Goal: Task Accomplishment & Management: Manage account settings

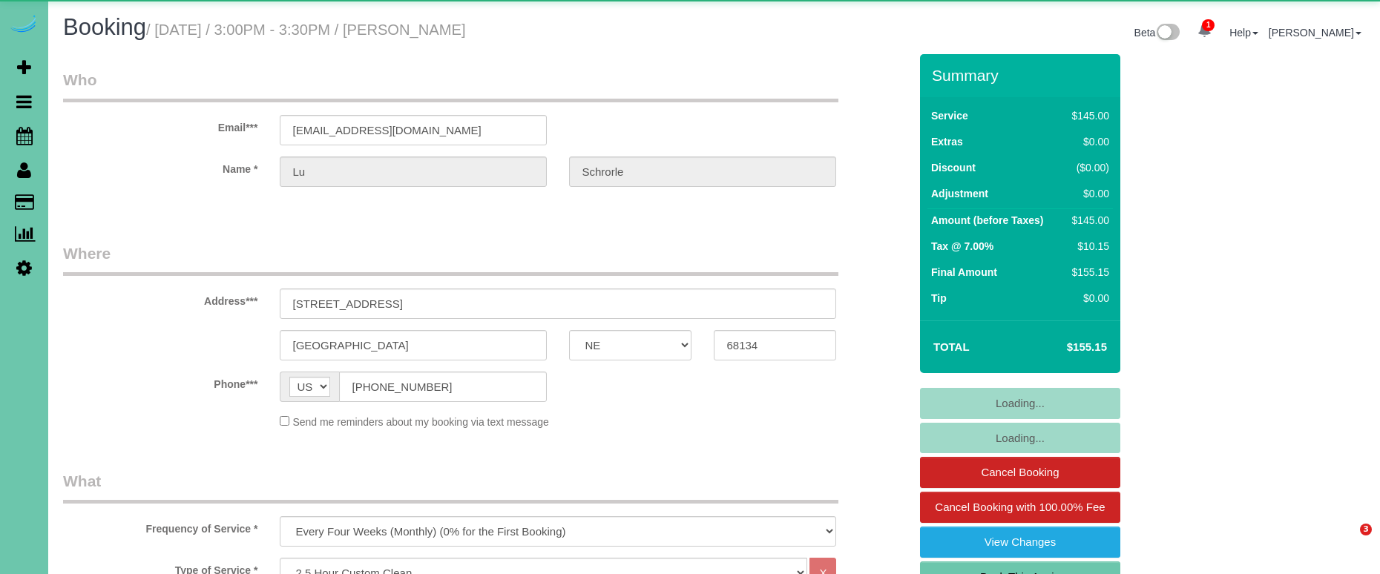
select select "NE"
select select "object:892"
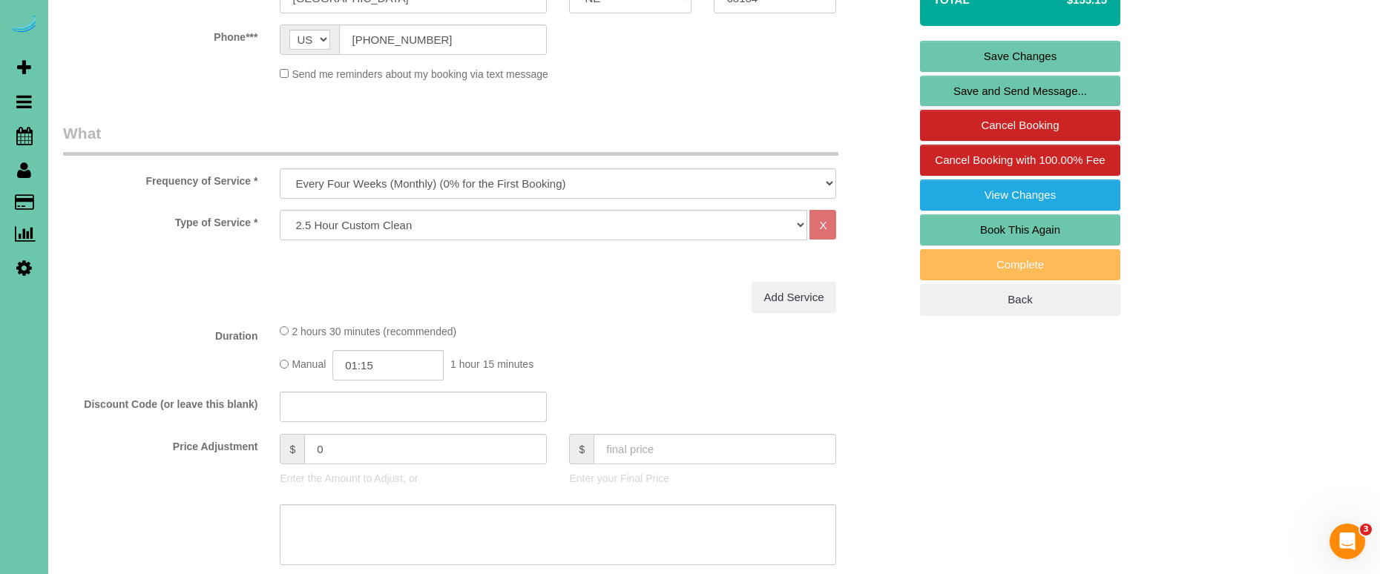
scroll to position [352, 0]
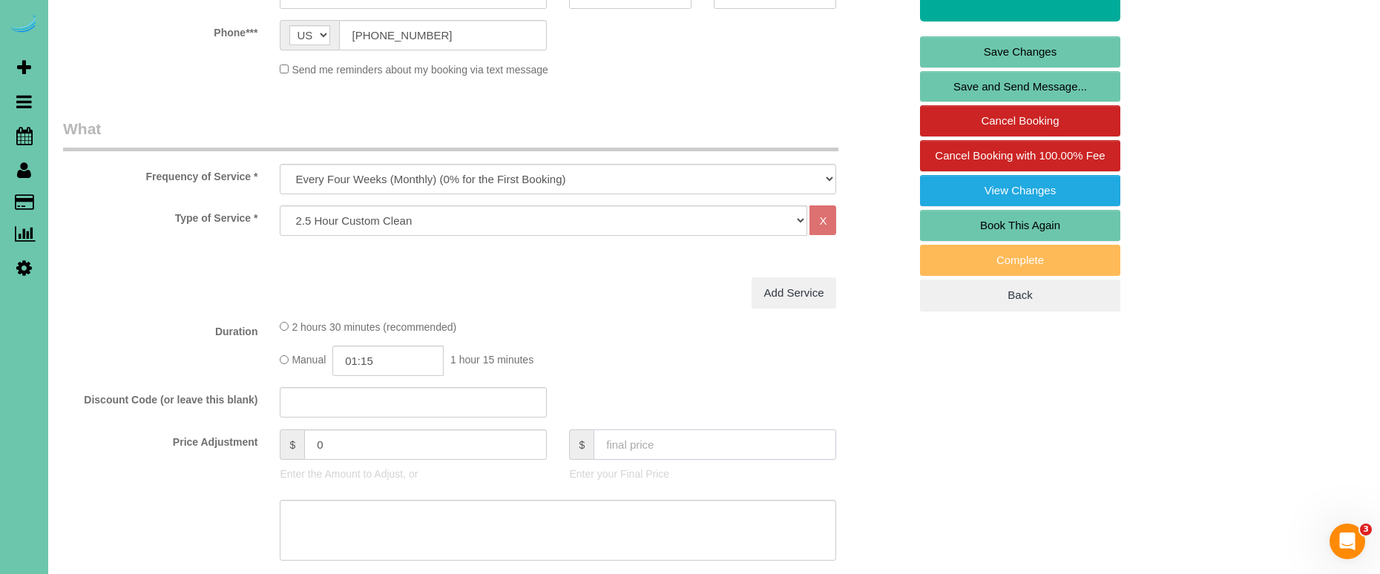
click at [641, 442] on input "text" at bounding box center [715, 445] width 243 height 30
type input "150"
type input "-4.81"
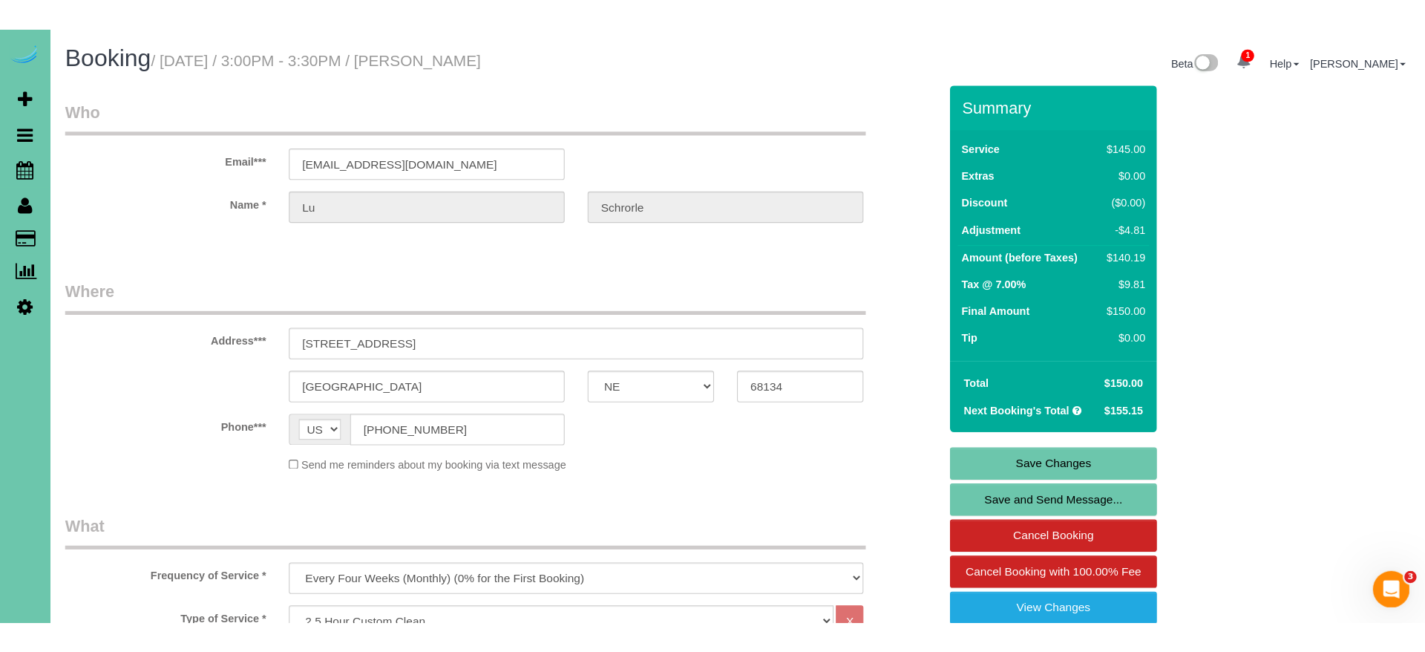
scroll to position [0, 0]
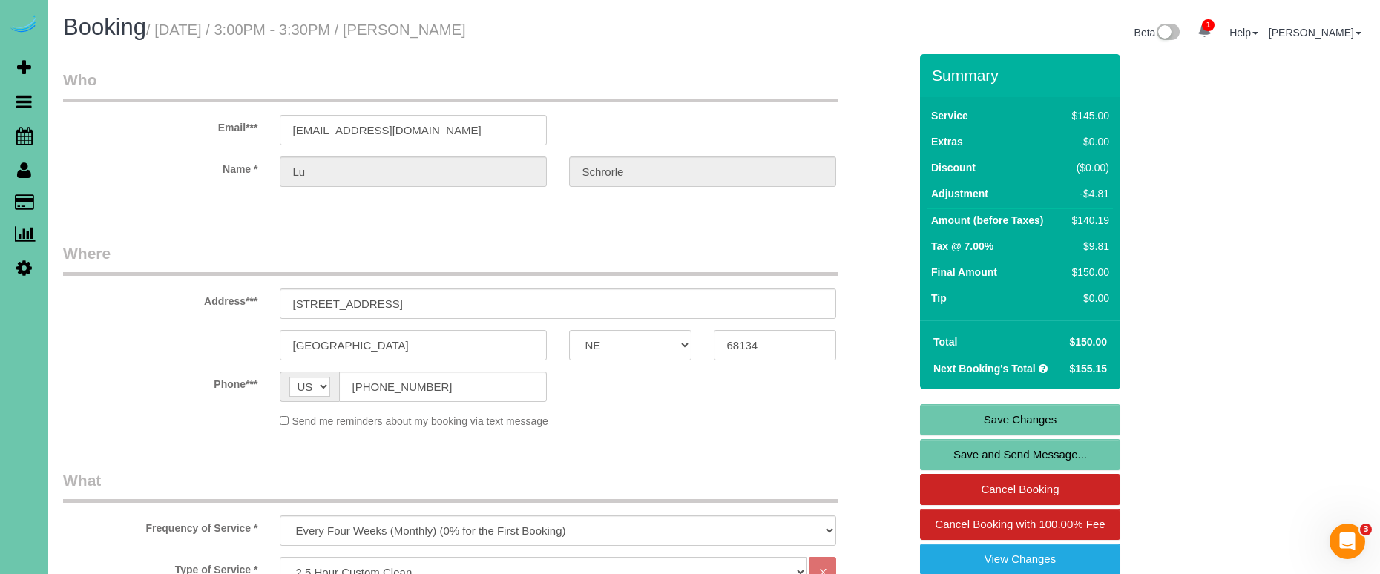
type textarea "eas permission"
click at [981, 421] on link "Save Changes" at bounding box center [1020, 420] width 200 height 31
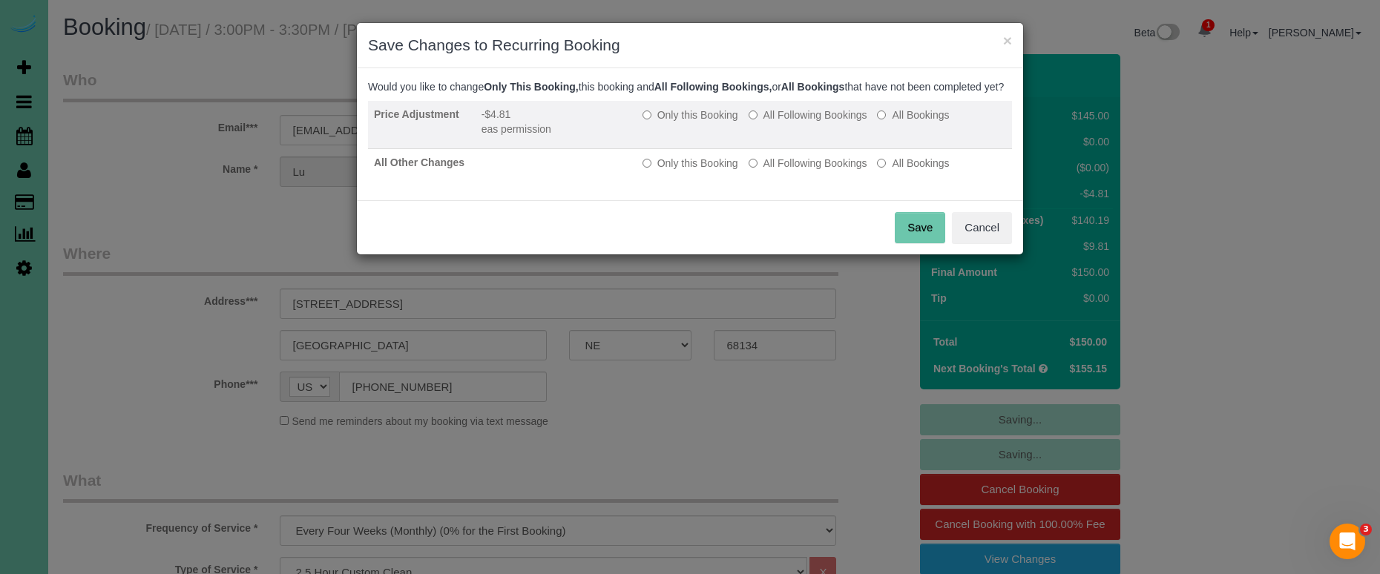
drag, startPoint x: 762, startPoint y: 124, endPoint x: 762, endPoint y: 133, distance: 8.9
click at [762, 122] on label "All Following Bookings" at bounding box center [808, 115] width 119 height 15
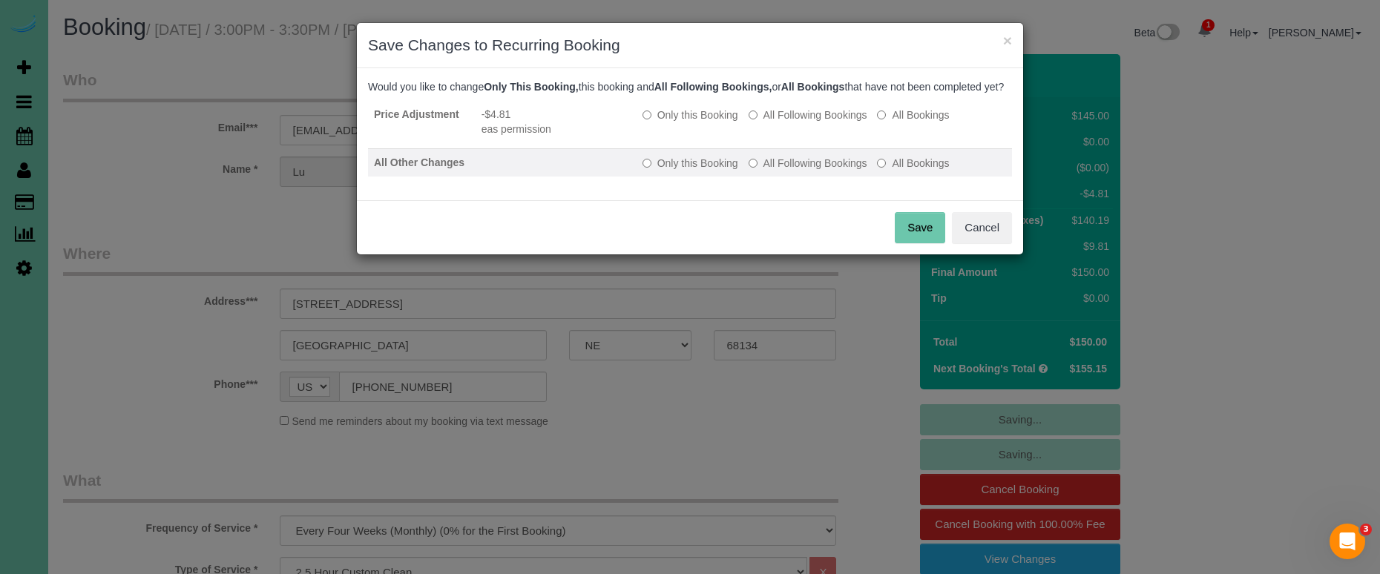
click at [774, 171] on label "All Following Bookings" at bounding box center [808, 163] width 119 height 15
click at [923, 242] on button "Save" at bounding box center [920, 227] width 50 height 31
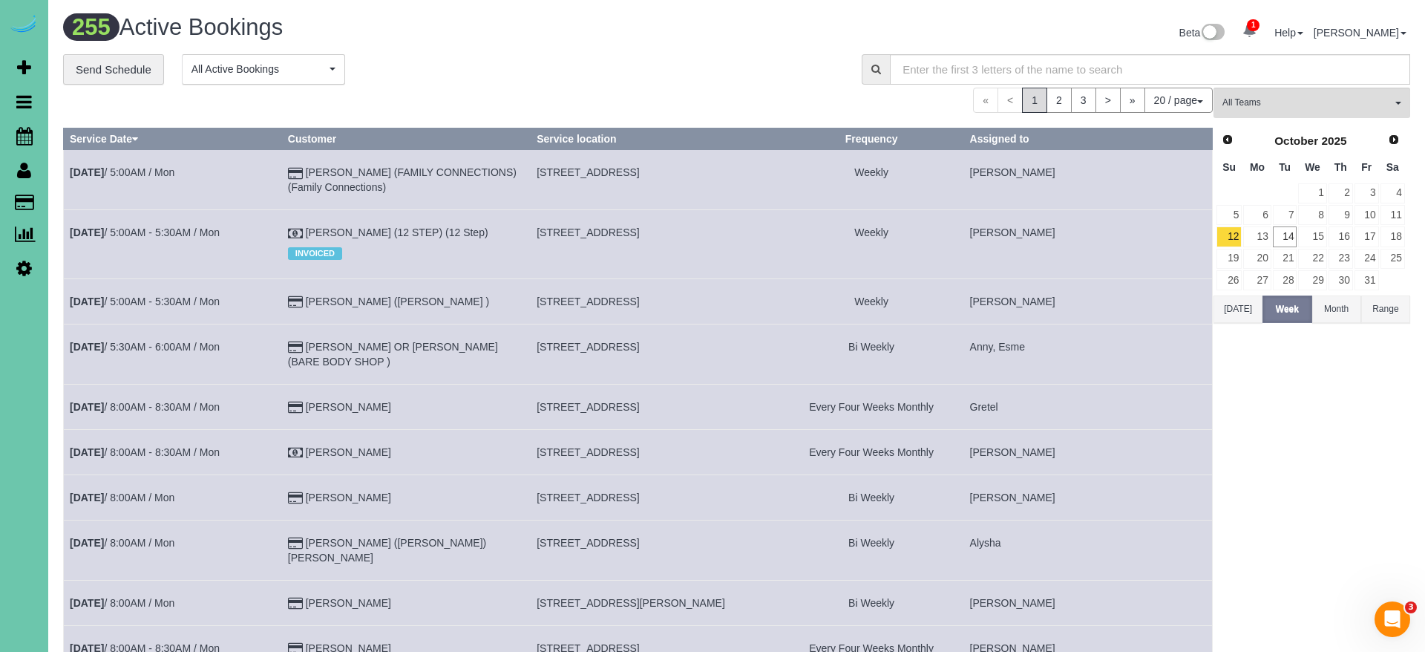
click at [23, 269] on icon at bounding box center [24, 268] width 16 height 18
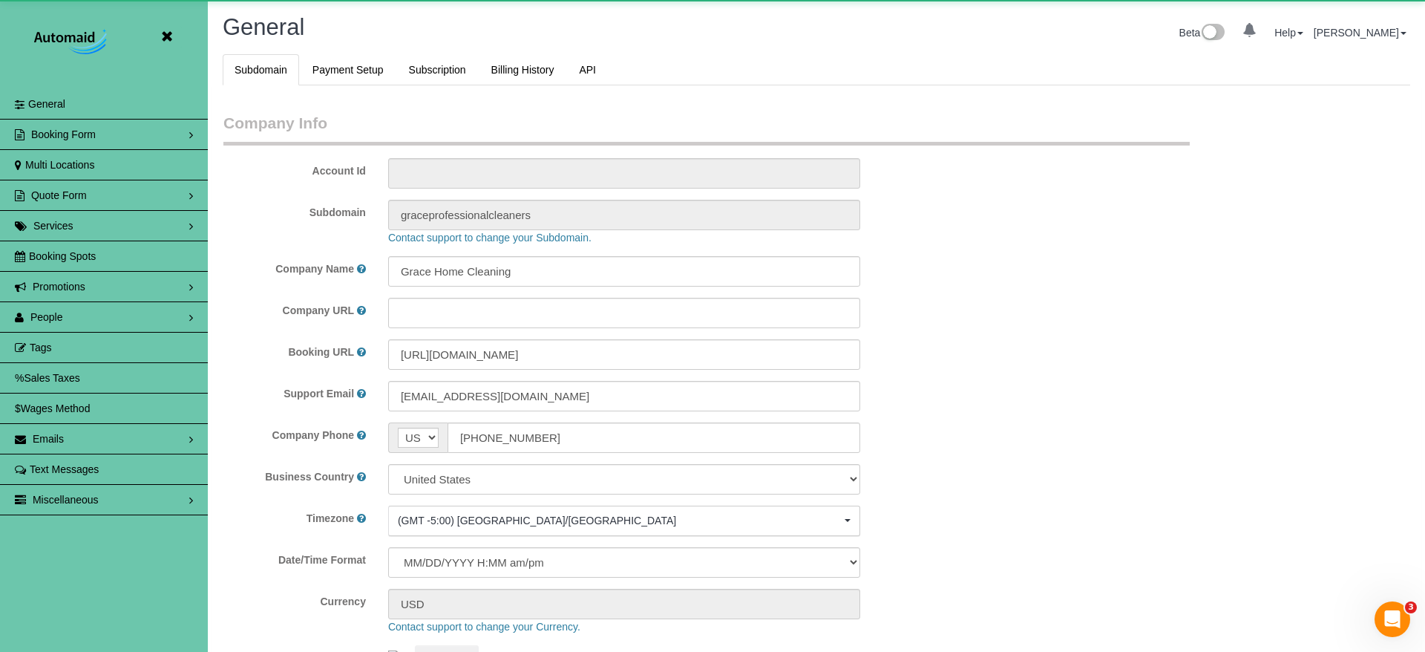
scroll to position [3140, 1425]
select select "5796"
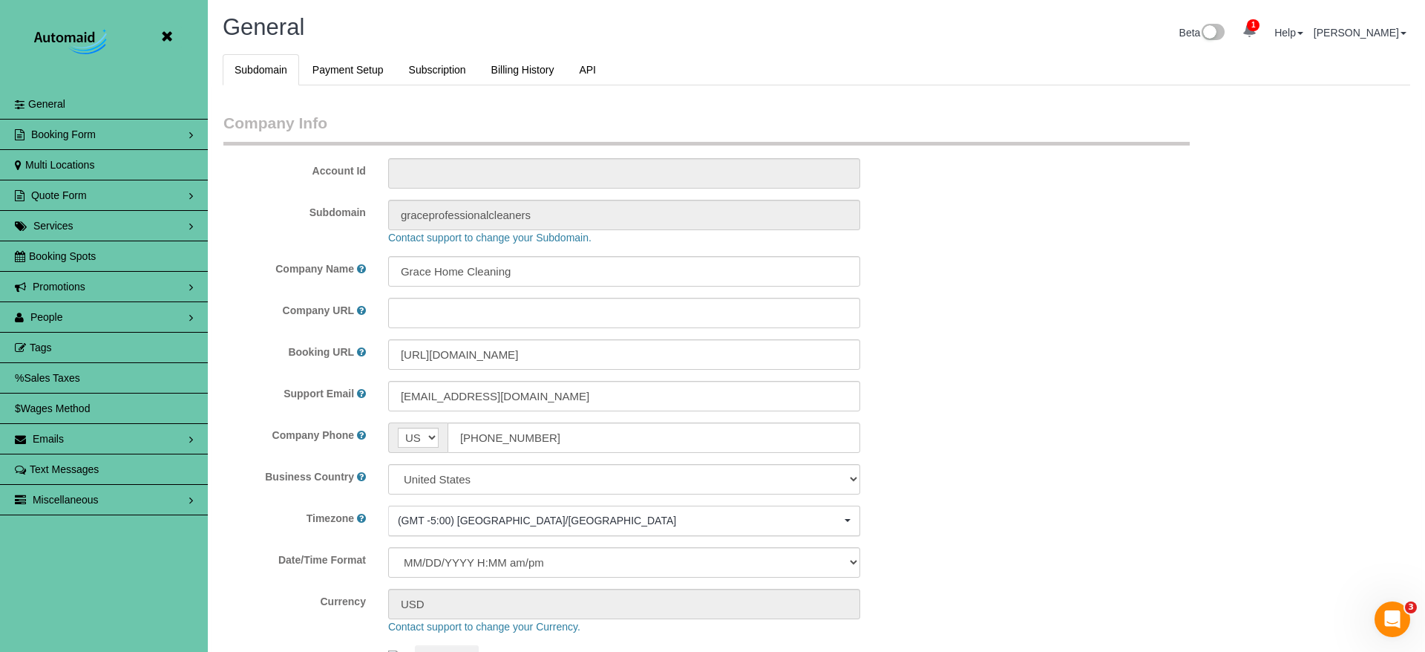
click at [93, 316] on link "People" at bounding box center [104, 317] width 208 height 30
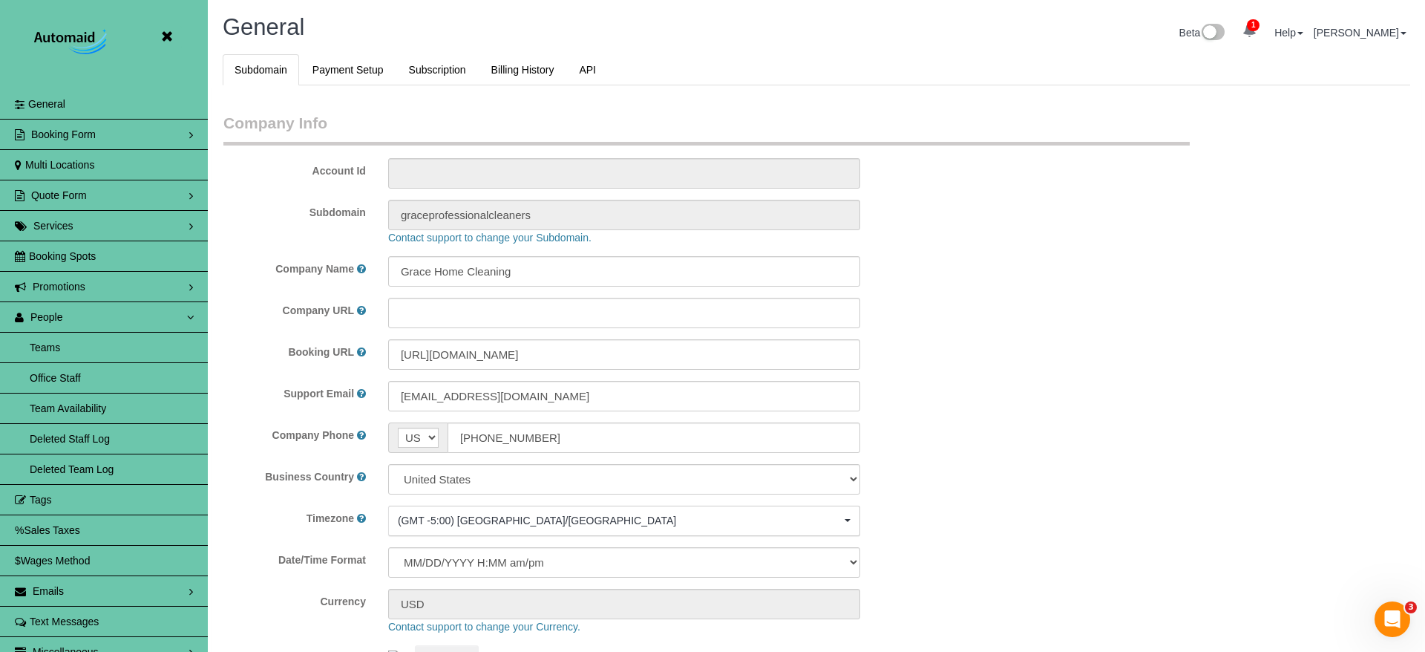
click at [131, 399] on link "Team Availability" at bounding box center [104, 408] width 208 height 30
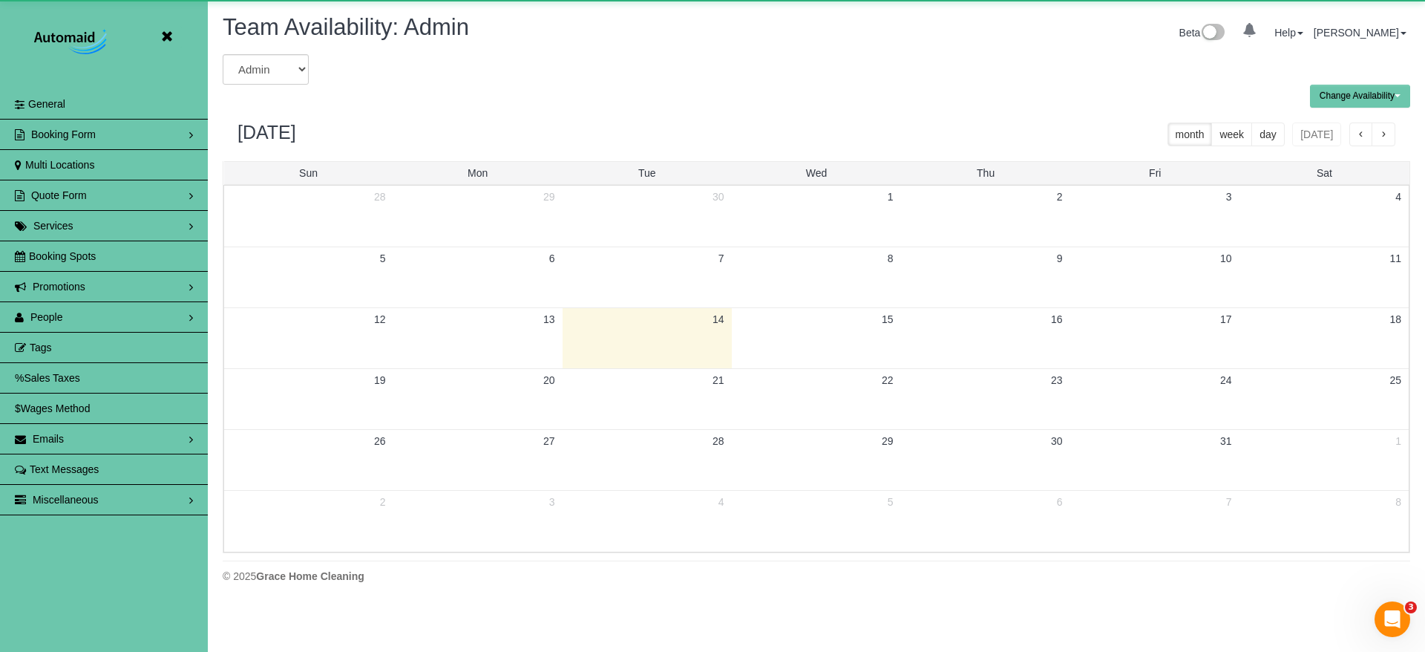
scroll to position [604, 1425]
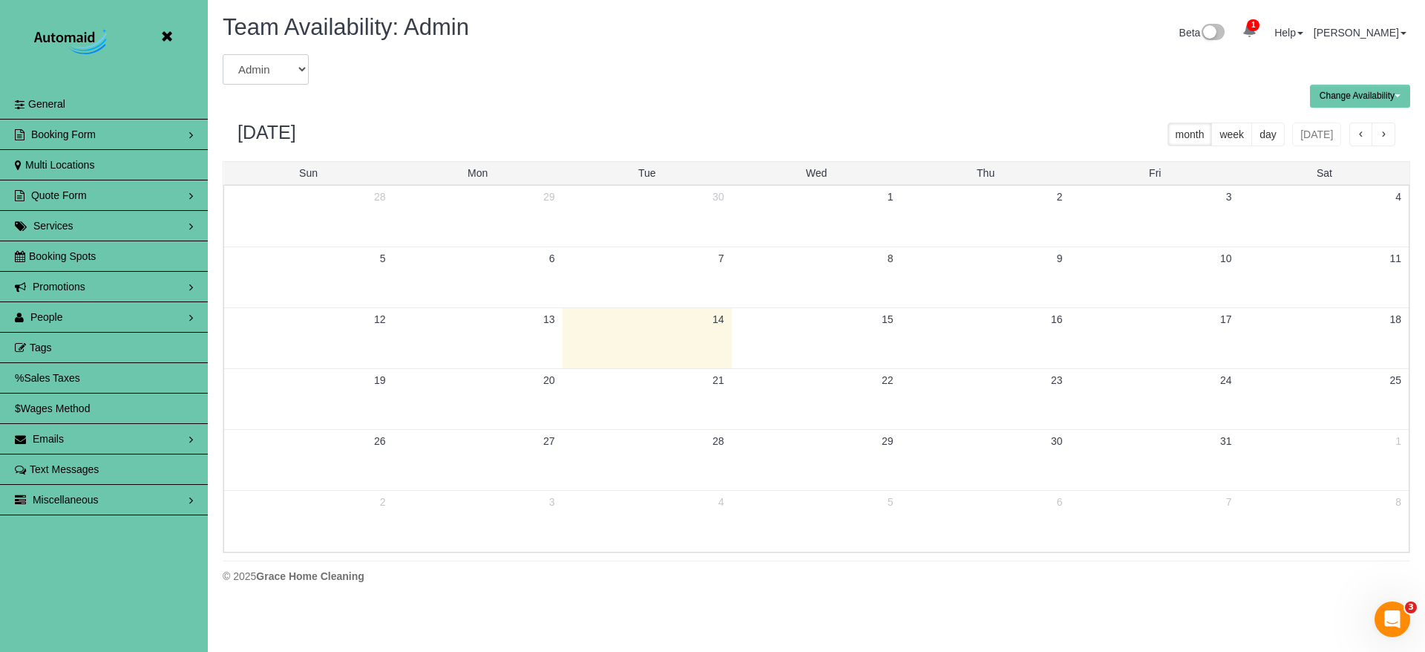
select select "number:6065"
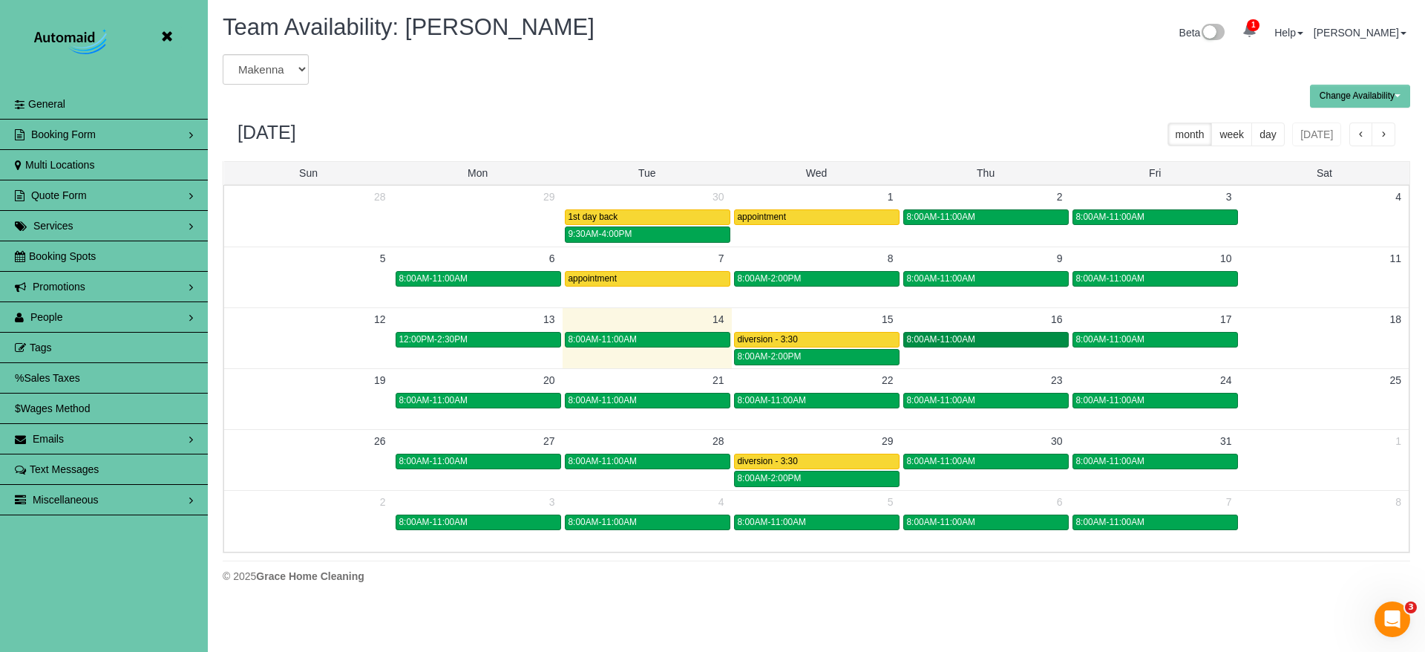
click at [969, 339] on span "8:00AM-11:00AM" at bounding box center [941, 339] width 69 height 10
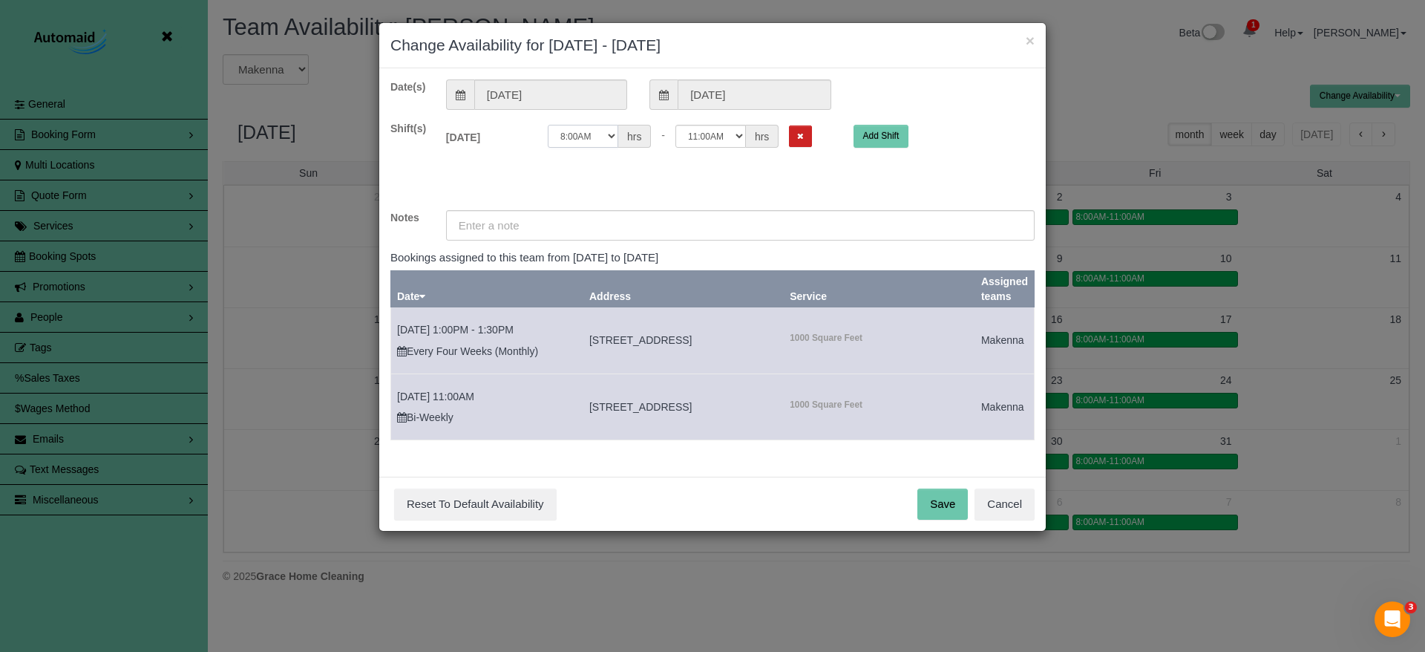
select select "string:11:00"
select select "string:15:00"
click at [933, 497] on button "Save" at bounding box center [942, 503] width 50 height 31
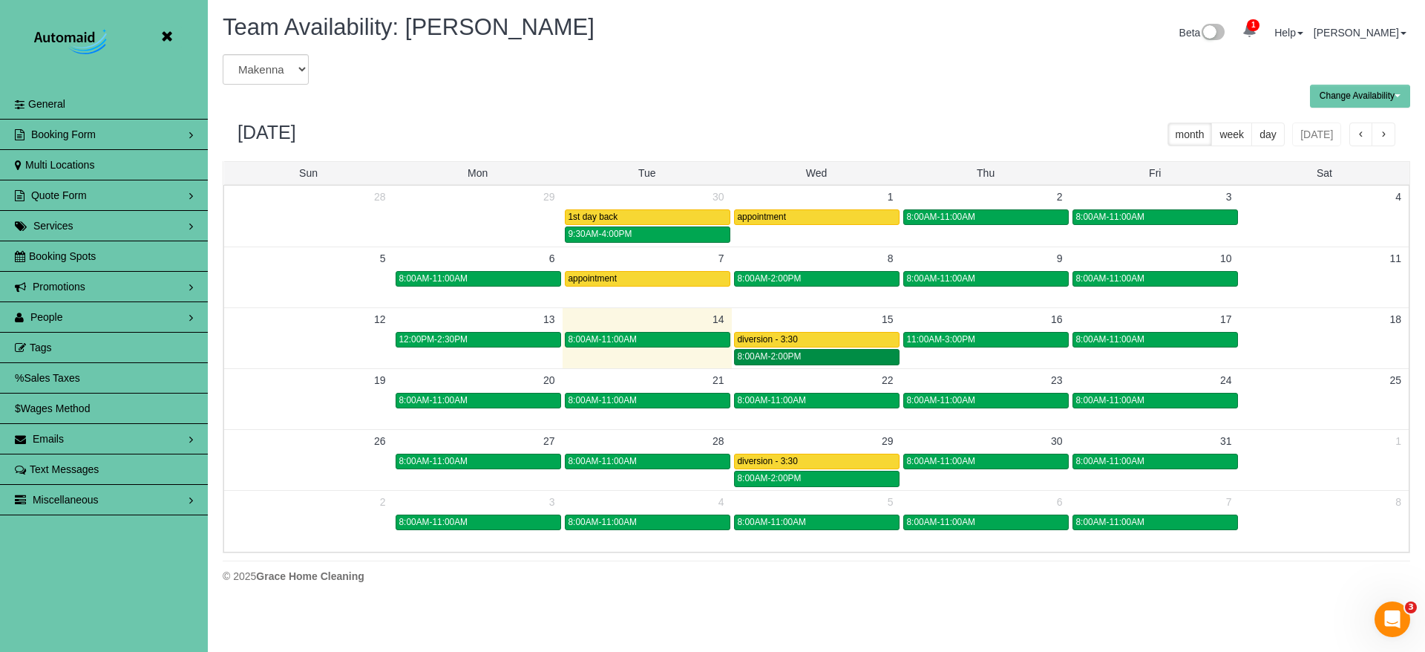
drag, startPoint x: 792, startPoint y: 356, endPoint x: 785, endPoint y: 357, distance: 7.5
click at [791, 356] on span "8:00AM-2:00PM" at bounding box center [770, 356] width 64 height 10
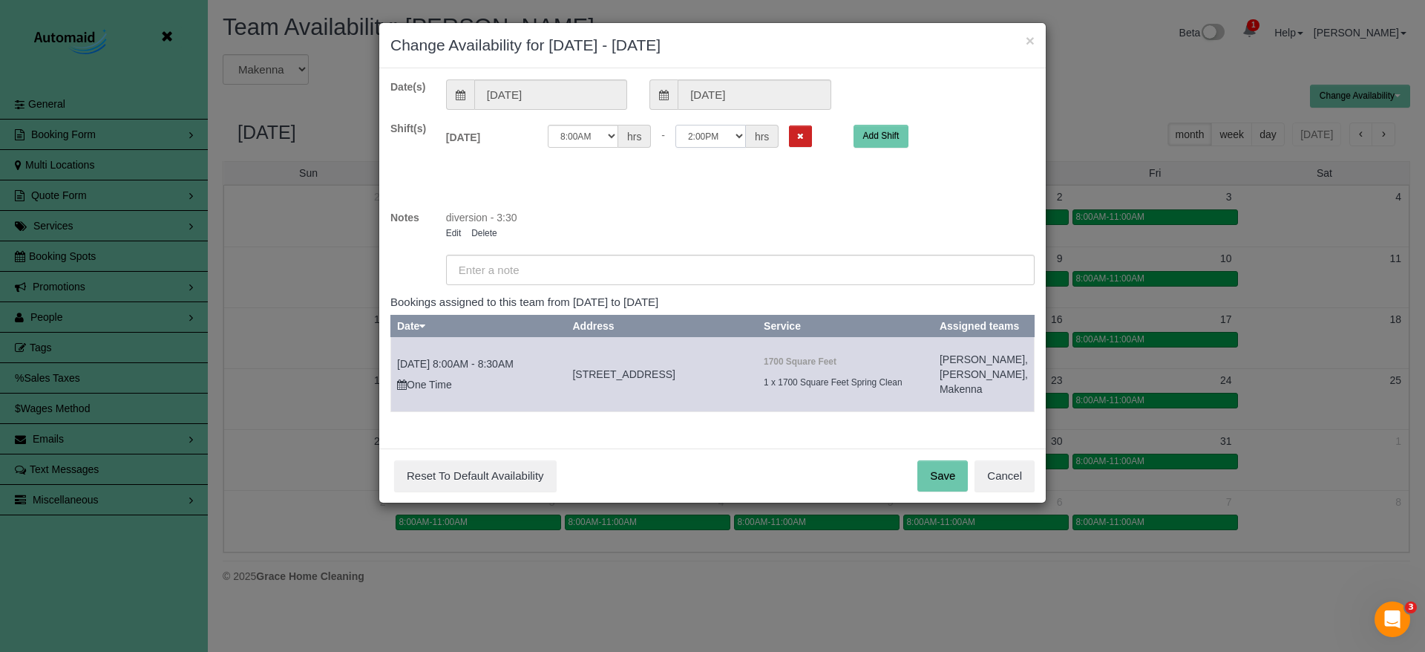
select select "string:12:00"
click at [935, 491] on button "Save" at bounding box center [942, 475] width 50 height 31
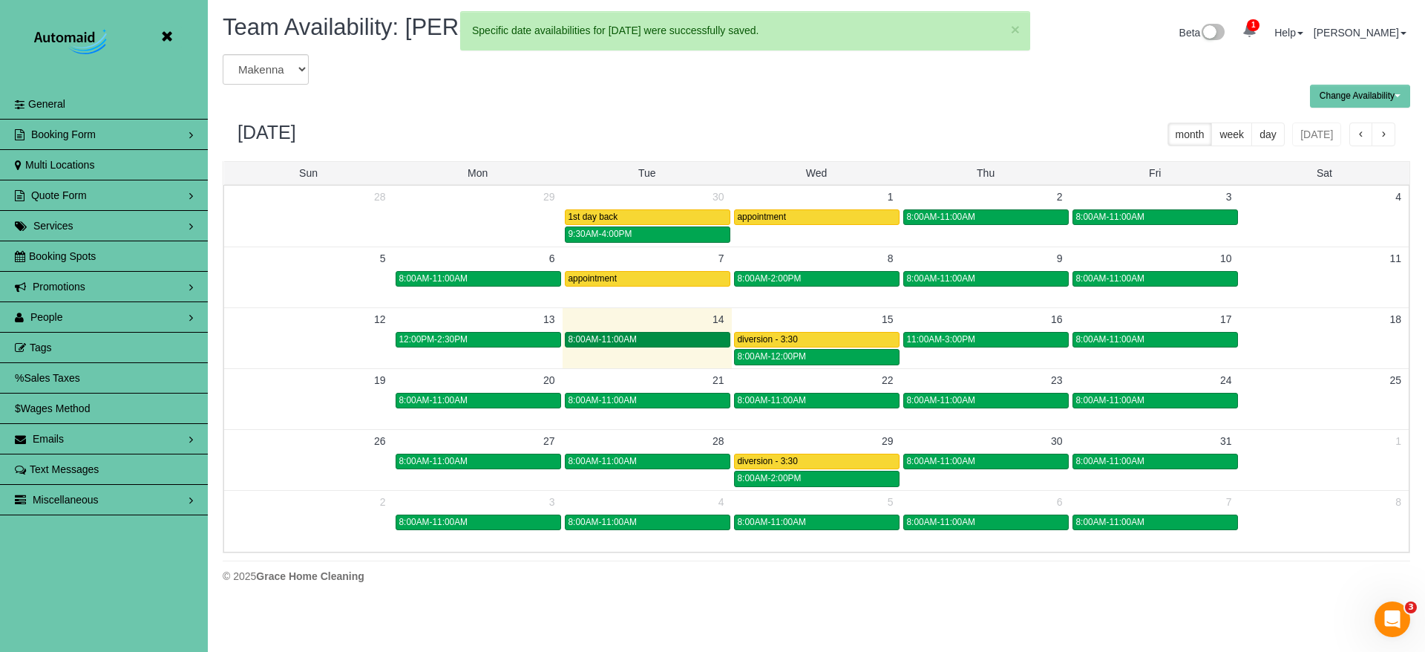
click at [656, 340] on div "8:00AM-11:00AM" at bounding box center [648, 339] width 158 height 11
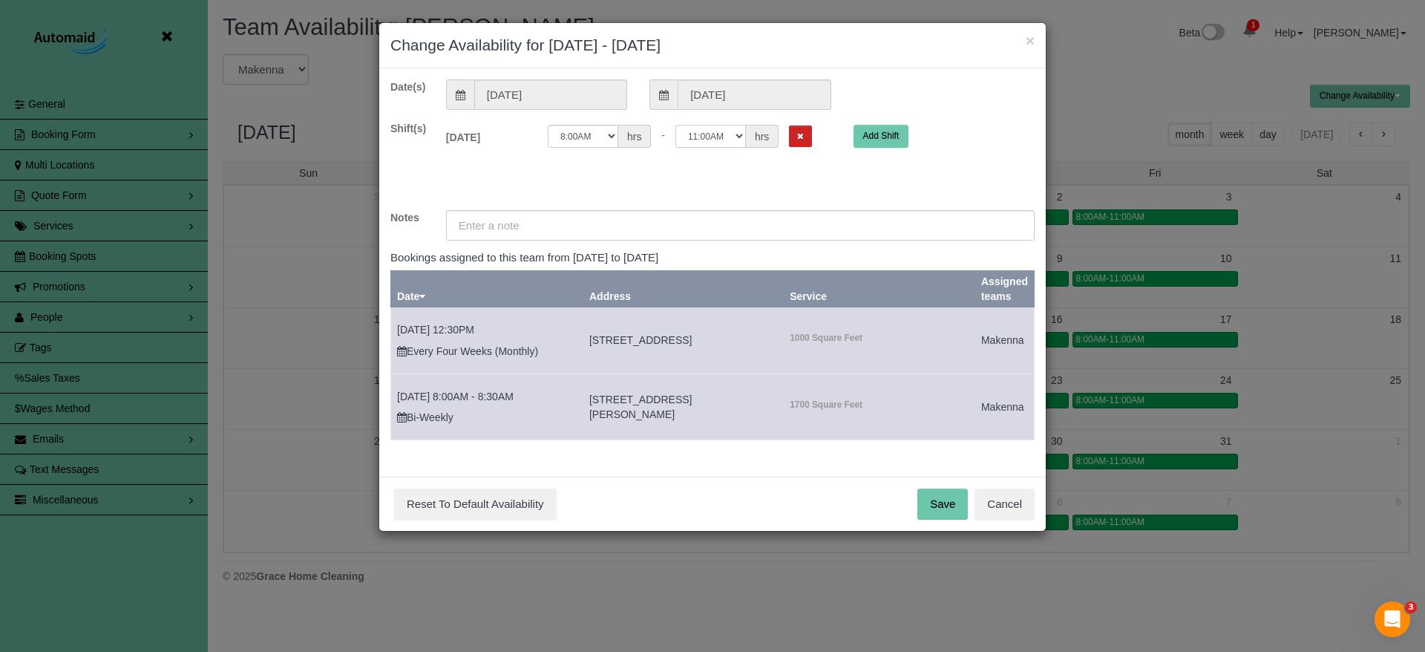
select select "string:14:00"
click at [937, 493] on button "Save" at bounding box center [942, 503] width 50 height 31
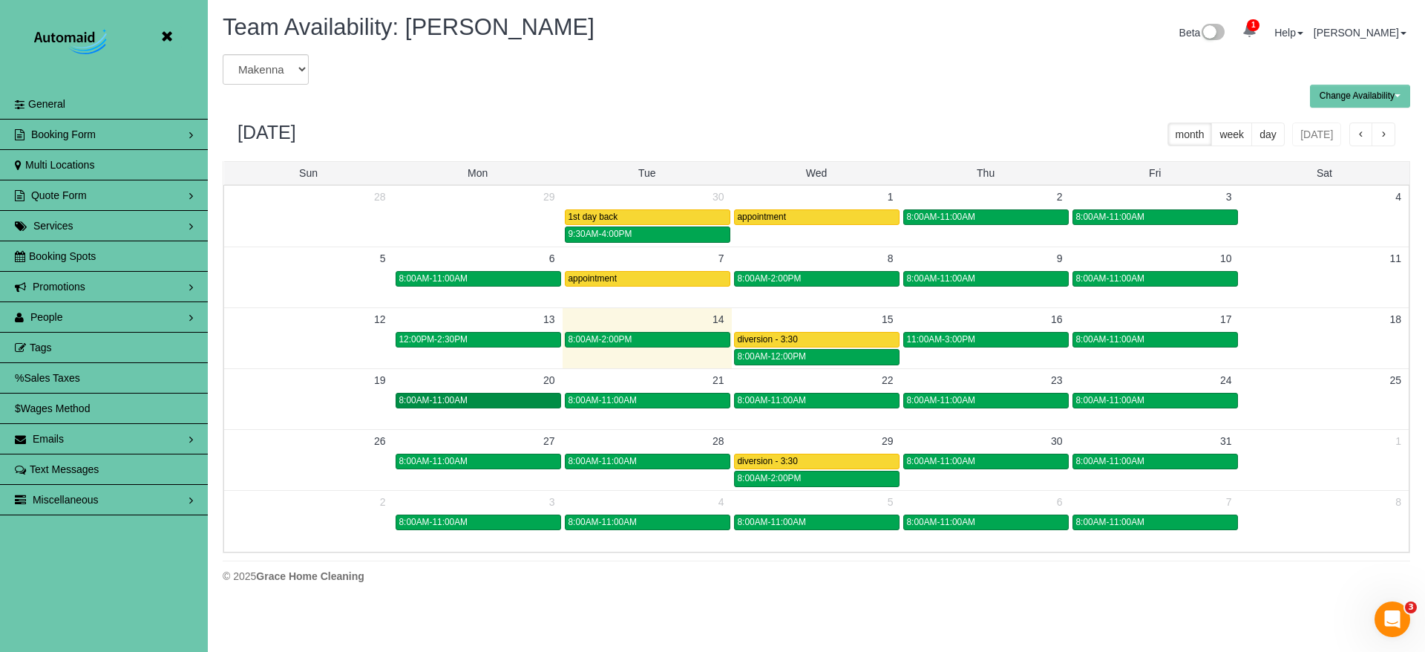
click at [487, 402] on div "8:00AM-11:00AM" at bounding box center [478, 400] width 158 height 11
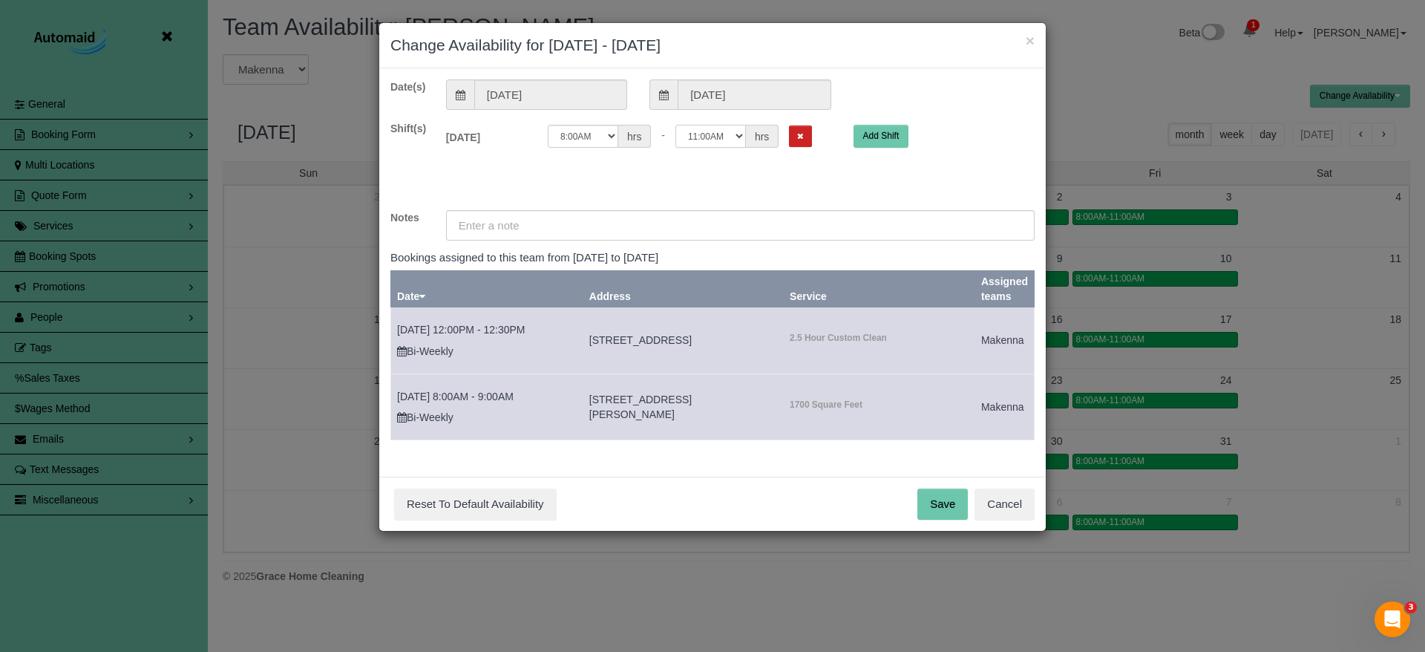
select select "string:14:30"
click at [933, 498] on button "Save" at bounding box center [942, 503] width 50 height 31
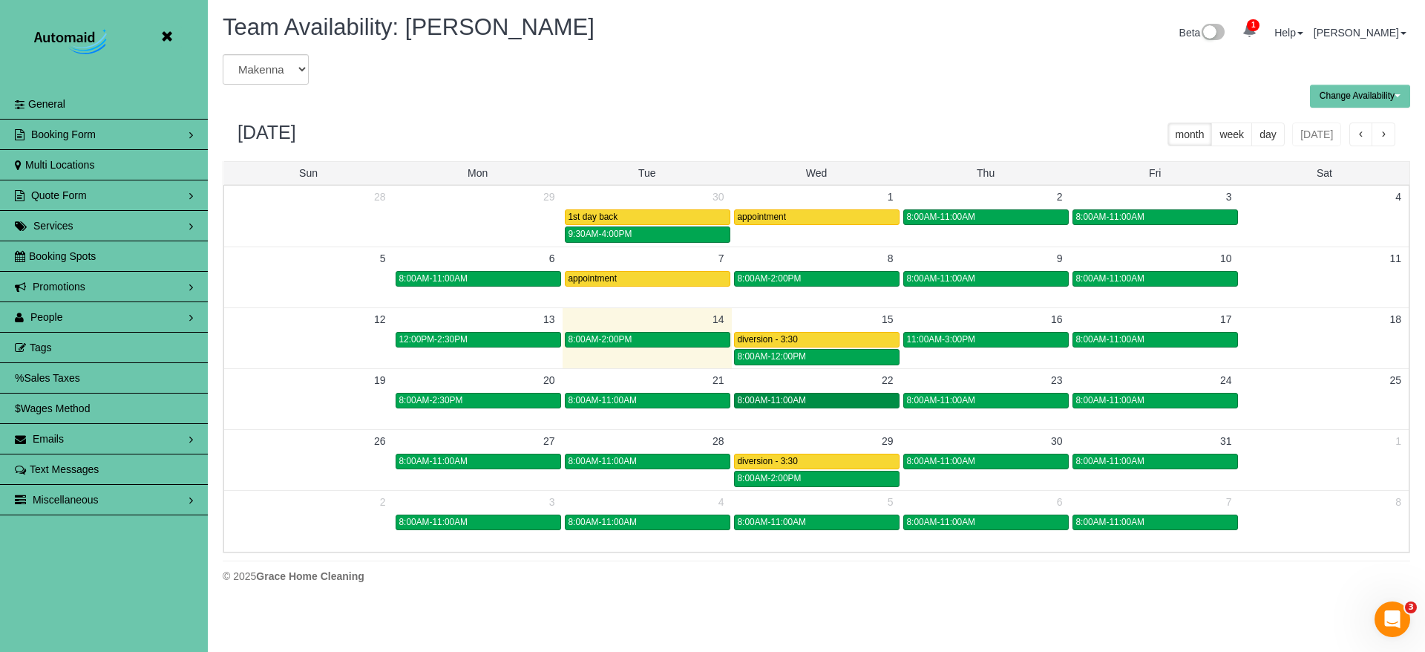
click at [782, 400] on span "8:00AM-11:00AM" at bounding box center [772, 400] width 69 height 10
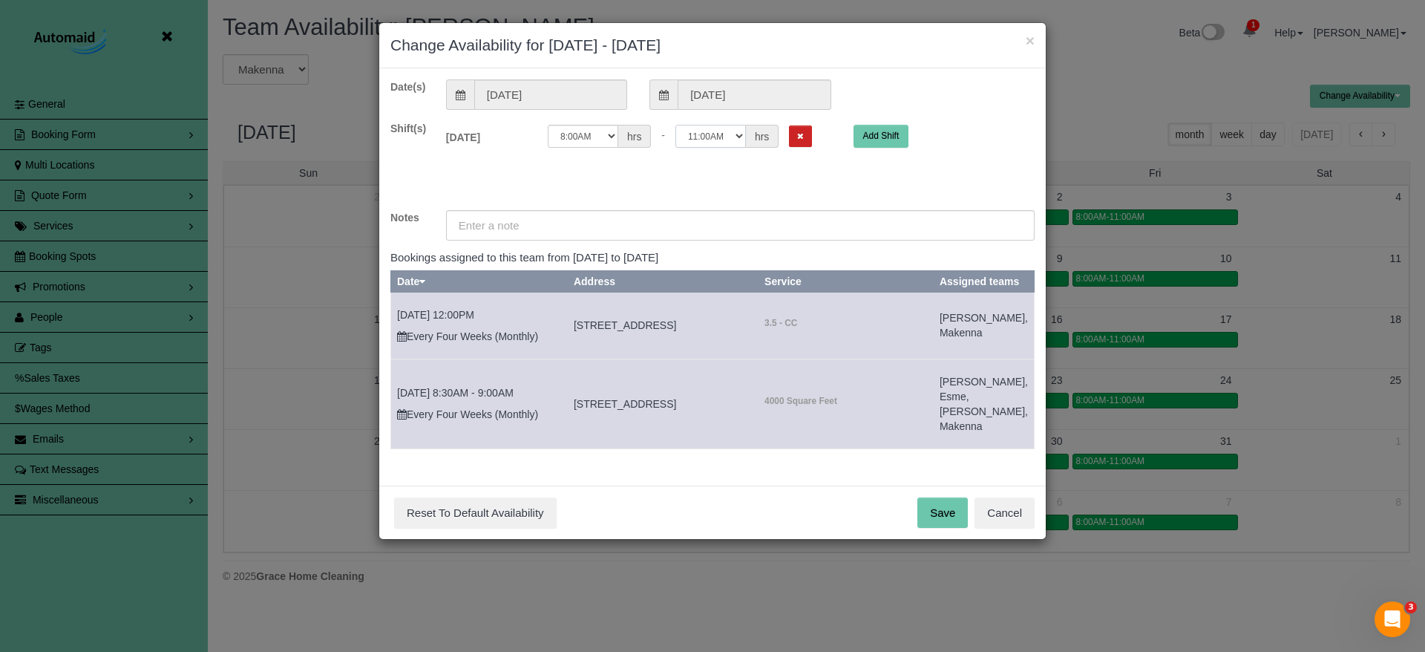
select select "string:15:30"
click at [939, 522] on button "Save" at bounding box center [942, 512] width 50 height 31
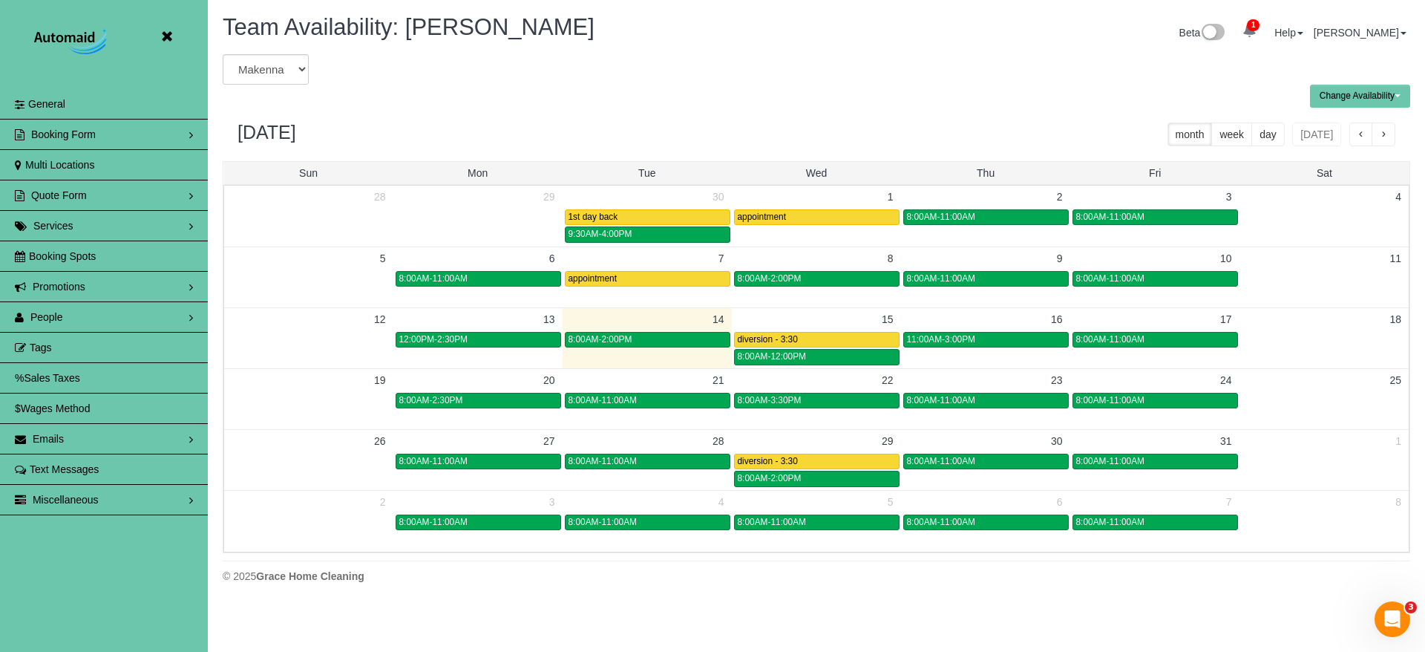
click at [1380, 130] on span "button" at bounding box center [1383, 135] width 7 height 10
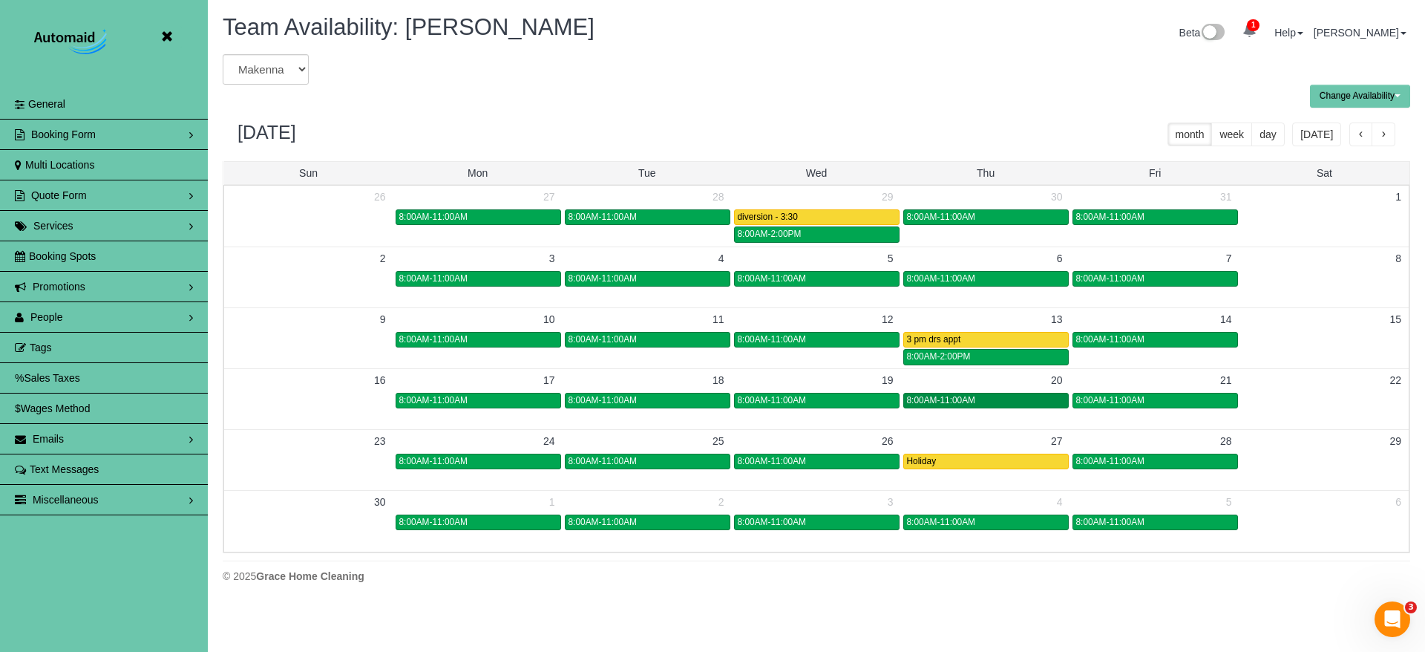
click at [952, 399] on span "8:00AM-11:00AM" at bounding box center [941, 400] width 69 height 10
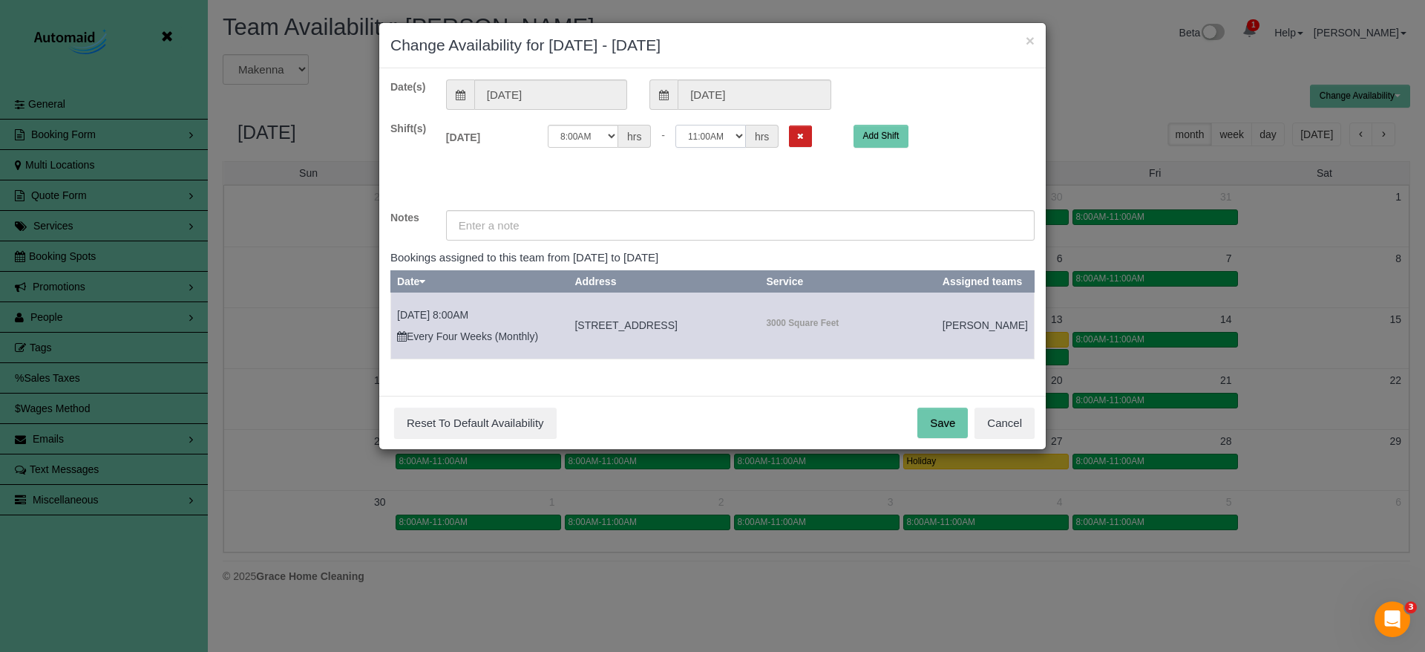
select select "string:10:30"
click at [944, 427] on button "Save" at bounding box center [942, 422] width 50 height 31
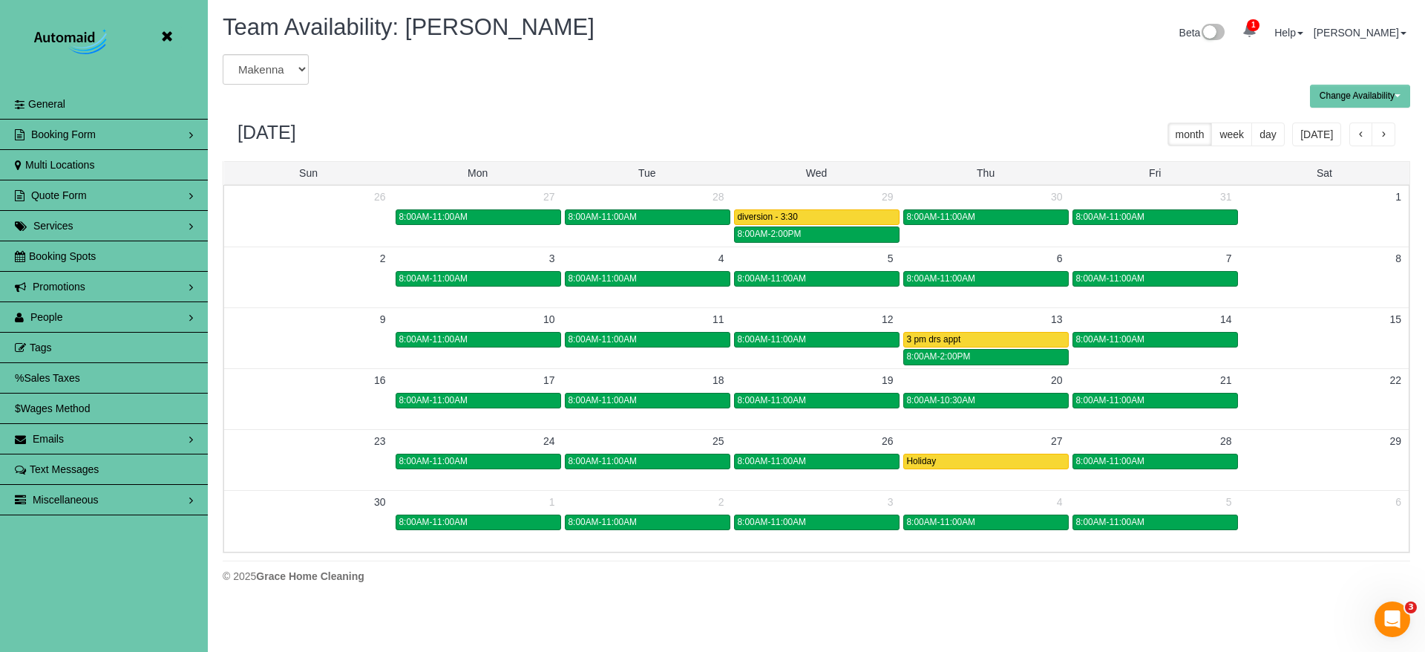
click at [168, 33] on icon at bounding box center [166, 36] width 19 height 19
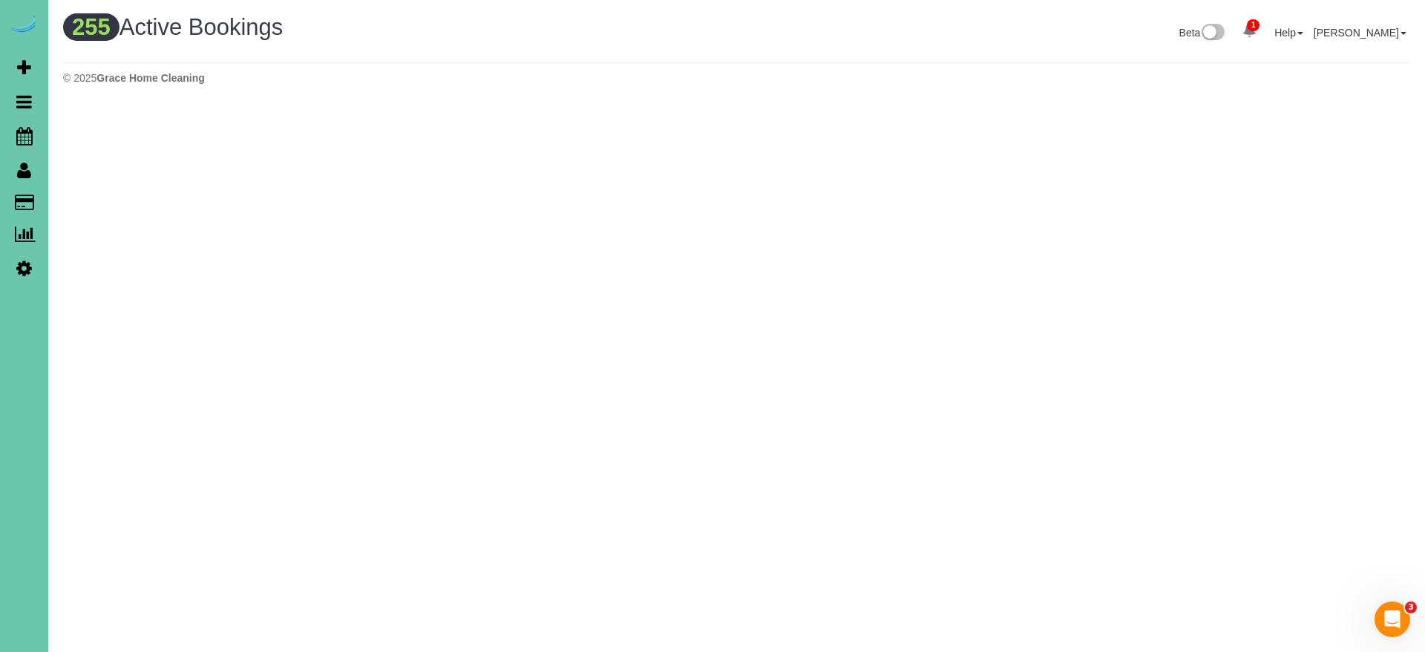
scroll to position [1219, 1425]
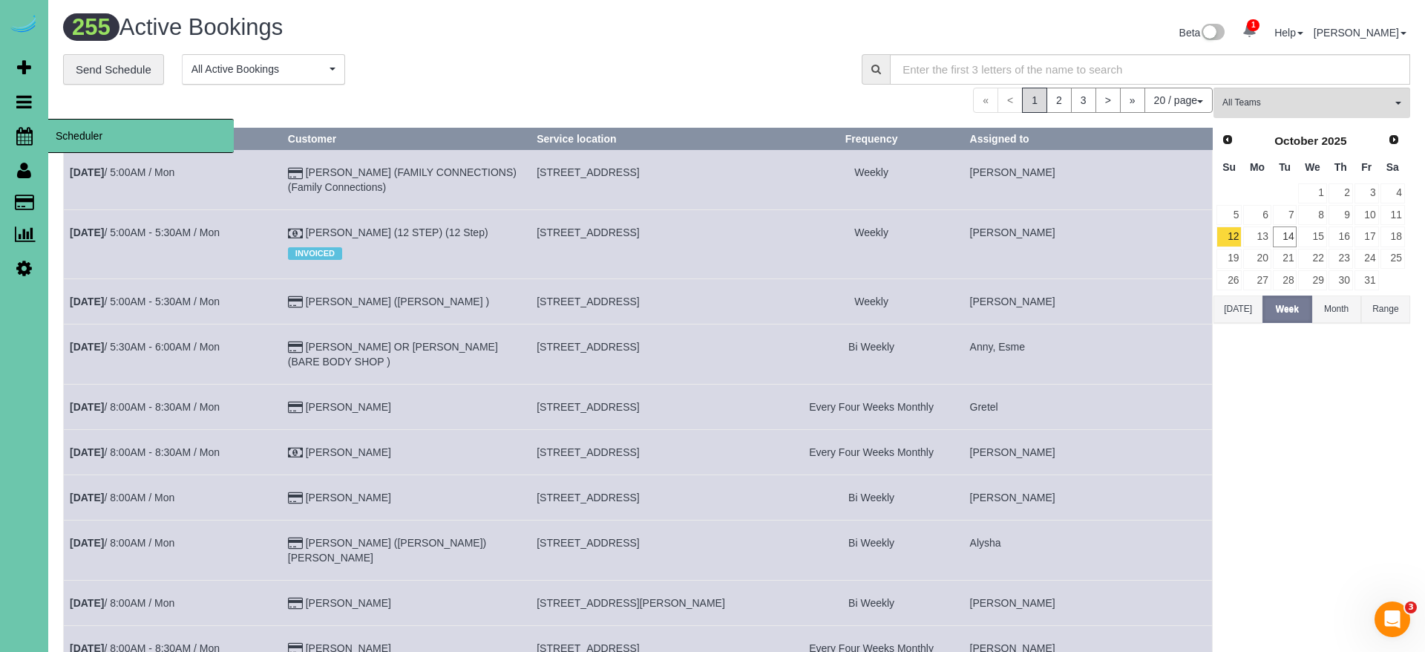
drag, startPoint x: 21, startPoint y: 132, endPoint x: 195, endPoint y: 122, distance: 174.7
click at [21, 132] on icon at bounding box center [24, 136] width 16 height 18
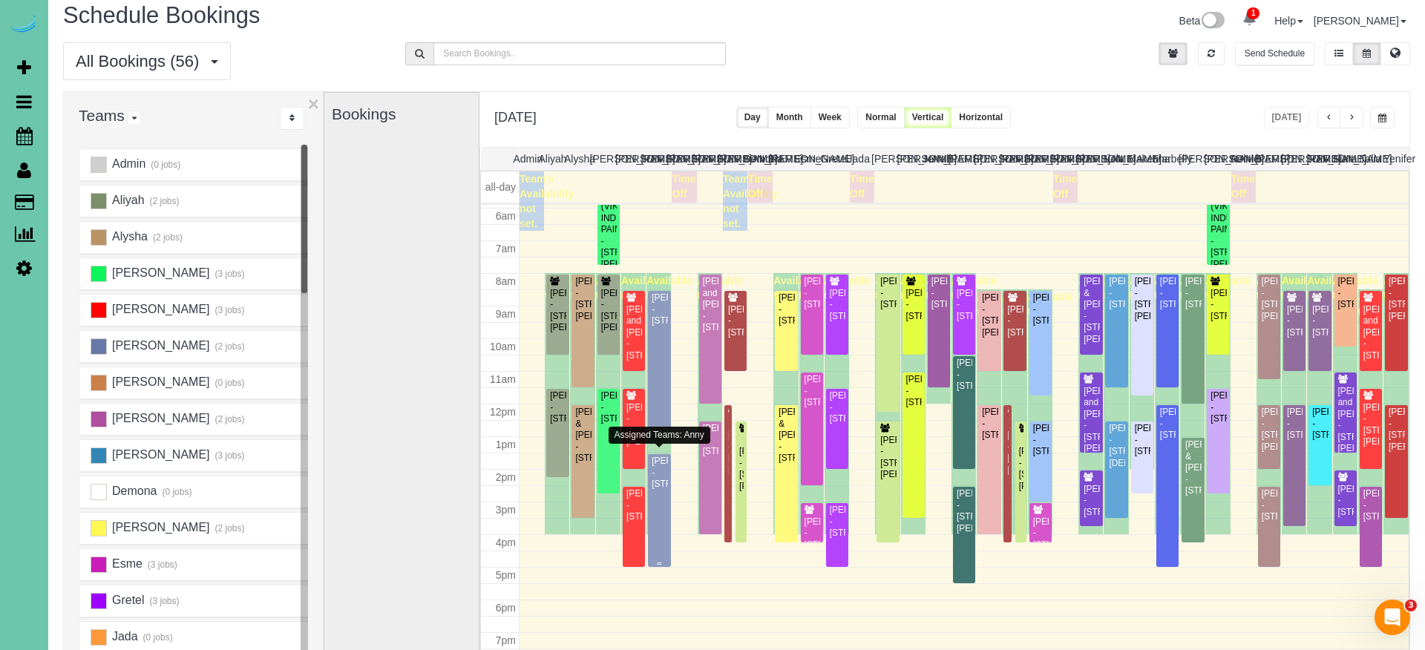
scroll to position [194, 0]
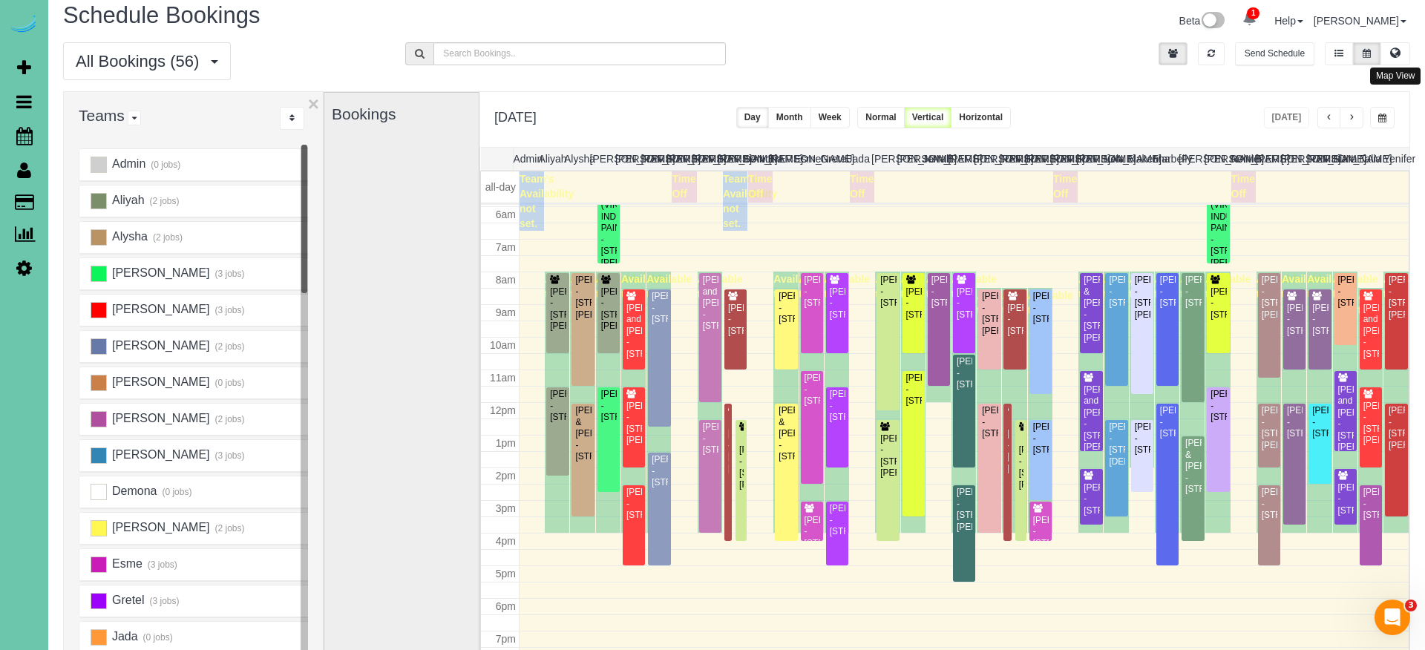
click at [1380, 49] on icon at bounding box center [1395, 52] width 10 height 9
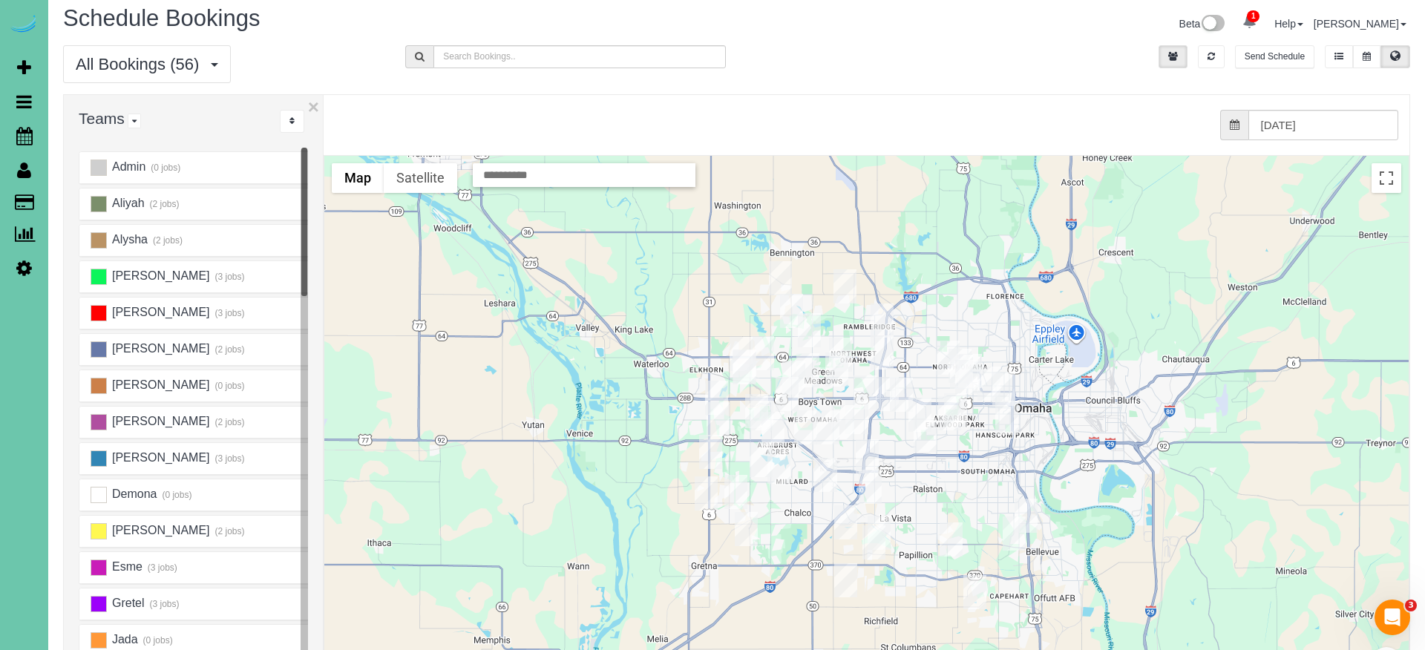
scroll to position [10, 0]
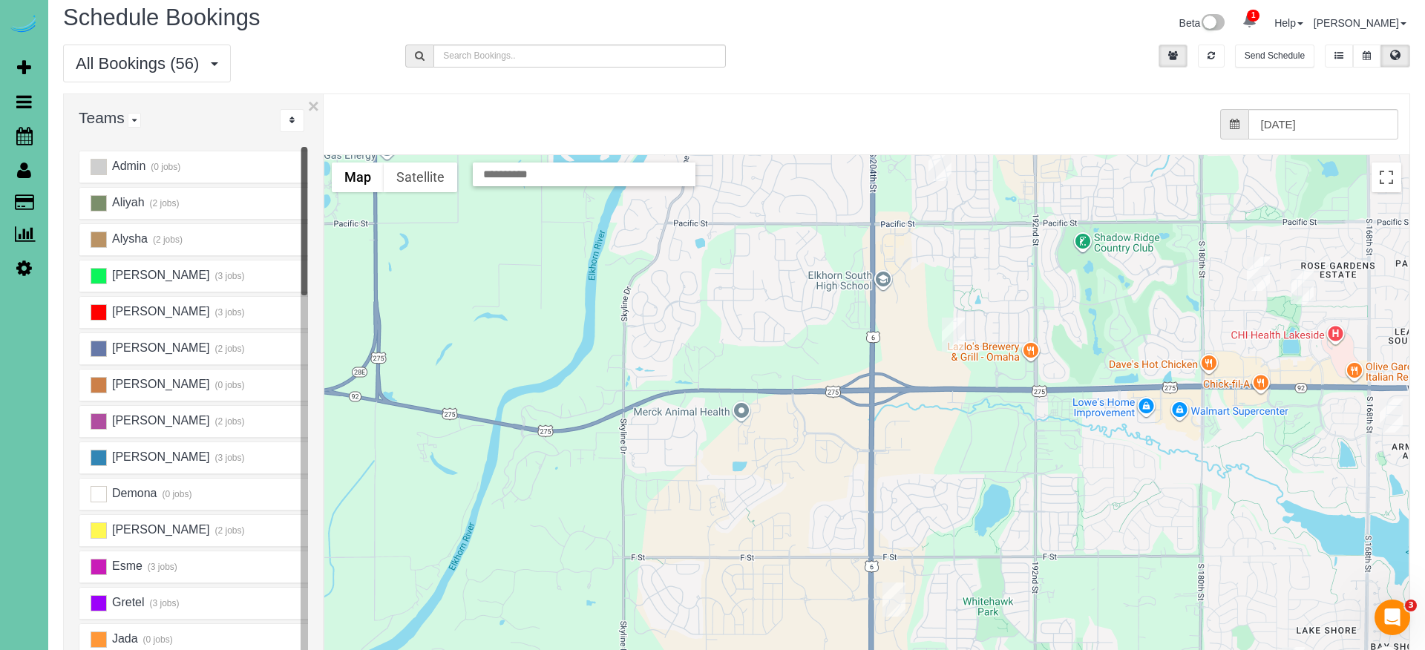
drag, startPoint x: 976, startPoint y: 433, endPoint x: 773, endPoint y: 226, distance: 289.7
click at [773, 226] on div at bounding box center [866, 451] width 1084 height 592
click at [892, 574] on img "10/14/2025 1:30PM - Danielle Larison-Woodcock - 4523 S 202 Ave, Omaha, NE 68135" at bounding box center [893, 599] width 23 height 34
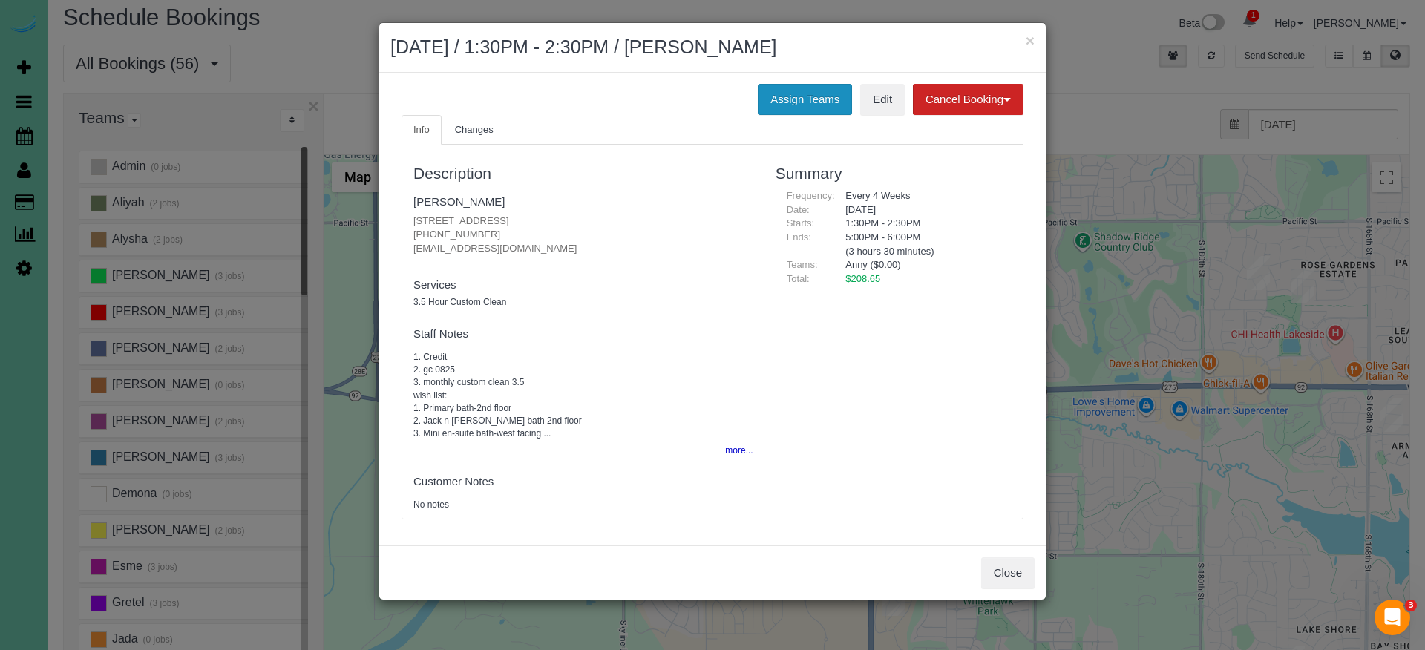
click at [770, 91] on button "Assign Teams" at bounding box center [805, 99] width 94 height 31
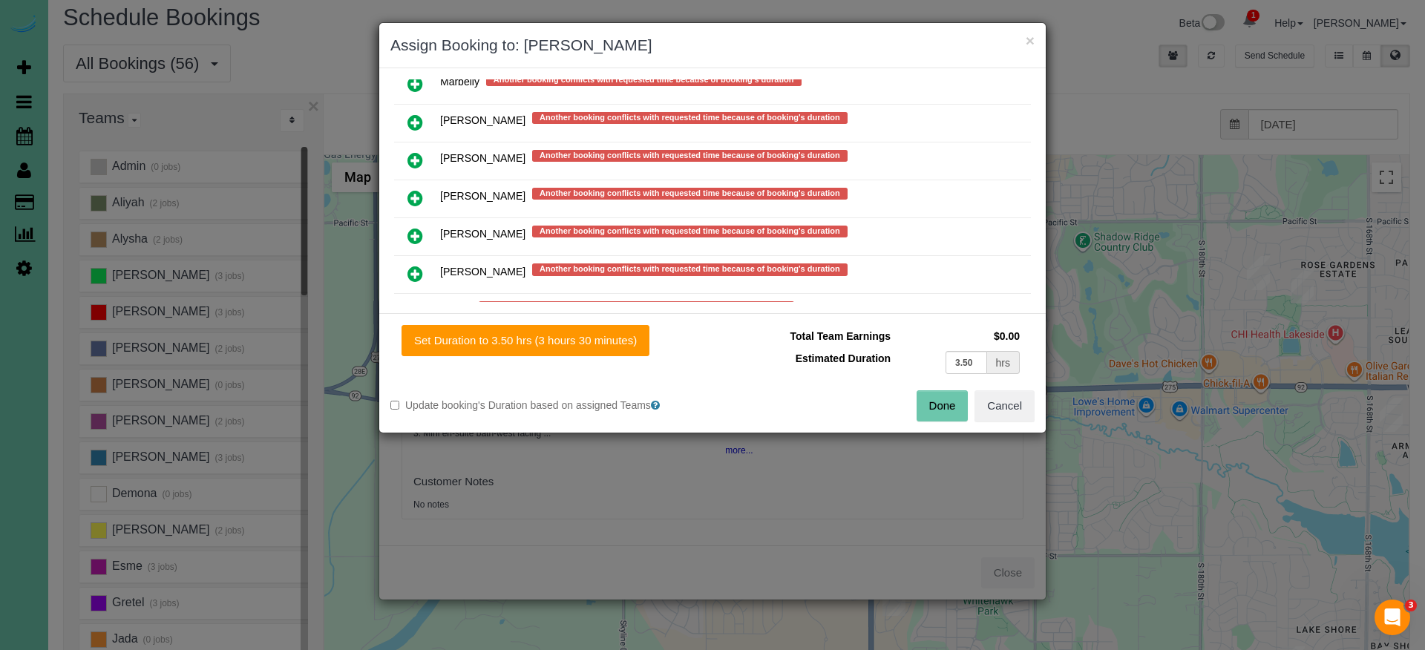
scroll to position [1251, 0]
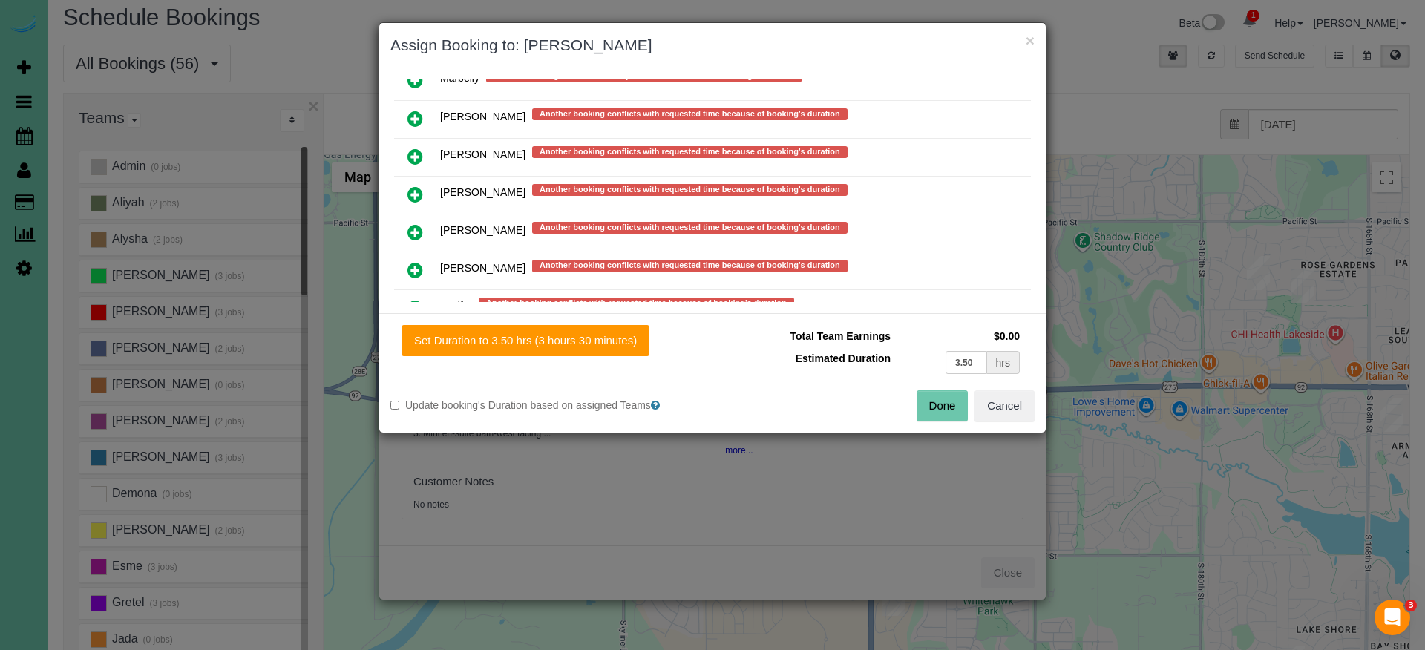
click at [416, 264] on icon at bounding box center [415, 270] width 16 height 18
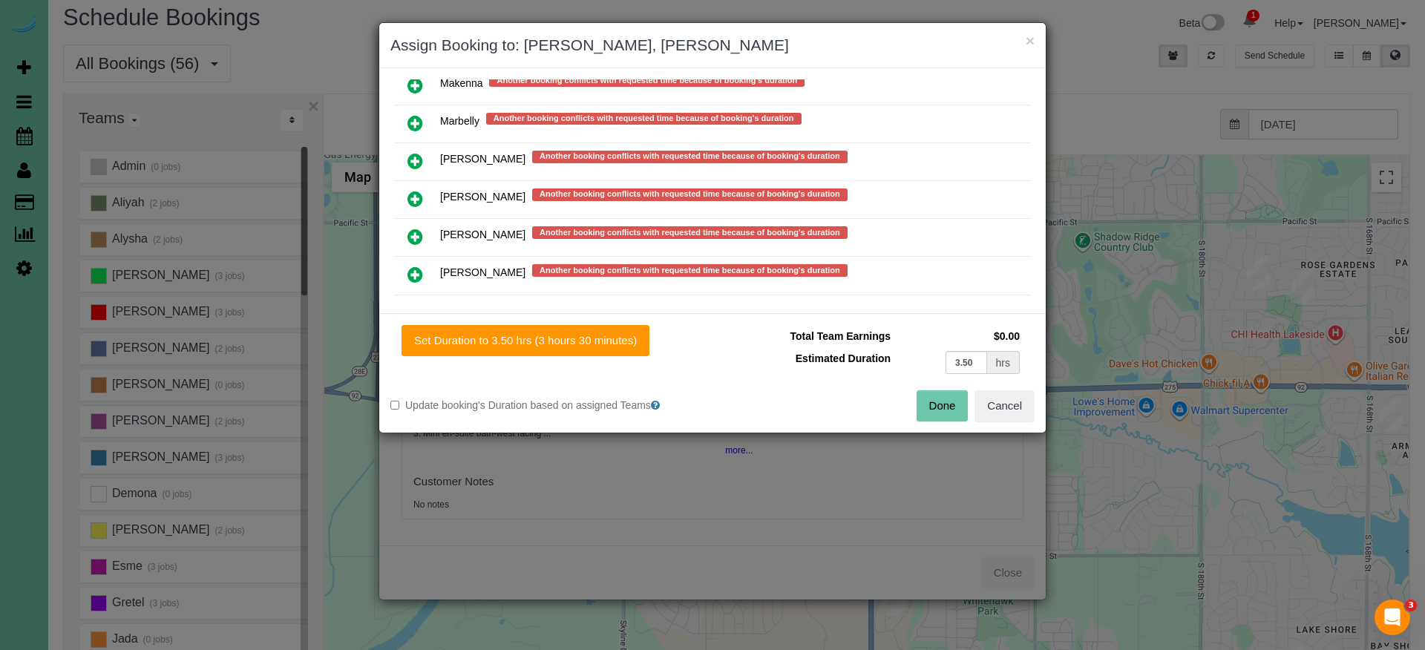
click at [939, 399] on button "Done" at bounding box center [943, 405] width 52 height 31
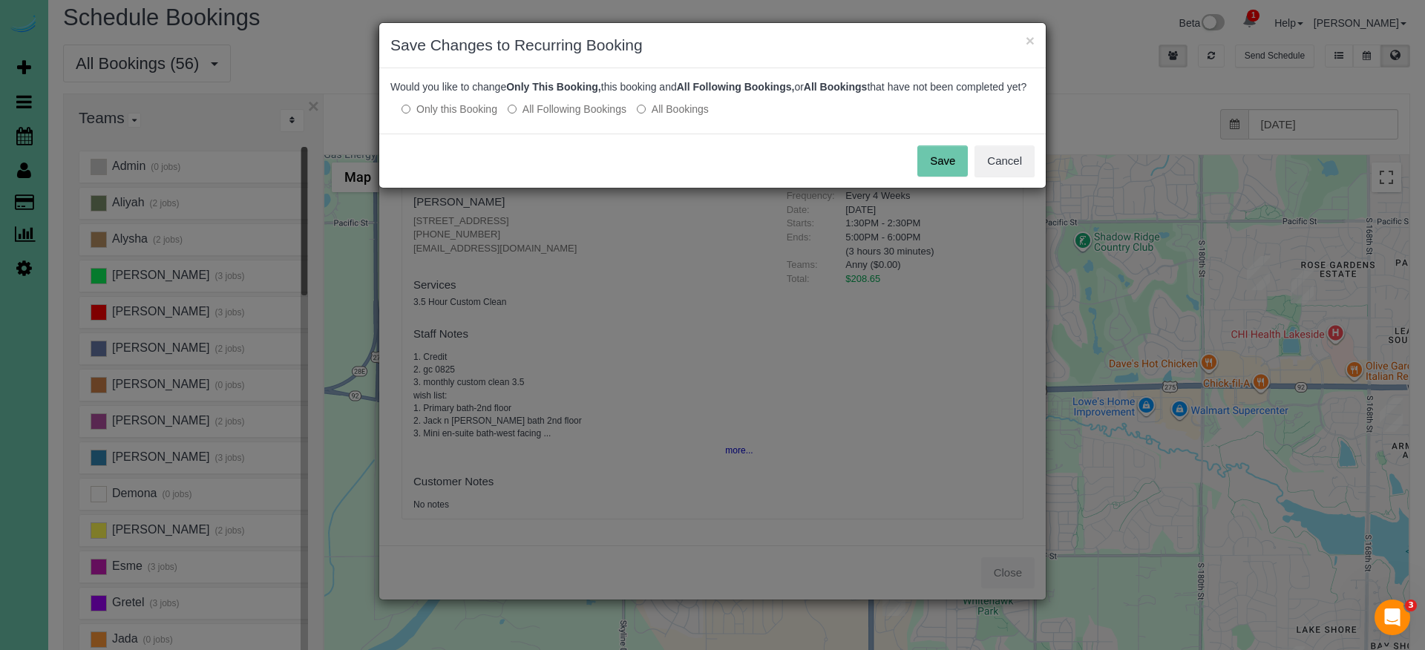
click at [928, 171] on button "Save" at bounding box center [942, 160] width 50 height 31
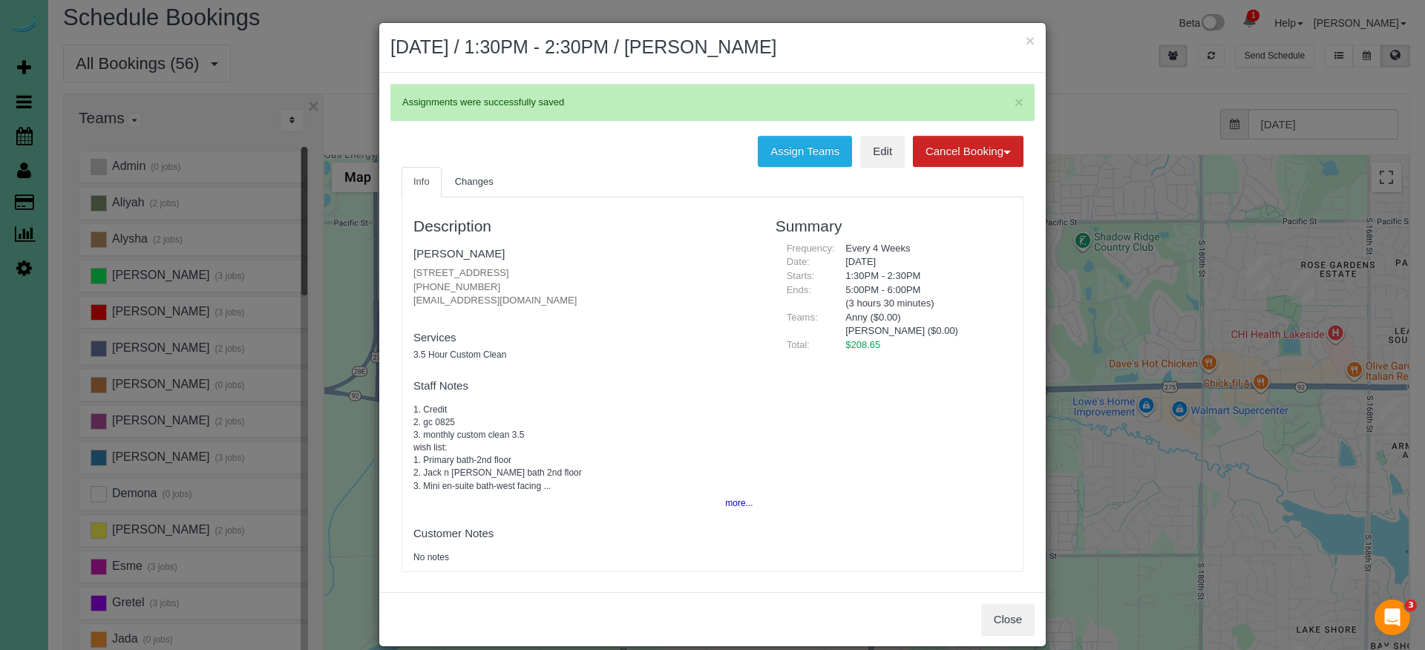
drag, startPoint x: 1026, startPoint y: 42, endPoint x: 958, endPoint y: 45, distance: 68.4
click at [1026, 42] on button "×" at bounding box center [1030, 41] width 9 height 16
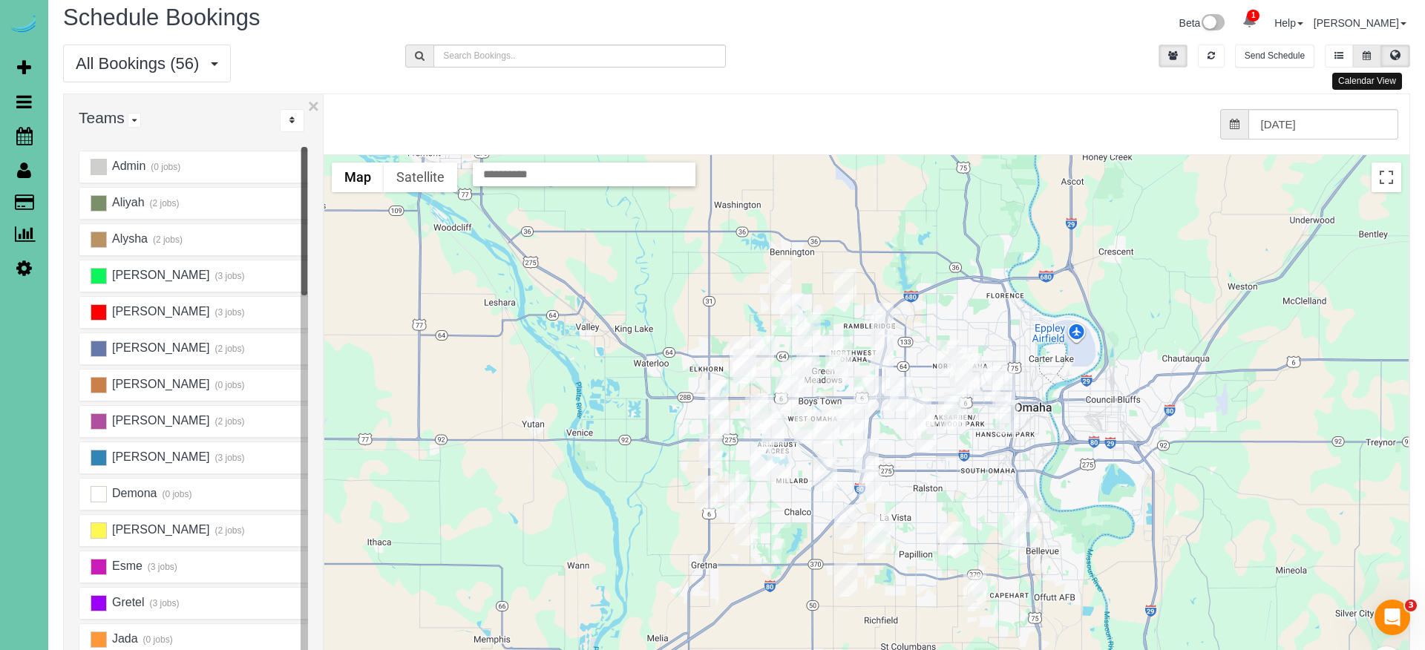
click at [1367, 53] on icon at bounding box center [1367, 55] width 8 height 9
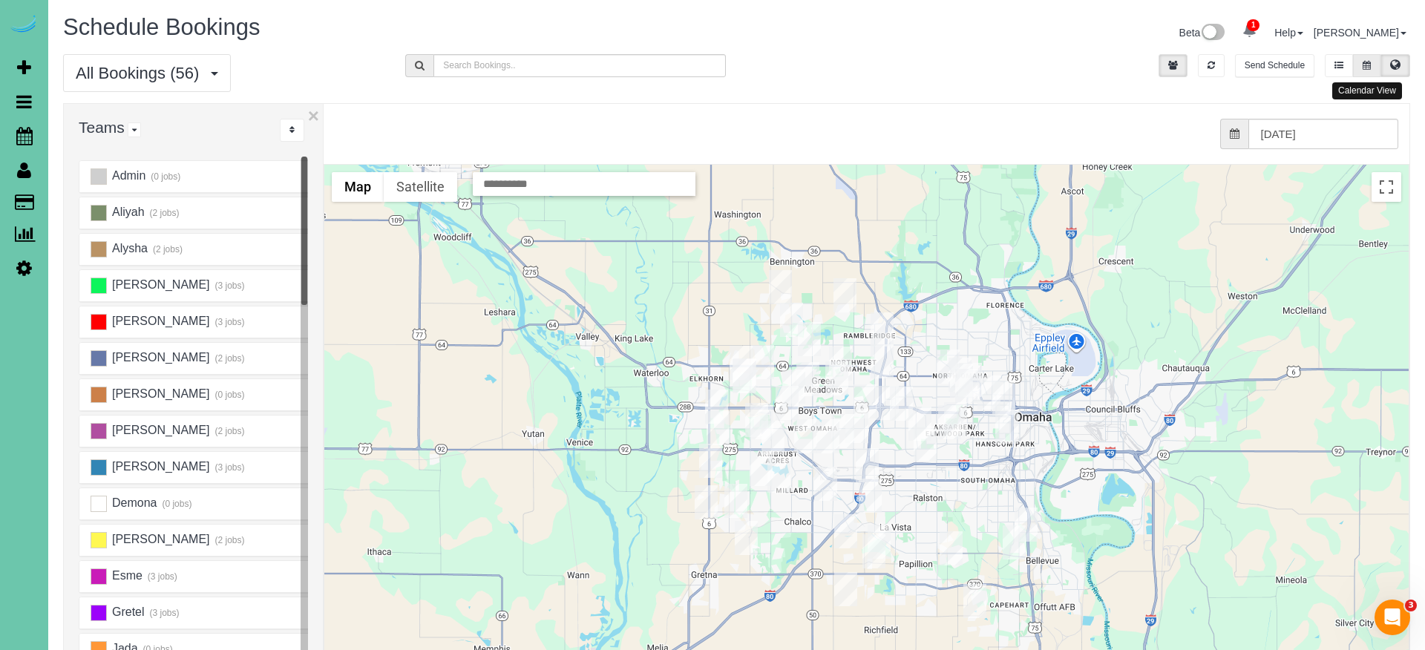
click at [1367, 54] on button at bounding box center [1366, 65] width 27 height 23
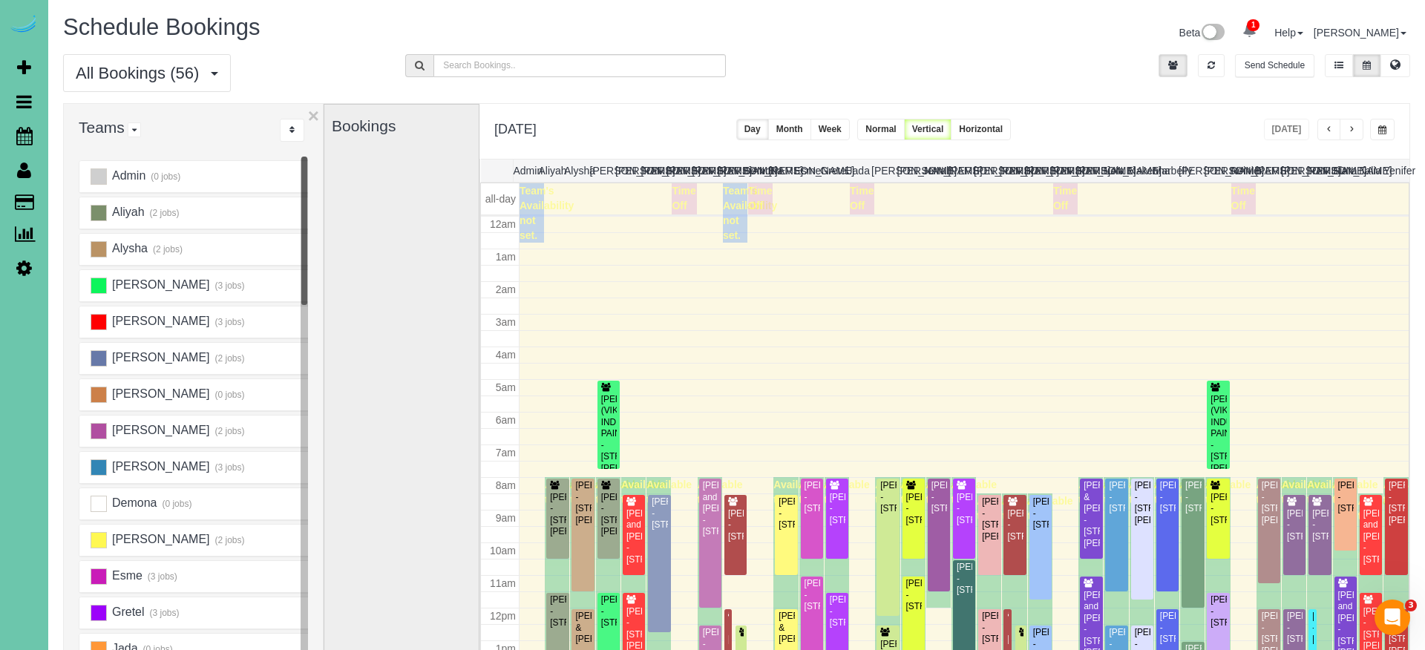
scroll to position [197, 0]
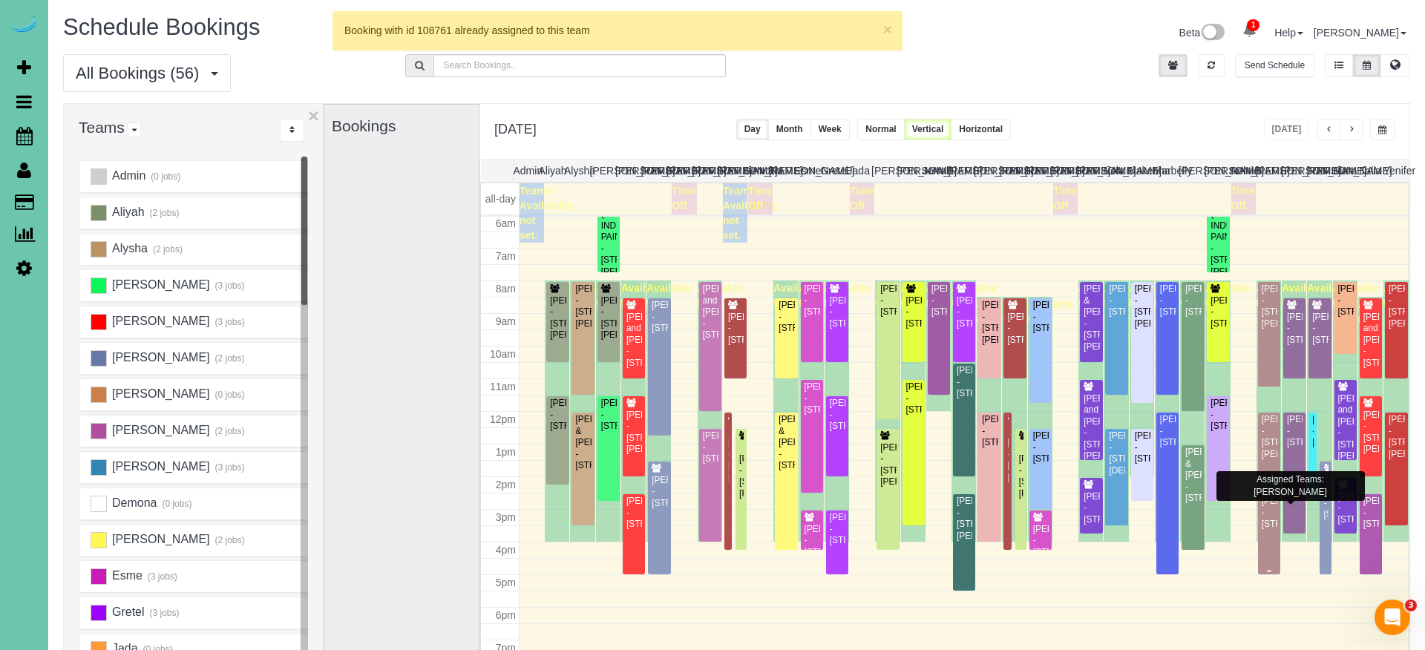
click at [1271, 530] on div "[PERSON_NAME] - [STREET_ADDRESS]" at bounding box center [1269, 513] width 16 height 34
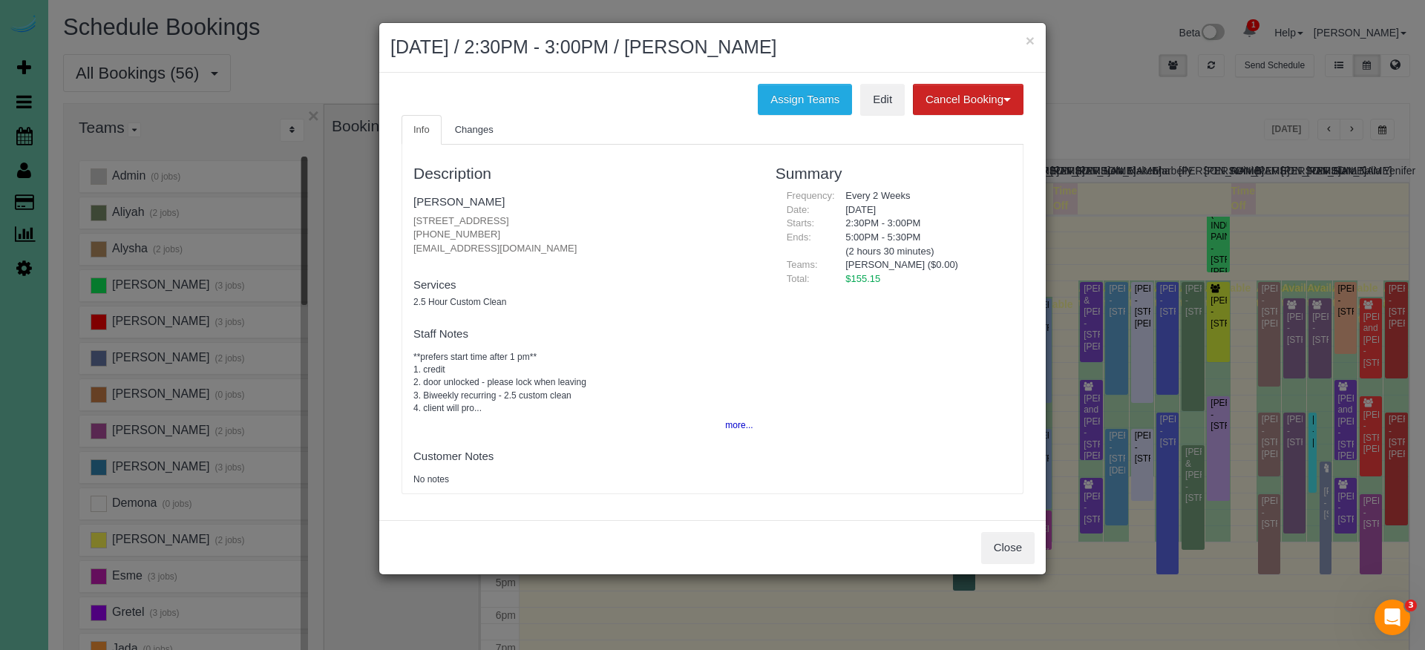
drag, startPoint x: 499, startPoint y: 207, endPoint x: 411, endPoint y: 213, distance: 87.8
click at [410, 214] on div "Description [PERSON_NAME] [STREET_ADDRESS] [PHONE_NUMBER] [EMAIL_ADDRESS][DOMAI…" at bounding box center [583, 319] width 362 height 334
copy p "[STREET_ADDRESS]"
click at [1007, 538] on button "Close" at bounding box center [1007, 547] width 53 height 31
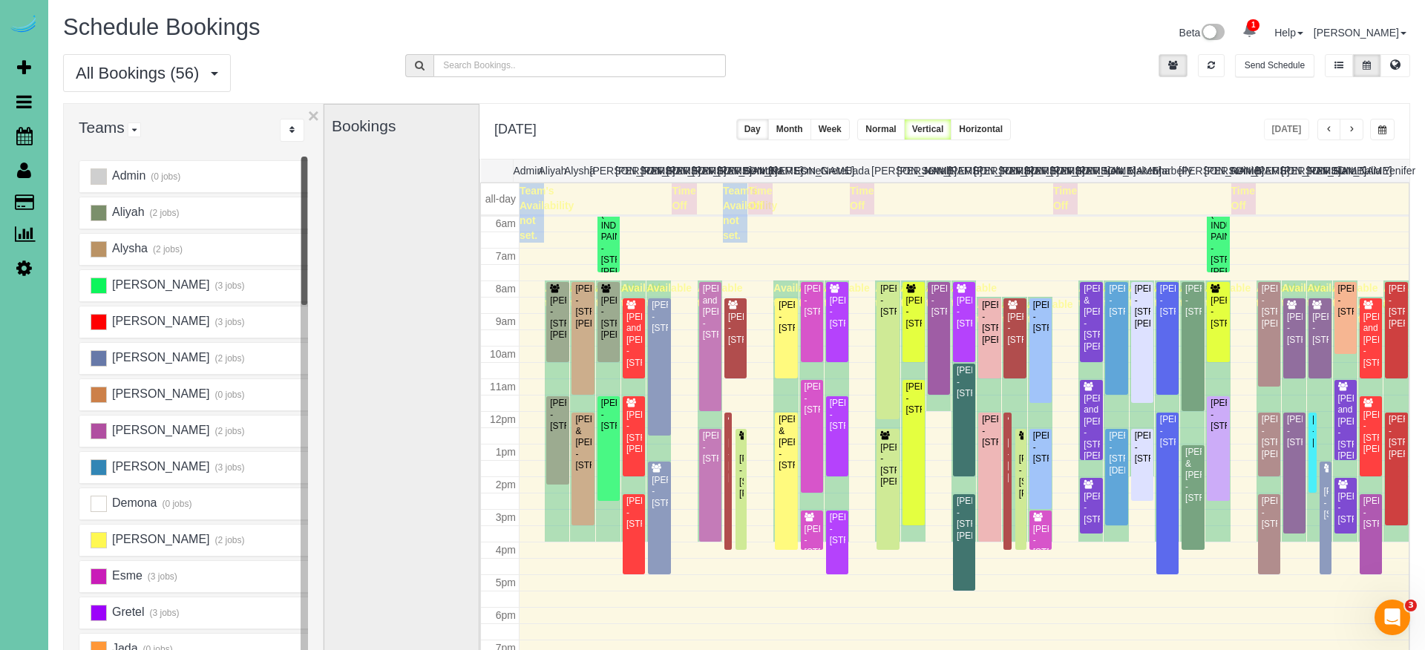
click at [1349, 129] on span "button" at bounding box center [1351, 129] width 7 height 9
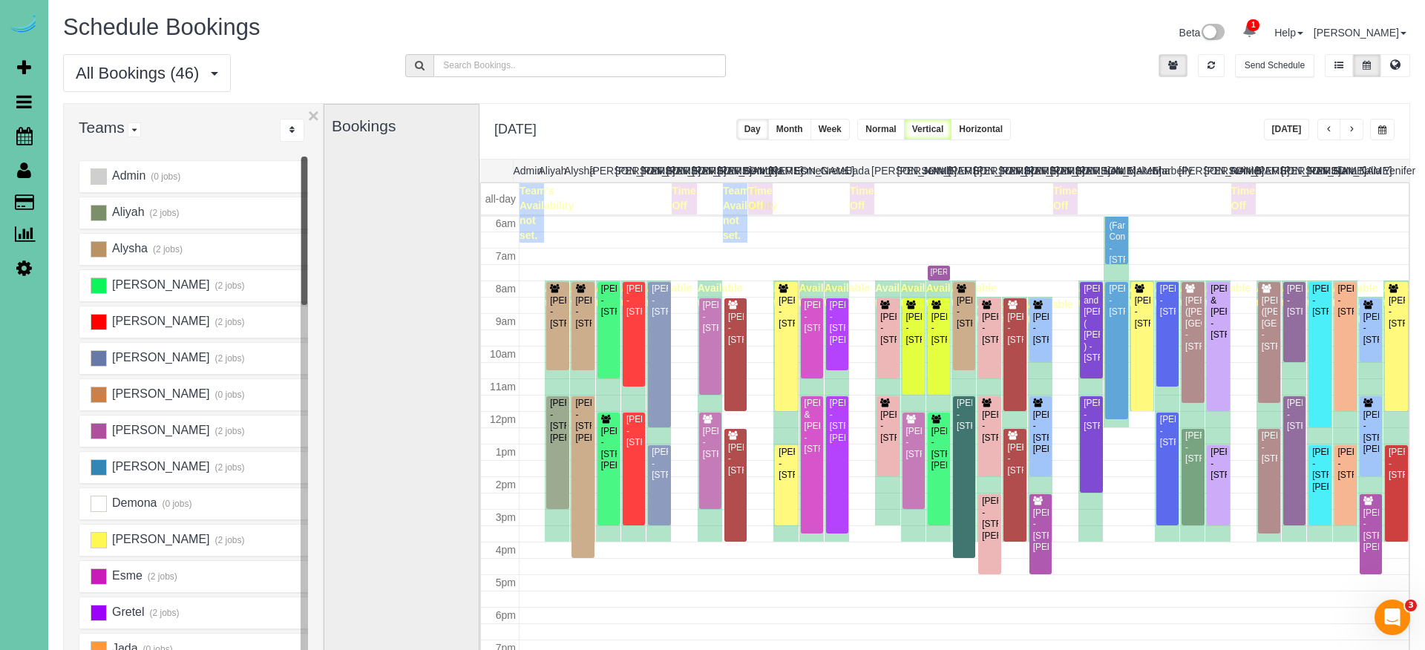
drag, startPoint x: 1281, startPoint y: 134, endPoint x: 1272, endPoint y: 133, distance: 9.0
click at [1281, 134] on button "[DATE]" at bounding box center [1287, 130] width 46 height 22
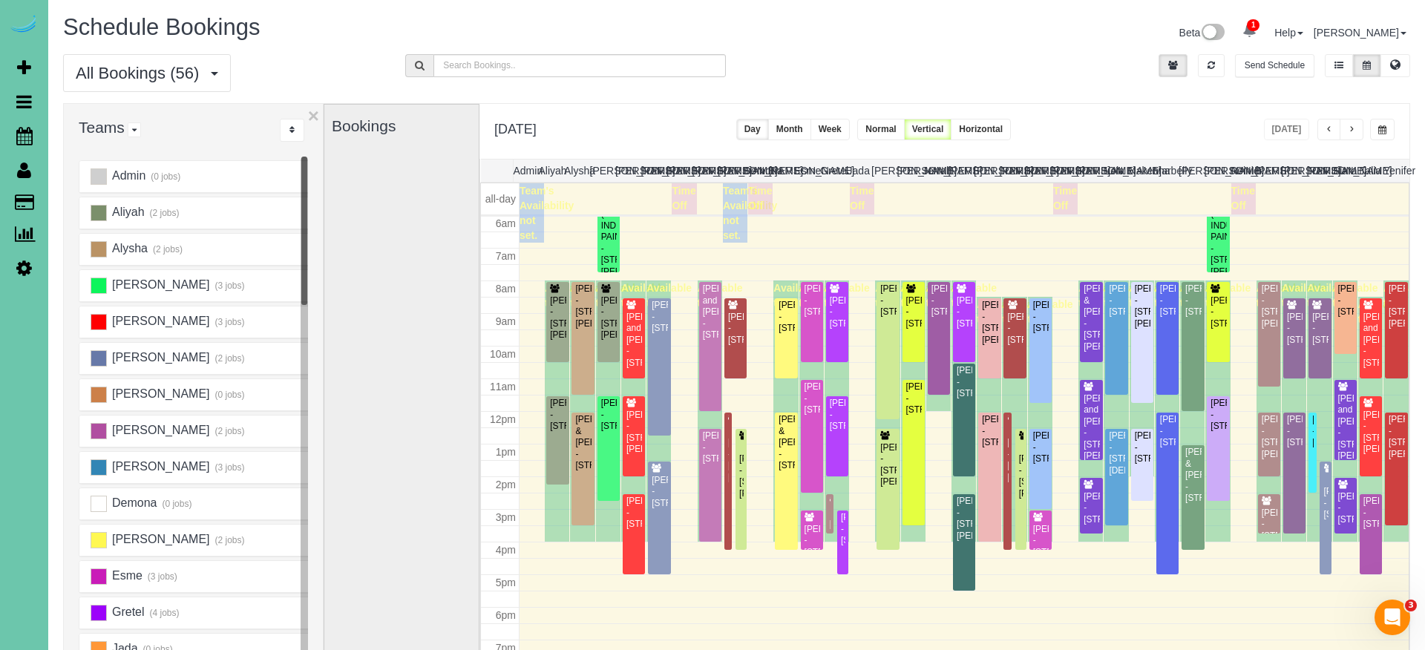
click at [1380, 136] on button "button" at bounding box center [1382, 130] width 24 height 22
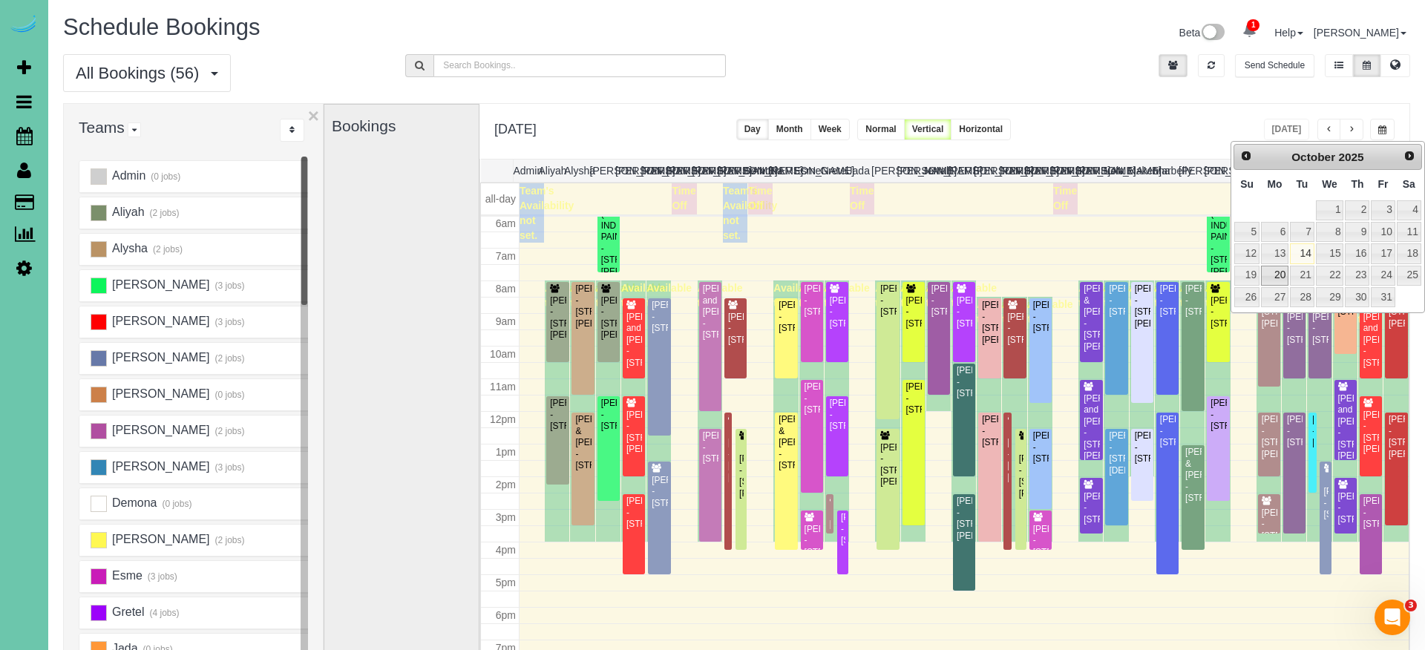
click at [1283, 278] on link "20" at bounding box center [1274, 276] width 27 height 20
type input "**********"
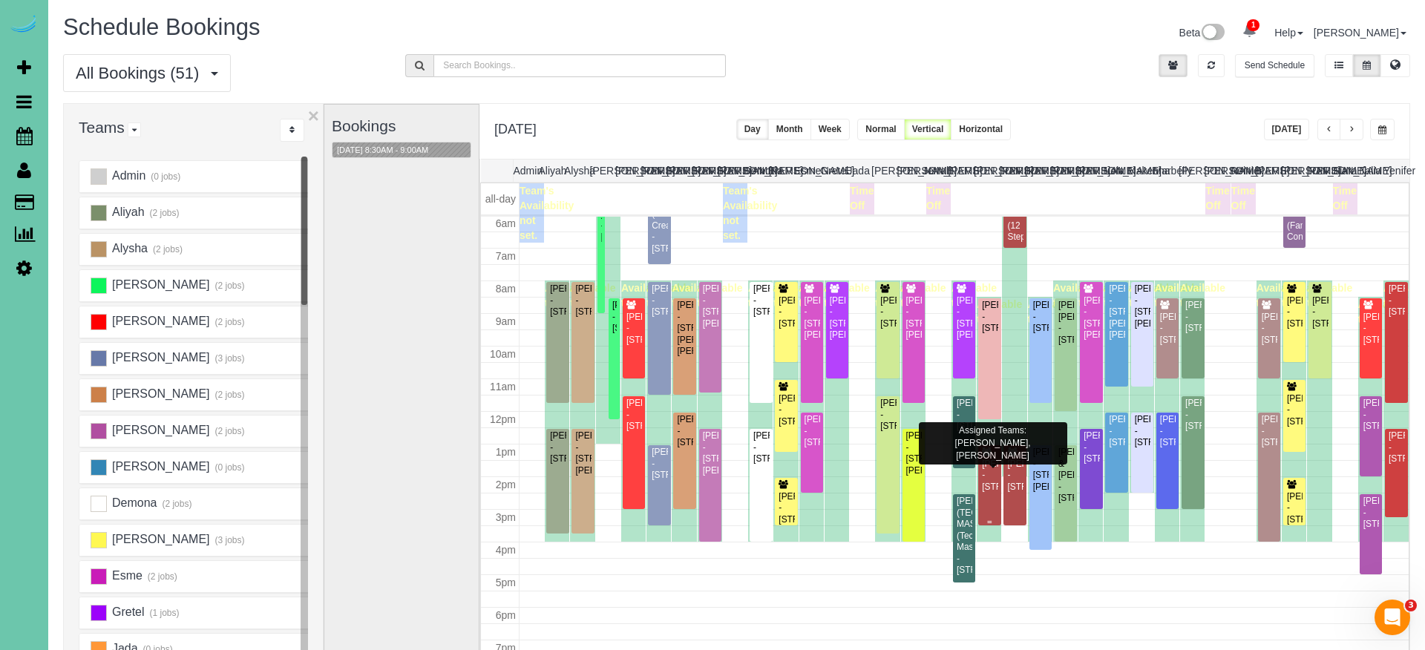
click at [985, 488] on div "[PERSON_NAME] - [STREET_ADDRESS]" at bounding box center [989, 476] width 16 height 34
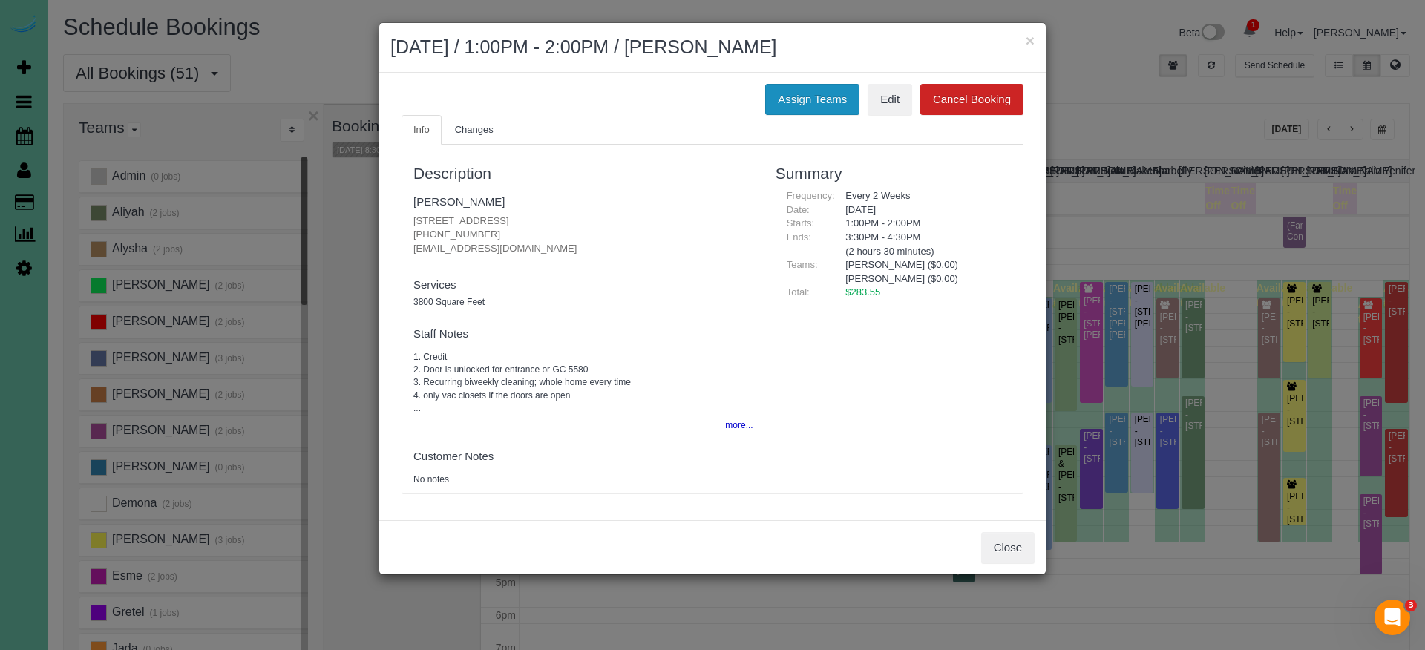
click at [796, 88] on button "Assign Teams" at bounding box center [812, 99] width 94 height 31
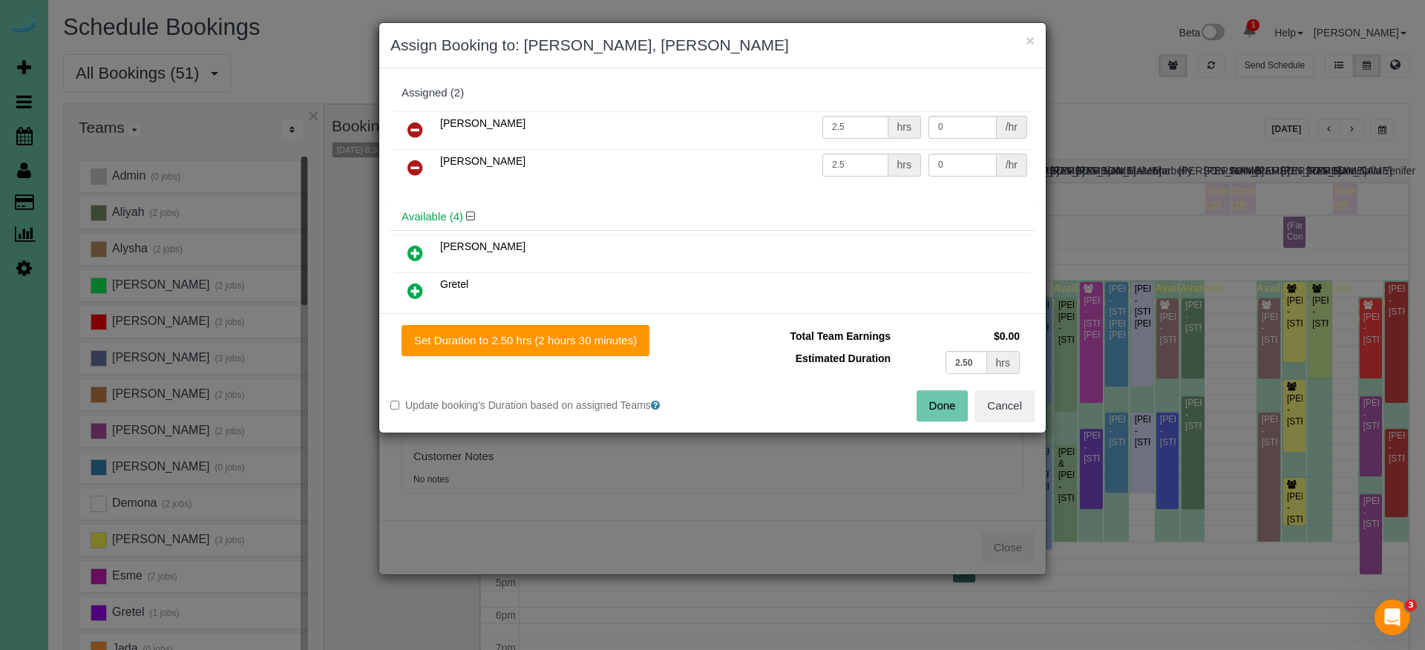
click at [414, 130] on icon at bounding box center [415, 130] width 16 height 18
click at [414, 159] on icon at bounding box center [415, 168] width 16 height 18
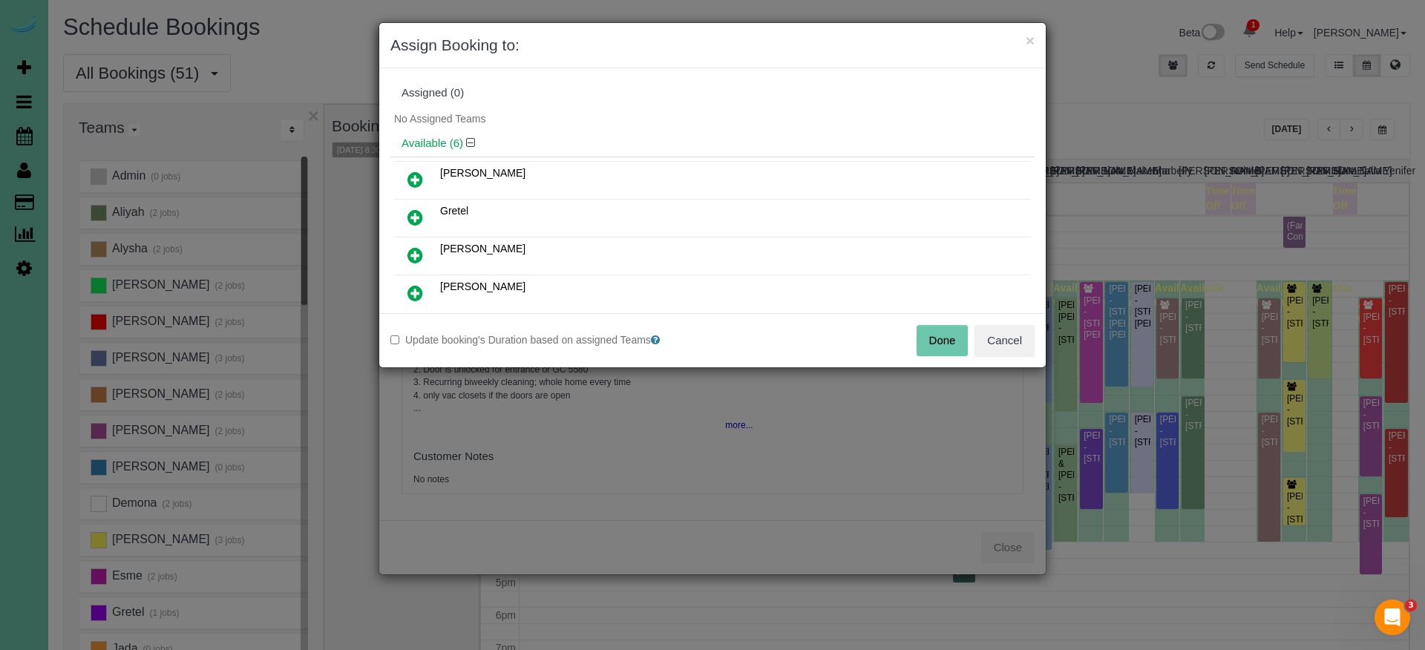
drag, startPoint x: 422, startPoint y: 221, endPoint x: 456, endPoint y: 237, distance: 36.9
click at [421, 222] on icon at bounding box center [415, 218] width 16 height 18
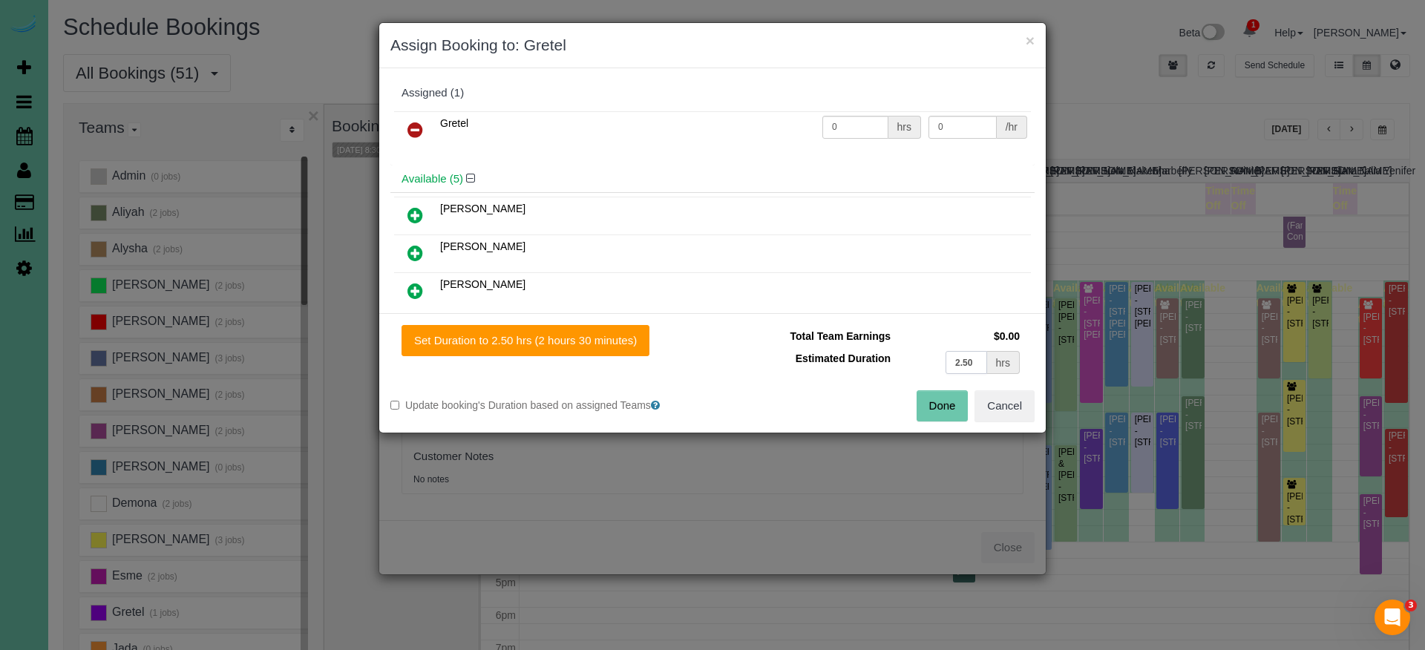
drag, startPoint x: 975, startPoint y: 364, endPoint x: 841, endPoint y: 348, distance: 135.2
click at [841, 348] on tr "Estimated Duration 2.50 hrs" at bounding box center [874, 362] width 300 height 30
type input "5"
click at [618, 343] on button "Set Duration to 5.00 hrs (5 hours 0 minutes)" at bounding box center [523, 340] width 242 height 31
type input "5.00"
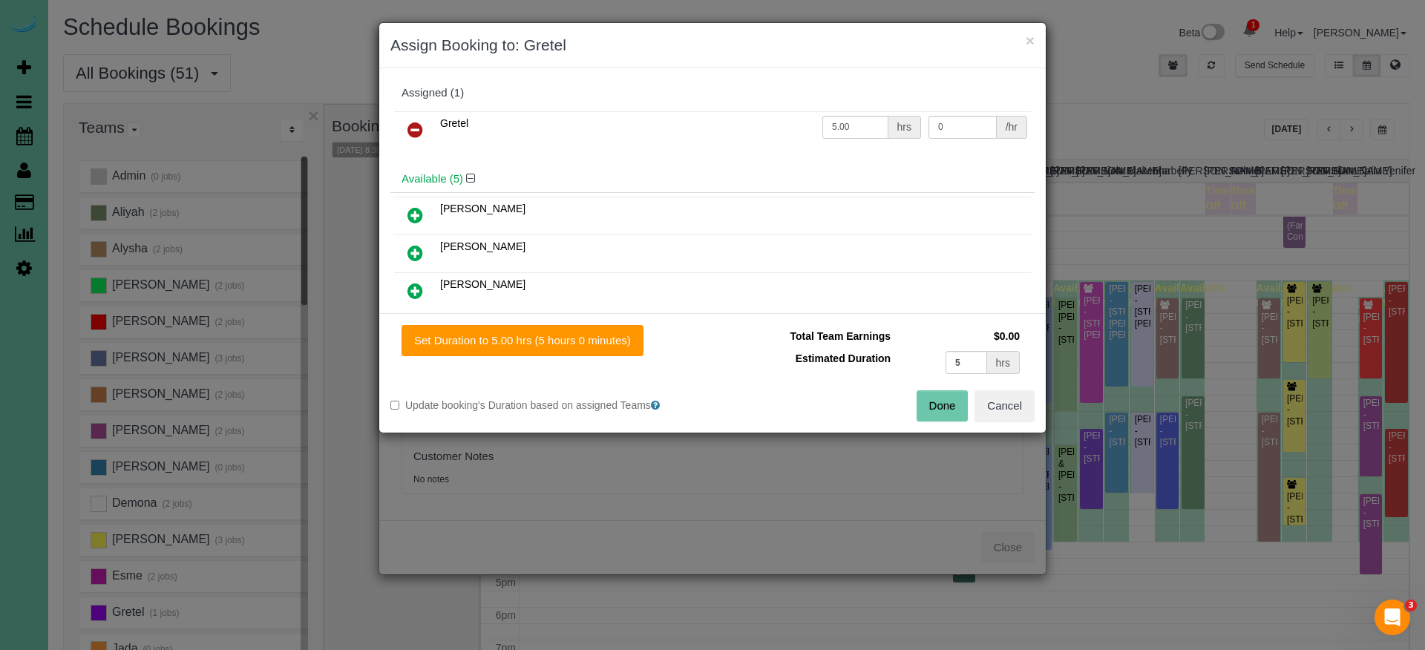
click at [931, 399] on button "Done" at bounding box center [943, 405] width 52 height 31
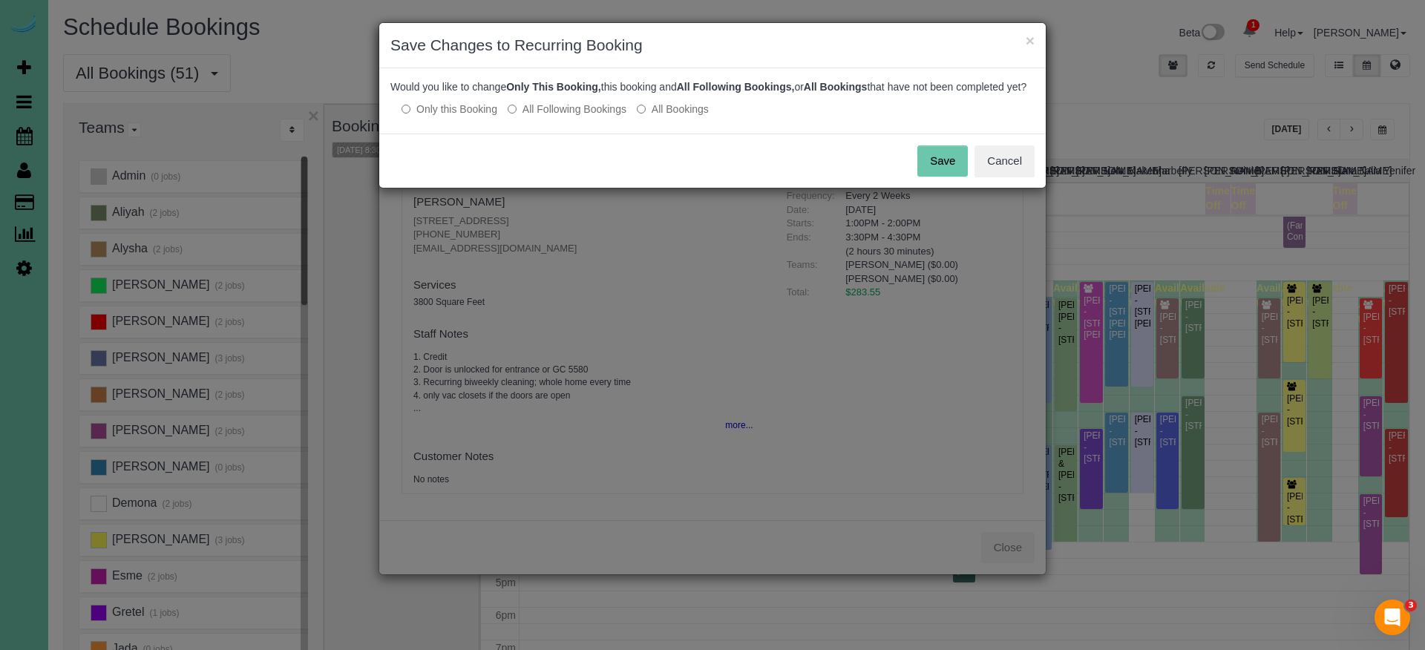
click at [932, 177] on button "Save" at bounding box center [942, 160] width 50 height 31
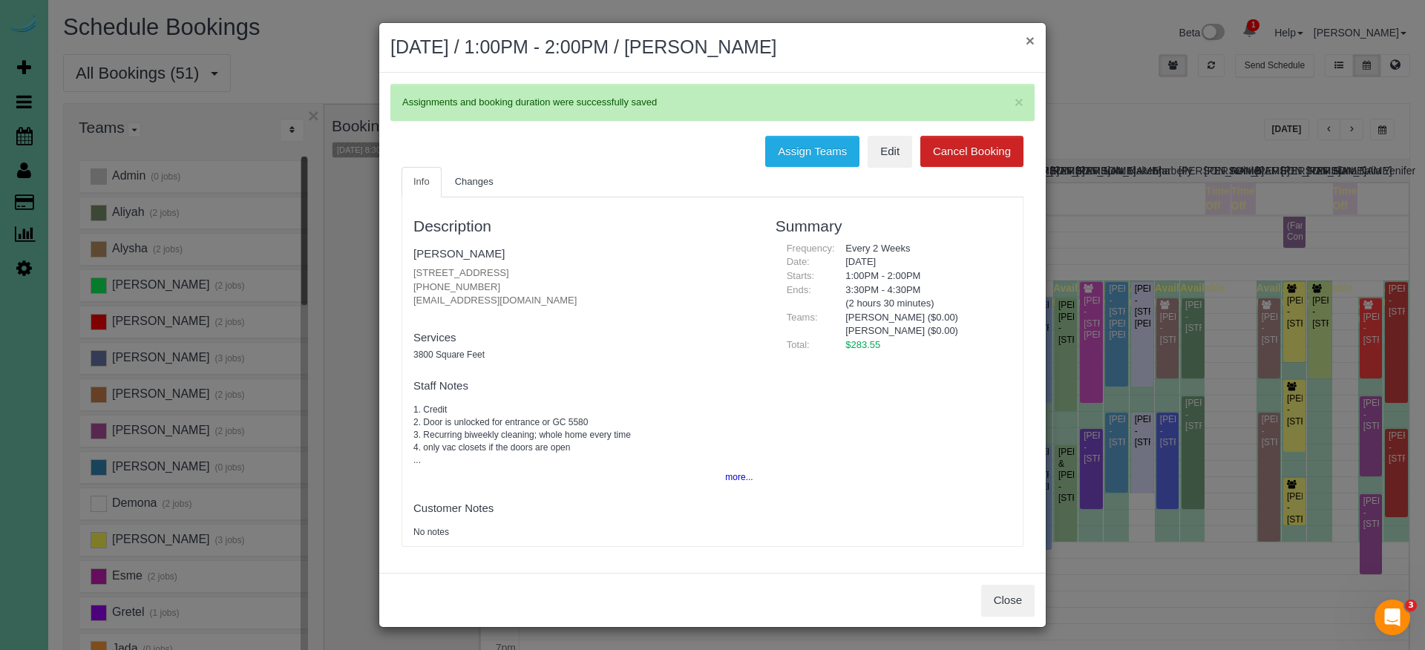
click at [1026, 45] on button "×" at bounding box center [1030, 41] width 9 height 16
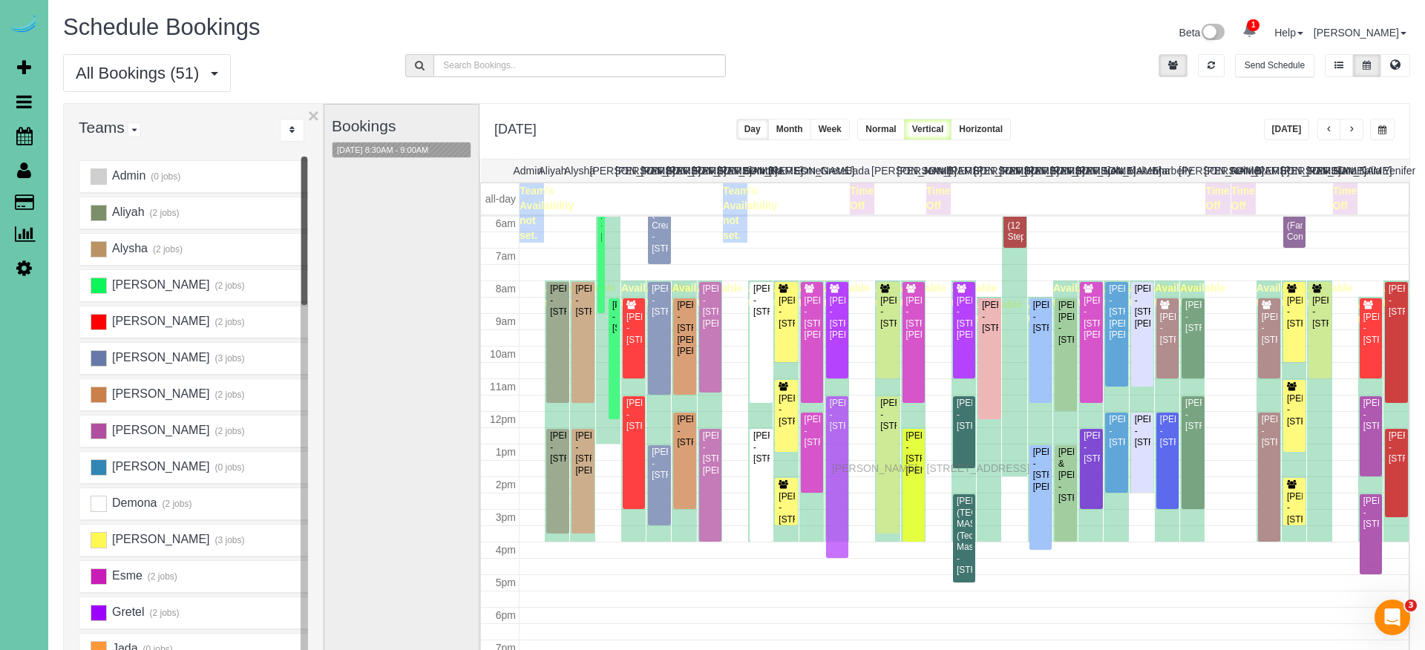
drag, startPoint x: 838, startPoint y: 513, endPoint x: 835, endPoint y: 466, distance: 46.9
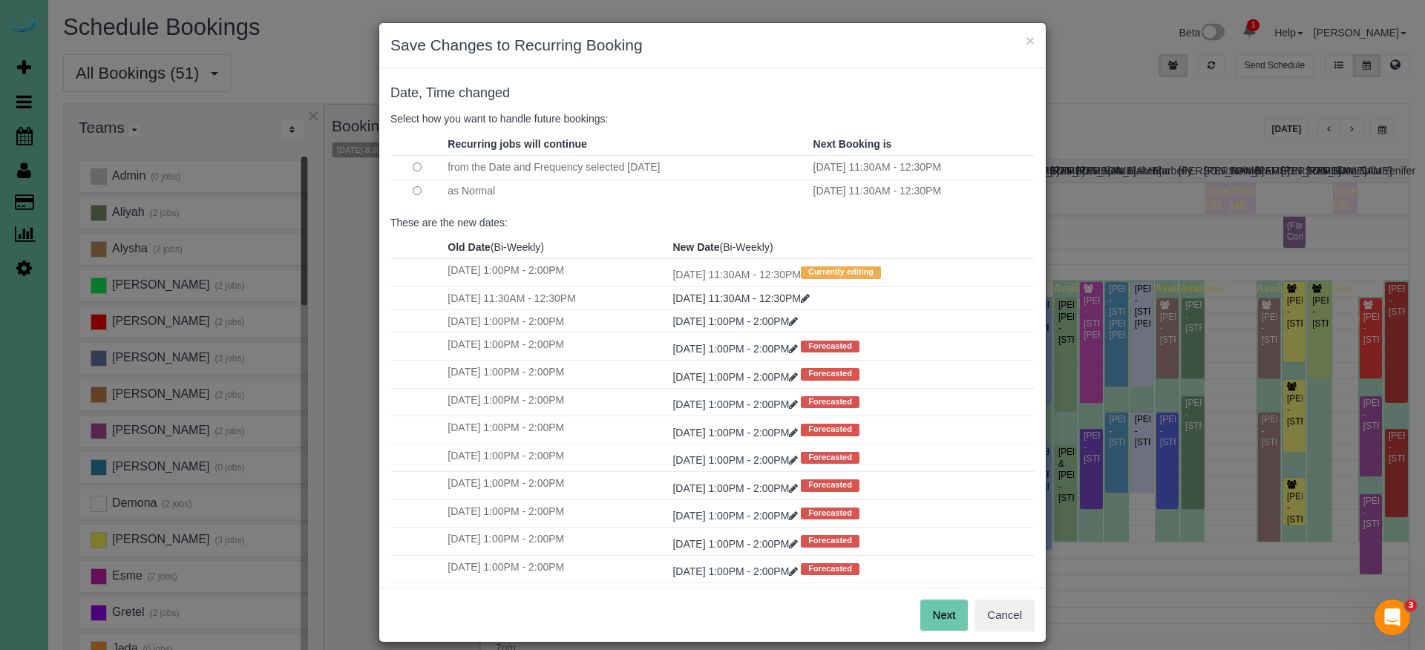
drag, startPoint x: 951, startPoint y: 616, endPoint x: 892, endPoint y: 562, distance: 79.8
click at [951, 574] on button "Next" at bounding box center [944, 615] width 48 height 31
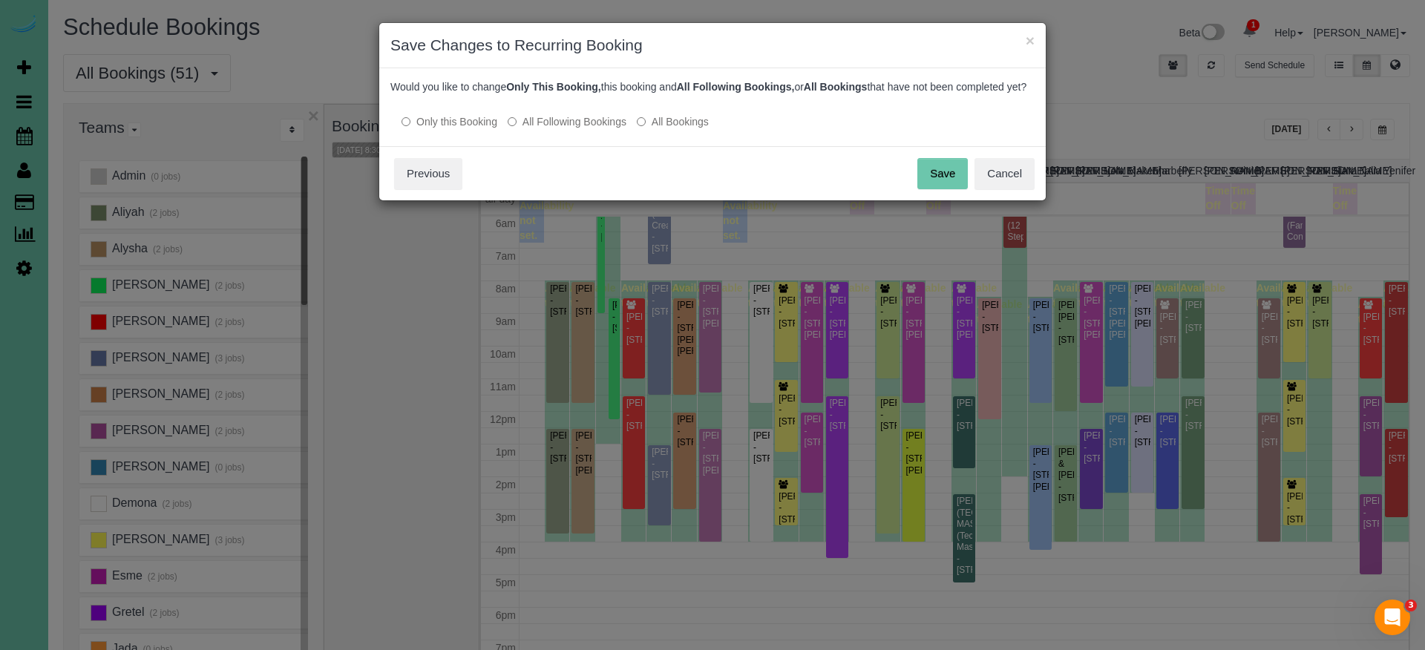
click at [946, 180] on button "Save" at bounding box center [942, 173] width 50 height 31
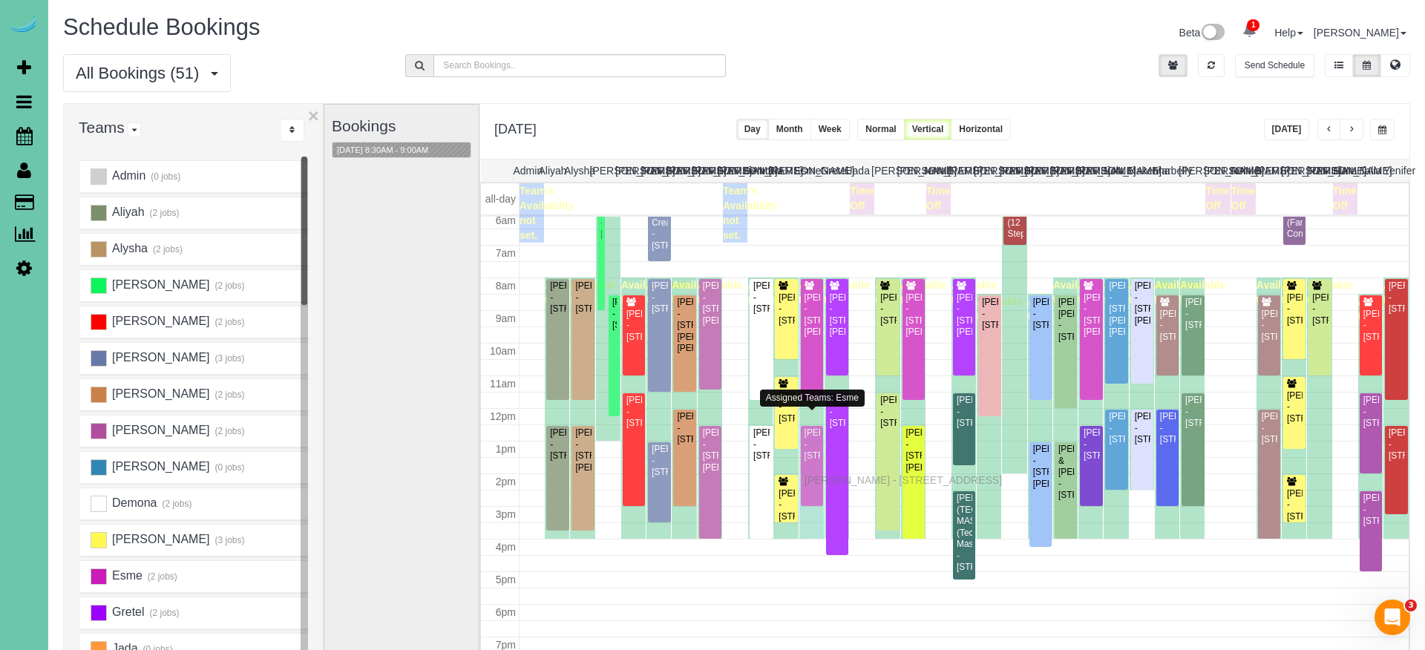
scroll to position [2, 0]
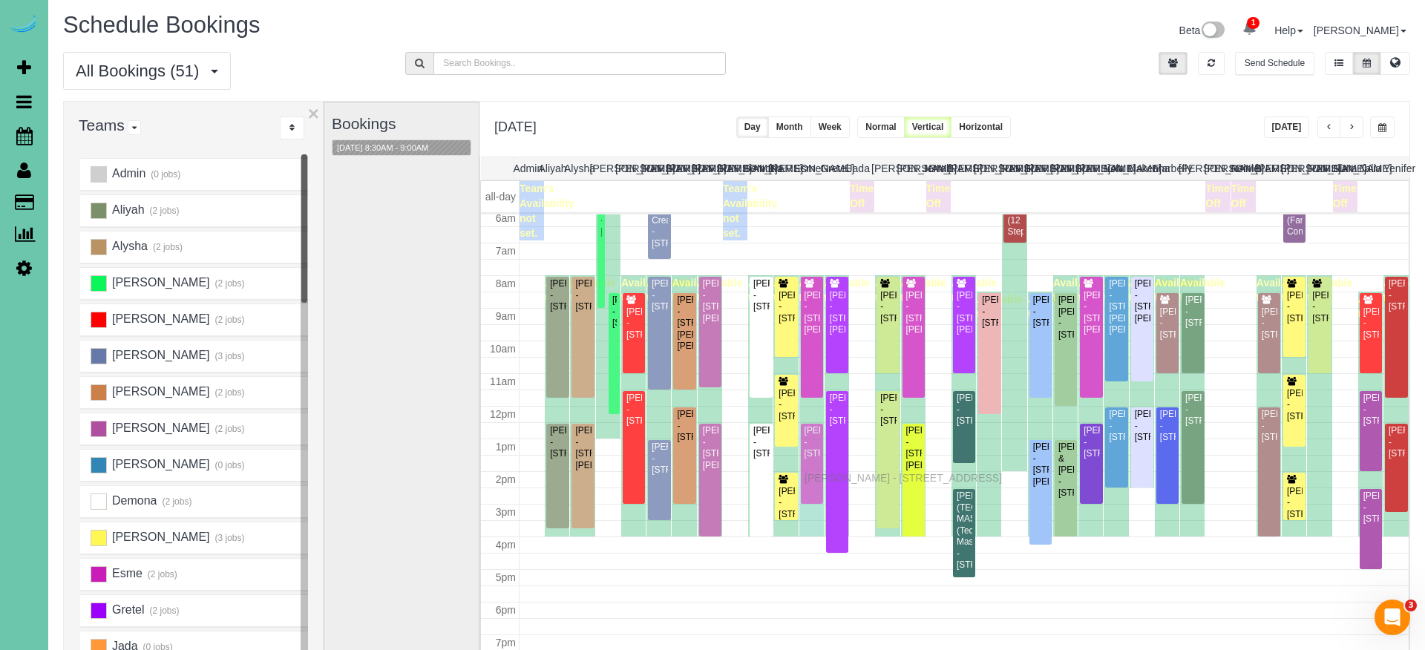
drag, startPoint x: 813, startPoint y: 466, endPoint x: 808, endPoint y: 476, distance: 10.6
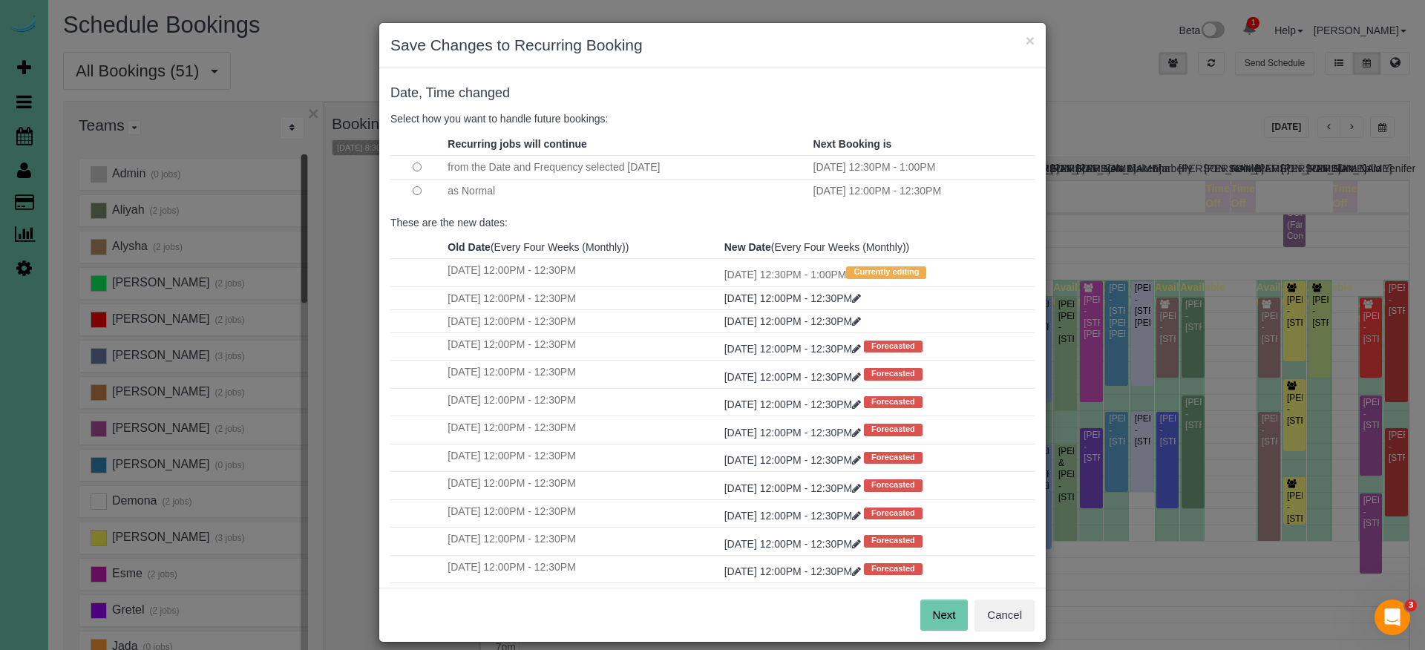
click at [934, 574] on button "Next" at bounding box center [944, 615] width 48 height 31
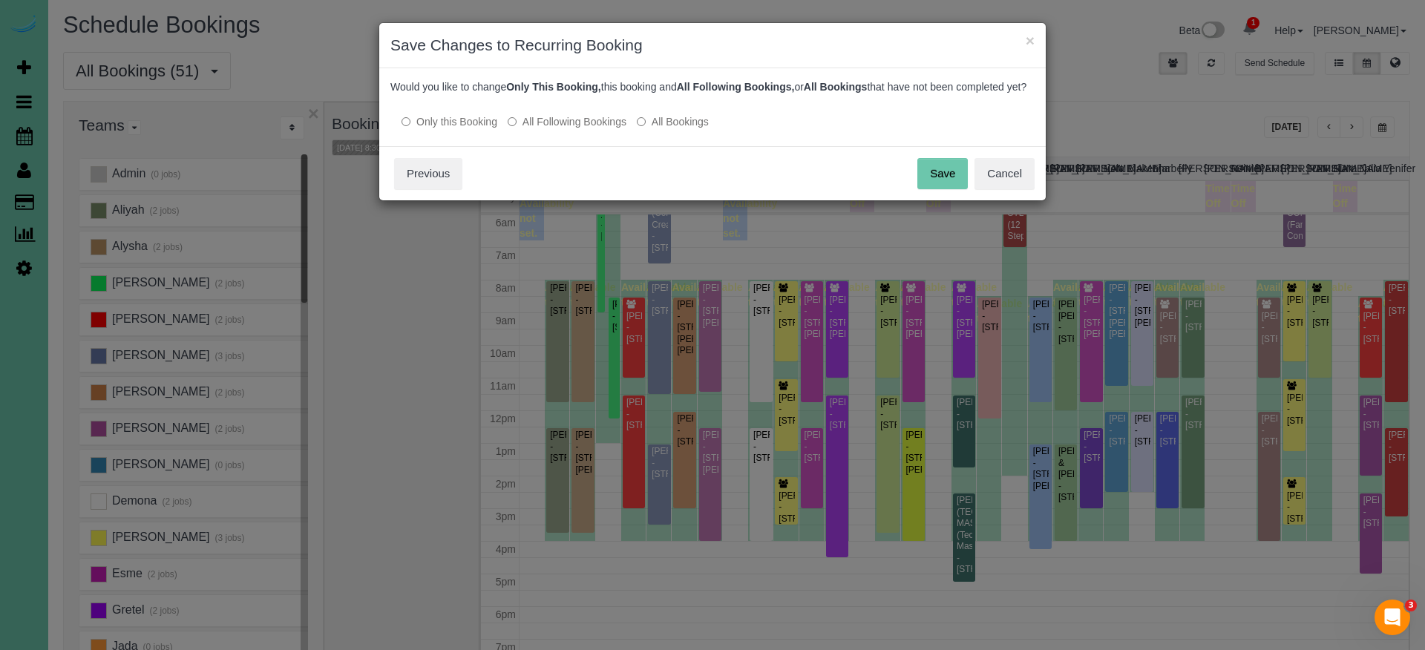
click at [944, 187] on button "Save" at bounding box center [942, 173] width 50 height 31
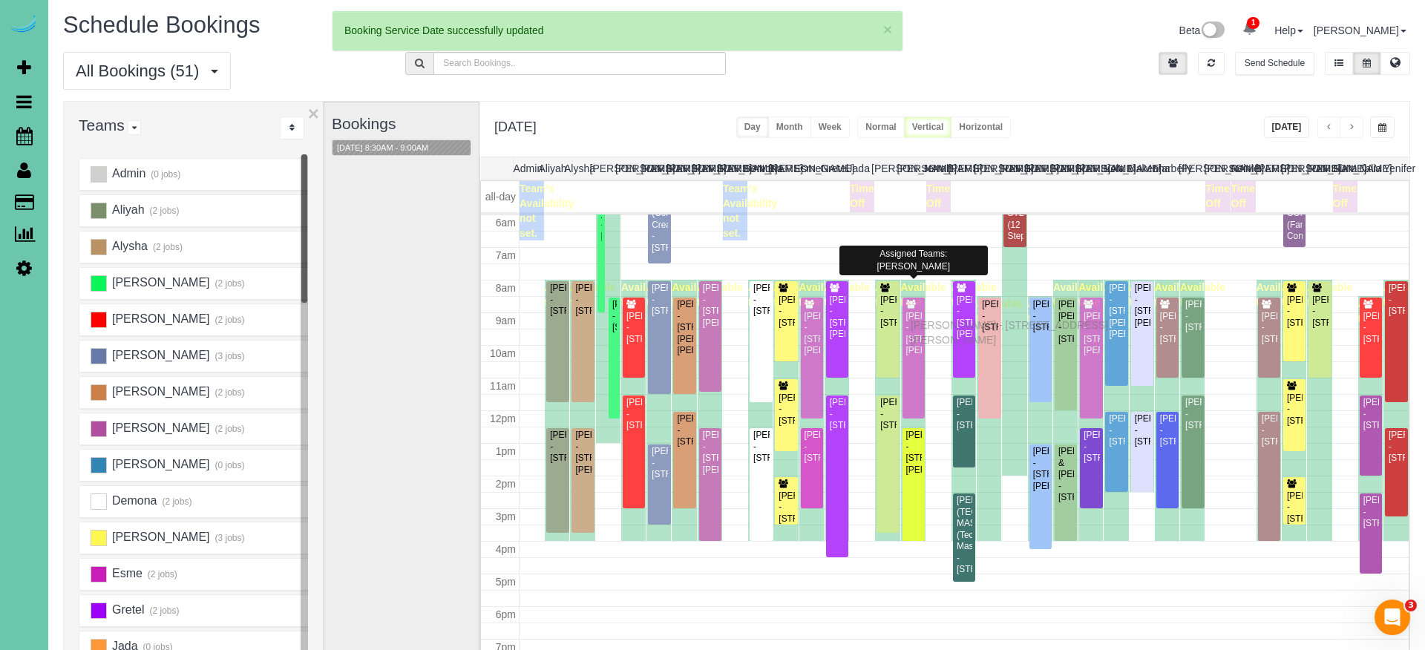
drag, startPoint x: 915, startPoint y: 307, endPoint x: 914, endPoint y: 323, distance: 15.7
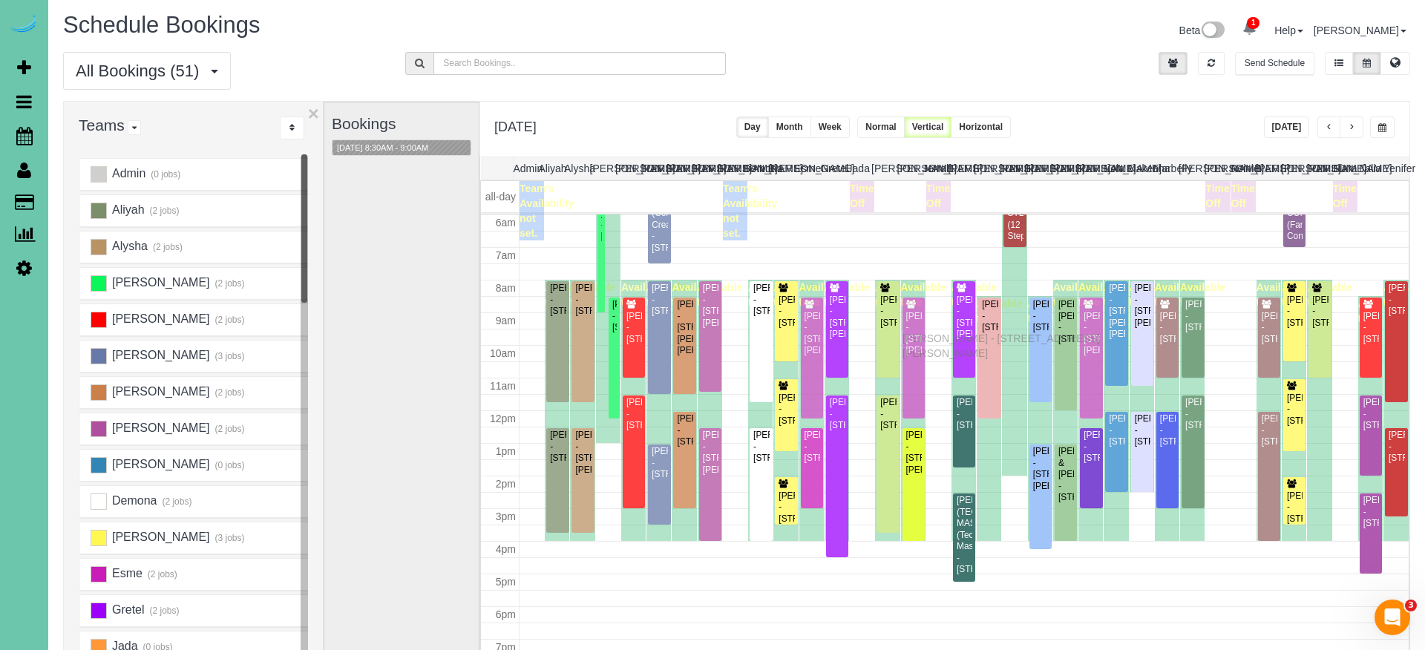
drag, startPoint x: 914, startPoint y: 323, endPoint x: 905, endPoint y: 336, distance: 15.7
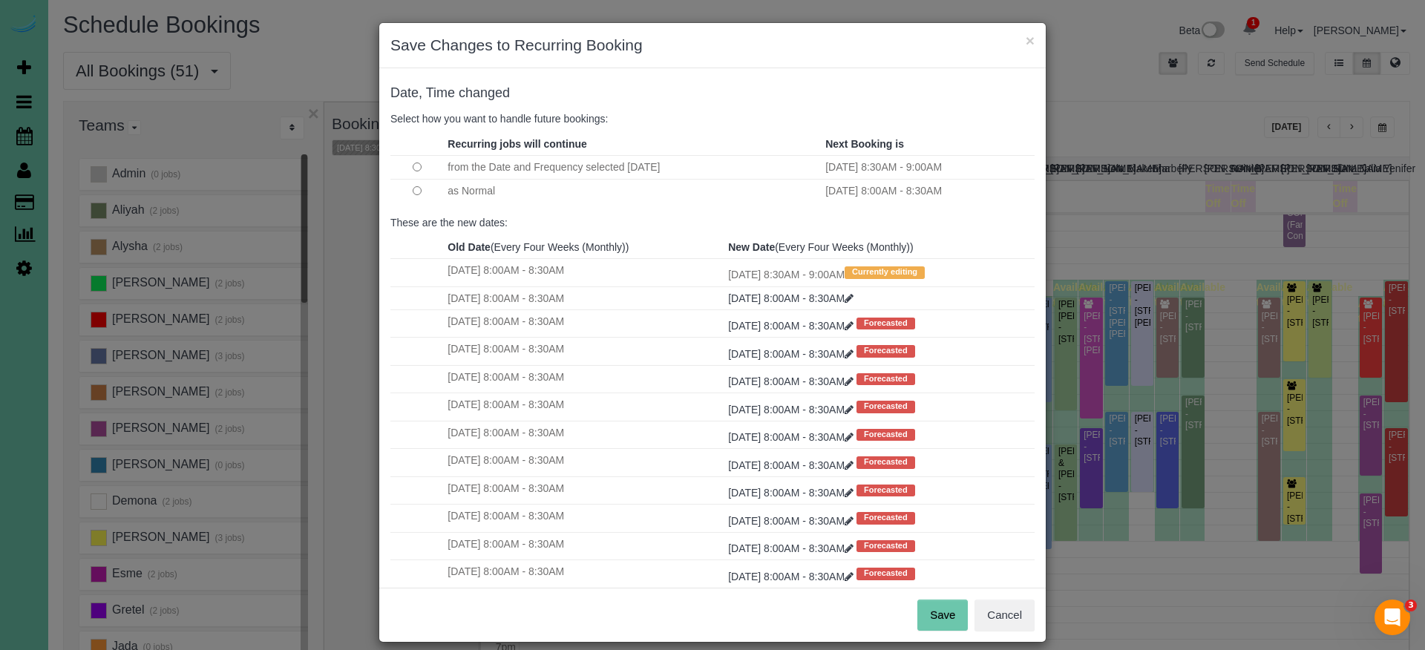
drag, startPoint x: 940, startPoint y: 610, endPoint x: 885, endPoint y: 457, distance: 162.5
click at [940, 574] on button "Save" at bounding box center [942, 615] width 50 height 31
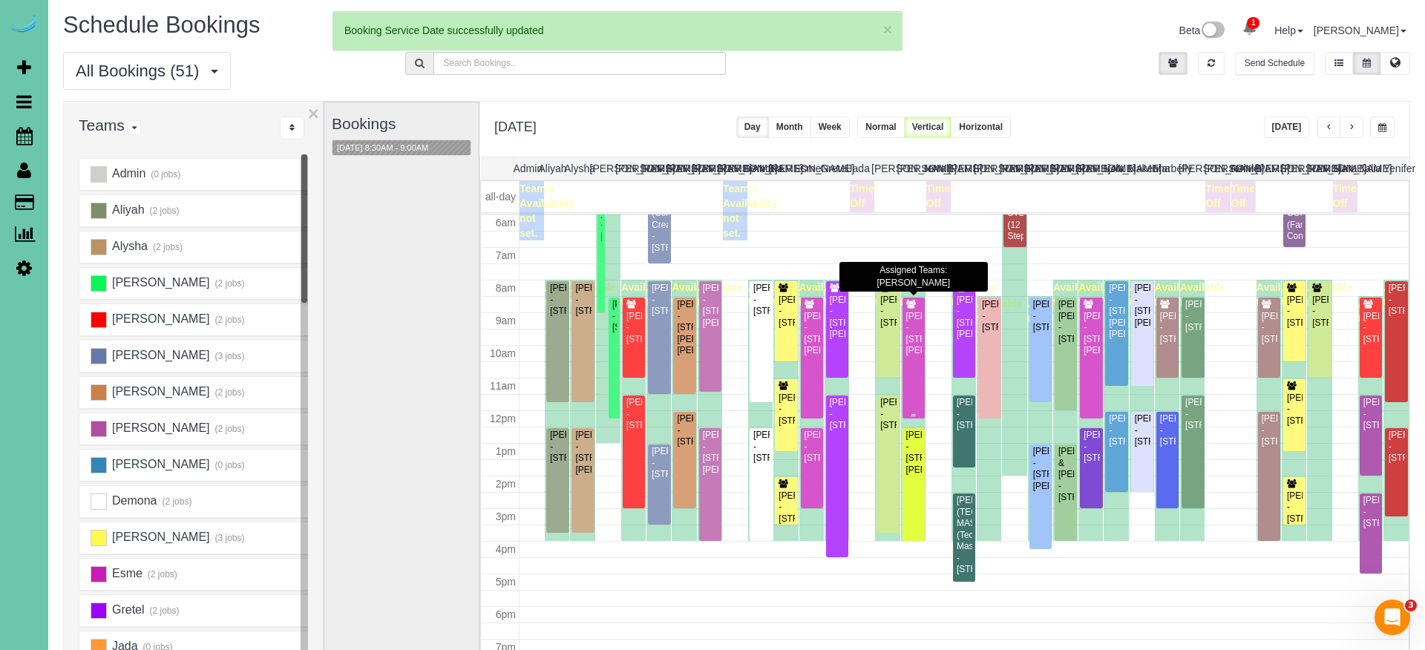
click at [916, 321] on div "[PERSON_NAME] - [STREET_ADDRESS][PERSON_NAME]" at bounding box center [913, 334] width 16 height 46
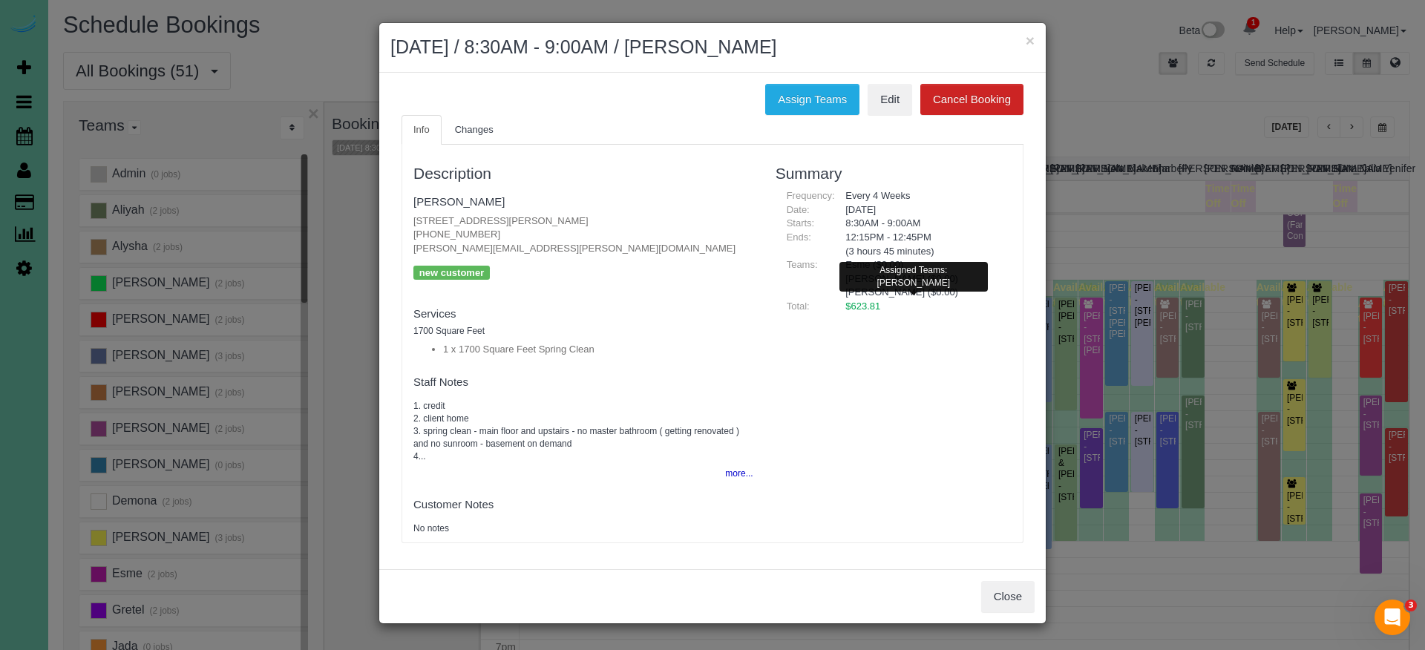
drag, startPoint x: 794, startPoint y: 105, endPoint x: 681, endPoint y: 108, distance: 112.9
click at [793, 105] on button "Assign Teams" at bounding box center [812, 99] width 94 height 31
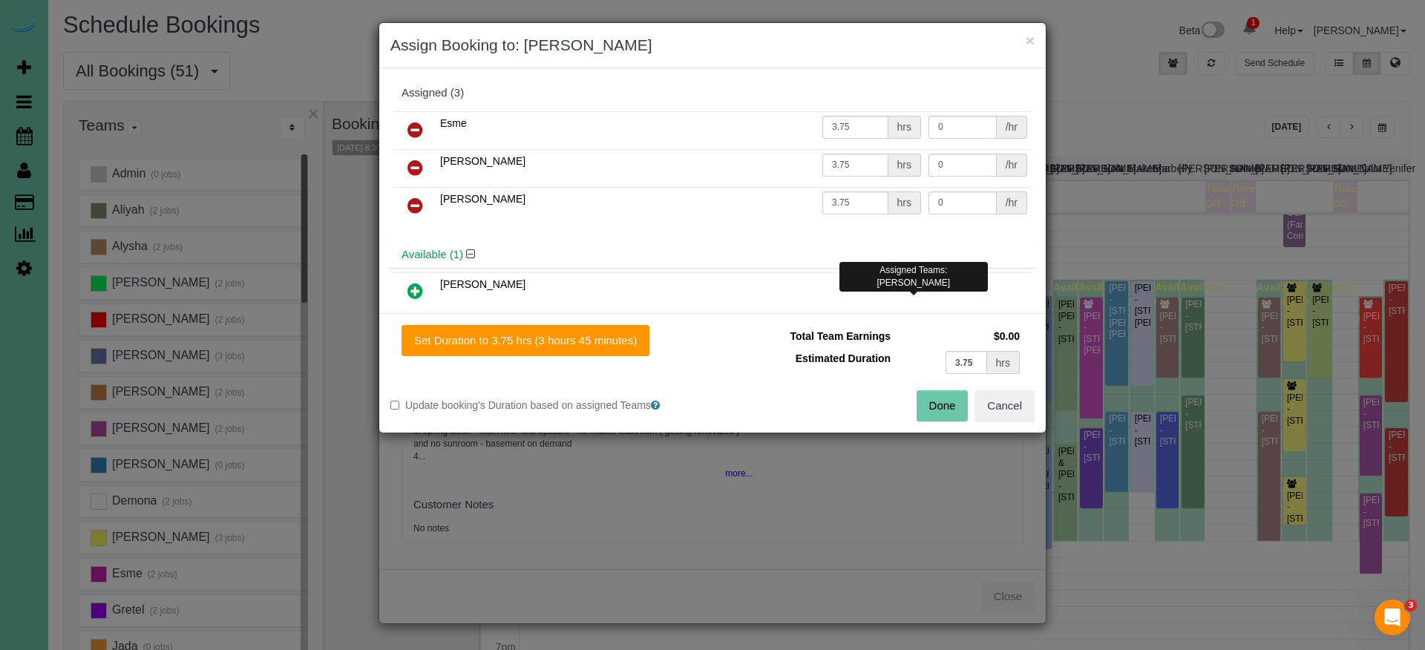
drag, startPoint x: 416, startPoint y: 126, endPoint x: 423, endPoint y: 165, distance: 39.2
click at [416, 126] on icon at bounding box center [415, 130] width 16 height 18
drag, startPoint x: 413, startPoint y: 286, endPoint x: 427, endPoint y: 273, distance: 18.4
click at [413, 286] on icon at bounding box center [415, 291] width 16 height 18
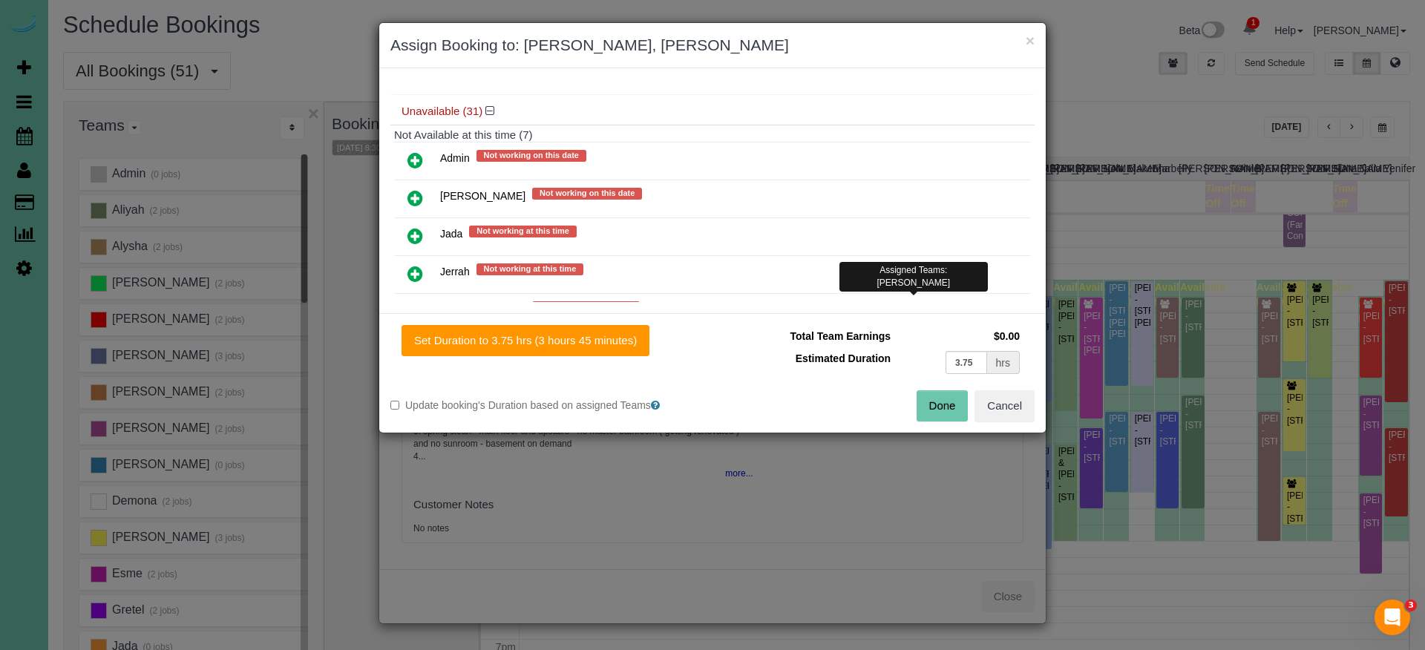
scroll to position [237, 0]
drag, startPoint x: 411, startPoint y: 192, endPoint x: 442, endPoint y: 272, distance: 85.0
click at [411, 192] on icon at bounding box center [415, 197] width 16 height 18
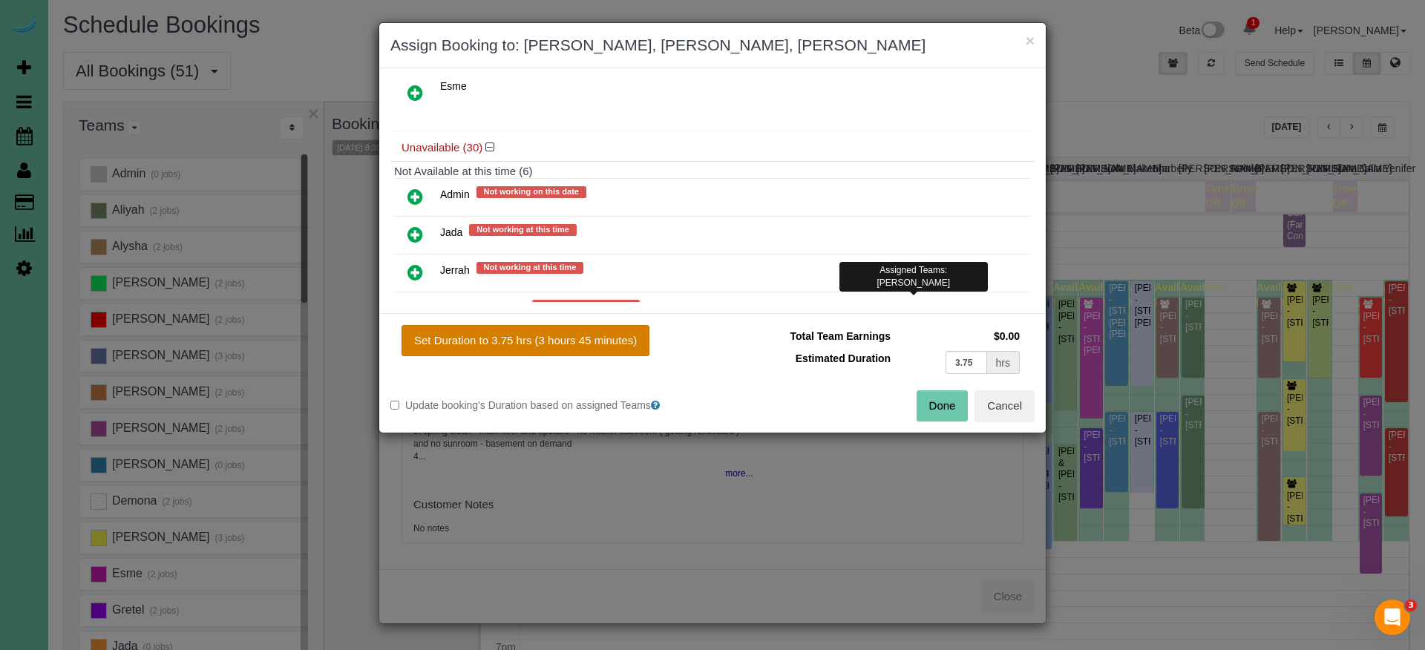
drag, startPoint x: 517, startPoint y: 340, endPoint x: 536, endPoint y: 341, distance: 18.6
click at [517, 340] on button "Set Duration to 3.75 hrs (3 hours 45 minutes)" at bounding box center [526, 340] width 248 height 31
type input "3.75"
click at [949, 407] on button "Done" at bounding box center [943, 405] width 52 height 31
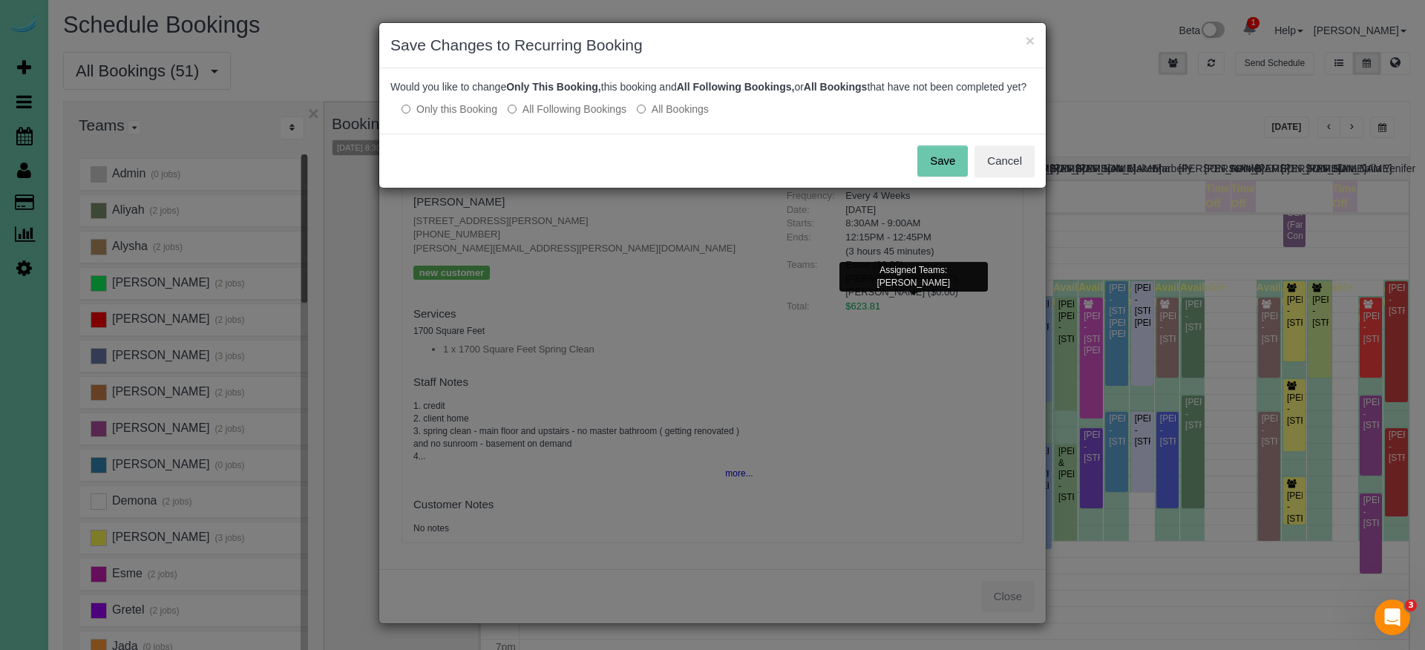
click at [959, 173] on button "Save" at bounding box center [942, 160] width 50 height 31
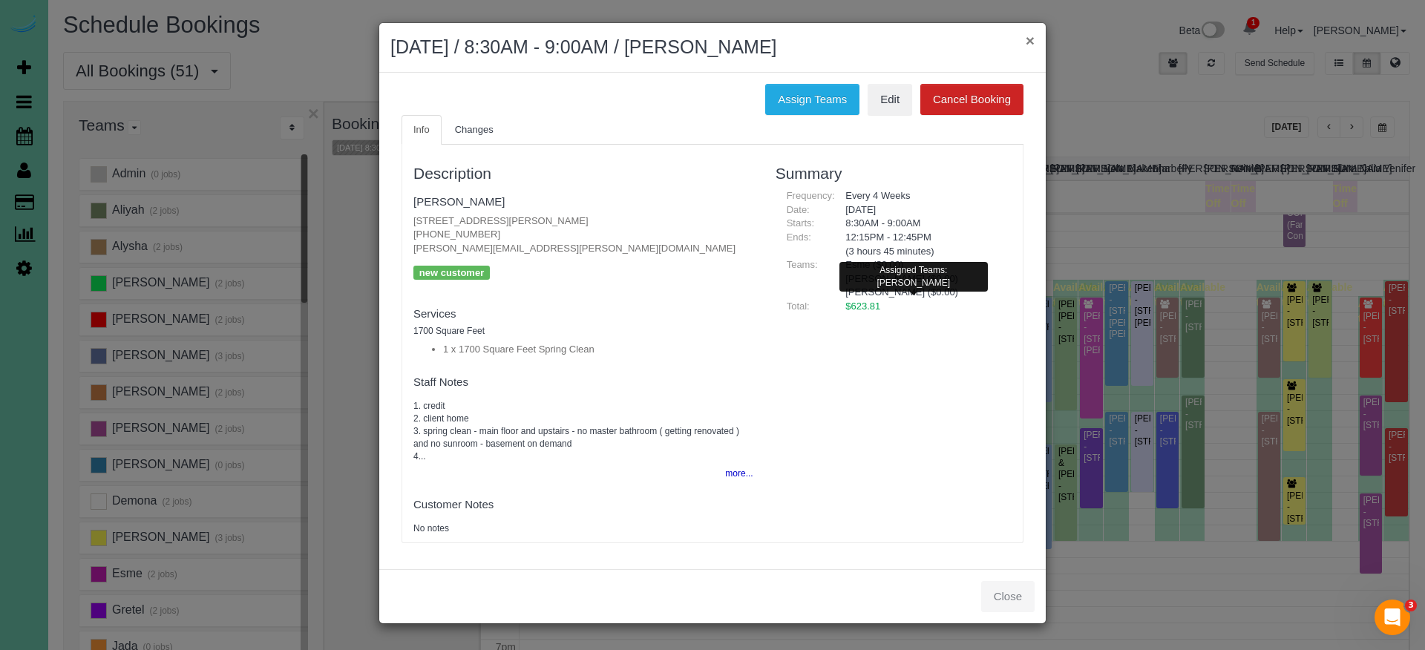
click at [1030, 38] on button "×" at bounding box center [1030, 41] width 9 height 16
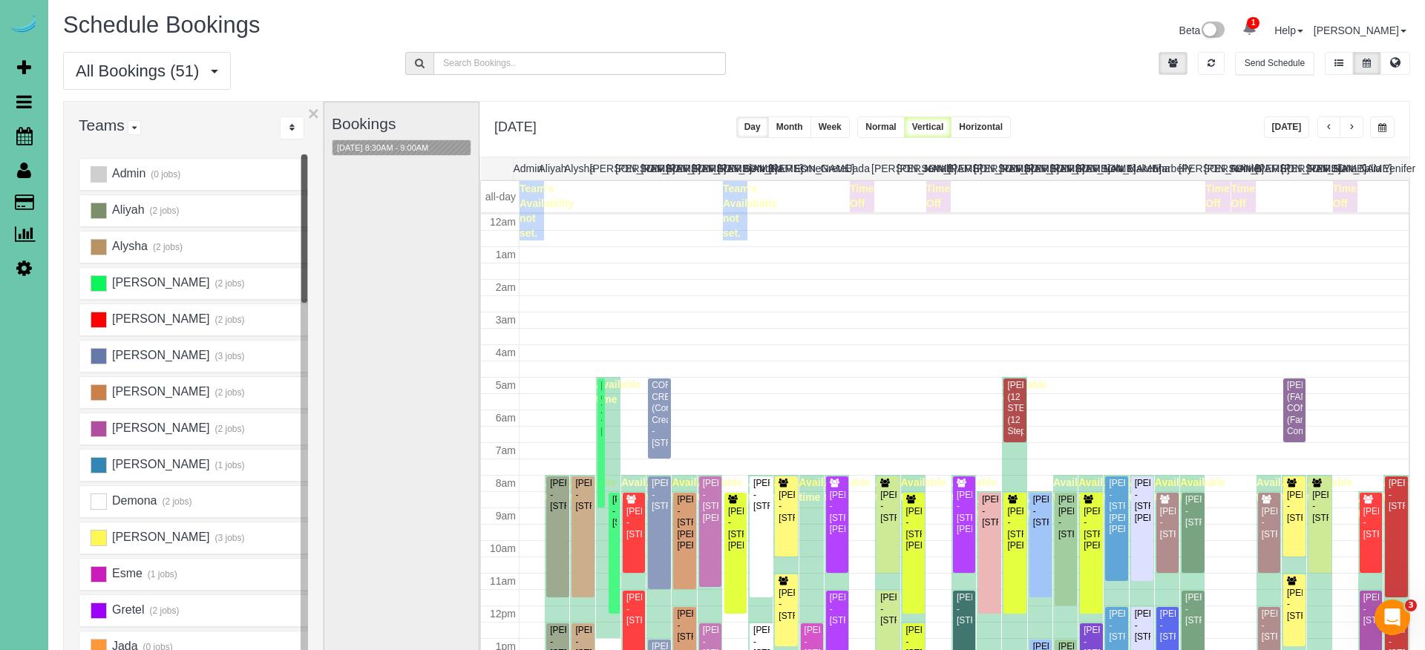
scroll to position [195, 0]
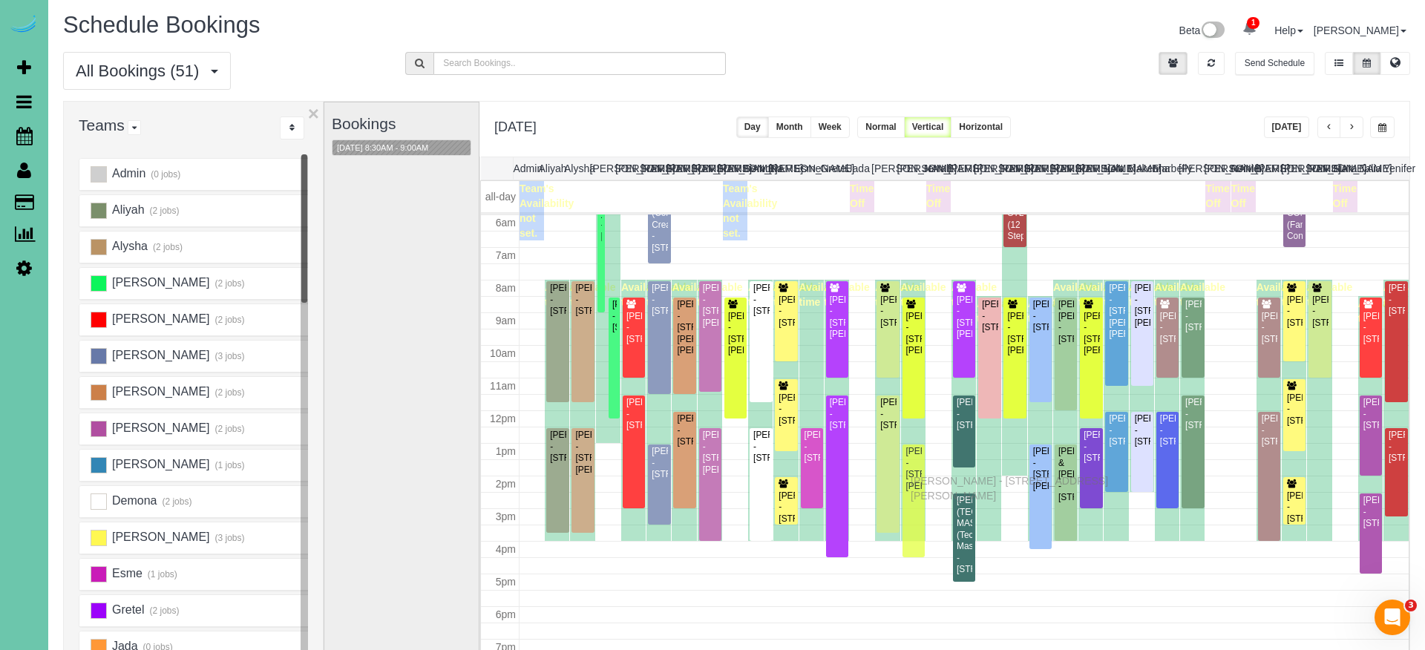
drag, startPoint x: 915, startPoint y: 469, endPoint x: 914, endPoint y: 479, distance: 9.7
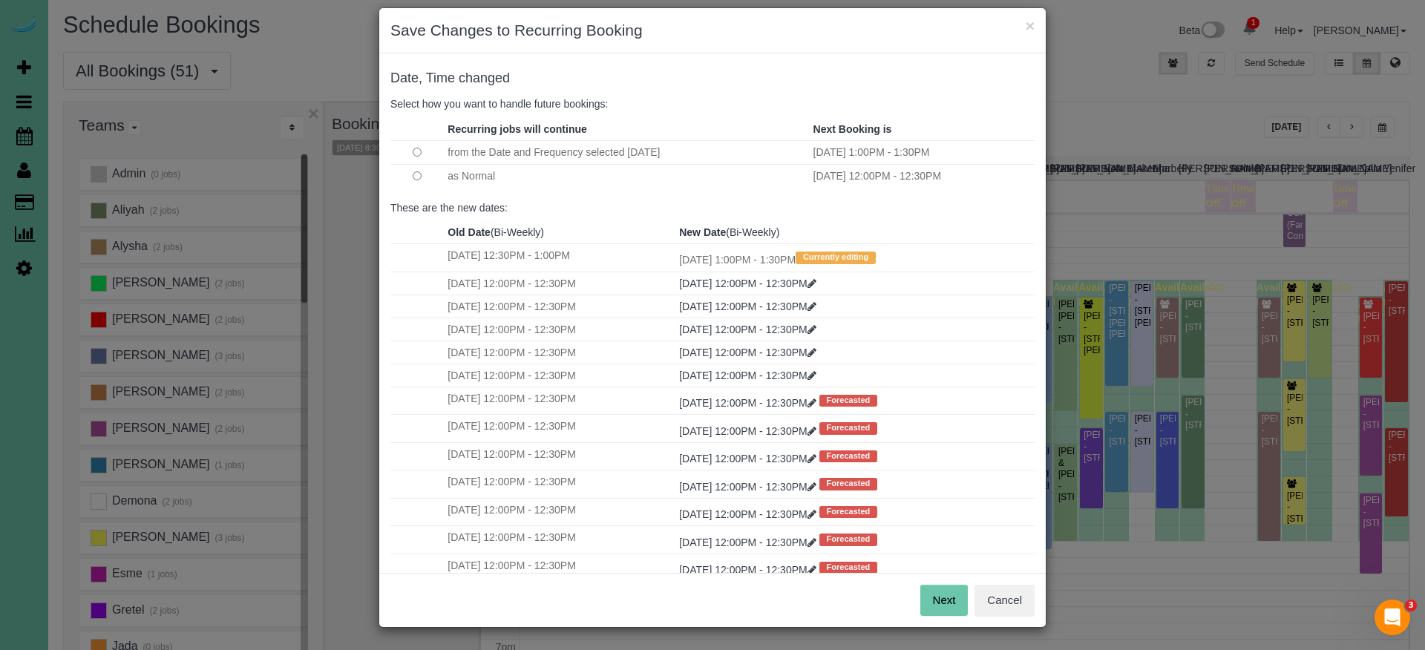
scroll to position [14, 0]
click at [933, 574] on button "Next" at bounding box center [944, 601] width 48 height 31
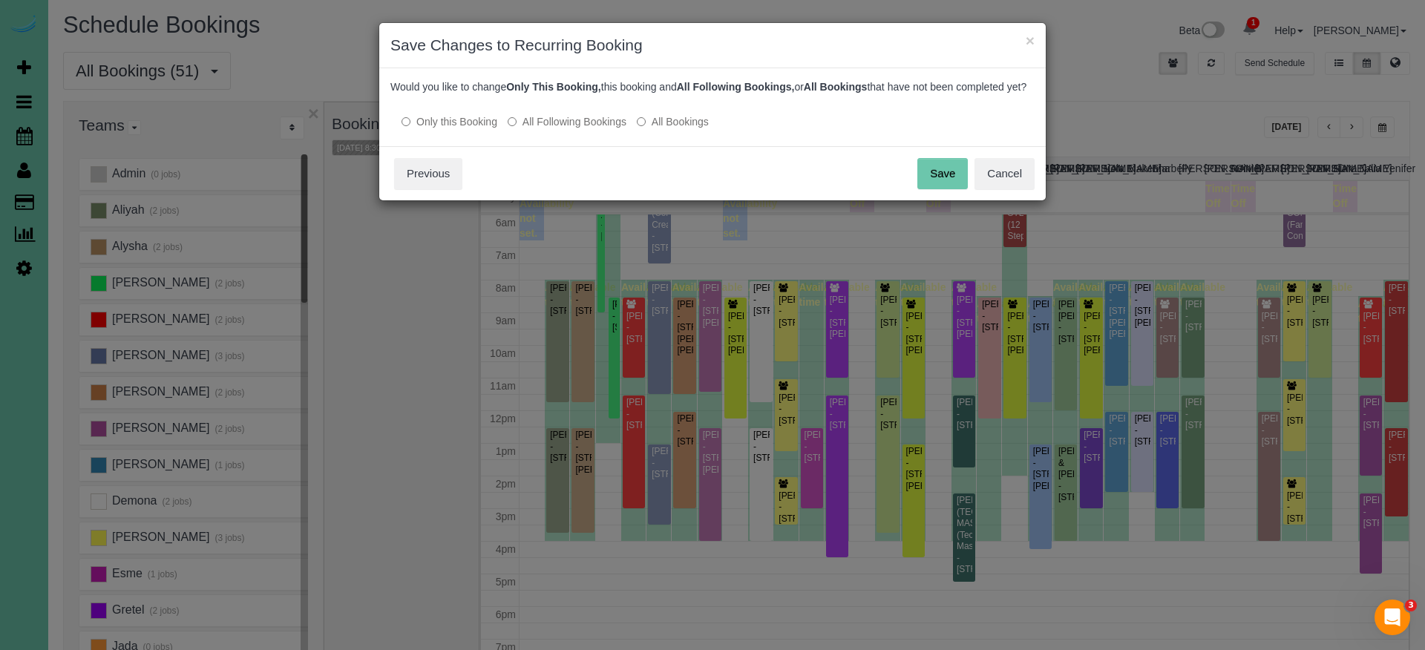
scroll to position [0, 0]
click at [943, 178] on button "Save" at bounding box center [942, 173] width 50 height 31
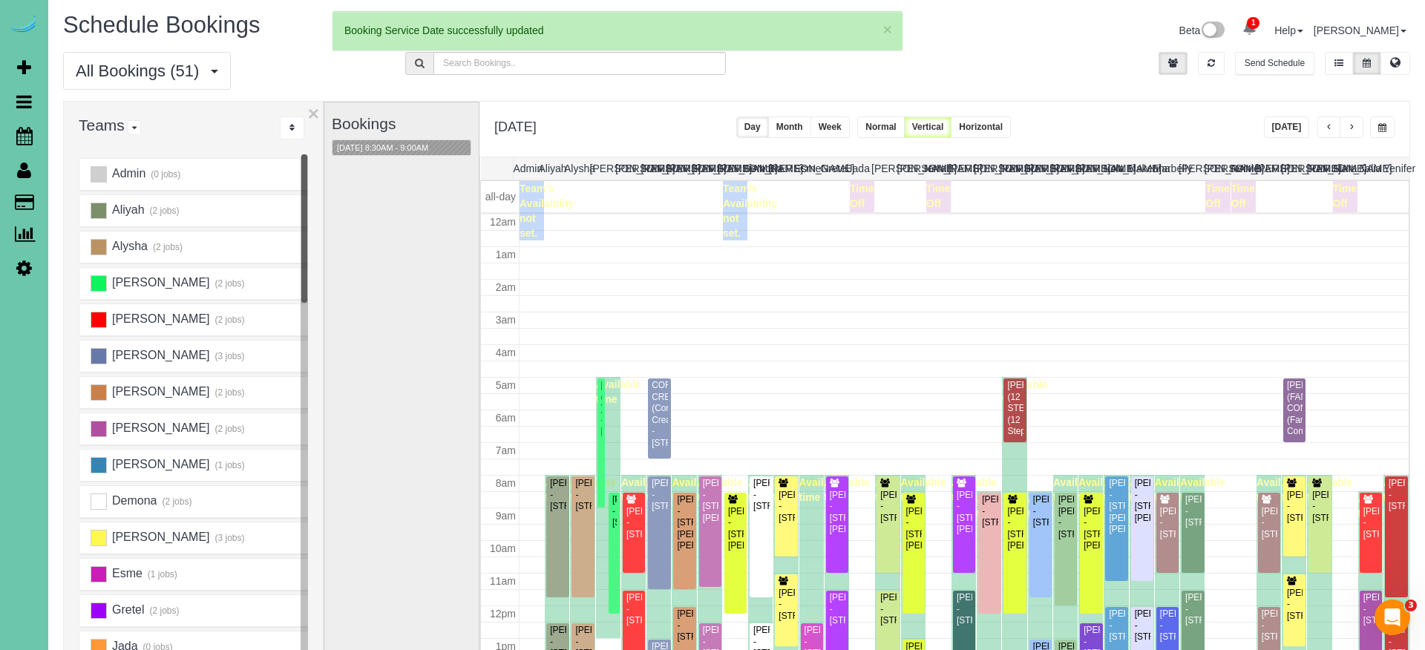
scroll to position [195, 0]
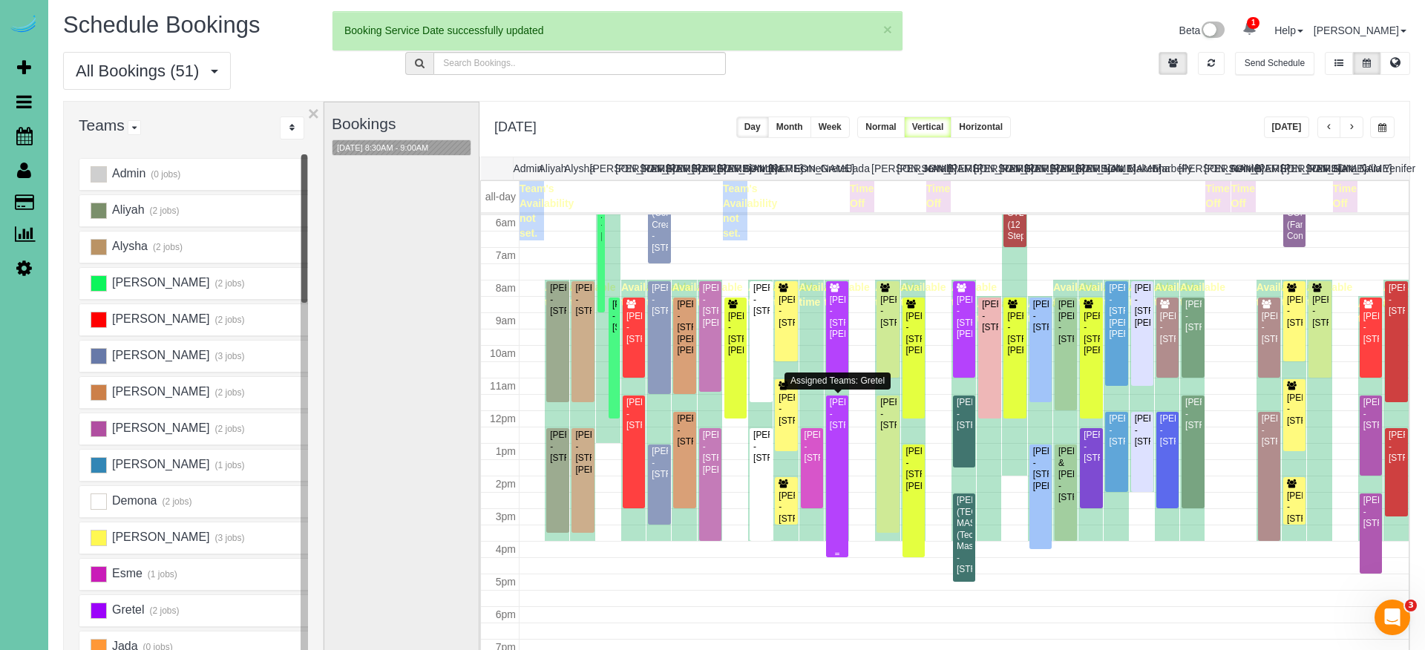
click at [837, 431] on div "[PERSON_NAME] - [STREET_ADDRESS]" at bounding box center [837, 414] width 16 height 34
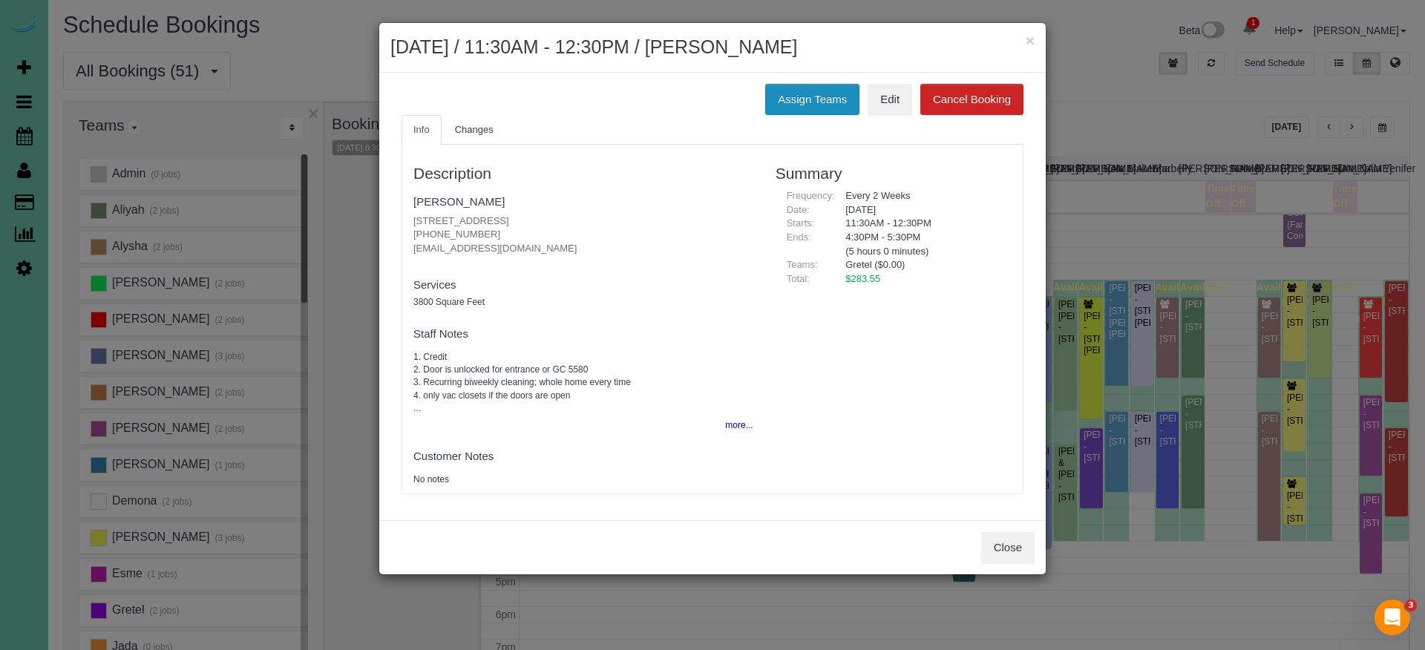
click at [793, 96] on button "Assign Teams" at bounding box center [812, 99] width 94 height 31
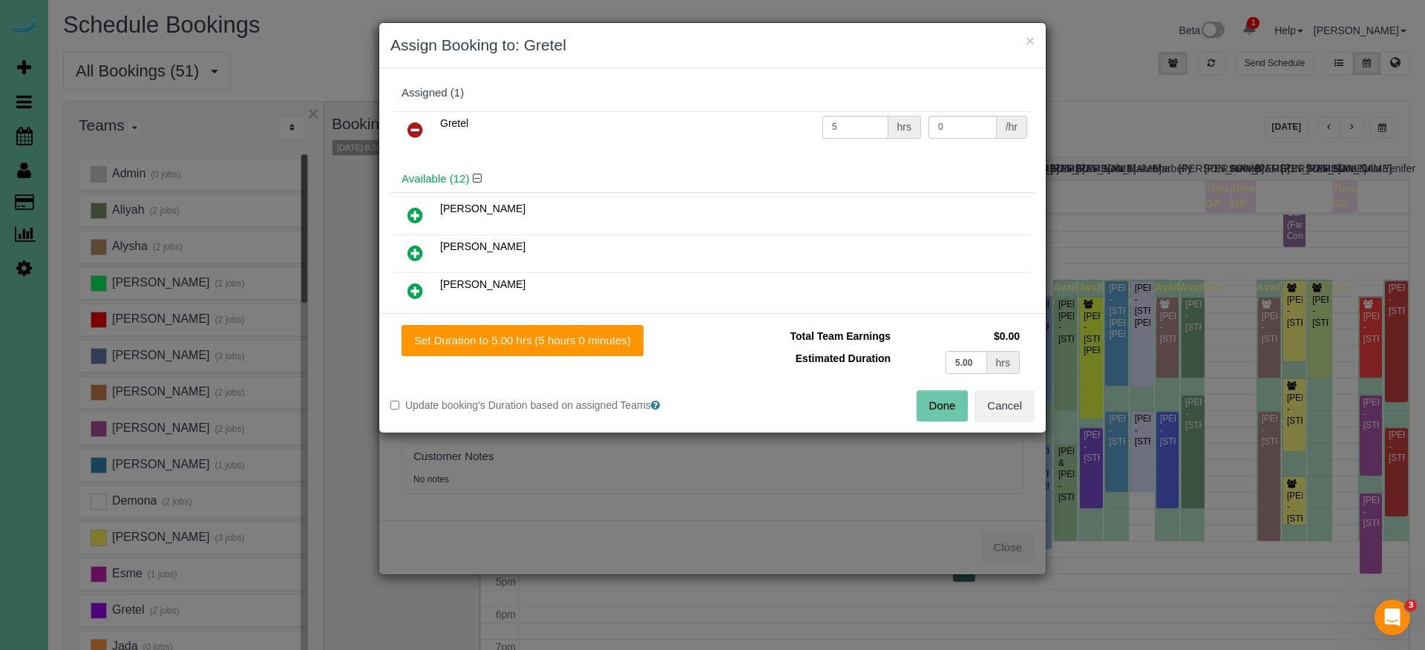
click at [422, 129] on icon at bounding box center [415, 130] width 16 height 18
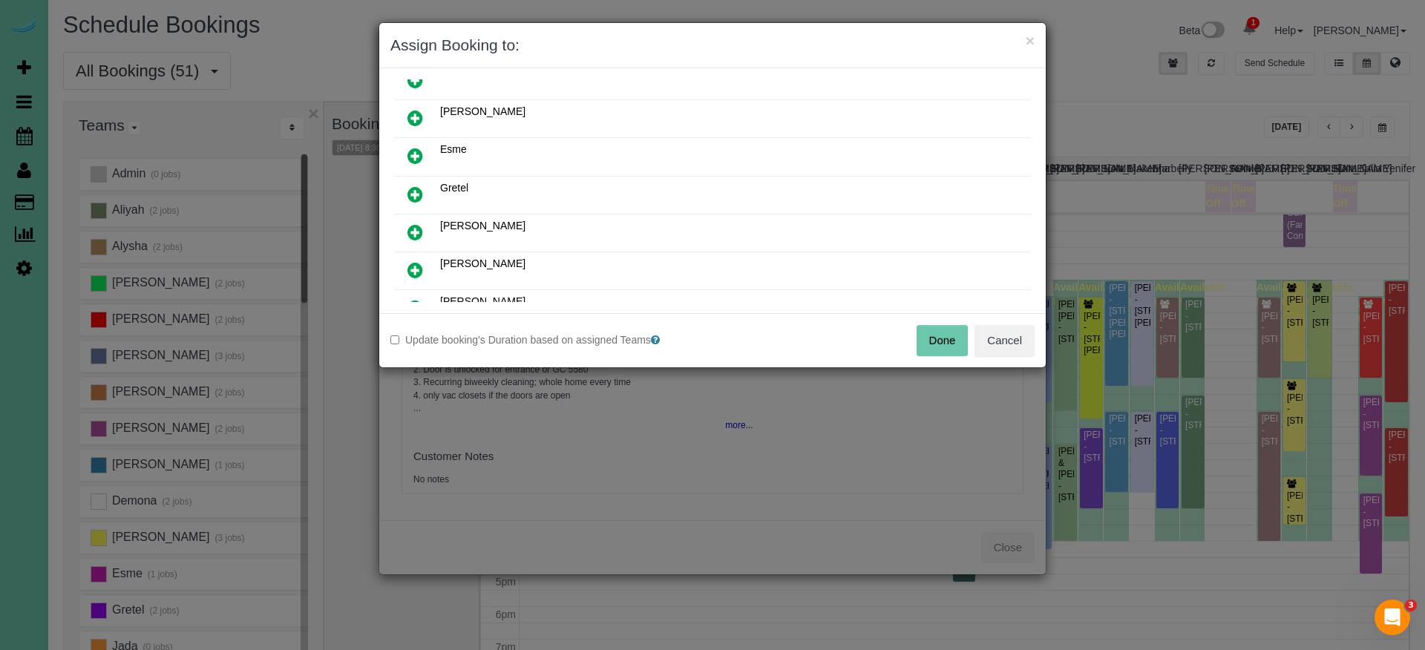
scroll to position [144, 0]
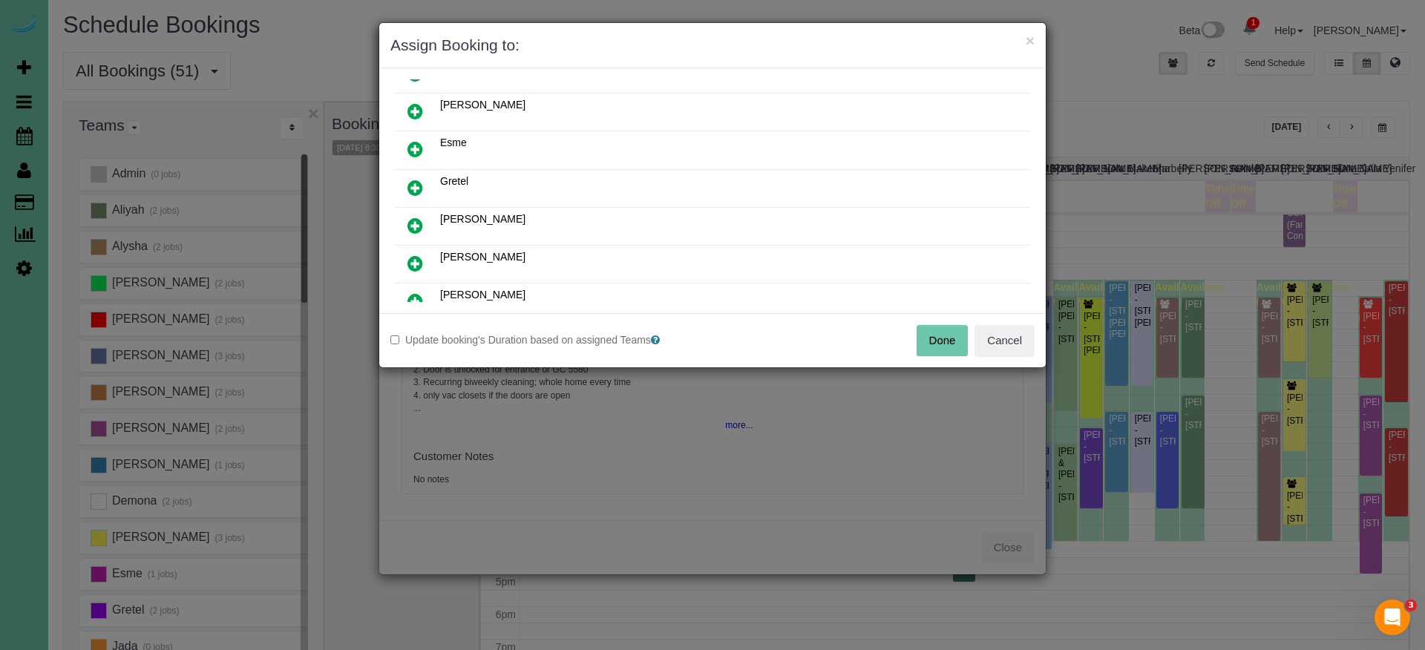
click at [414, 258] on icon at bounding box center [415, 264] width 16 height 18
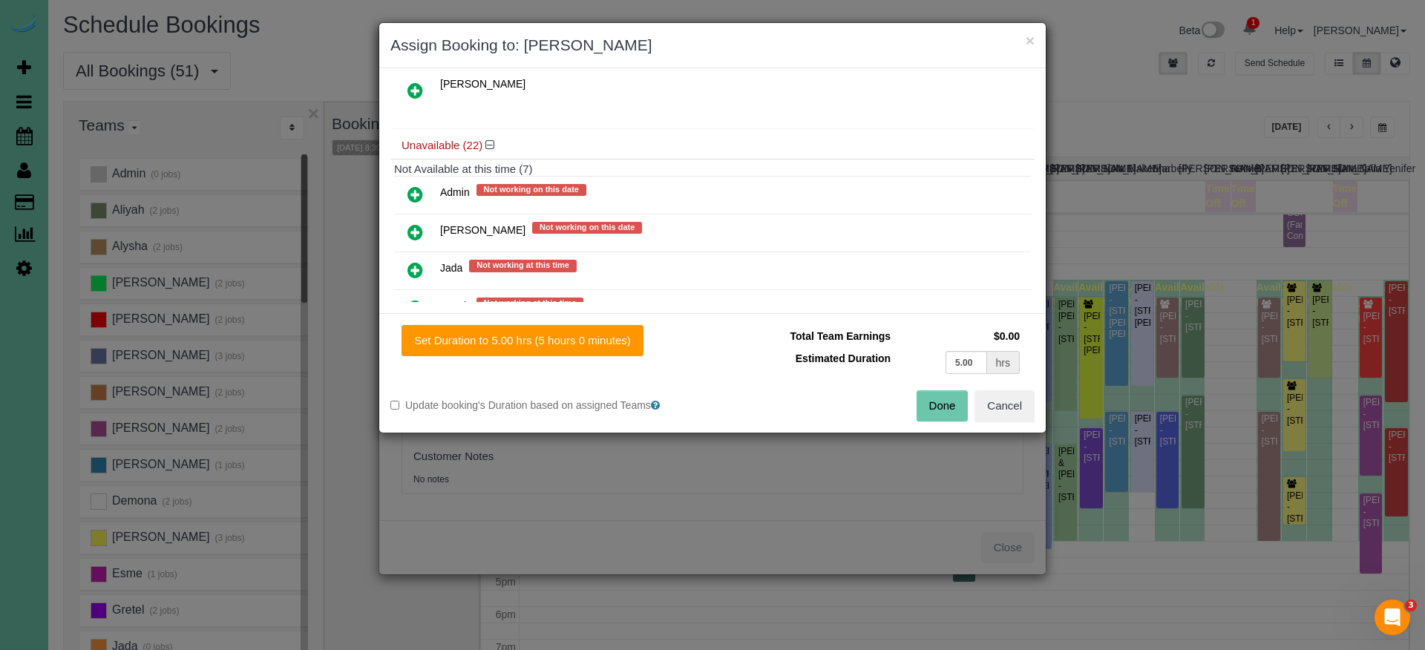
scroll to position [551, 0]
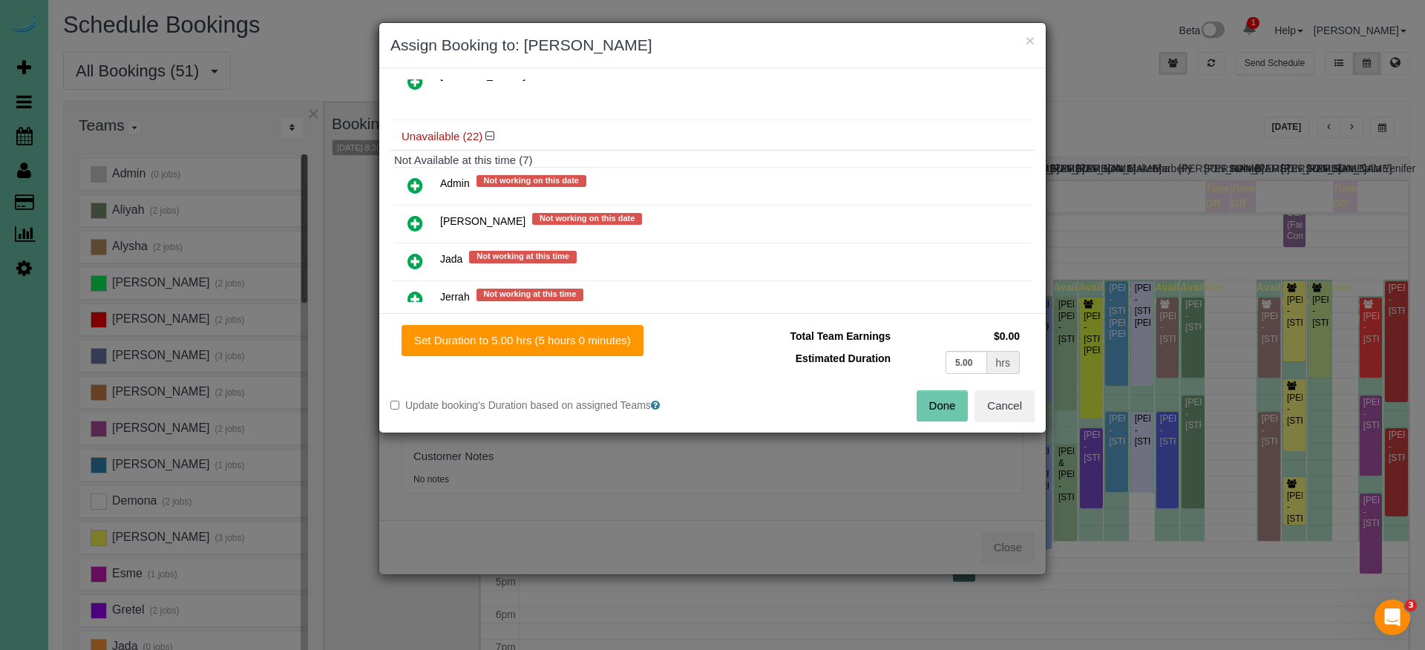
click at [407, 223] on icon at bounding box center [415, 223] width 16 height 18
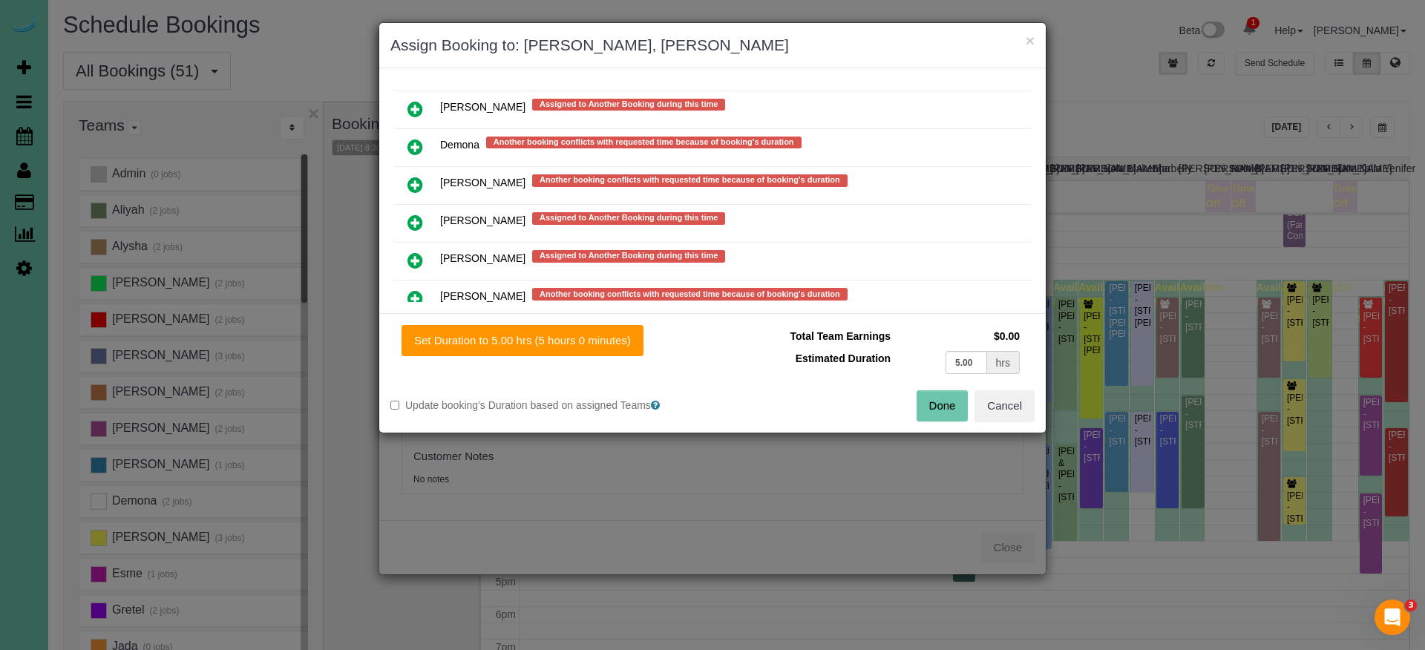
scroll to position [1035, 0]
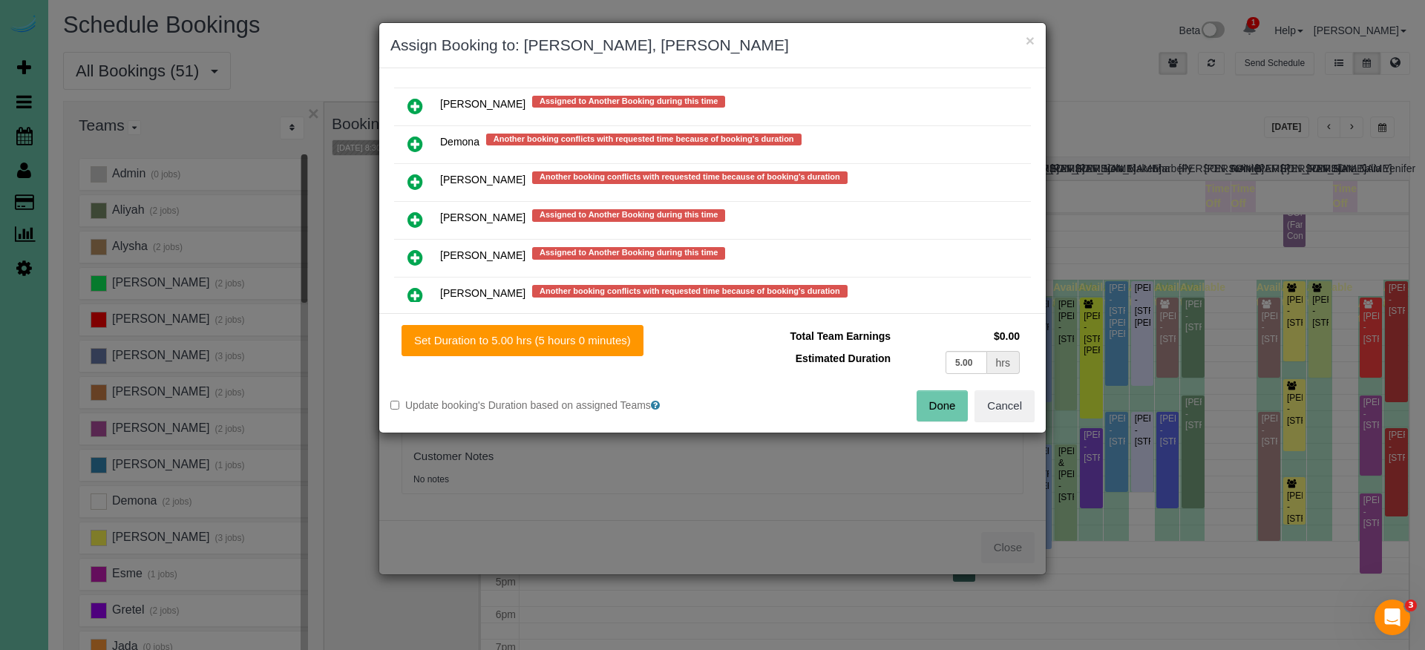
click at [416, 289] on icon at bounding box center [415, 295] width 16 height 18
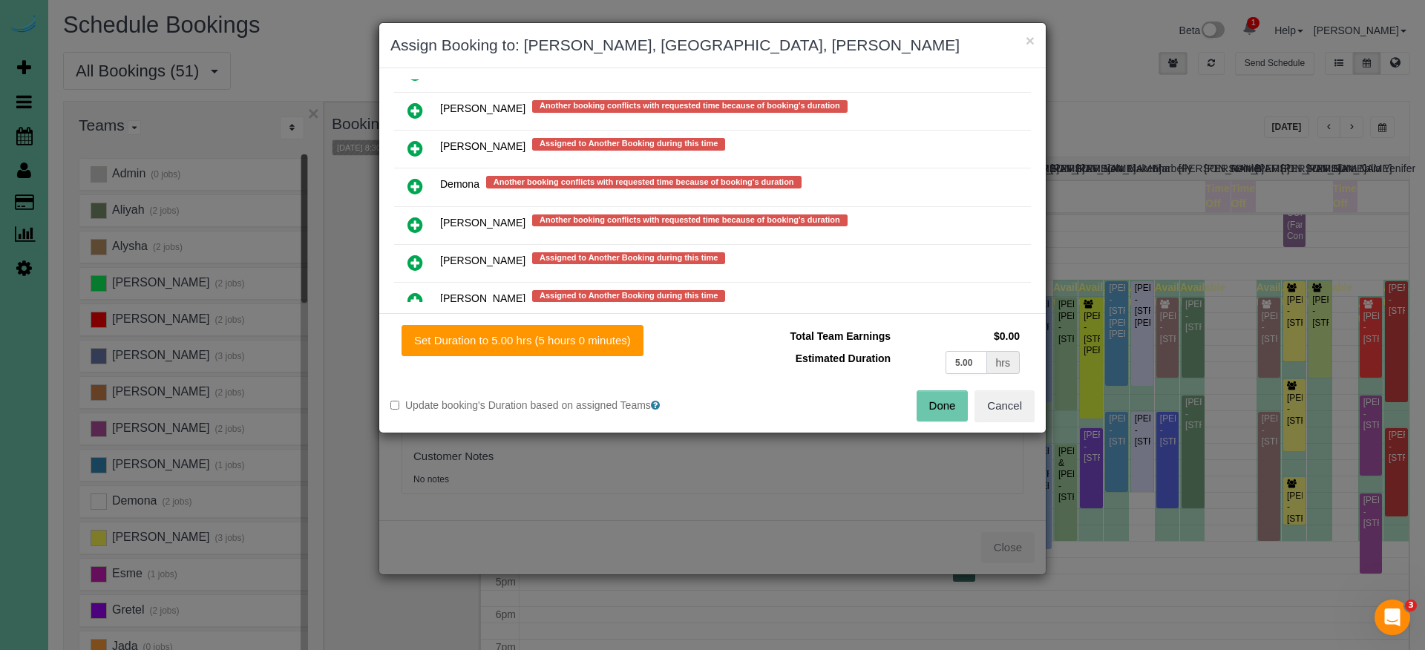
drag, startPoint x: 897, startPoint y: 355, endPoint x: 872, endPoint y: 348, distance: 25.4
click at [878, 349] on tr "Estimated Duration 5.00 hrs" at bounding box center [874, 362] width 300 height 30
type input "2.5"
click at [622, 341] on button "Set Duration to 2.50 hrs (2 hours 30 minutes)" at bounding box center [526, 340] width 248 height 31
type input "2.50"
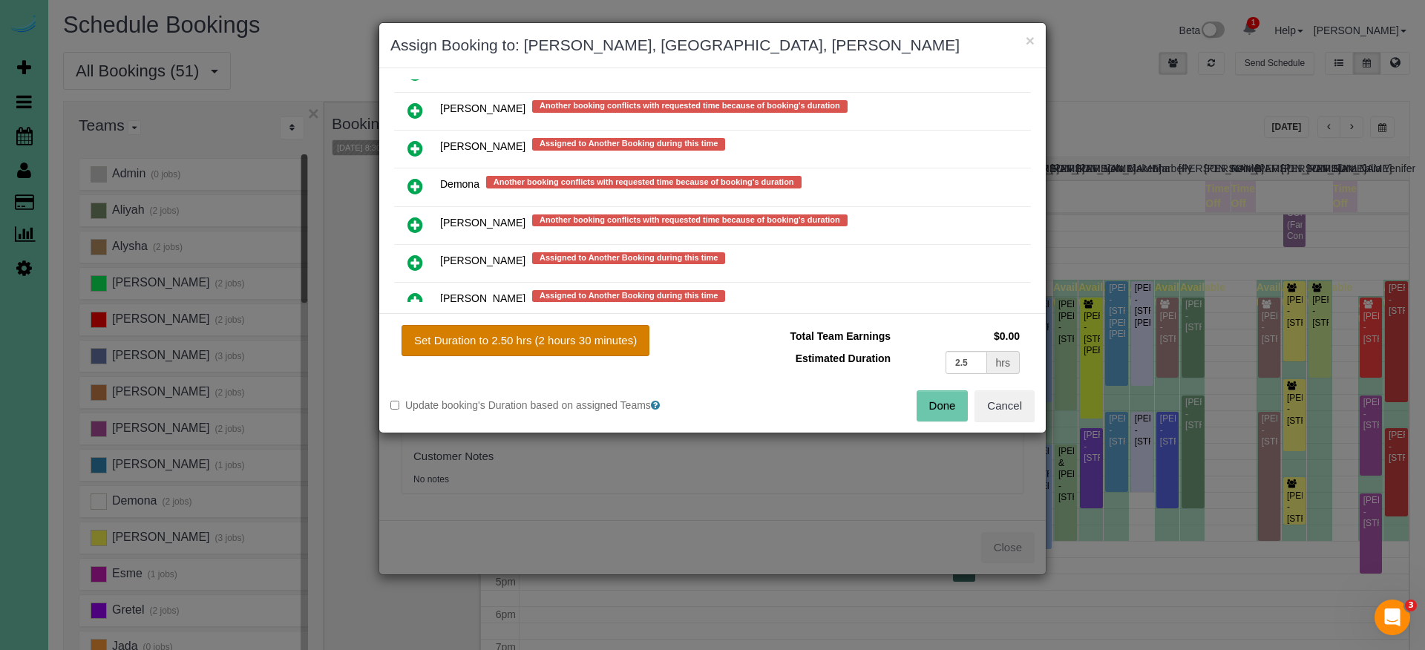
type input "2.50"
drag, startPoint x: 934, startPoint y: 402, endPoint x: 877, endPoint y: 374, distance: 63.7
click at [934, 402] on button "Done" at bounding box center [943, 405] width 52 height 31
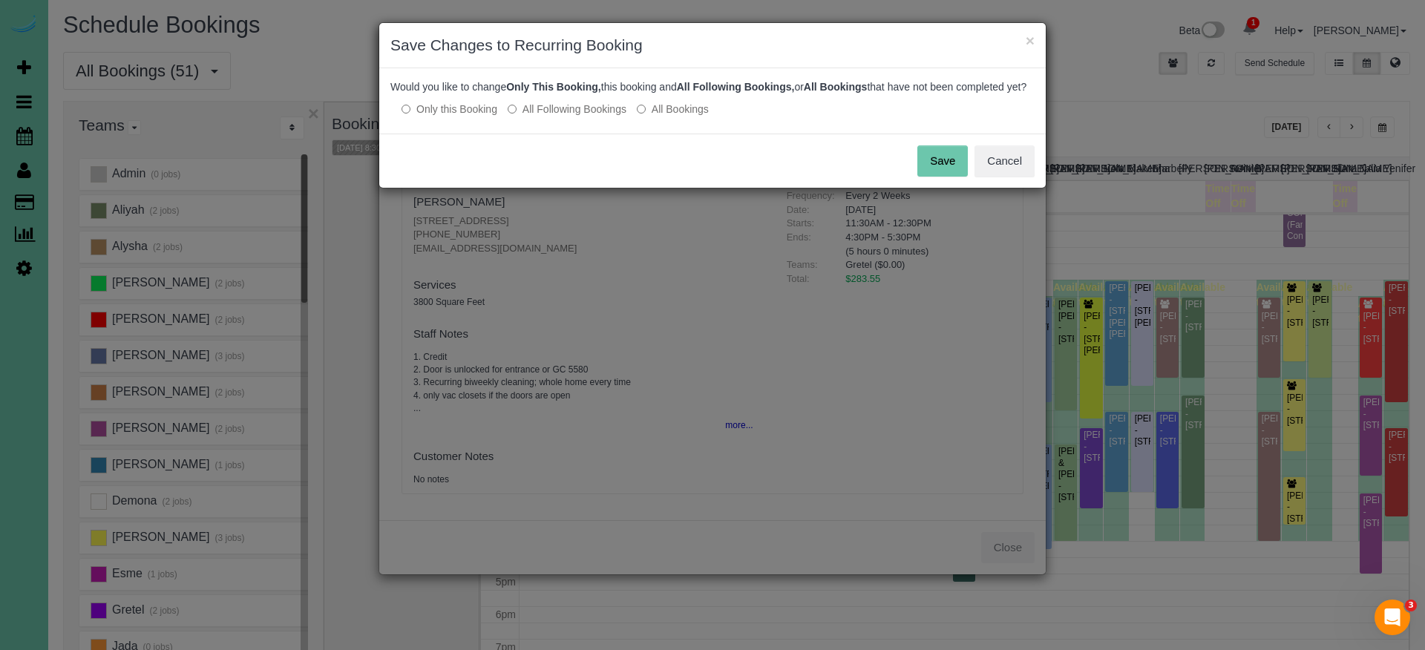
click at [936, 177] on button "Save" at bounding box center [942, 160] width 50 height 31
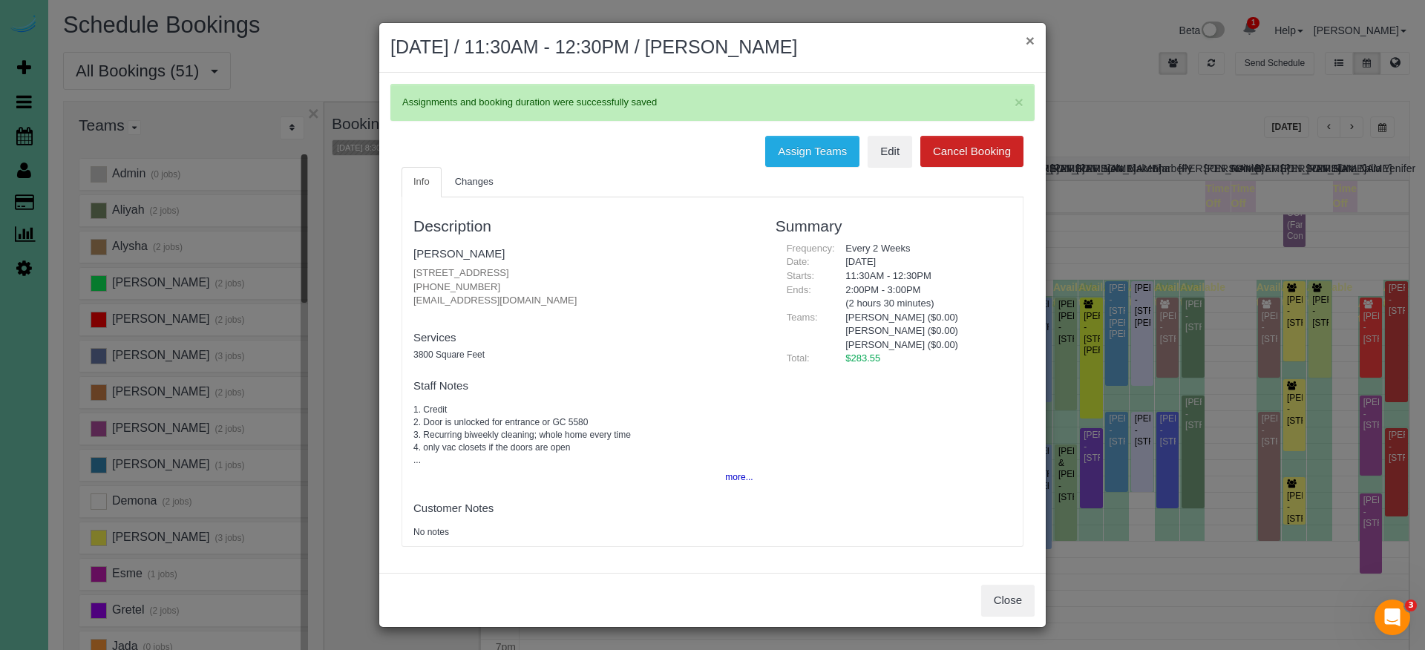
click at [1029, 40] on button "×" at bounding box center [1030, 41] width 9 height 16
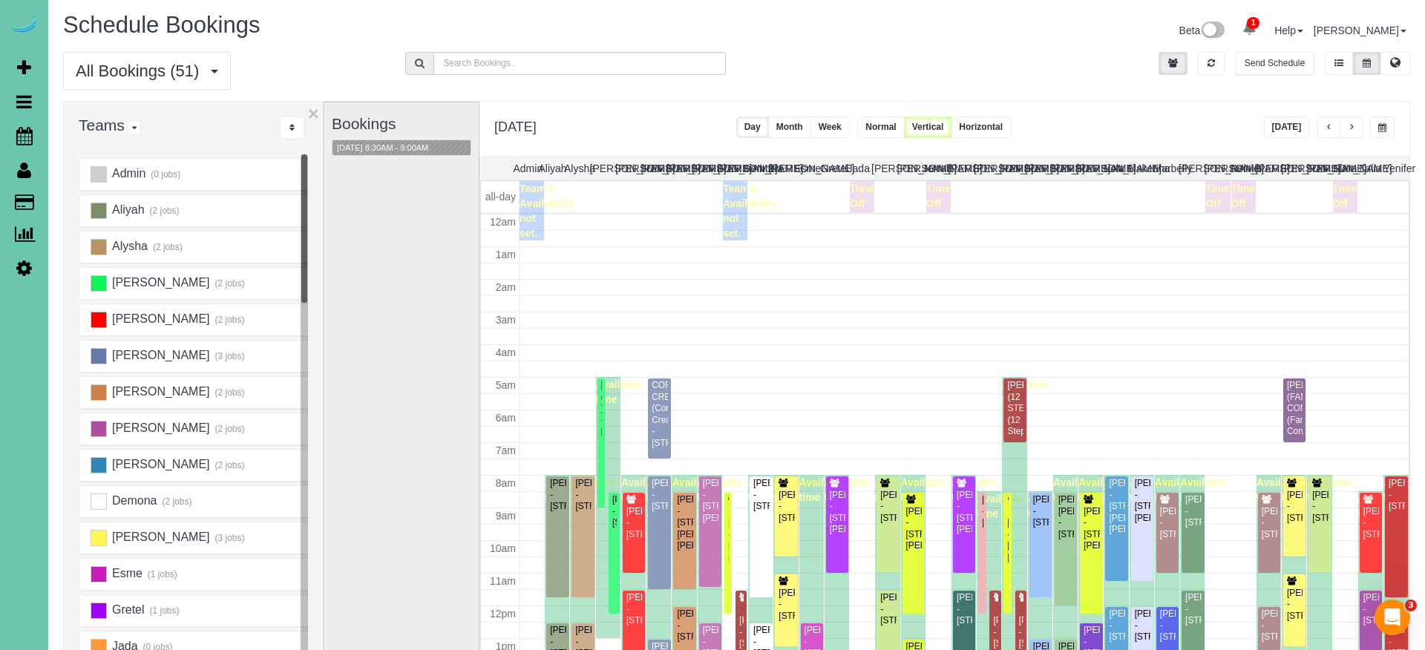
scroll to position [195, 0]
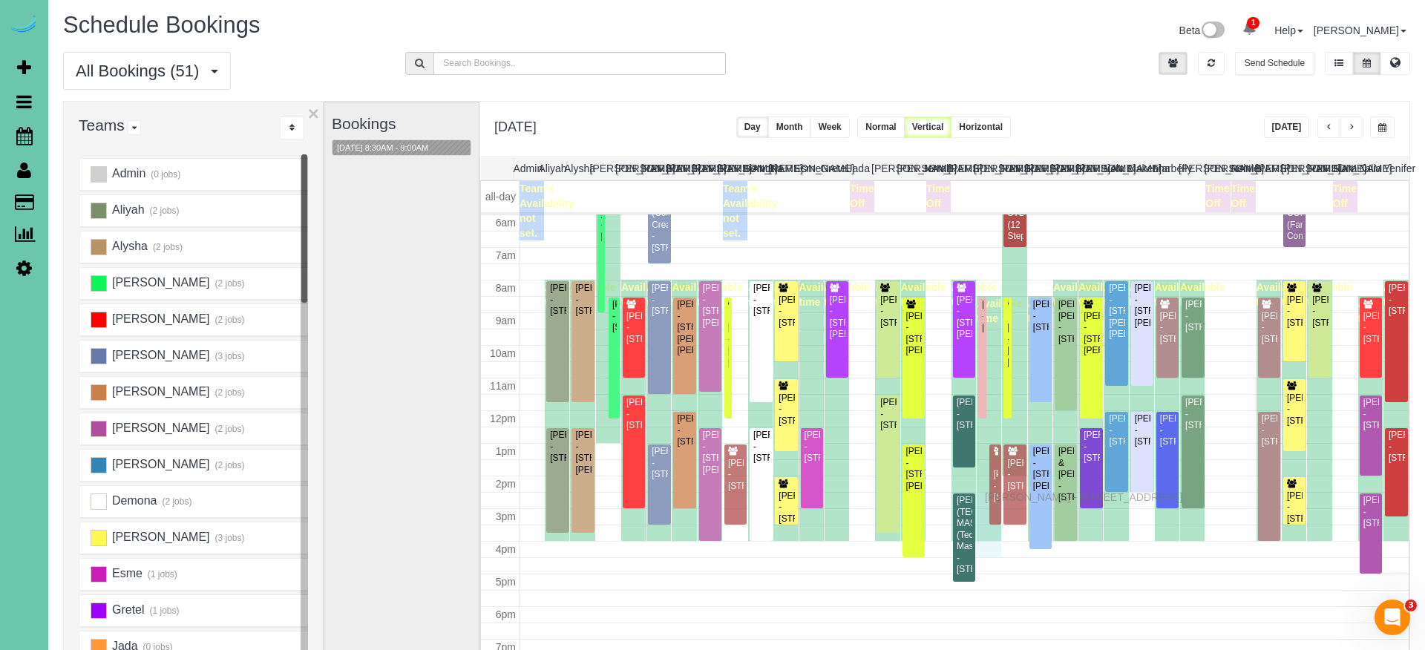
drag, startPoint x: 999, startPoint y: 445, endPoint x: 988, endPoint y: 495, distance: 51.7
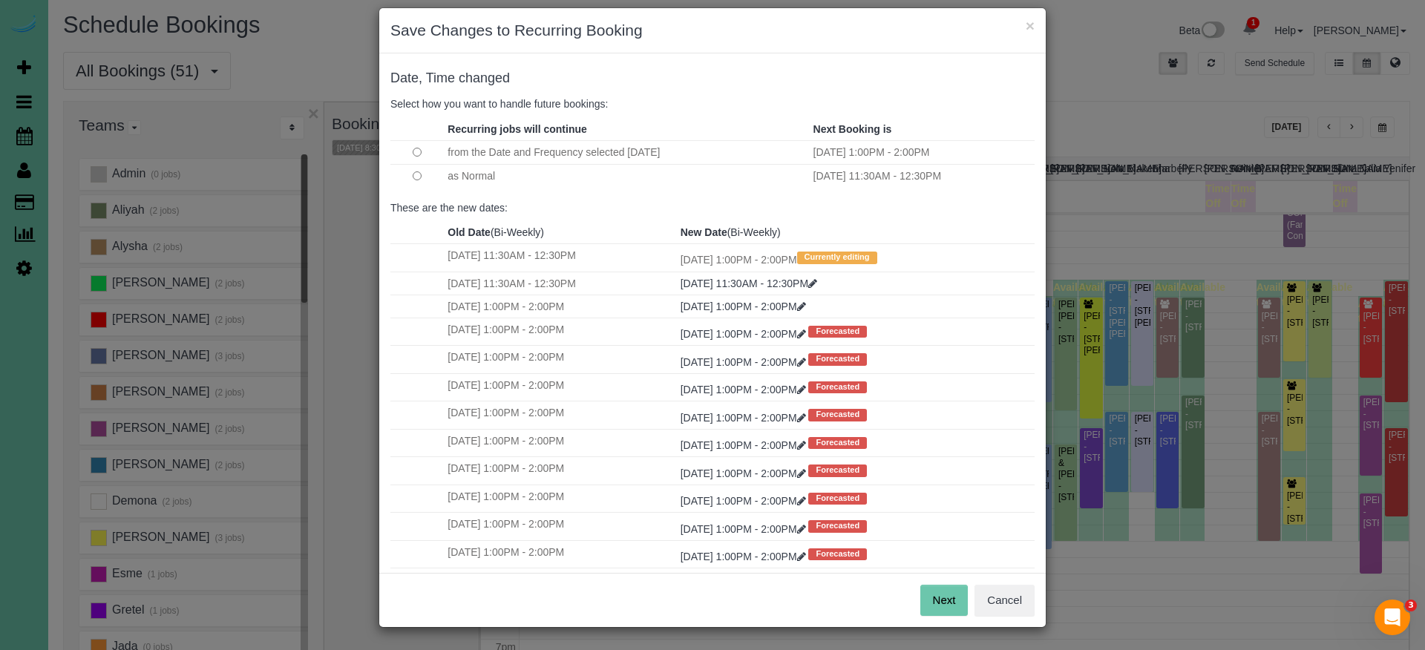
scroll to position [14, 0]
drag, startPoint x: 937, startPoint y: 594, endPoint x: 918, endPoint y: 566, distance: 33.6
click at [937, 574] on button "Next" at bounding box center [944, 601] width 48 height 31
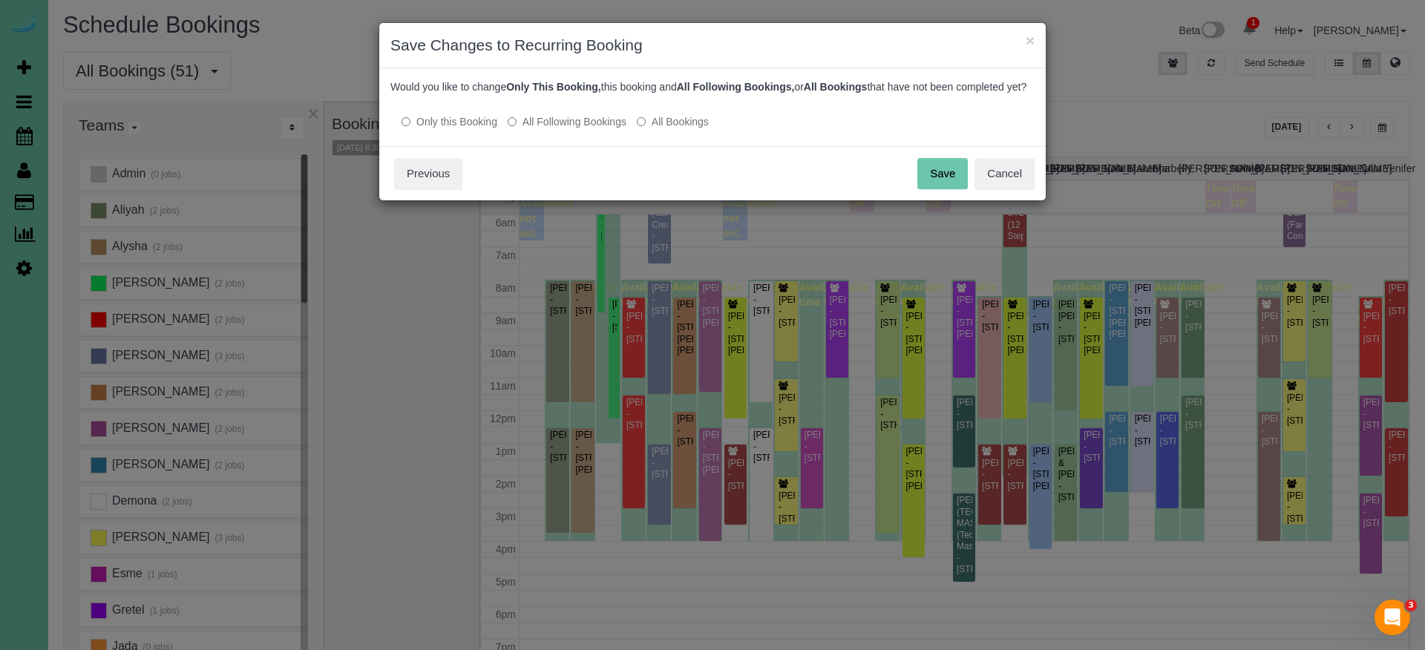
click at [930, 185] on button "Save" at bounding box center [942, 173] width 50 height 31
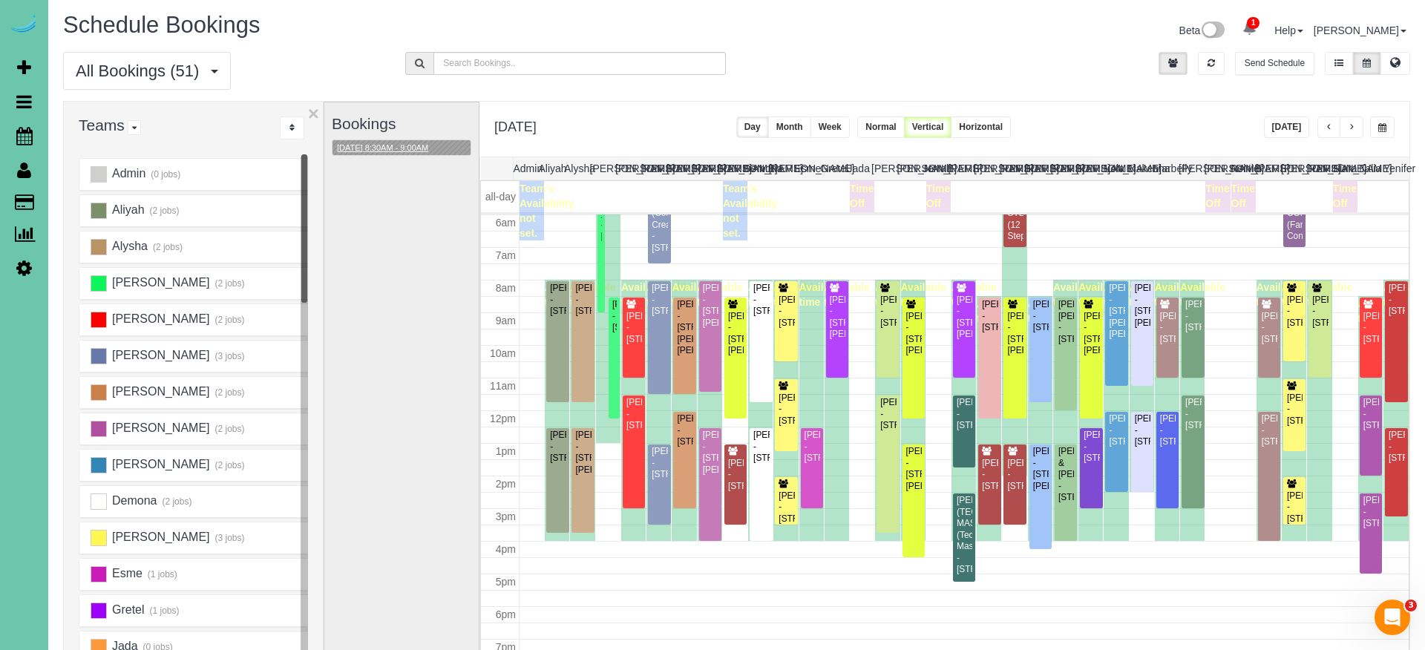
click at [428, 145] on button "[DATE] 8:30AM - 9:00AM" at bounding box center [383, 148] width 100 height 16
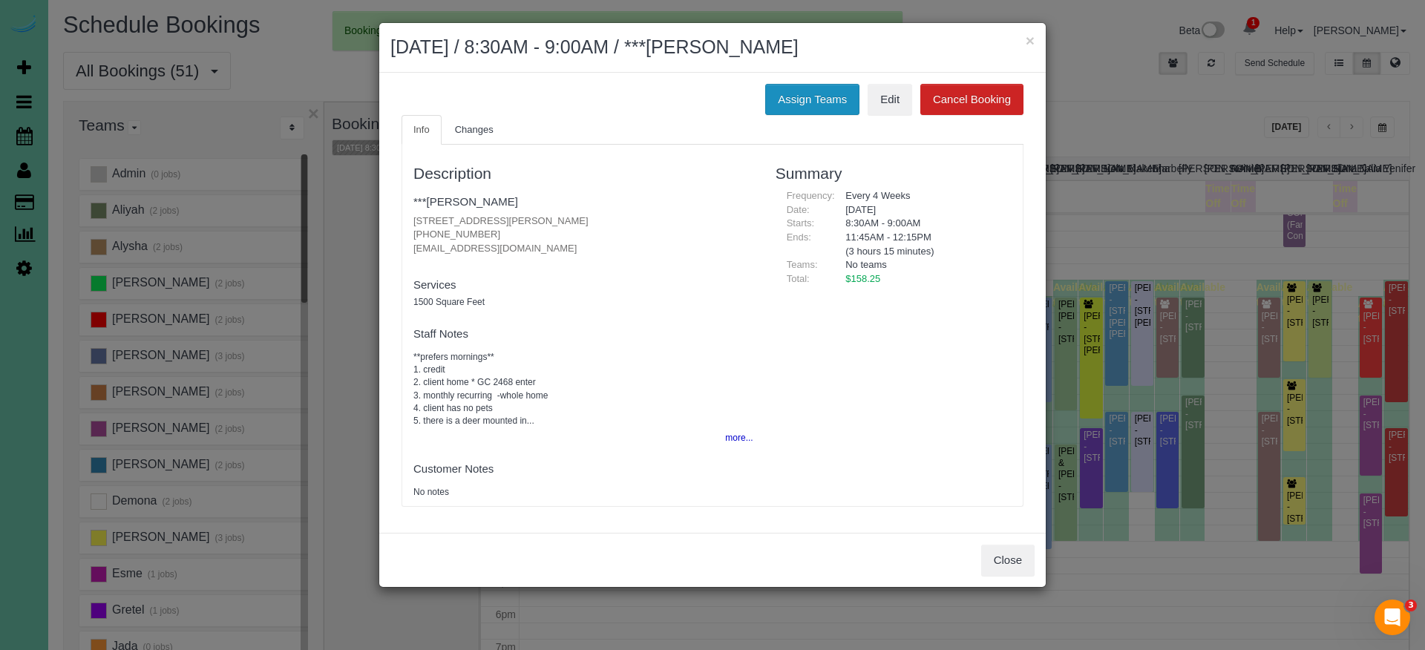
scroll to position [195, 0]
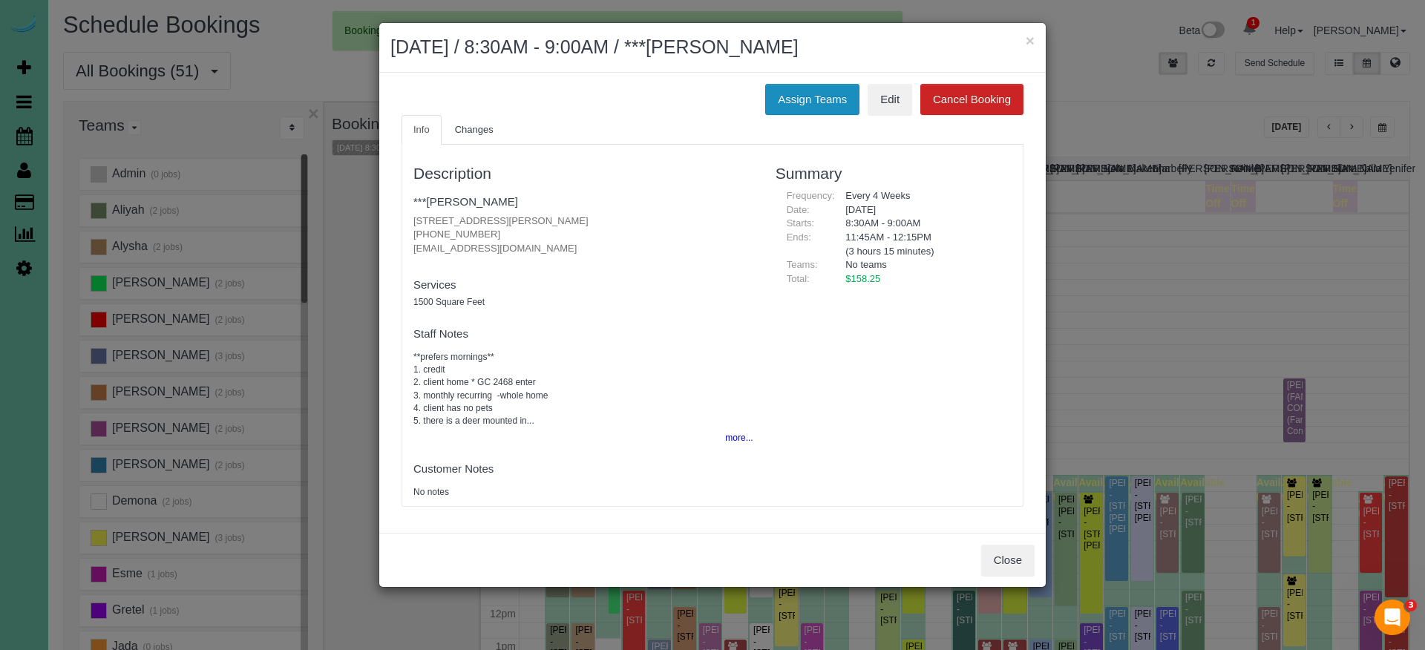
click at [808, 98] on button "Assign Teams" at bounding box center [812, 99] width 94 height 31
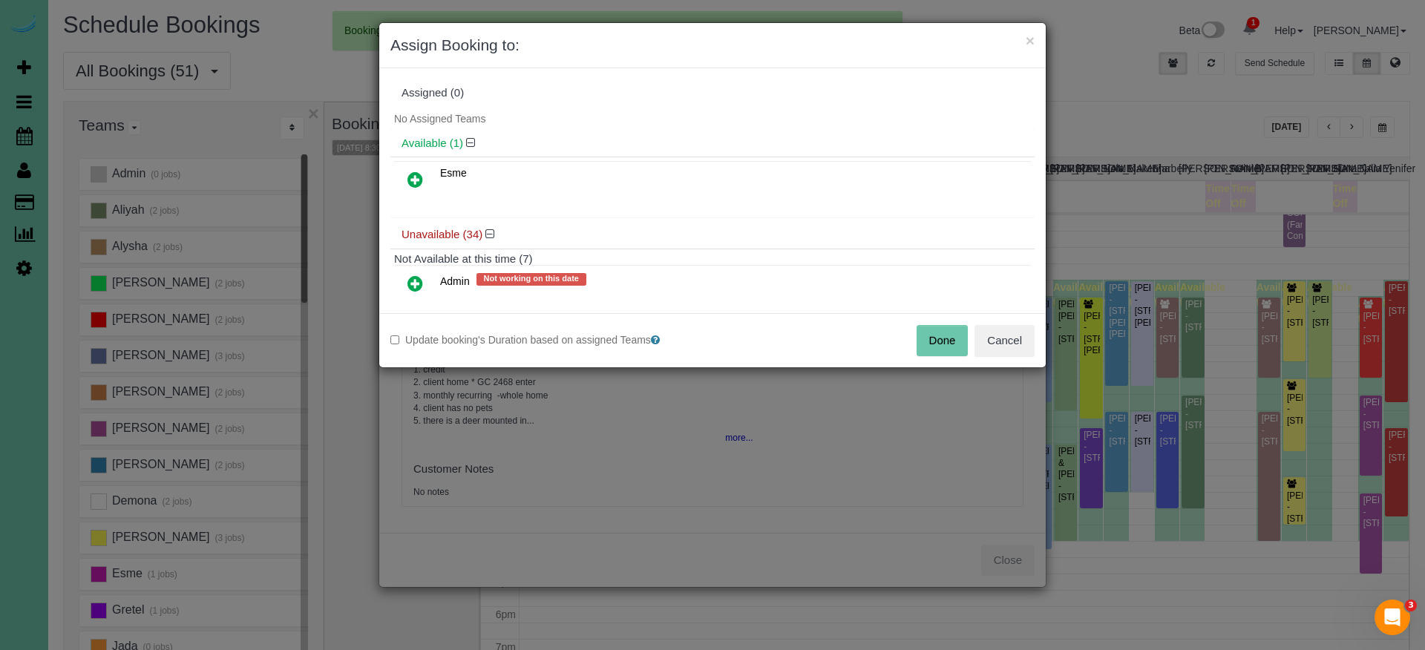
drag, startPoint x: 411, startPoint y: 179, endPoint x: 438, endPoint y: 244, distance: 70.6
click at [411, 179] on icon at bounding box center [415, 180] width 16 height 18
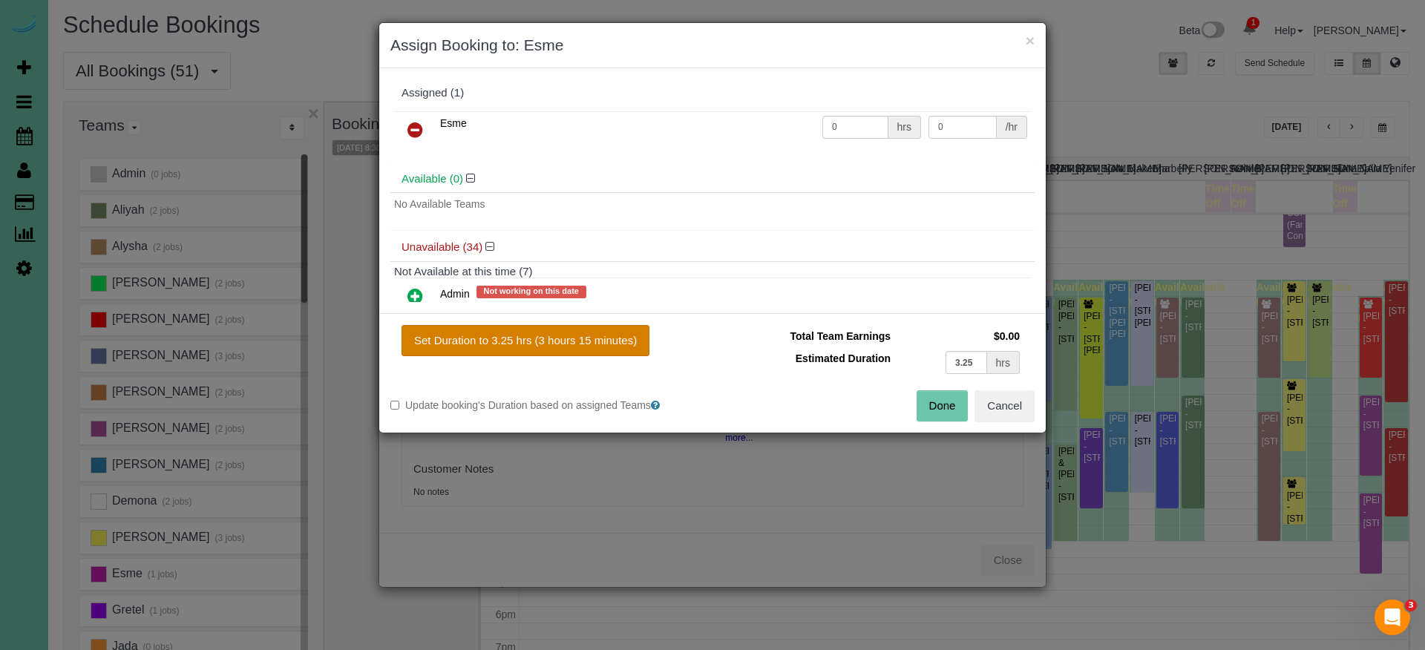
click at [574, 337] on button "Set Duration to 3.25 hrs (3 hours 15 minutes)" at bounding box center [526, 340] width 248 height 31
type input "3.25"
click at [959, 415] on button "Done" at bounding box center [943, 405] width 52 height 31
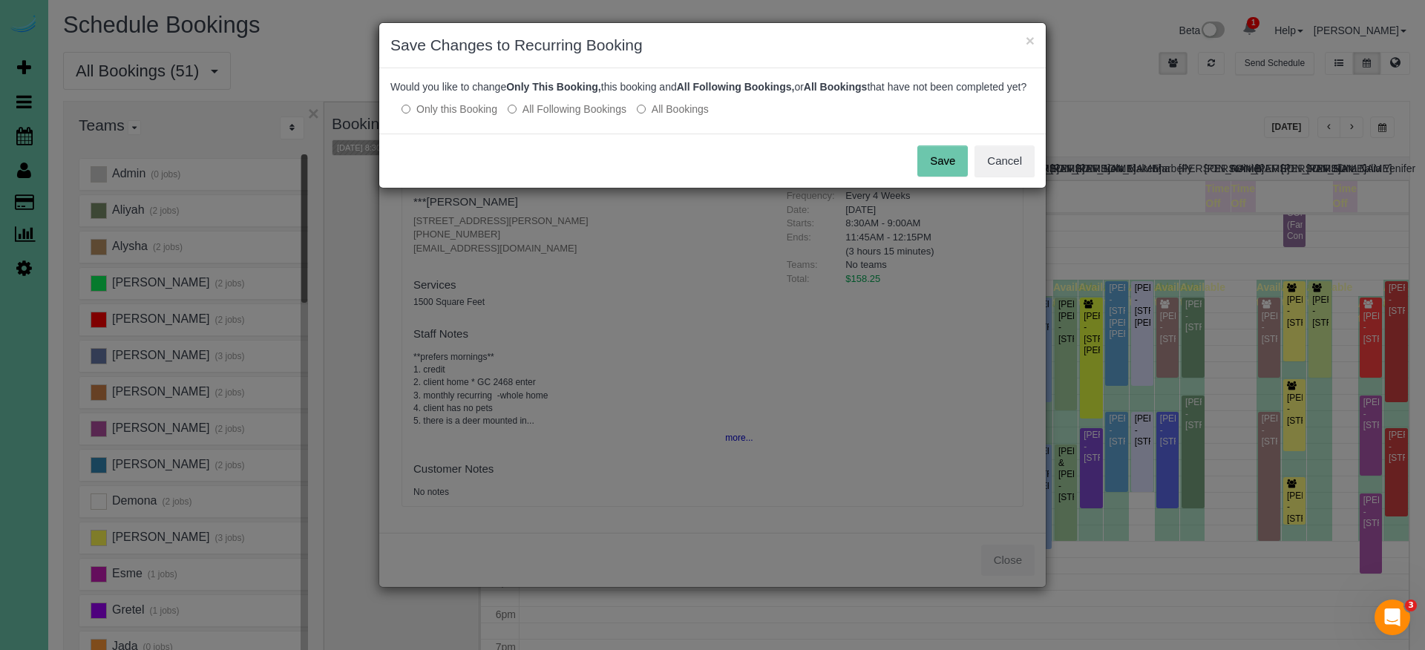
drag, startPoint x: 934, startPoint y: 168, endPoint x: 963, endPoint y: 86, distance: 86.4
click at [934, 167] on button "Save" at bounding box center [942, 160] width 50 height 31
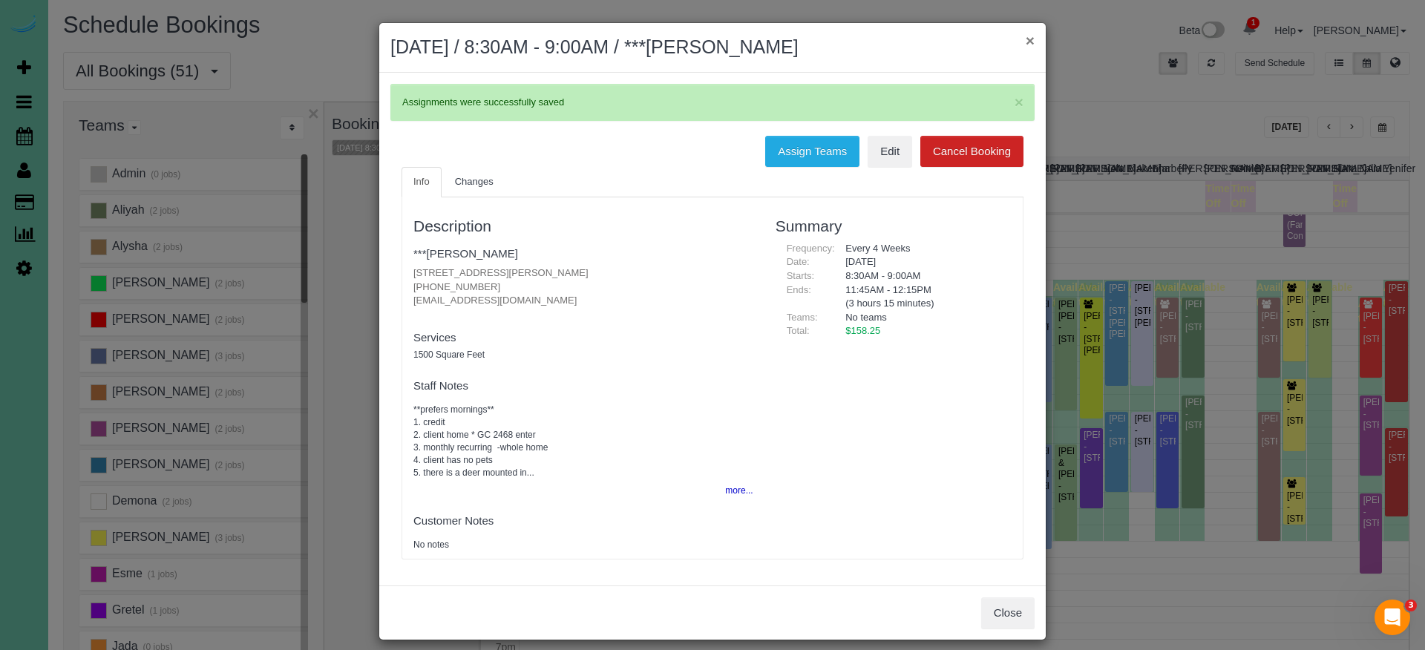
click at [1029, 39] on button "×" at bounding box center [1030, 41] width 9 height 16
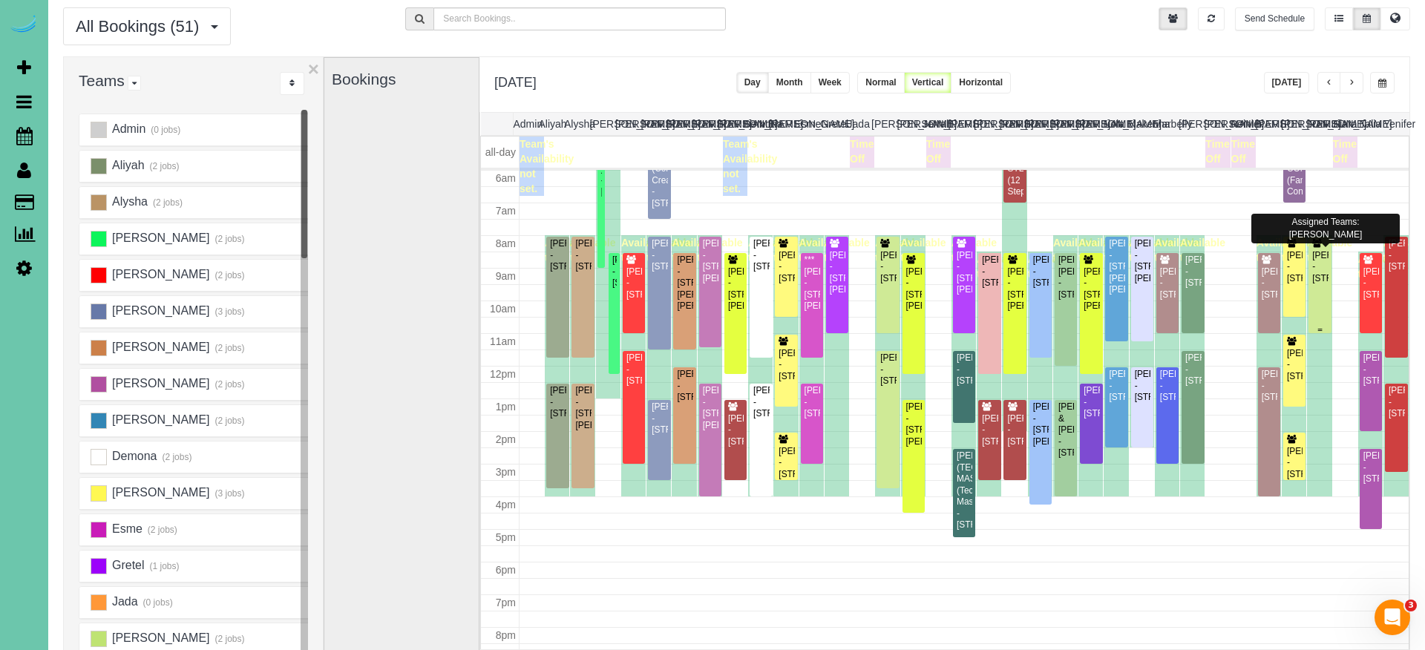
click at [1322, 284] on div "[PERSON_NAME] - [STREET_ADDRESS]" at bounding box center [1319, 267] width 16 height 34
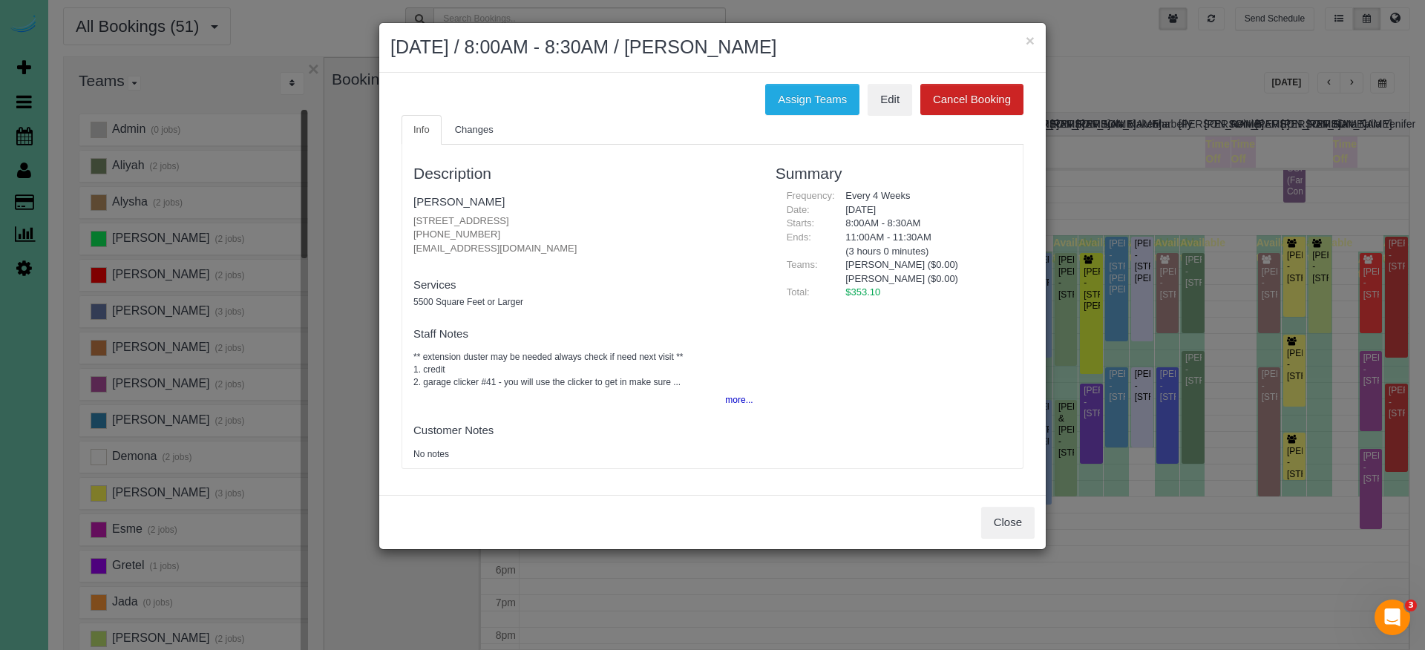
drag, startPoint x: 802, startPoint y: 88, endPoint x: 762, endPoint y: 98, distance: 40.7
click at [802, 88] on button "Assign Teams" at bounding box center [812, 99] width 94 height 31
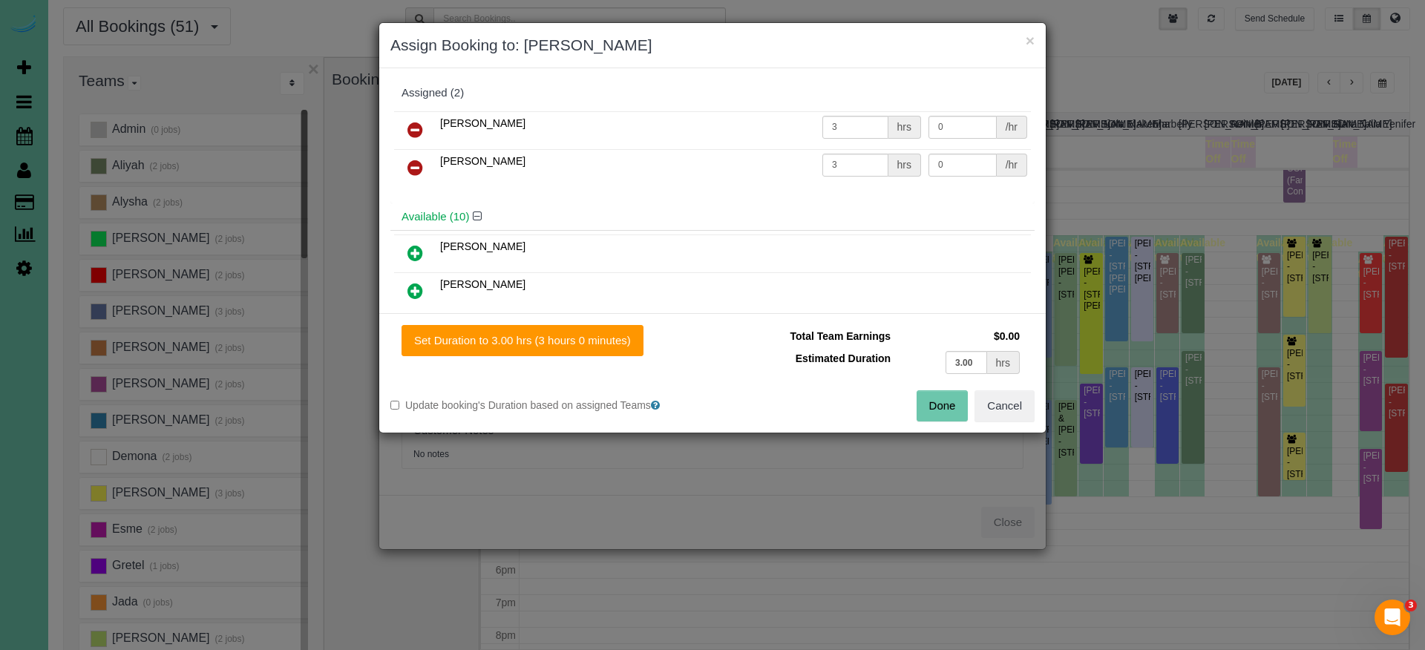
click at [423, 163] on link at bounding box center [415, 169] width 35 height 30
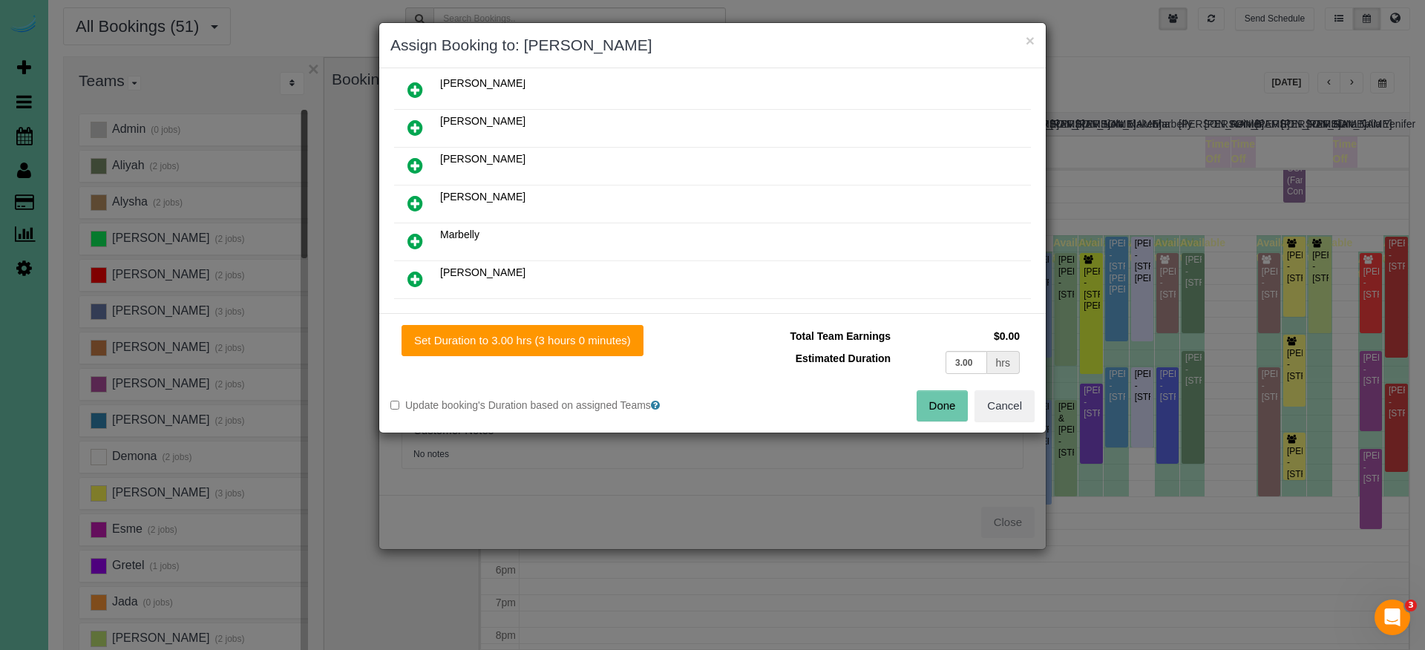
scroll to position [255, 0]
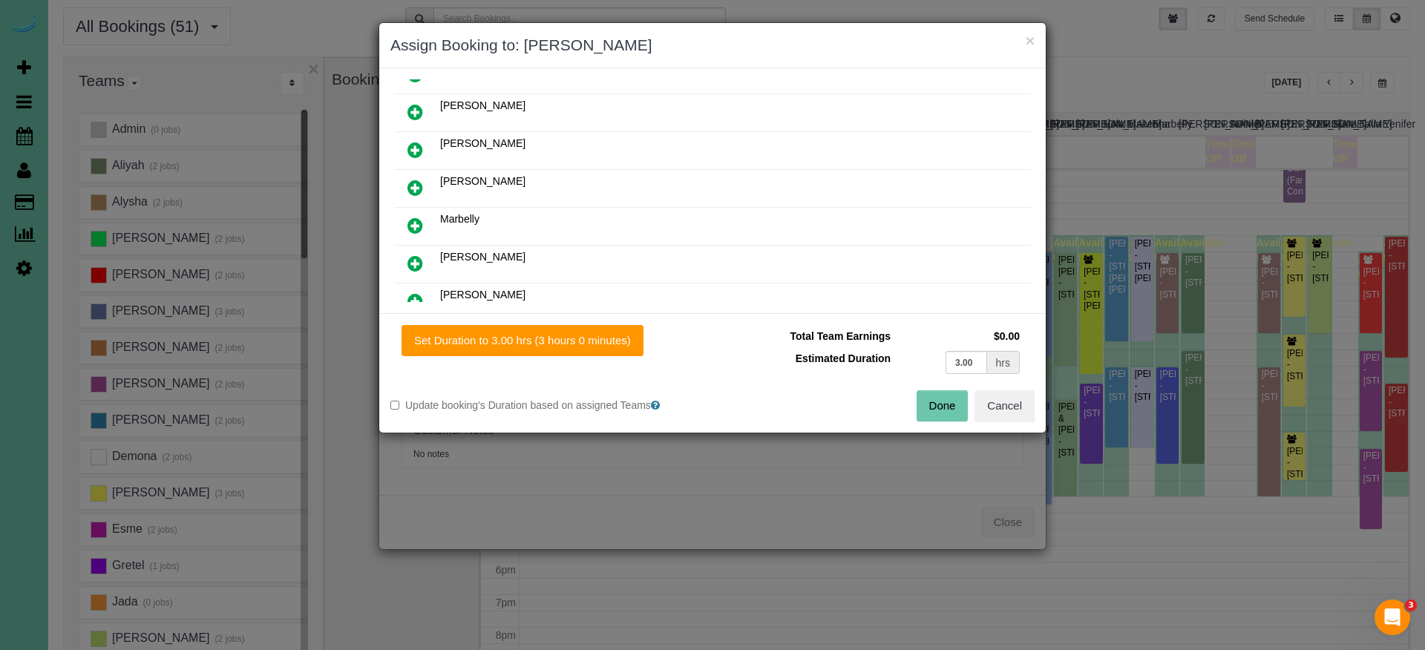
click at [422, 182] on icon at bounding box center [415, 188] width 16 height 18
drag, startPoint x: 577, startPoint y: 330, endPoint x: 589, endPoint y: 333, distance: 12.8
click at [580, 331] on button "Set Duration to 3.00 hrs (3 hours 0 minutes)" at bounding box center [523, 340] width 242 height 31
type input "3.00"
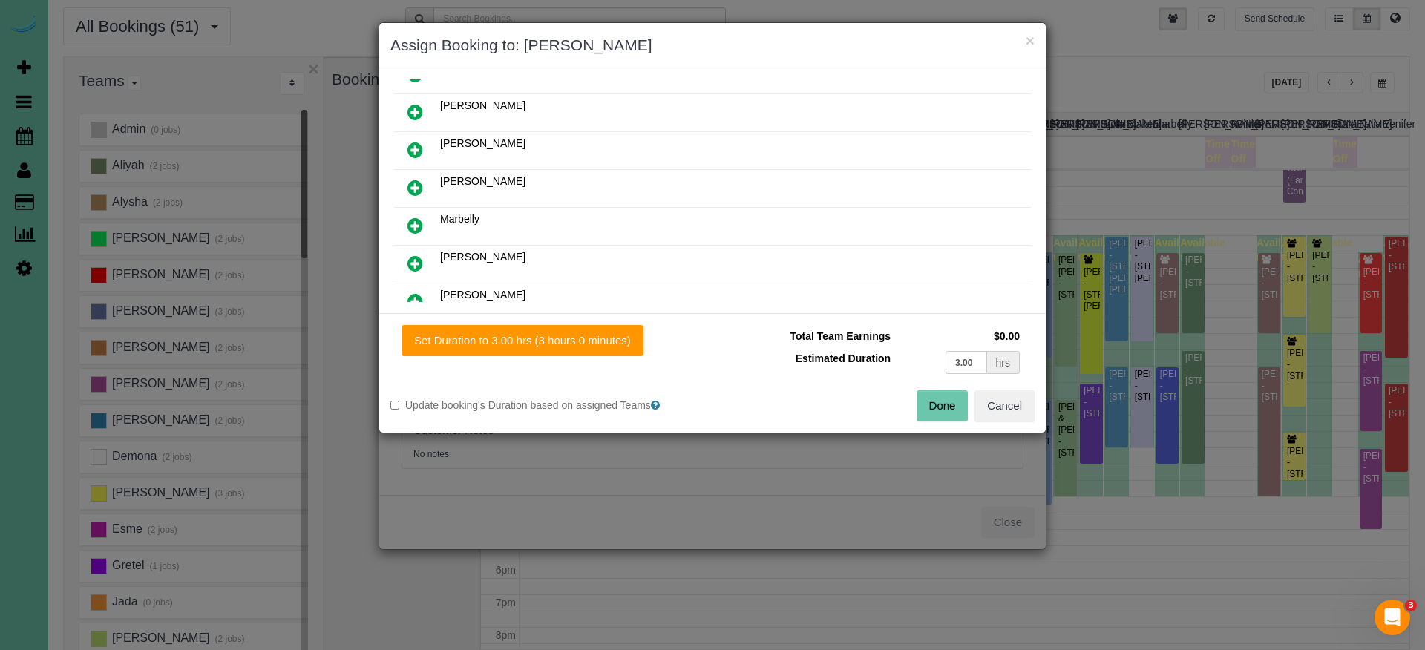
drag, startPoint x: 945, startPoint y: 406, endPoint x: 937, endPoint y: 401, distance: 9.7
click at [945, 406] on button "Done" at bounding box center [943, 405] width 52 height 31
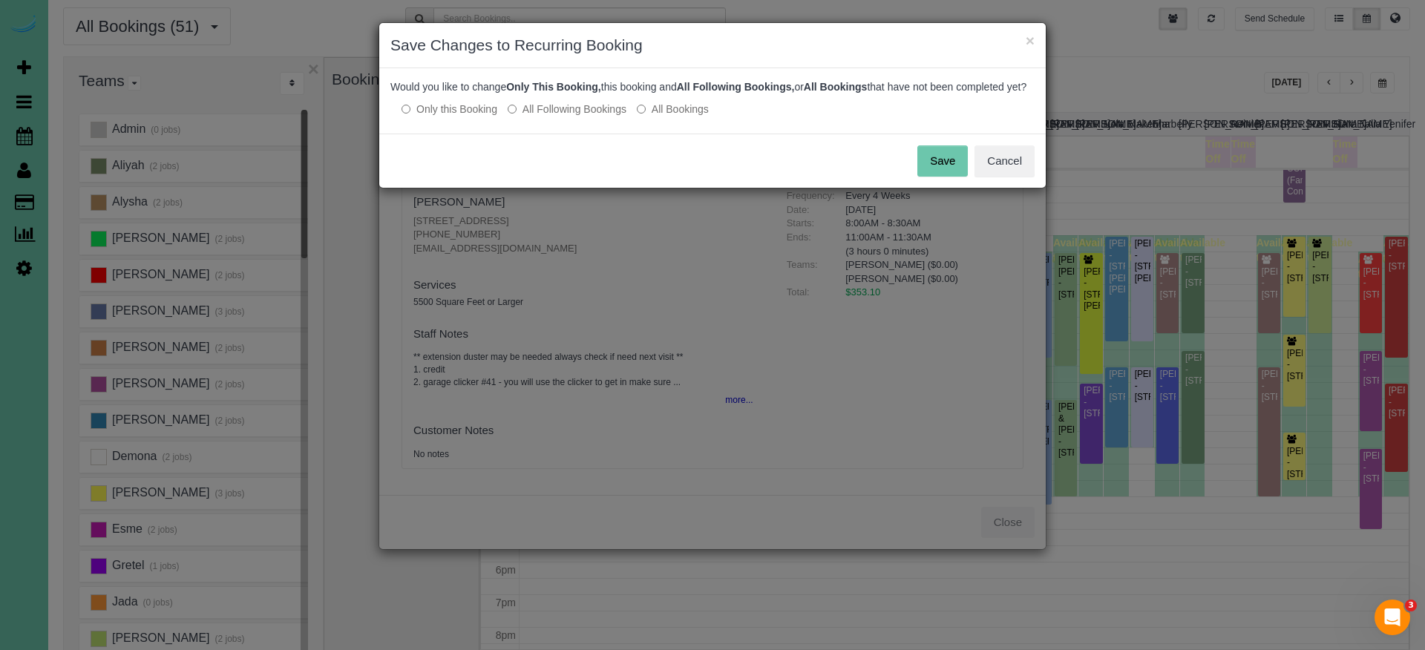
drag, startPoint x: 939, startPoint y: 172, endPoint x: 943, endPoint y: 148, distance: 24.9
click at [939, 172] on button "Save" at bounding box center [942, 160] width 50 height 31
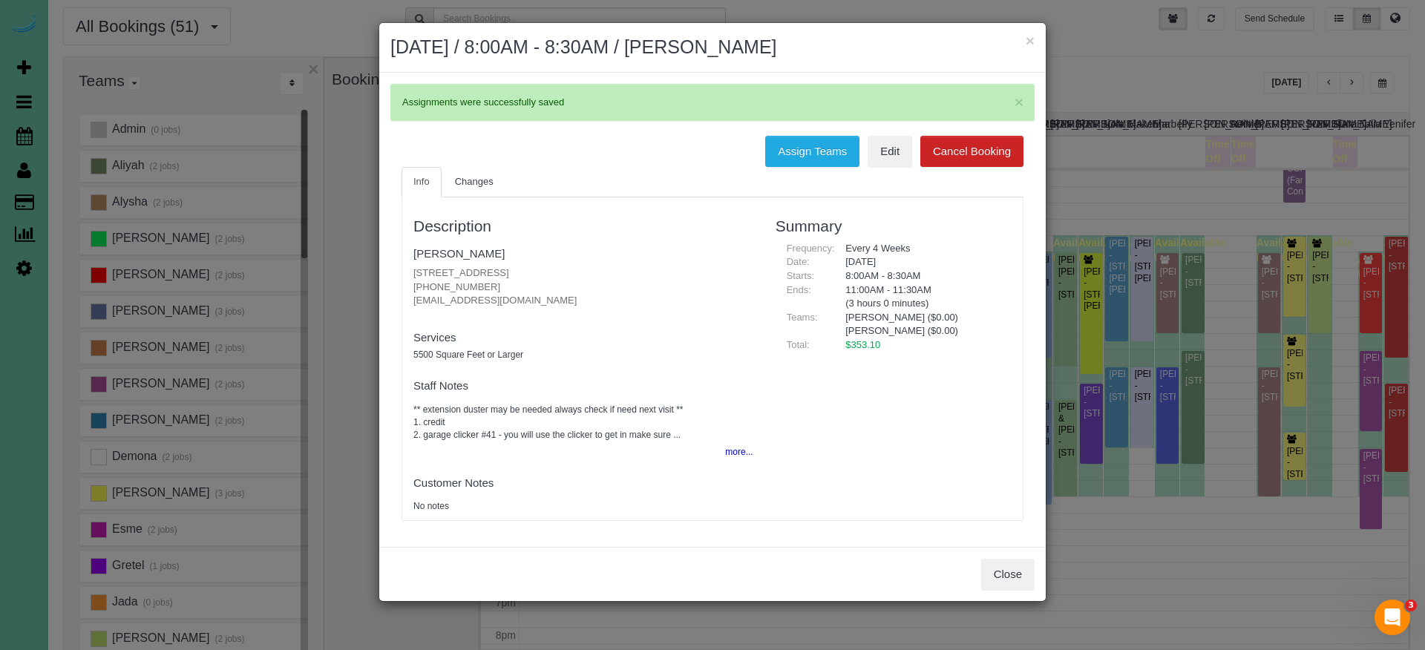
drag, startPoint x: 1028, startPoint y: 41, endPoint x: 1044, endPoint y: 69, distance: 32.6
click at [1029, 42] on button "×" at bounding box center [1030, 41] width 9 height 16
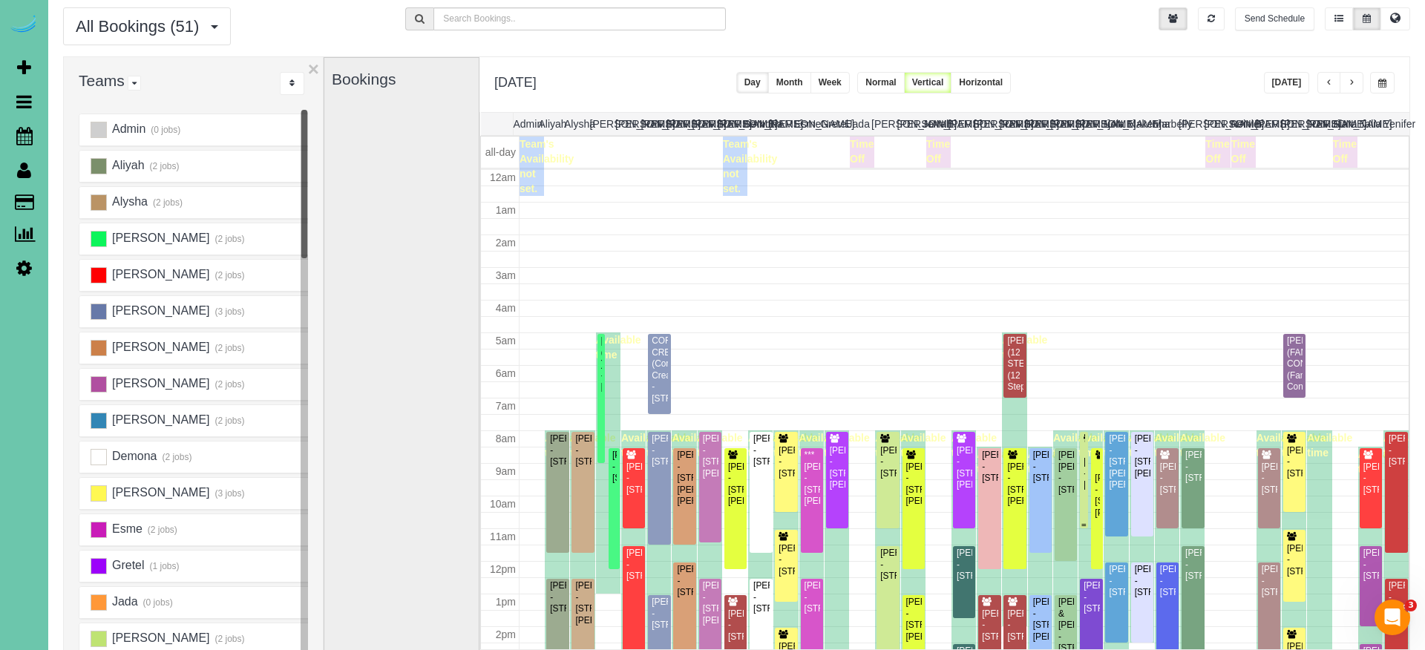
scroll to position [195, 0]
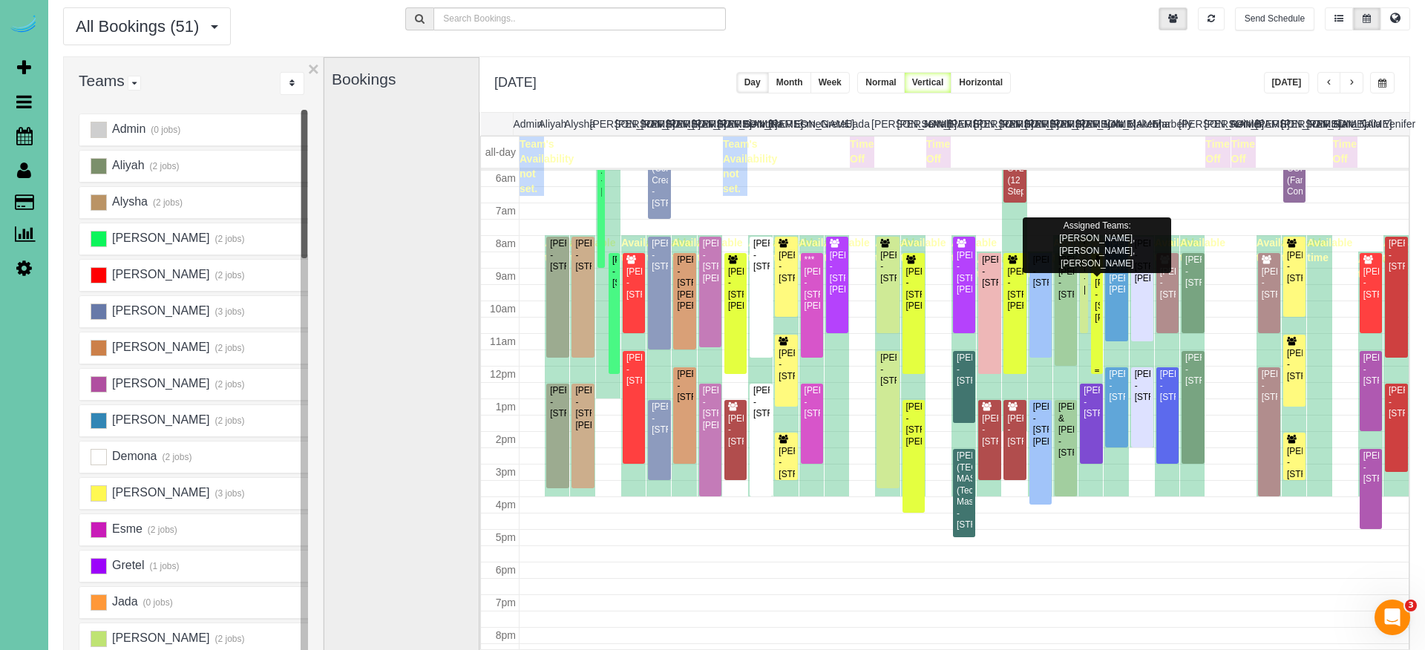
click at [1098, 302] on div "[PERSON_NAME] - [STREET_ADDRESS][PERSON_NAME]" at bounding box center [1096, 301] width 5 height 46
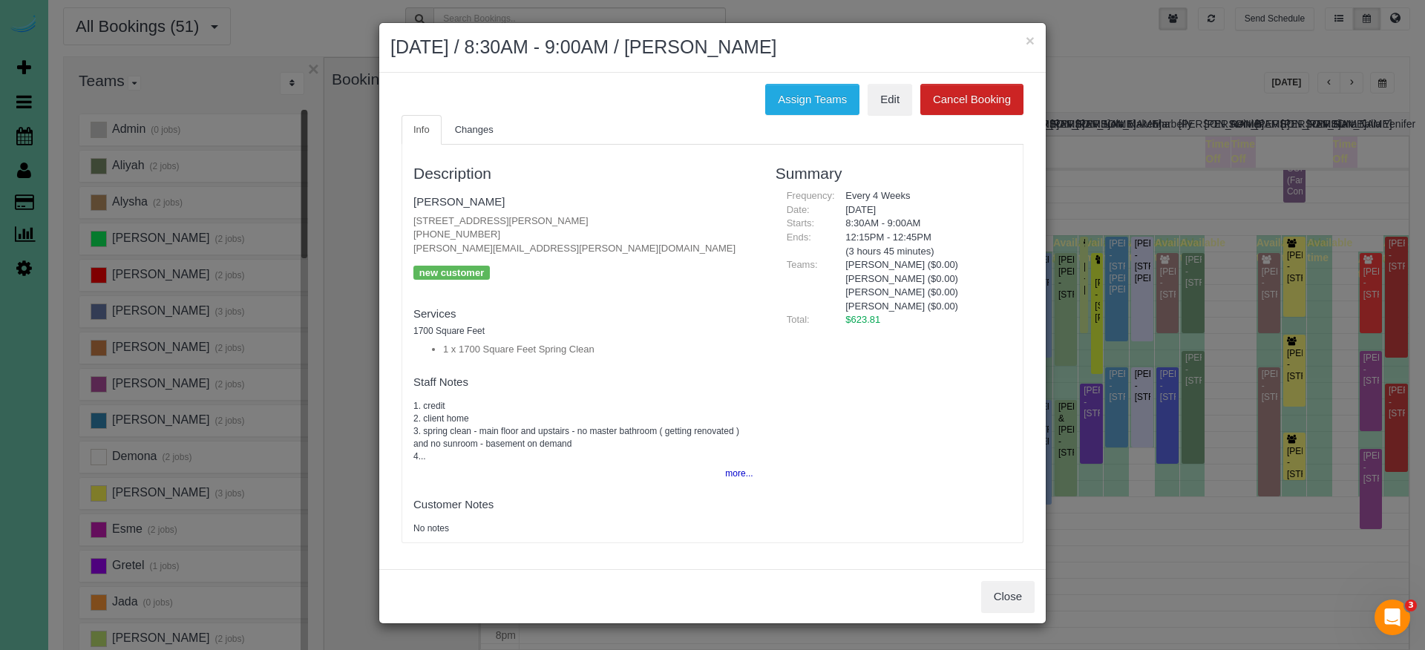
drag, startPoint x: 805, startPoint y: 102, endPoint x: 595, endPoint y: 117, distance: 210.5
click at [805, 102] on button "Assign Teams" at bounding box center [812, 99] width 94 height 31
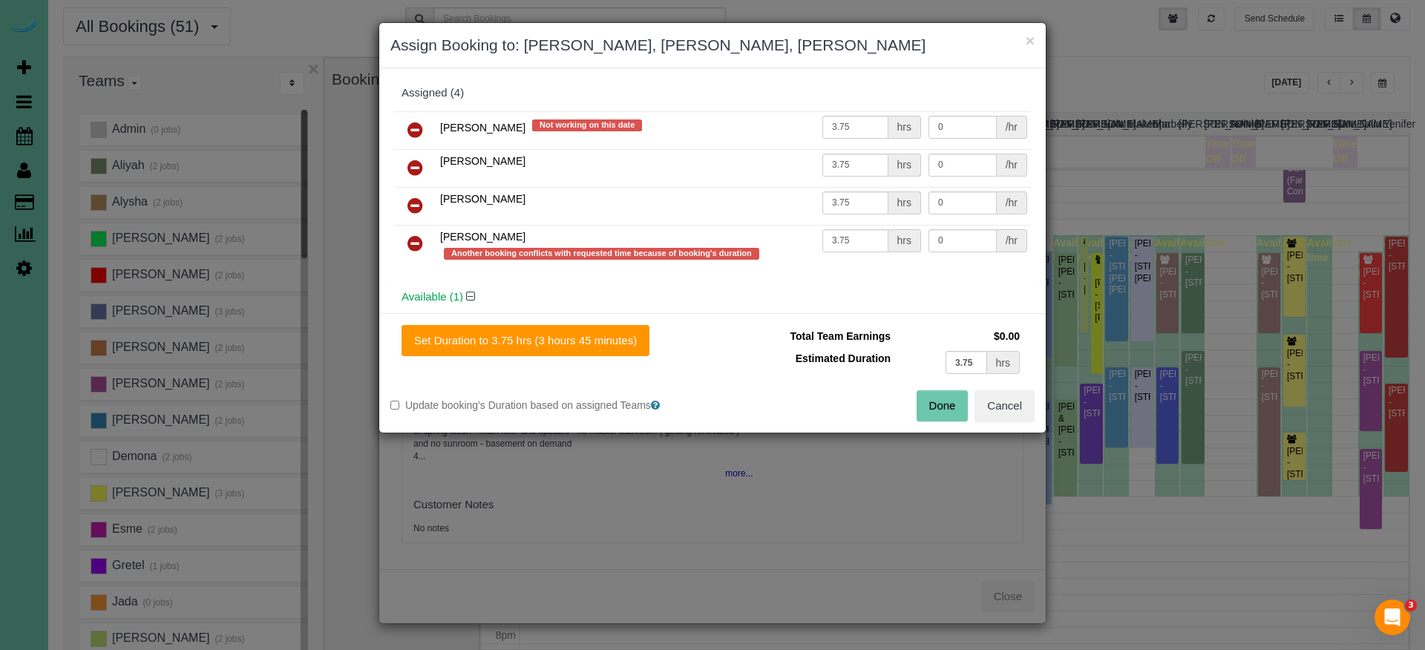
click at [419, 243] on icon at bounding box center [415, 244] width 16 height 18
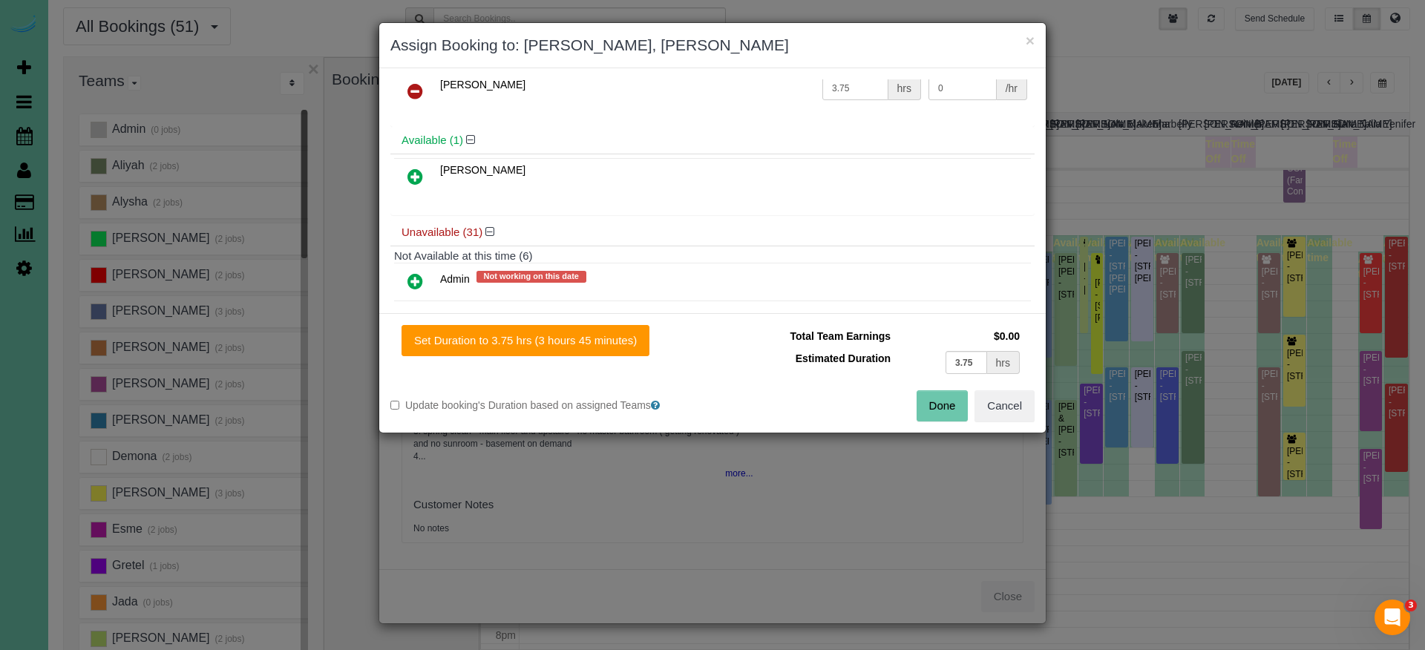
scroll to position [121, 0]
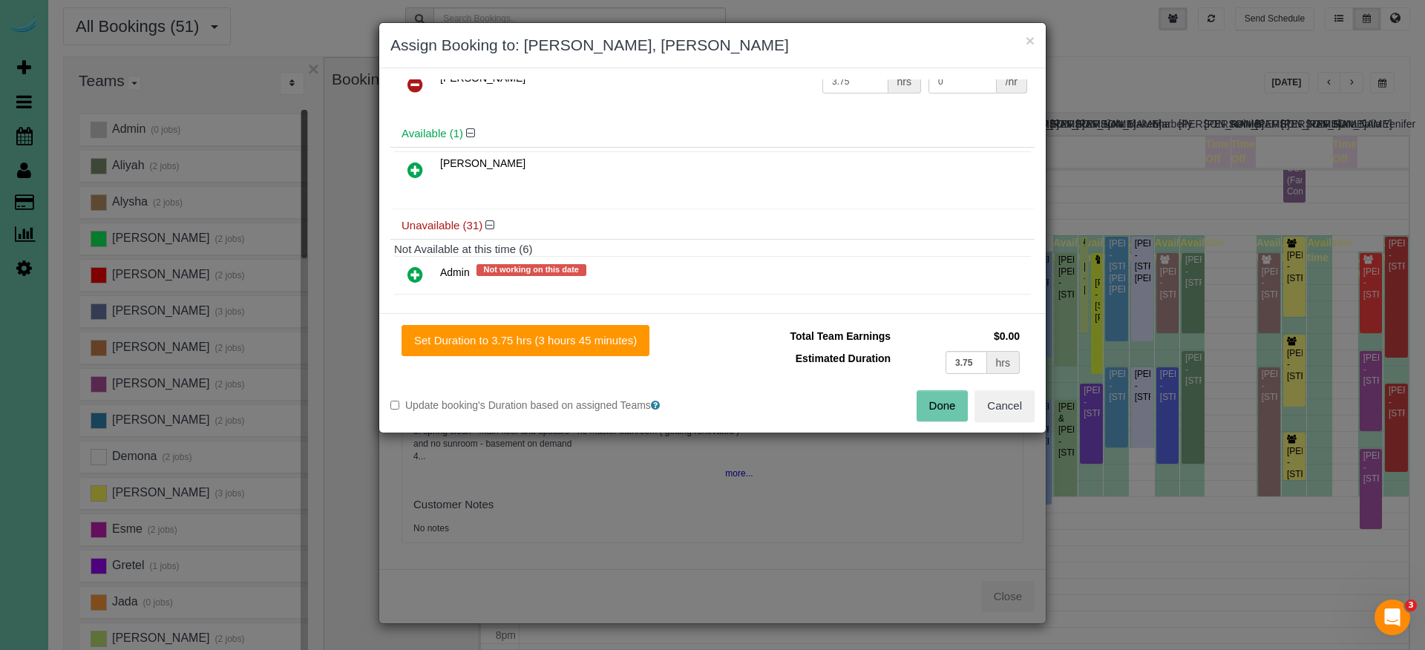
drag, startPoint x: 418, startPoint y: 165, endPoint x: 433, endPoint y: 185, distance: 25.4
click at [418, 165] on icon at bounding box center [415, 170] width 16 height 18
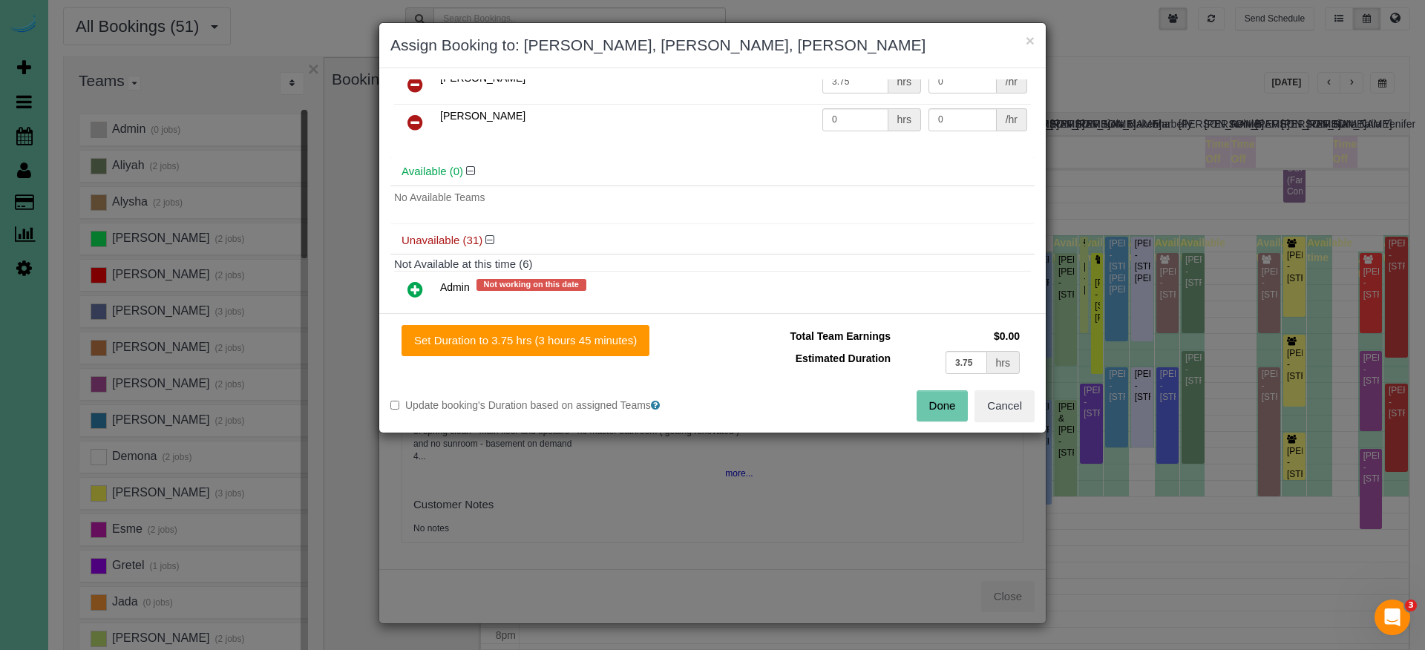
drag, startPoint x: 648, startPoint y: 338, endPoint x: 666, endPoint y: 344, distance: 19.5
click at [648, 338] on button "Set Duration to 3.75 hrs (3 hours 45 minutes)" at bounding box center [526, 340] width 248 height 31
type input "3.75"
click at [957, 402] on button "Done" at bounding box center [943, 405] width 52 height 31
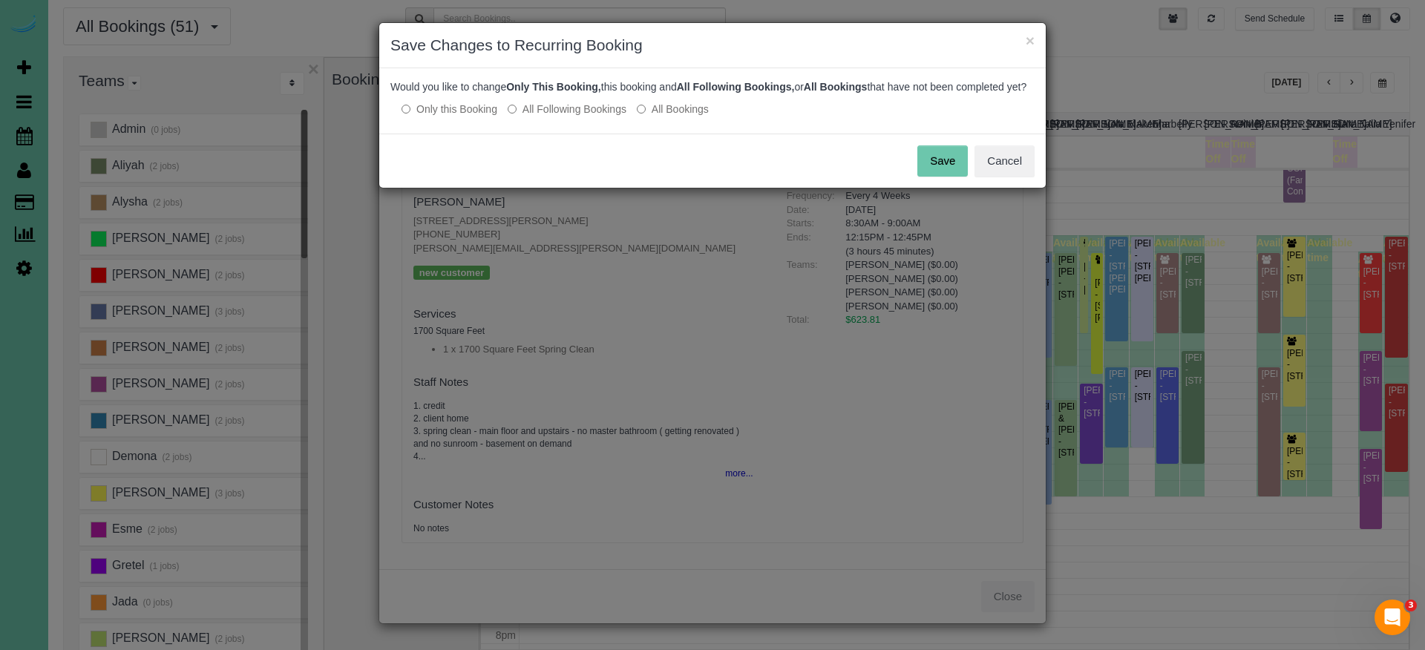
click at [960, 188] on div "Save Cancel" at bounding box center [712, 161] width 666 height 54
click at [955, 177] on button "Save" at bounding box center [942, 160] width 50 height 31
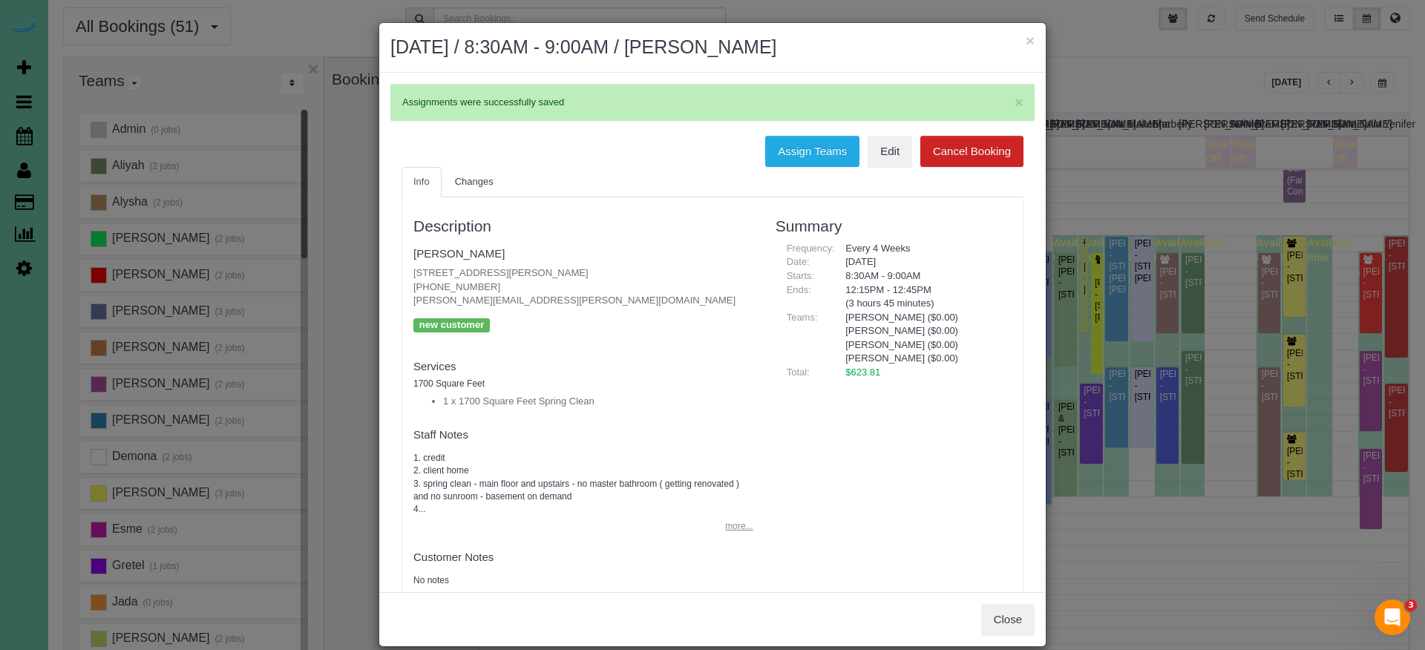
click at [733, 520] on button "more..." at bounding box center [734, 527] width 36 height 22
click at [887, 152] on link "Edit" at bounding box center [890, 151] width 45 height 31
click at [1034, 39] on div "× [DATE] / 8:30AM - 9:00AM / [PERSON_NAME]" at bounding box center [712, 48] width 666 height 50
click at [1030, 39] on button "×" at bounding box center [1030, 41] width 9 height 16
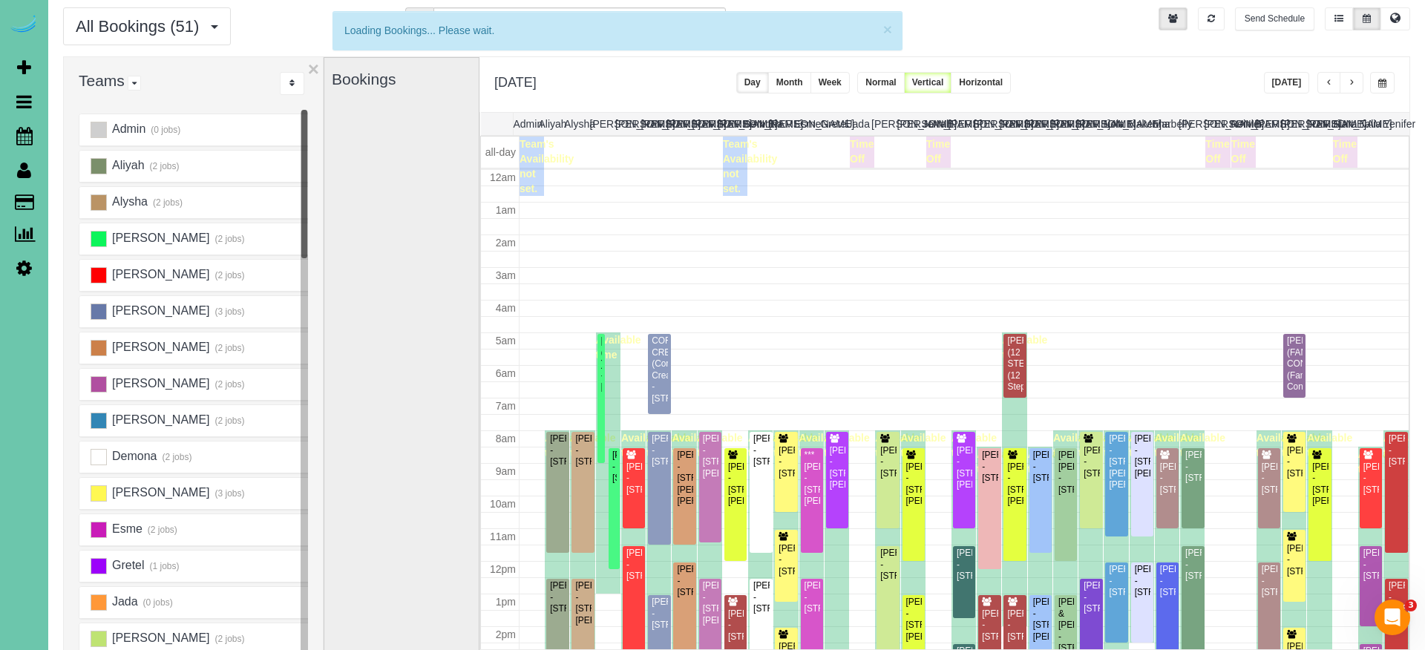
scroll to position [195, 0]
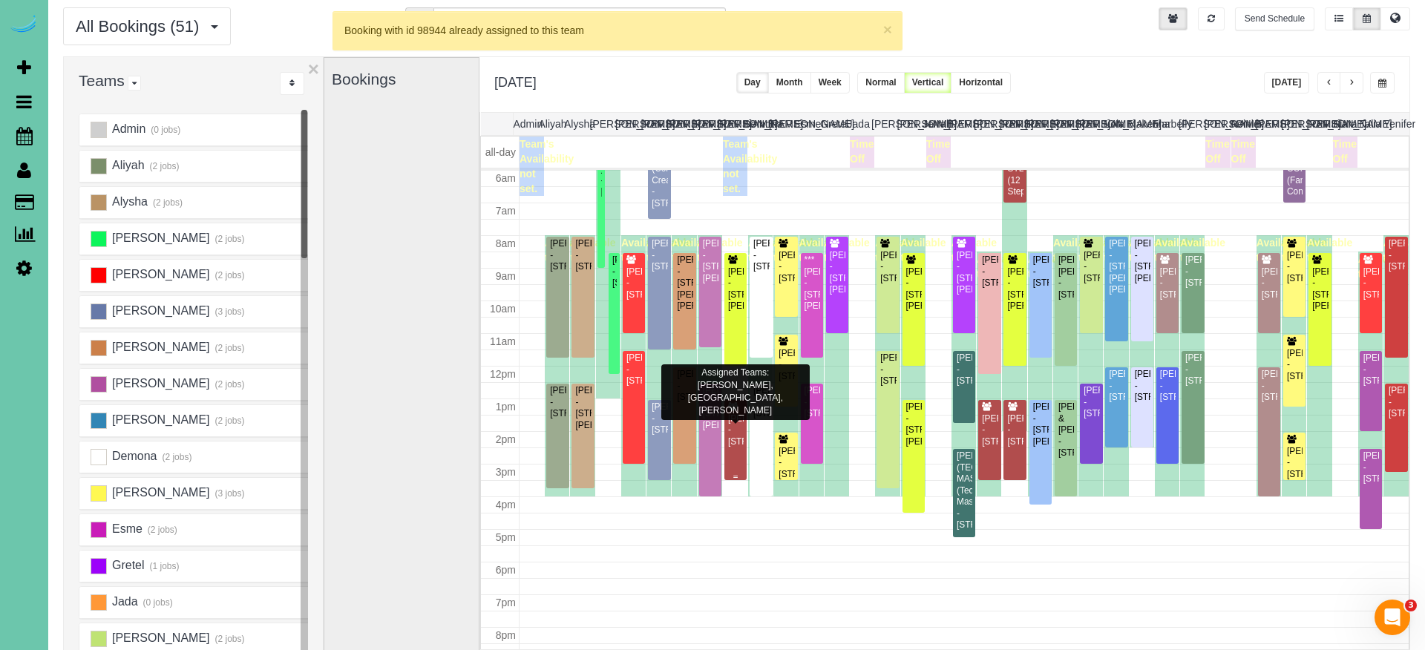
click at [733, 448] on div "[PERSON_NAME] - [STREET_ADDRESS]" at bounding box center [735, 430] width 16 height 34
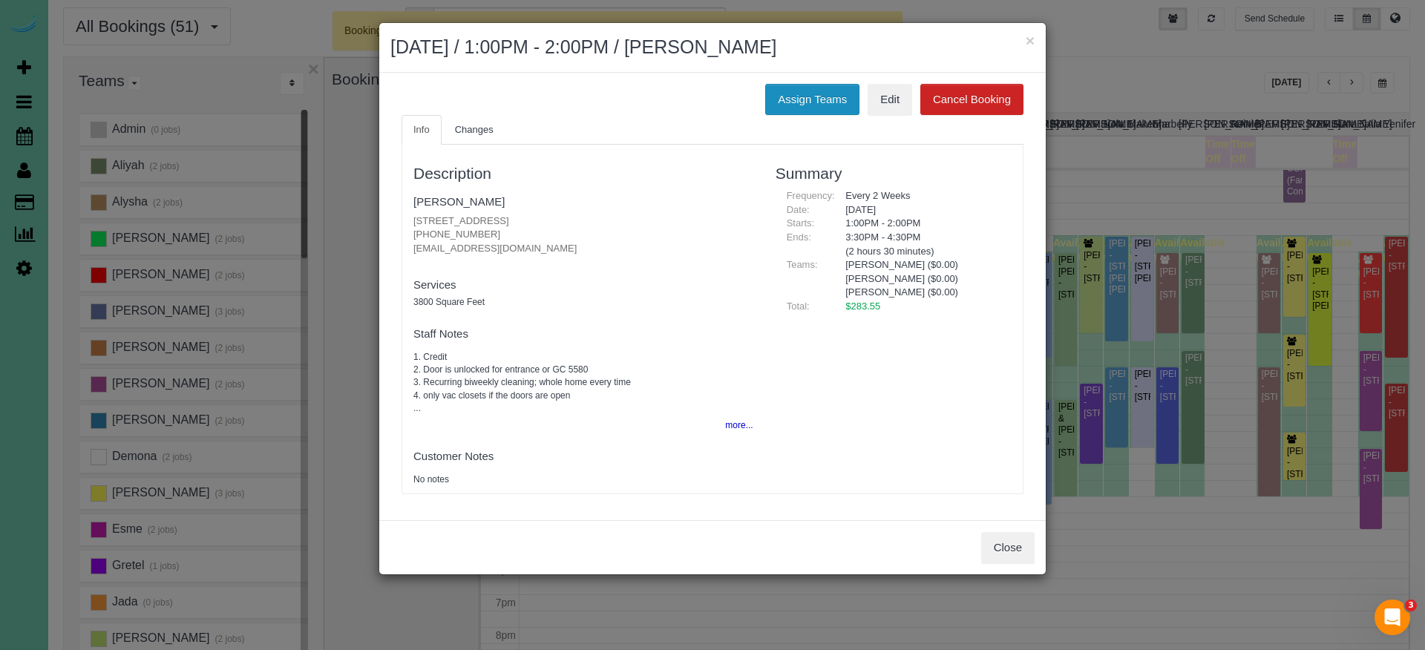
drag, startPoint x: 836, startPoint y: 99, endPoint x: 810, endPoint y: 109, distance: 27.7
click at [836, 99] on button "Assign Teams" at bounding box center [812, 99] width 94 height 31
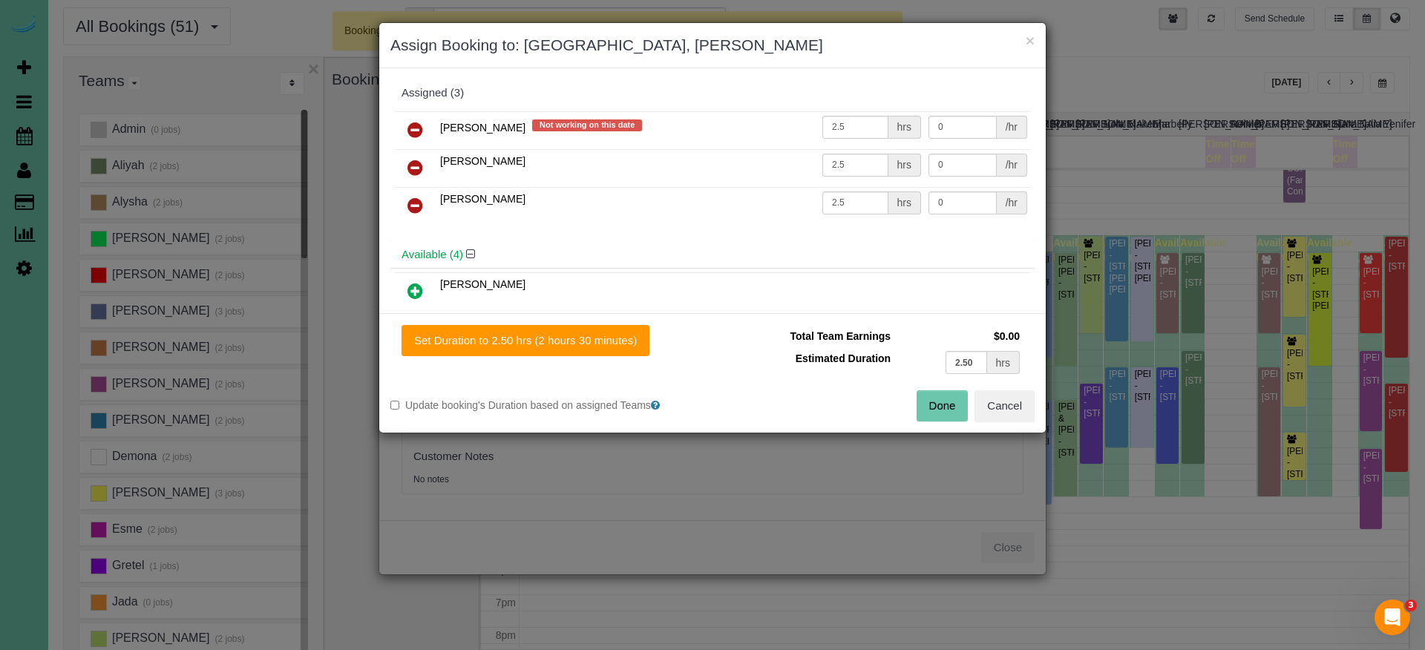
click at [431, 131] on link at bounding box center [415, 131] width 35 height 30
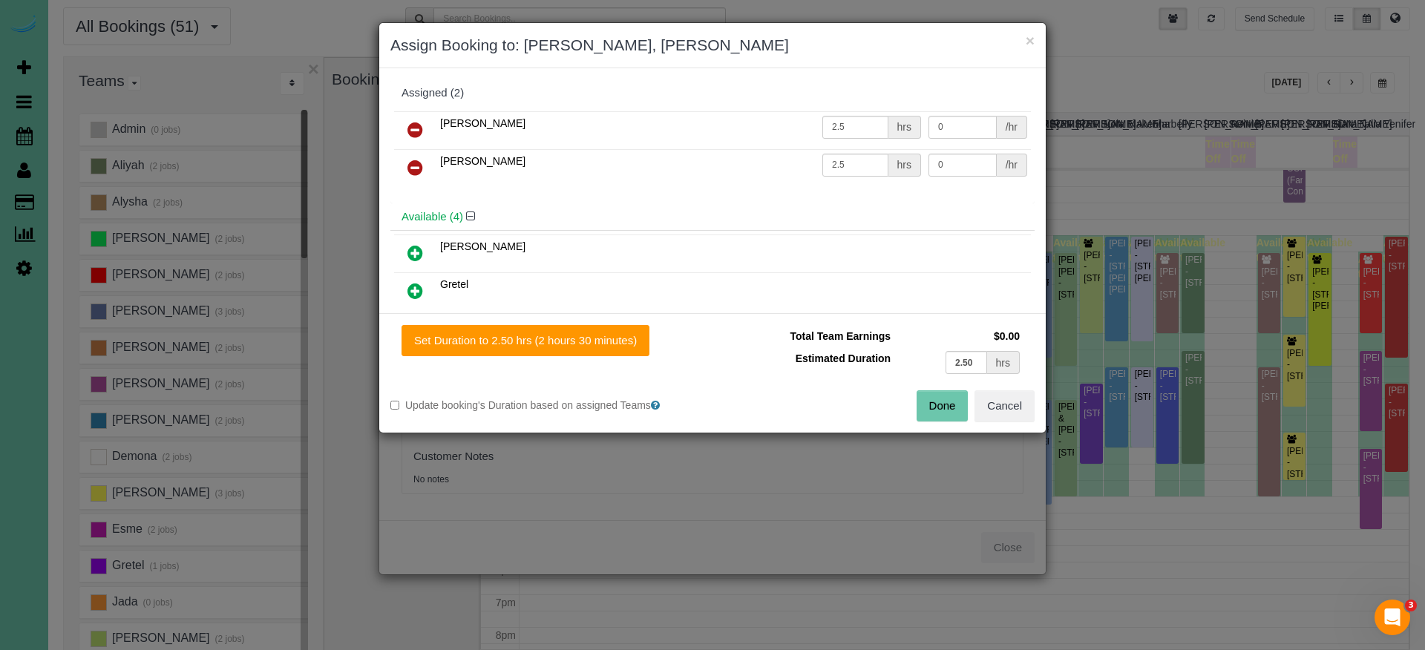
click at [915, 400] on div "Done Cancel" at bounding box center [879, 405] width 333 height 31
click at [925, 402] on button "Done" at bounding box center [943, 405] width 52 height 31
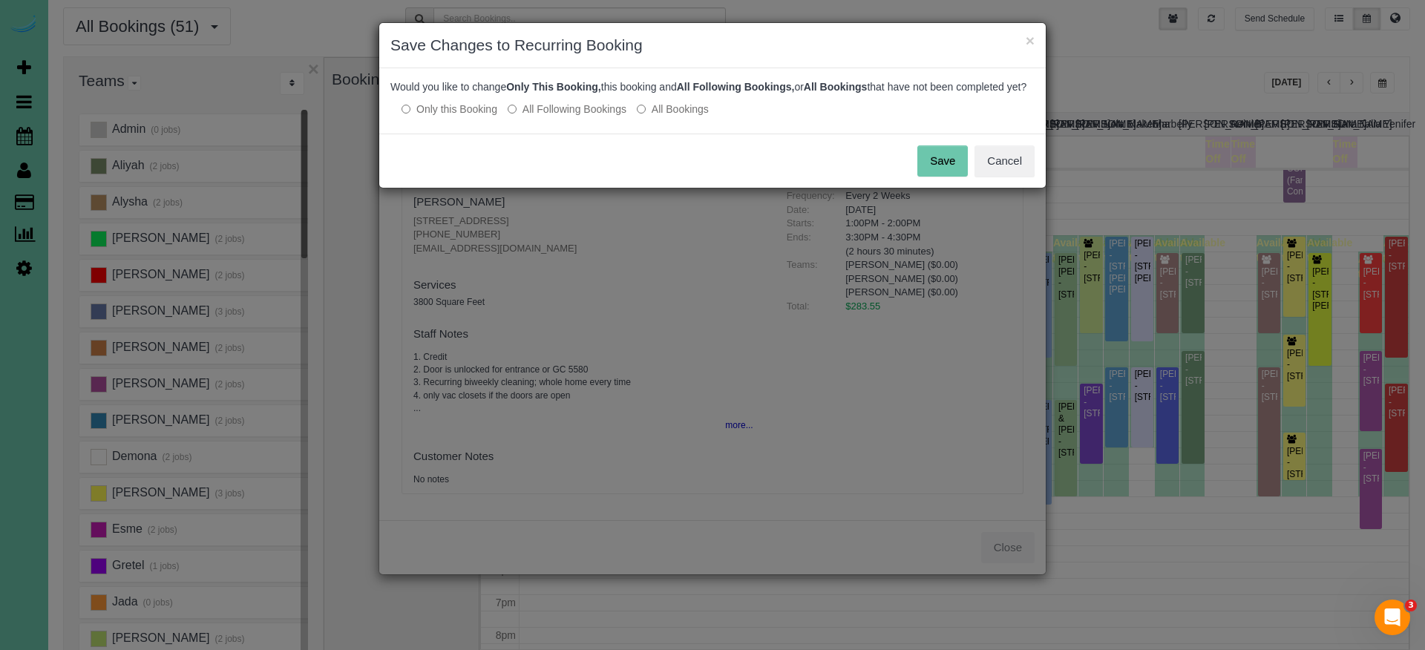
click at [949, 177] on button "Save" at bounding box center [942, 160] width 50 height 31
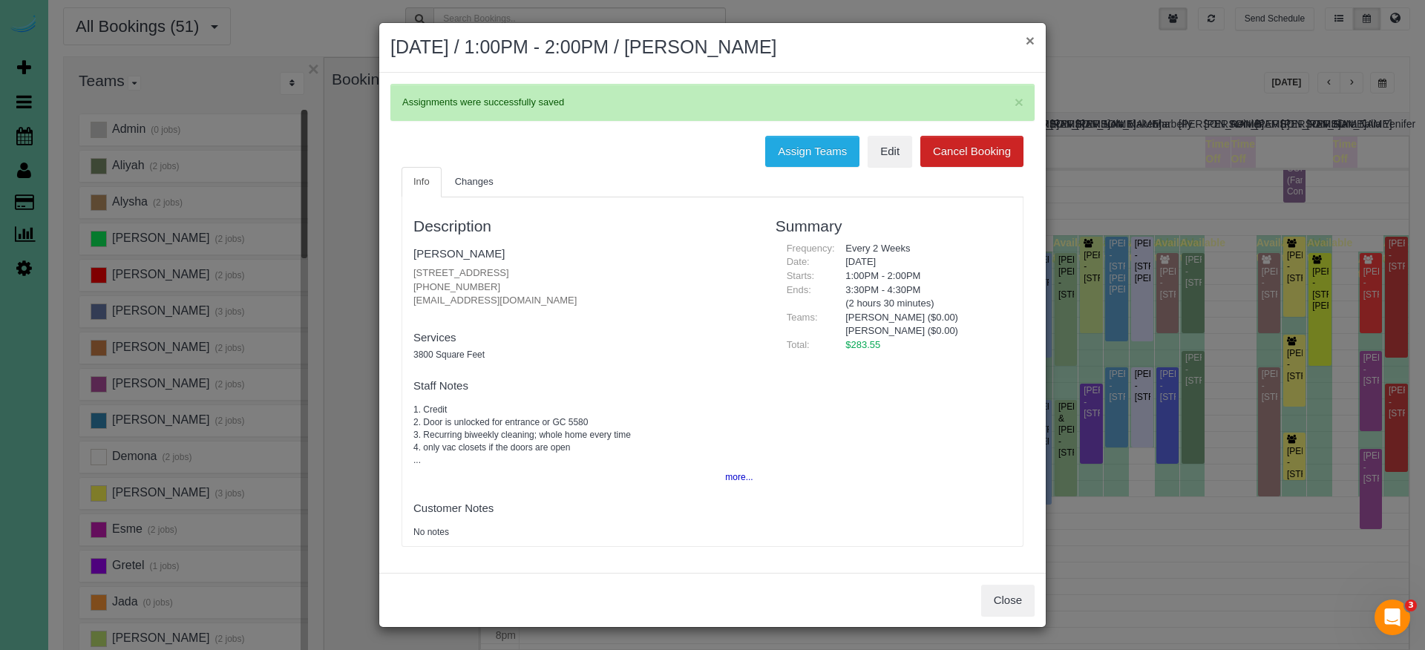
click at [1032, 39] on button "×" at bounding box center [1030, 41] width 9 height 16
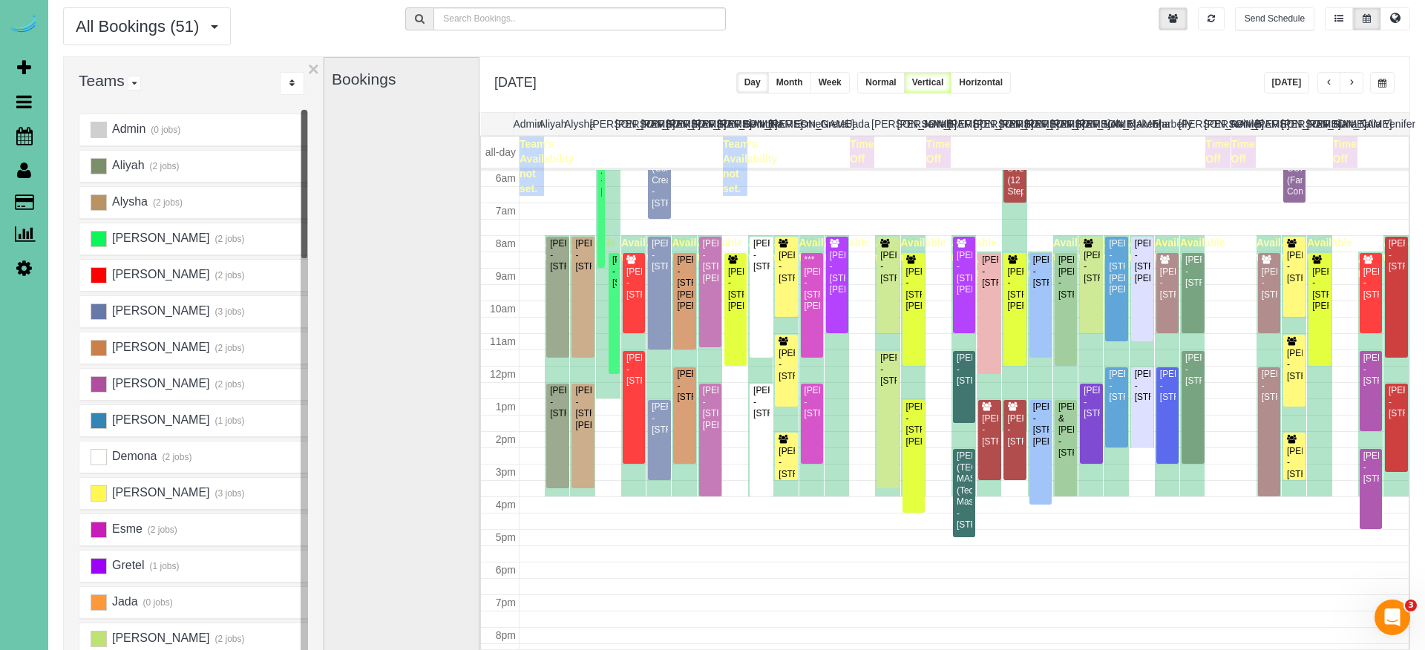
click at [27, 267] on icon at bounding box center [24, 268] width 16 height 18
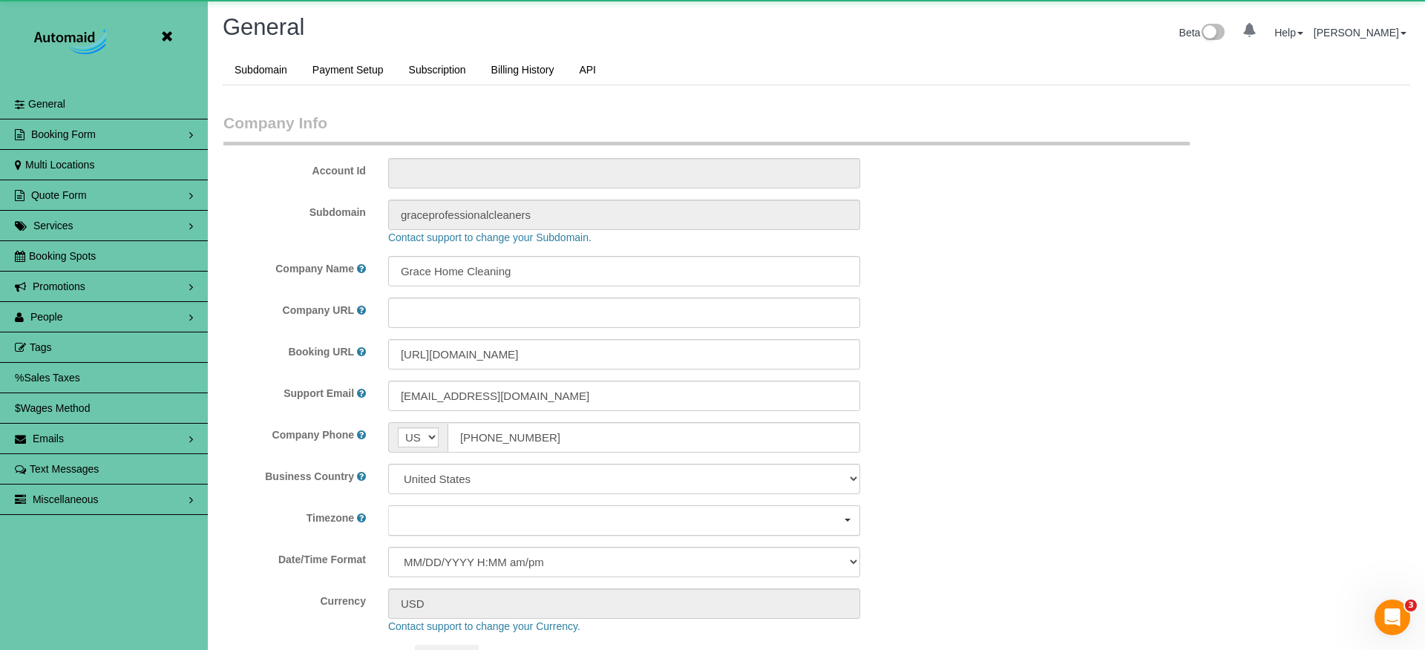
scroll to position [3140, 1425]
select select "5796"
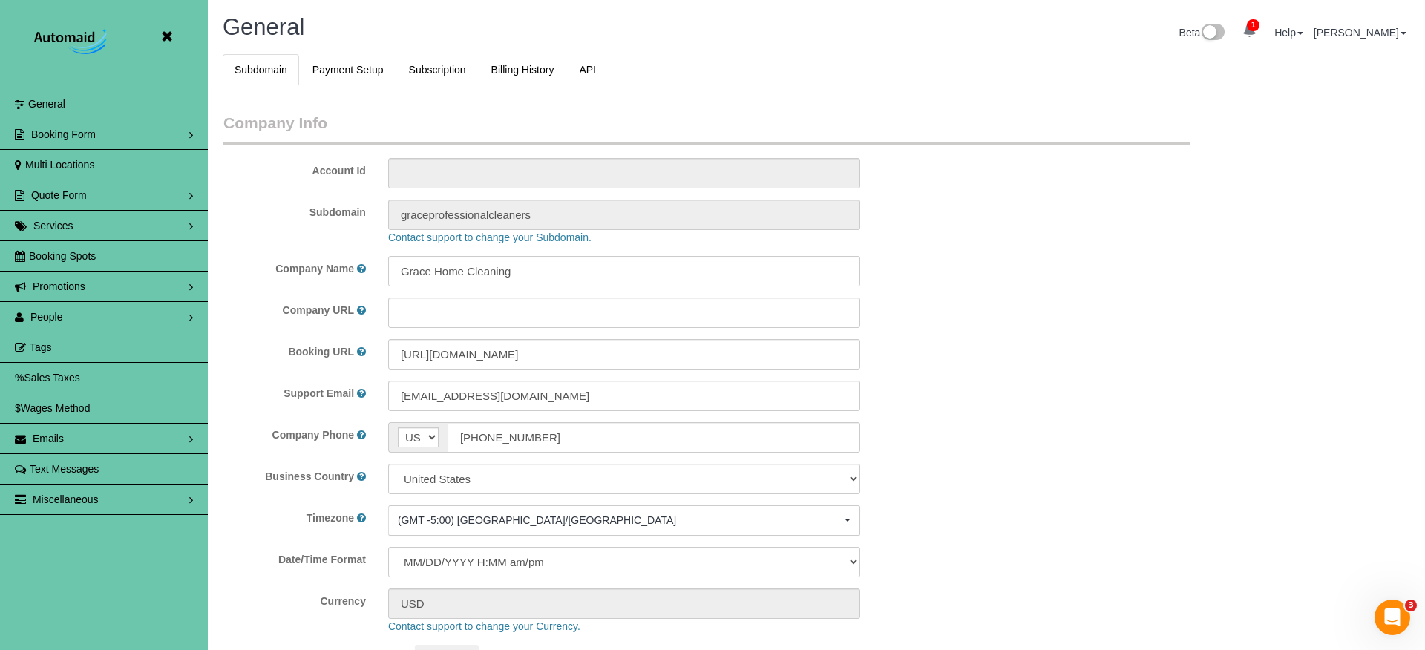
click at [73, 321] on link "People" at bounding box center [104, 317] width 208 height 30
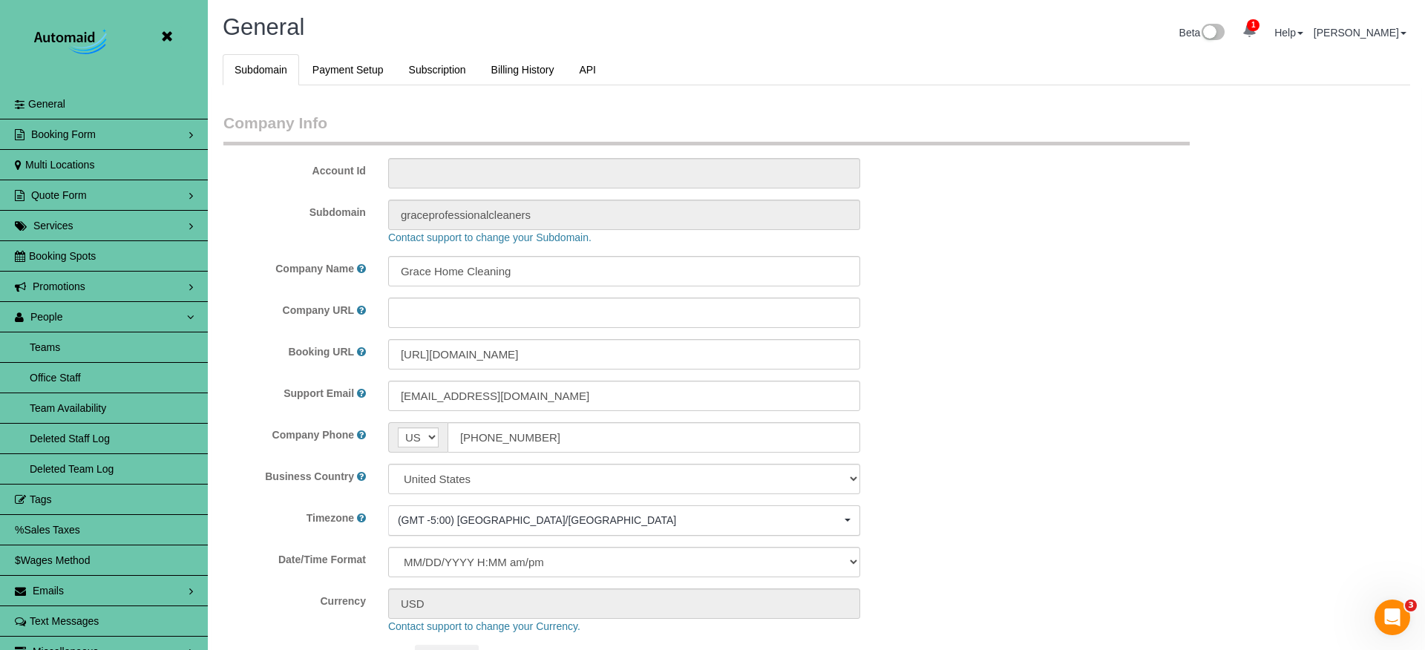
click at [168, 30] on icon at bounding box center [166, 36] width 19 height 19
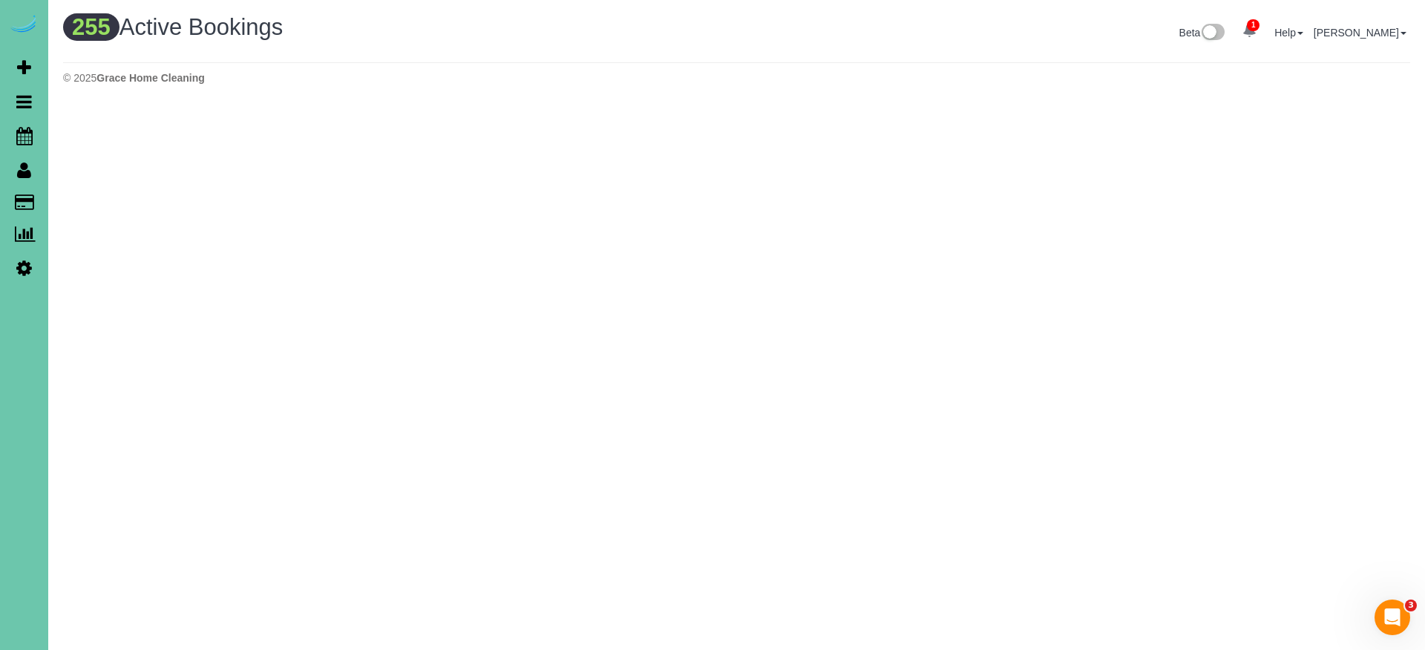
scroll to position [1219, 1425]
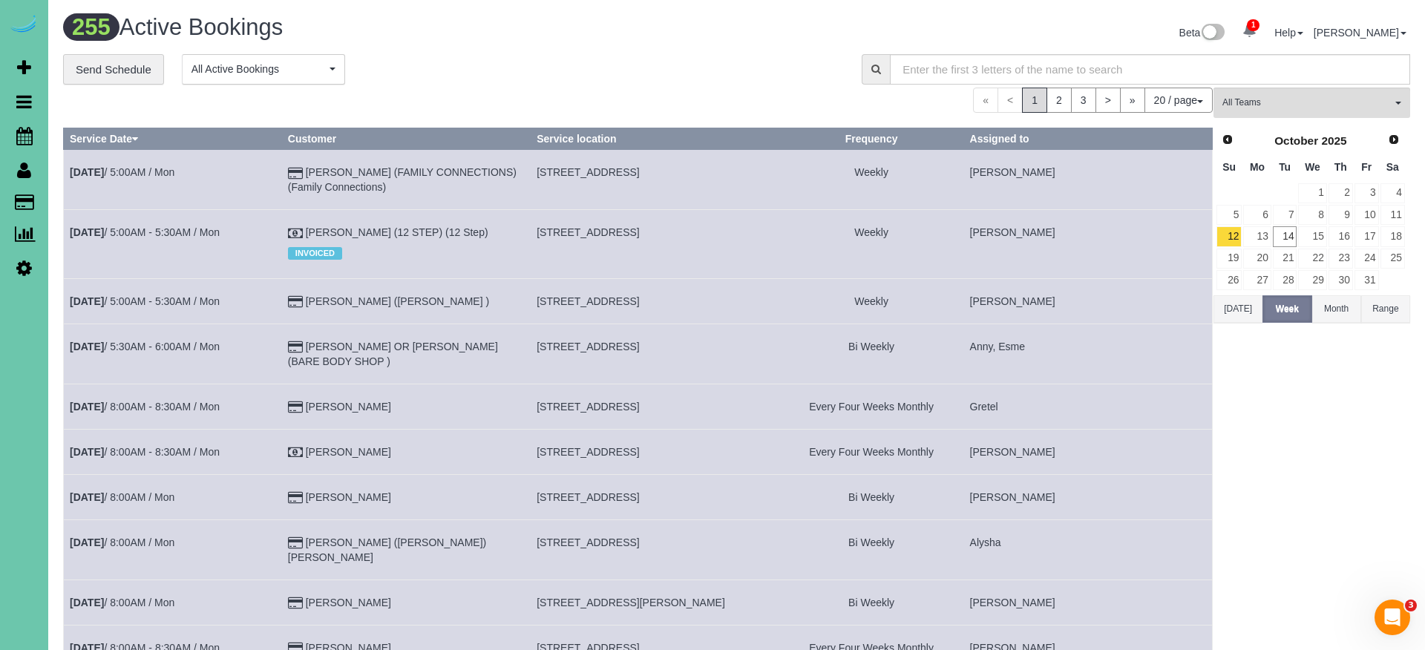
click at [25, 265] on icon at bounding box center [24, 268] width 16 height 18
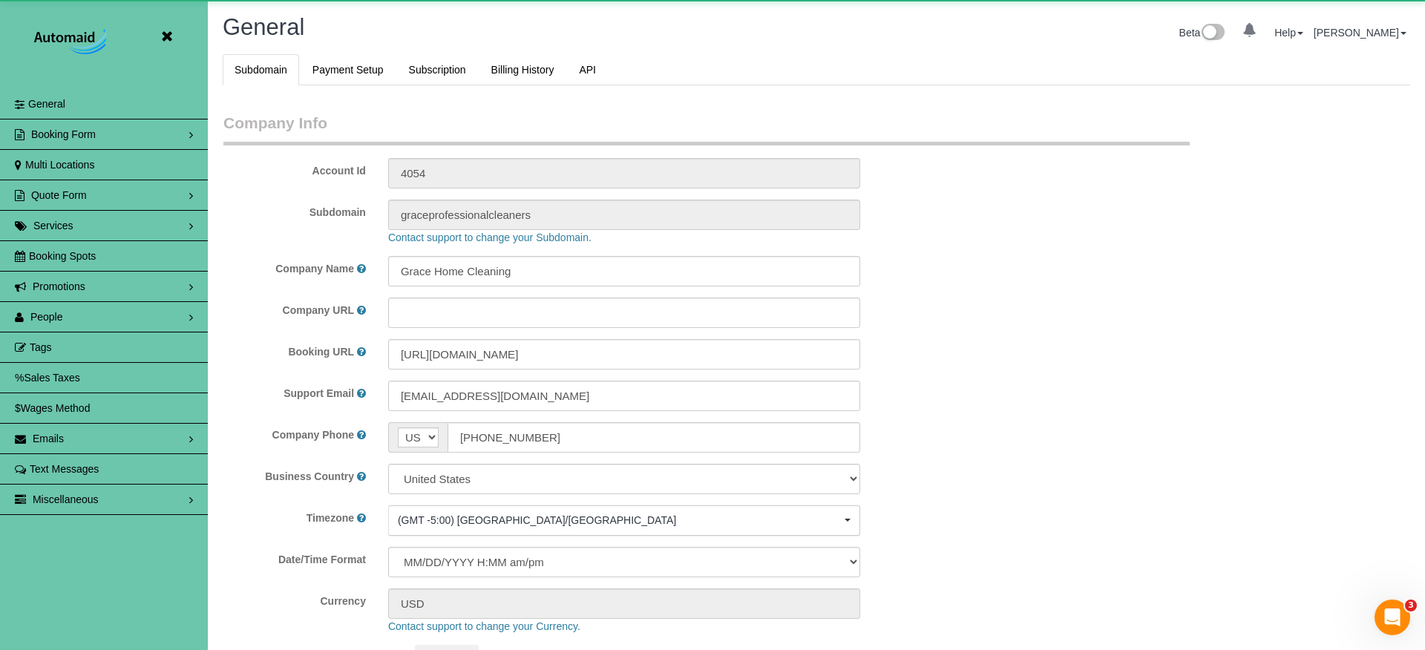
scroll to position [3140, 1425]
select select "5796"
click at [103, 318] on link "People" at bounding box center [104, 317] width 208 height 30
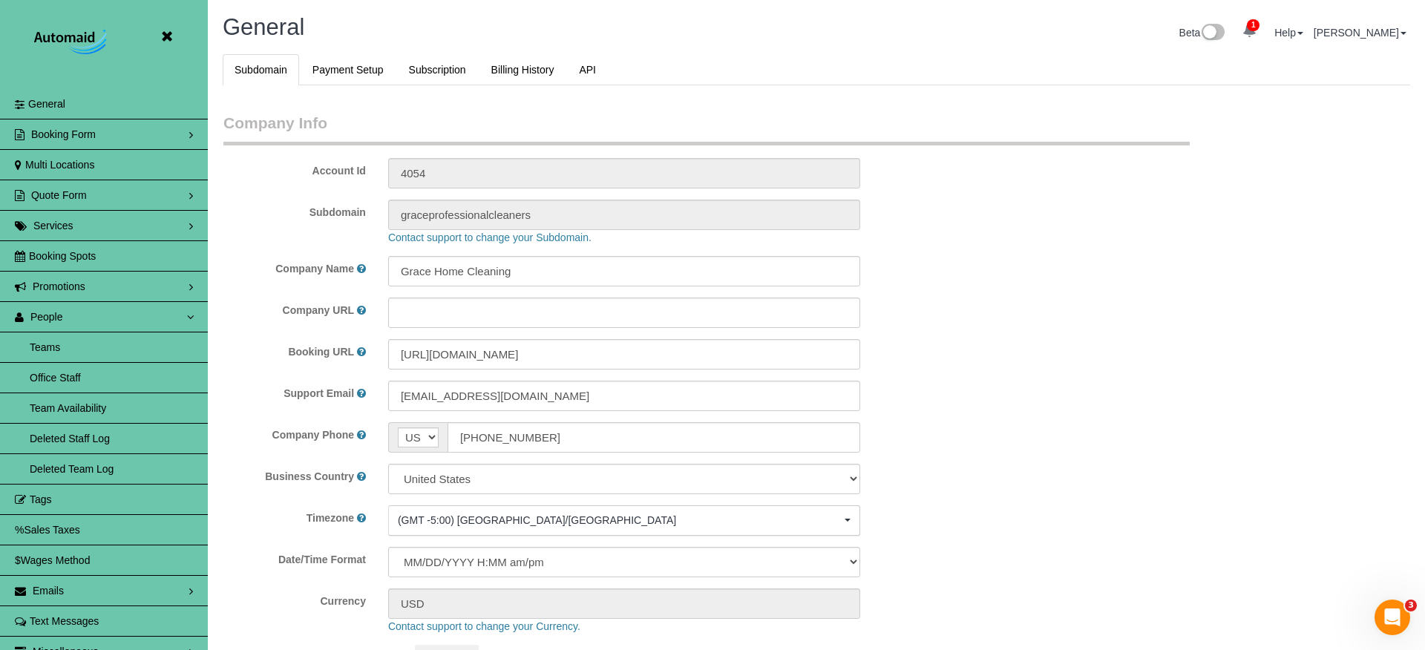
click at [174, 36] on icon at bounding box center [166, 36] width 19 height 19
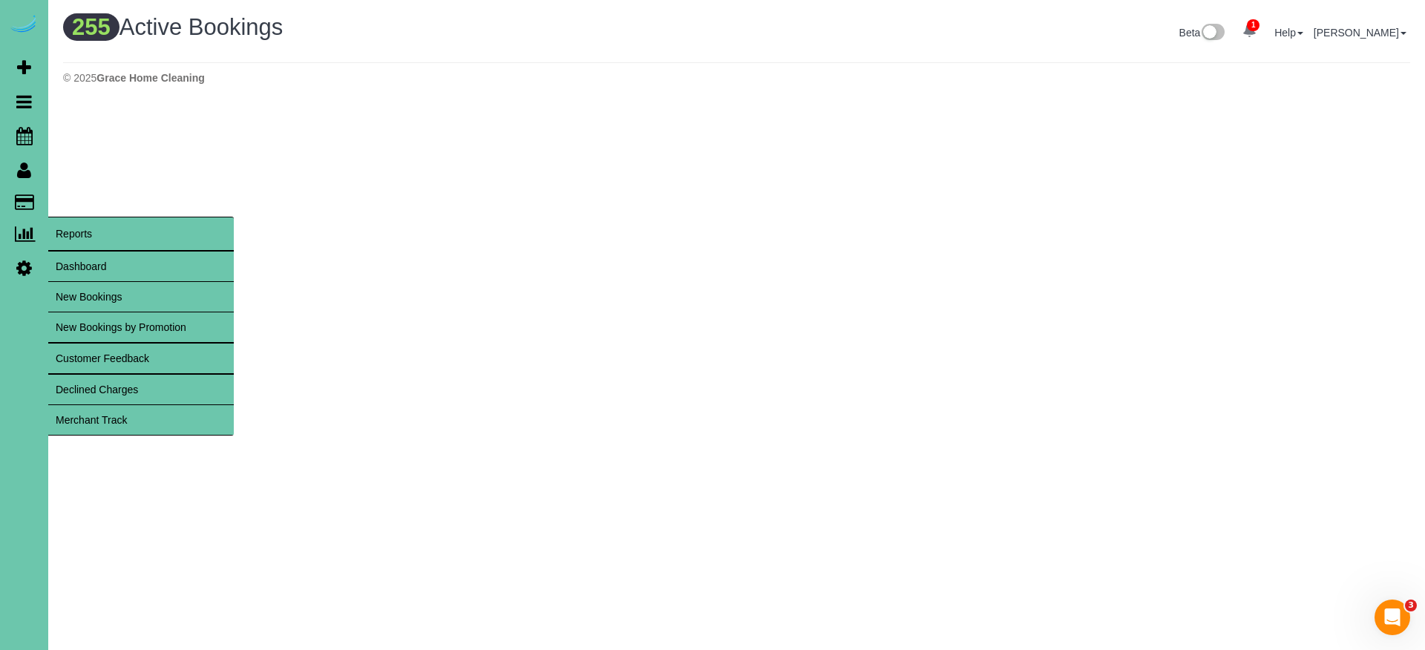
scroll to position [1219, 1425]
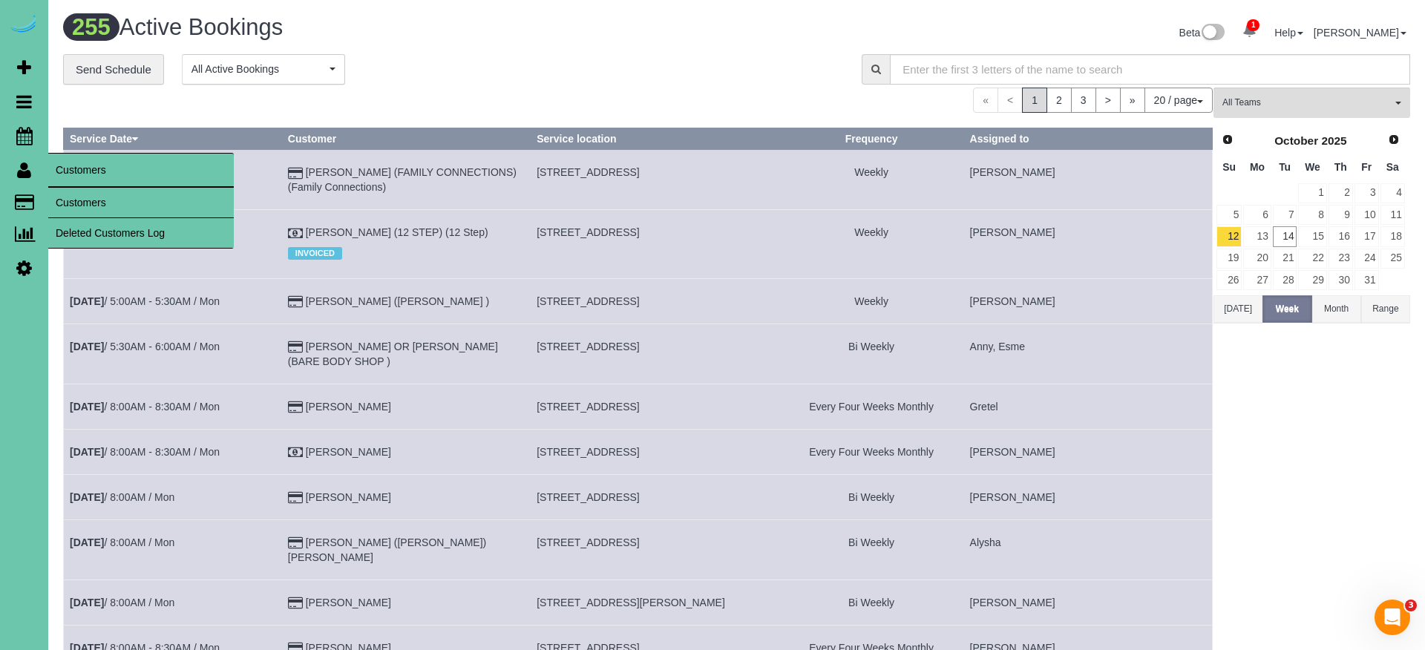
click at [83, 206] on link "Customers" at bounding box center [141, 203] width 186 height 30
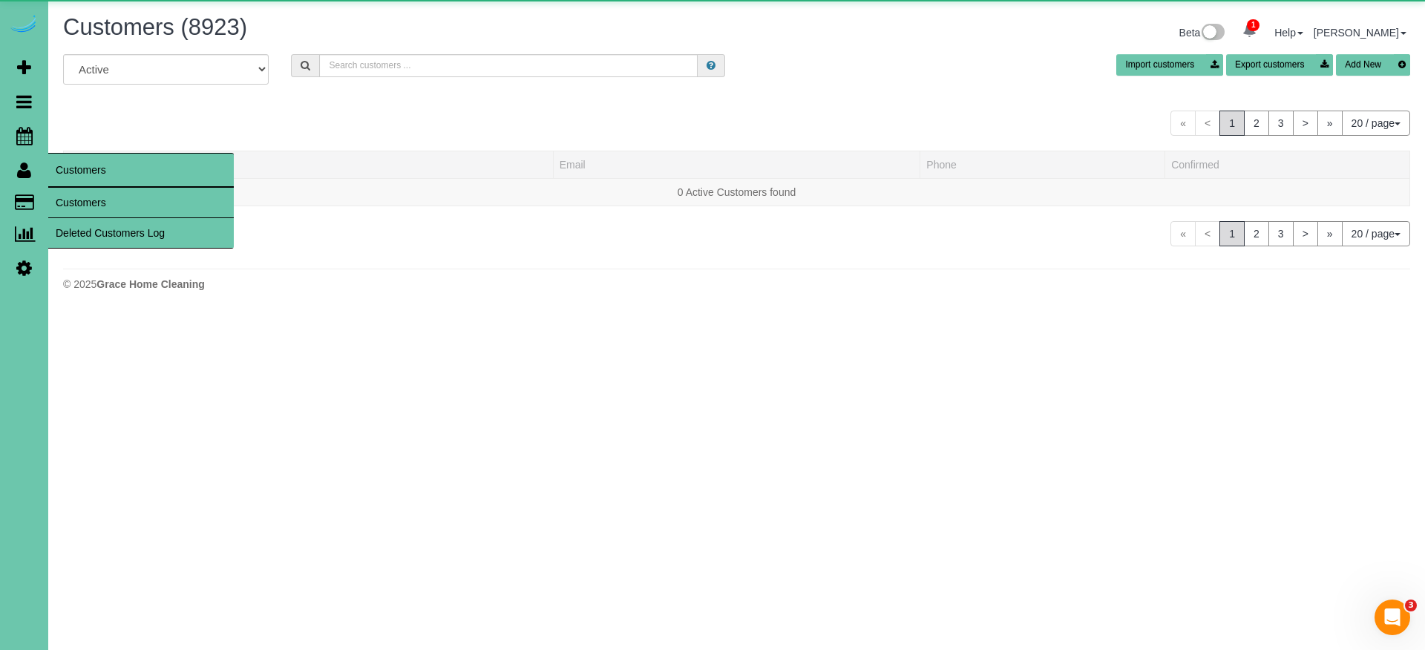
scroll to position [908, 1425]
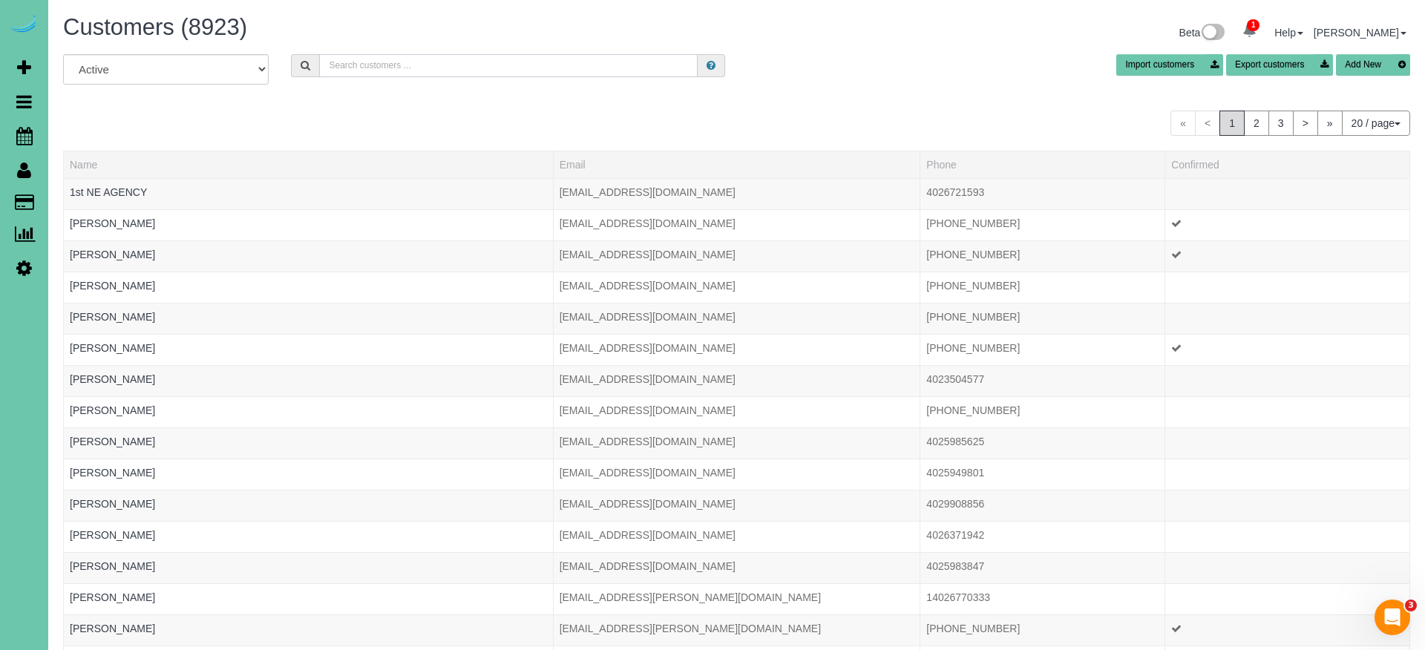
click at [373, 69] on input "text" at bounding box center [508, 65] width 379 height 23
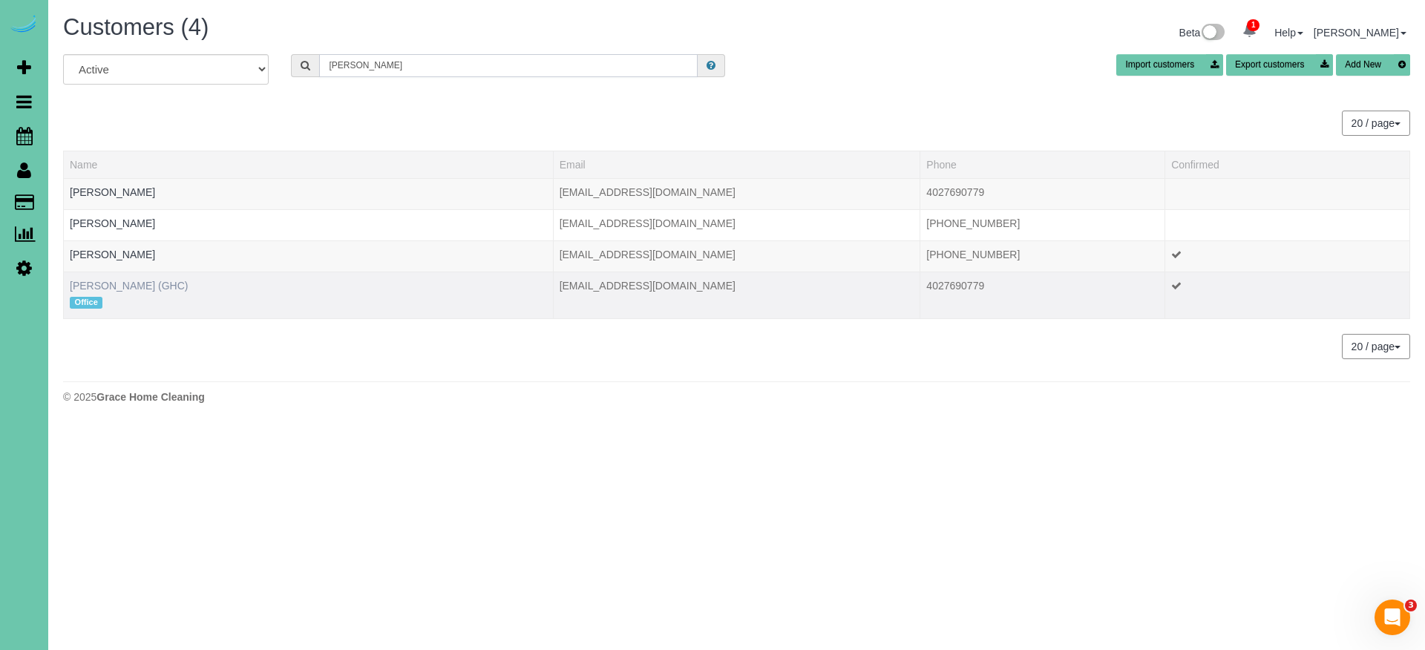
type input "[PERSON_NAME]"
click at [133, 283] on link "[PERSON_NAME] (GHC)" at bounding box center [129, 286] width 118 height 12
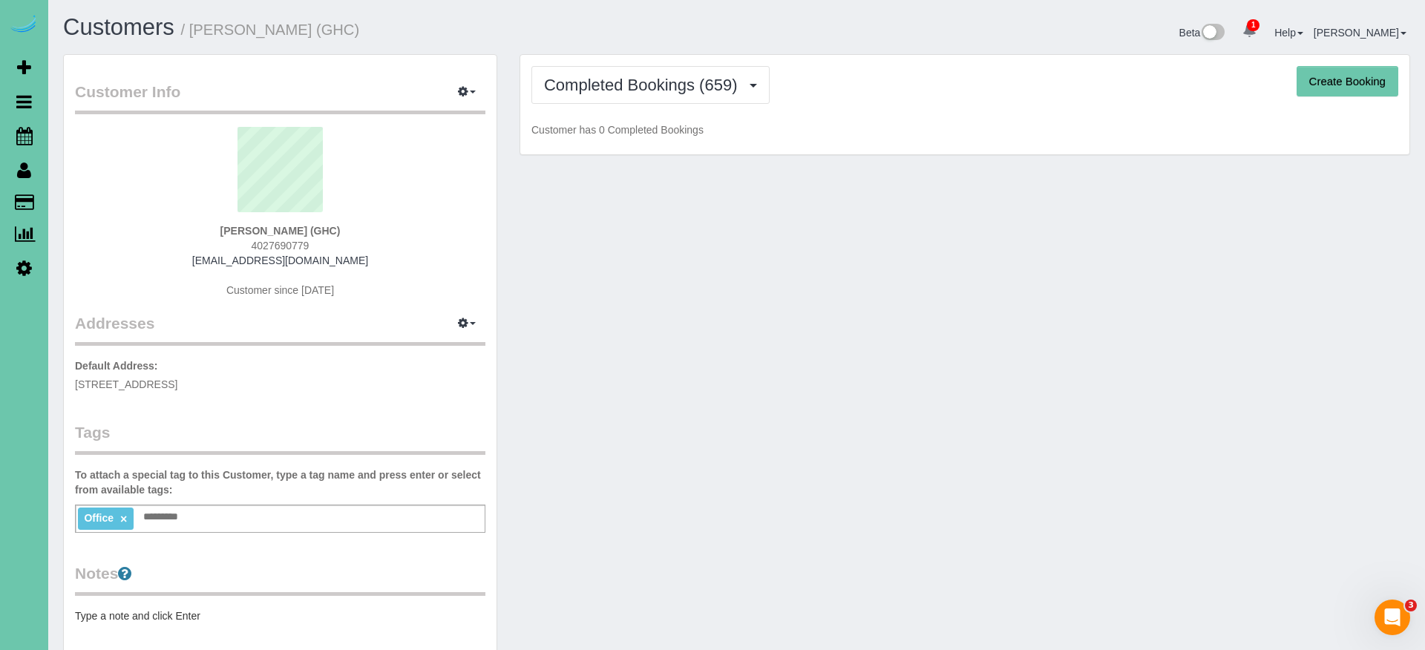
scroll to position [4245, 1425]
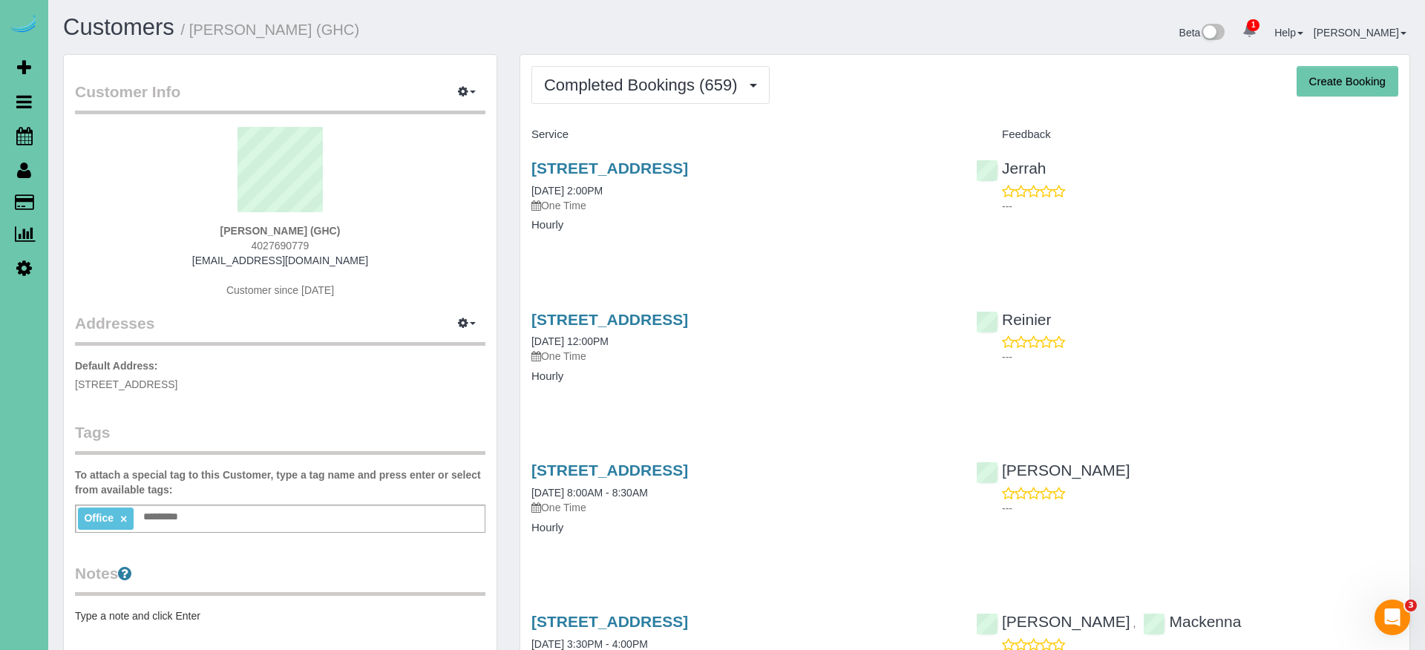
click at [1363, 78] on button "Create Booking" at bounding box center [1348, 81] width 102 height 31
select select "NE"
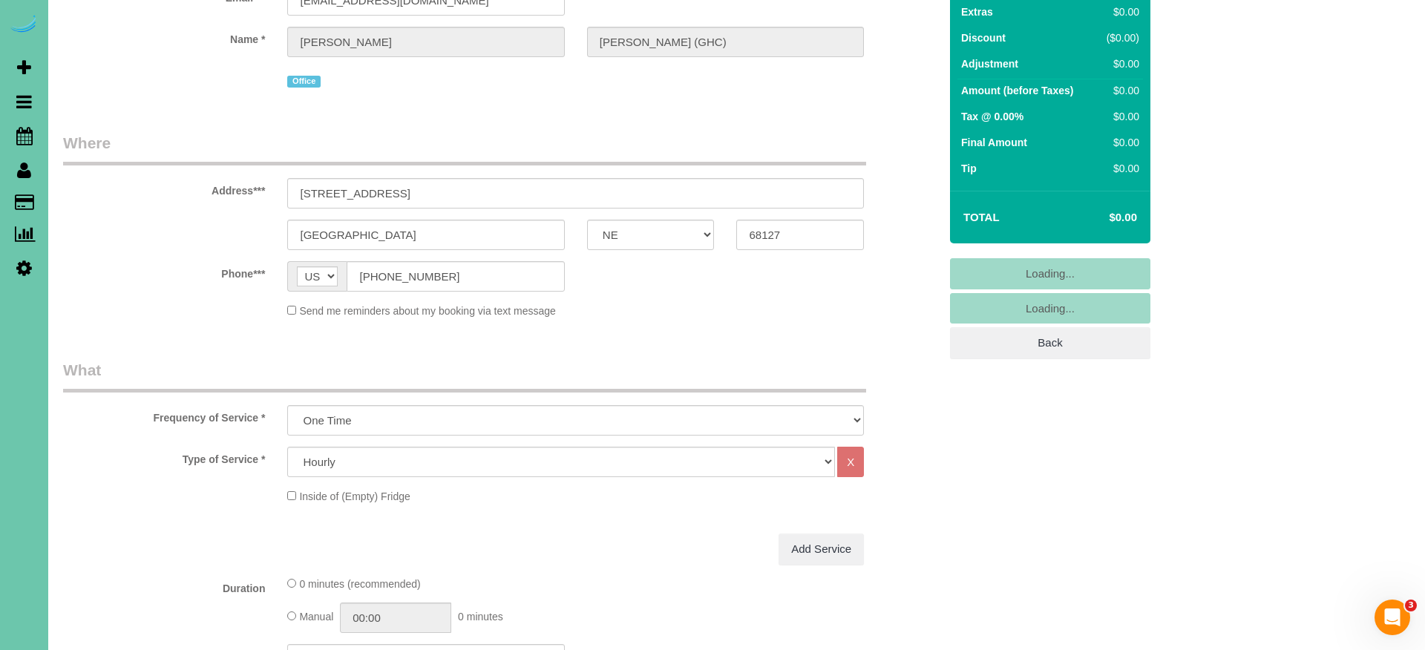
select select "object:16529"
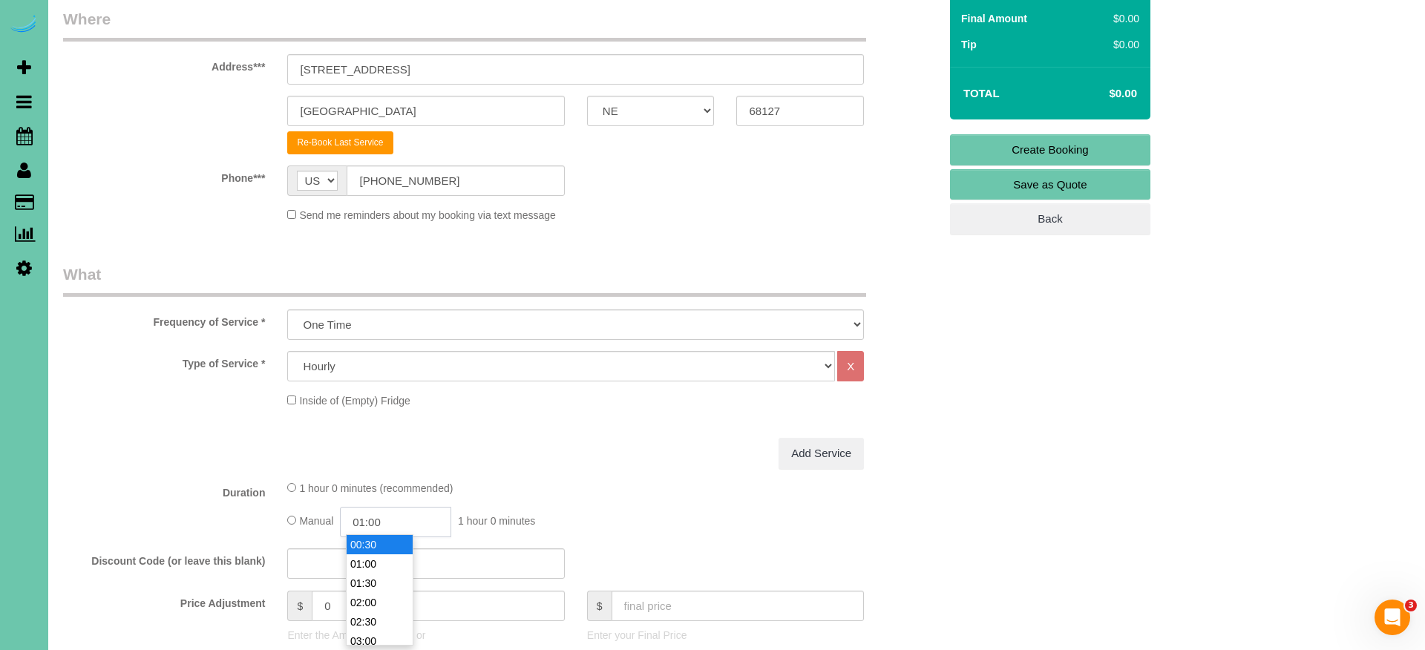
drag, startPoint x: 390, startPoint y: 519, endPoint x: 388, endPoint y: 537, distance: 17.9
click at [389, 519] on input "01:00" at bounding box center [395, 522] width 111 height 30
type input "02:00"
drag, startPoint x: 371, startPoint y: 599, endPoint x: 255, endPoint y: 535, distance: 132.9
click at [370, 574] on li "02:00" at bounding box center [380, 602] width 66 height 19
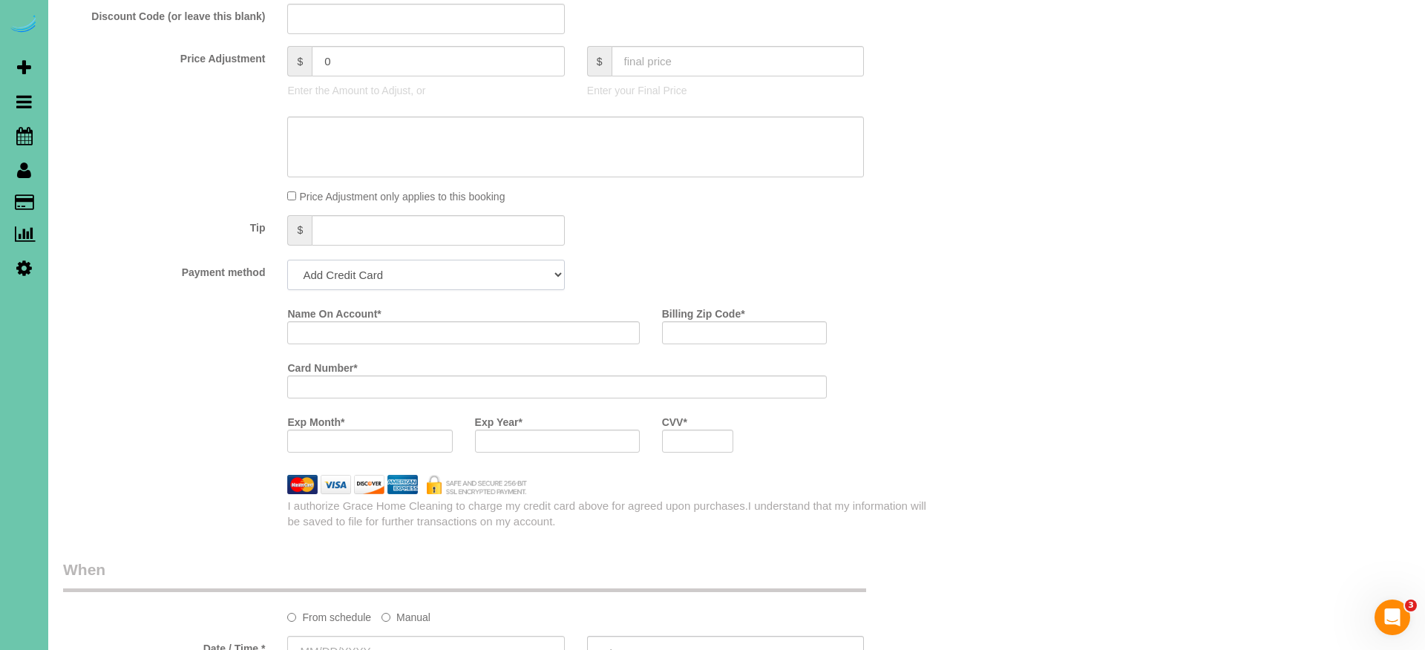
select select "string:check"
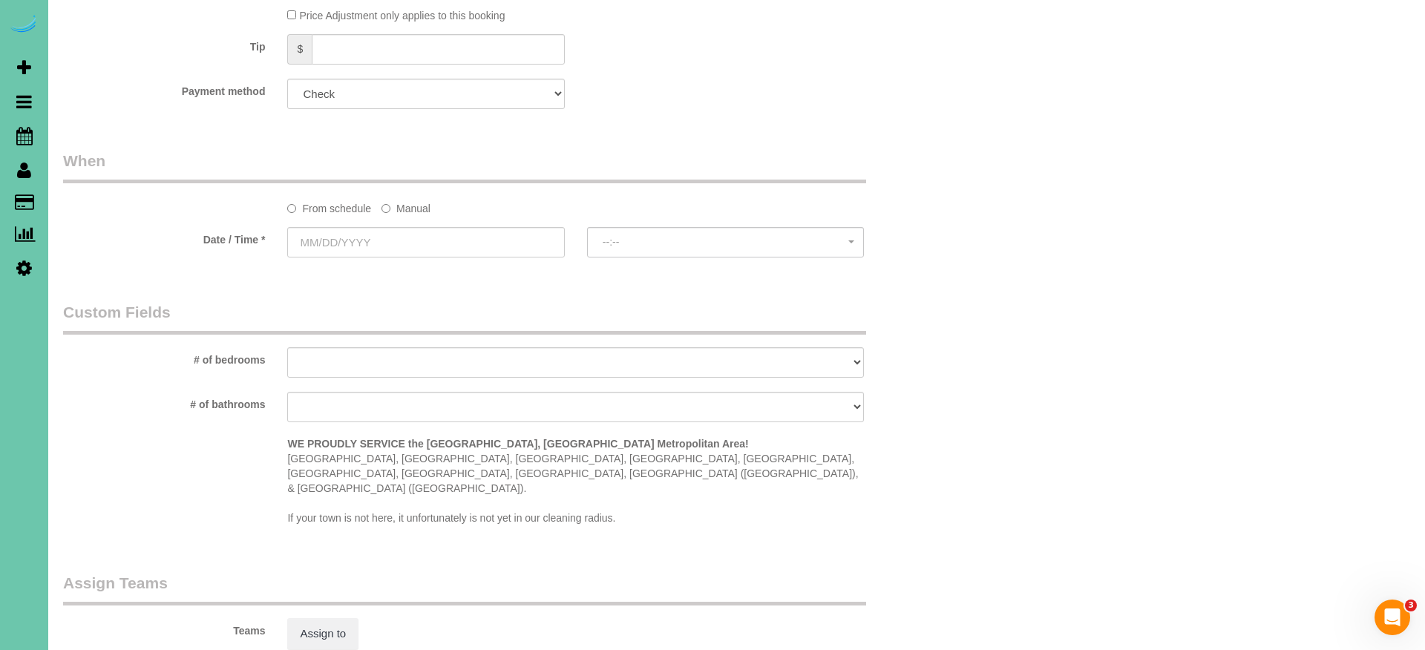
drag, startPoint x: 397, startPoint y: 204, endPoint x: 389, endPoint y: 216, distance: 14.4
click at [397, 205] on label "Manual" at bounding box center [405, 206] width 49 height 20
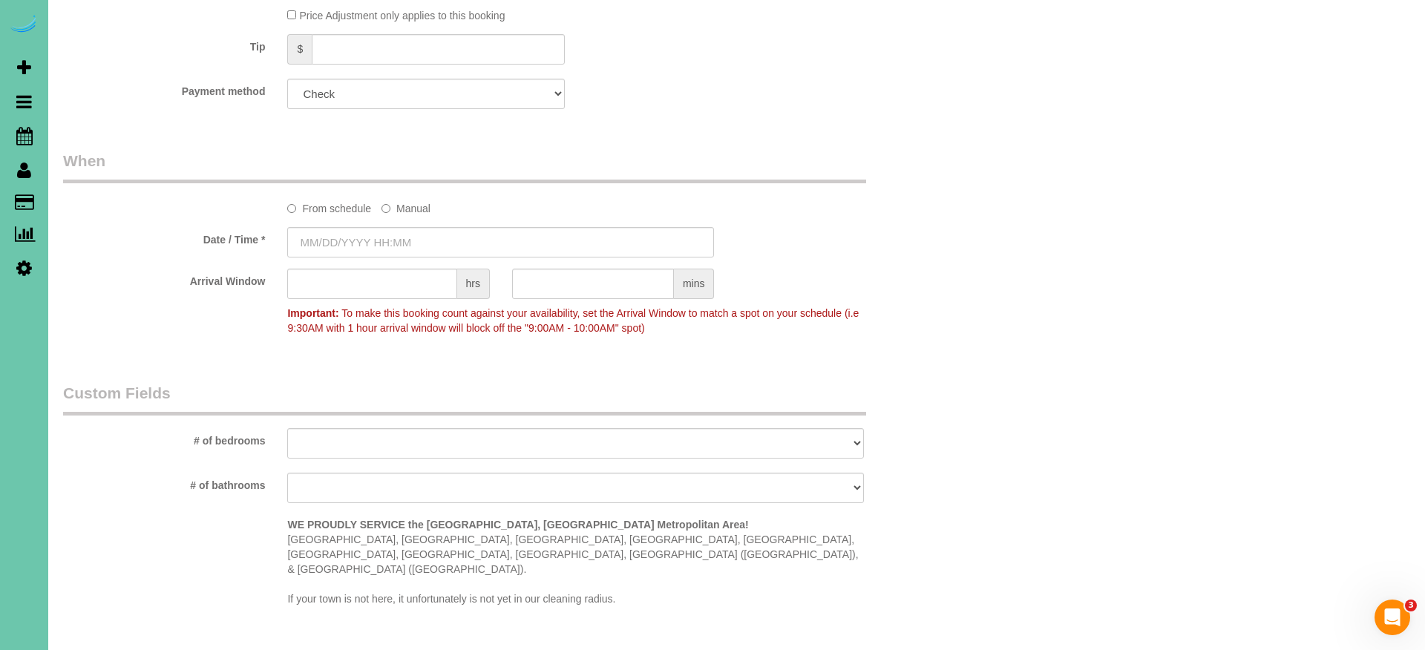
click at [379, 232] on input "text" at bounding box center [500, 242] width 427 height 30
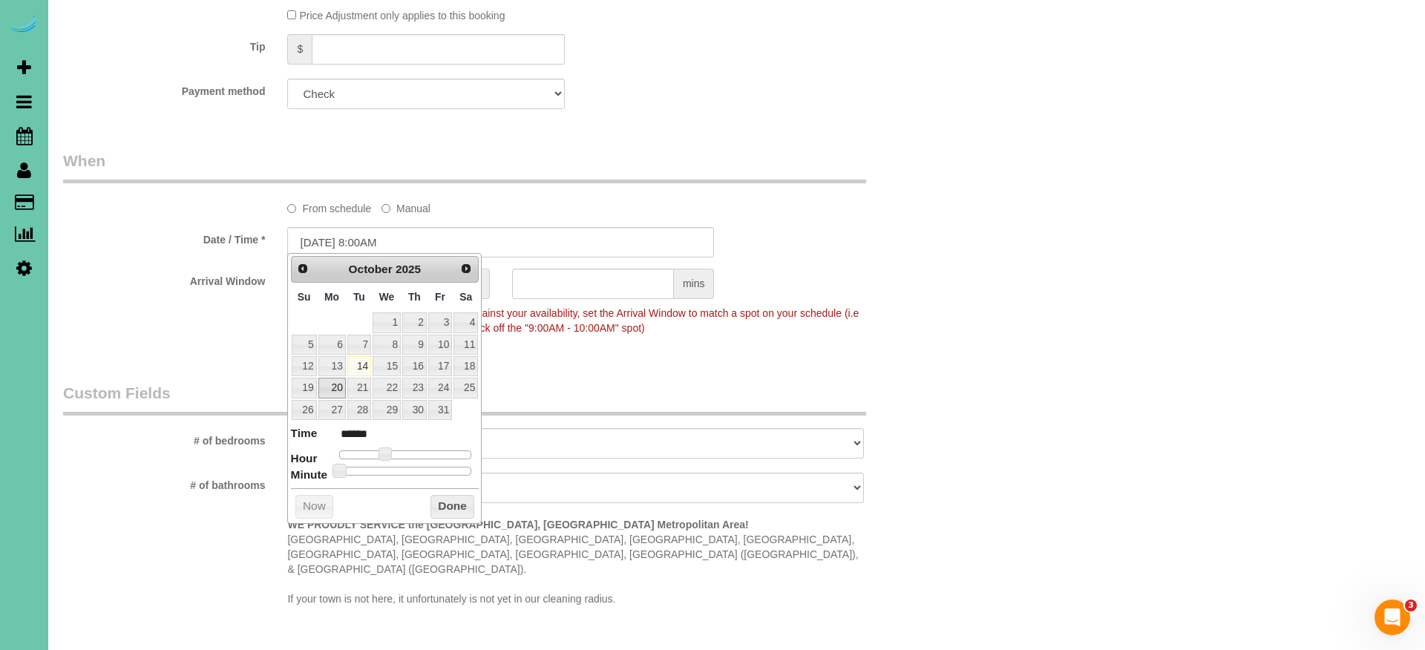
click at [320, 387] on link "20" at bounding box center [331, 388] width 27 height 20
type input "[DATE] 9:00AM"
type input "******"
type input "[DATE] 10:00AM"
type input "*******"
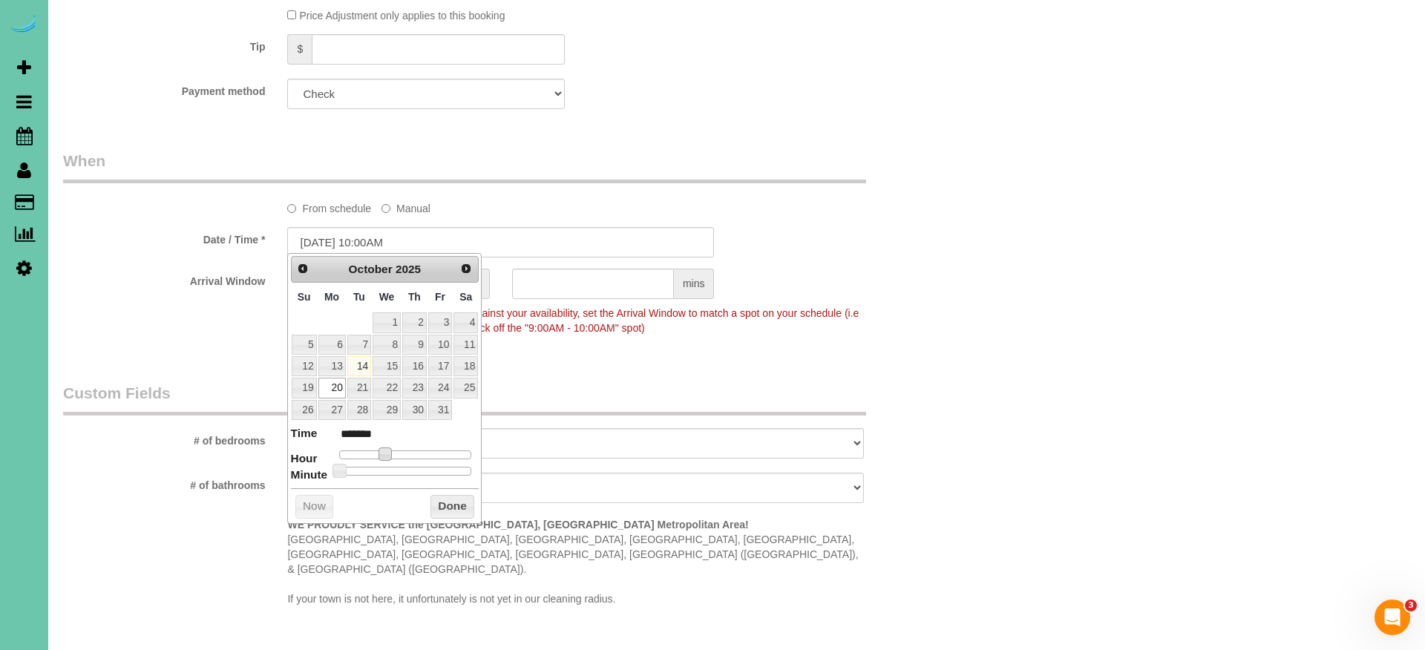
type input "[DATE] 11:00AM"
type input "*******"
type input "[DATE] 12:00PM"
type input "*******"
type input "[DATE] 1:00PM"
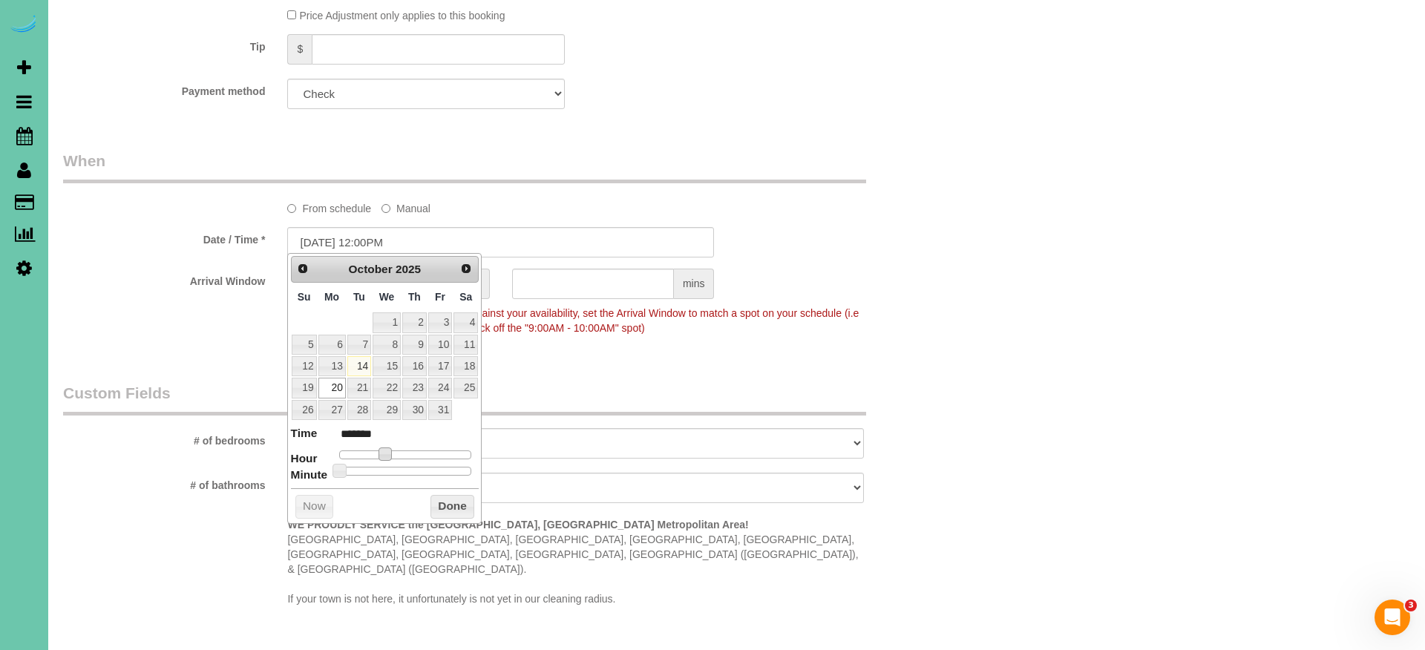
type input "******"
type input "[DATE] 2:00PM"
type input "******"
type input "[DATE] 3:00PM"
type input "******"
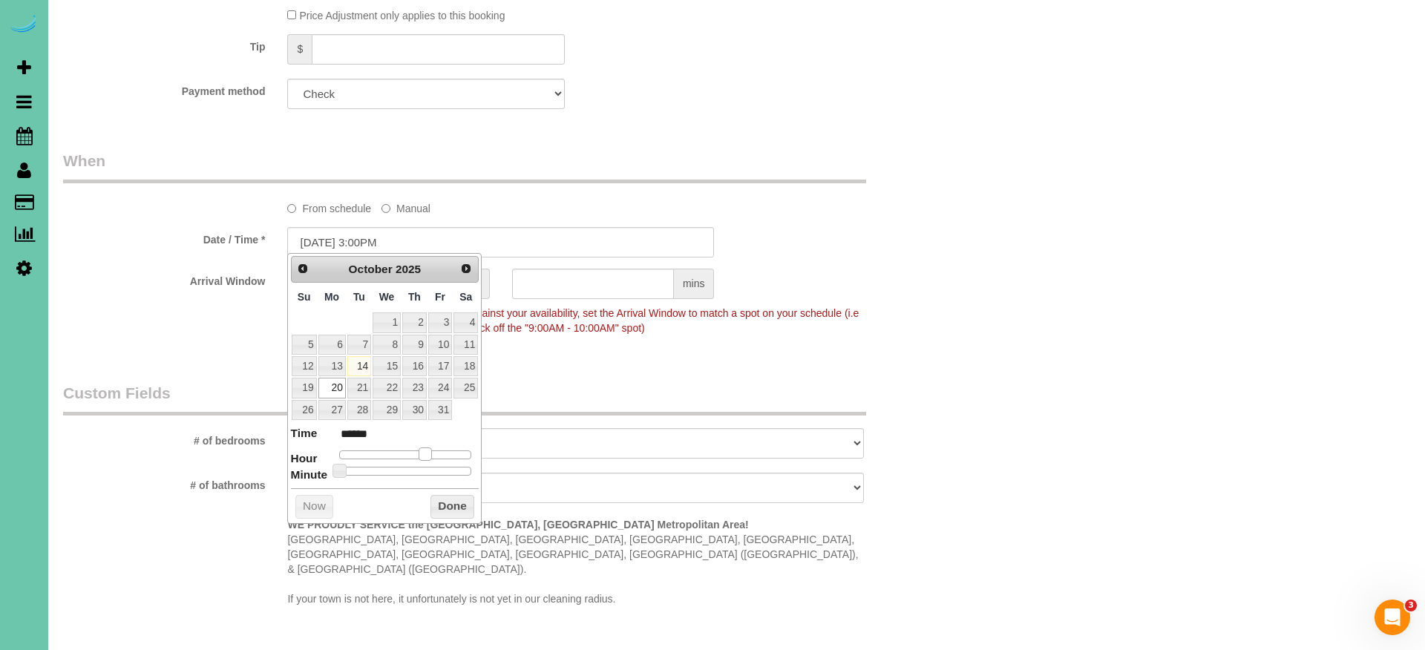
type input "[DATE] 2:00PM"
type input "******"
drag, startPoint x: 389, startPoint y: 452, endPoint x: 428, endPoint y: 471, distance: 43.8
click at [422, 451] on span at bounding box center [419, 454] width 13 height 13
drag, startPoint x: 456, startPoint y: 508, endPoint x: 376, endPoint y: 443, distance: 102.8
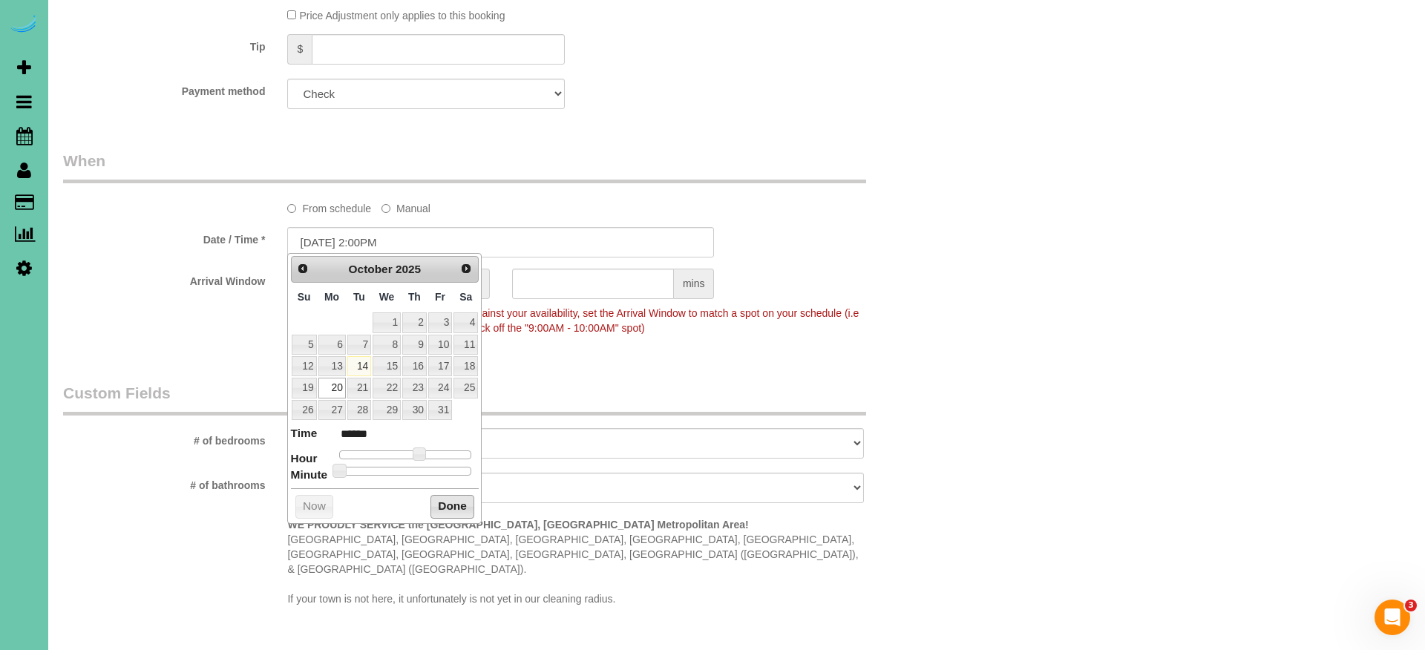
click at [454, 506] on button "Done" at bounding box center [452, 507] width 44 height 24
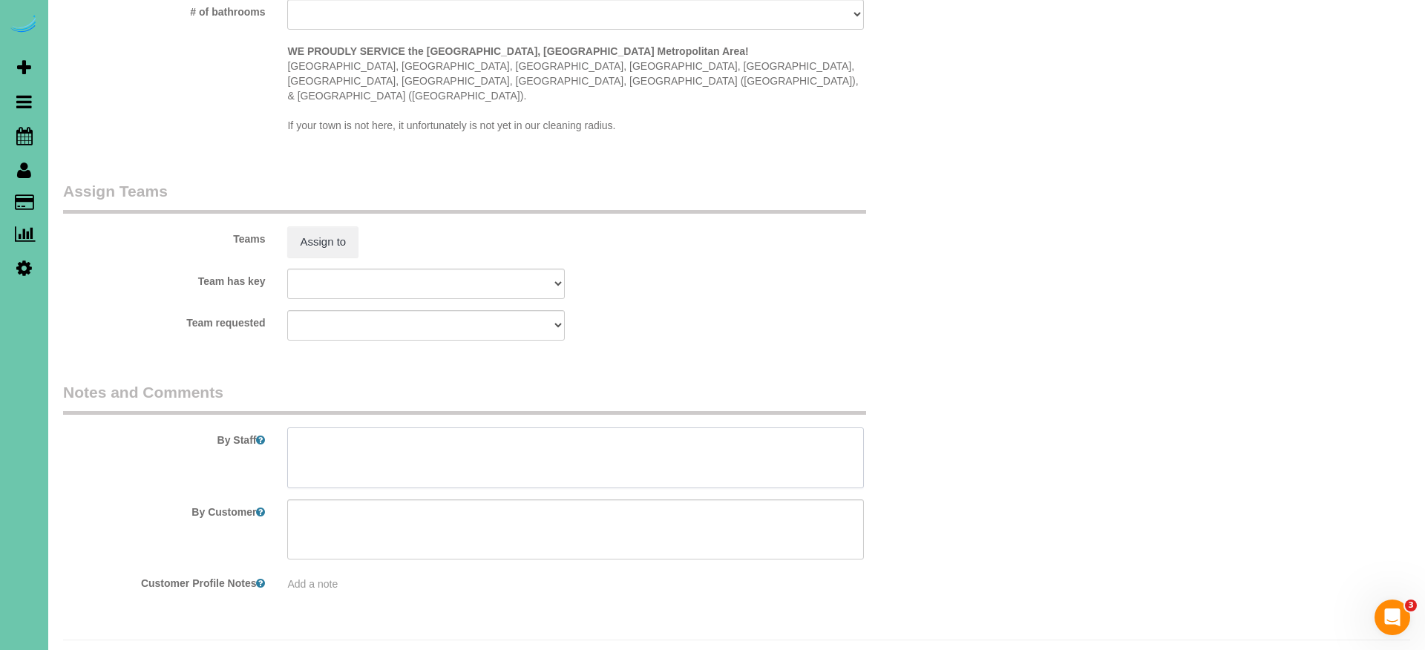
click at [347, 428] on textarea at bounding box center [575, 458] width 577 height 61
type textarea "training"
click at [317, 226] on button "Assign to" at bounding box center [322, 241] width 71 height 31
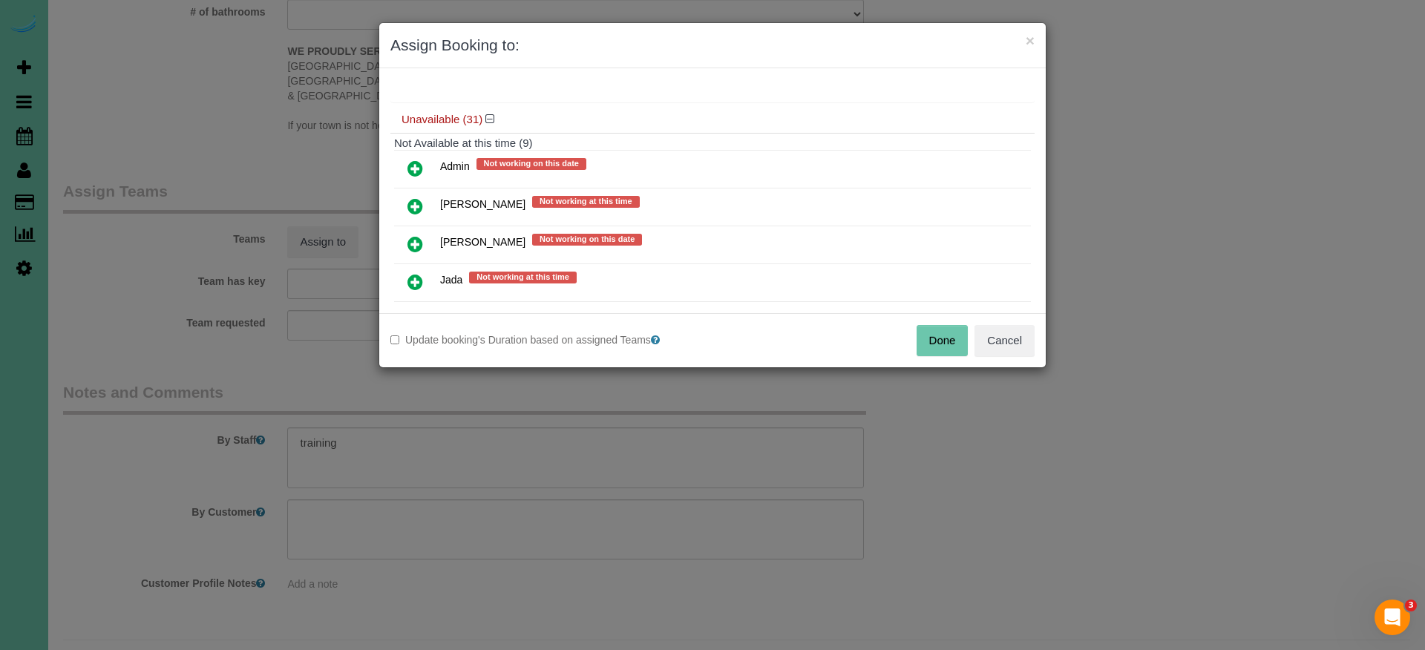
drag, startPoint x: 409, startPoint y: 240, endPoint x: 425, endPoint y: 264, distance: 29.4
click at [409, 240] on icon at bounding box center [415, 244] width 16 height 18
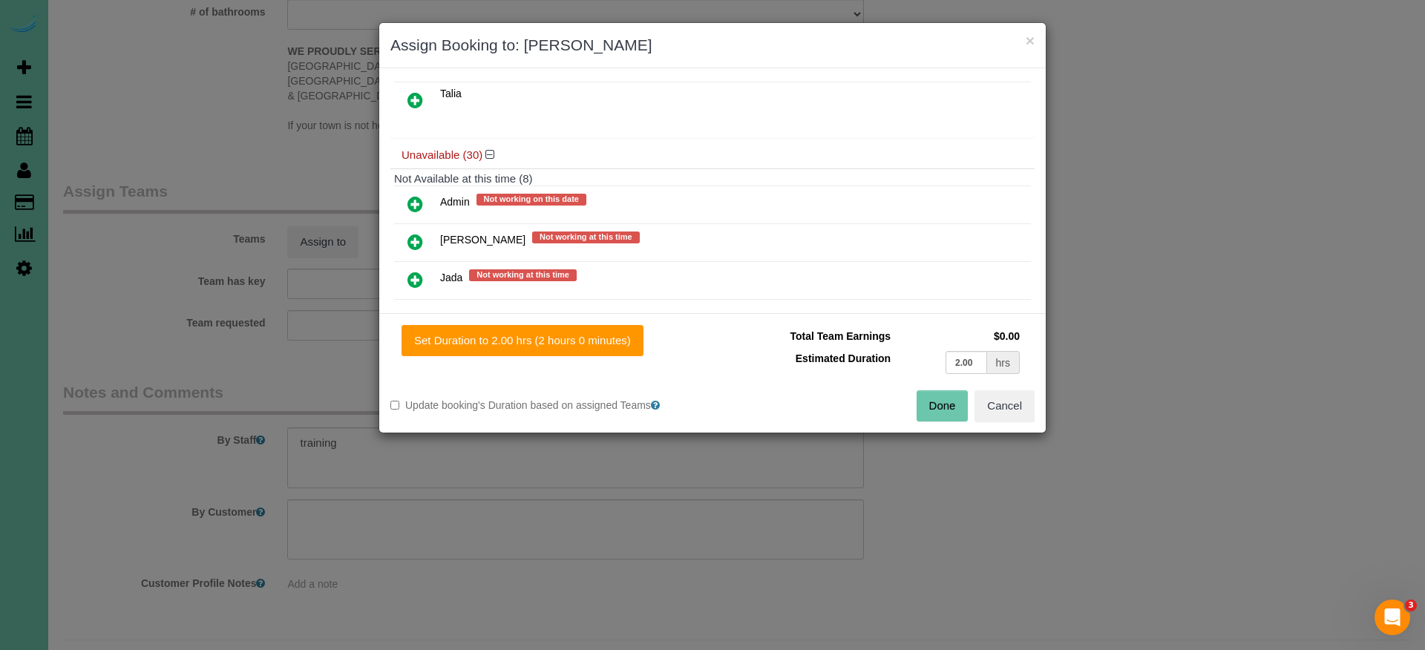
drag, startPoint x: 563, startPoint y: 344, endPoint x: 631, endPoint y: 358, distance: 69.9
click at [563, 344] on button "Set Duration to 2.00 hrs (2 hours 0 minutes)" at bounding box center [523, 340] width 242 height 31
type input "2.00"
click at [947, 403] on button "Done" at bounding box center [943, 405] width 52 height 31
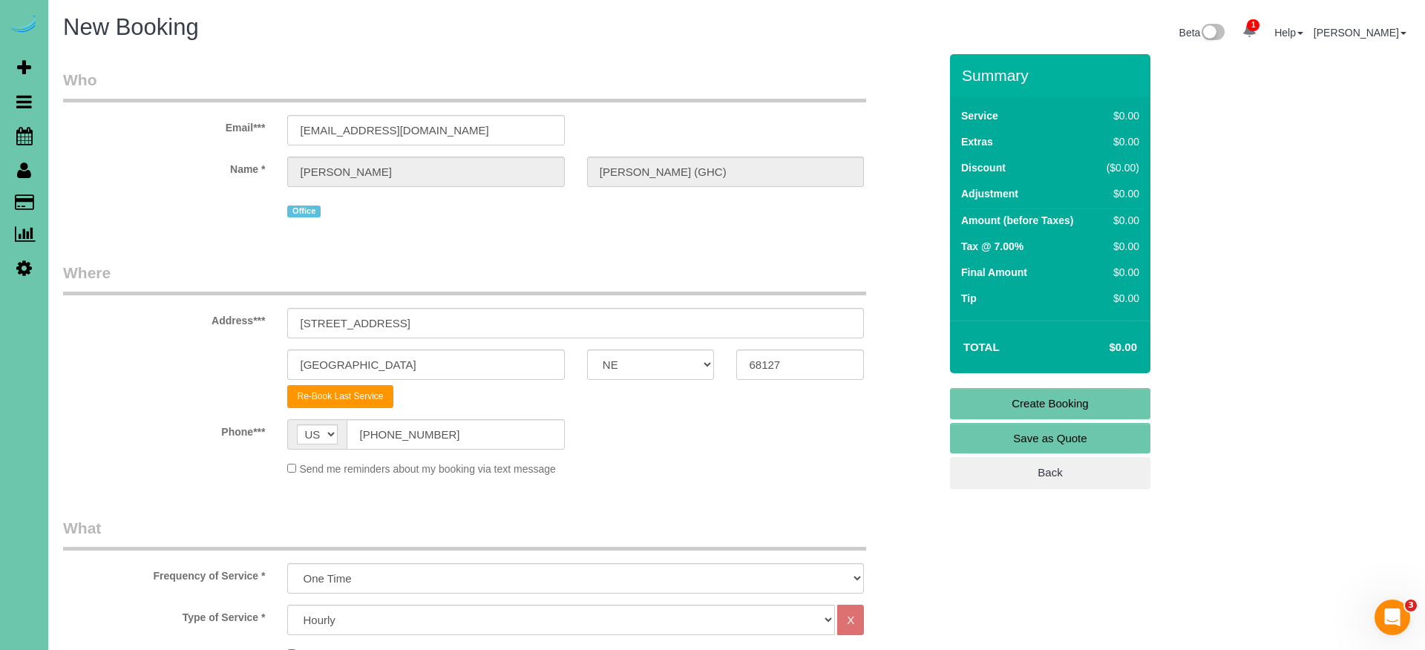
click at [967, 397] on link "Create Booking" at bounding box center [1050, 403] width 200 height 31
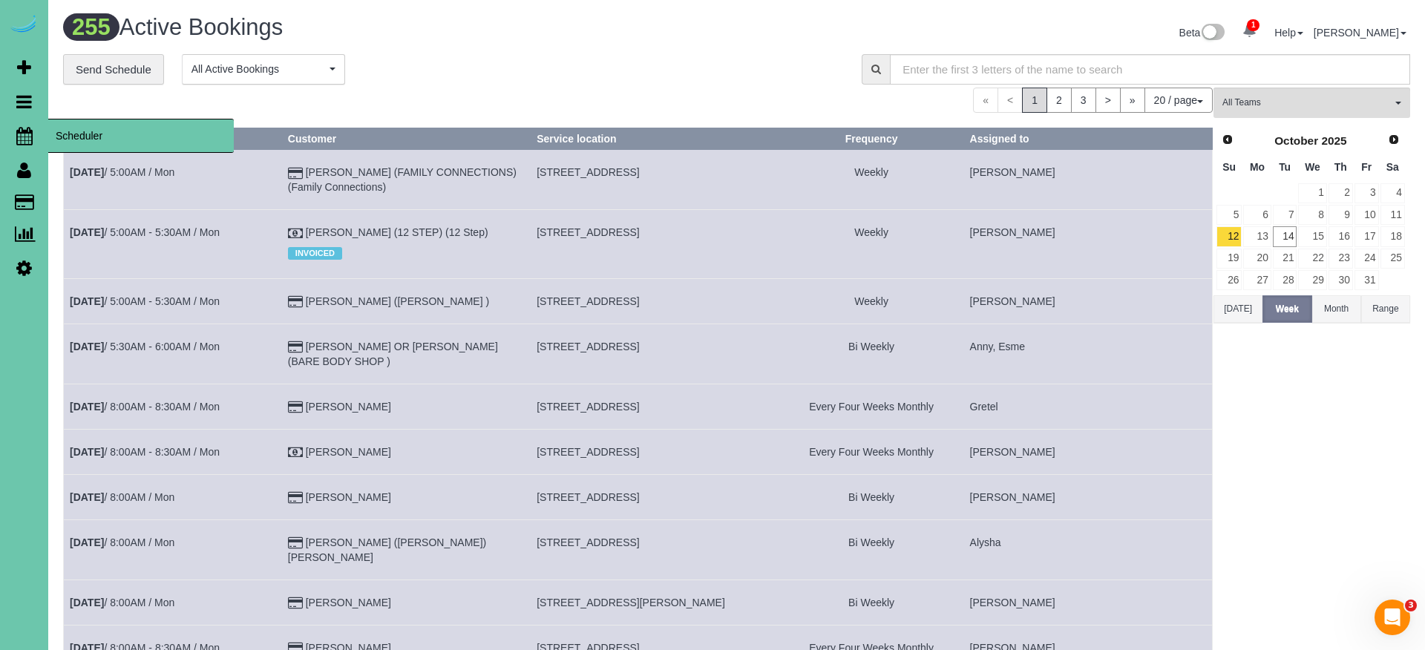
drag, startPoint x: 19, startPoint y: 134, endPoint x: 82, endPoint y: 137, distance: 63.2
click at [19, 134] on icon at bounding box center [24, 136] width 16 height 18
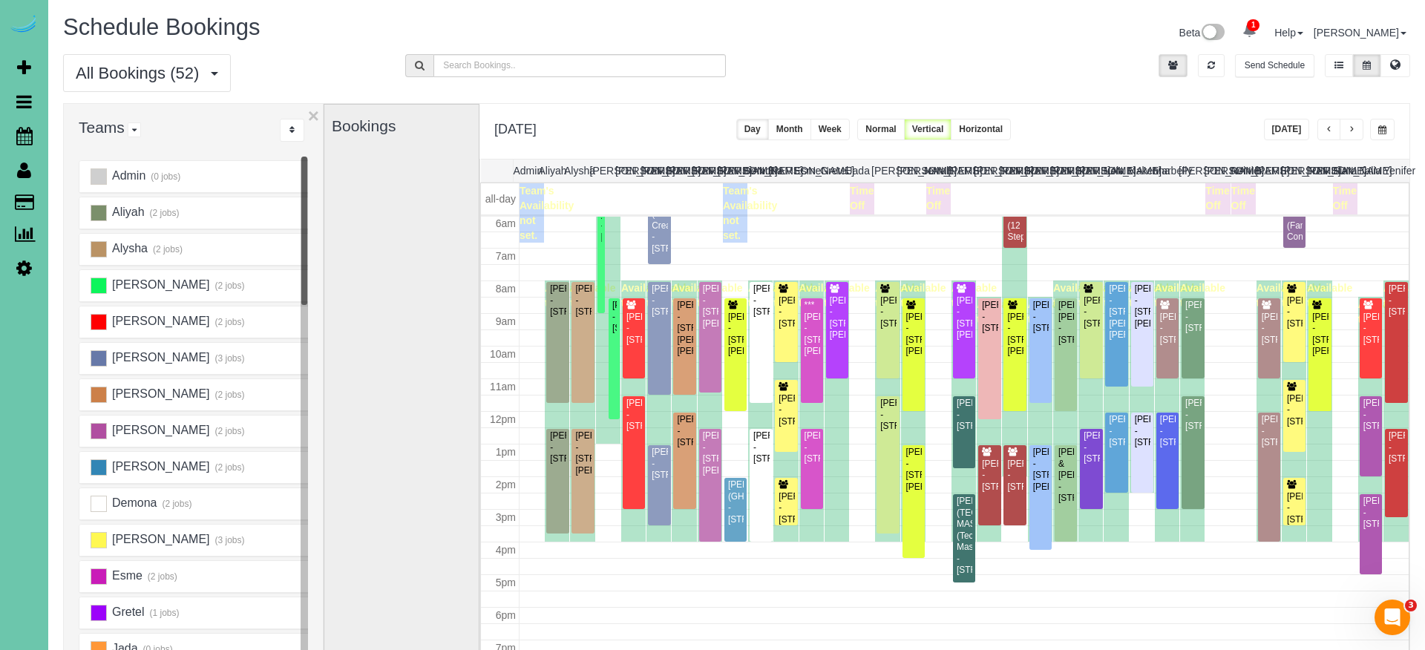
click at [1380, 131] on span "button" at bounding box center [1382, 129] width 8 height 9
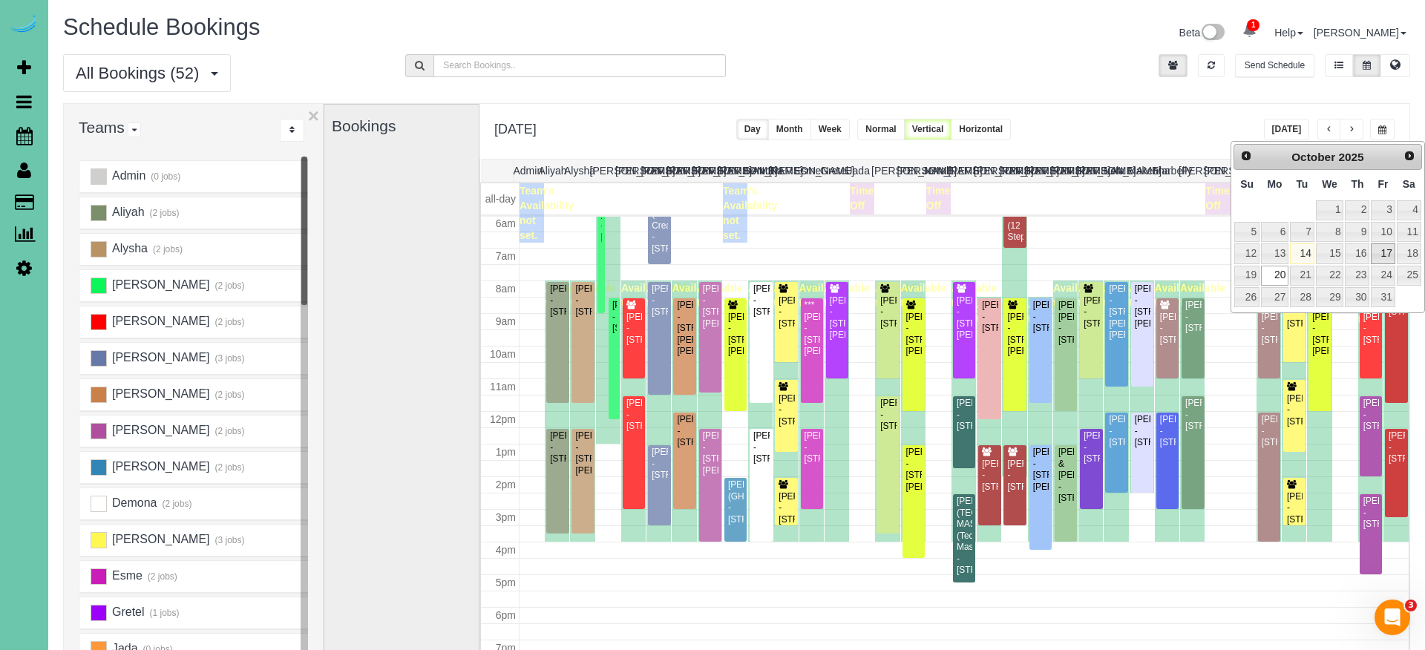
click at [1380, 246] on link "17" at bounding box center [1383, 253] width 24 height 20
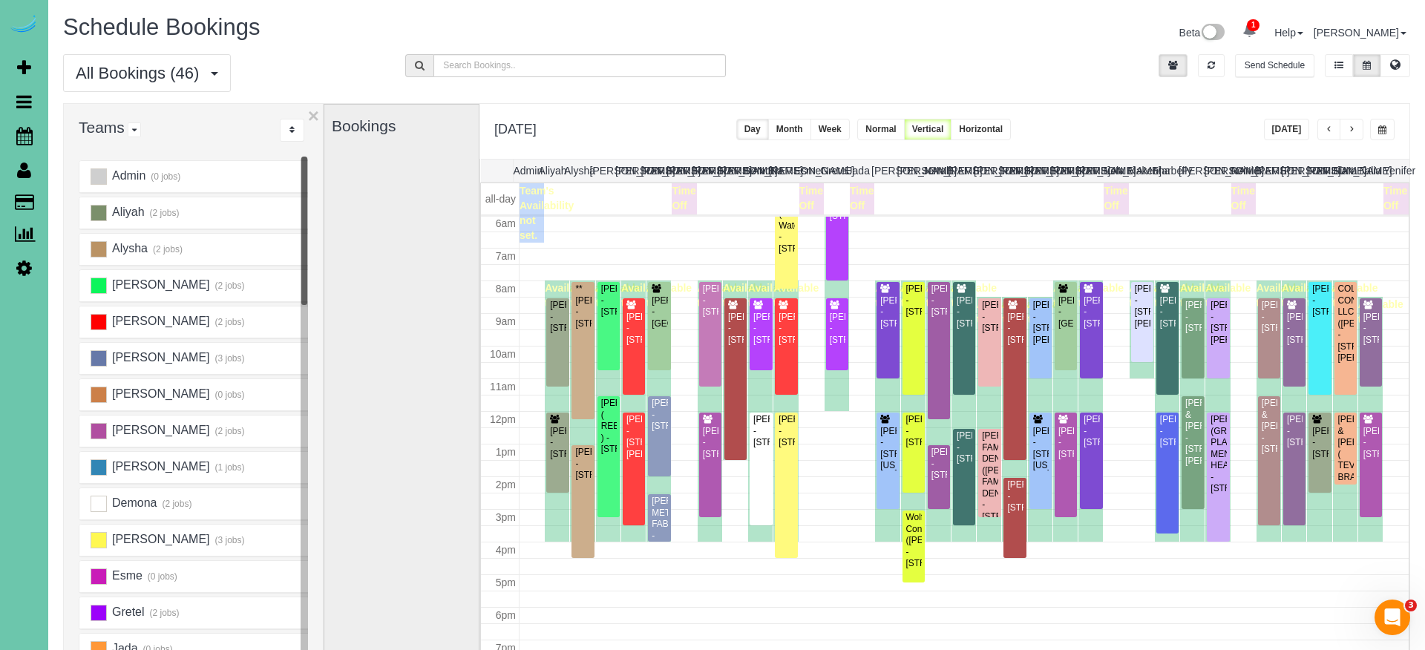
click at [1334, 124] on button "button" at bounding box center [1329, 130] width 24 height 22
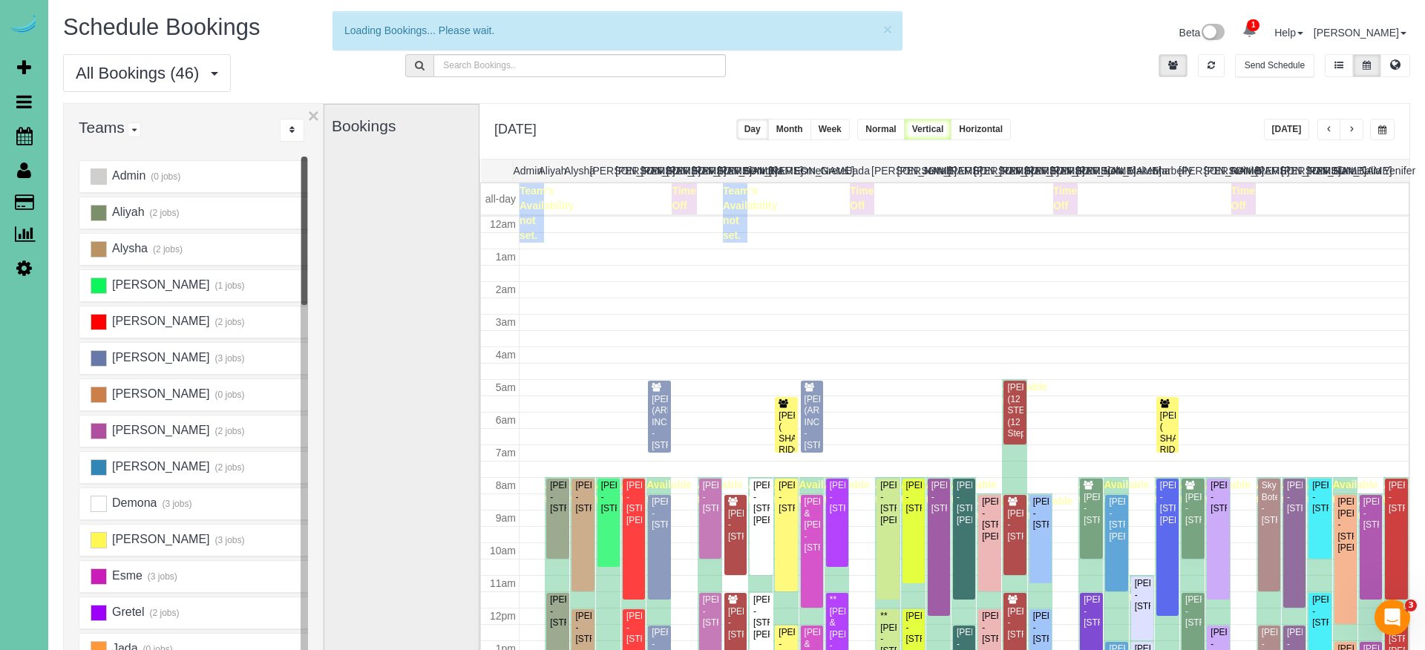
scroll to position [197, 0]
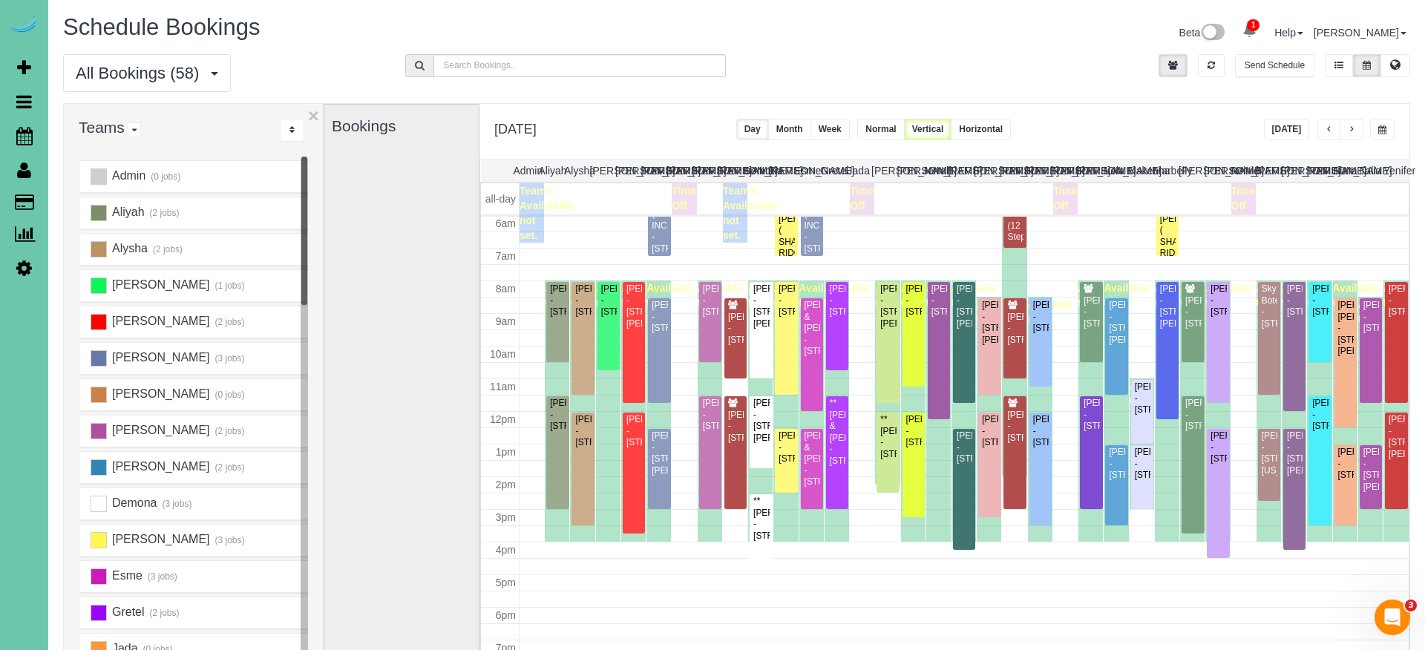
click at [1332, 124] on button "button" at bounding box center [1329, 130] width 24 height 22
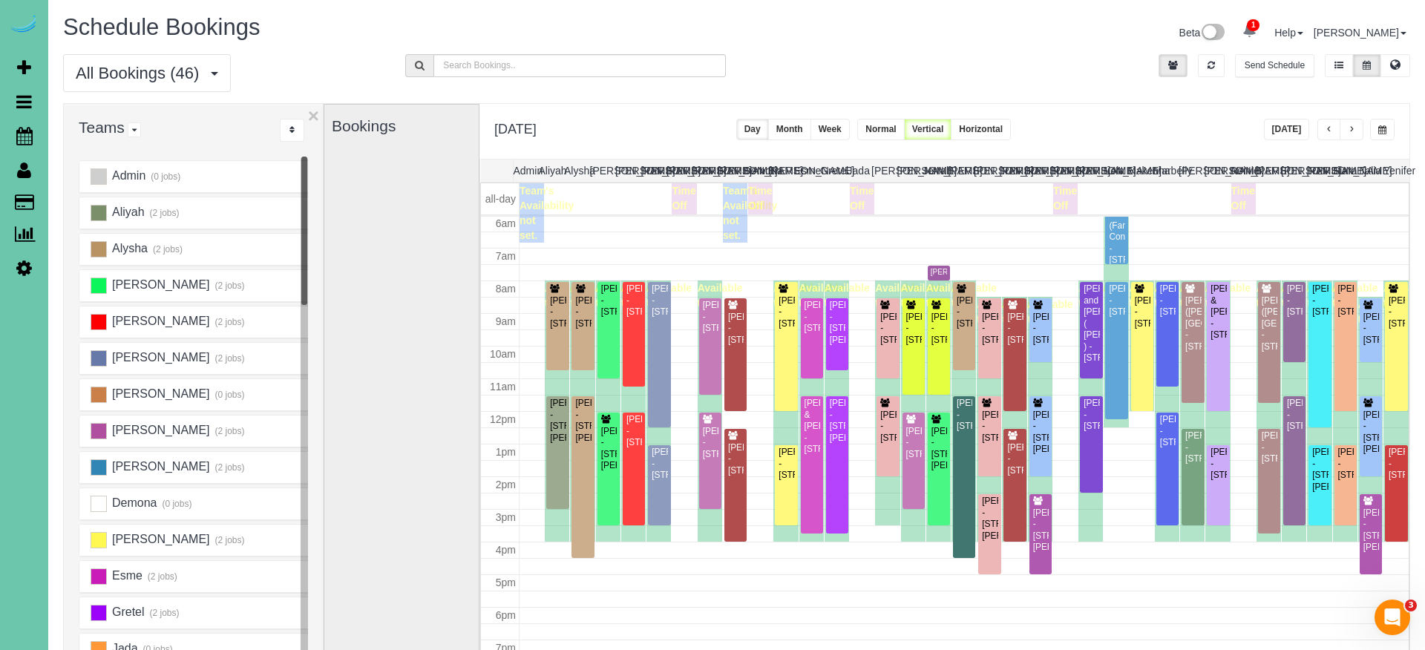
click at [1330, 125] on button "button" at bounding box center [1329, 130] width 24 height 22
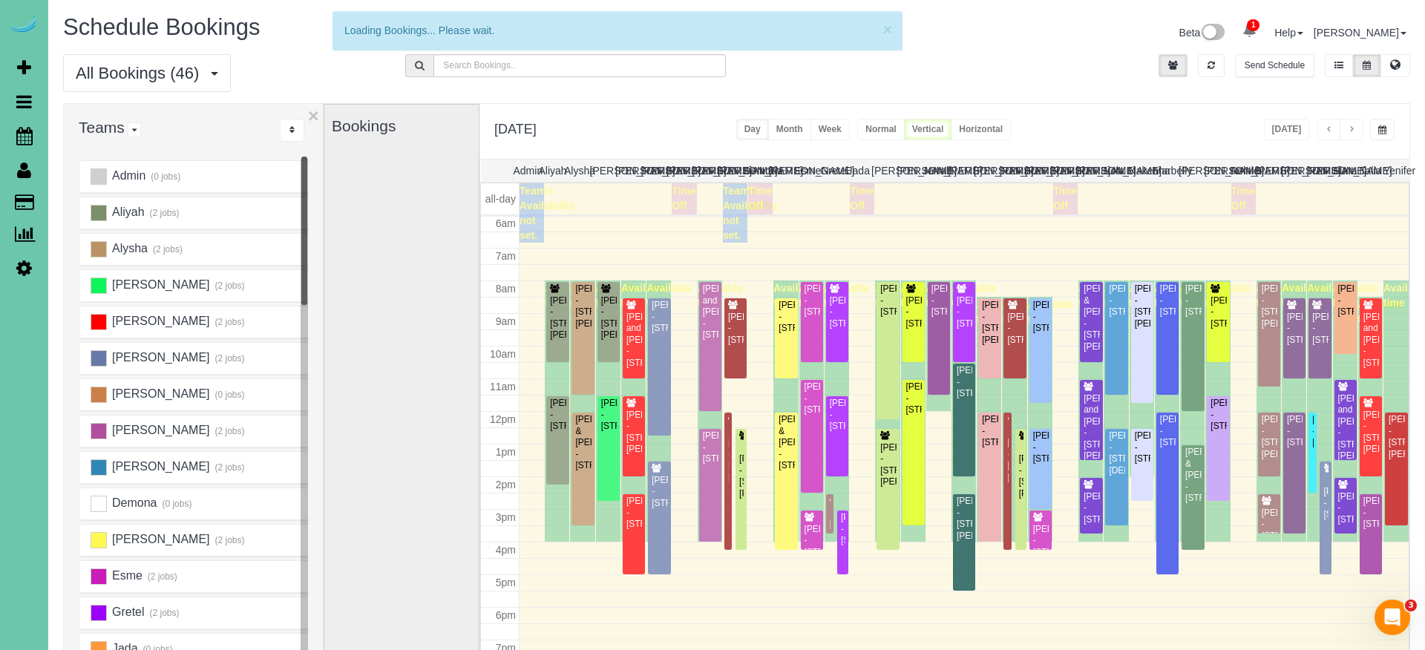
drag, startPoint x: 1386, startPoint y: 129, endPoint x: 1384, endPoint y: 138, distance: 9.2
click at [1380, 130] on button "button" at bounding box center [1382, 130] width 24 height 22
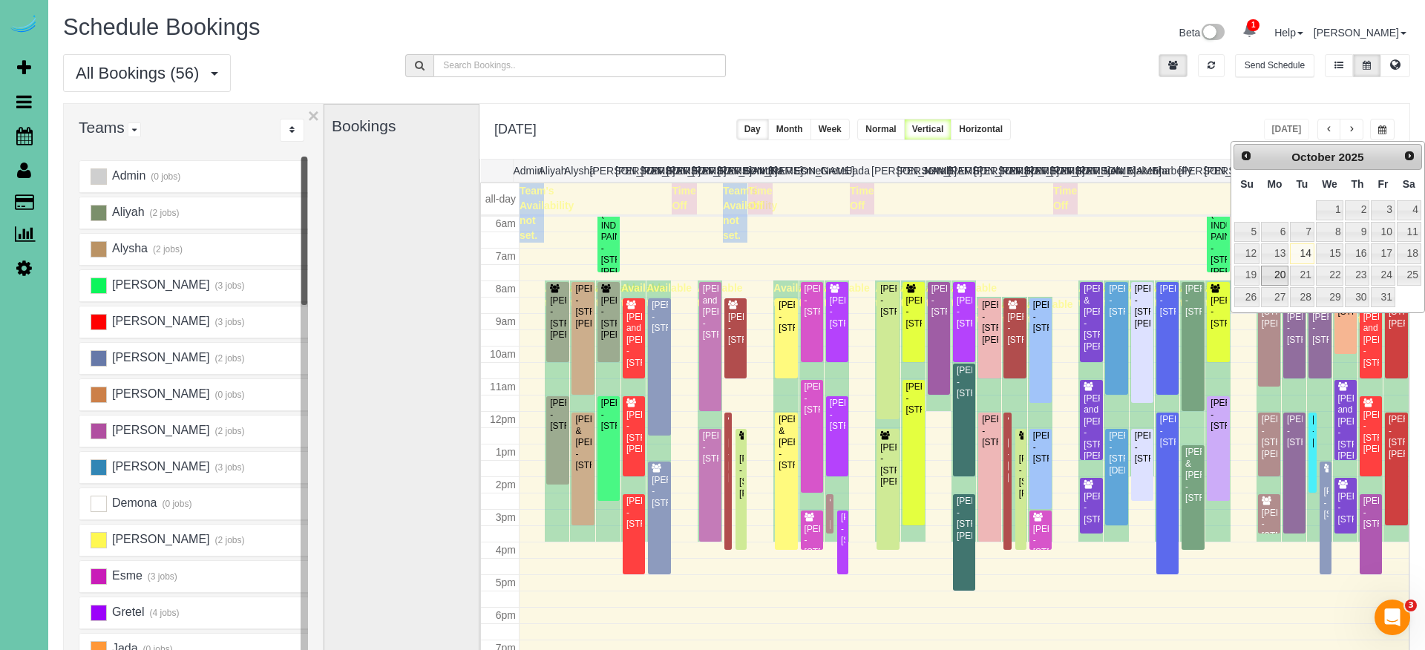
click at [1268, 272] on link "20" at bounding box center [1274, 276] width 27 height 20
type input "**********"
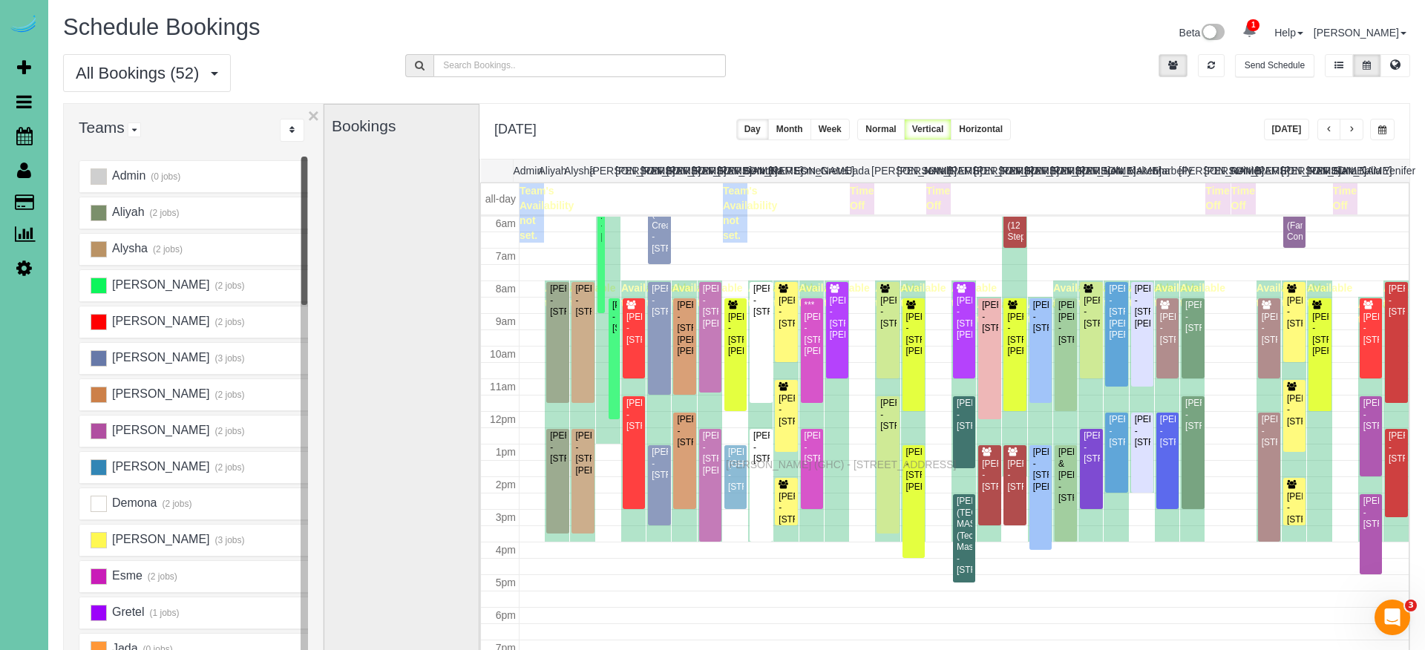
drag, startPoint x: 732, startPoint y: 491, endPoint x: 730, endPoint y: 462, distance: 29.0
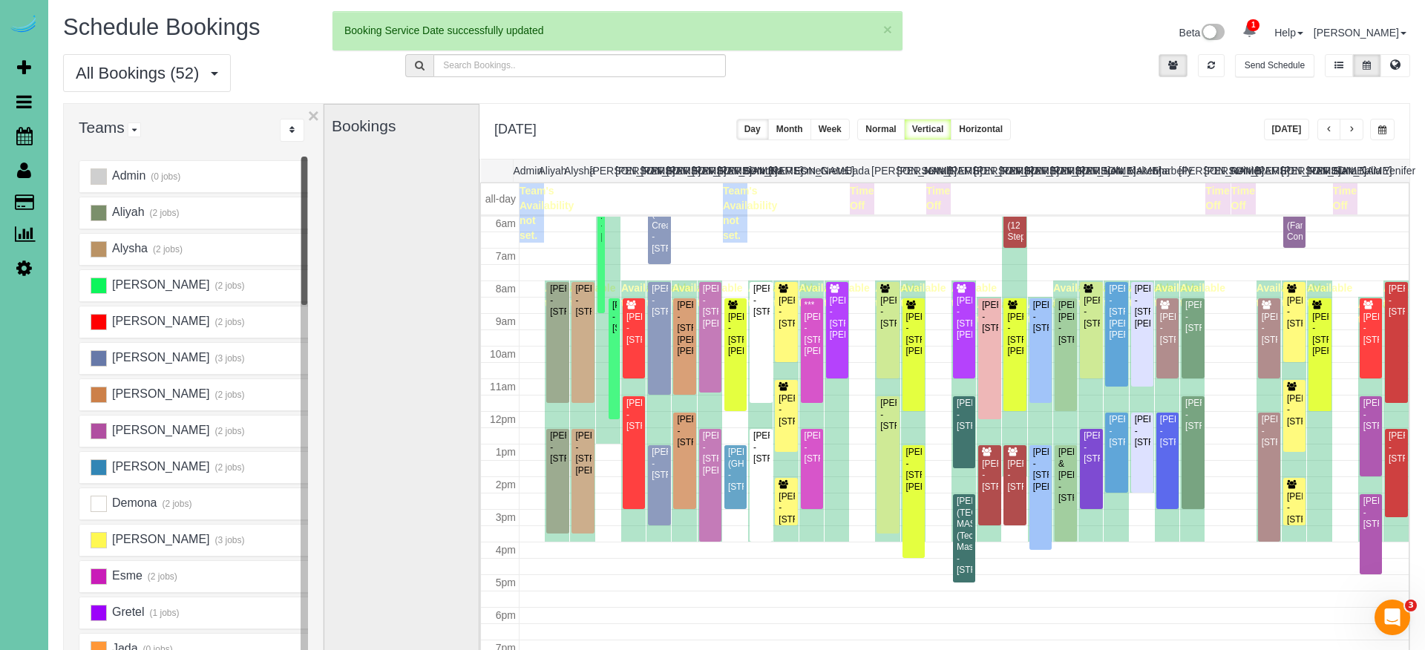
click at [1347, 128] on button "button" at bounding box center [1352, 130] width 24 height 22
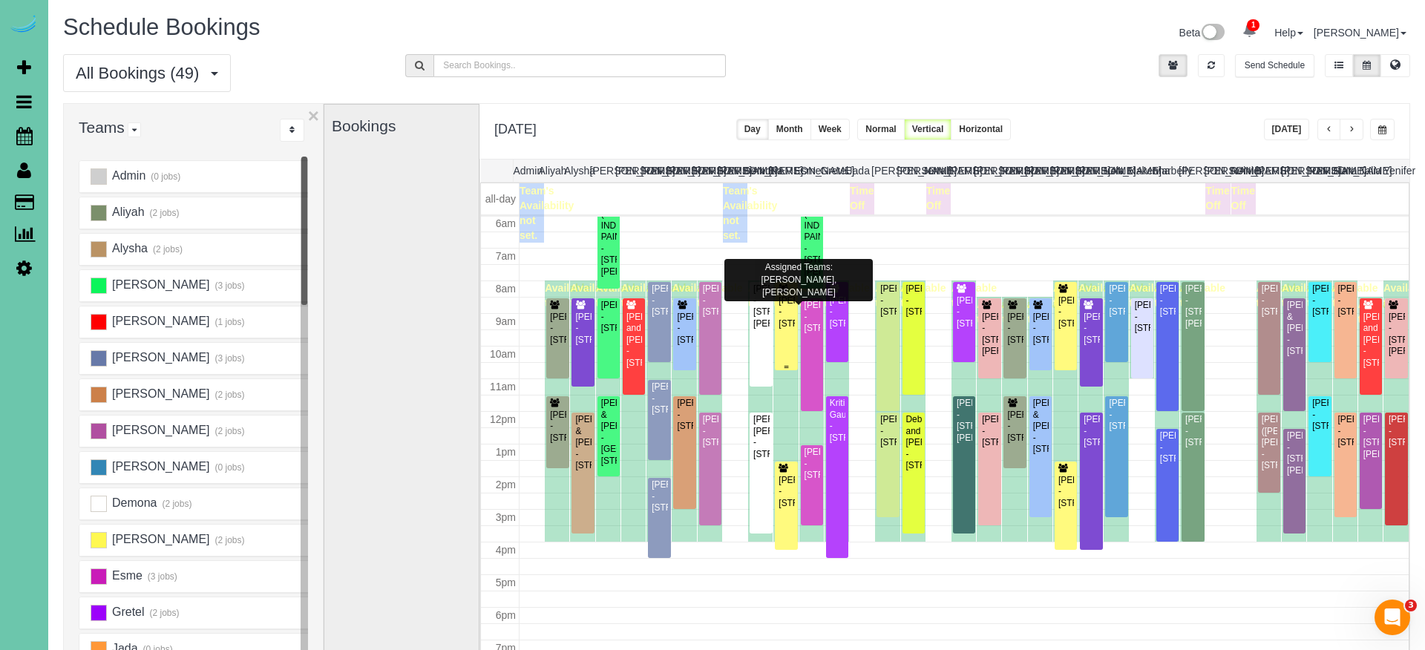
click at [785, 303] on div "[PERSON_NAME] - [STREET_ADDRESS]" at bounding box center [786, 312] width 16 height 34
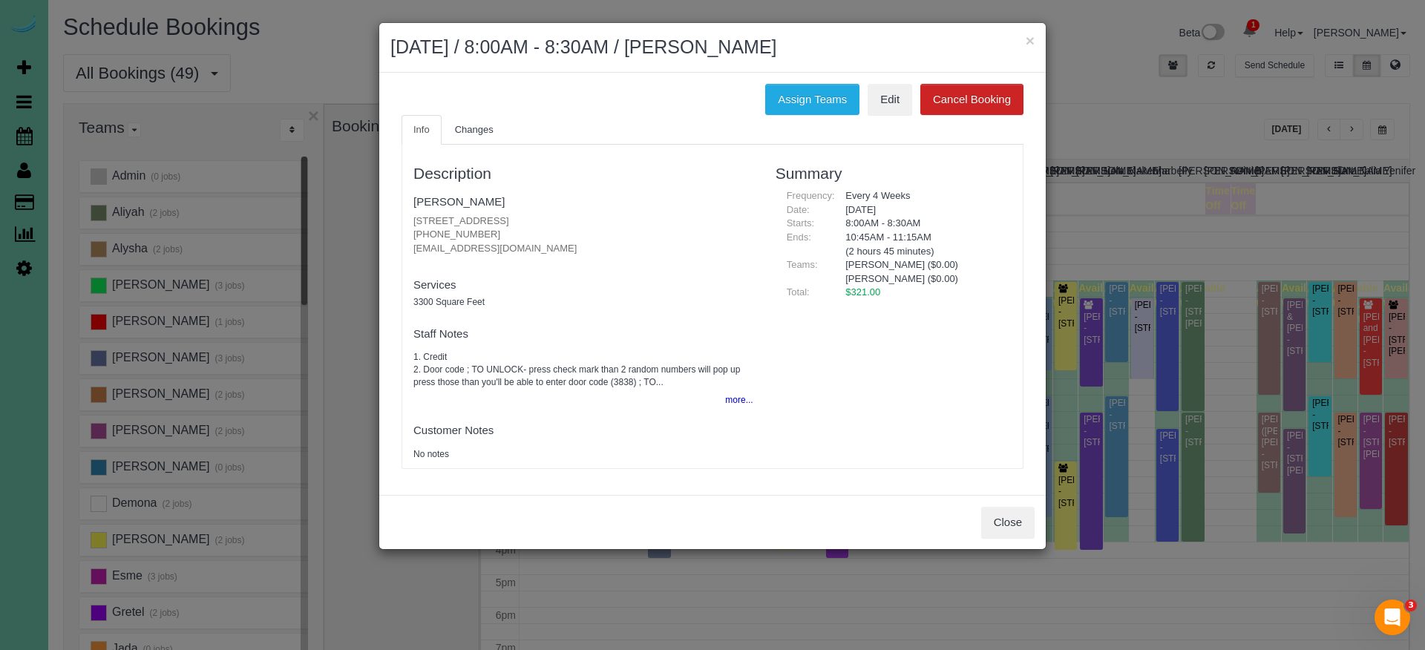
click at [981, 512] on button "Close" at bounding box center [1007, 522] width 53 height 31
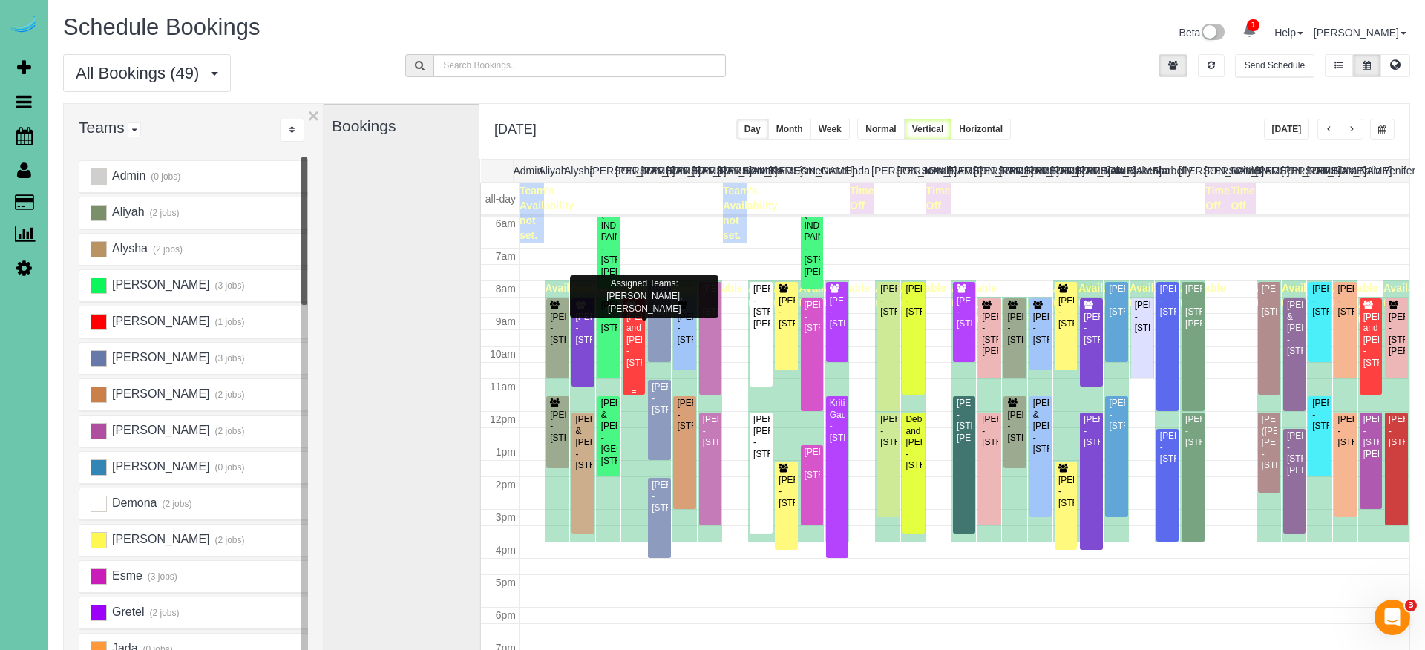
click at [626, 358] on div "[PERSON_NAME] and [PERSON_NAME] - [STREET_ADDRESS]" at bounding box center [634, 340] width 16 height 57
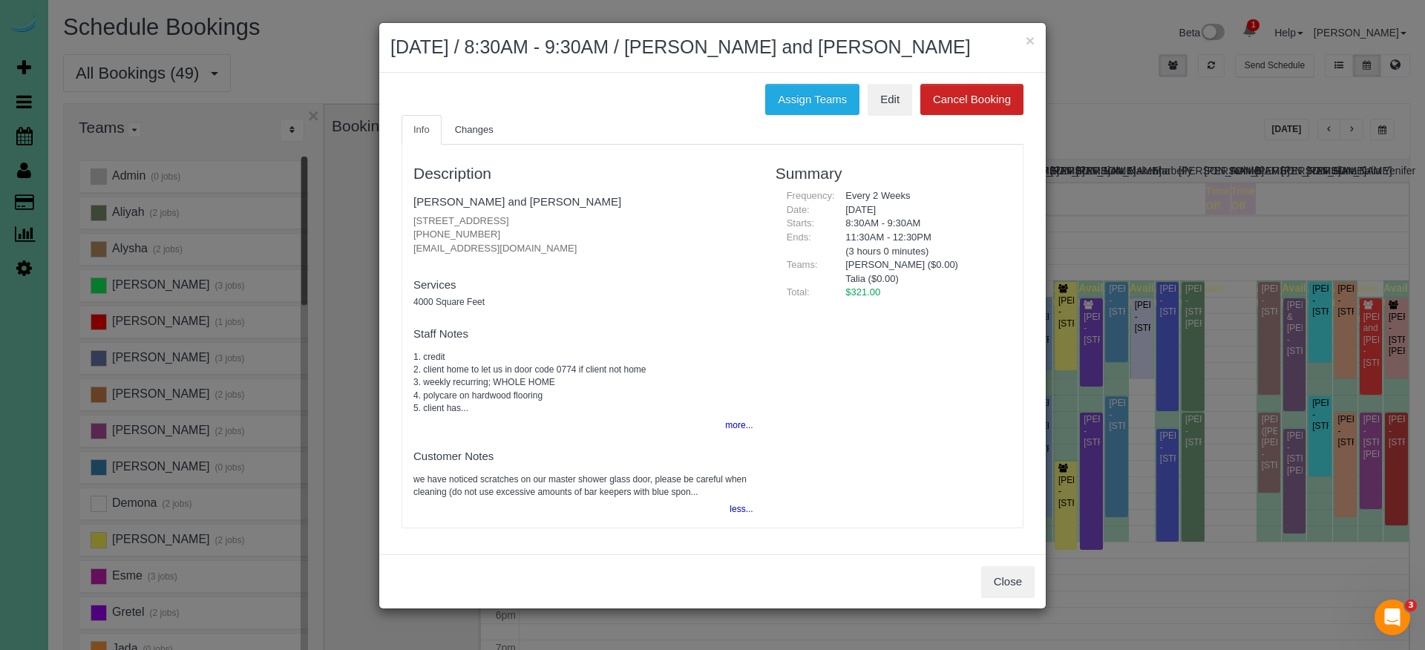
click at [993, 574] on button "Close" at bounding box center [1007, 581] width 53 height 31
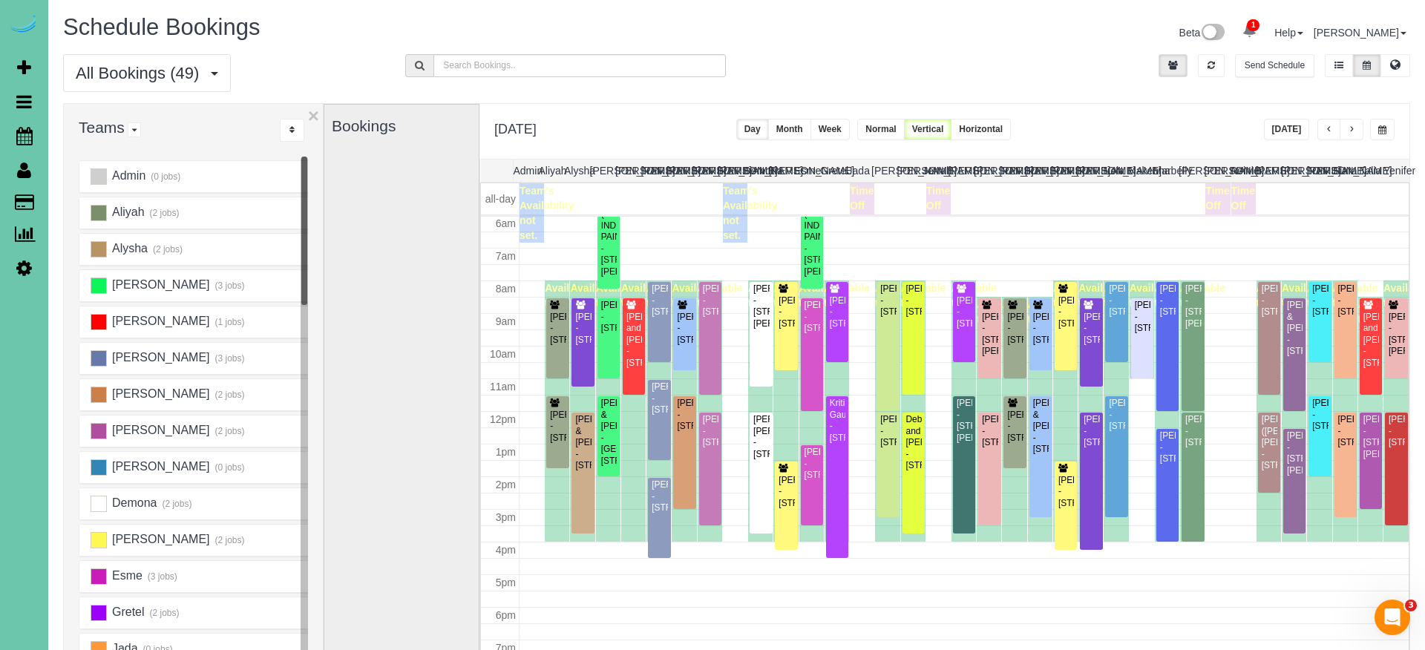
click at [1353, 128] on span "button" at bounding box center [1351, 129] width 7 height 9
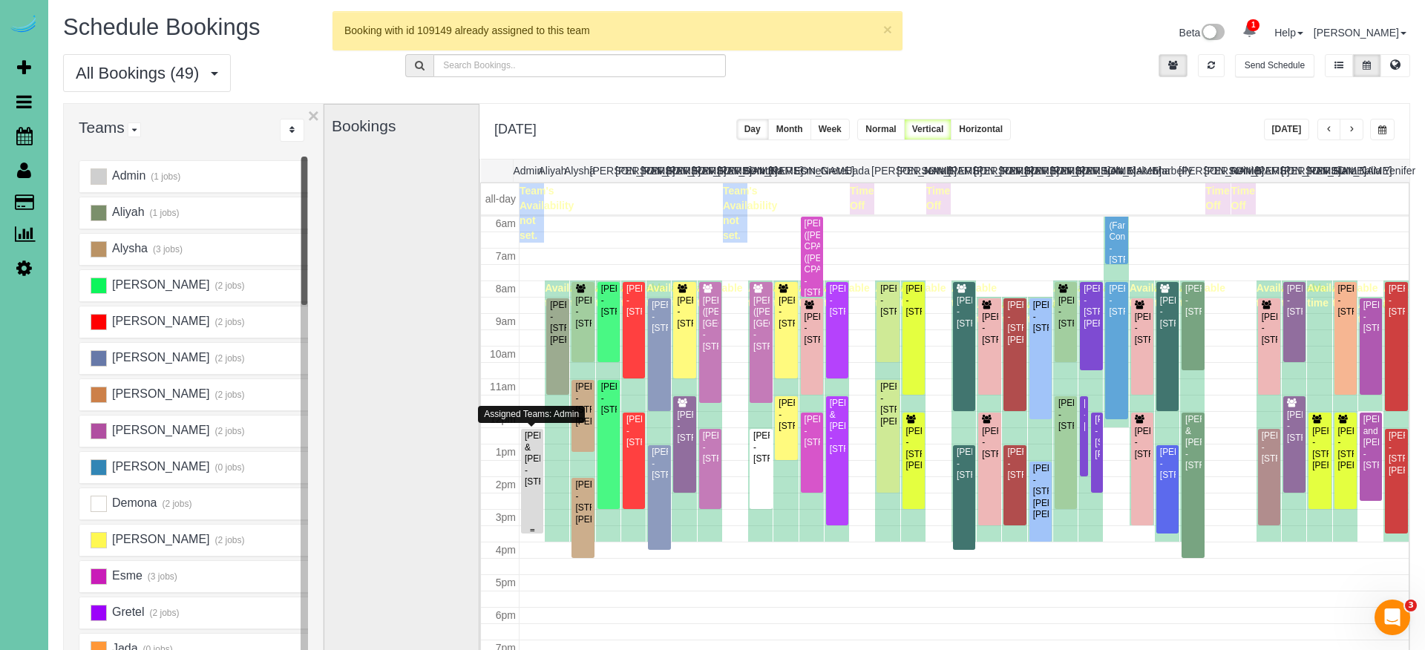
click at [534, 463] on div "[PERSON_NAME] & [PERSON_NAME] - [STREET_ADDRESS]" at bounding box center [532, 458] width 16 height 57
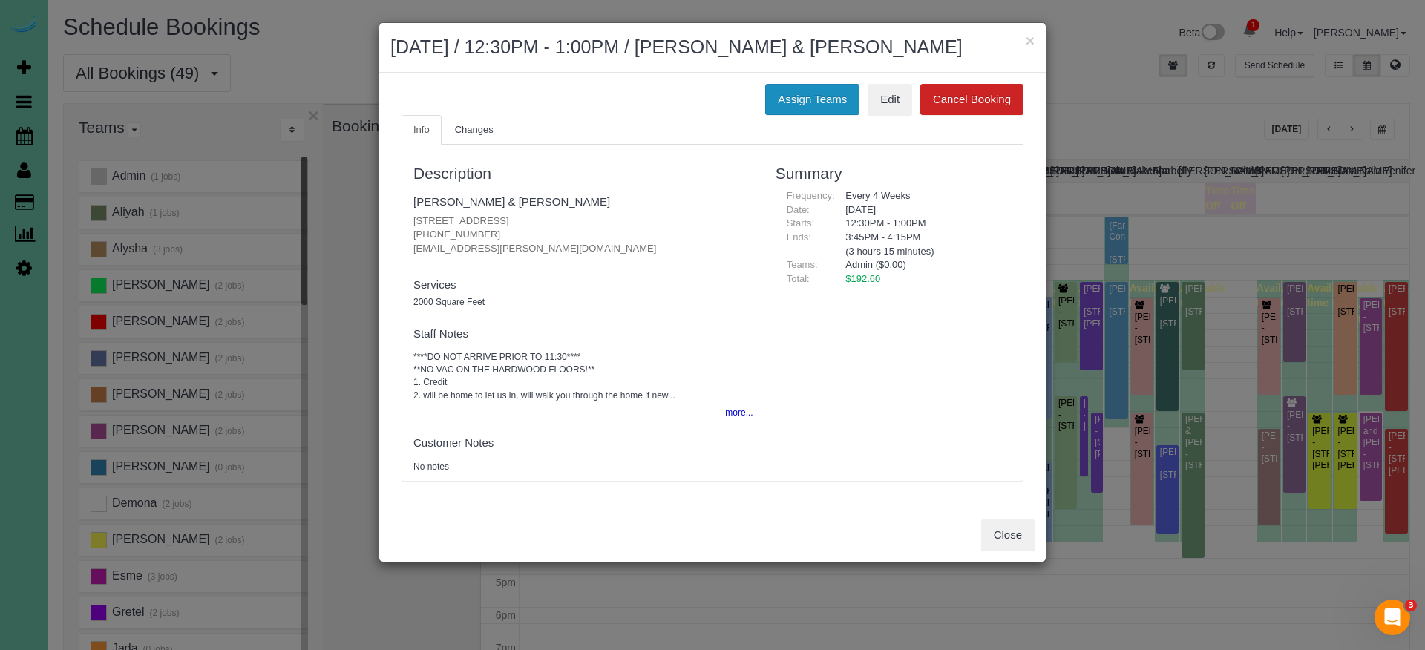
click at [822, 103] on button "Assign Teams" at bounding box center [812, 99] width 94 height 31
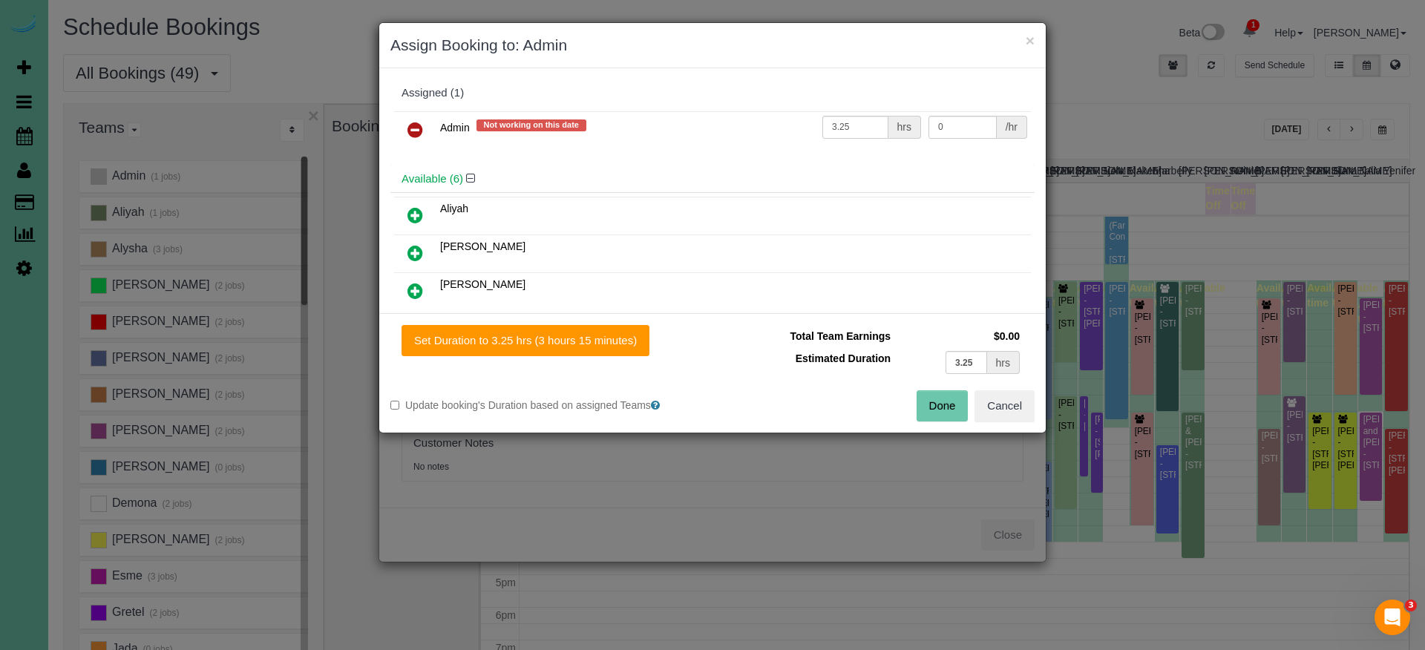
click at [416, 129] on icon at bounding box center [415, 130] width 16 height 18
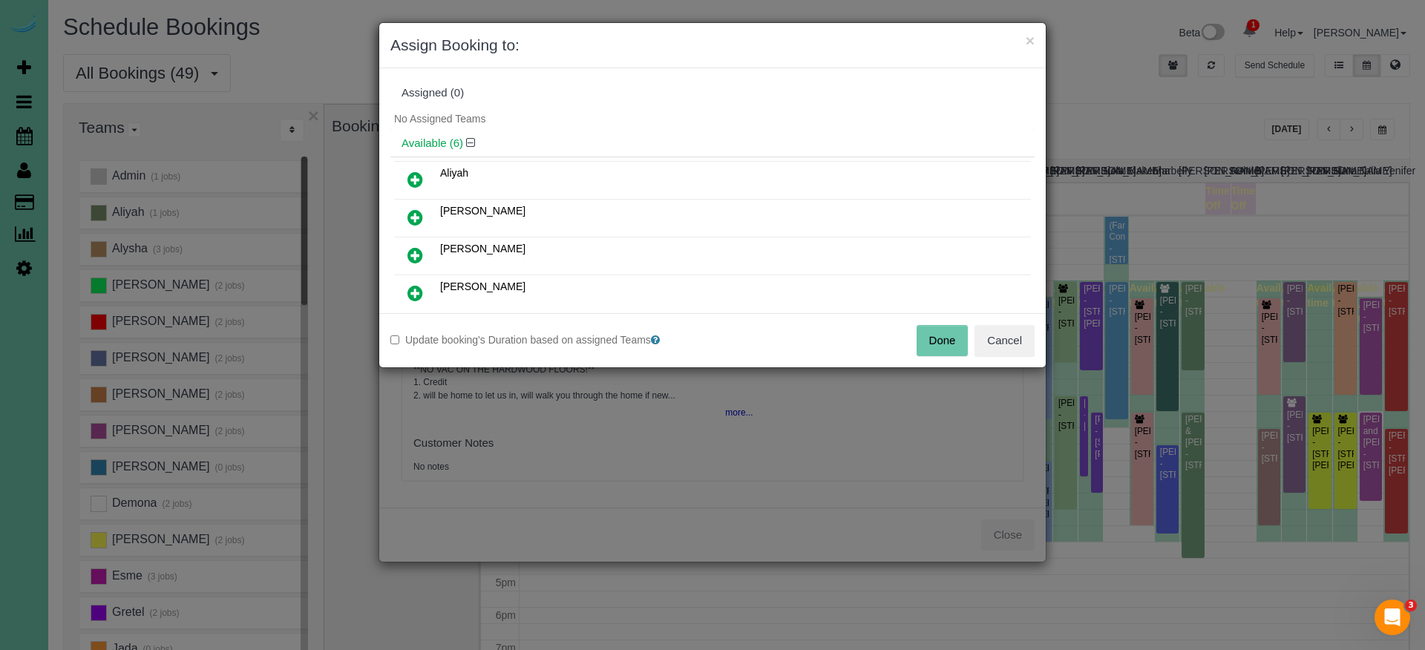
click at [415, 179] on icon at bounding box center [415, 180] width 16 height 18
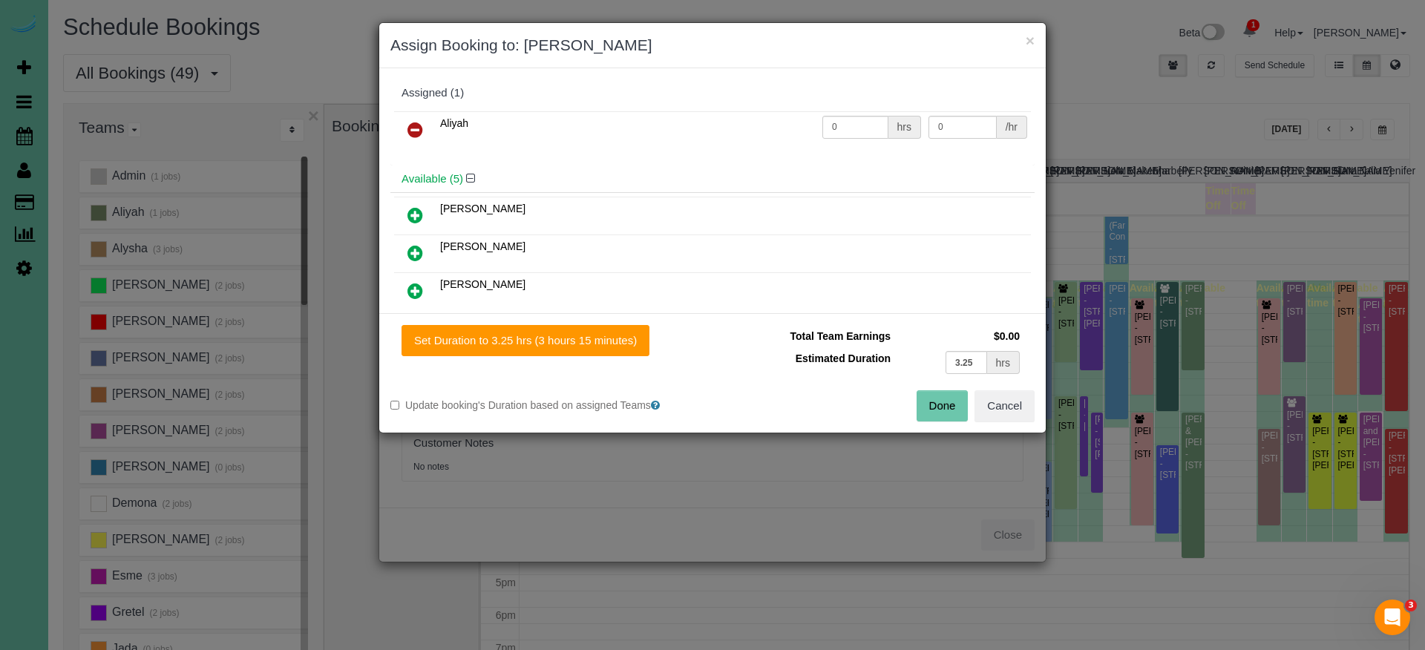
drag, startPoint x: 586, startPoint y: 335, endPoint x: 695, endPoint y: 366, distance: 112.8
click at [586, 335] on button "Set Duration to 3.25 hrs (3 hours 15 minutes)" at bounding box center [526, 340] width 248 height 31
type input "3.25"
click at [914, 397] on div "Done Cancel" at bounding box center [879, 405] width 333 height 31
click at [968, 404] on div "Done Cancel" at bounding box center [879, 405] width 333 height 31
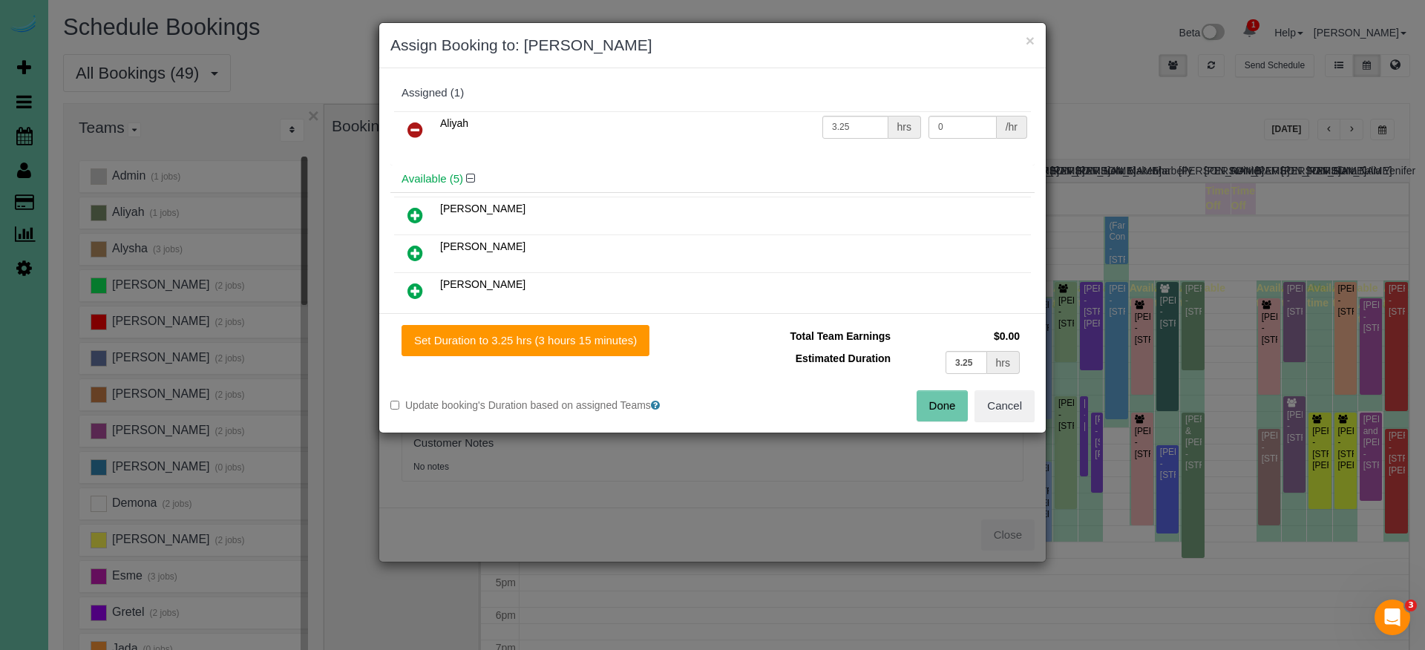
drag, startPoint x: 942, startPoint y: 402, endPoint x: 908, endPoint y: 368, distance: 48.3
click at [942, 402] on button "Done" at bounding box center [943, 405] width 52 height 31
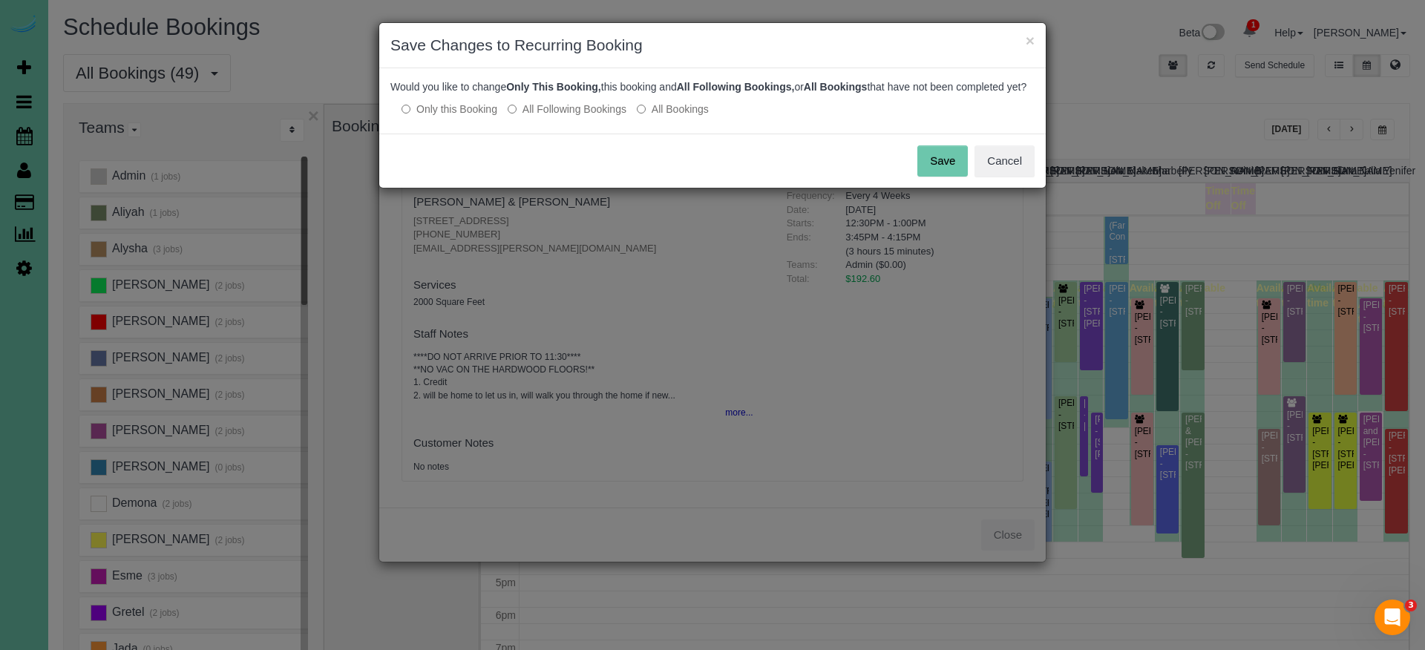
click at [928, 166] on button "Save" at bounding box center [942, 160] width 50 height 31
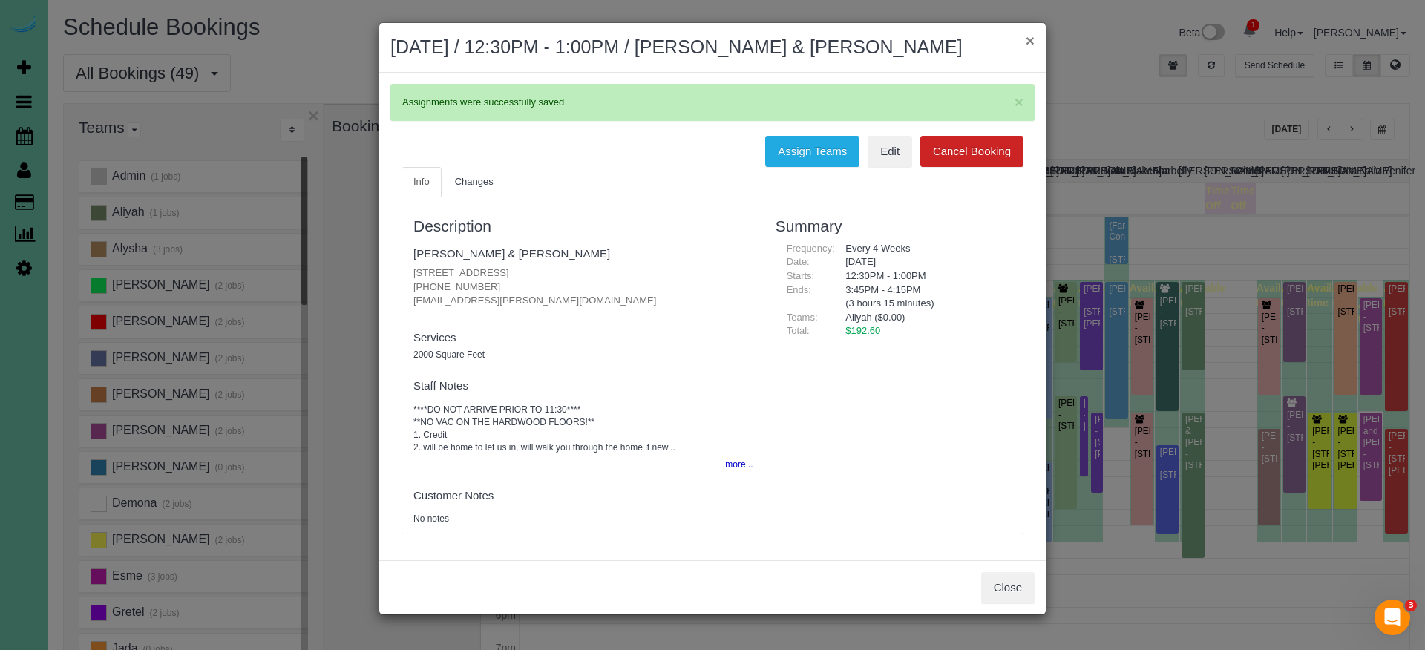
click at [1026, 39] on button "×" at bounding box center [1030, 41] width 9 height 16
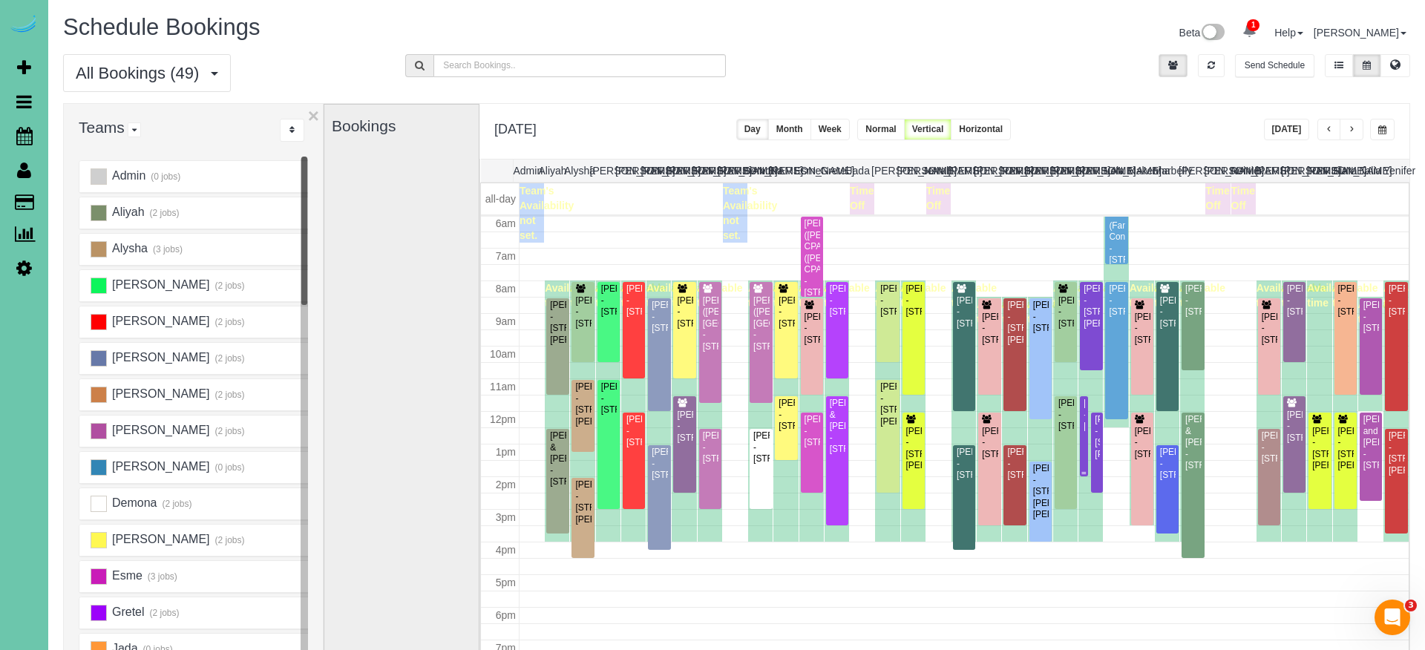
click at [1082, 425] on div at bounding box center [1083, 436] width 7 height 80
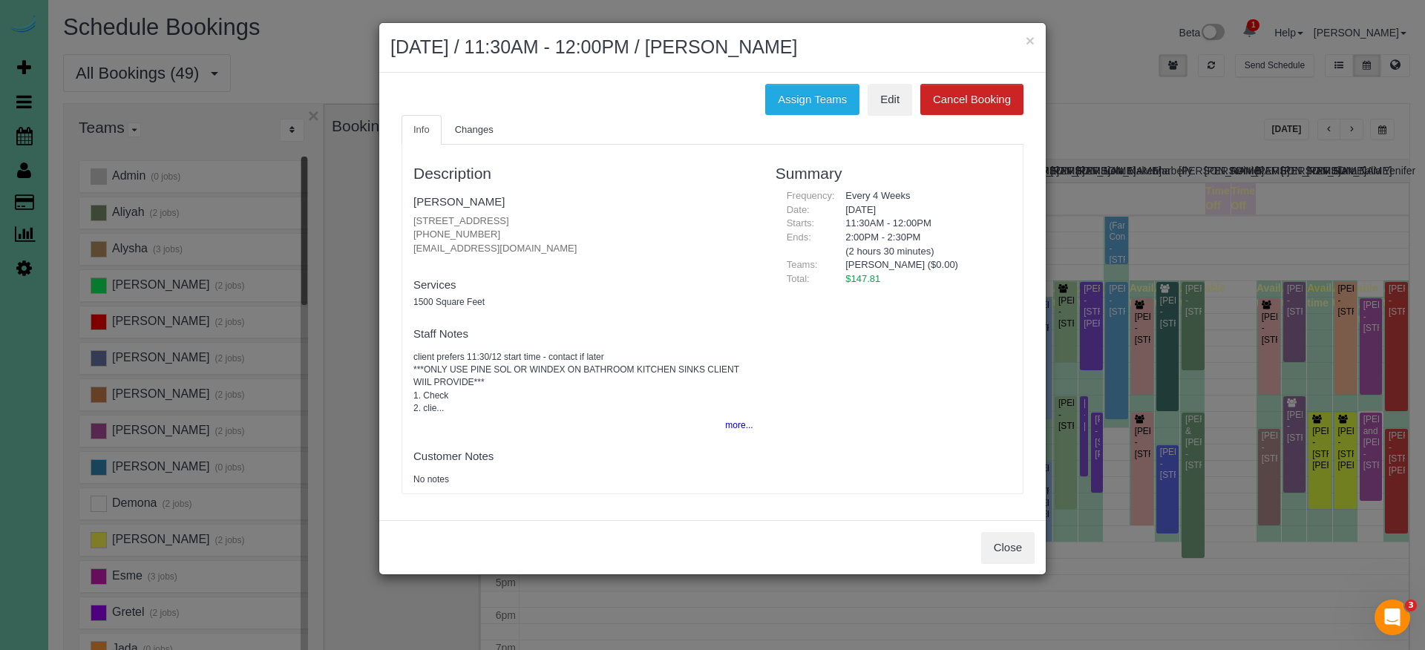
click at [1009, 553] on button "Close" at bounding box center [1007, 547] width 53 height 31
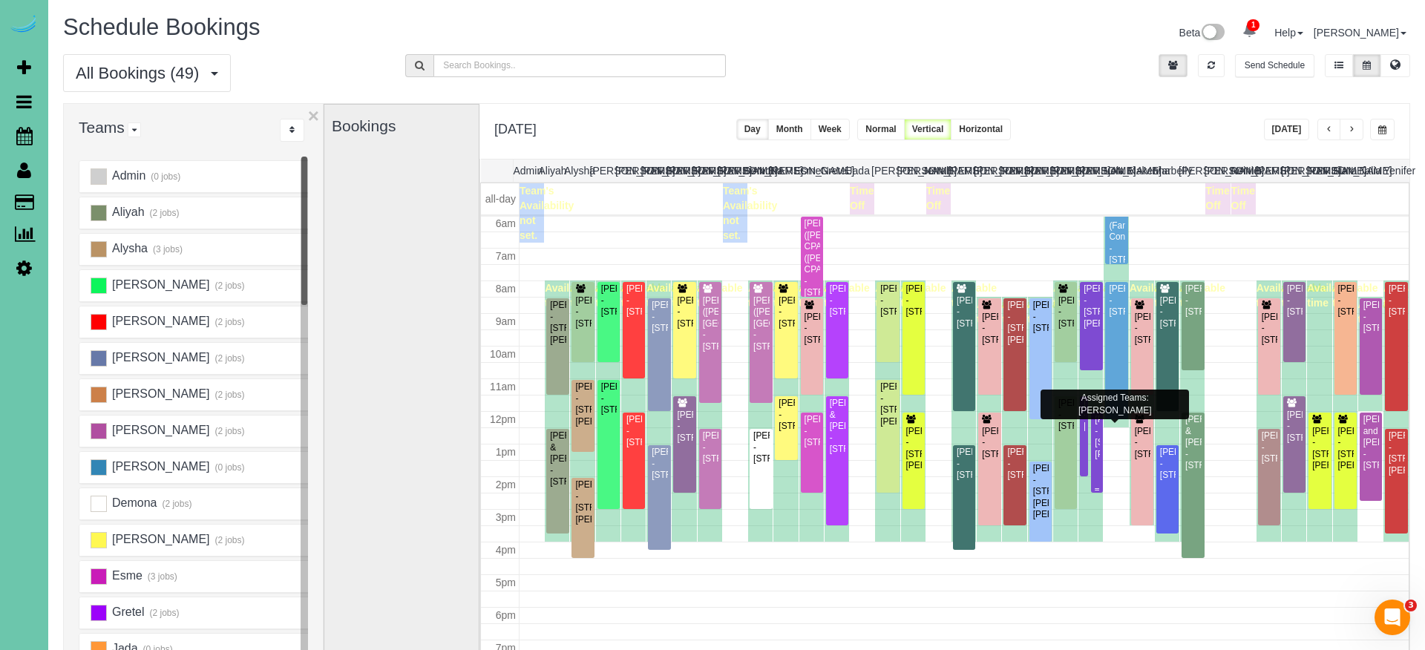
click at [1098, 460] on div "[PERSON_NAME] - [STREET_ADDRESS][PERSON_NAME]" at bounding box center [1096, 437] width 5 height 46
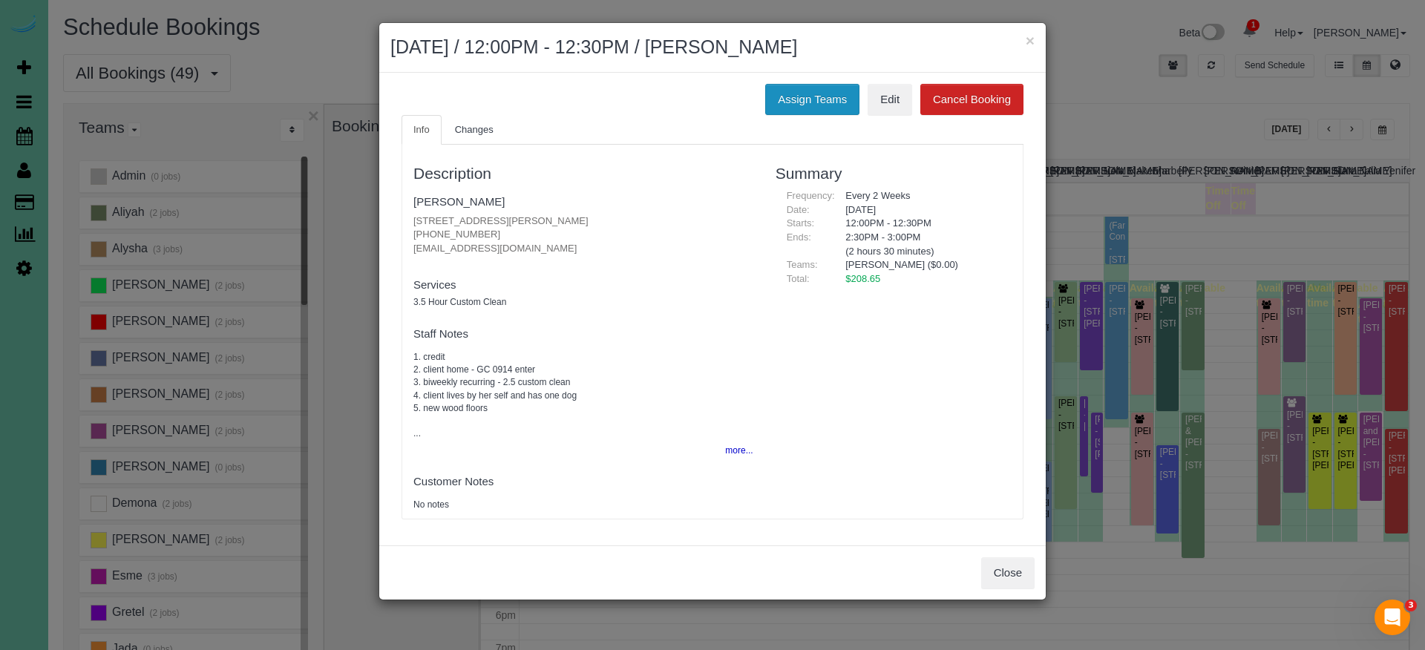
click at [814, 93] on button "Assign Teams" at bounding box center [812, 99] width 94 height 31
click at [782, 105] on button "Assign Teams" at bounding box center [812, 99] width 94 height 31
click at [795, 97] on button "Assign Teams" at bounding box center [812, 99] width 94 height 31
click at [795, 91] on button "Assign Teams" at bounding box center [812, 99] width 94 height 31
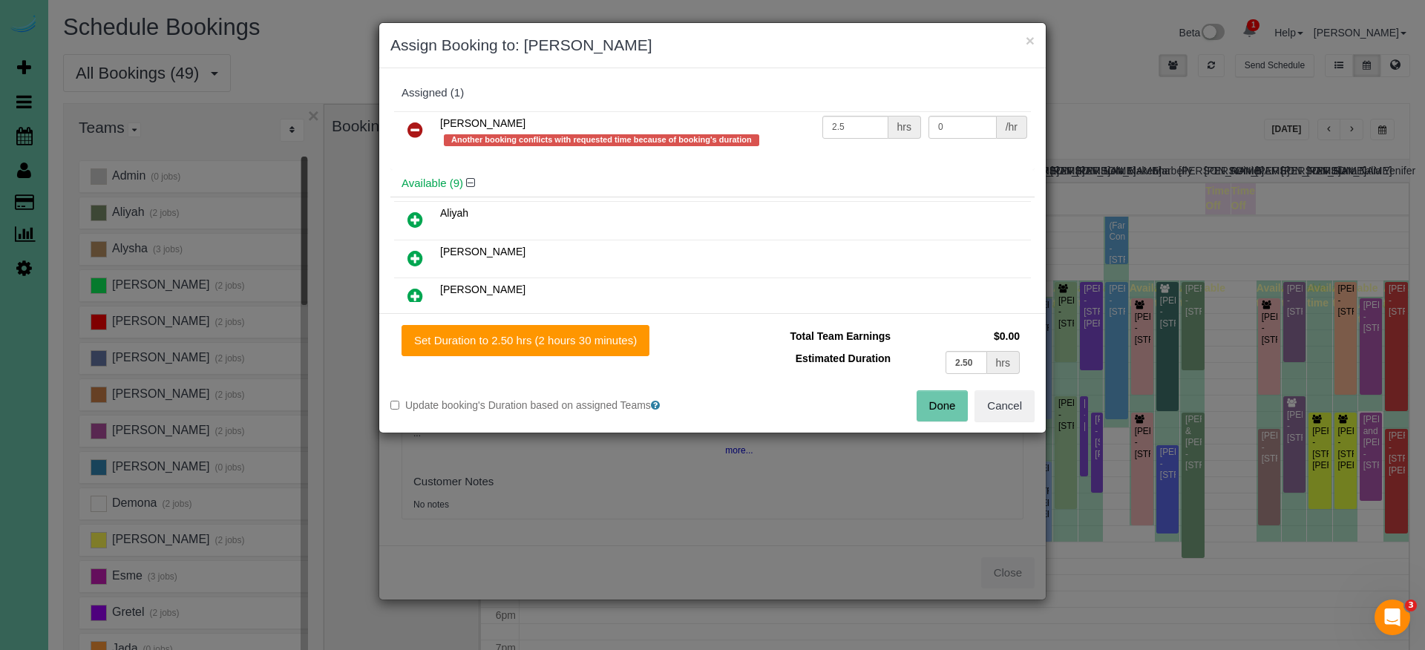
click at [416, 127] on icon at bounding box center [415, 130] width 16 height 18
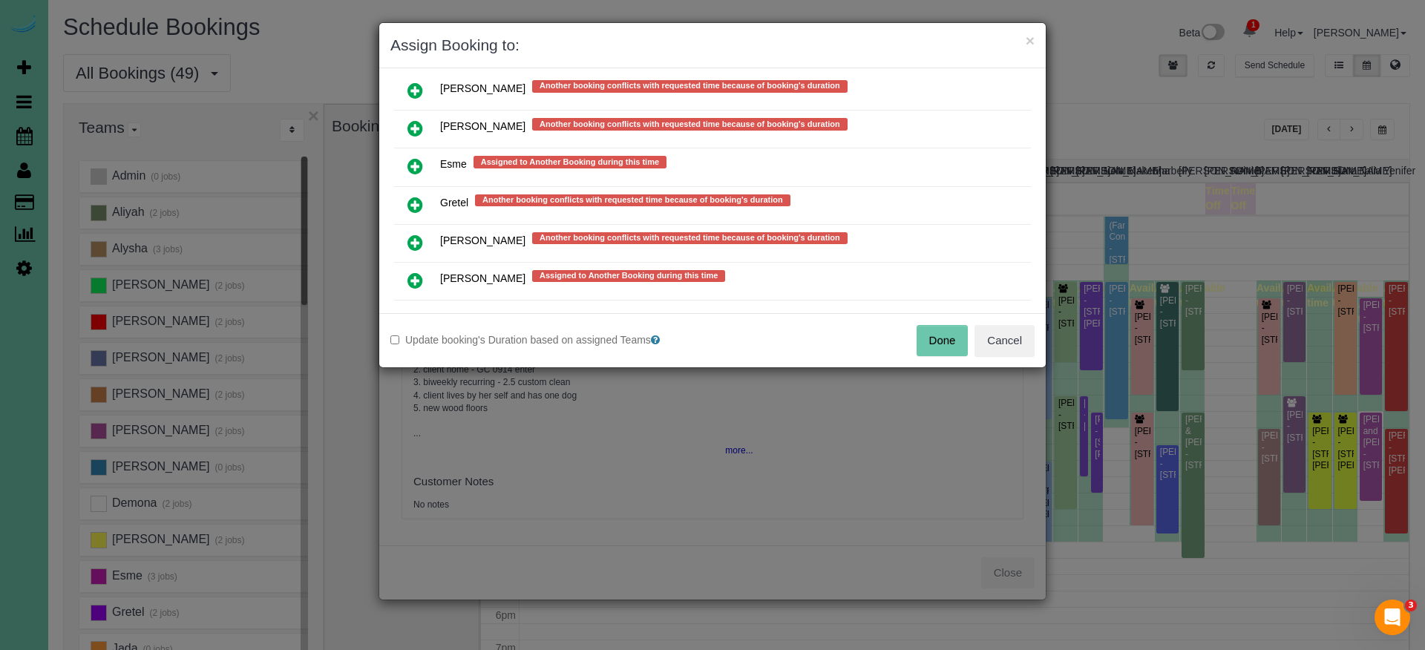
scroll to position [905, 0]
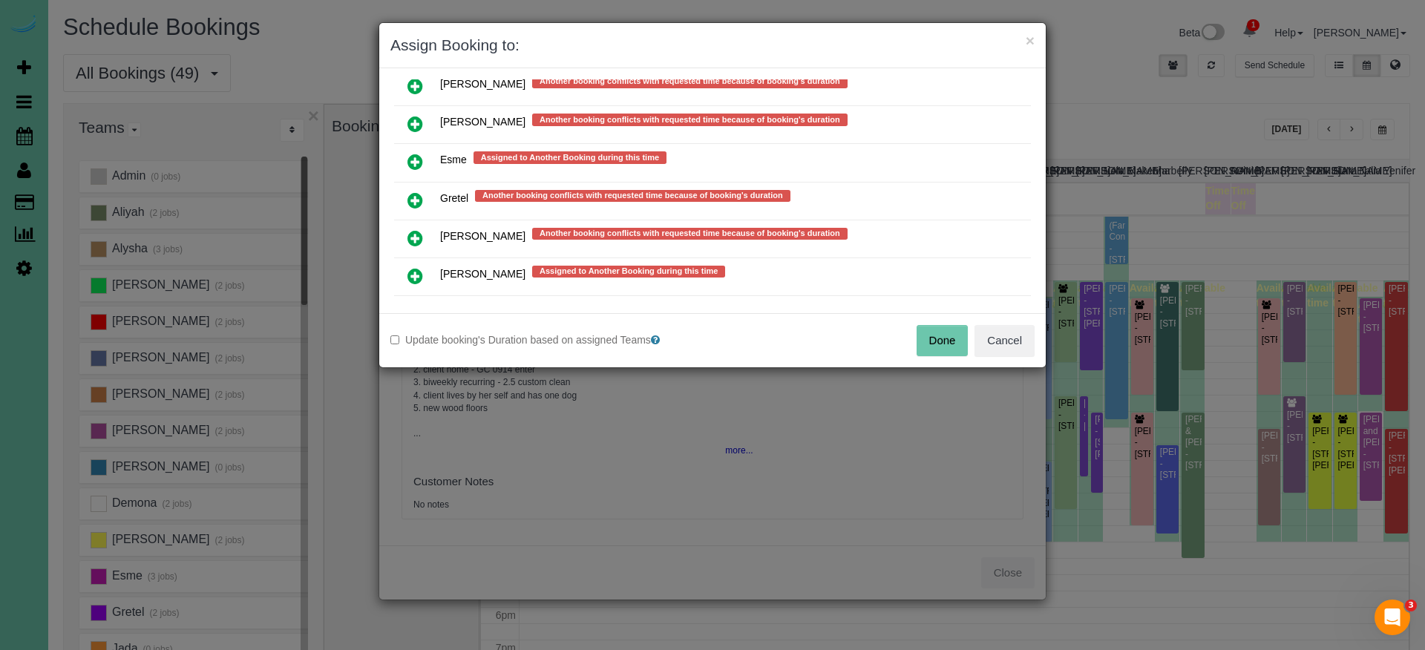
drag, startPoint x: 415, startPoint y: 277, endPoint x: 428, endPoint y: 293, distance: 20.6
click at [415, 277] on icon at bounding box center [415, 276] width 16 height 18
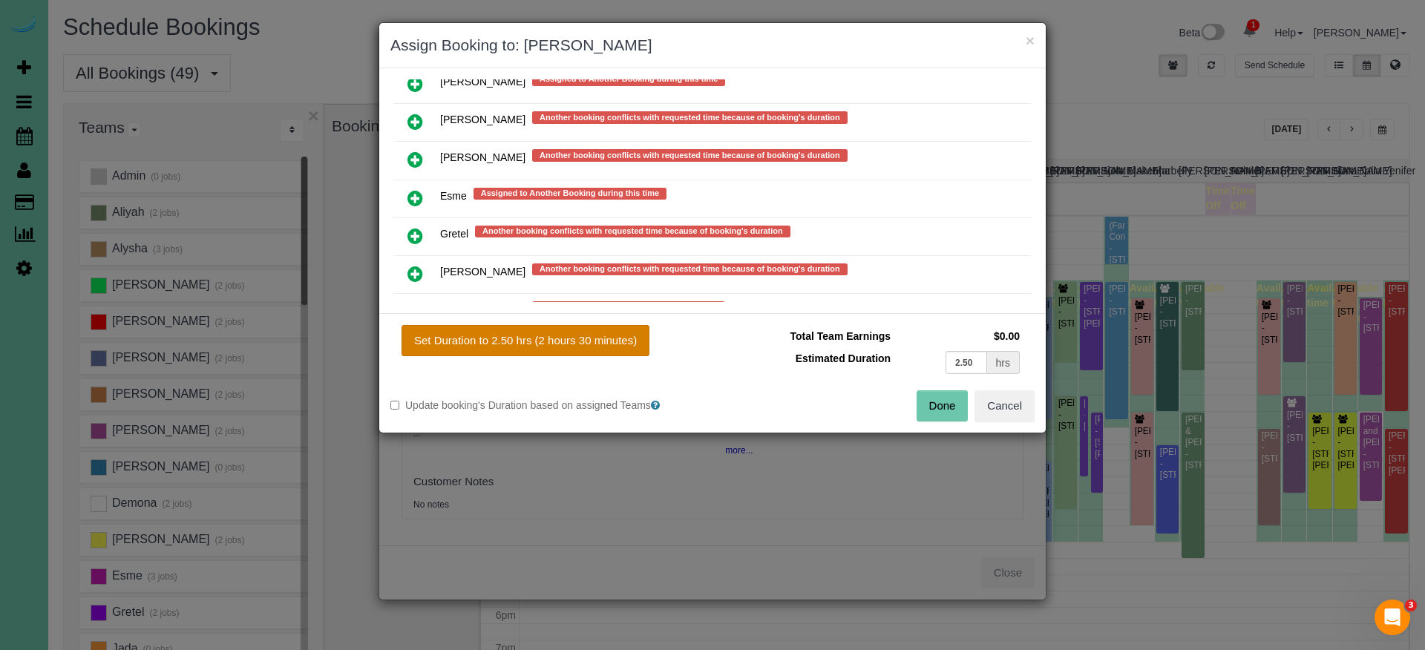
drag, startPoint x: 517, startPoint y: 334, endPoint x: 540, endPoint y: 335, distance: 22.3
click at [520, 334] on button "Set Duration to 2.50 hrs (2 hours 30 minutes)" at bounding box center [526, 340] width 248 height 31
type input "2.50"
click at [922, 395] on button "Done" at bounding box center [943, 405] width 52 height 31
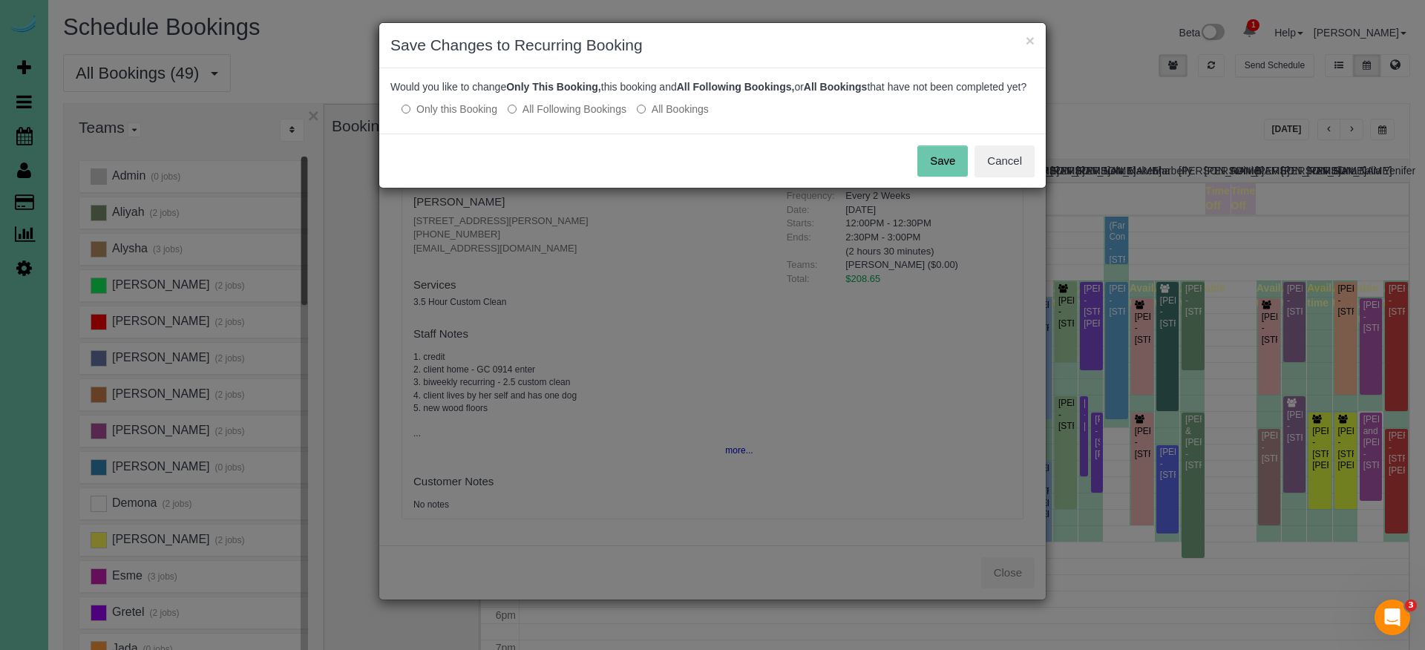
click at [931, 177] on button "Save" at bounding box center [942, 160] width 50 height 31
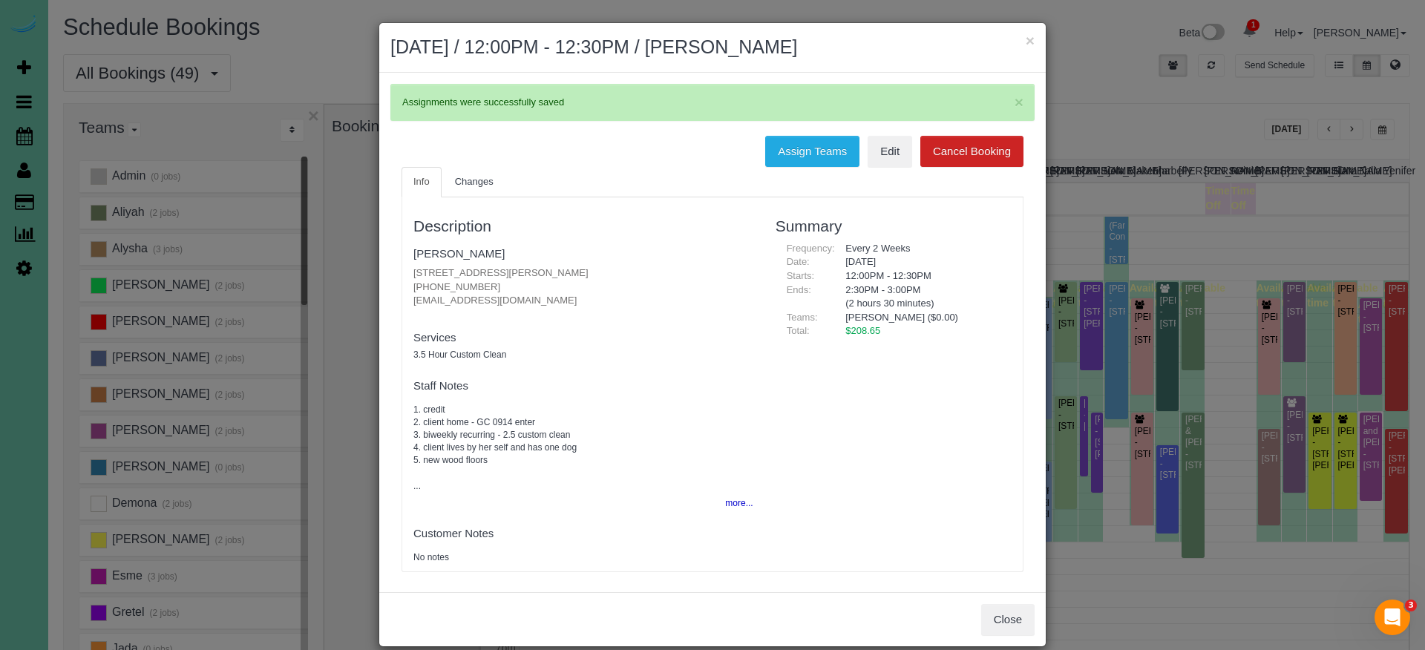
click at [1029, 37] on button "×" at bounding box center [1030, 41] width 9 height 16
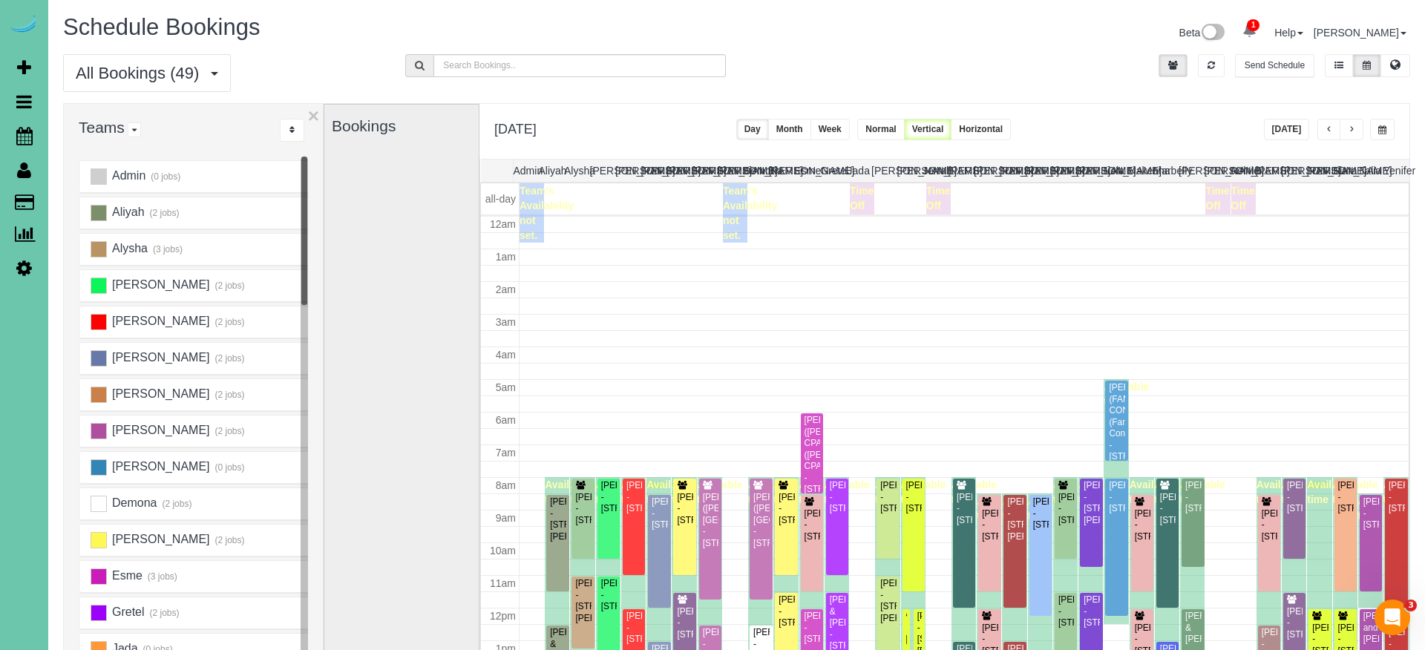
scroll to position [197, 0]
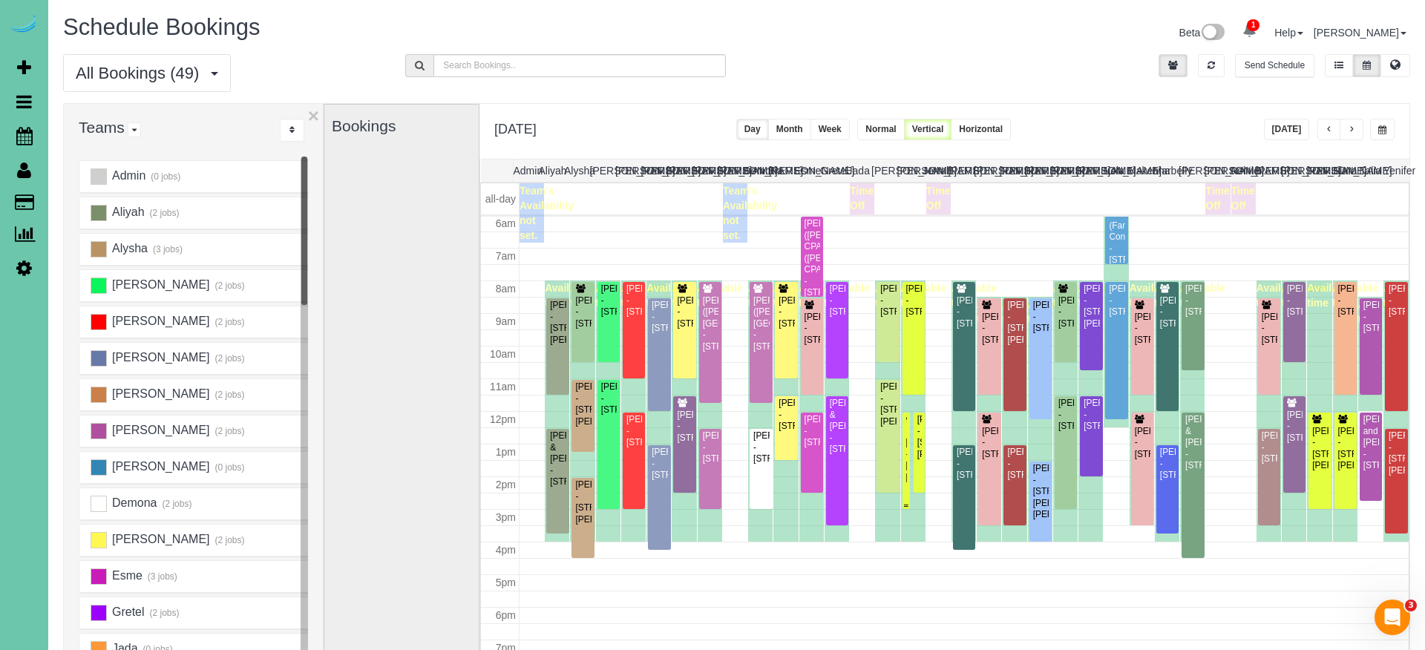
click at [905, 448] on div "[PERSON_NAME] - [STREET_ADDRESS][PERSON_NAME]" at bounding box center [905, 460] width 1 height 46
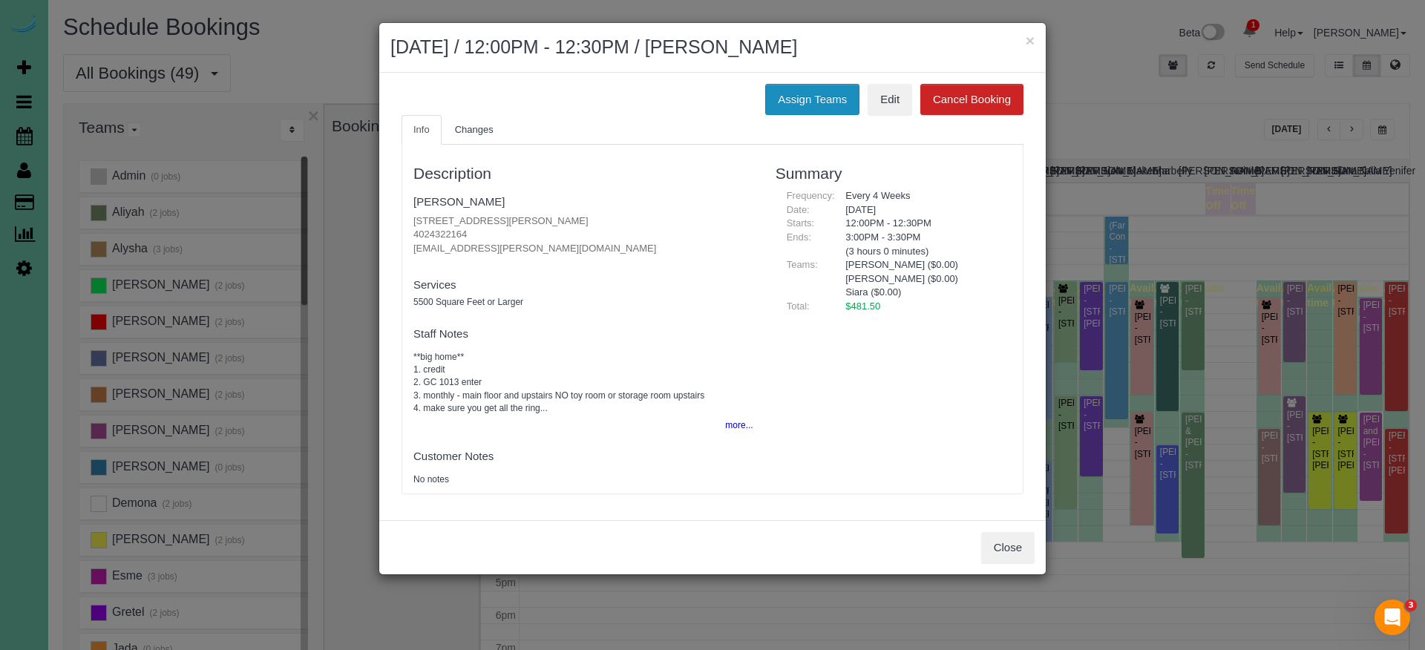
click at [786, 89] on button "Assign Teams" at bounding box center [812, 99] width 94 height 31
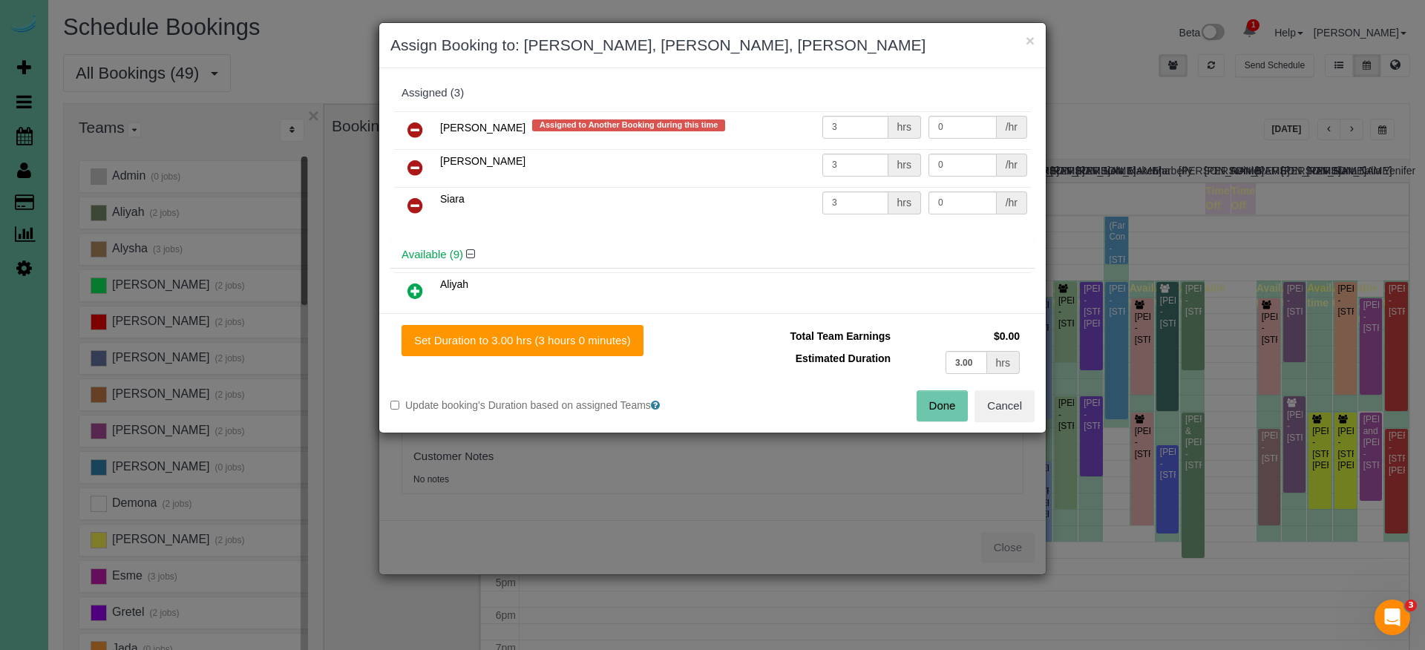
click at [409, 125] on icon at bounding box center [415, 130] width 16 height 18
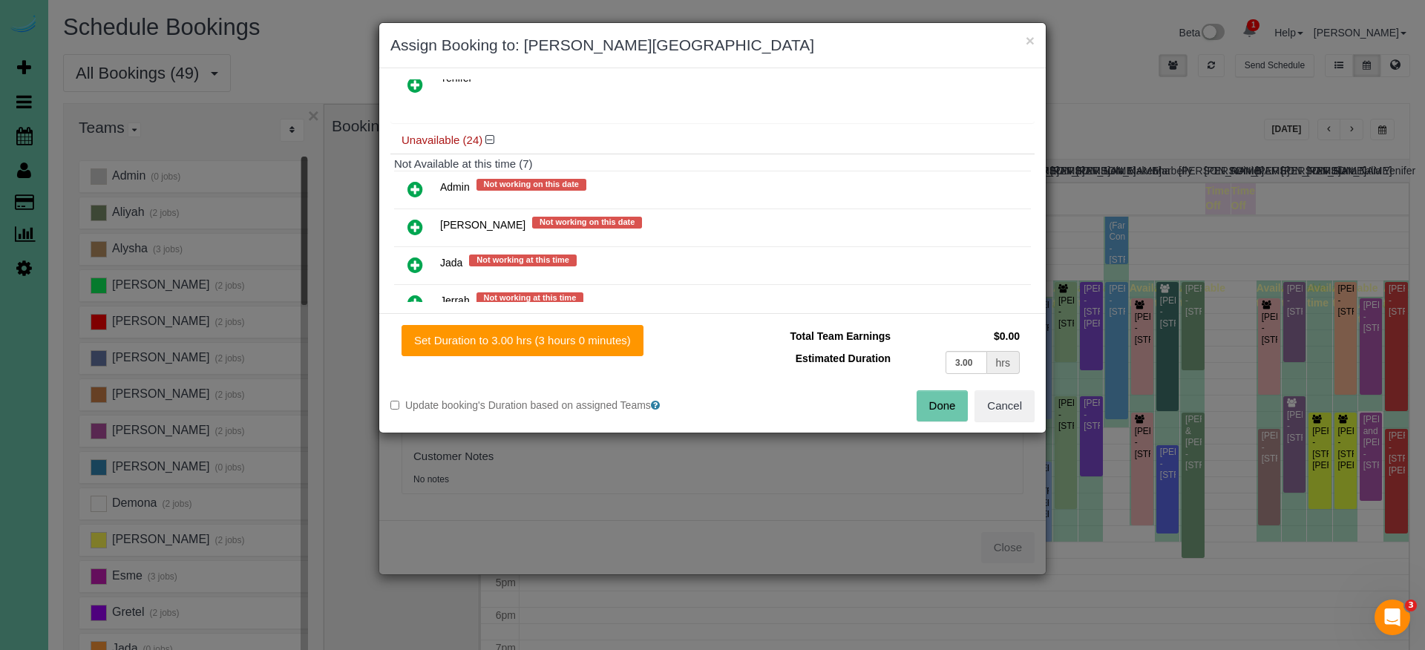
scroll to position [505, 0]
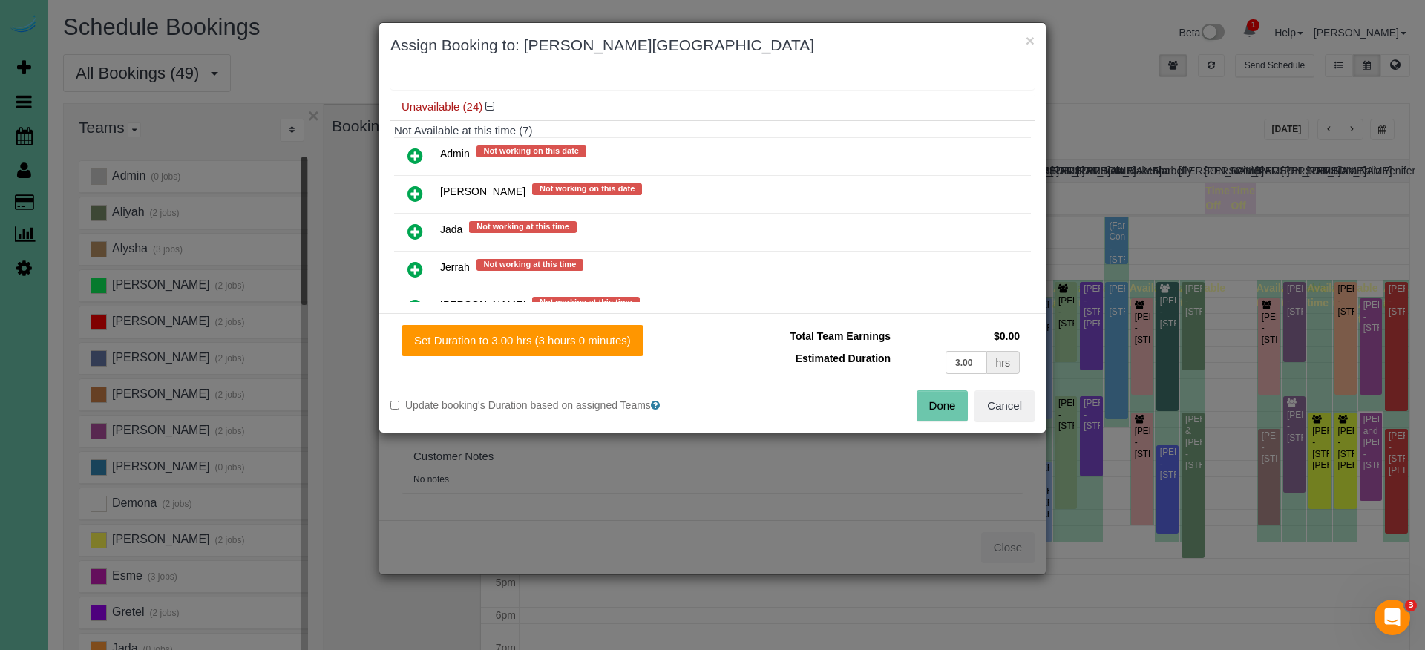
drag, startPoint x: 411, startPoint y: 185, endPoint x: 419, endPoint y: 208, distance: 24.4
click at [410, 185] on icon at bounding box center [415, 194] width 16 height 18
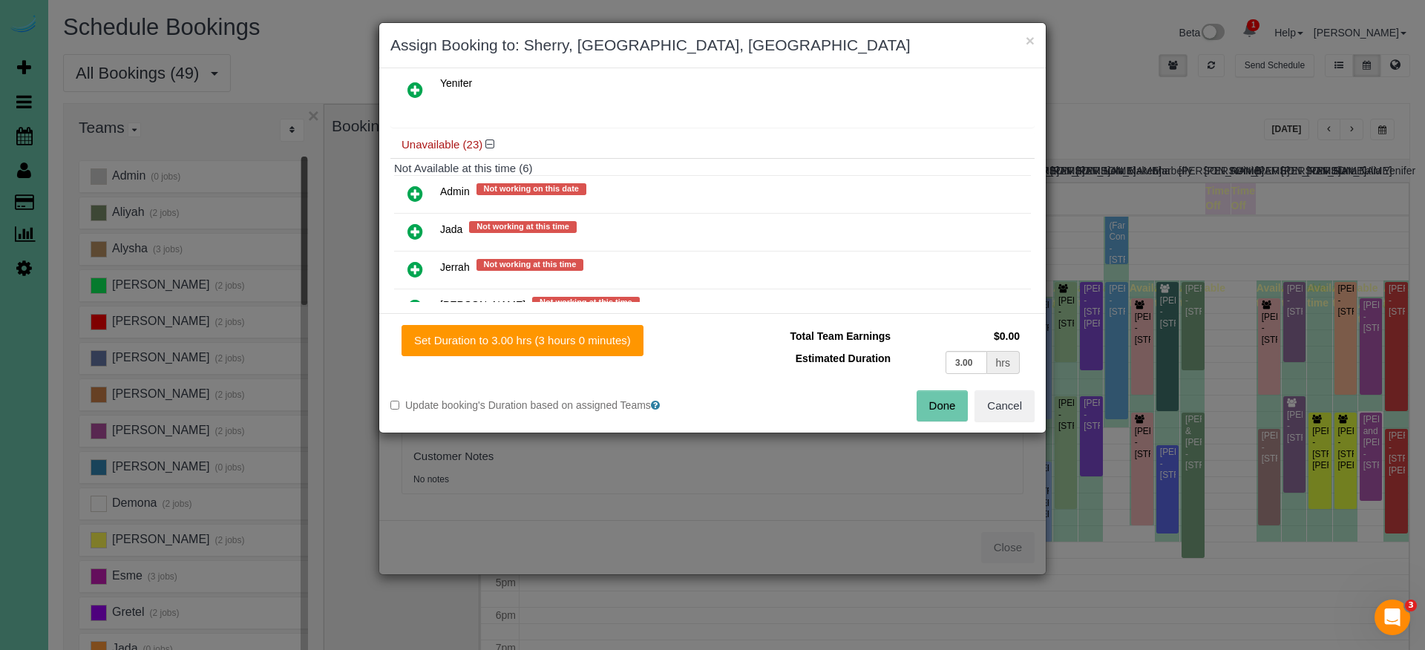
drag, startPoint x: 556, startPoint y: 331, endPoint x: 733, endPoint y: 377, distance: 183.3
click at [556, 331] on button "Set Duration to 3.00 hrs (3 hours 0 minutes)" at bounding box center [523, 340] width 242 height 31
type input "3.00"
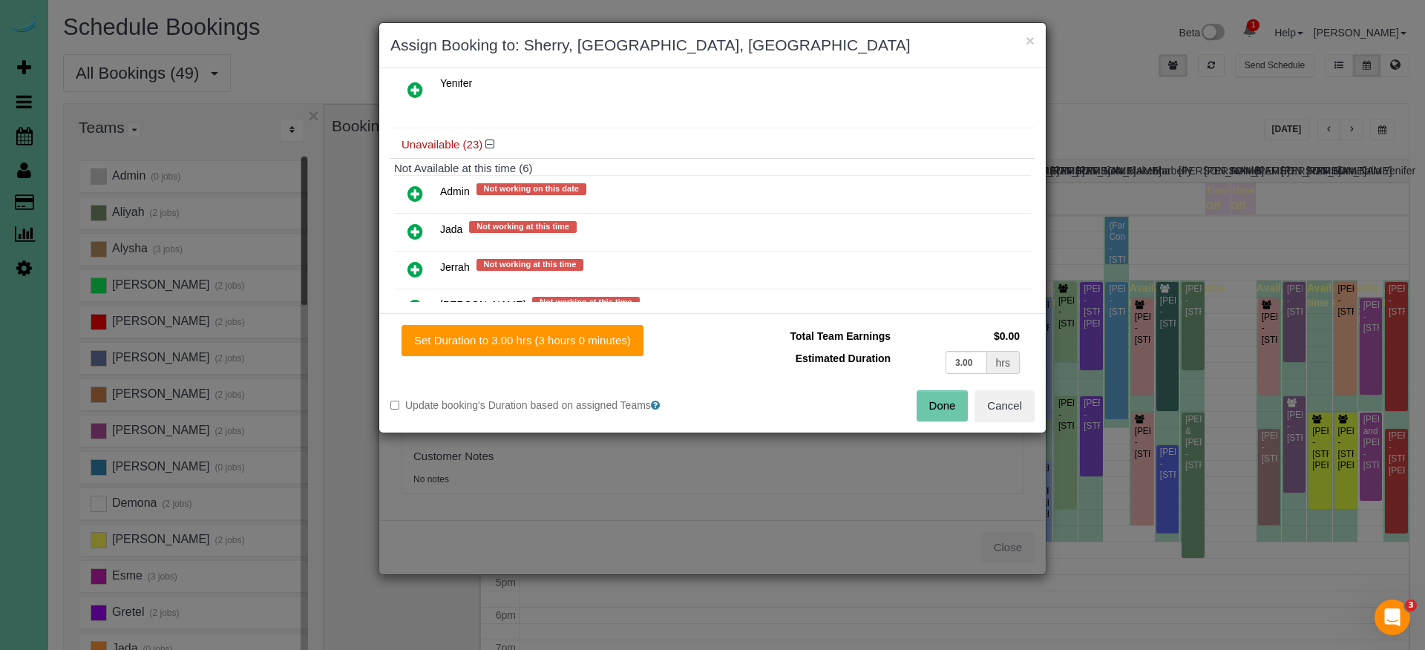
click at [934, 401] on button "Done" at bounding box center [943, 405] width 52 height 31
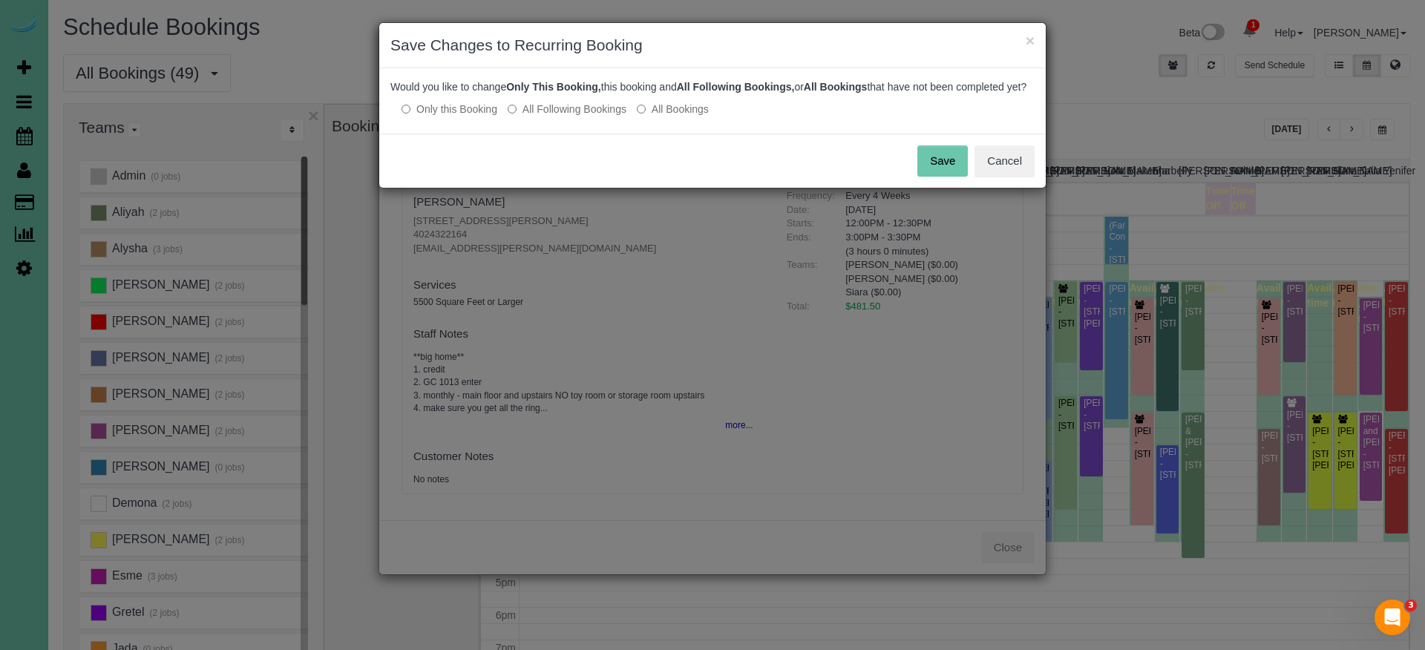
click at [948, 177] on button "Save" at bounding box center [942, 160] width 50 height 31
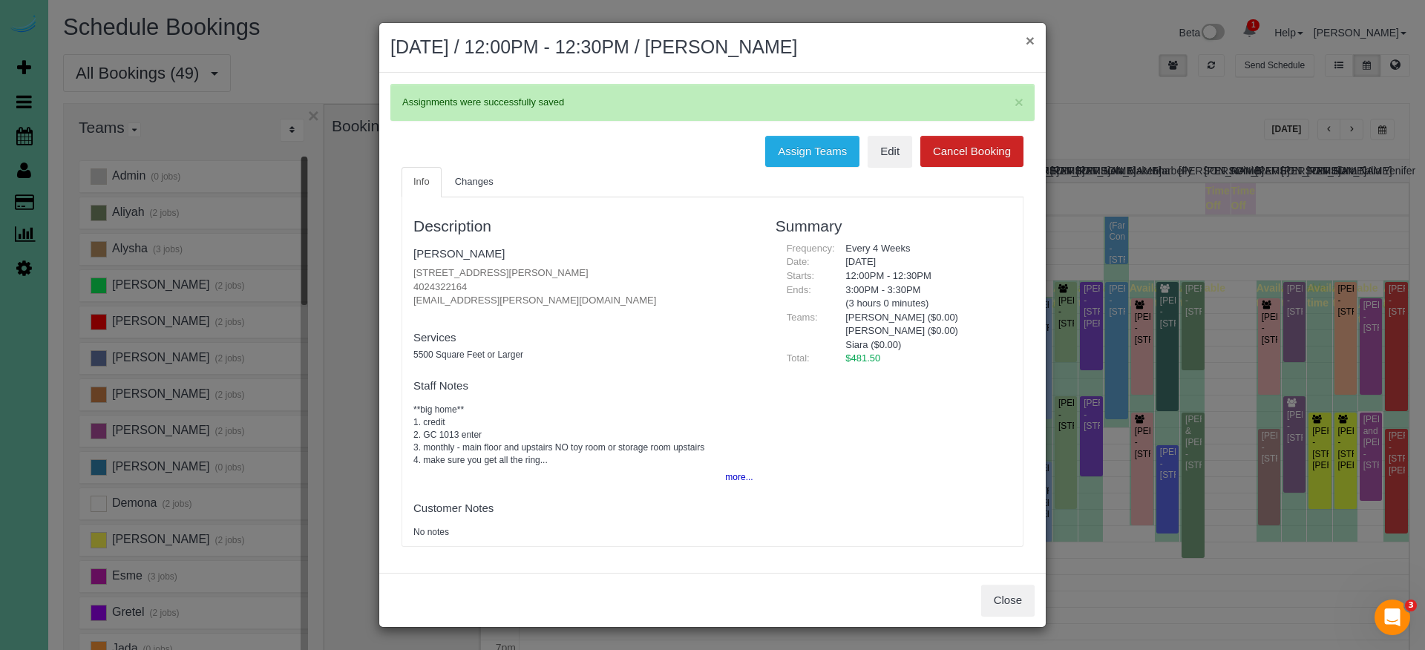
click at [1031, 40] on button "×" at bounding box center [1030, 41] width 9 height 16
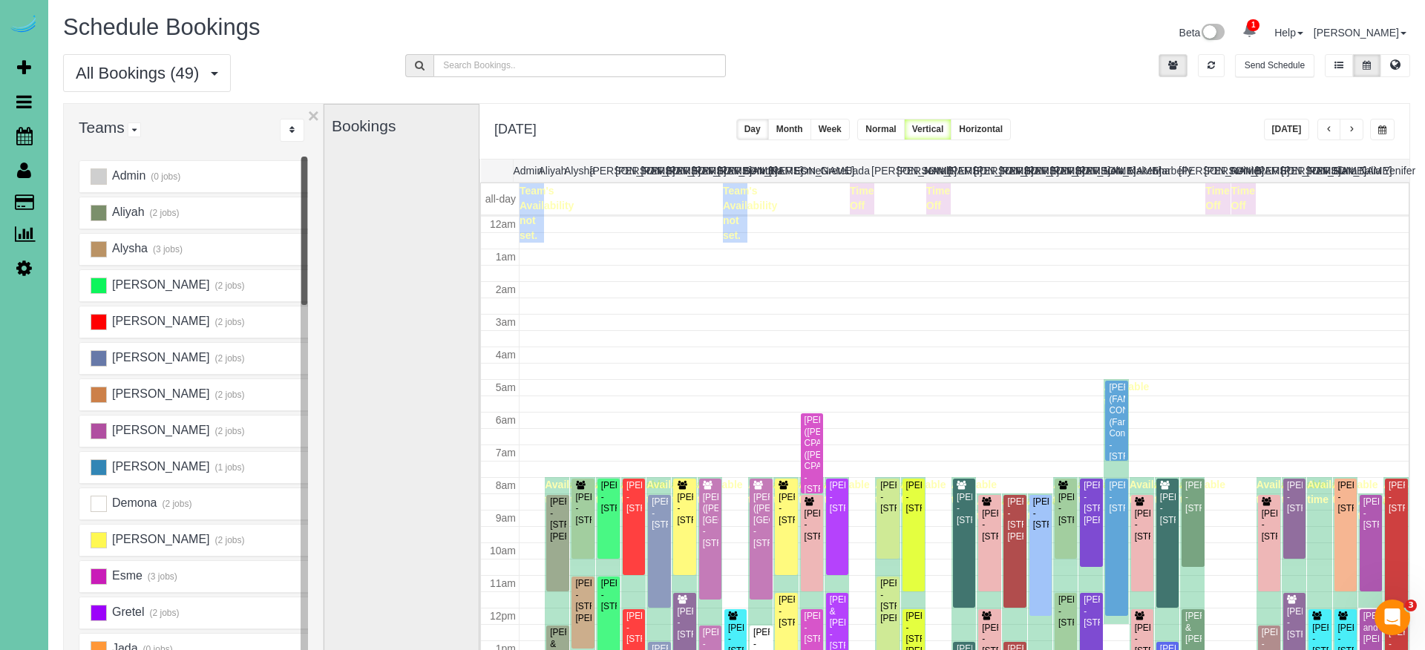
scroll to position [197, 0]
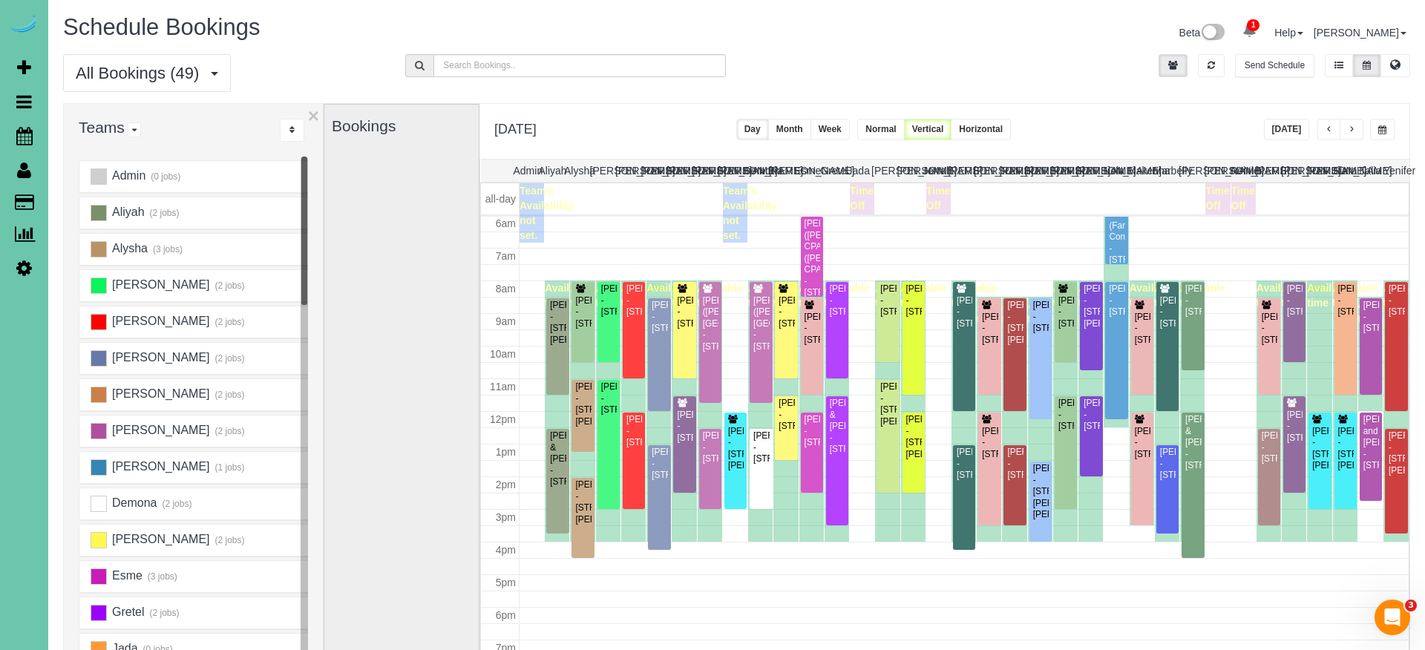
click at [411, 212] on div "Bookings" at bounding box center [402, 401] width 140 height 592
click at [1257, 35] on icon at bounding box center [1249, 30] width 14 height 14
click at [1332, 85] on link "×" at bounding box center [1329, 85] width 6 height 15
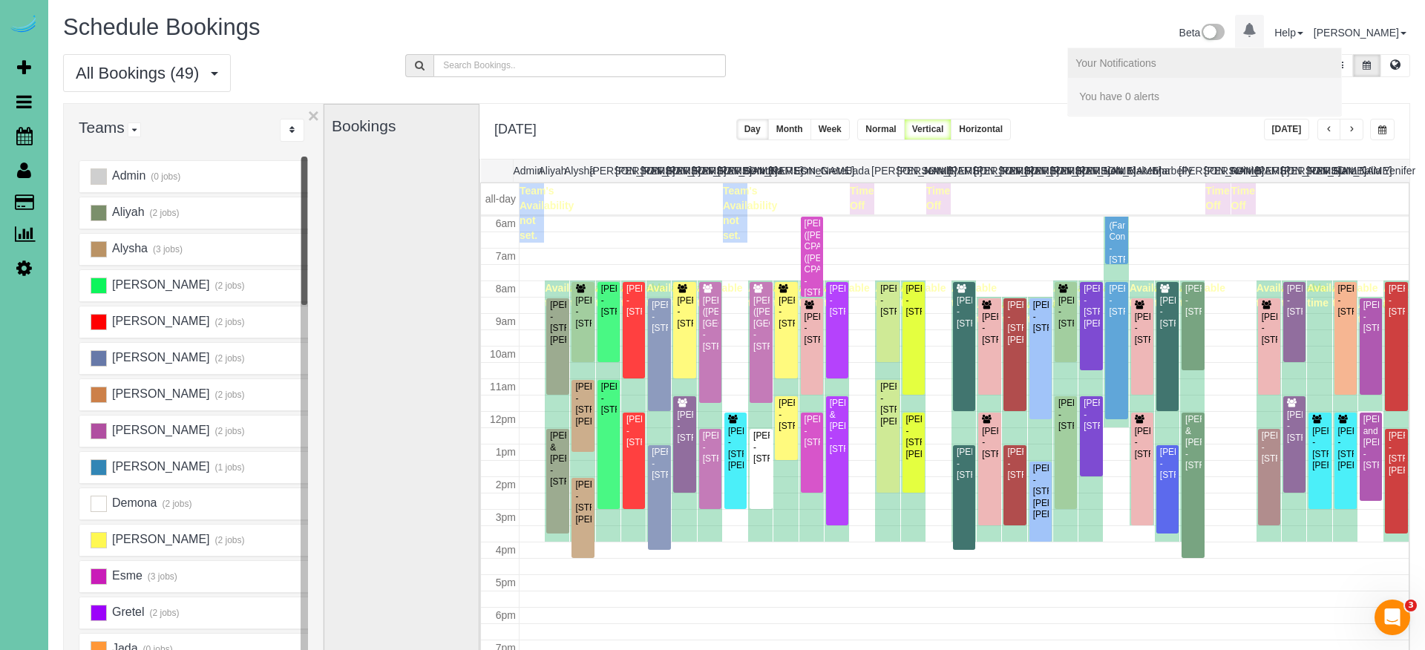
drag, startPoint x: 1379, startPoint y: 131, endPoint x: 1388, endPoint y: 134, distance: 9.4
click at [1380, 131] on span "button" at bounding box center [1382, 129] width 8 height 9
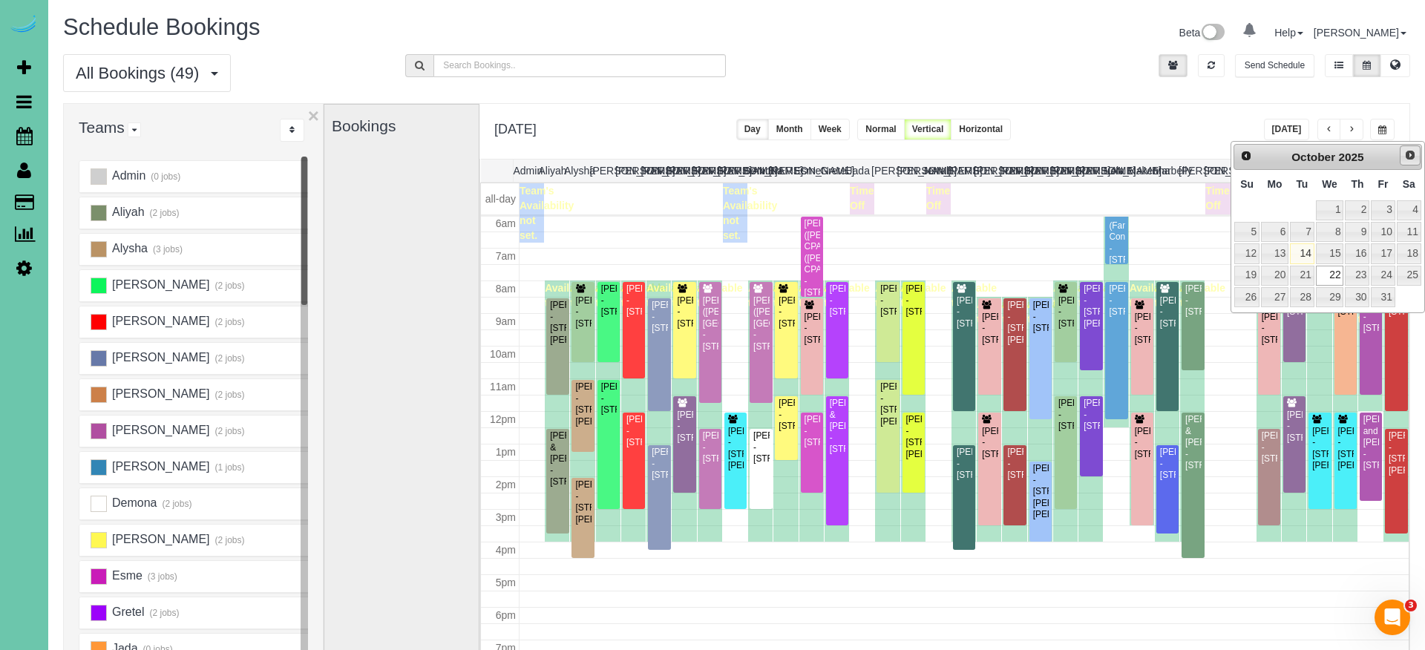
click at [1380, 153] on span "Next" at bounding box center [1410, 155] width 12 height 12
click at [1241, 163] on link "Prev" at bounding box center [1245, 155] width 21 height 21
click at [1361, 295] on link "30" at bounding box center [1357, 297] width 24 height 20
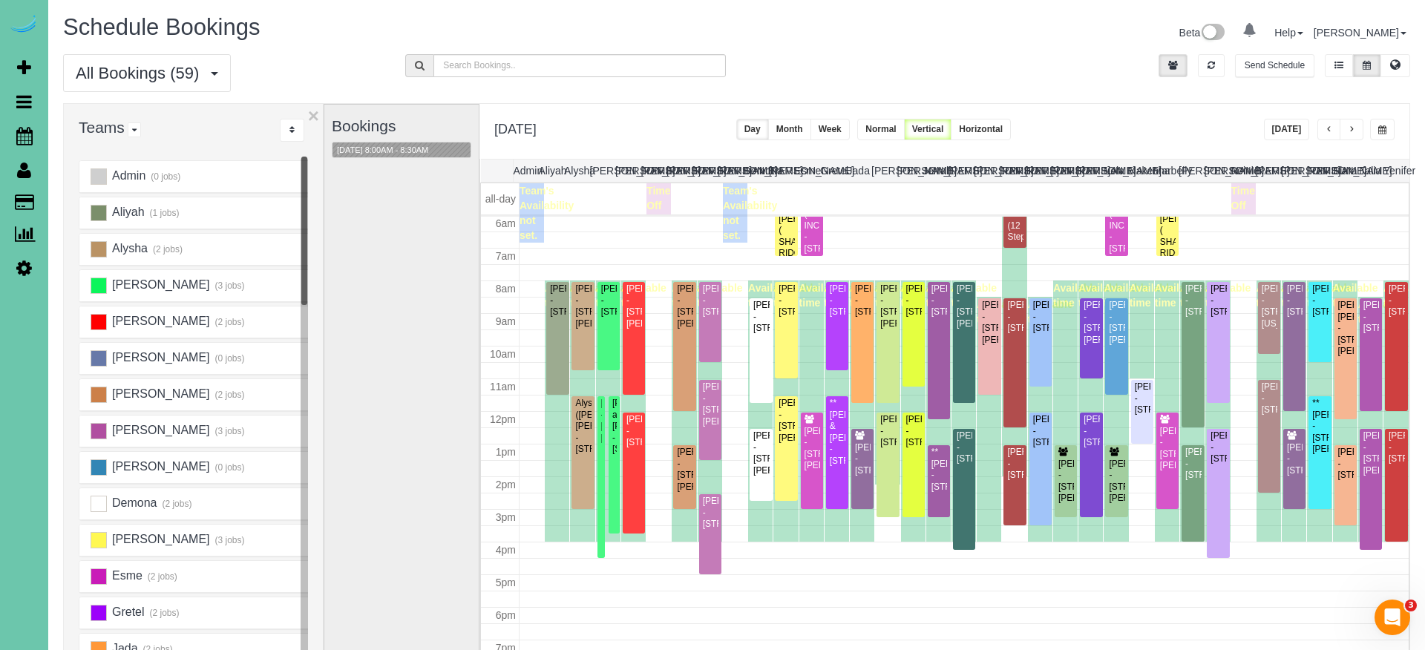
click at [1380, 128] on span "button" at bounding box center [1382, 129] width 8 height 9
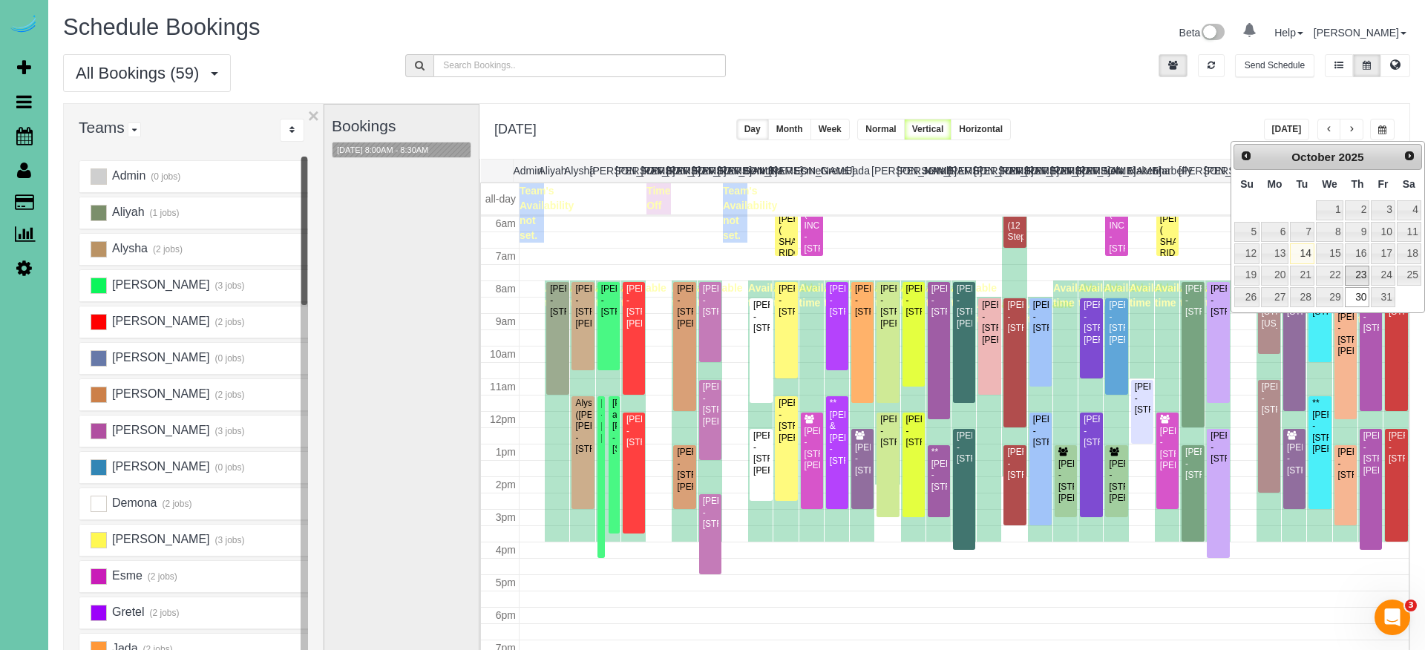
click at [1355, 270] on link "23" at bounding box center [1357, 276] width 24 height 20
type input "**********"
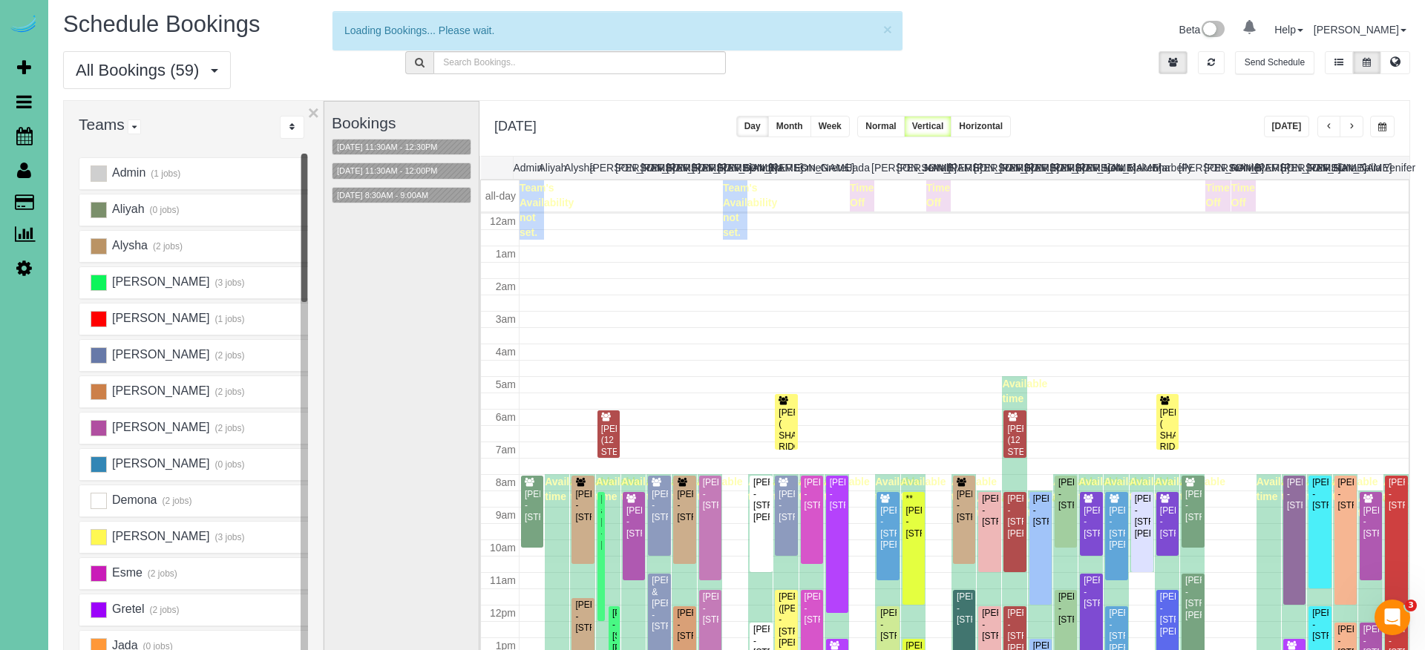
scroll to position [198, 0]
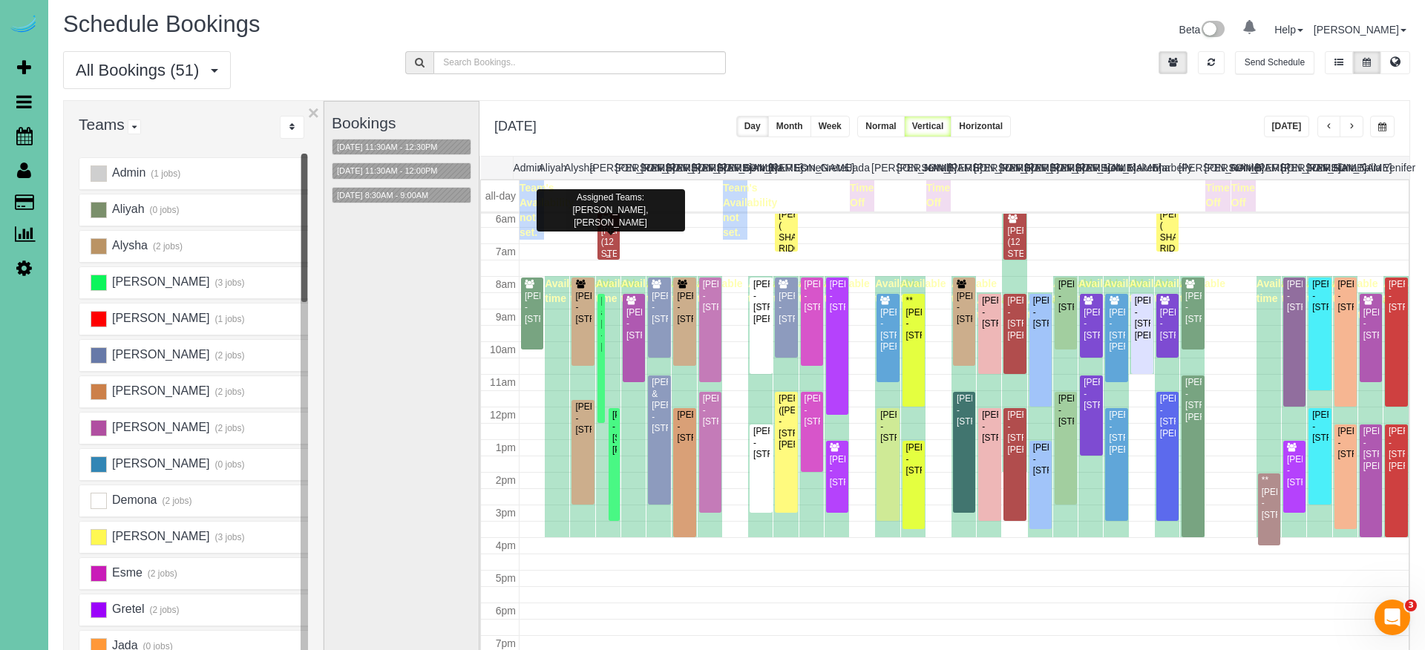
click at [604, 242] on div "[PERSON_NAME] (12 STEP) (12 Step) - [STREET_ADDRESS]" at bounding box center [608, 266] width 16 height 80
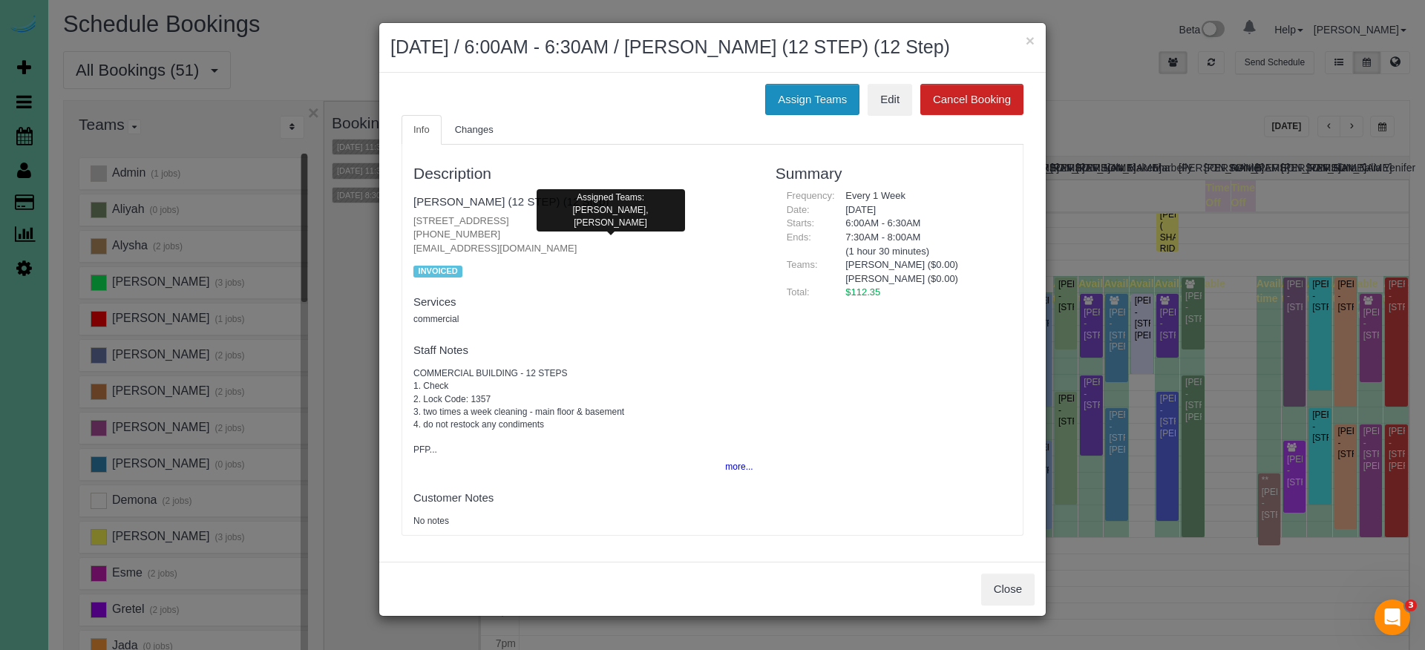
click at [820, 104] on button "Assign Teams" at bounding box center [812, 99] width 94 height 31
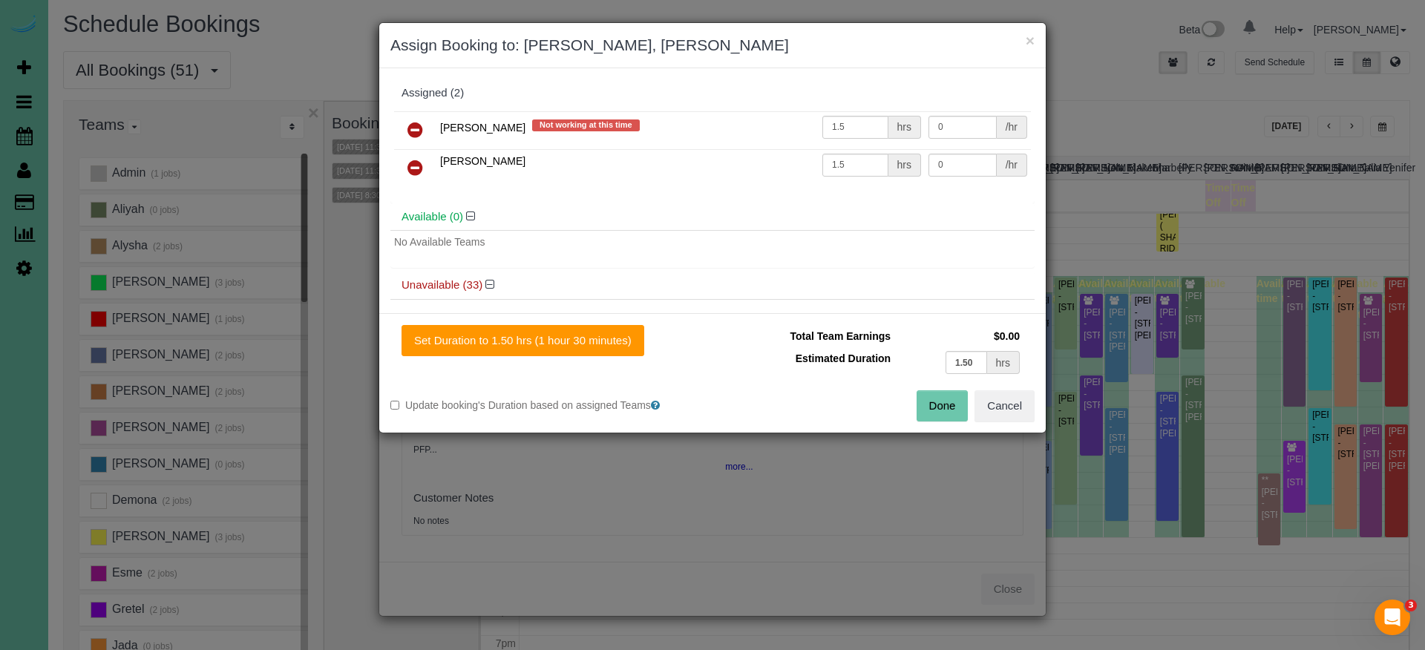
click at [407, 122] on icon at bounding box center [415, 130] width 16 height 18
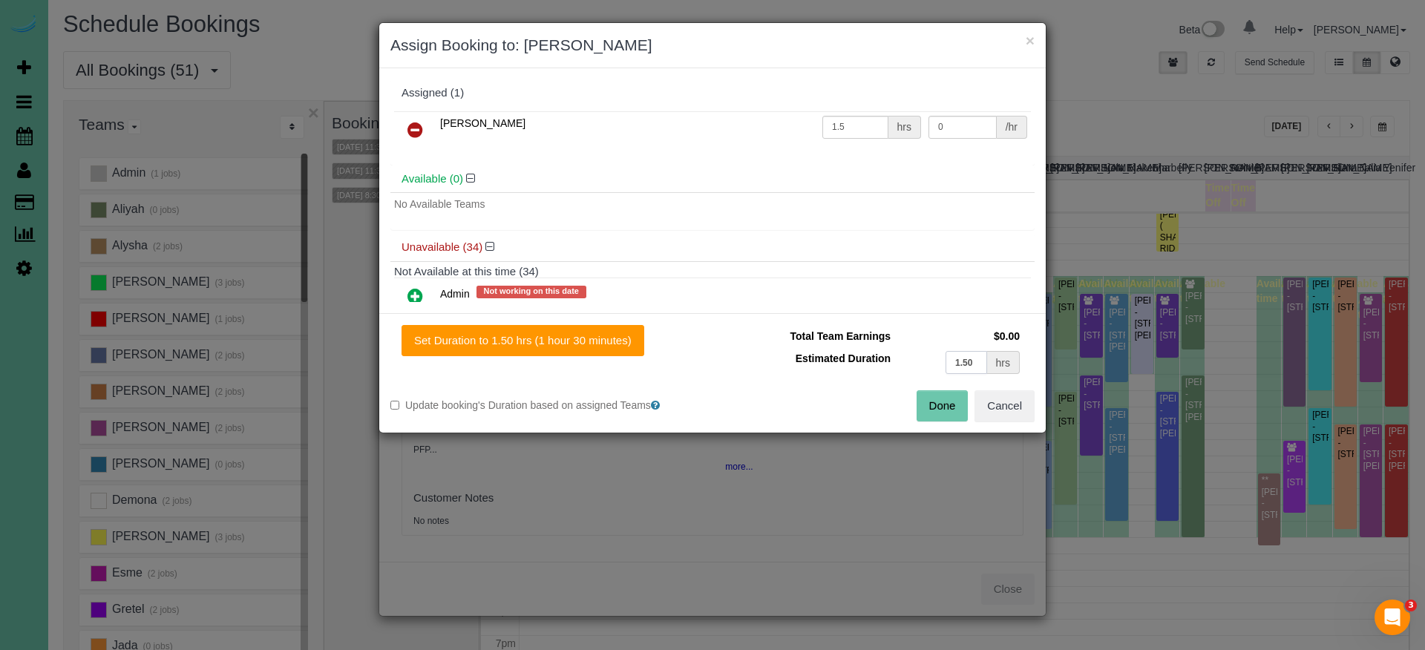
drag, startPoint x: 965, startPoint y: 364, endPoint x: 894, endPoint y: 351, distance: 72.4
click at [894, 351] on tr "Estimated Duration 1.50 hrs" at bounding box center [874, 362] width 300 height 30
type input "2"
click at [606, 341] on button "Set Duration to 2.00 hrs (2 hours 0 minutes)" at bounding box center [523, 340] width 242 height 31
type input "2.00"
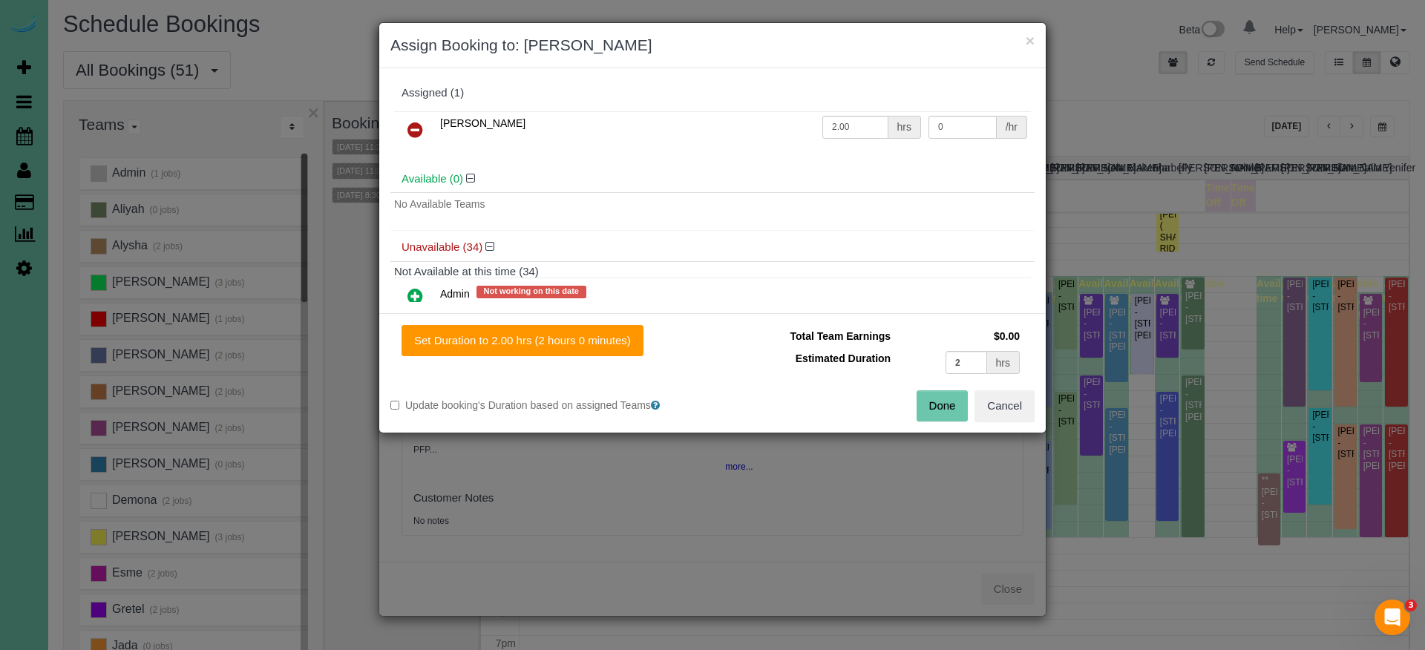
click at [928, 402] on button "Done" at bounding box center [943, 405] width 52 height 31
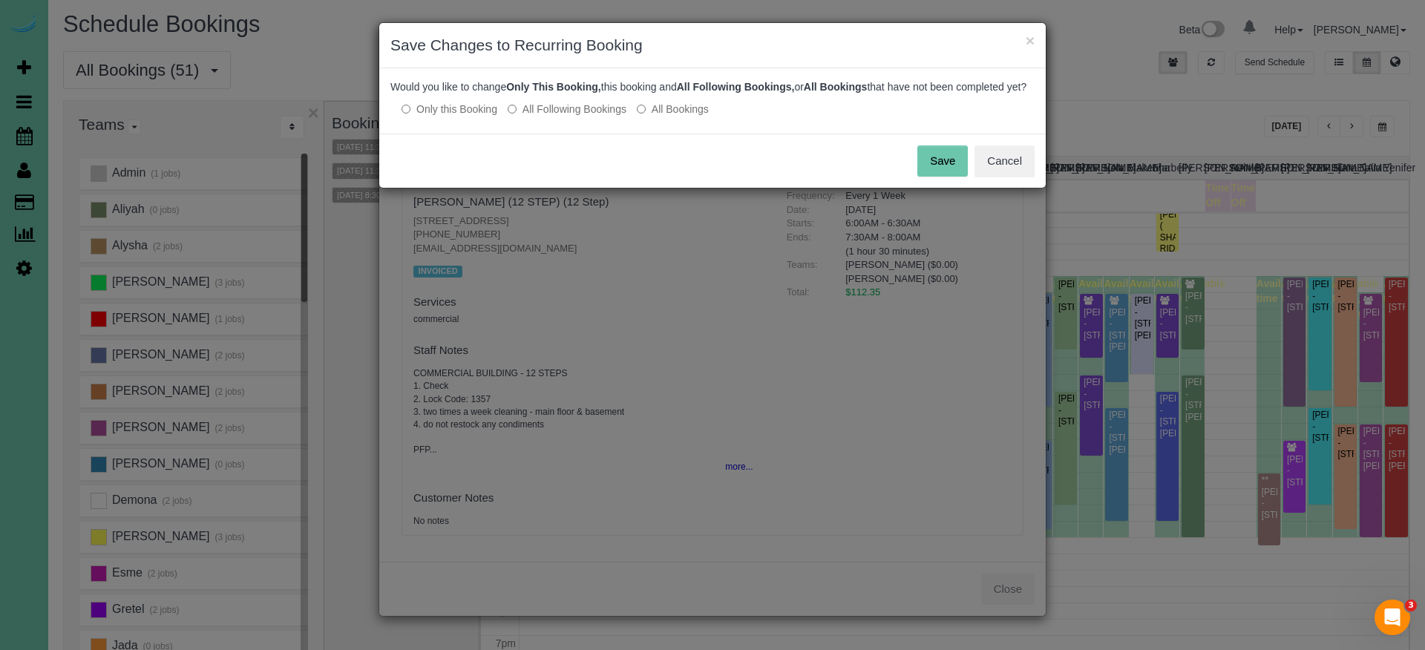
click at [936, 177] on button "Save" at bounding box center [942, 160] width 50 height 31
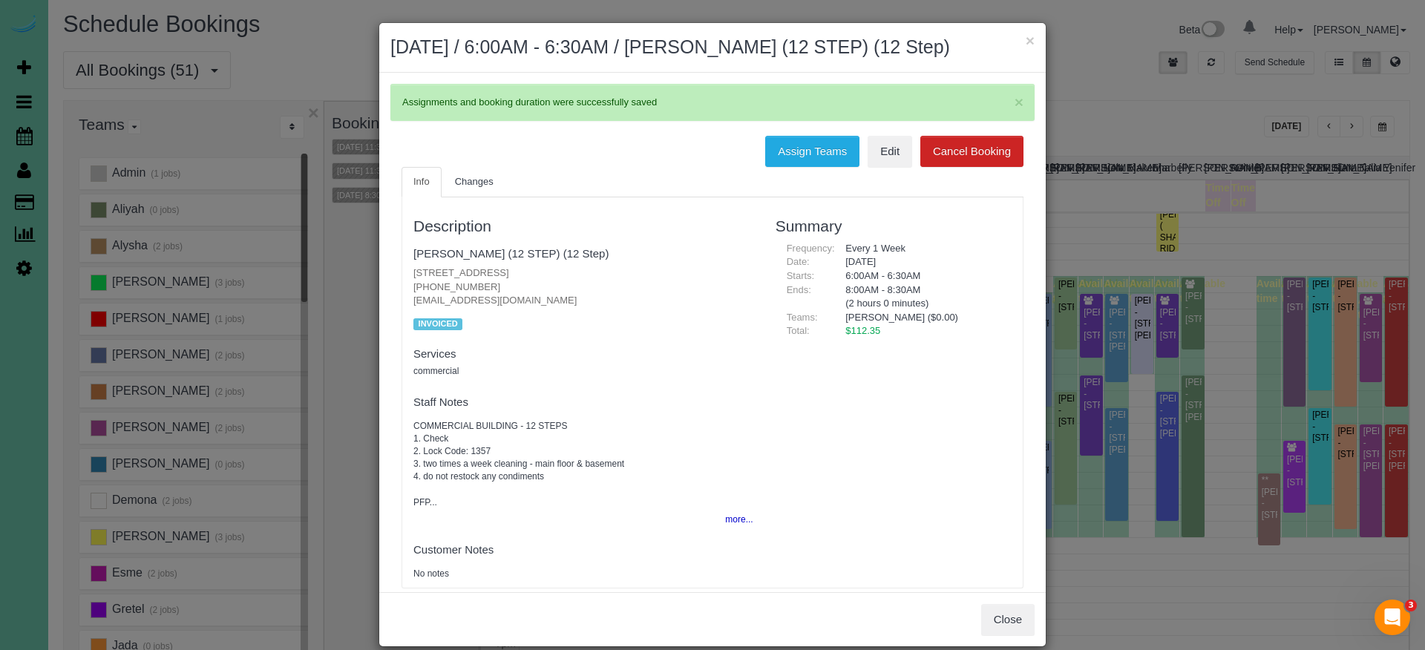
drag, startPoint x: 1029, startPoint y: 37, endPoint x: 1035, endPoint y: 59, distance: 22.9
click at [1030, 38] on button "×" at bounding box center [1030, 41] width 9 height 16
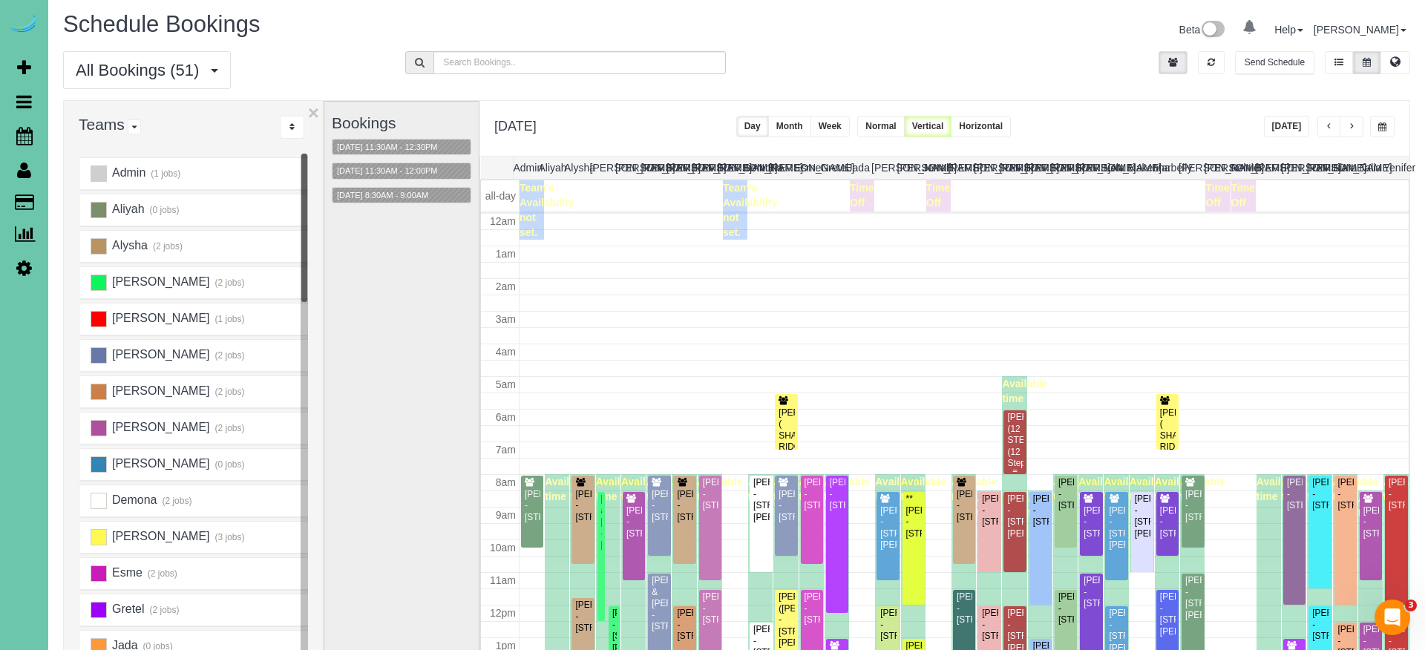
scroll to position [140, 0]
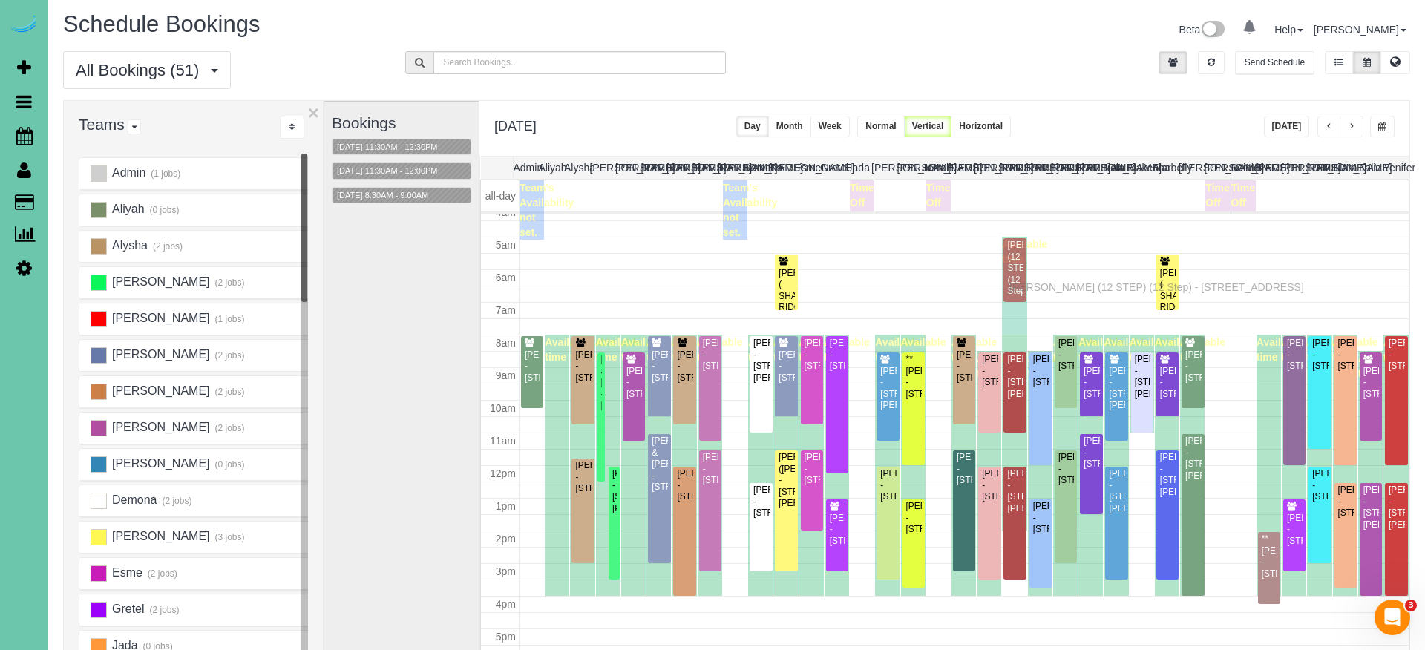
drag, startPoint x: 1014, startPoint y: 318, endPoint x: 1013, endPoint y: 286, distance: 31.9
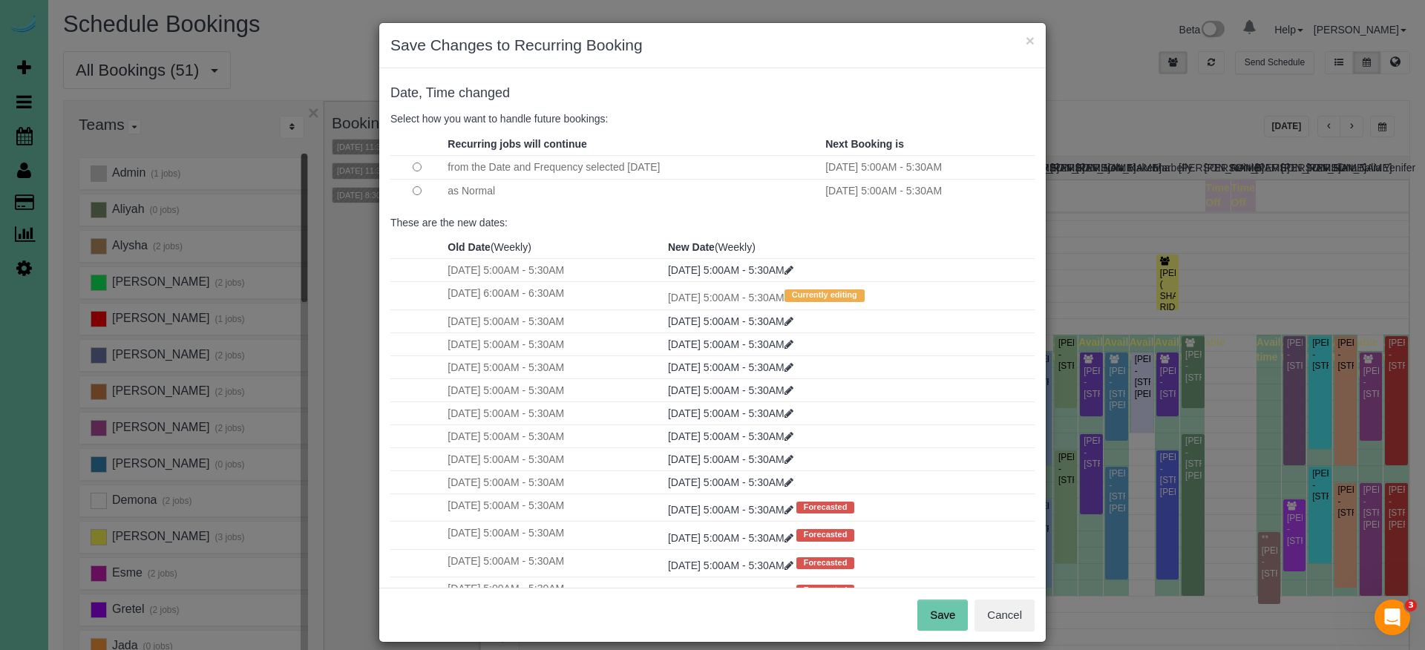
click at [947, 574] on button "Save" at bounding box center [942, 615] width 50 height 31
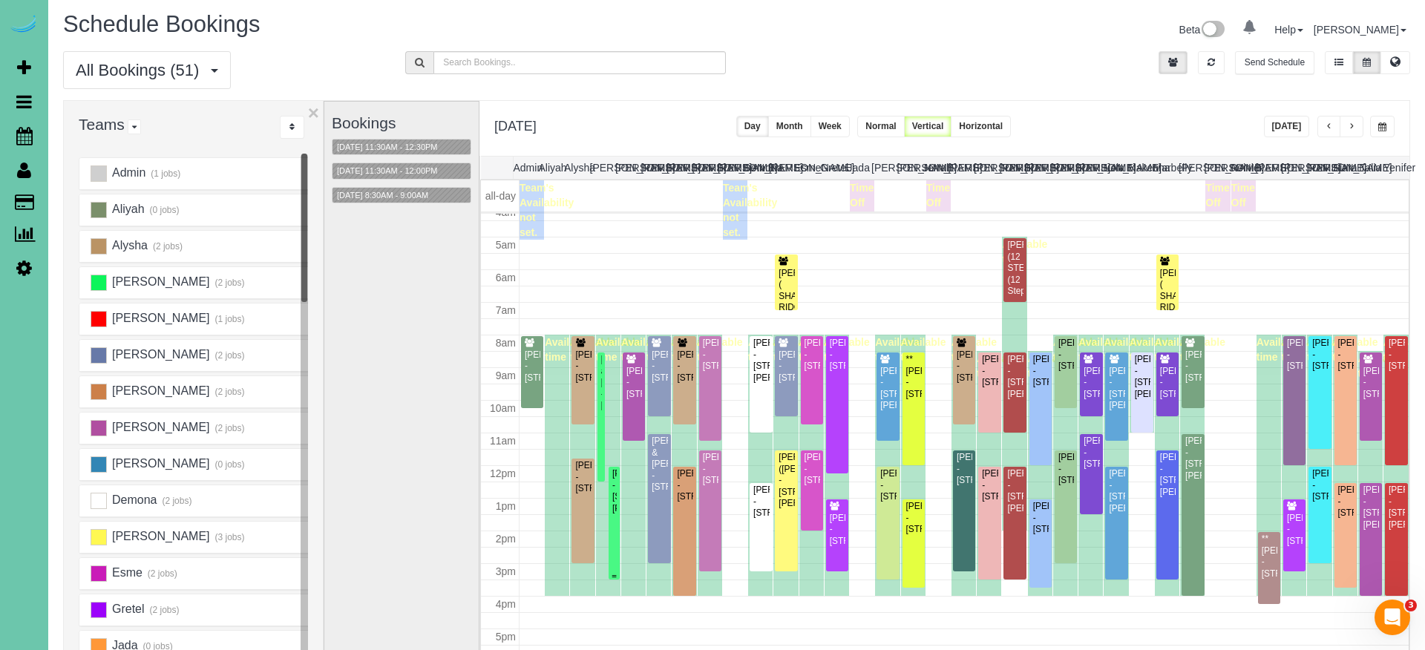
click at [612, 514] on div "[PERSON_NAME] - [STREET_ADDRESS][PERSON_NAME]" at bounding box center [614, 491] width 5 height 46
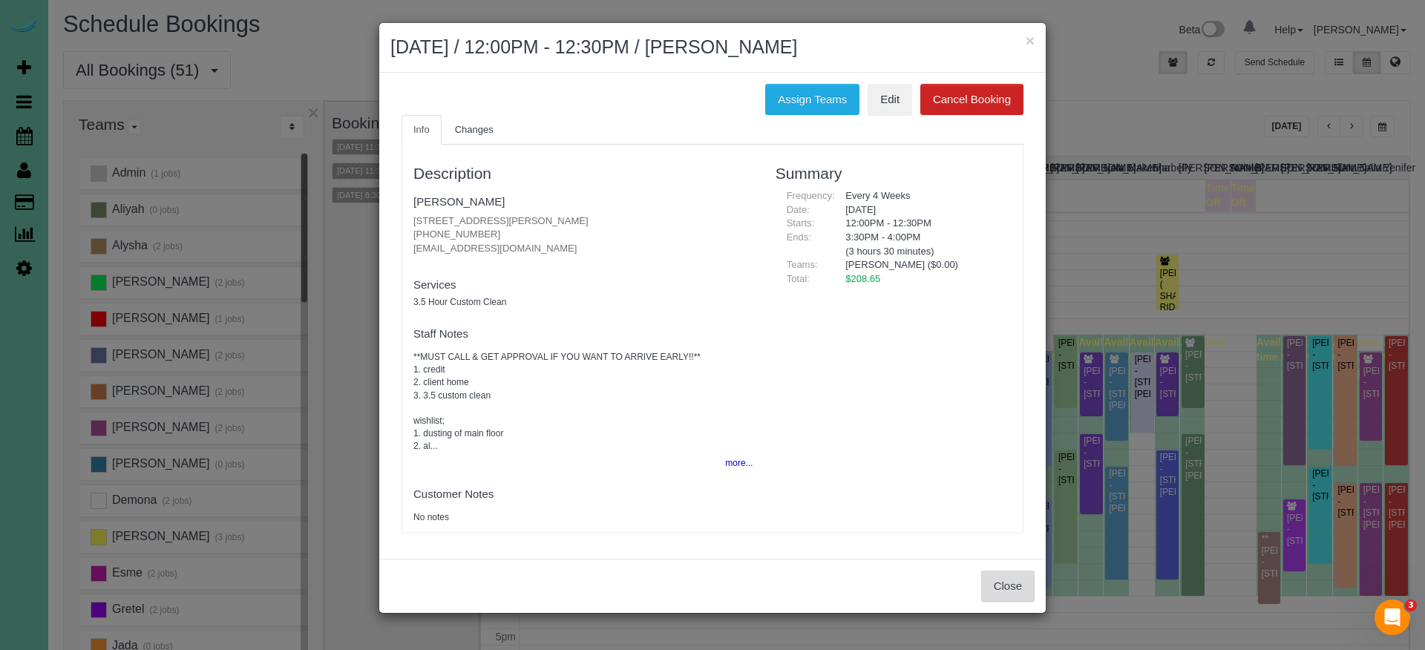
click at [986, 574] on button "Close" at bounding box center [1007, 586] width 53 height 31
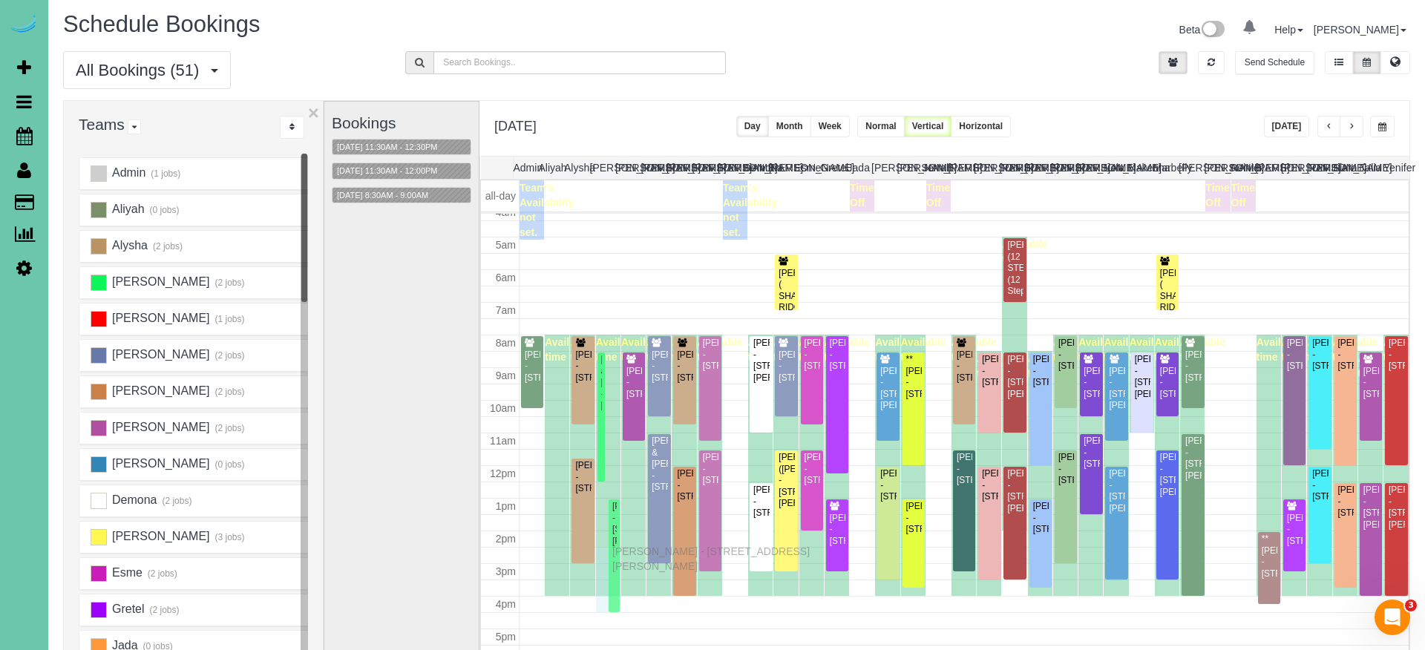
drag, startPoint x: 616, startPoint y: 521, endPoint x: 616, endPoint y: 549, distance: 28.2
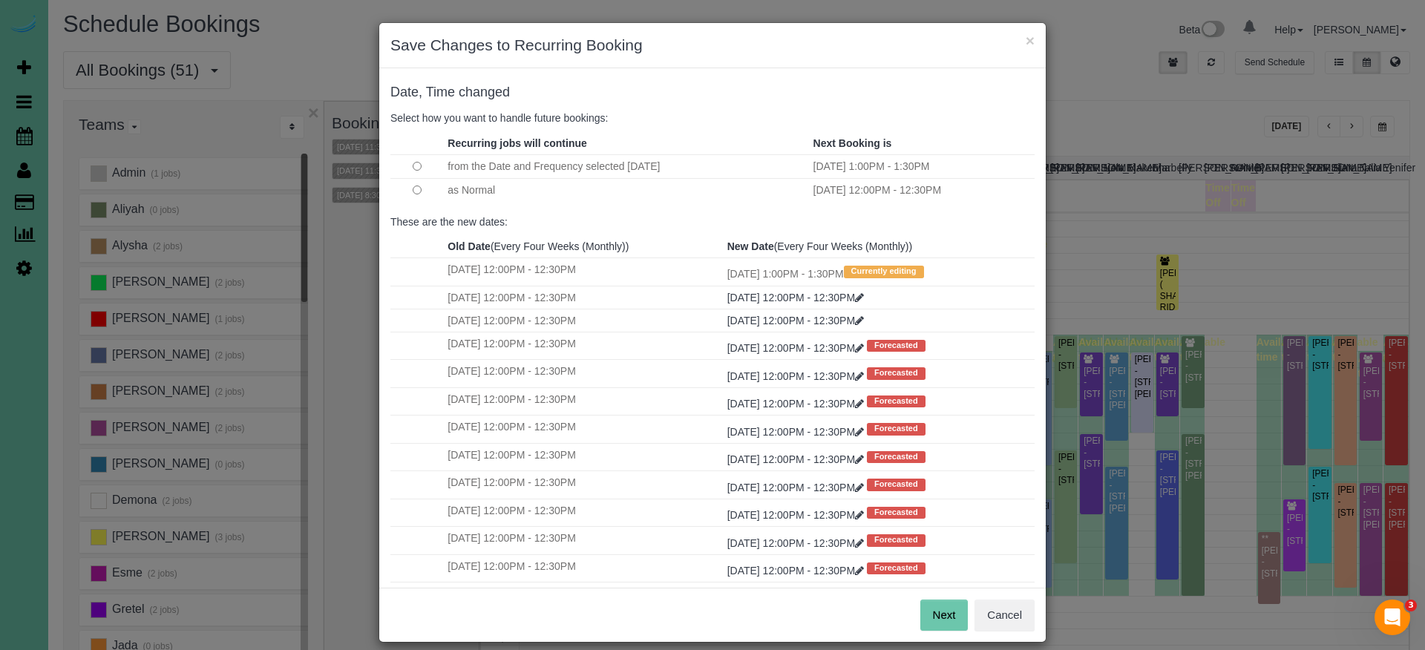
scroll to position [0, 0]
click at [940, 574] on button "Next" at bounding box center [944, 615] width 48 height 31
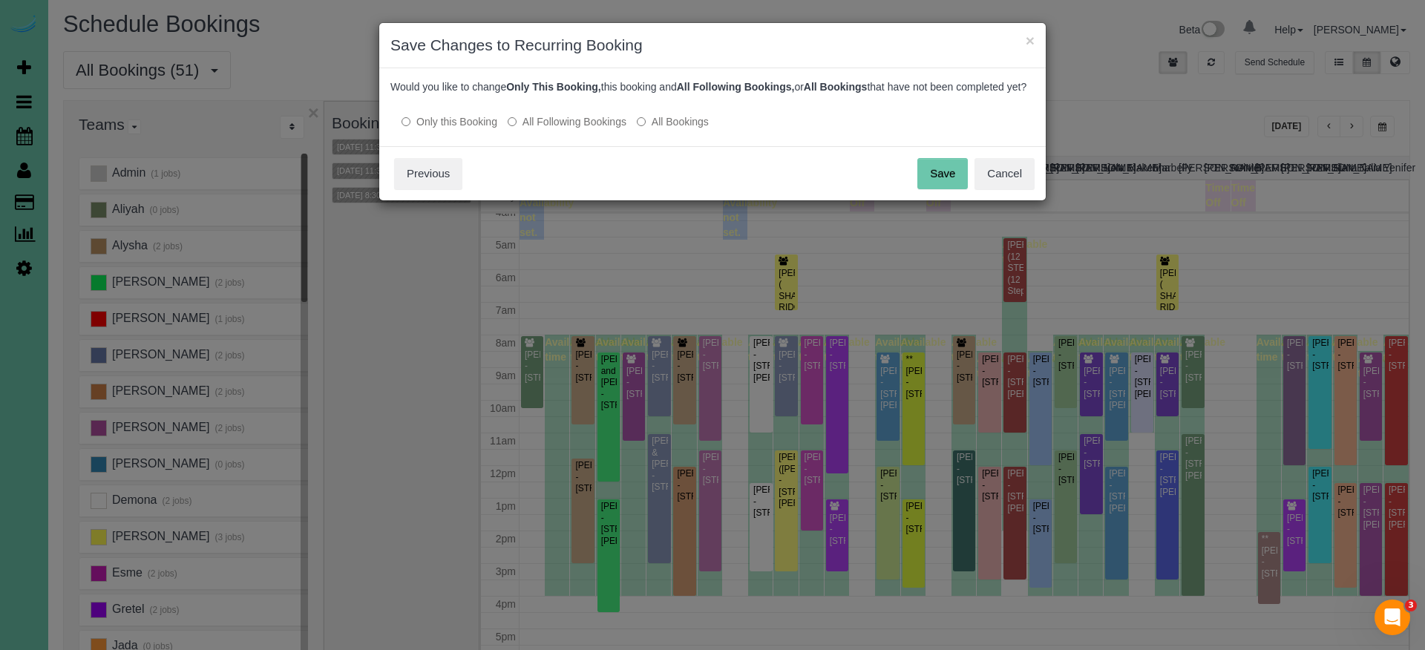
click at [943, 179] on button "Save" at bounding box center [942, 173] width 50 height 31
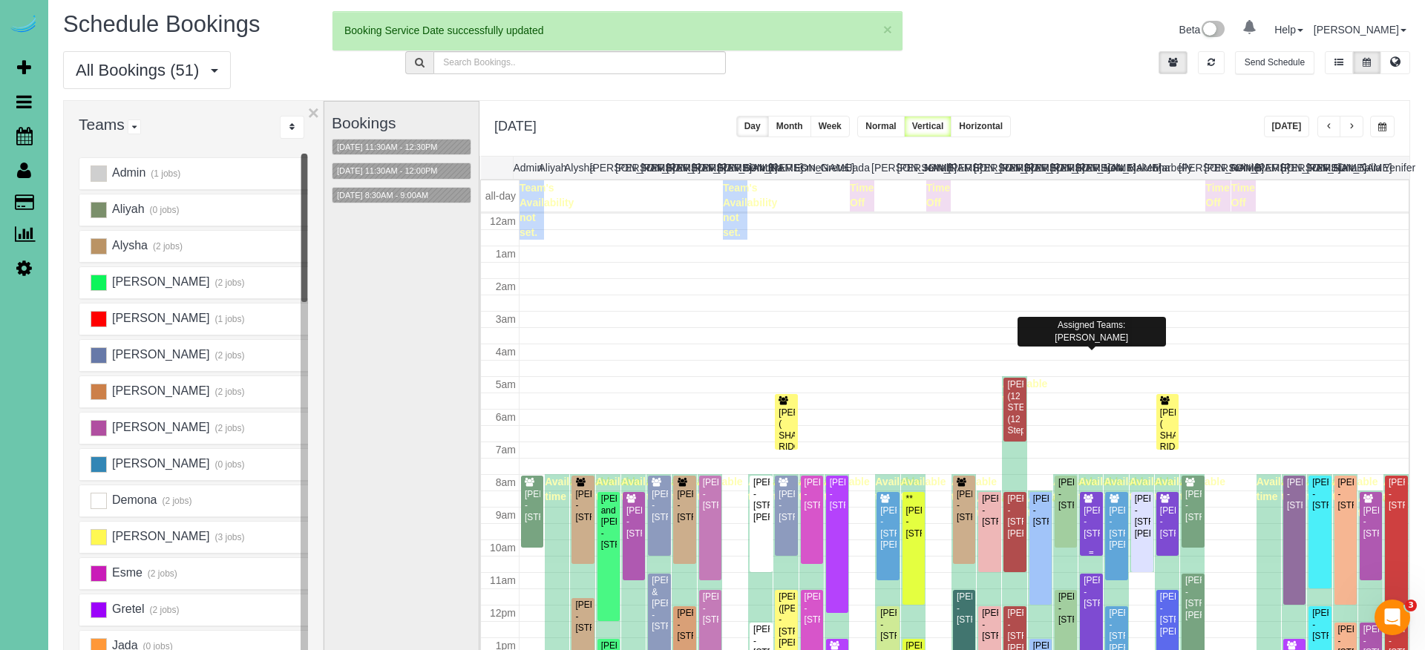
scroll to position [140, 0]
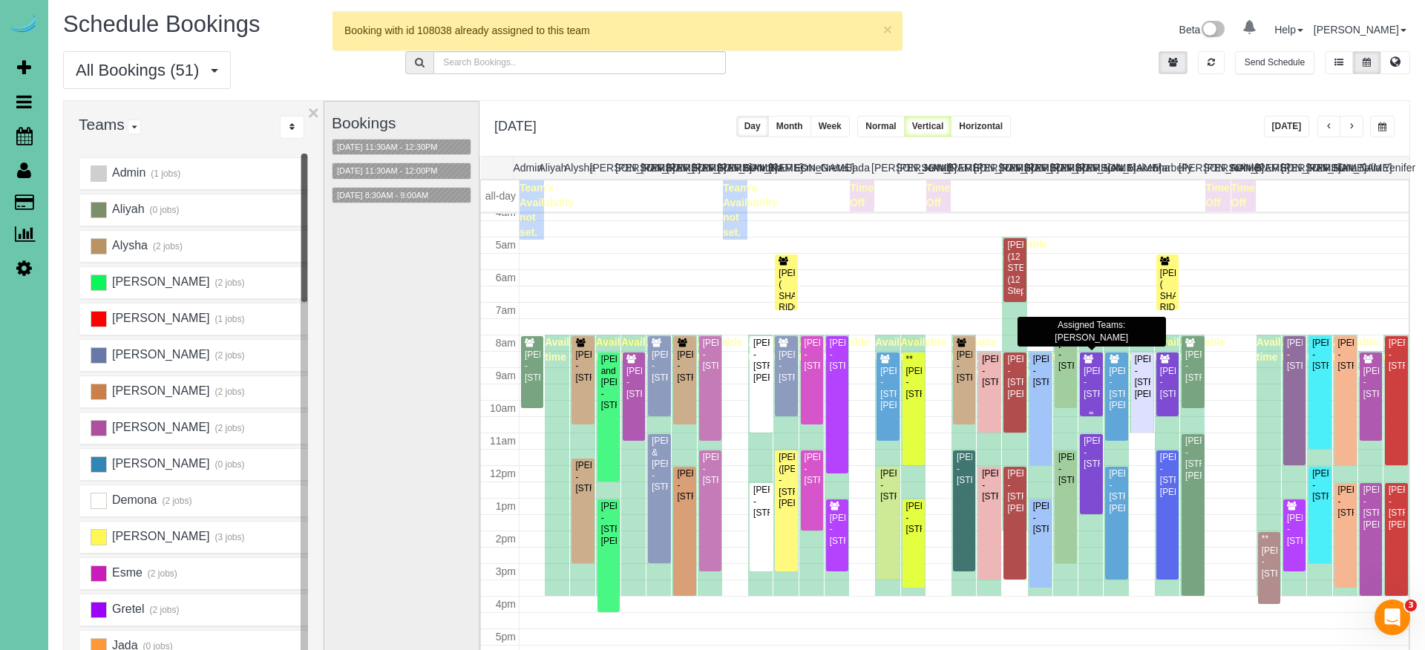
click at [1095, 383] on div "[PERSON_NAME] - [STREET_ADDRESS]" at bounding box center [1091, 383] width 16 height 34
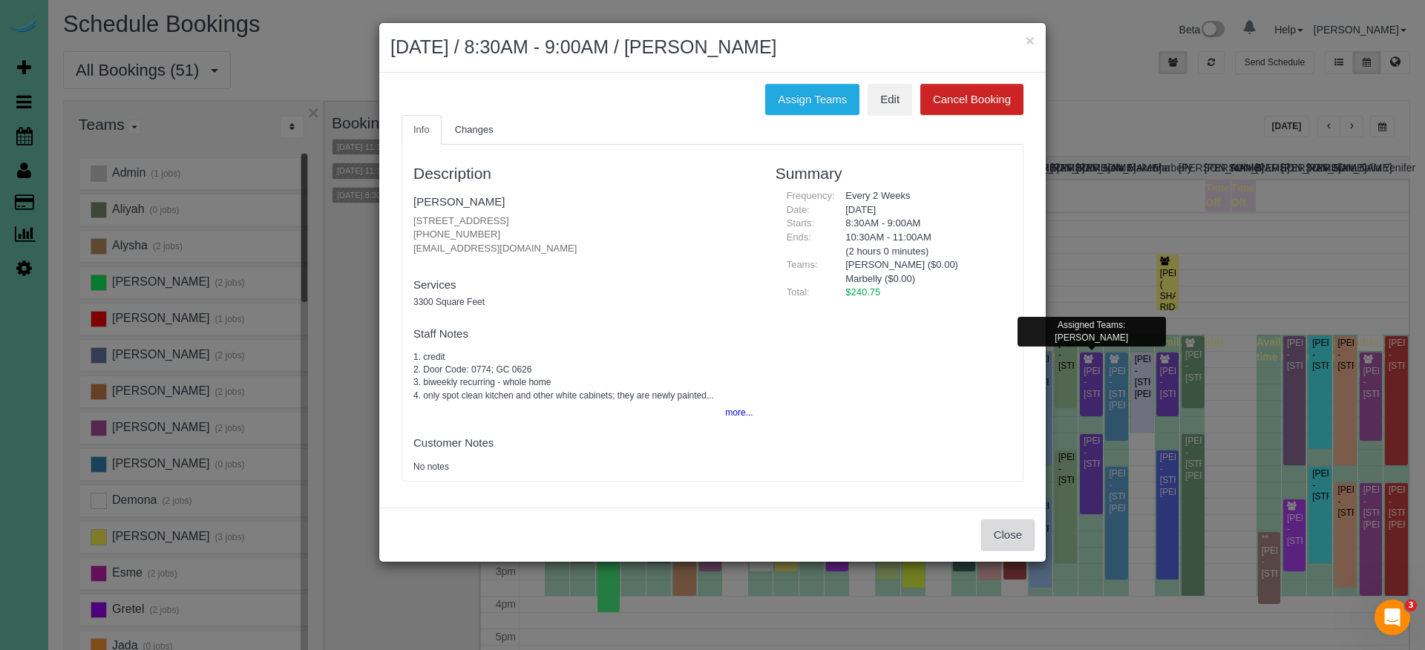
click at [1006, 544] on button "Close" at bounding box center [1007, 535] width 53 height 31
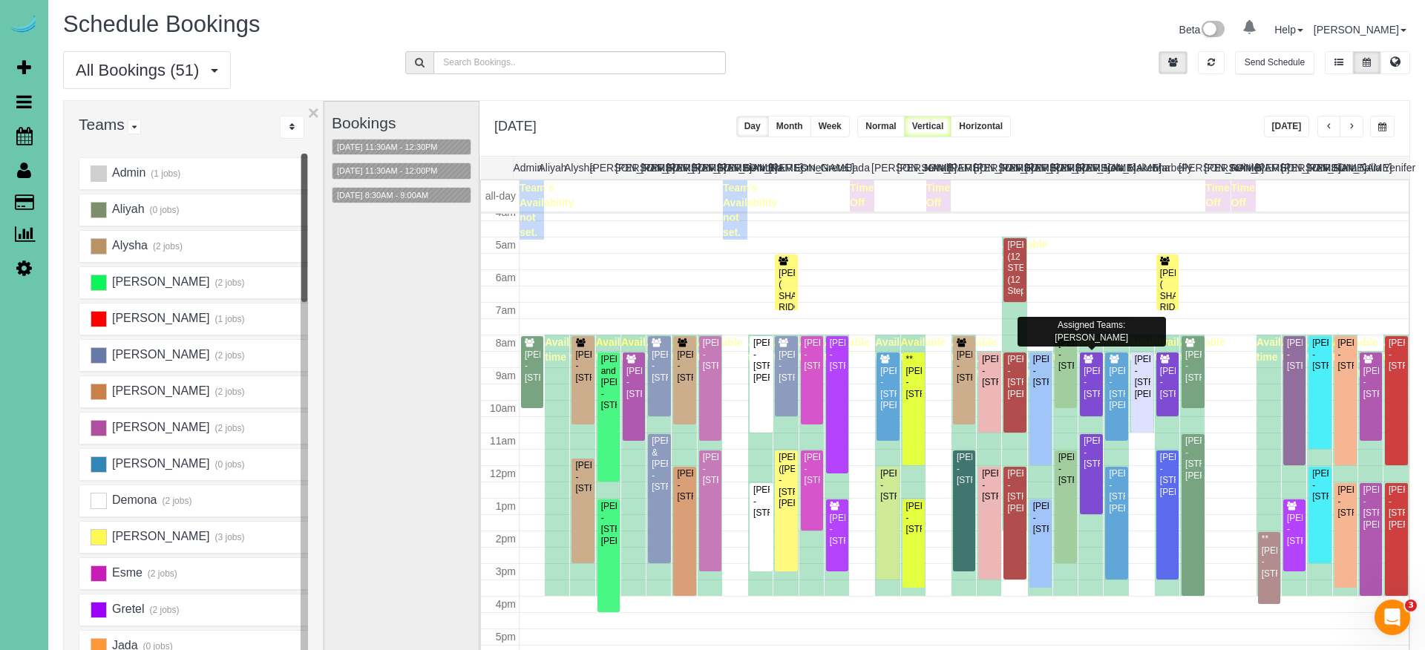
click at [1375, 128] on button "button" at bounding box center [1382, 127] width 24 height 22
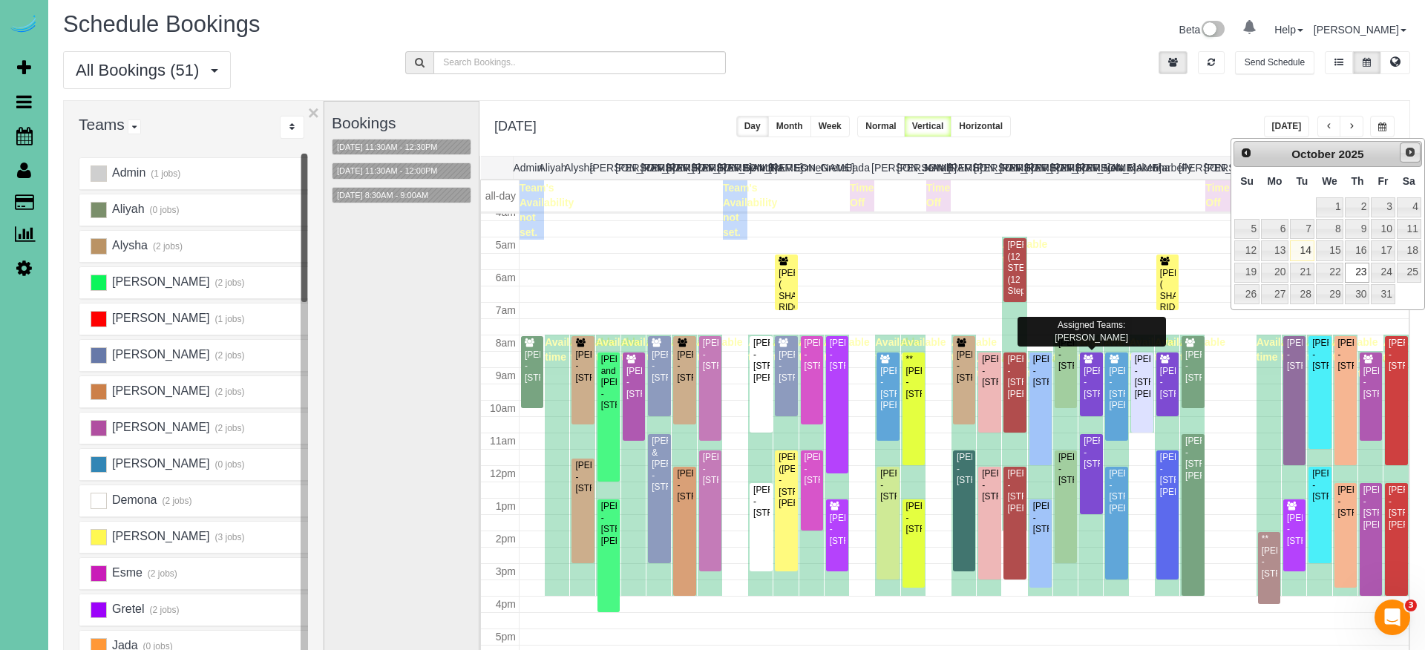
click at [1380, 149] on span "Next" at bounding box center [1410, 152] width 12 height 12
click at [1358, 232] on link "6" at bounding box center [1357, 229] width 24 height 20
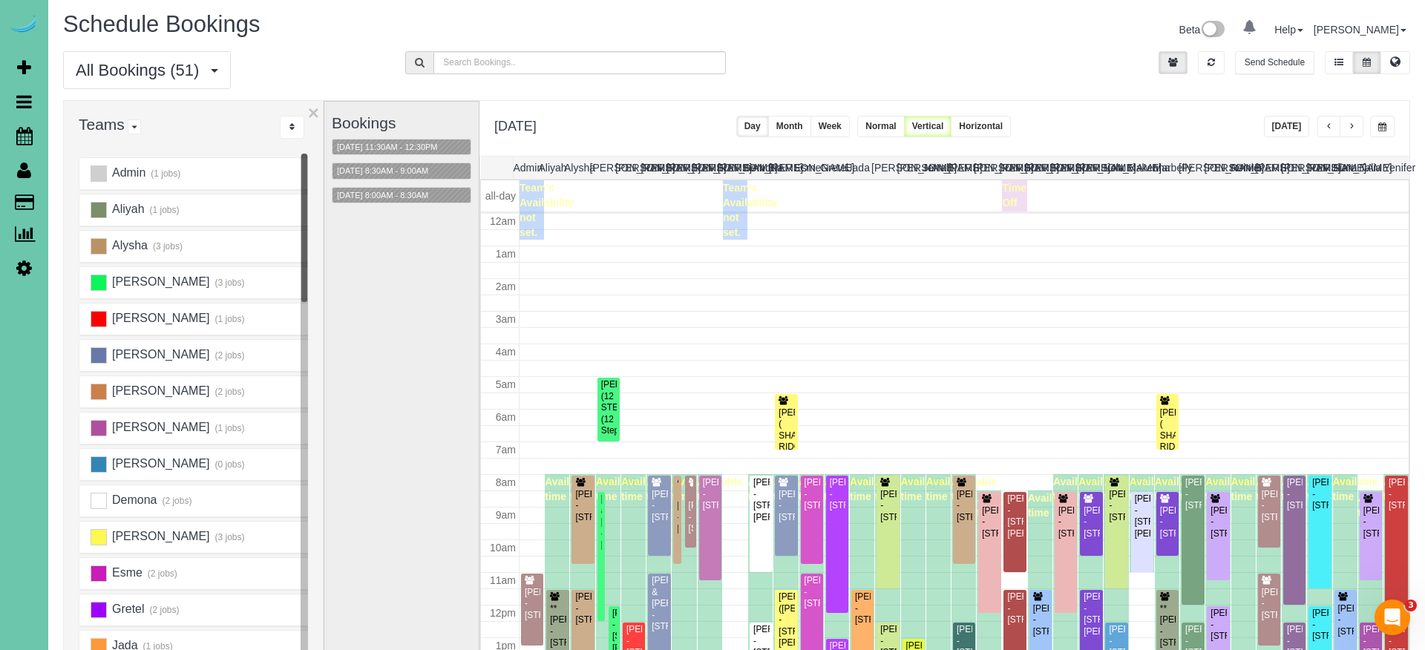
scroll to position [197, 0]
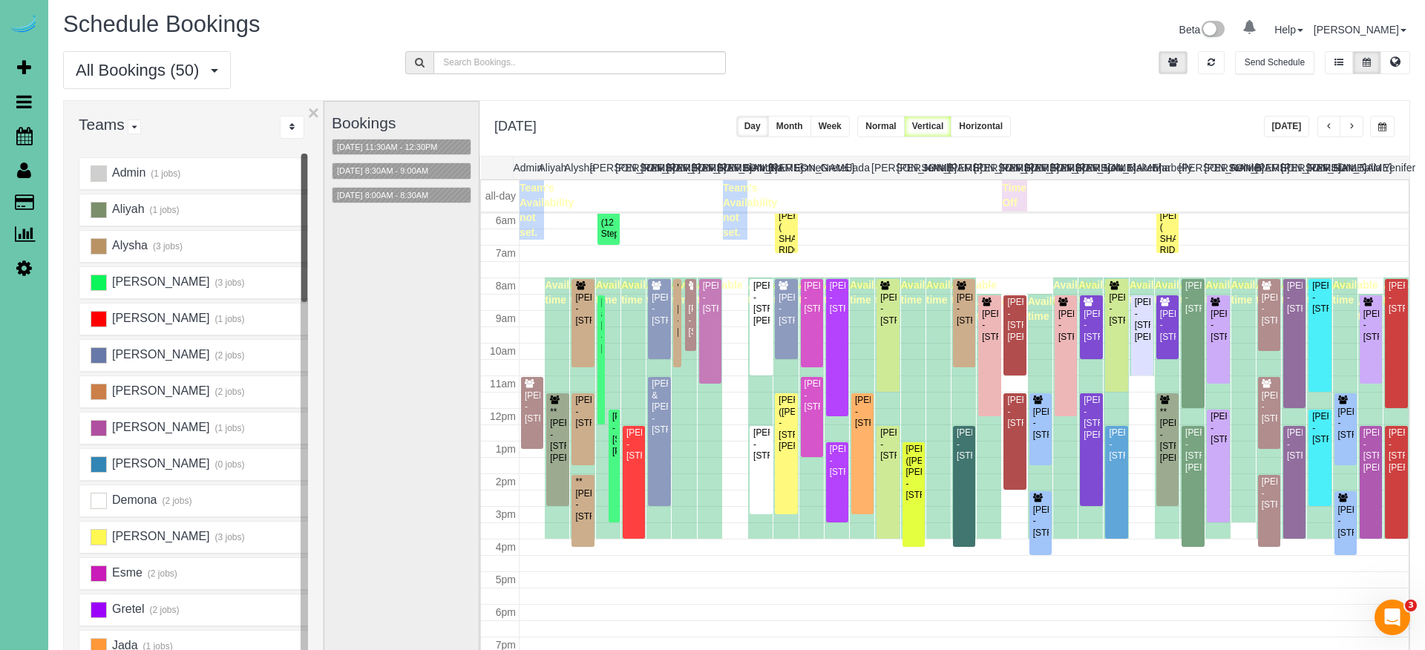
click at [850, 133] on button "Week" at bounding box center [829, 127] width 39 height 22
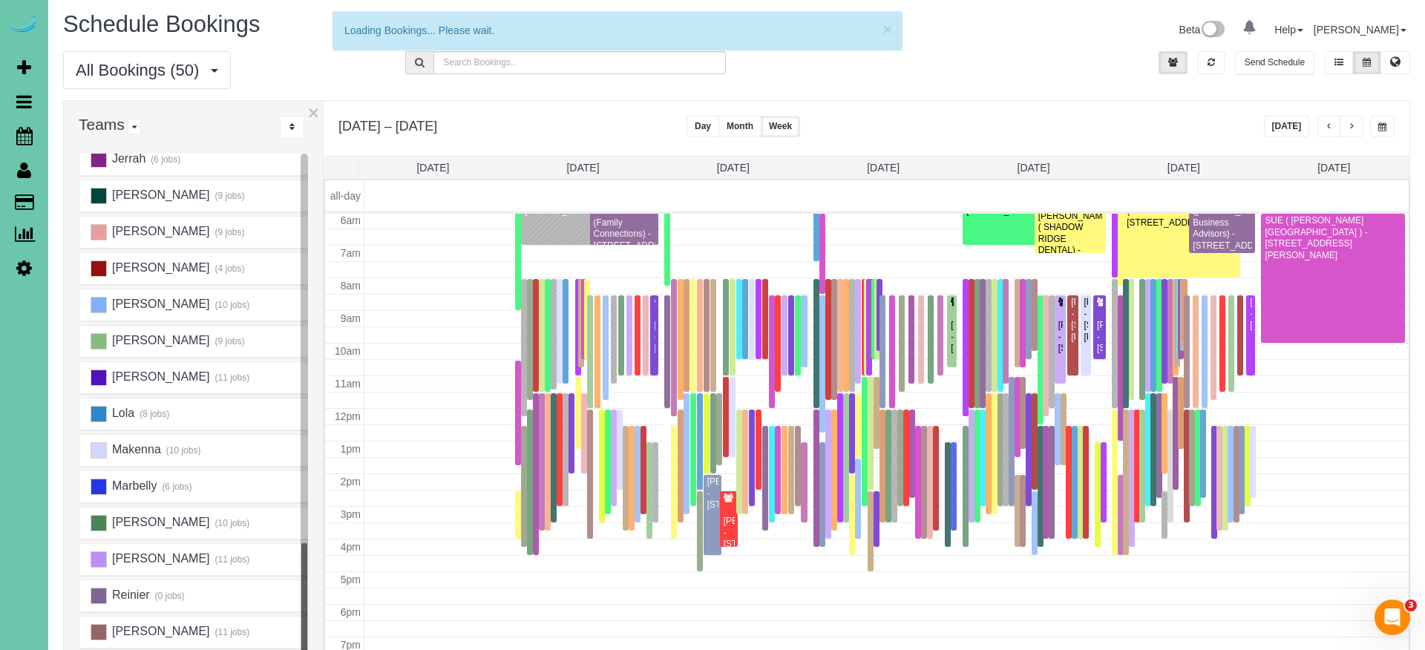
scroll to position [620, 0]
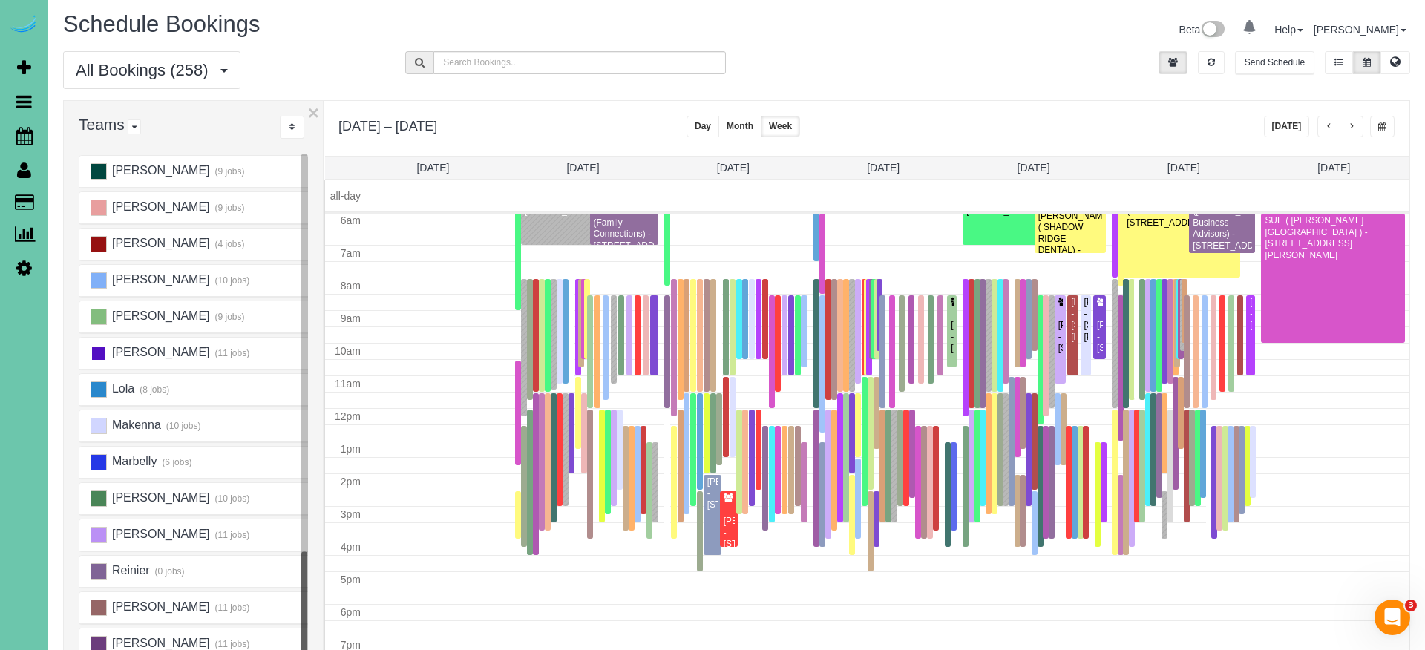
click at [96, 351] on ins at bounding box center [99, 353] width 16 height 16
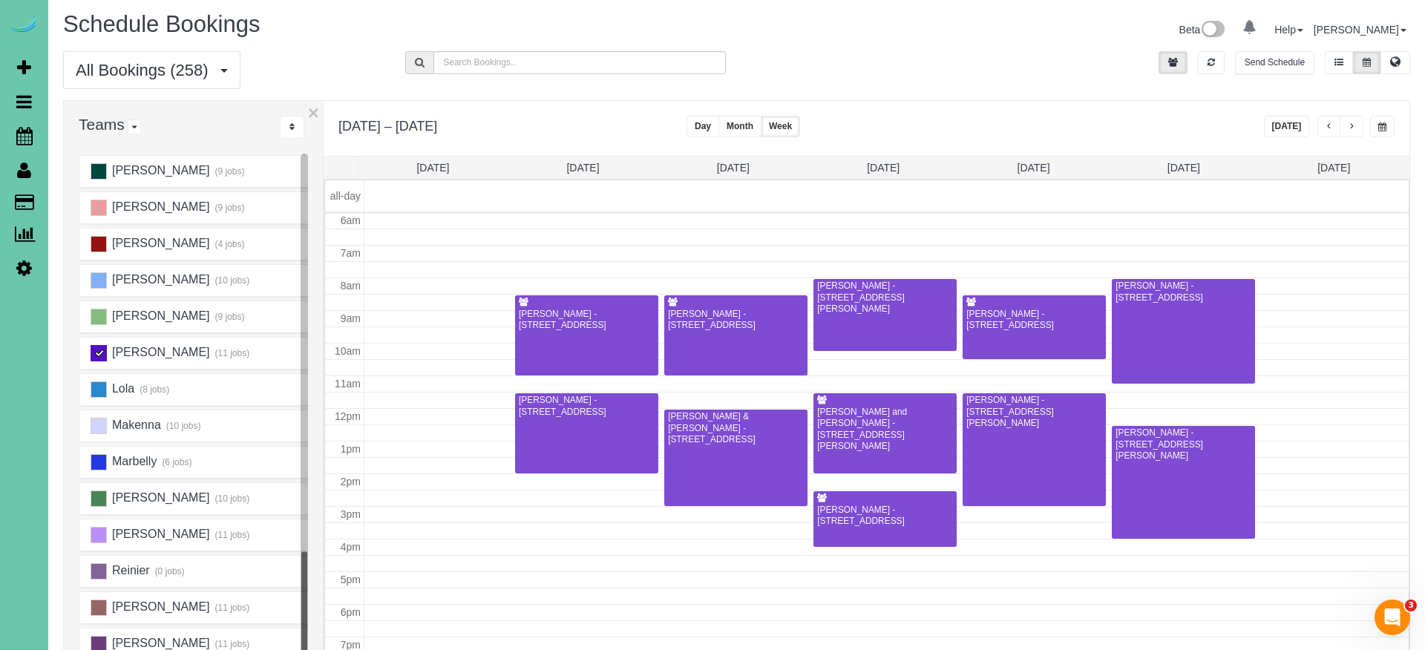
scroll to position [197, 0]
click at [1354, 124] on span "button" at bounding box center [1351, 126] width 7 height 9
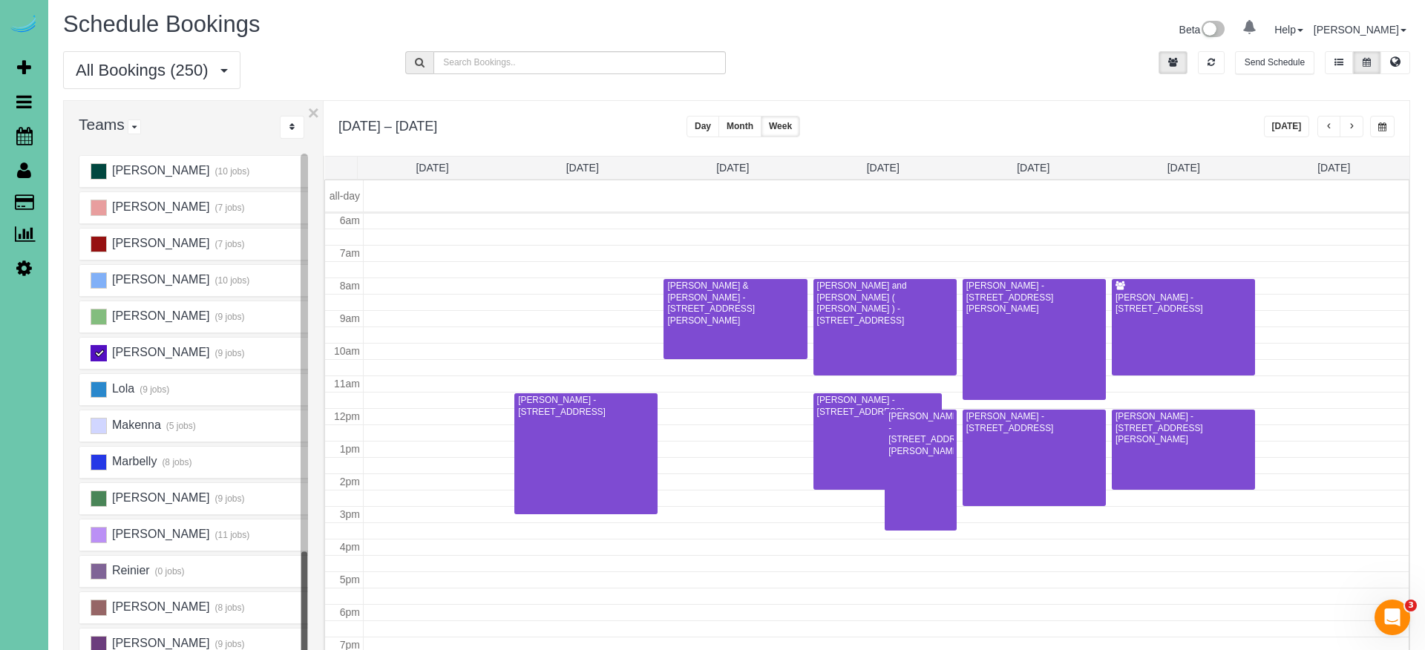
click at [1330, 125] on span "button" at bounding box center [1329, 126] width 7 height 9
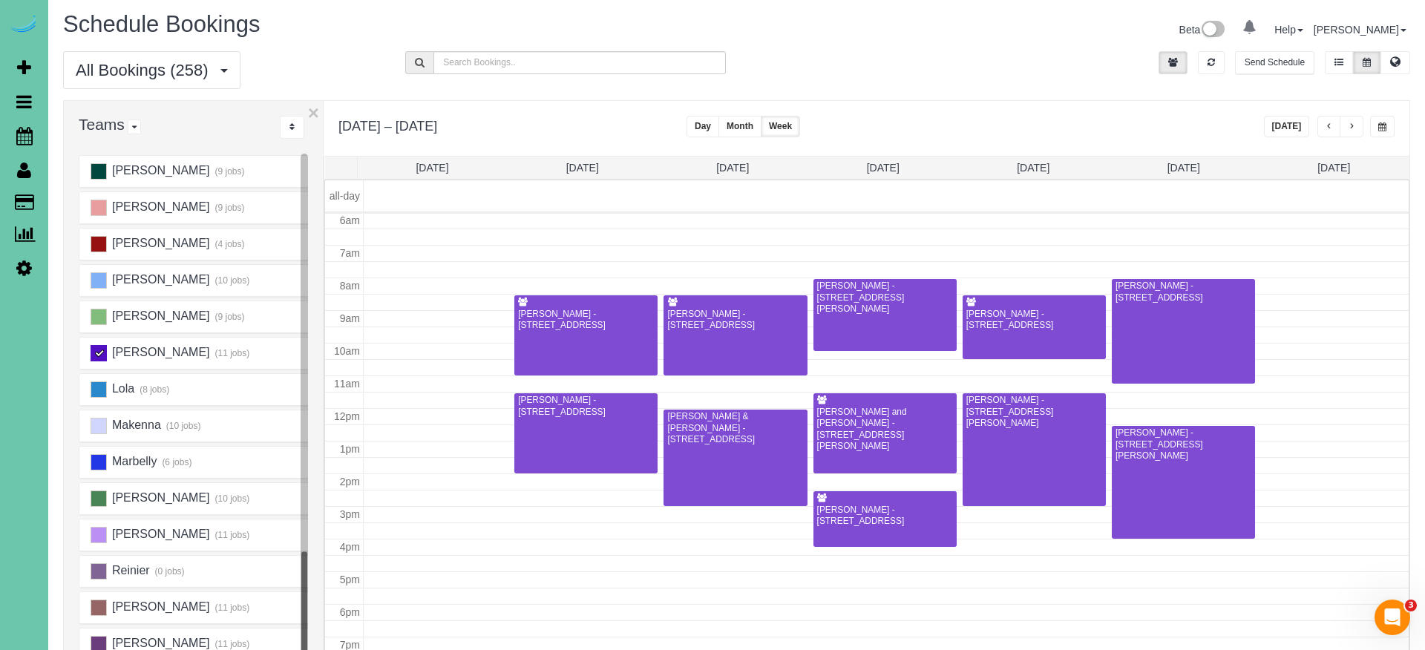
click at [1375, 130] on button "button" at bounding box center [1382, 127] width 24 height 22
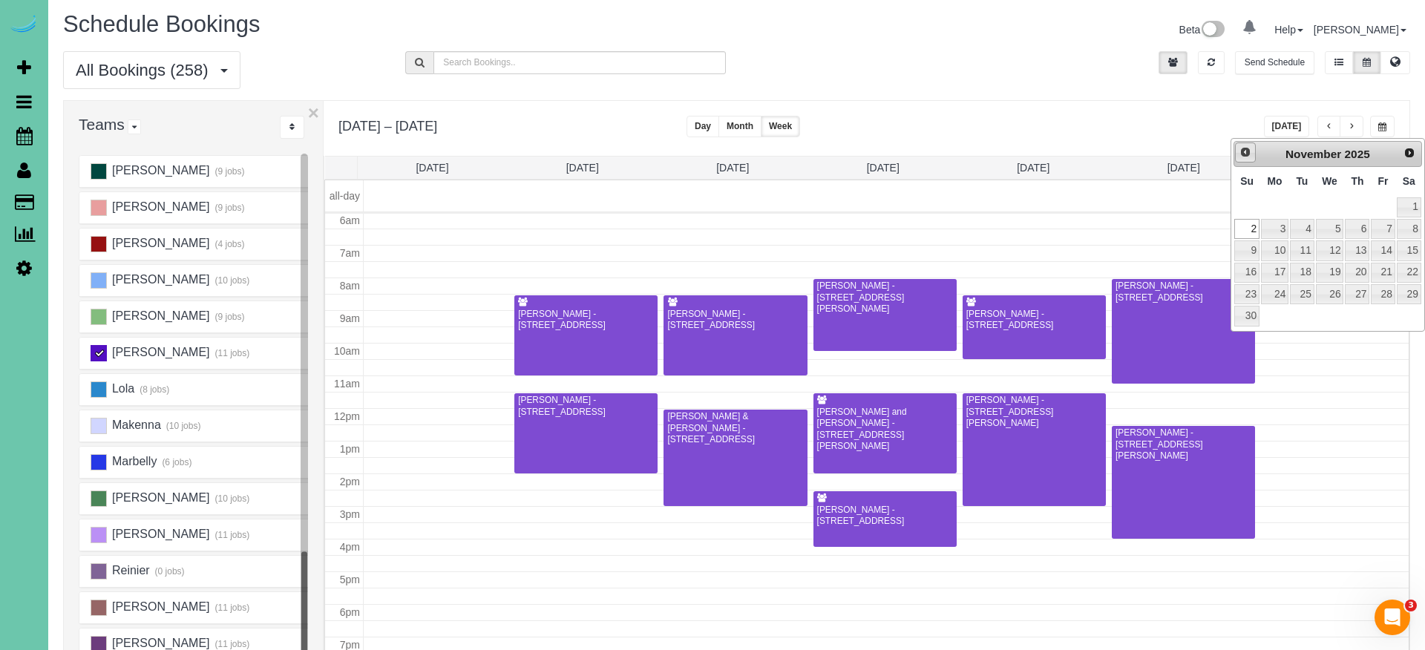
click at [1239, 151] on span "Prev" at bounding box center [1245, 152] width 12 height 12
click at [1355, 268] on link "23" at bounding box center [1357, 273] width 24 height 20
type input "**********"
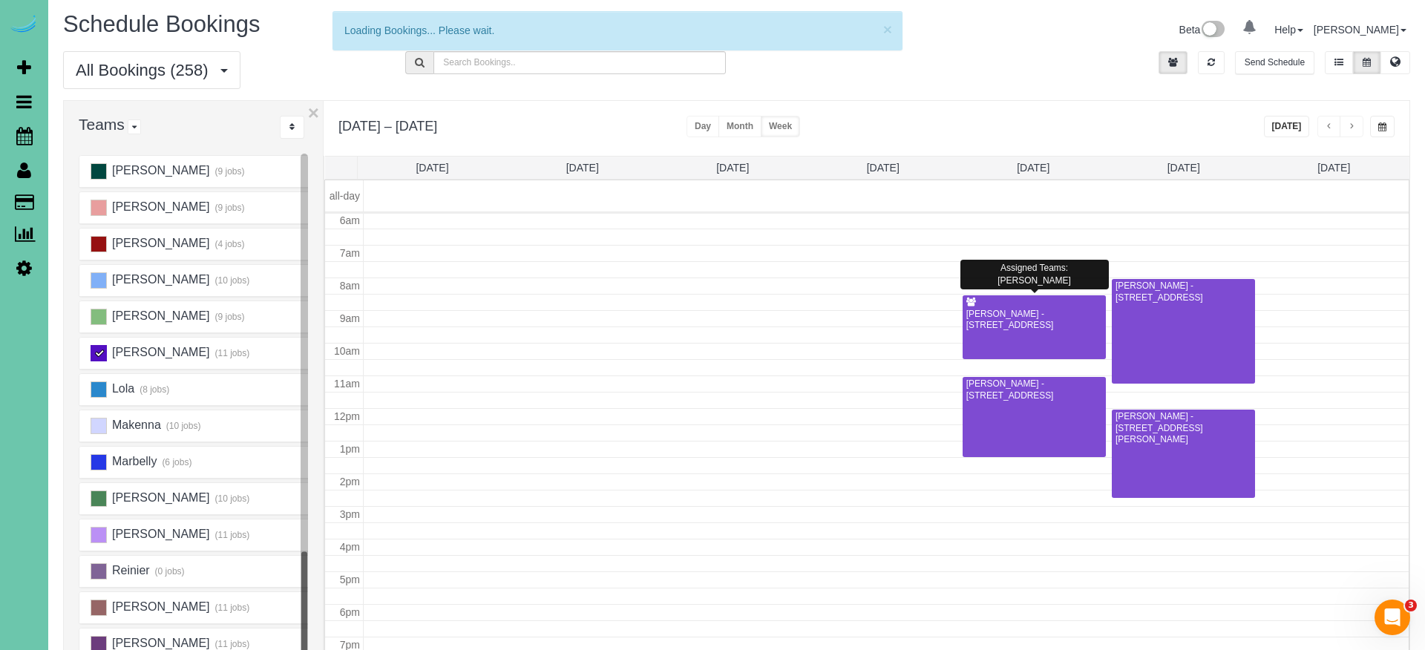
click at [1008, 331] on div at bounding box center [1034, 327] width 143 height 64
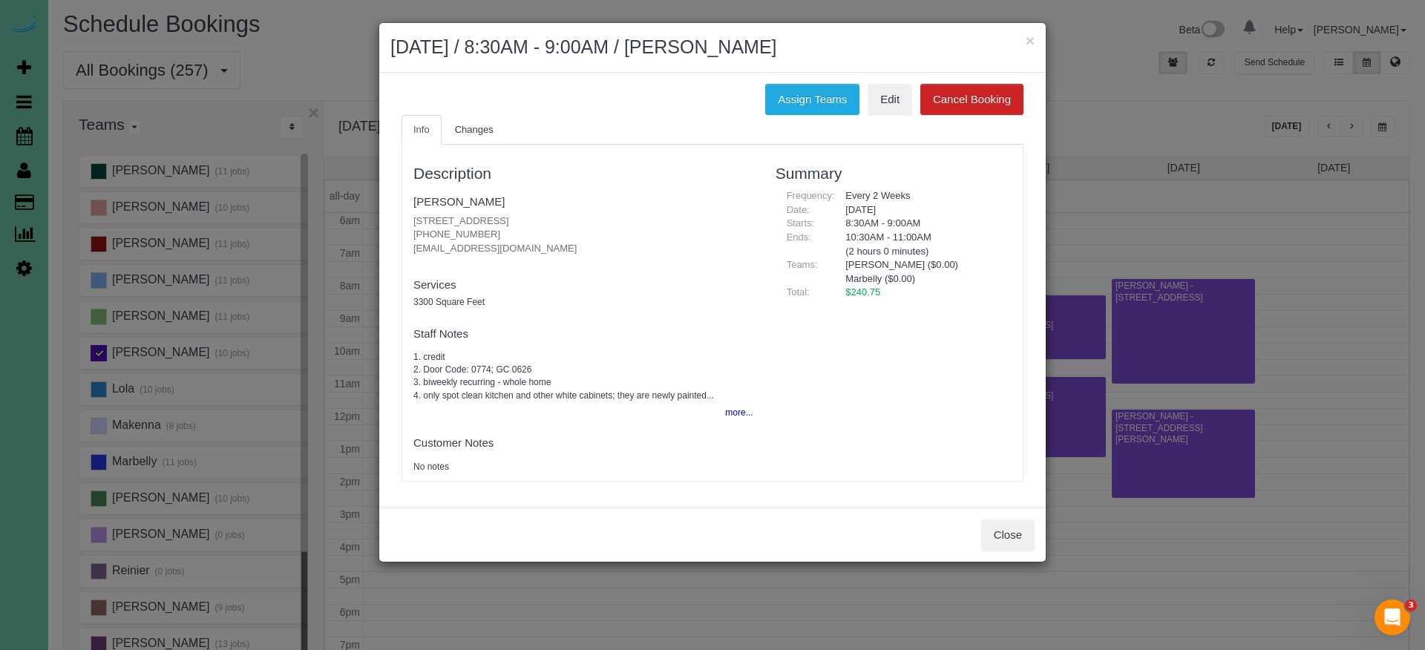
drag, startPoint x: 496, startPoint y: 228, endPoint x: 414, endPoint y: 228, distance: 81.6
click at [414, 228] on p "[STREET_ADDRESS] [PHONE_NUMBER] [EMAIL_ADDRESS][DOMAIN_NAME]" at bounding box center [583, 235] width 340 height 42
copy p "[PHONE_NUMBER]"
click at [629, 113] on div "Assign Teams Edit Cancel Booking" at bounding box center [712, 99] width 644 height 31
click at [793, 92] on button "Assign Teams" at bounding box center [812, 99] width 94 height 31
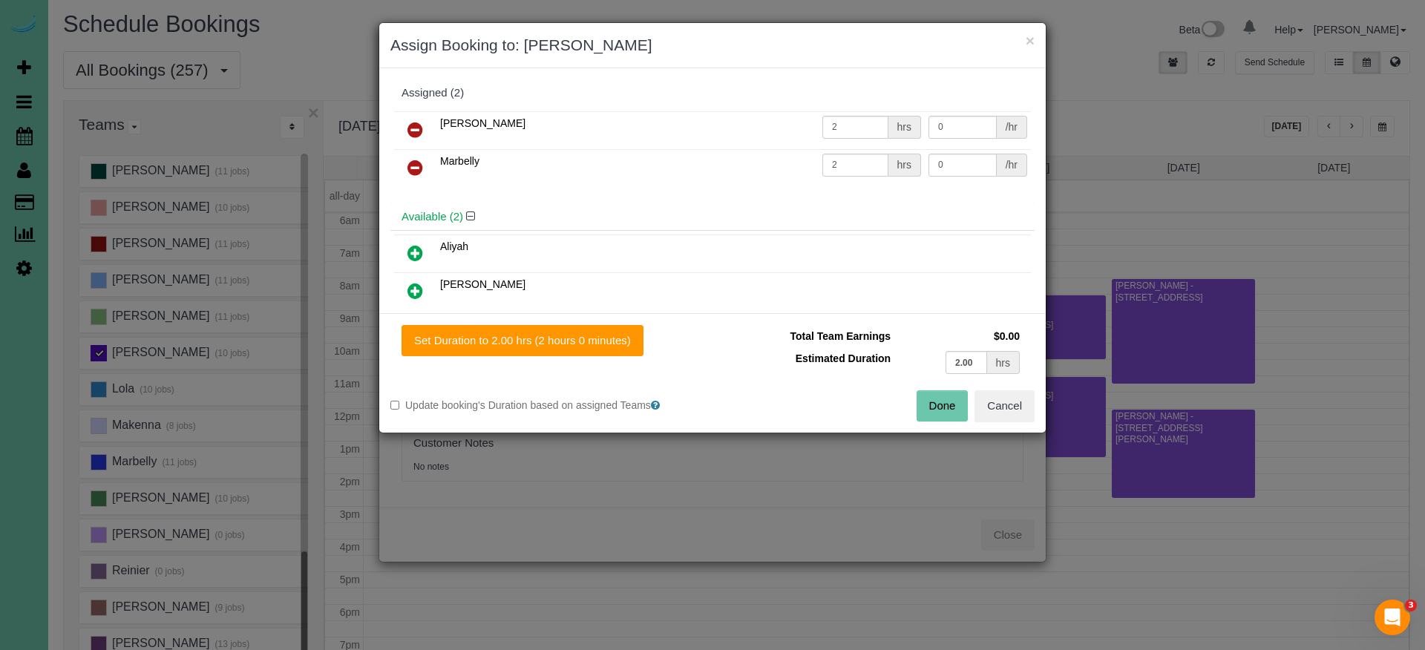
click at [414, 168] on icon at bounding box center [415, 168] width 16 height 18
drag, startPoint x: 962, startPoint y: 360, endPoint x: 897, endPoint y: 354, distance: 65.6
click at [897, 354] on td "2.00 hrs" at bounding box center [958, 362] width 129 height 30
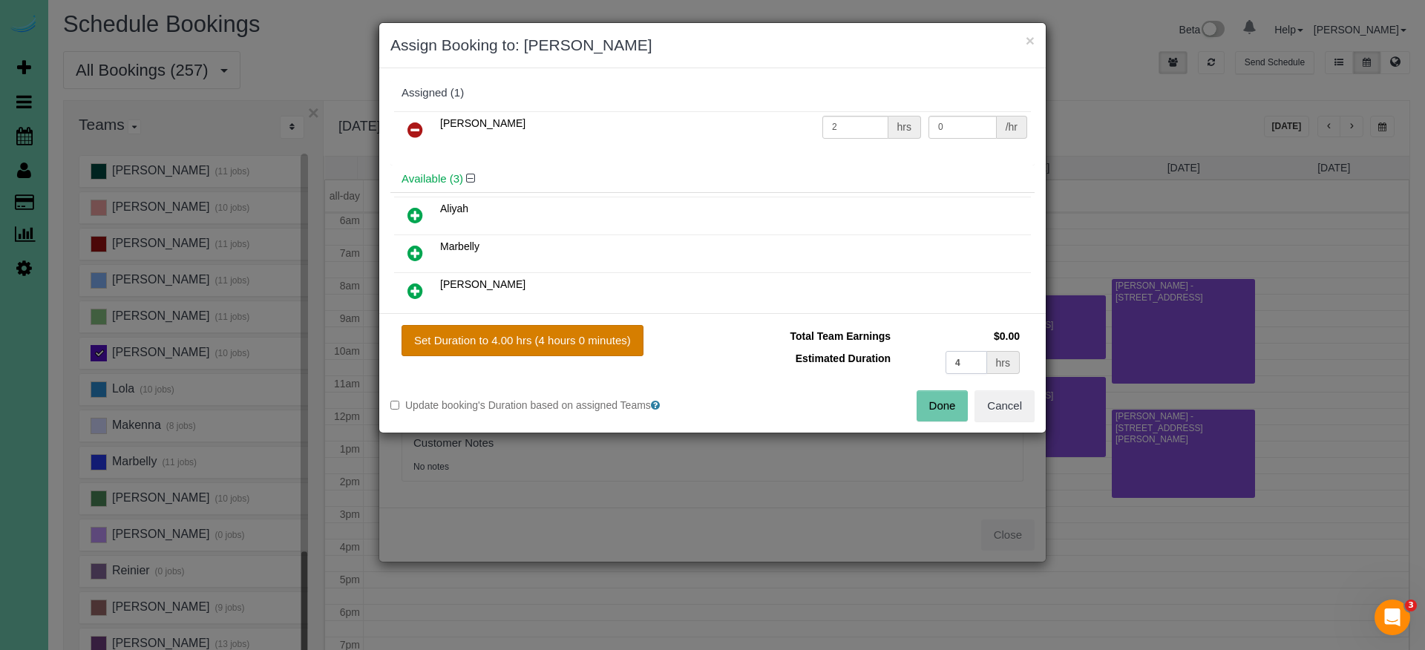
type input "4"
drag, startPoint x: 618, startPoint y: 341, endPoint x: 652, endPoint y: 346, distance: 34.5
click at [621, 341] on button "Set Duration to 4.00 hrs (4 hours 0 minutes)" at bounding box center [523, 340] width 242 height 31
type input "4.00"
drag, startPoint x: 937, startPoint y: 402, endPoint x: 900, endPoint y: 385, distance: 40.2
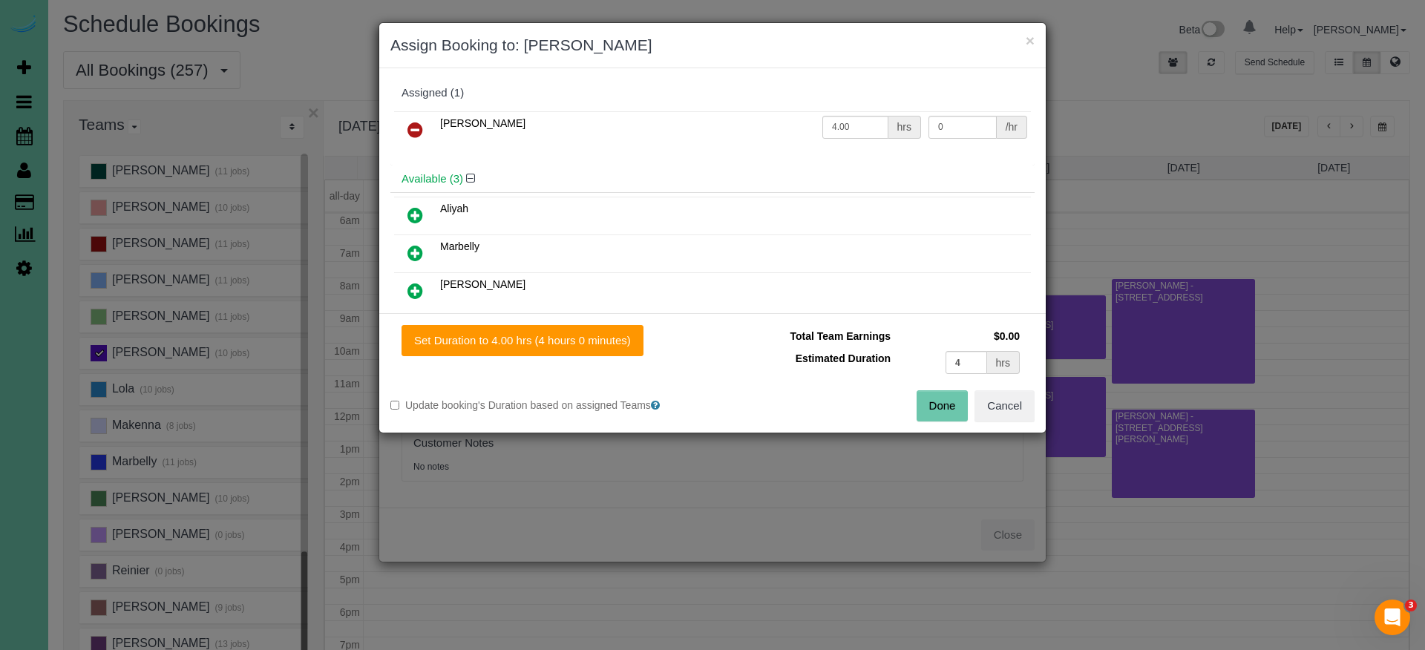
click at [936, 402] on button "Done" at bounding box center [943, 405] width 52 height 31
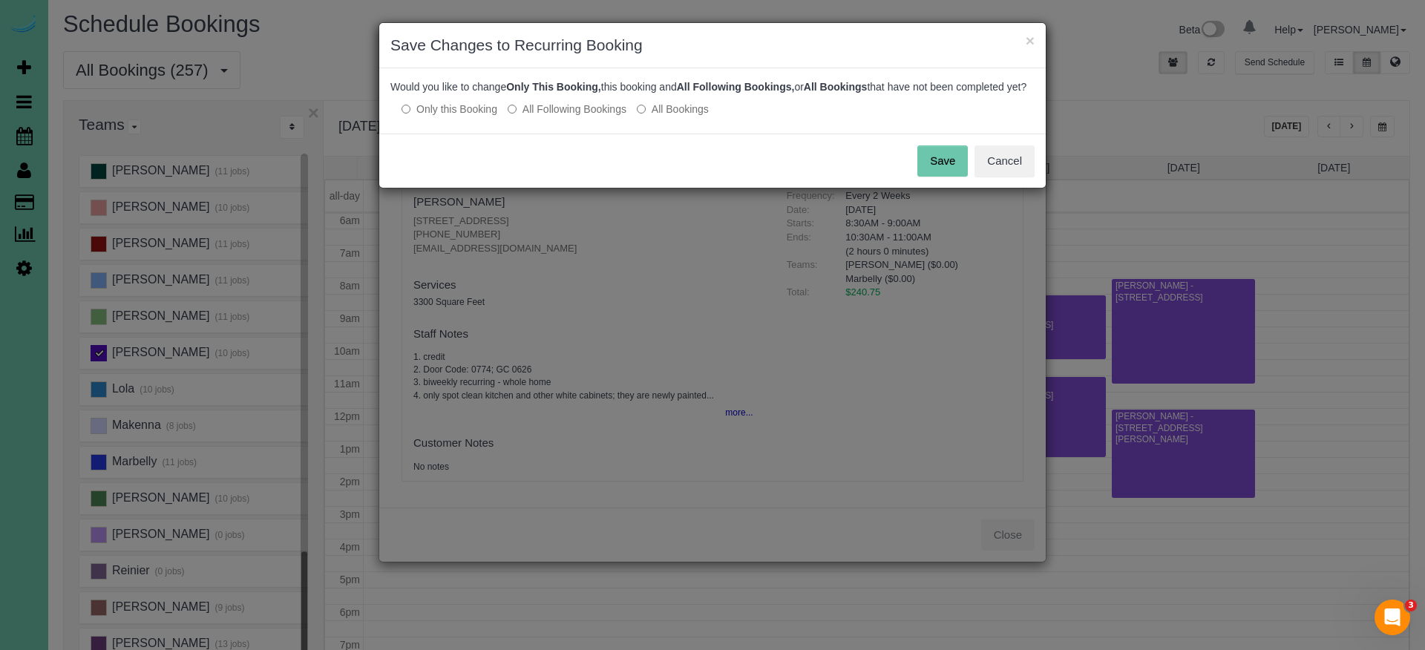
drag, startPoint x: 586, startPoint y: 117, endPoint x: 619, endPoint y: 120, distance: 32.9
click at [592, 117] on label "All Following Bookings" at bounding box center [567, 109] width 119 height 15
click at [926, 177] on button "Save" at bounding box center [942, 160] width 50 height 31
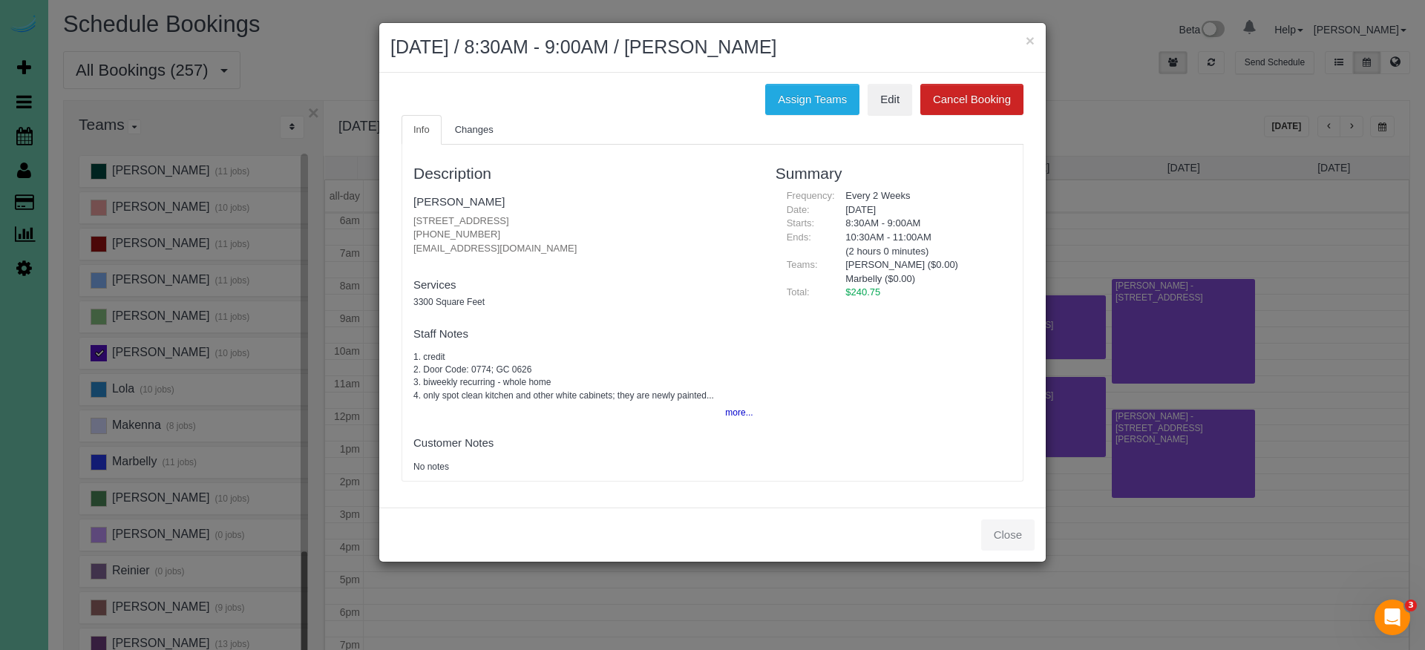
click at [1030, 39] on button "×" at bounding box center [1030, 41] width 9 height 16
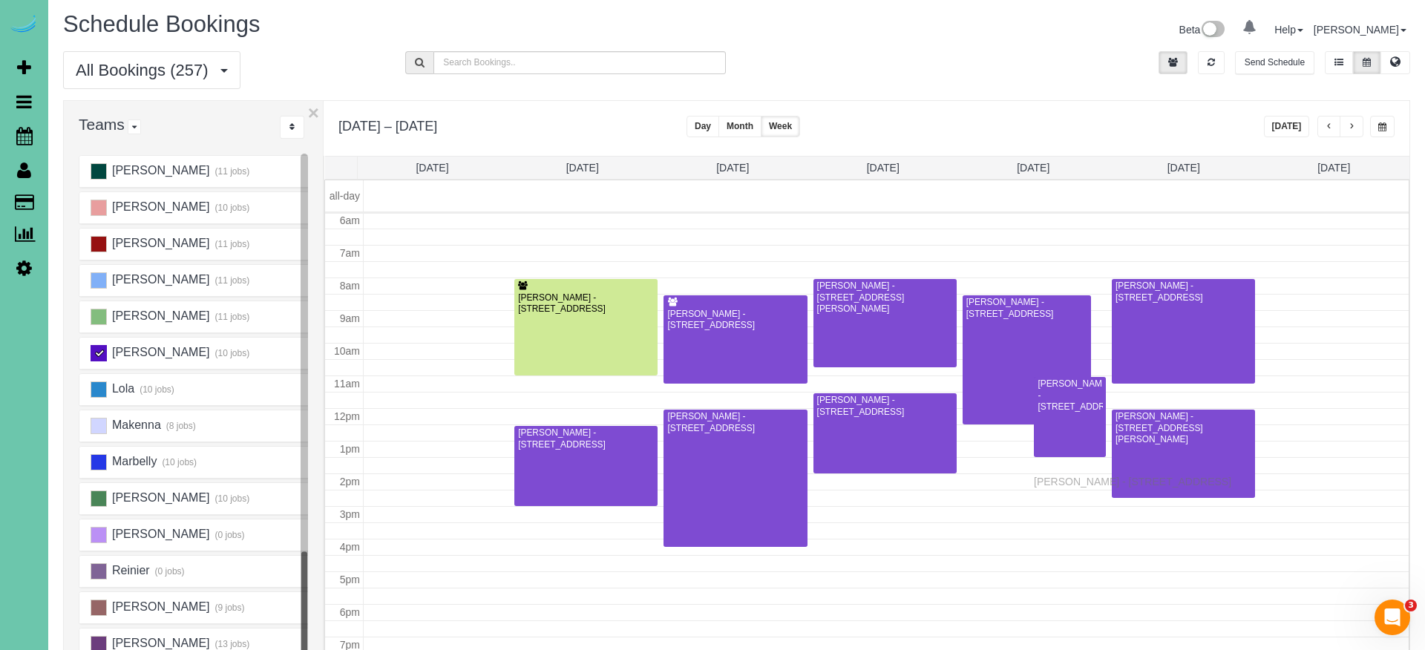
drag, startPoint x: 1056, startPoint y: 415, endPoint x: 1044, endPoint y: 461, distance: 47.5
drag, startPoint x: 1070, startPoint y: 421, endPoint x: 1066, endPoint y: 483, distance: 62.5
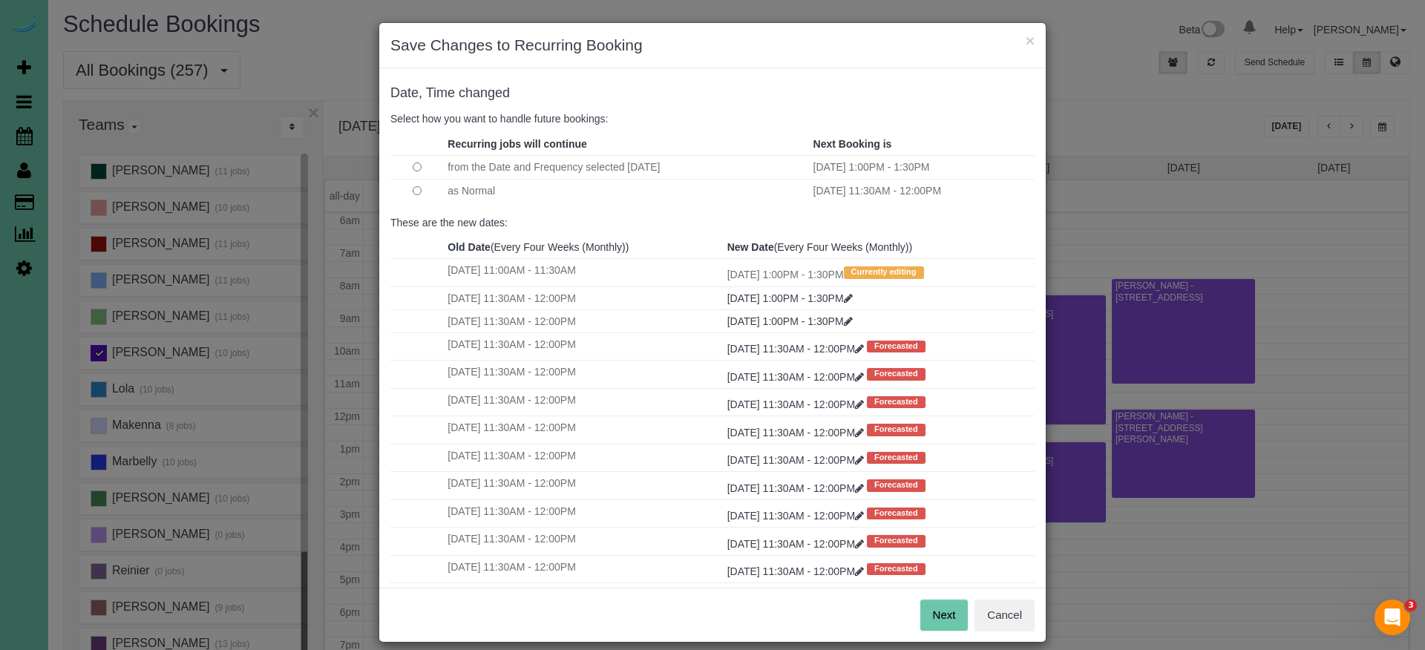
drag, startPoint x: 941, startPoint y: 613, endPoint x: 931, endPoint y: 606, distance: 12.2
click at [941, 574] on button "Next" at bounding box center [944, 615] width 48 height 31
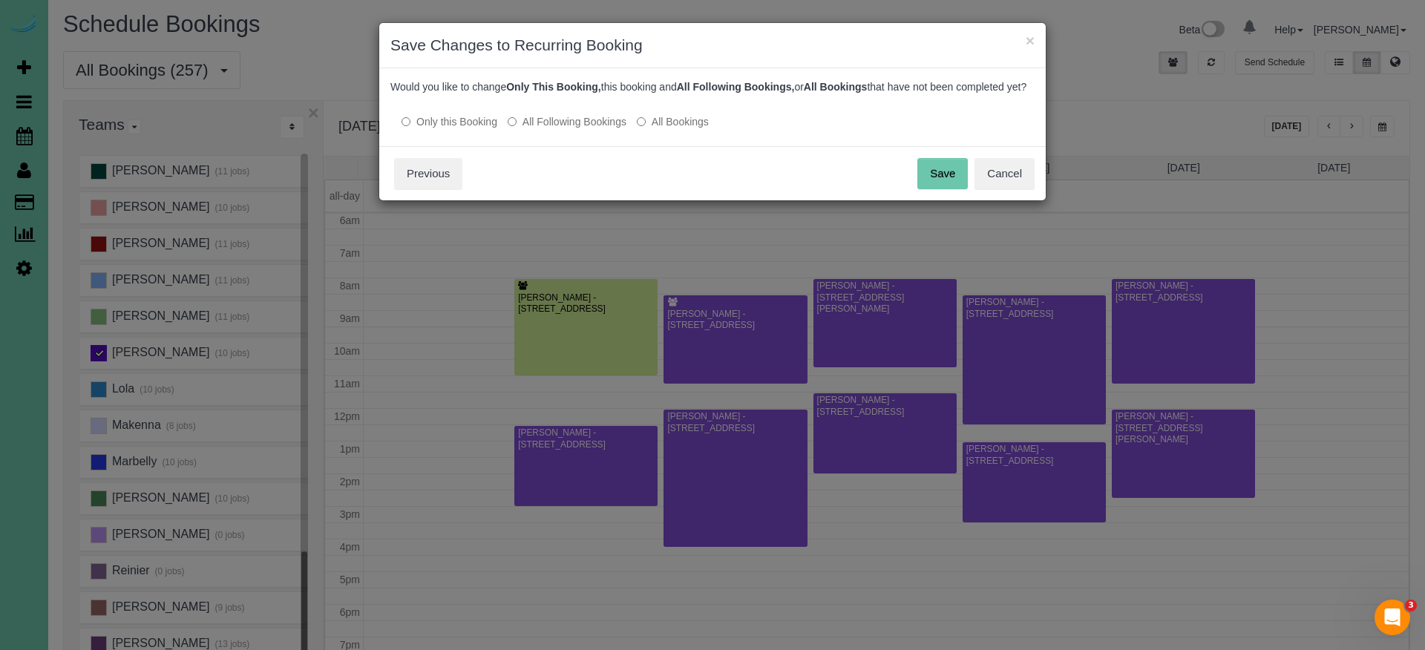
drag, startPoint x: 553, startPoint y: 142, endPoint x: 600, endPoint y: 147, distance: 47.0
click at [556, 129] on label "All Following Bookings" at bounding box center [567, 121] width 119 height 15
click at [936, 189] on button "Save" at bounding box center [942, 173] width 50 height 31
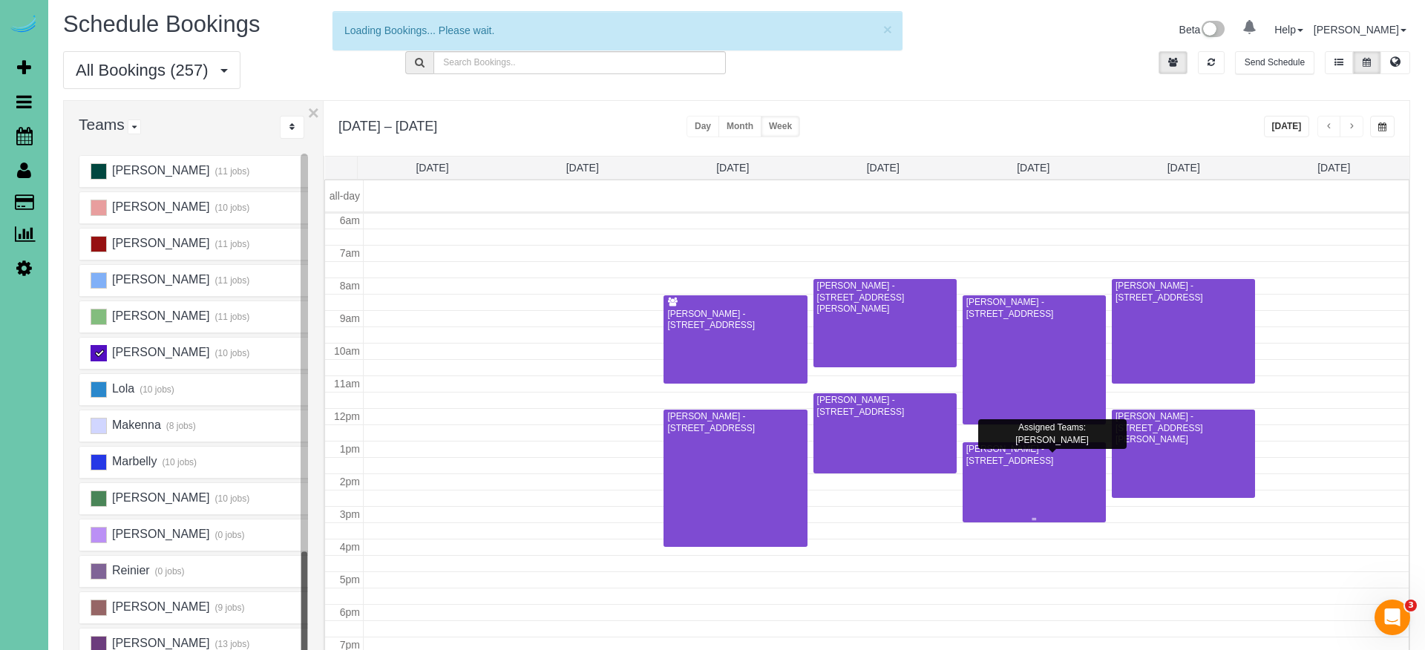
click at [1000, 475] on div at bounding box center [1034, 482] width 143 height 80
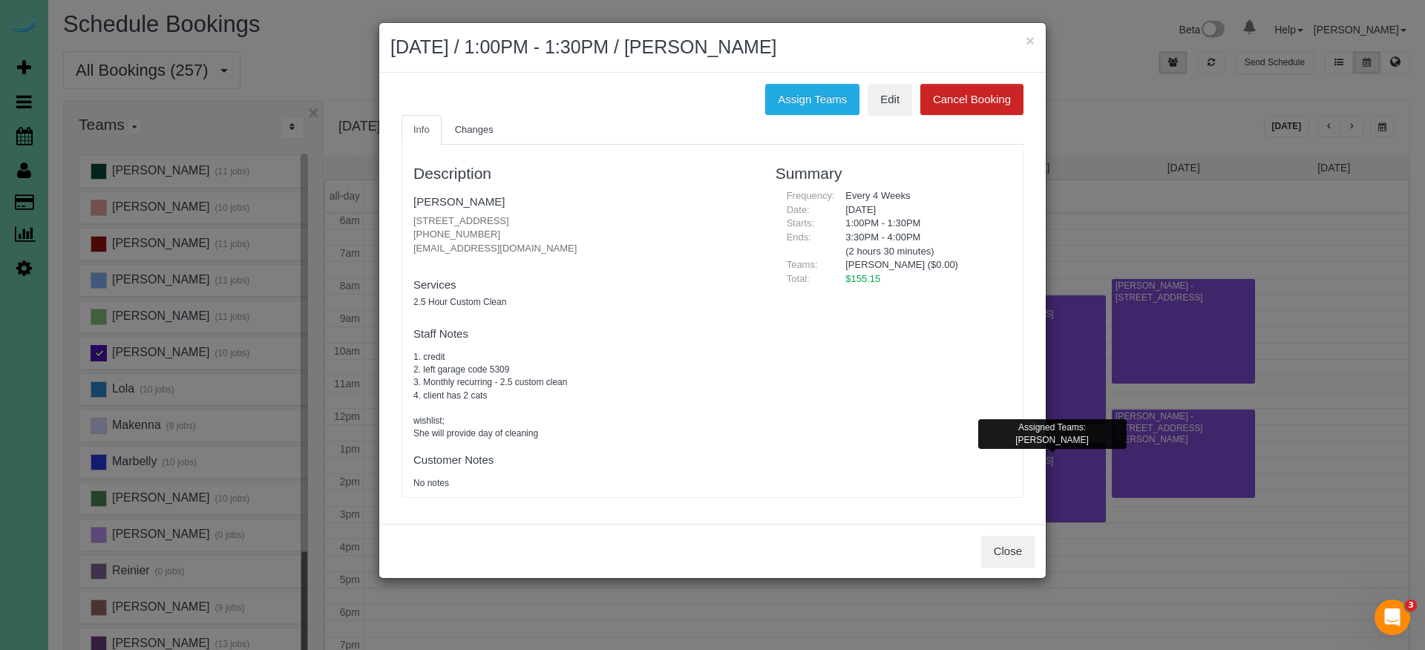
drag, startPoint x: 487, startPoint y: 232, endPoint x: 412, endPoint y: 229, distance: 75.0
click at [412, 229] on div "Description [PERSON_NAME] [STREET_ADDRESS] [PHONE_NUMBER] [EMAIL_ADDRESS][DOMAI…" at bounding box center [583, 321] width 362 height 338
copy p "[PHONE_NUMBER]"
click at [995, 550] on button "Close" at bounding box center [1007, 551] width 53 height 31
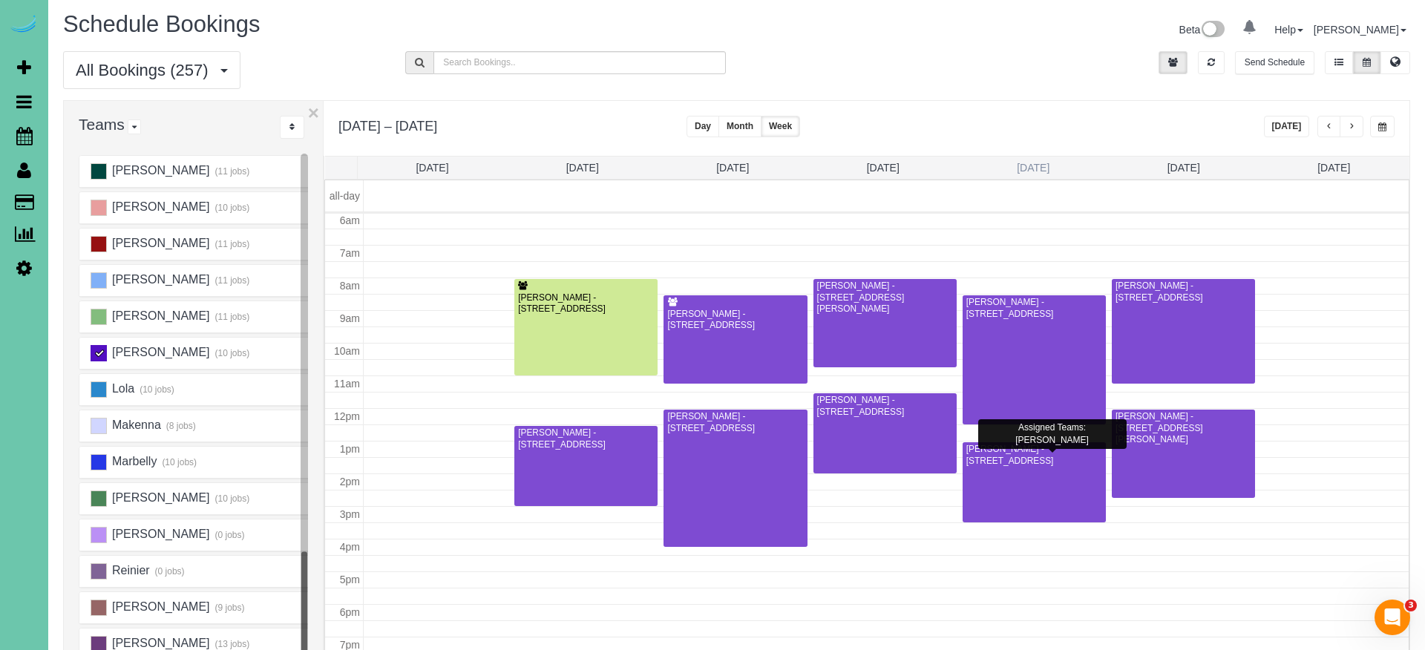
click at [1024, 163] on link "[DATE]" at bounding box center [1033, 168] width 33 height 12
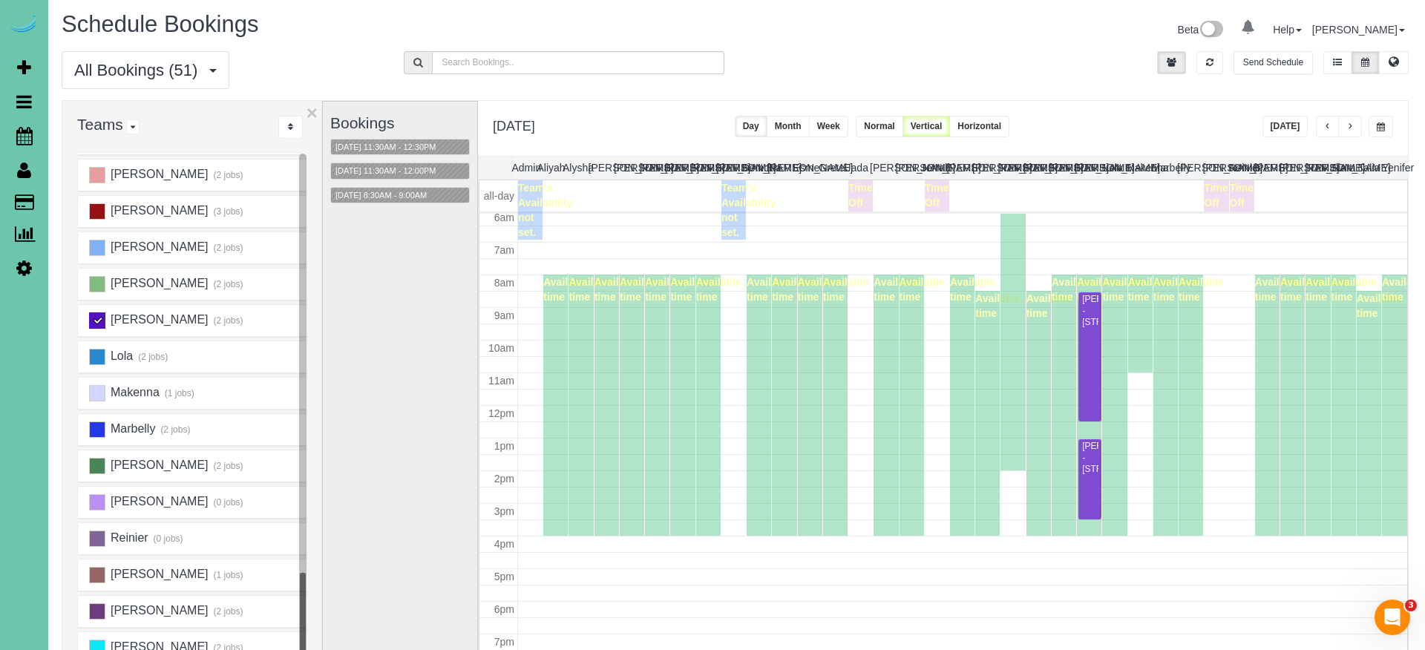
scroll to position [197, 0]
click at [390, 194] on button "[DATE] 8:30AM - 9:00AM" at bounding box center [381, 196] width 100 height 16
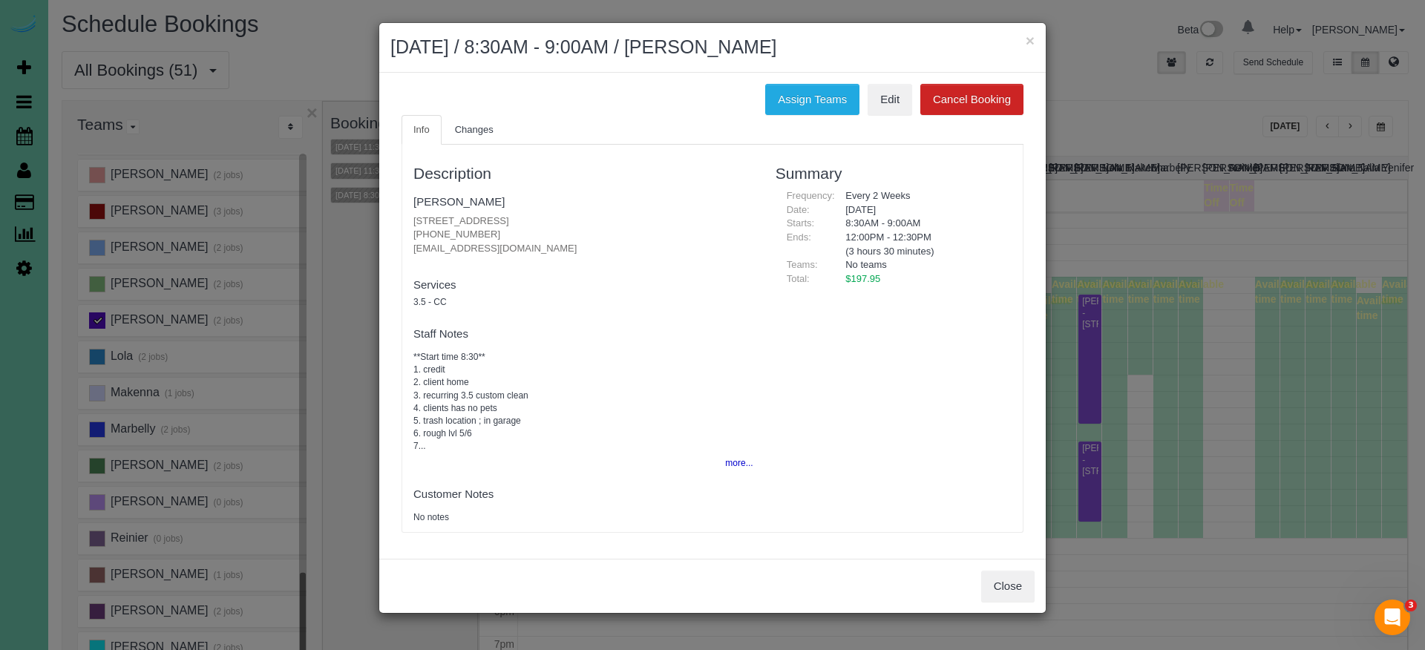
drag, startPoint x: 1005, startPoint y: 593, endPoint x: 894, endPoint y: 543, distance: 122.2
click at [1005, 574] on button "Close" at bounding box center [1007, 586] width 53 height 31
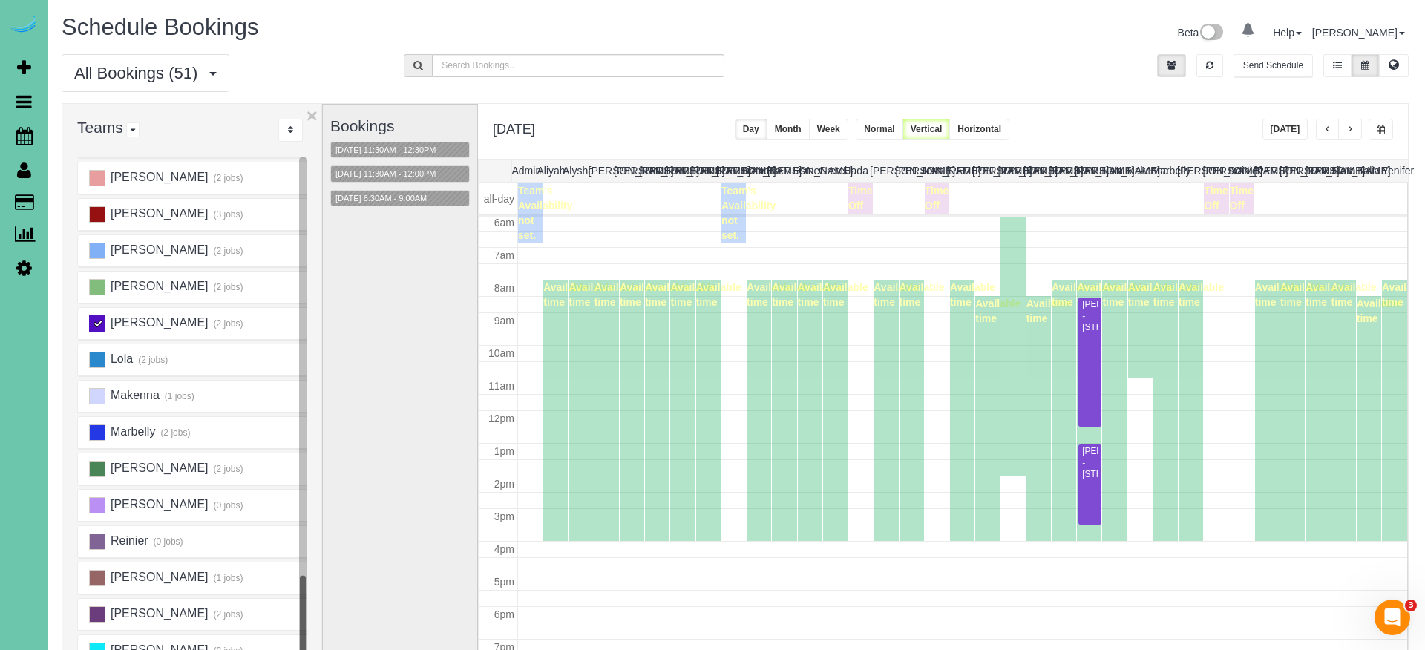
scroll to position [0, 1]
click at [97, 324] on ins at bounding box center [97, 323] width 16 height 16
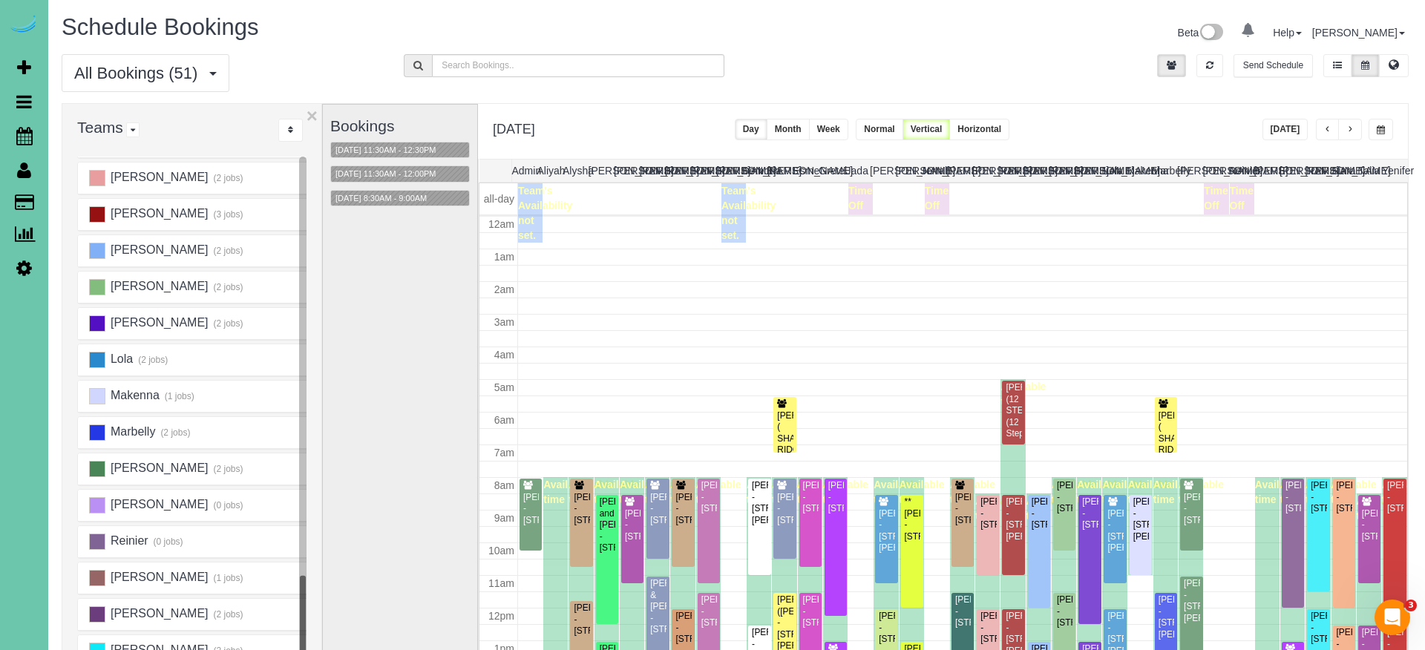
scroll to position [197, 0]
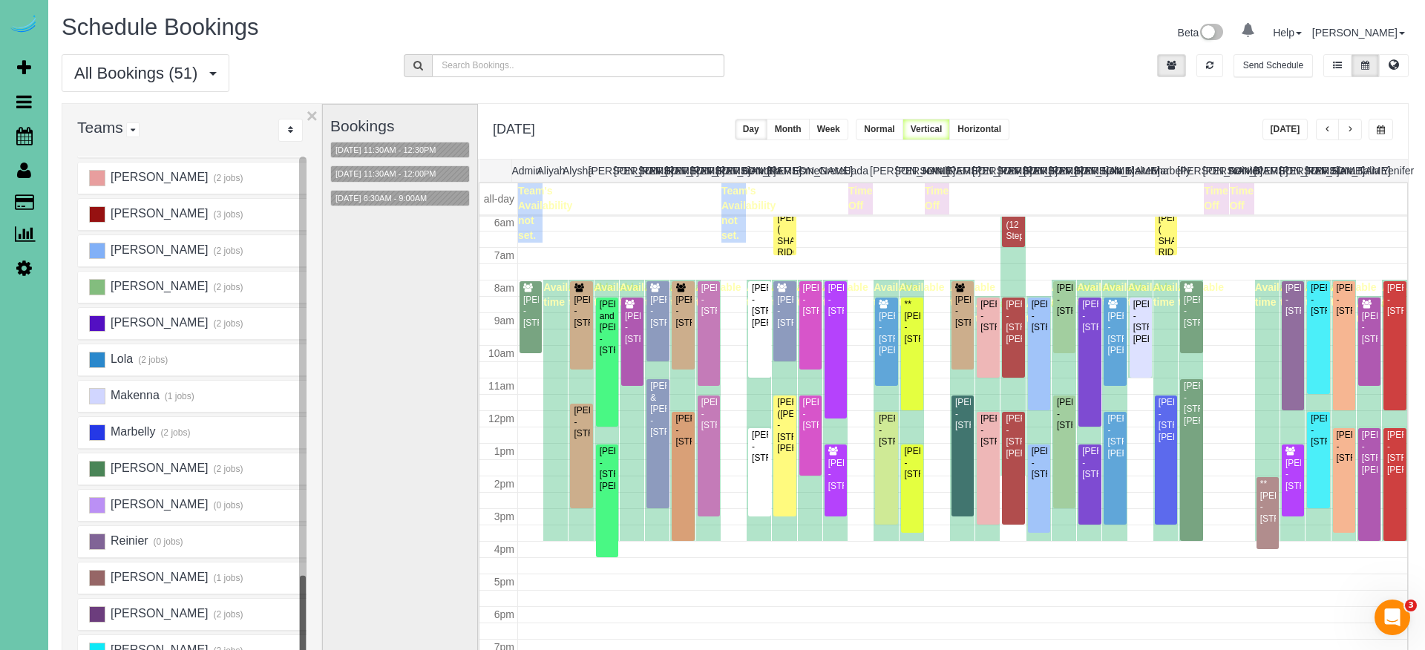
click at [1374, 132] on button "button" at bounding box center [1381, 130] width 24 height 22
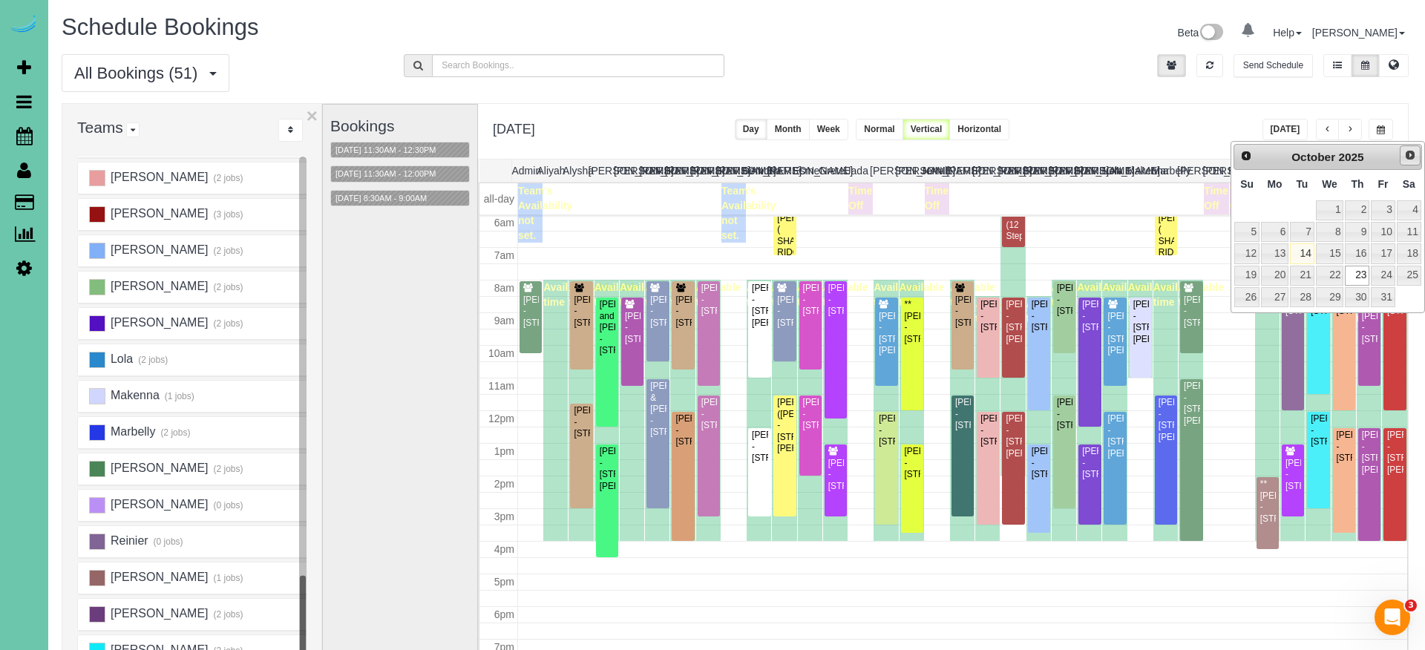
click at [1380, 157] on link "Next" at bounding box center [1410, 155] width 21 height 21
click at [1356, 237] on link "6" at bounding box center [1357, 232] width 24 height 20
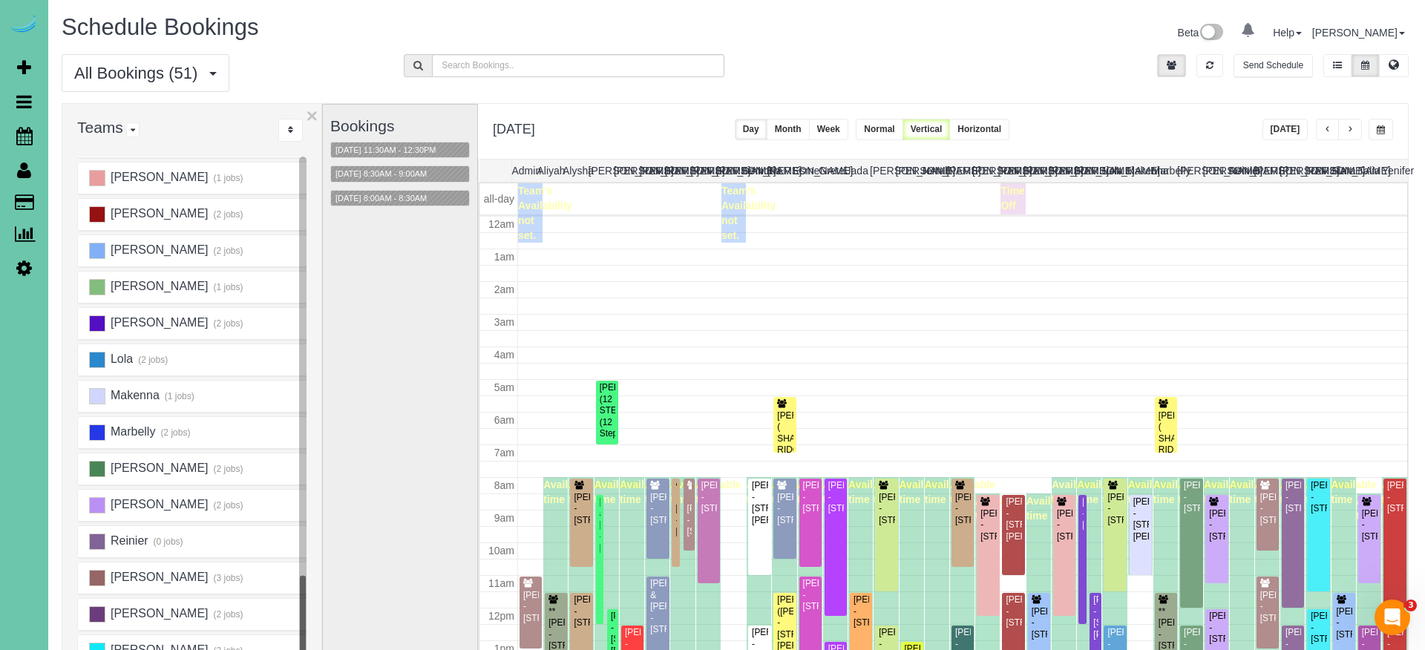
scroll to position [197, 0]
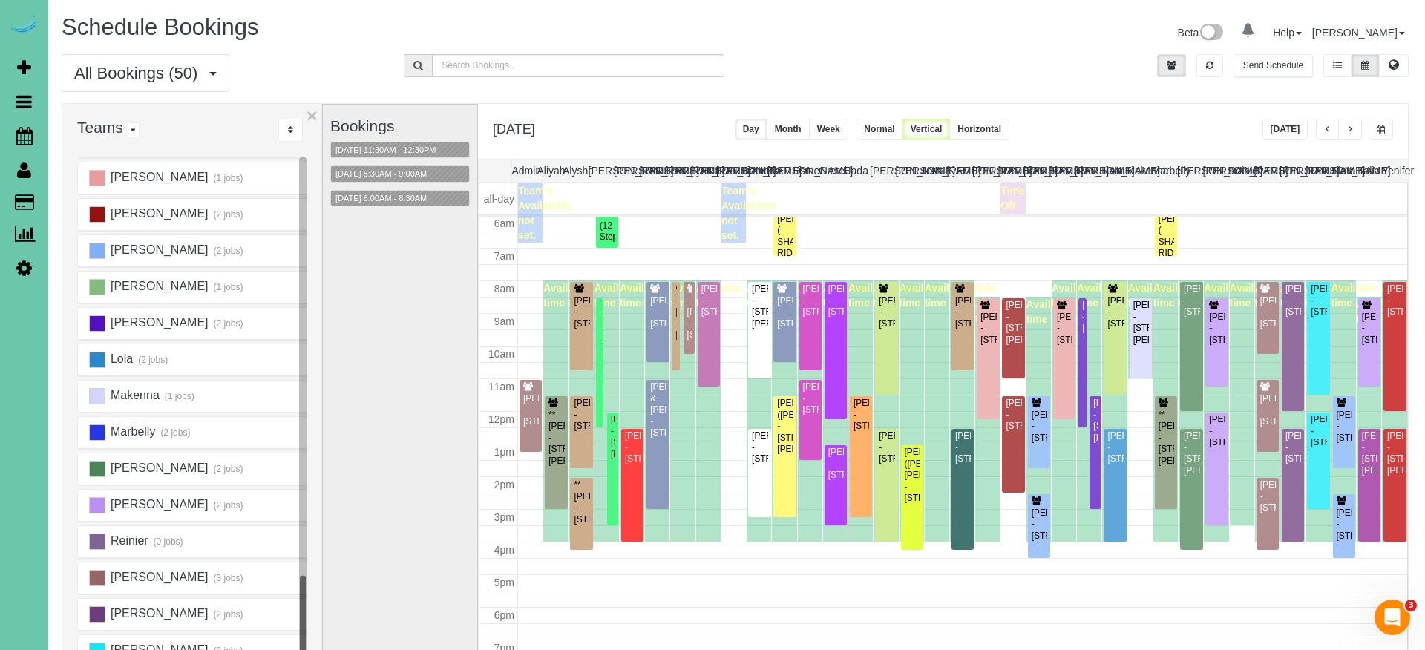
click at [1380, 131] on button "button" at bounding box center [1381, 130] width 24 height 22
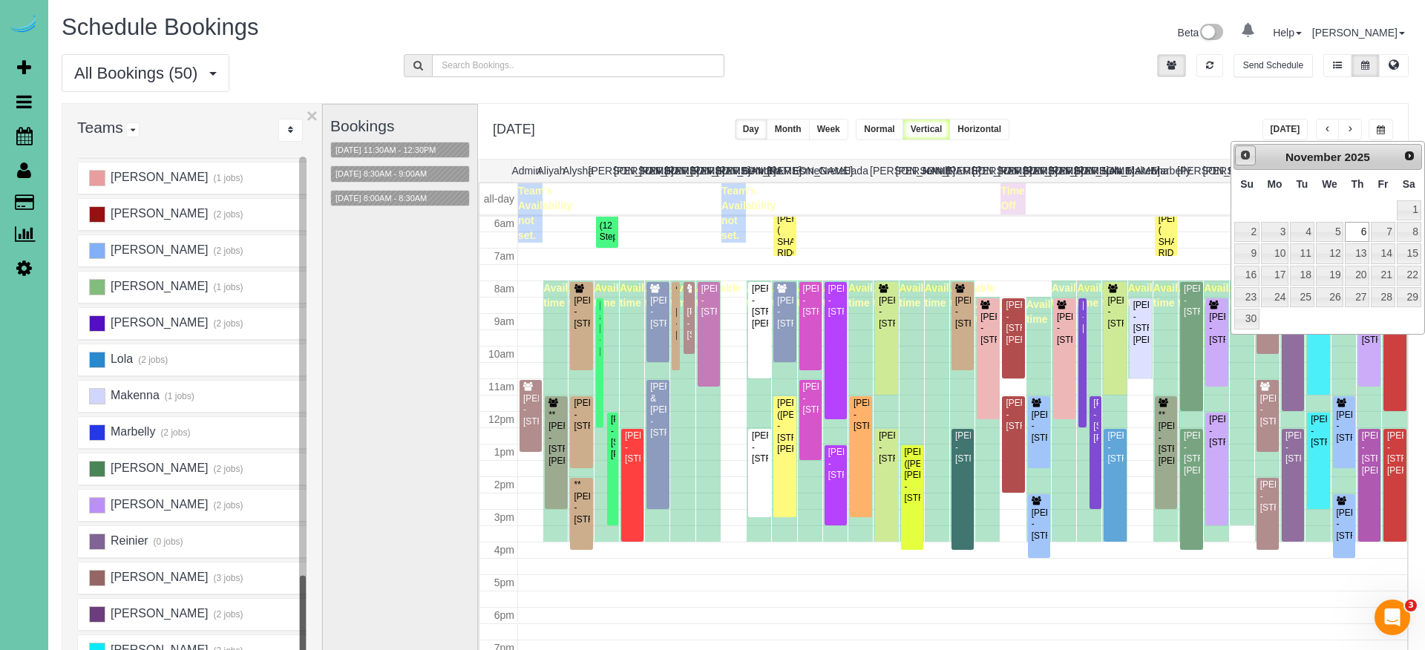
click at [1238, 156] on link "Prev" at bounding box center [1245, 155] width 21 height 21
click at [1358, 278] on link "23" at bounding box center [1357, 276] width 24 height 20
type input "**********"
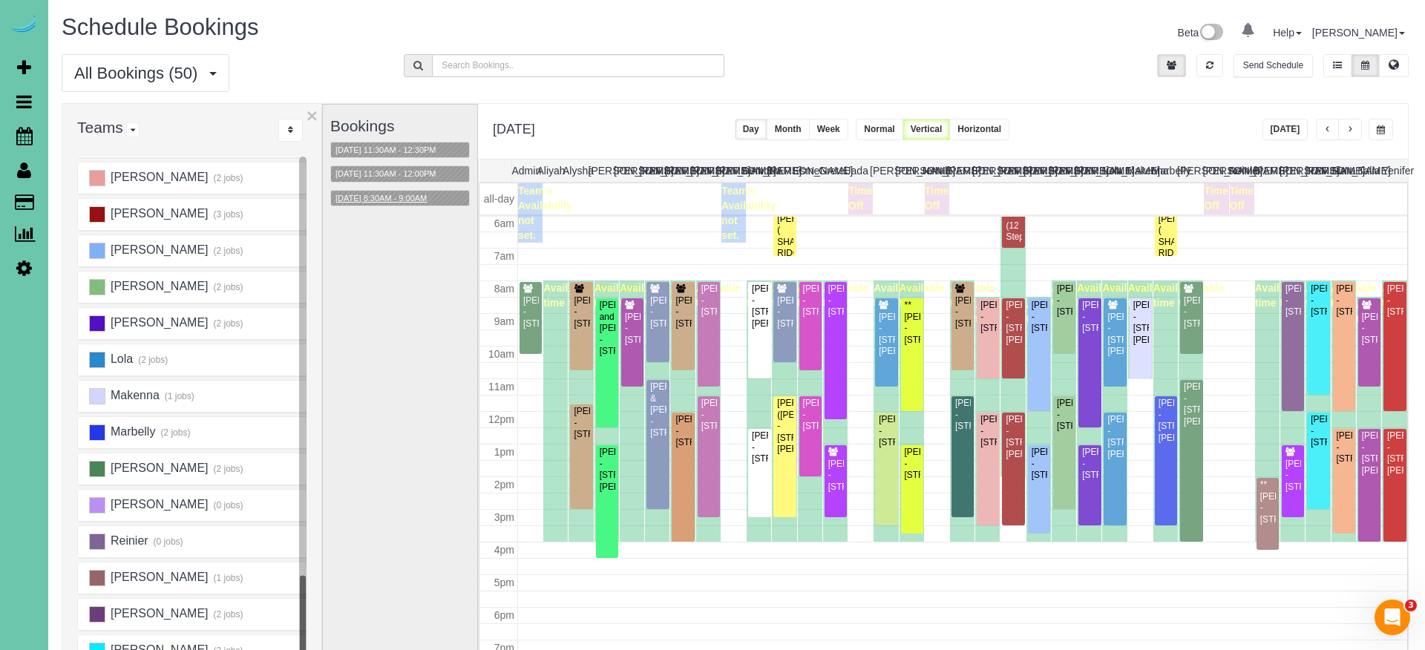
click at [422, 194] on button "[DATE] 8:30AM - 9:00AM" at bounding box center [381, 199] width 100 height 16
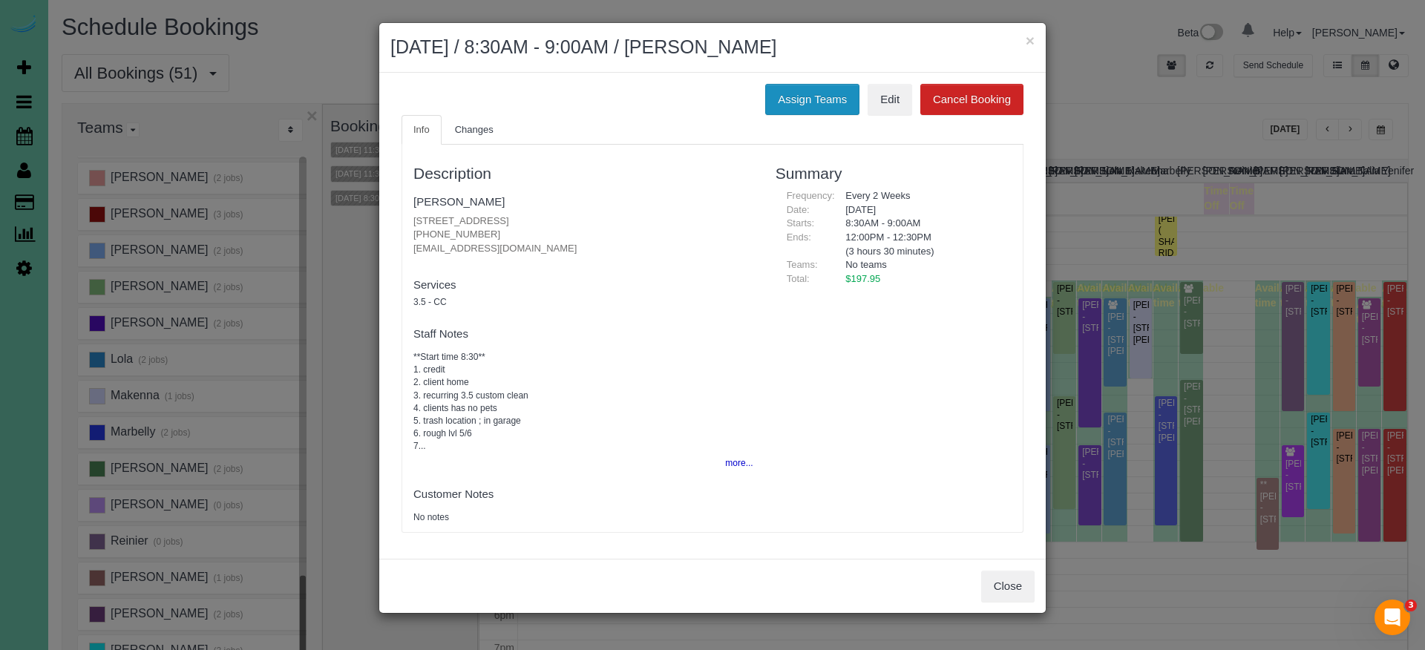
click at [801, 104] on button "Assign Teams" at bounding box center [812, 99] width 94 height 31
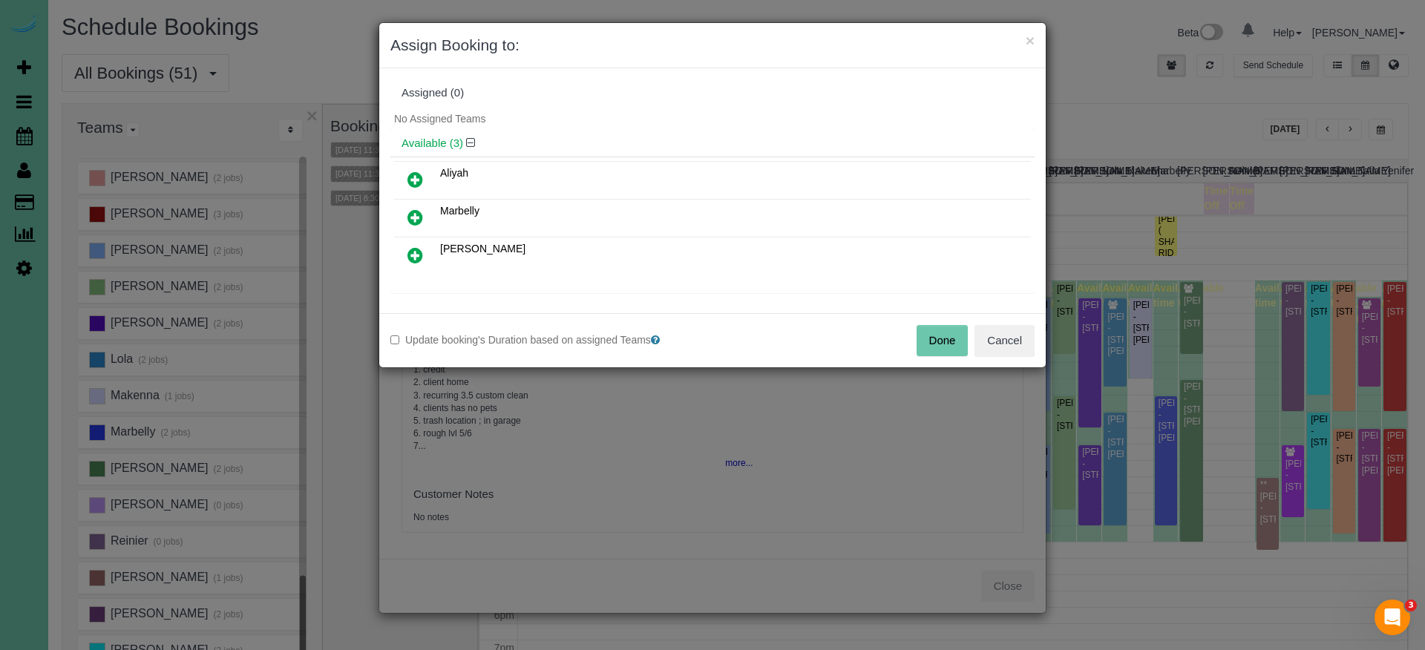
drag, startPoint x: 1016, startPoint y: 340, endPoint x: 879, endPoint y: 289, distance: 146.3
click at [1015, 340] on button "Cancel" at bounding box center [1005, 340] width 60 height 31
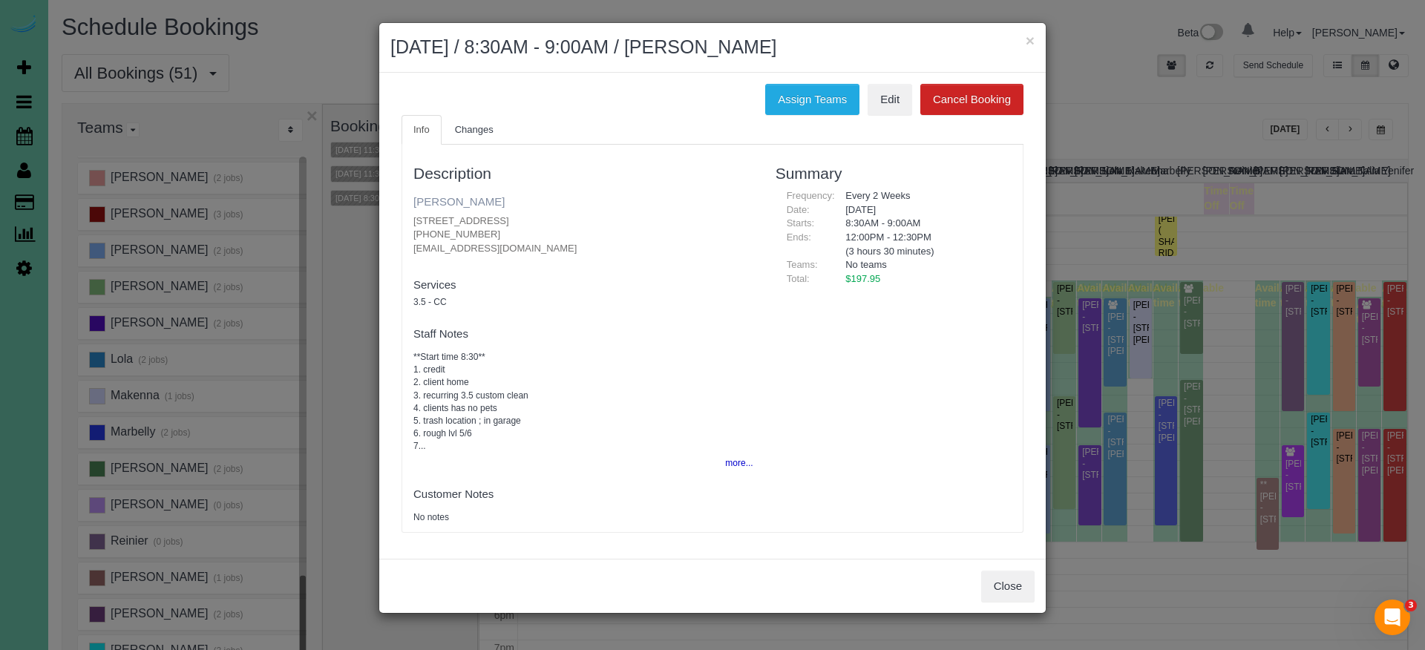
click at [500, 198] on link "[PERSON_NAME]" at bounding box center [458, 201] width 91 height 13
click at [806, 107] on button "Assign Teams" at bounding box center [812, 99] width 94 height 31
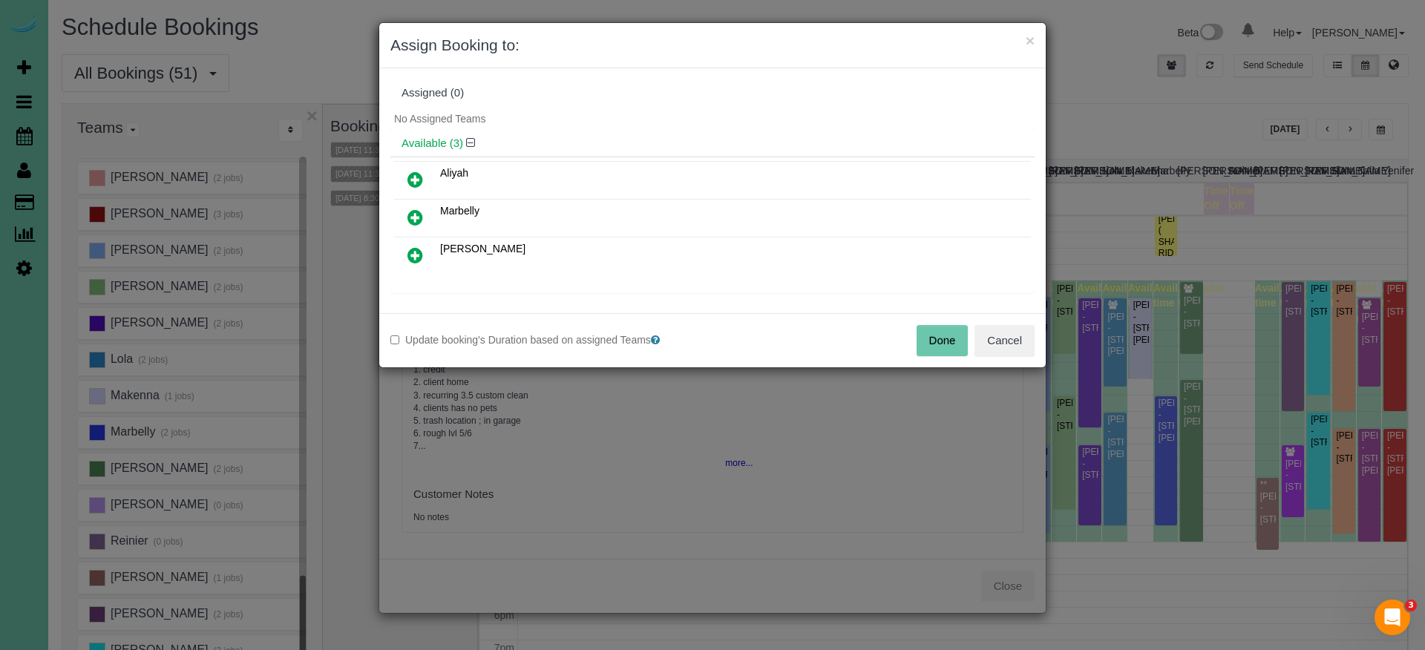
drag, startPoint x: 407, startPoint y: 212, endPoint x: 448, endPoint y: 265, distance: 66.7
click at [407, 212] on link at bounding box center [415, 218] width 35 height 30
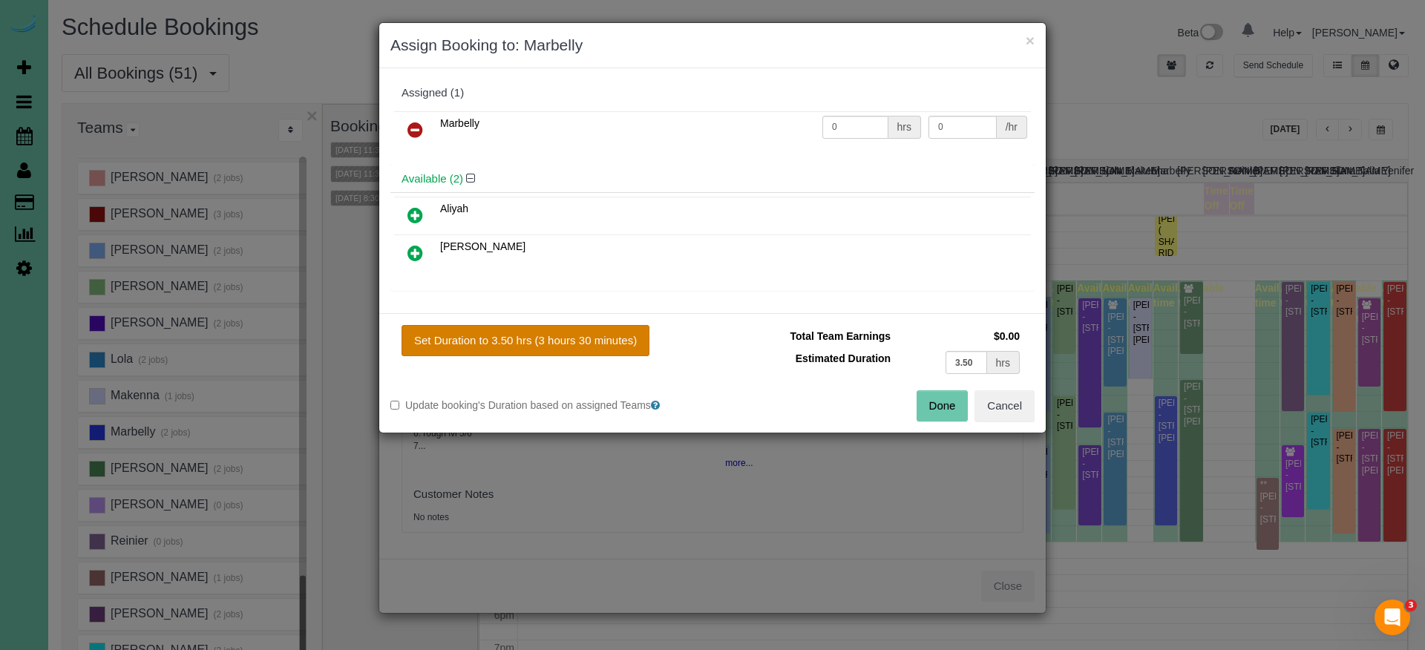
drag, startPoint x: 516, startPoint y: 338, endPoint x: 525, endPoint y: 338, distance: 8.9
click at [516, 338] on button "Set Duration to 3.50 hrs (3 hours 30 minutes)" at bounding box center [526, 340] width 248 height 31
type input "3.50"
click at [932, 392] on button "Done" at bounding box center [943, 405] width 52 height 31
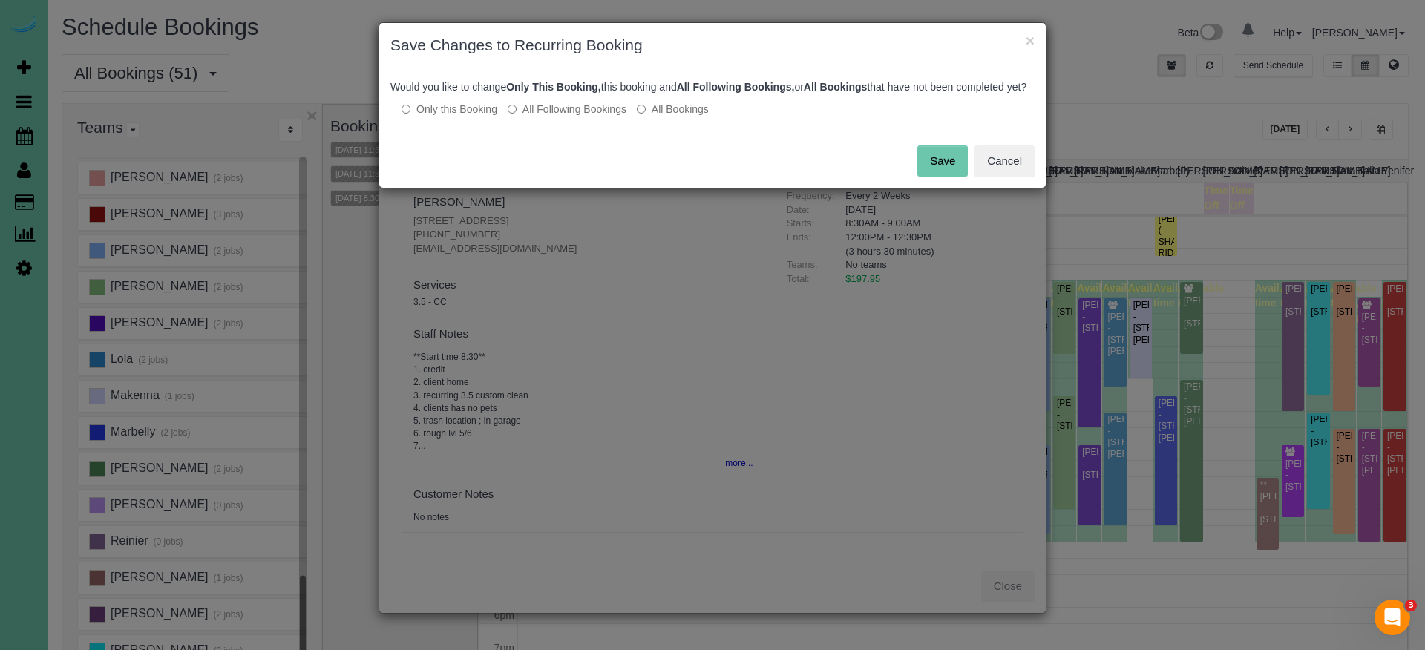
click at [564, 117] on label "All Following Bookings" at bounding box center [567, 109] width 119 height 15
click at [957, 172] on button "Save" at bounding box center [942, 160] width 50 height 31
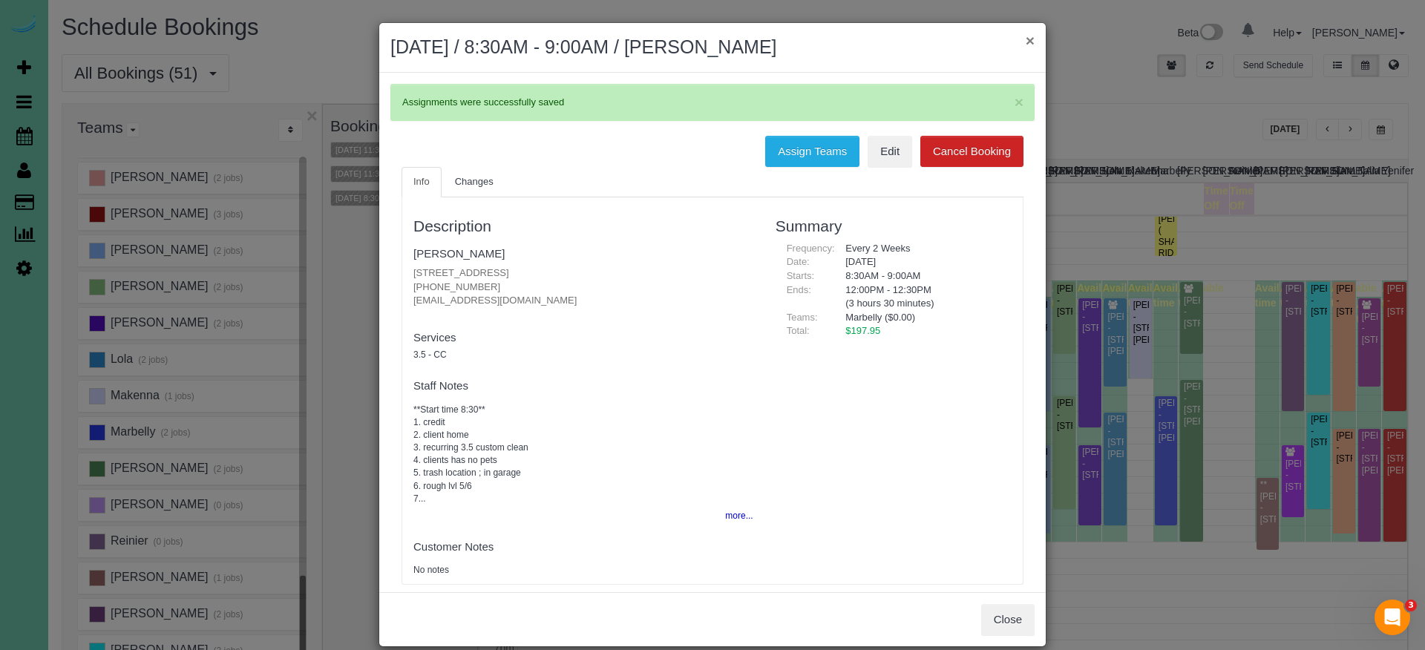
click at [1028, 41] on button "×" at bounding box center [1030, 41] width 9 height 16
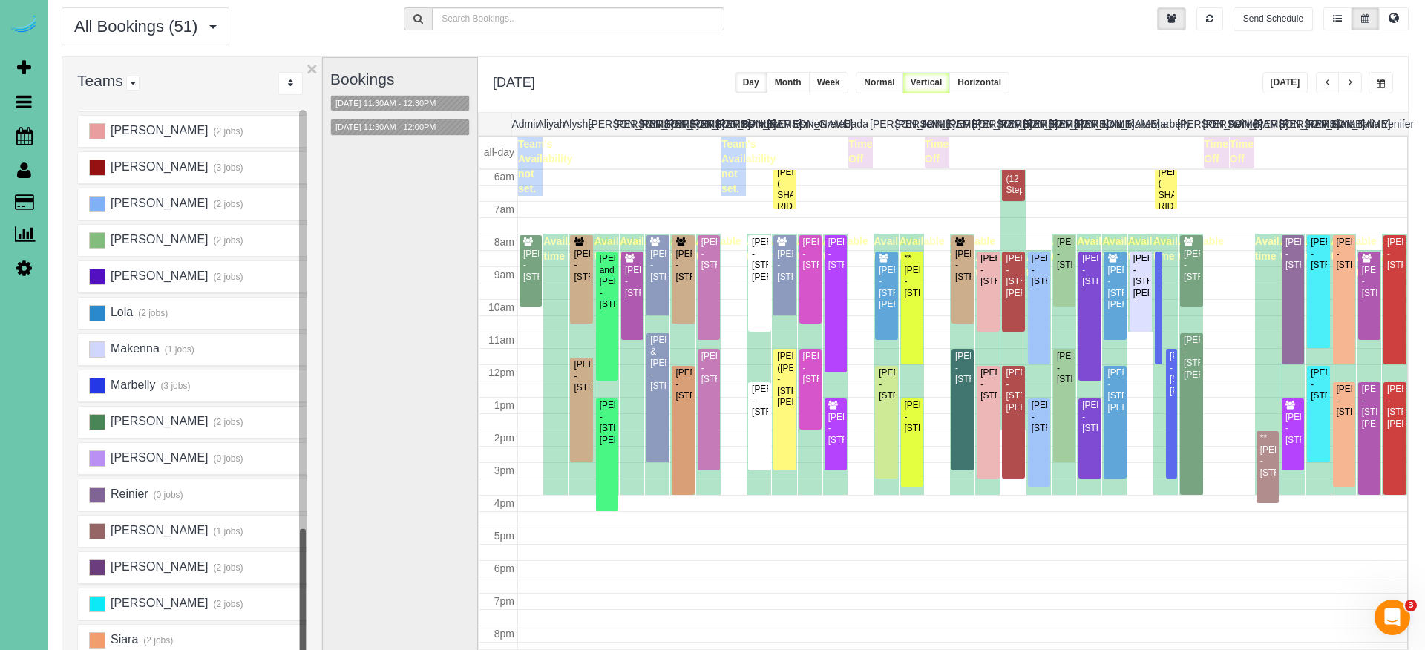
click at [1380, 94] on div "**********" at bounding box center [943, 84] width 930 height 55
click at [1375, 83] on button "button" at bounding box center [1381, 83] width 24 height 22
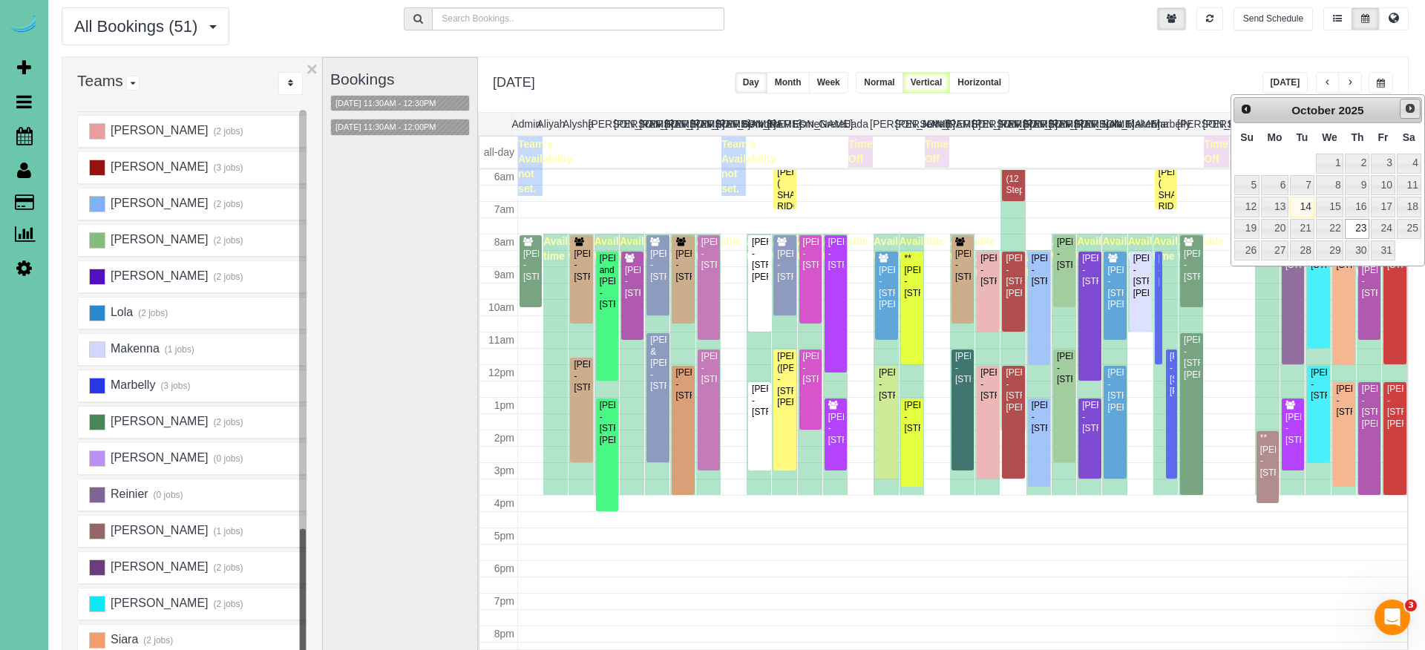
click at [1380, 105] on span "Next" at bounding box center [1410, 108] width 12 height 12
click at [1357, 226] on link "20" at bounding box center [1357, 229] width 24 height 20
type input "**********"
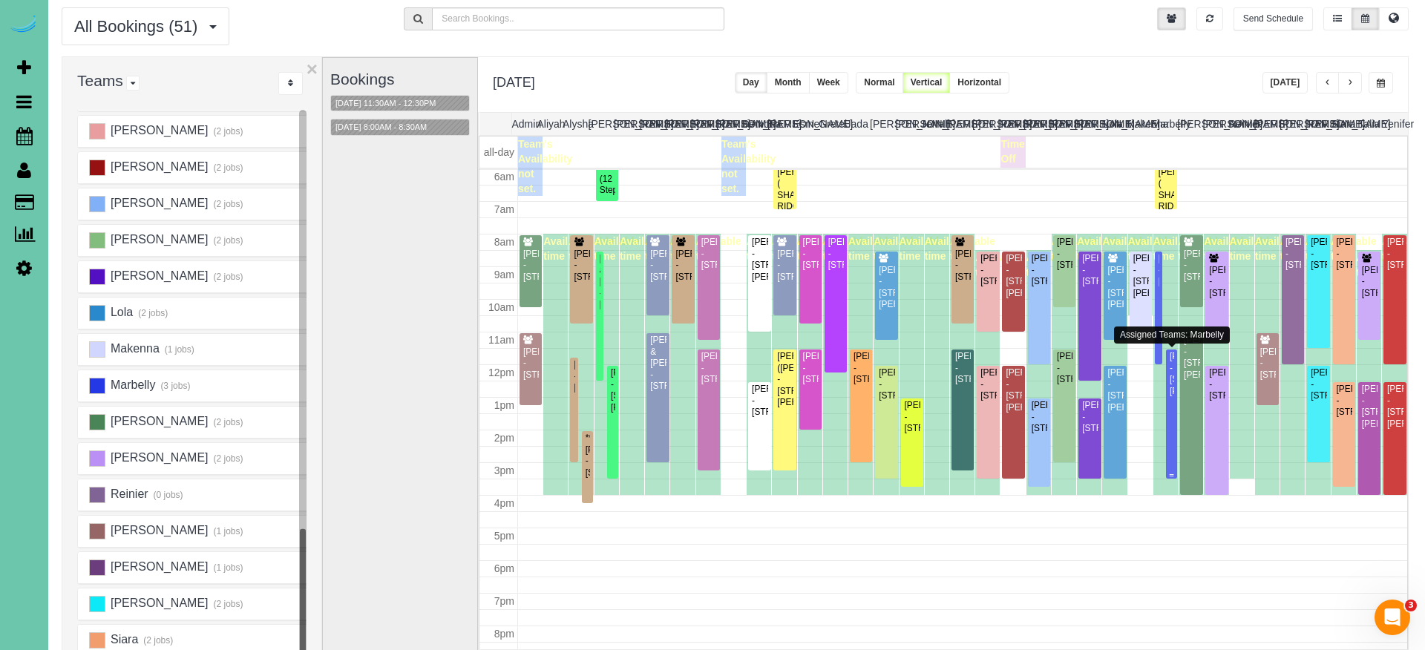
click at [1172, 369] on div "[PERSON_NAME] - [STREET_ADDRESS][PERSON_NAME]" at bounding box center [1171, 374] width 5 height 46
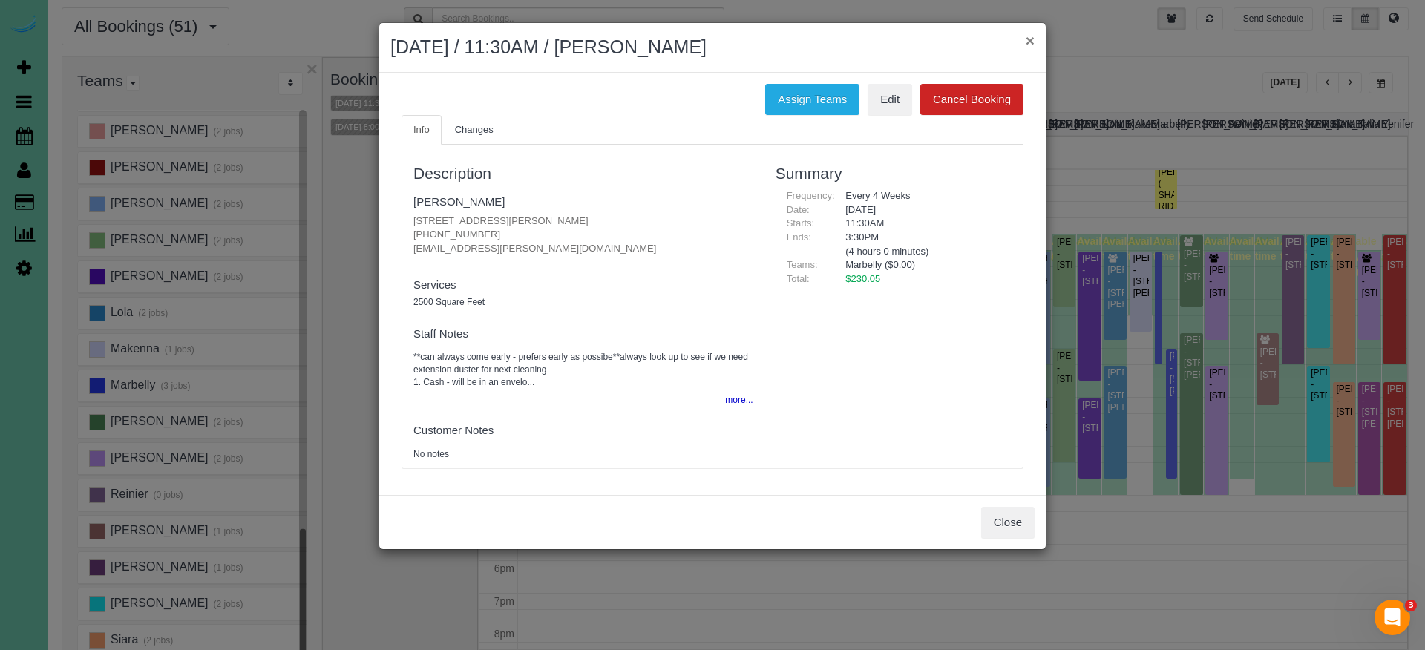
click at [1031, 43] on button "×" at bounding box center [1030, 41] width 9 height 16
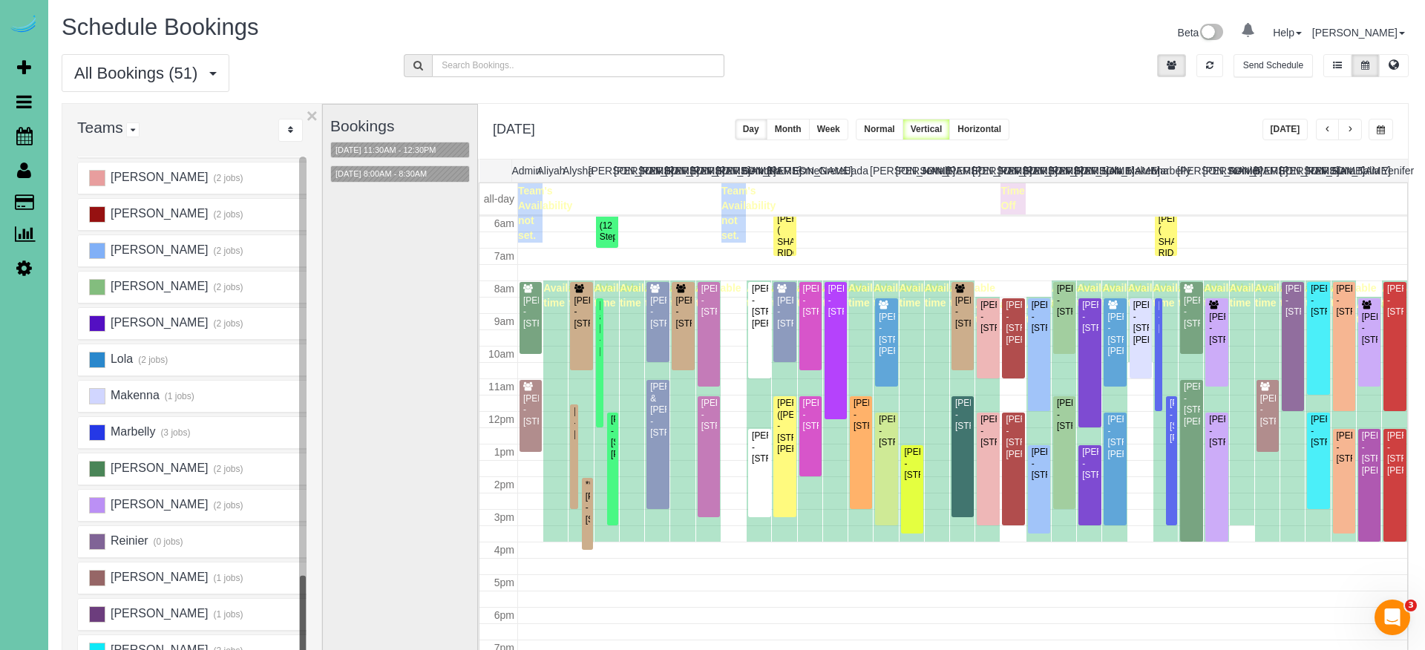
scroll to position [0, 1]
click at [1380, 65] on button at bounding box center [1394, 65] width 30 height 23
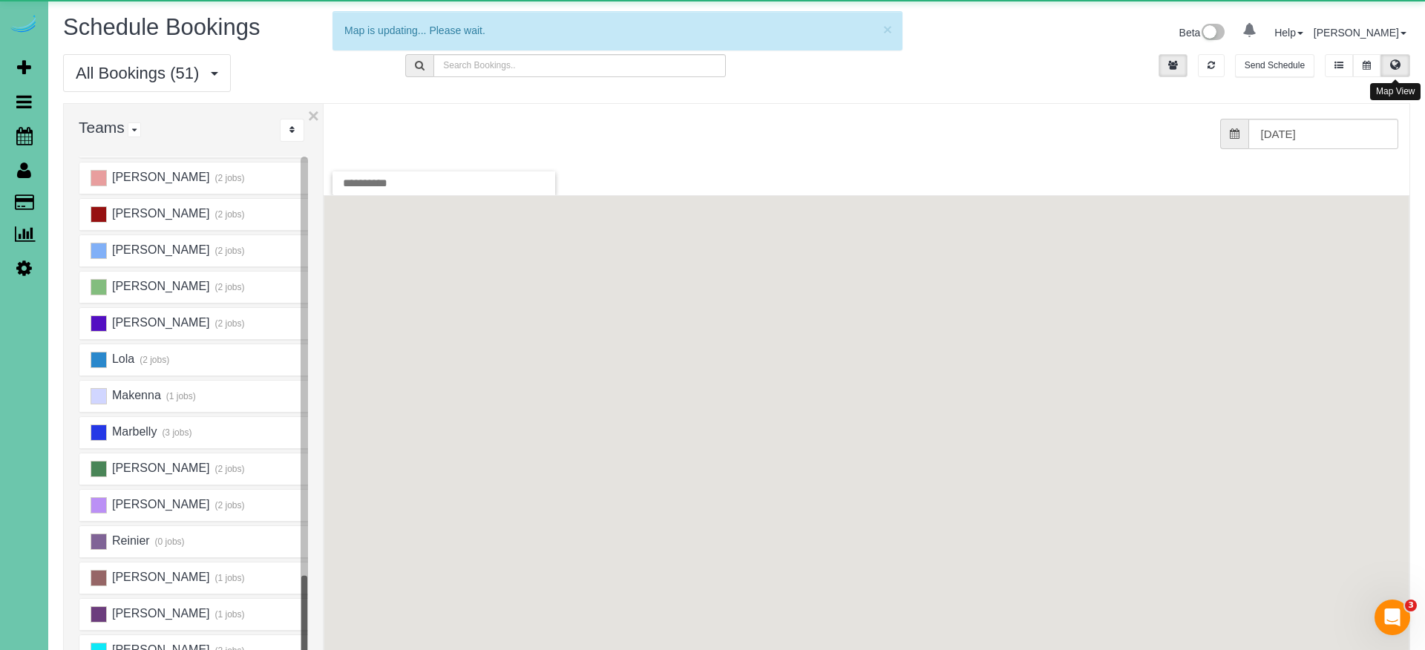
scroll to position [0, 0]
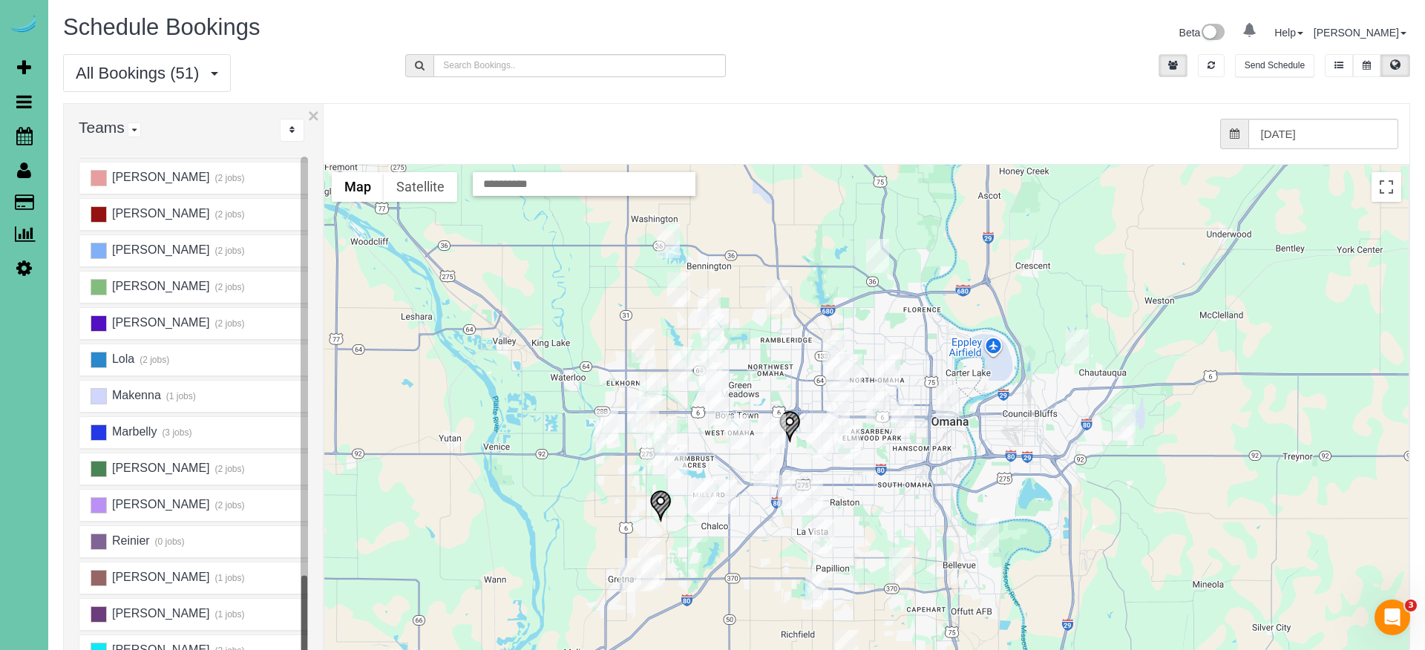
click at [706, 372] on img "11/20/2025 1:00PM - Keri Echternach - 1126 N 150th St, Omaha, NE 68154" at bounding box center [717, 387] width 23 height 34
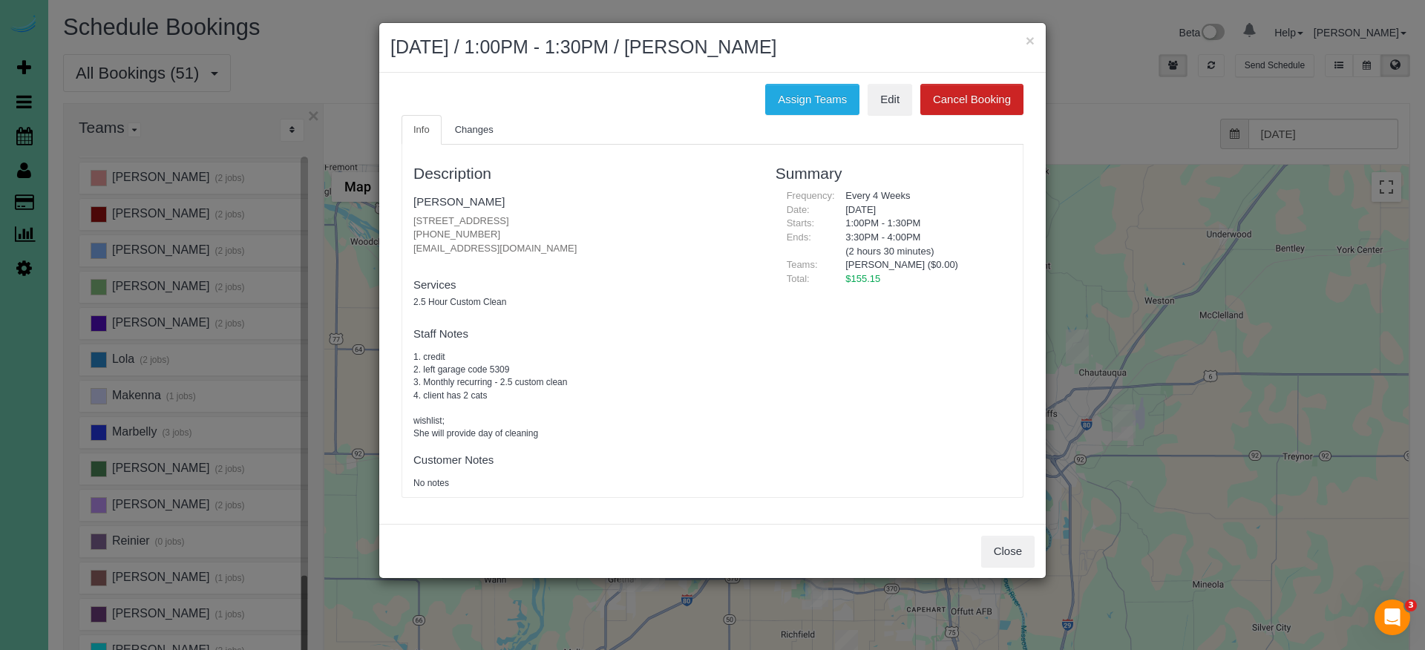
drag, startPoint x: 1032, startPoint y: 39, endPoint x: 977, endPoint y: 155, distance: 129.1
click at [1035, 42] on div "× [DATE] / 1:00PM - 1:30PM / [PERSON_NAME]" at bounding box center [712, 48] width 666 height 50
drag, startPoint x: 1014, startPoint y: 543, endPoint x: 997, endPoint y: 523, distance: 25.8
click at [1014, 543] on button "Close" at bounding box center [1007, 551] width 53 height 31
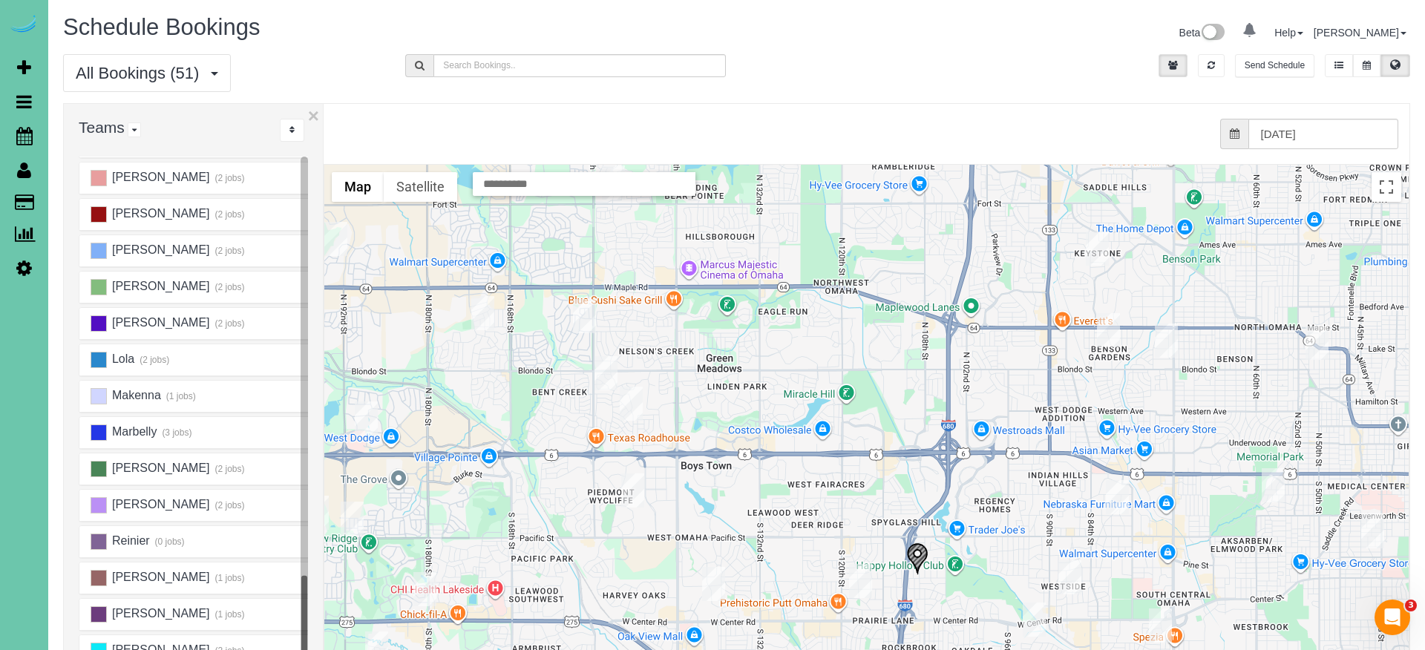
drag, startPoint x: 602, startPoint y: 384, endPoint x: 672, endPoint y: 378, distance: 70.8
click at [692, 360] on div at bounding box center [866, 461] width 1084 height 592
click at [603, 370] on img "11/20/2025 11:30AM - Brandy Bell - 15433 Seward Street, Omaha, NE 68154" at bounding box center [606, 373] width 23 height 34
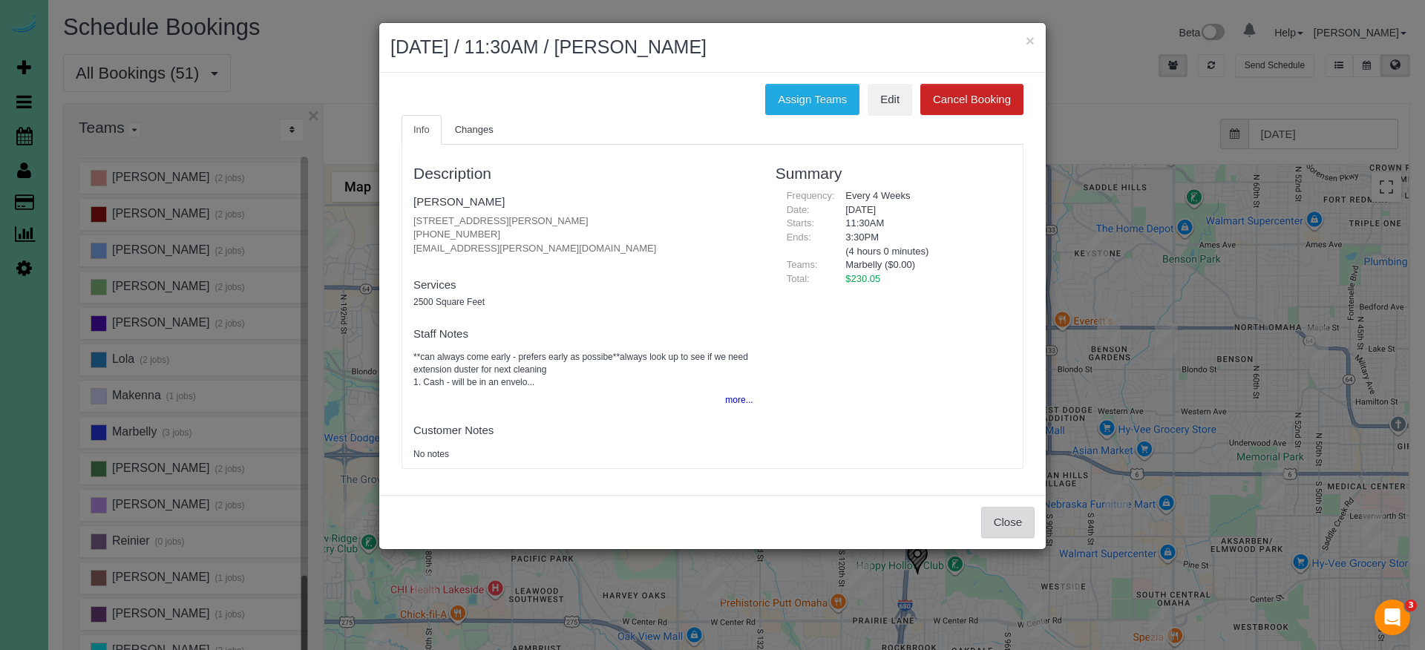
drag, startPoint x: 1009, startPoint y: 511, endPoint x: 996, endPoint y: 501, distance: 15.9
click at [1008, 511] on button "Close" at bounding box center [1007, 522] width 53 height 31
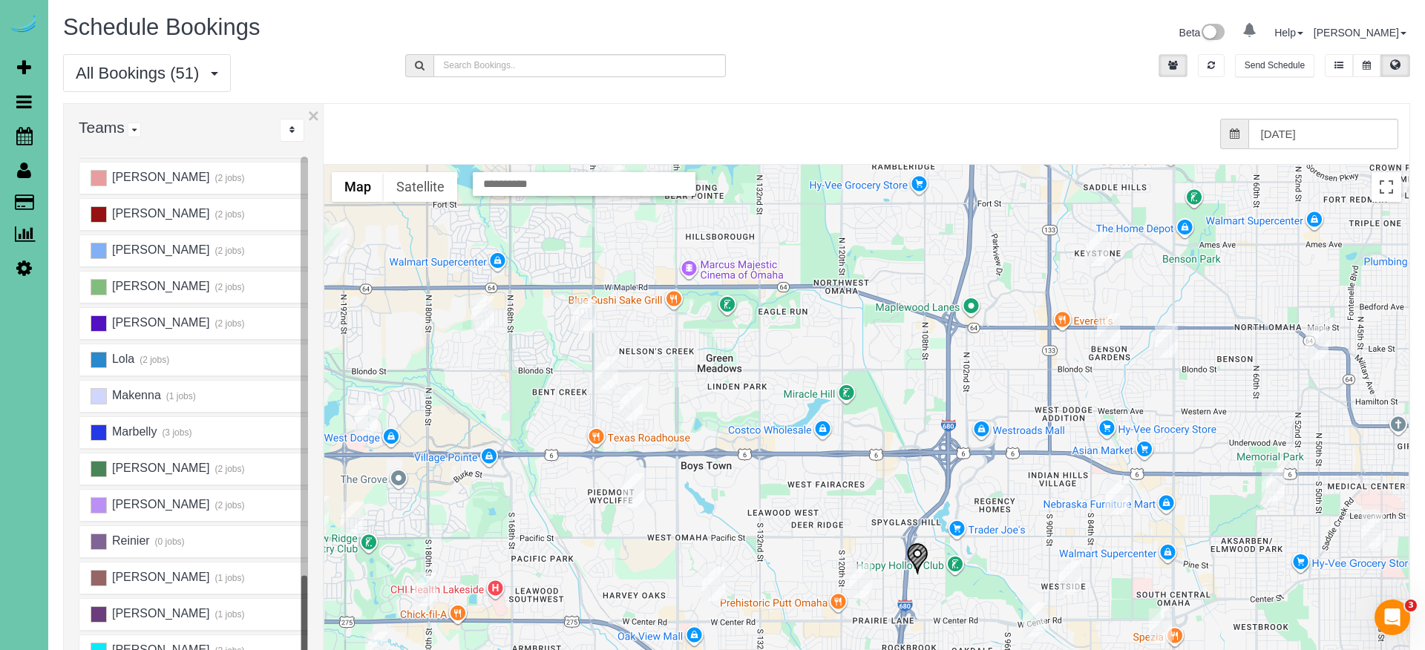
click at [584, 314] on img "11/20/2025 8:00AM - Michelle Kenkel - 2717 N 159th Street, Omaha, NE 68116" at bounding box center [584, 316] width 23 height 34
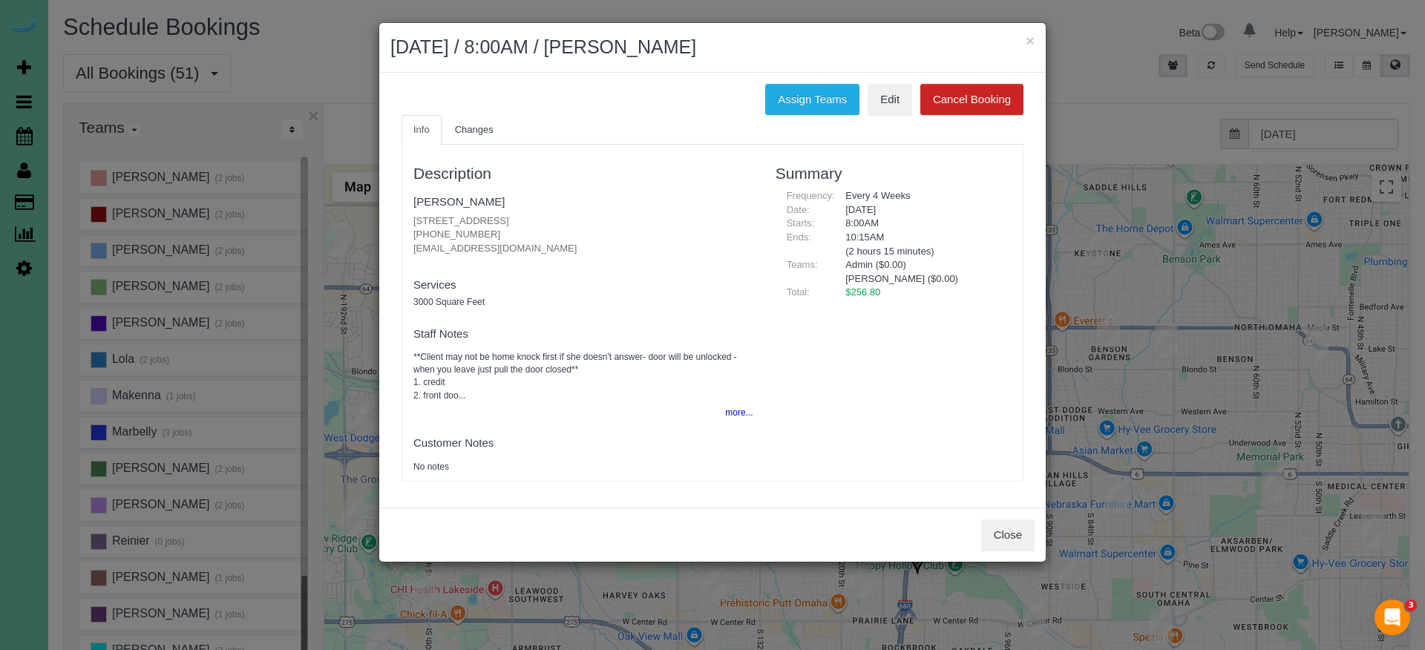
drag, startPoint x: 997, startPoint y: 527, endPoint x: 1009, endPoint y: 517, distance: 15.8
click at [997, 527] on button "Close" at bounding box center [1007, 535] width 53 height 31
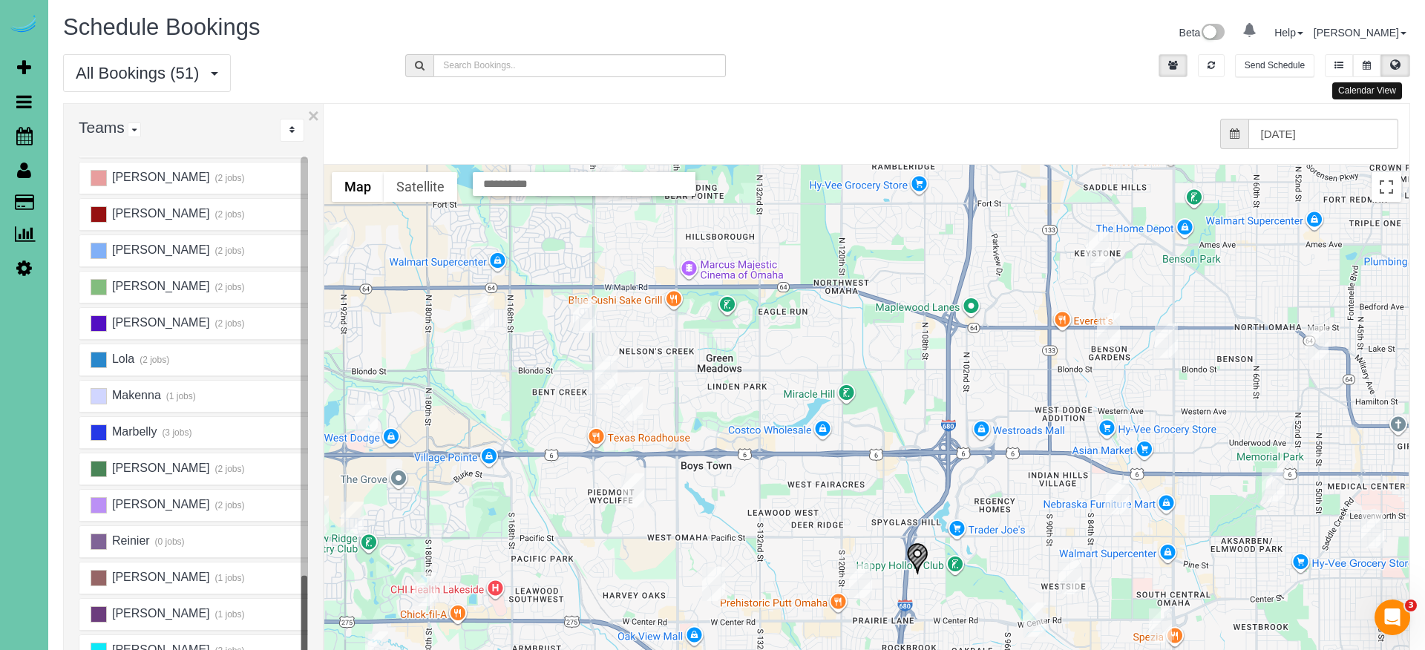
drag, startPoint x: 1365, startPoint y: 62, endPoint x: 1323, endPoint y: 69, distance: 42.2
click at [1363, 63] on icon at bounding box center [1367, 65] width 8 height 9
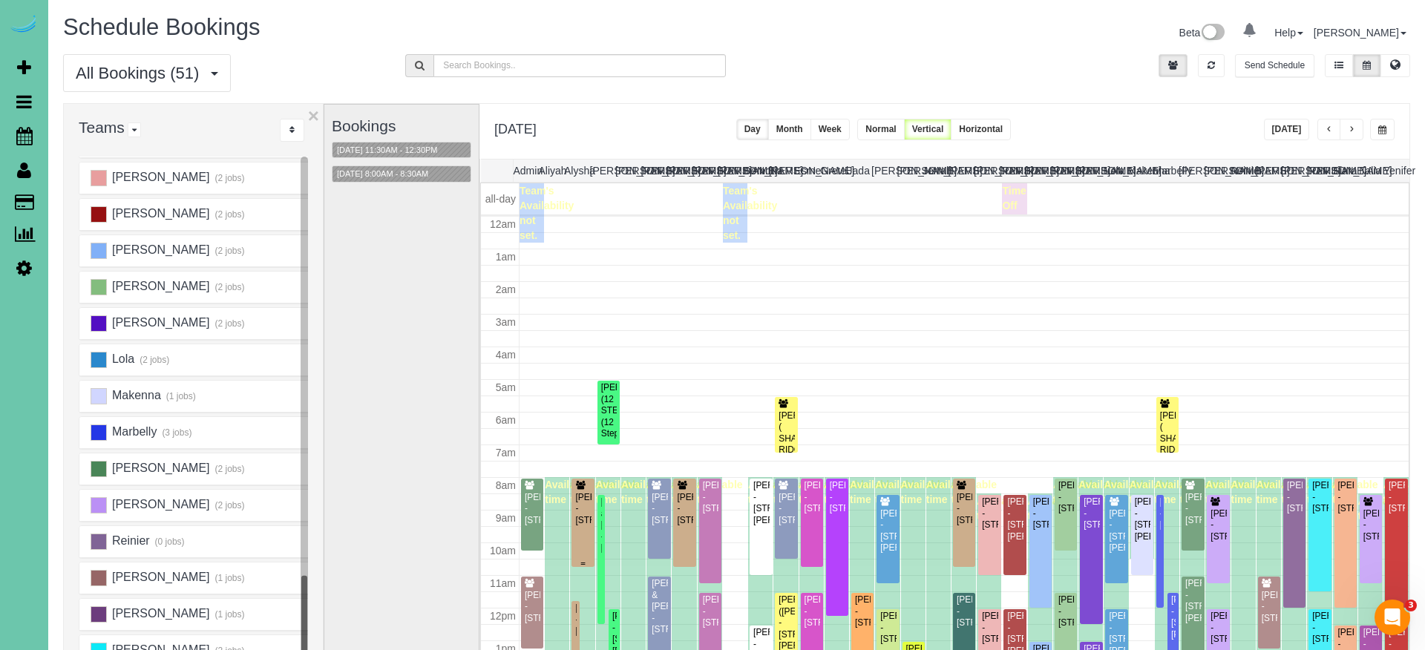
scroll to position [197, 0]
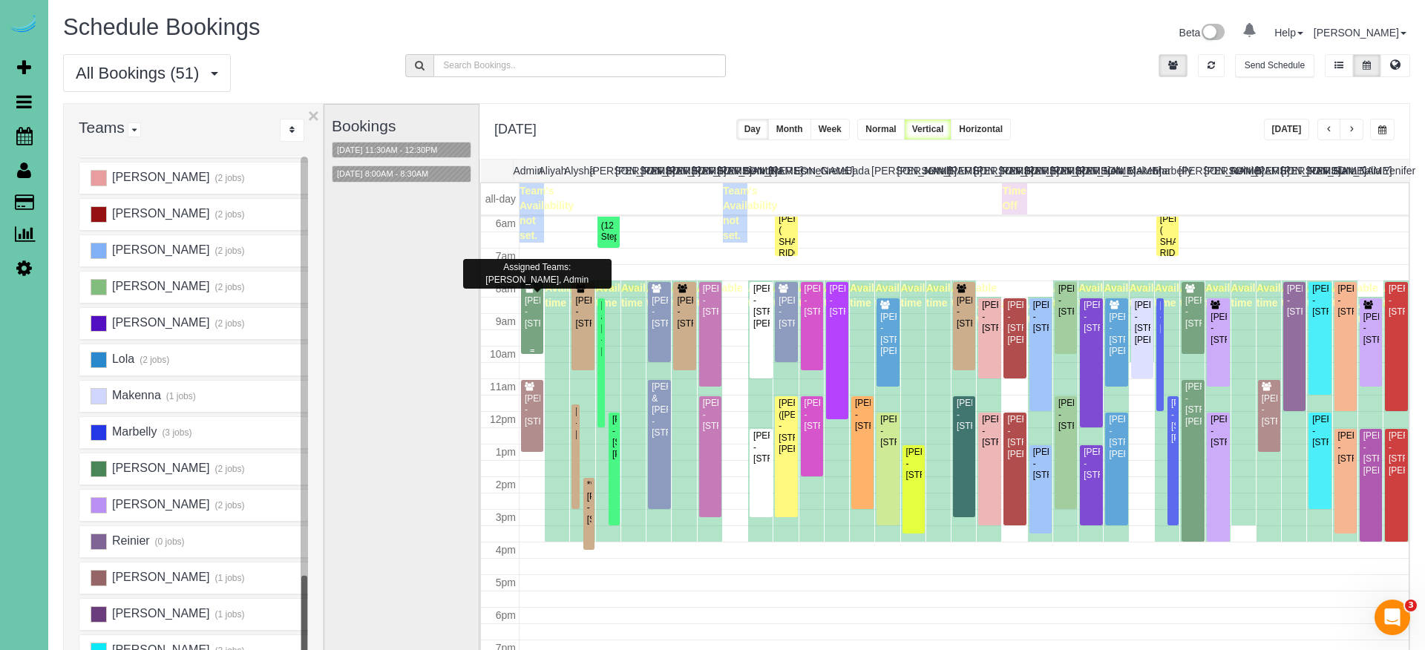
click at [531, 324] on div "[PERSON_NAME] - [STREET_ADDRESS]" at bounding box center [532, 312] width 16 height 34
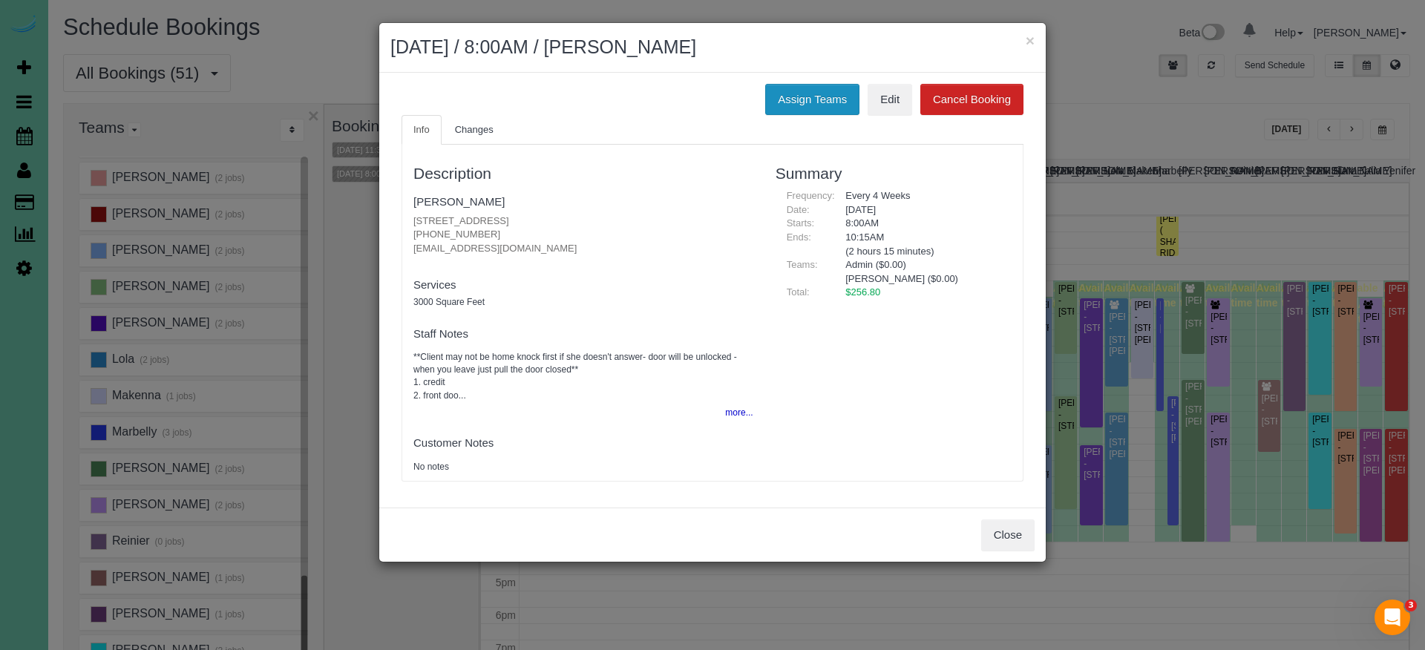
drag, startPoint x: 825, startPoint y: 85, endPoint x: 799, endPoint y: 88, distance: 26.2
click at [825, 85] on button "Assign Teams" at bounding box center [812, 99] width 94 height 31
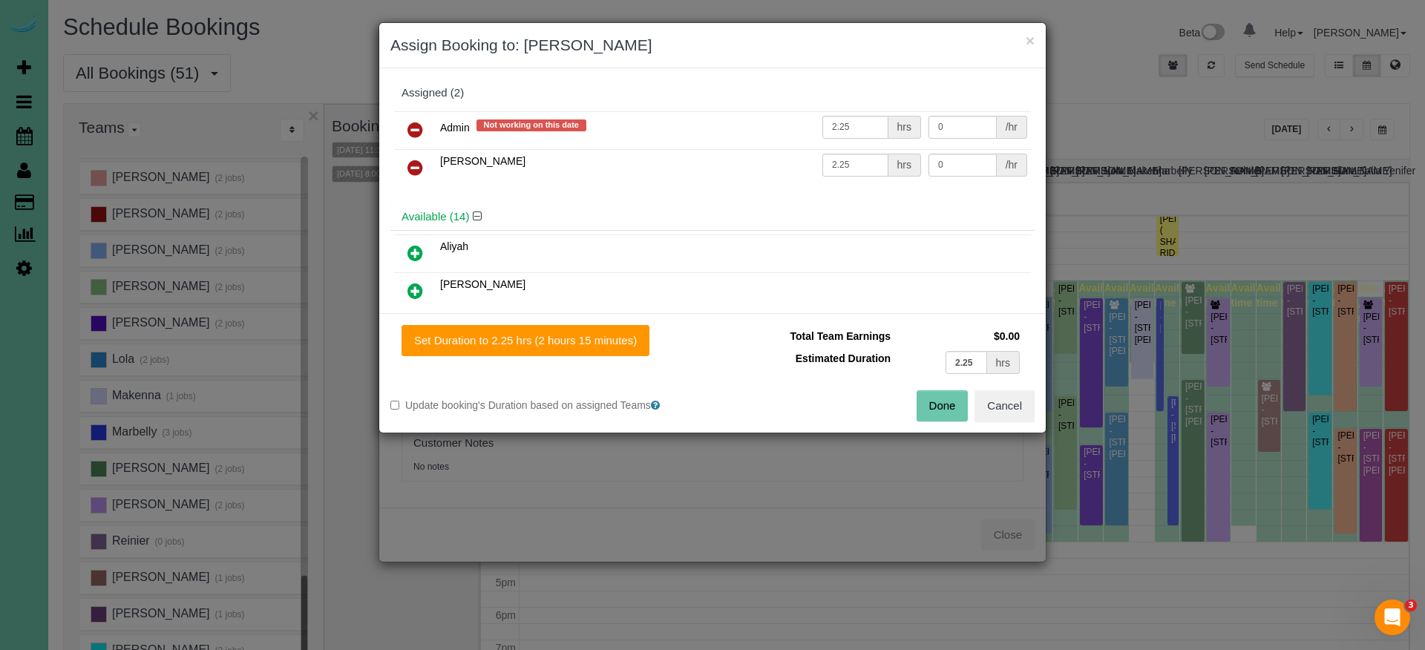
drag, startPoint x: 420, startPoint y: 131, endPoint x: 419, endPoint y: 148, distance: 17.9
click at [420, 131] on icon at bounding box center [415, 130] width 16 height 18
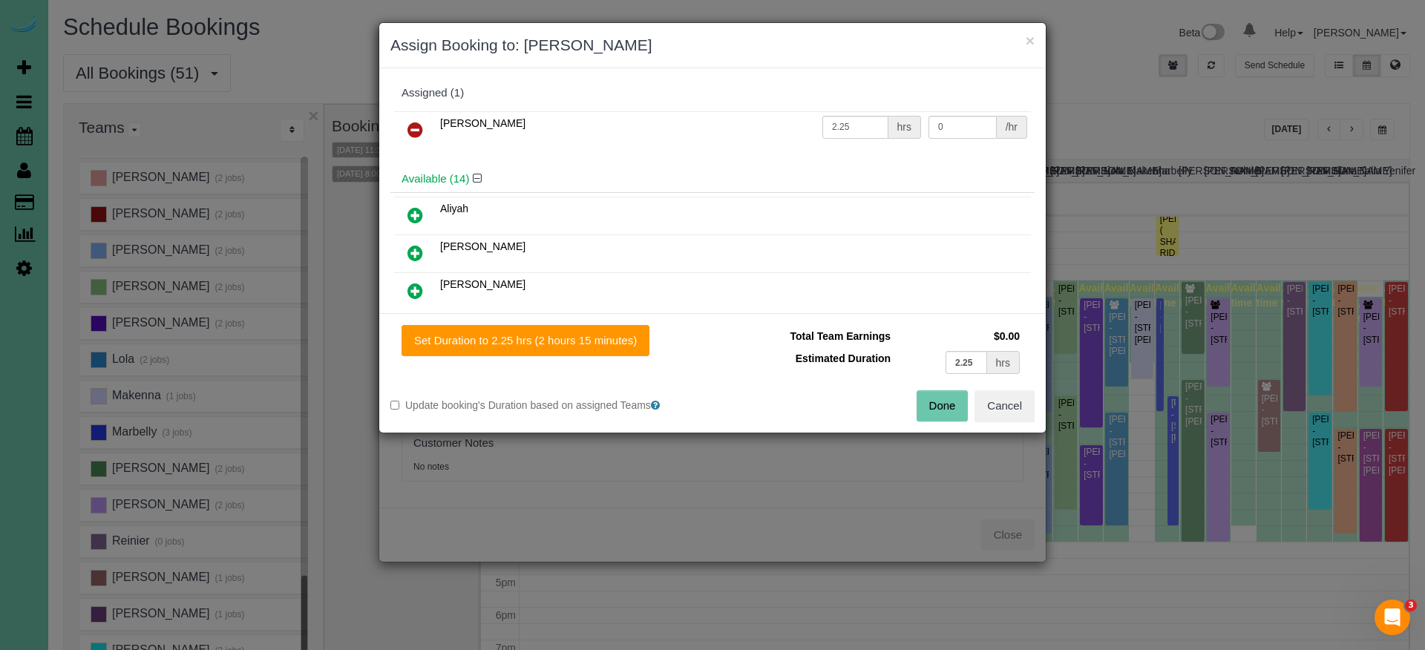
click at [416, 294] on icon at bounding box center [415, 291] width 16 height 18
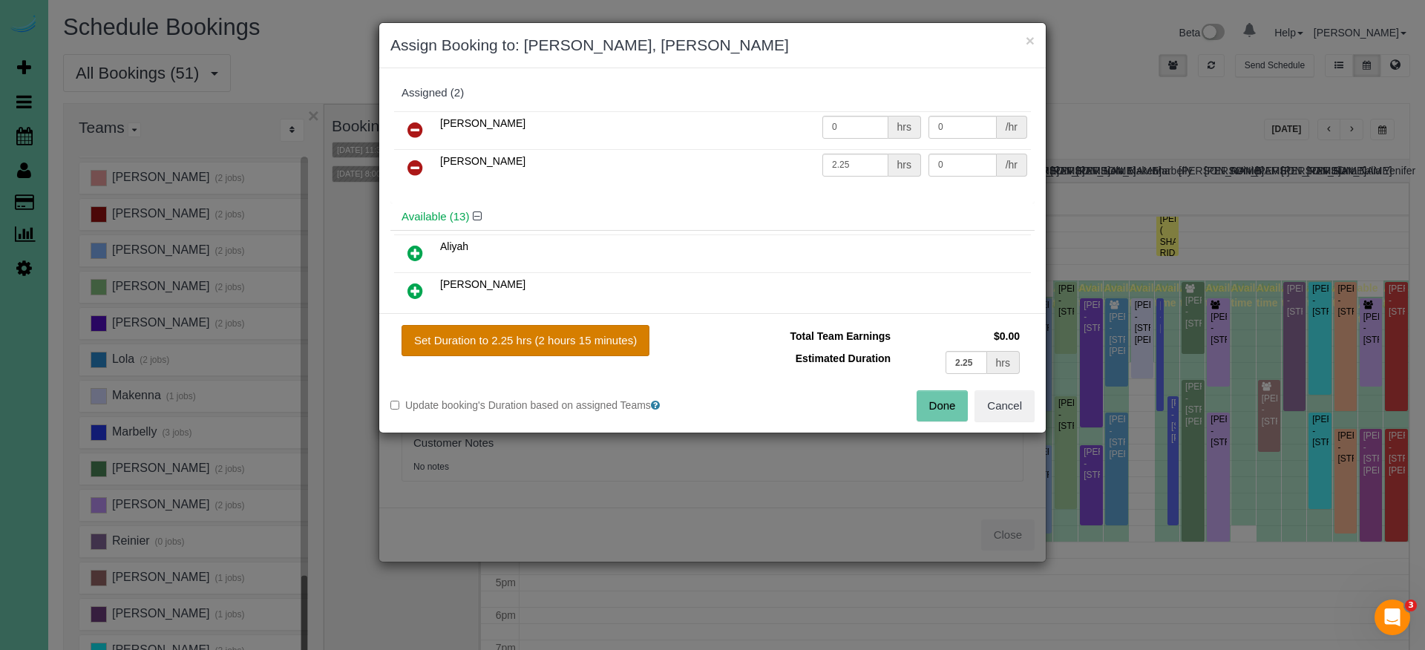
click at [500, 332] on button "Set Duration to 2.25 hrs (2 hours 15 minutes)" at bounding box center [526, 340] width 248 height 31
type input "2.25"
click at [943, 403] on button "Done" at bounding box center [943, 405] width 52 height 31
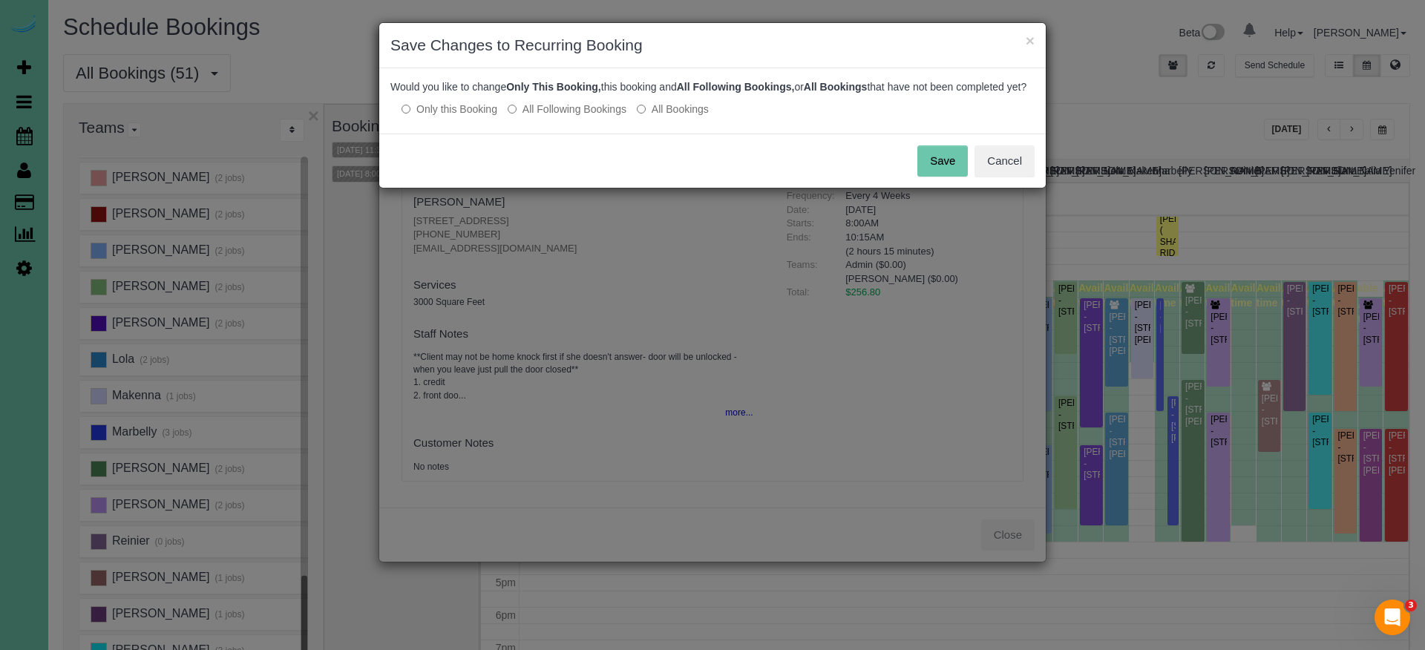
drag, startPoint x: 588, startPoint y: 127, endPoint x: 717, endPoint y: 138, distance: 129.6
click at [589, 117] on label "All Following Bookings" at bounding box center [567, 109] width 119 height 15
click at [955, 164] on button "Save" at bounding box center [942, 160] width 50 height 31
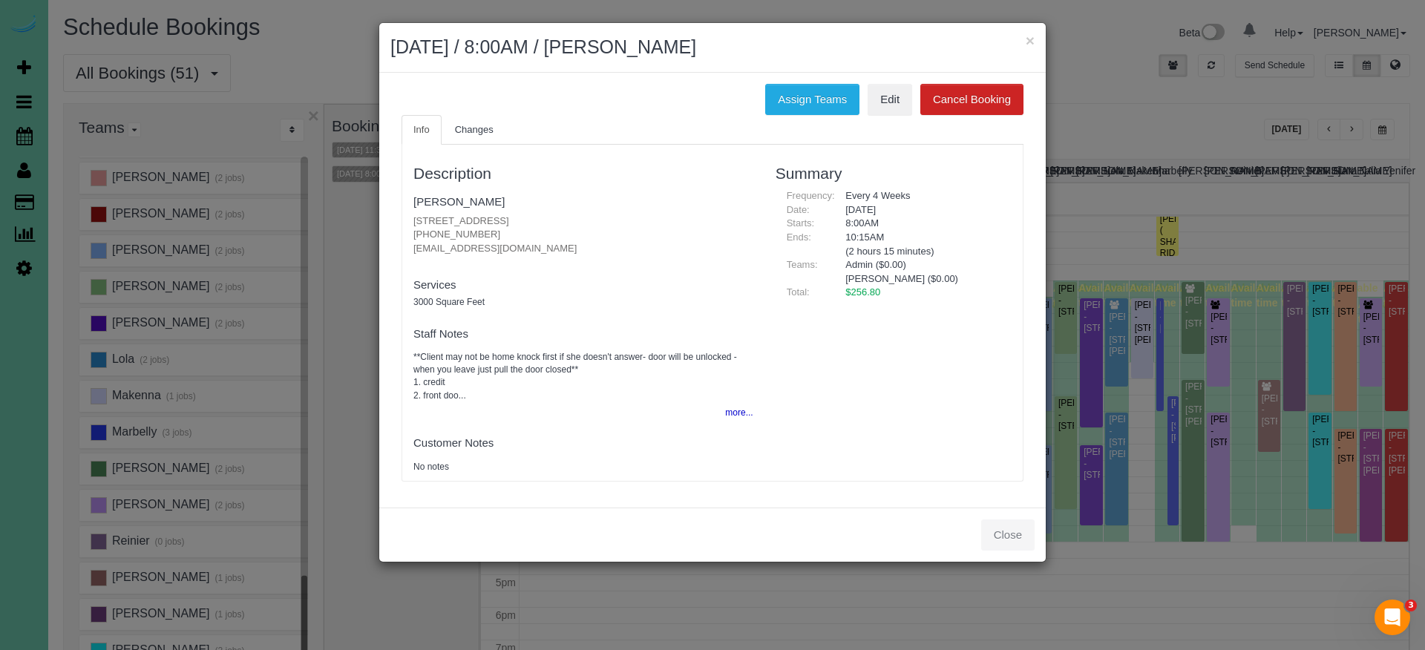
click at [1024, 39] on h2 "[DATE] / 8:00AM / [PERSON_NAME]" at bounding box center [712, 47] width 644 height 27
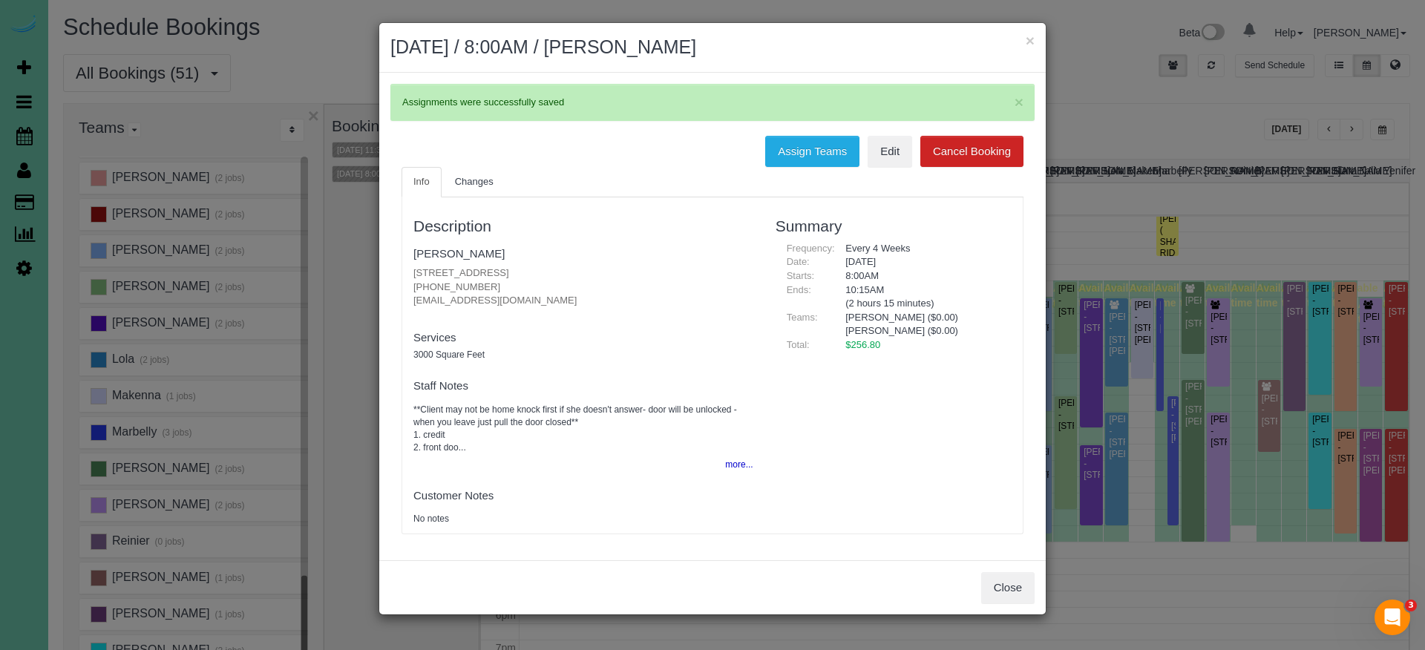
drag, startPoint x: 1018, startPoint y: 587, endPoint x: 1030, endPoint y: 569, distance: 22.0
click at [1018, 574] on button "Close" at bounding box center [1007, 587] width 53 height 31
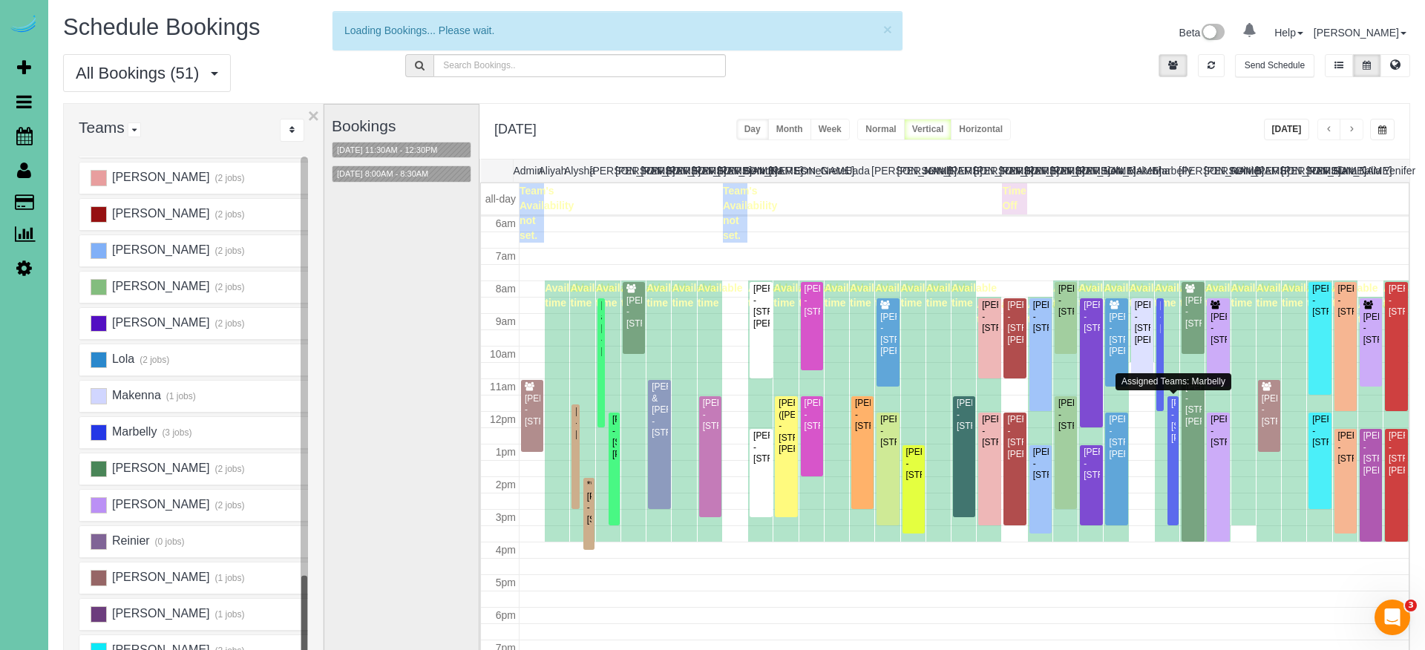
click at [1173, 444] on div "[PERSON_NAME] - [STREET_ADDRESS][PERSON_NAME]" at bounding box center [1172, 421] width 5 height 46
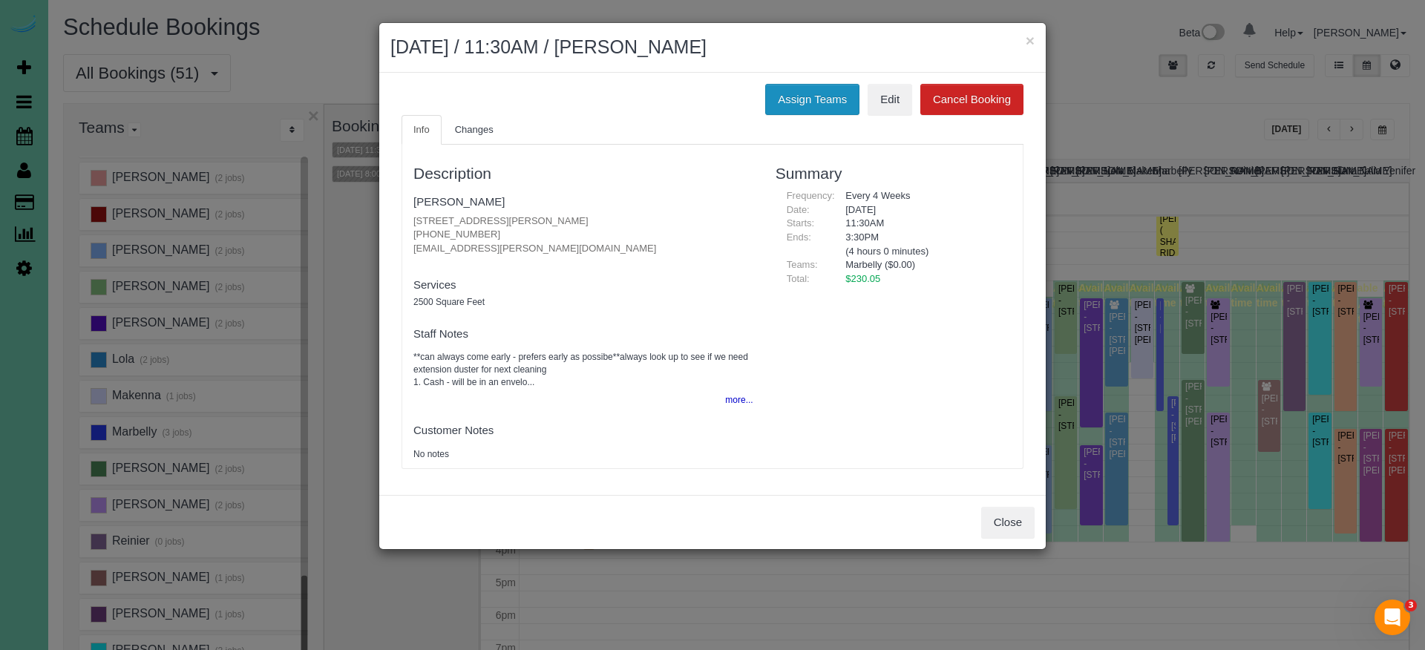
click at [799, 101] on button "Assign Teams" at bounding box center [812, 99] width 94 height 31
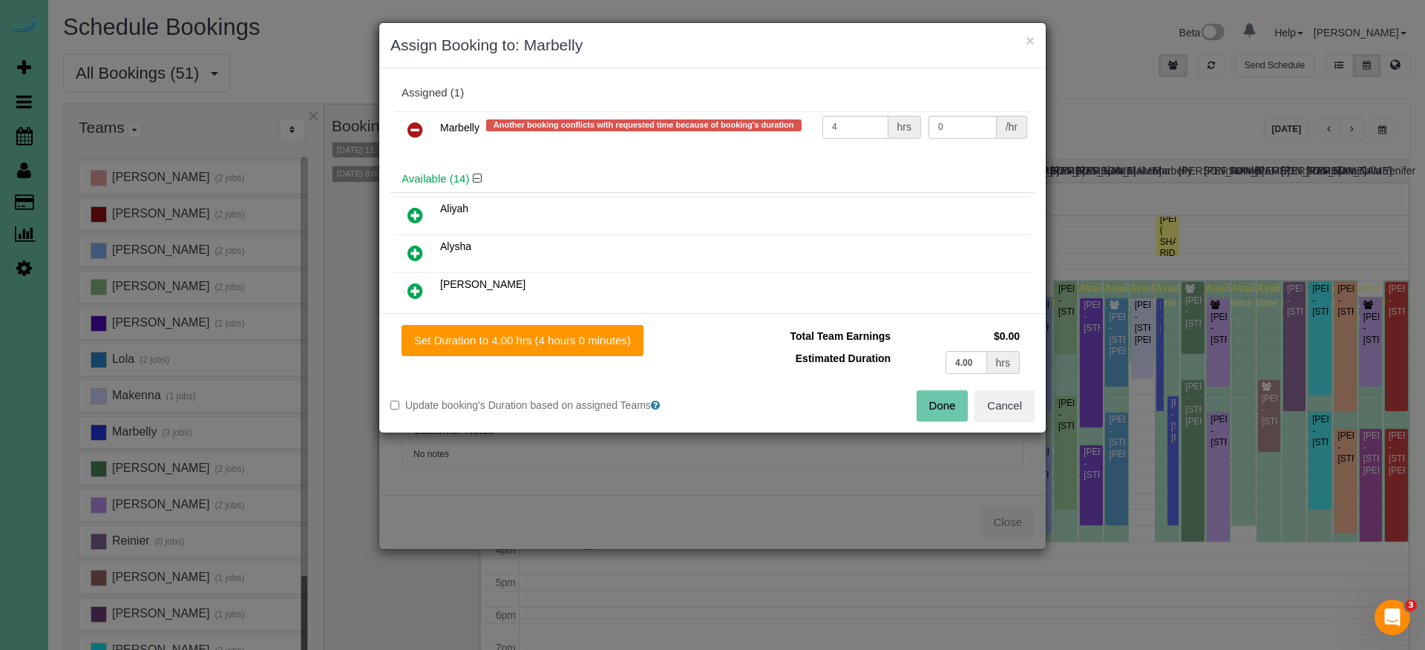
click at [418, 126] on icon at bounding box center [415, 130] width 16 height 18
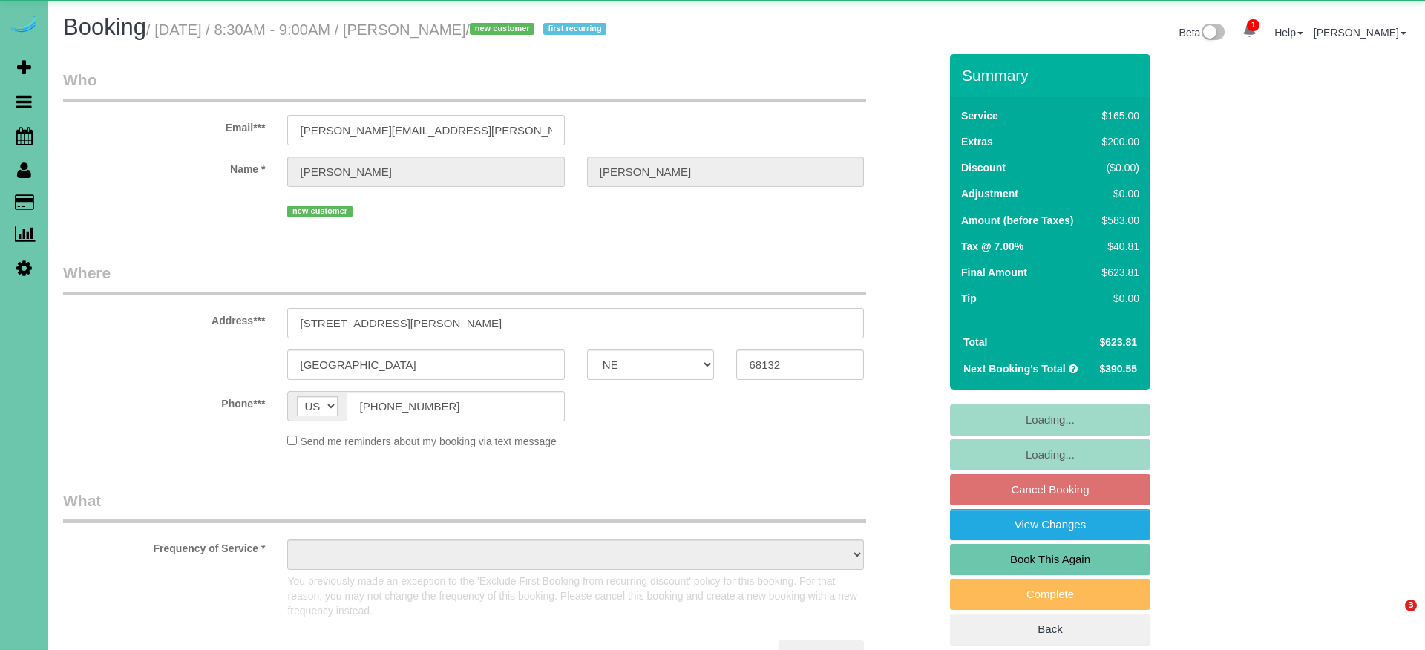
select select "NE"
select select "string:check"
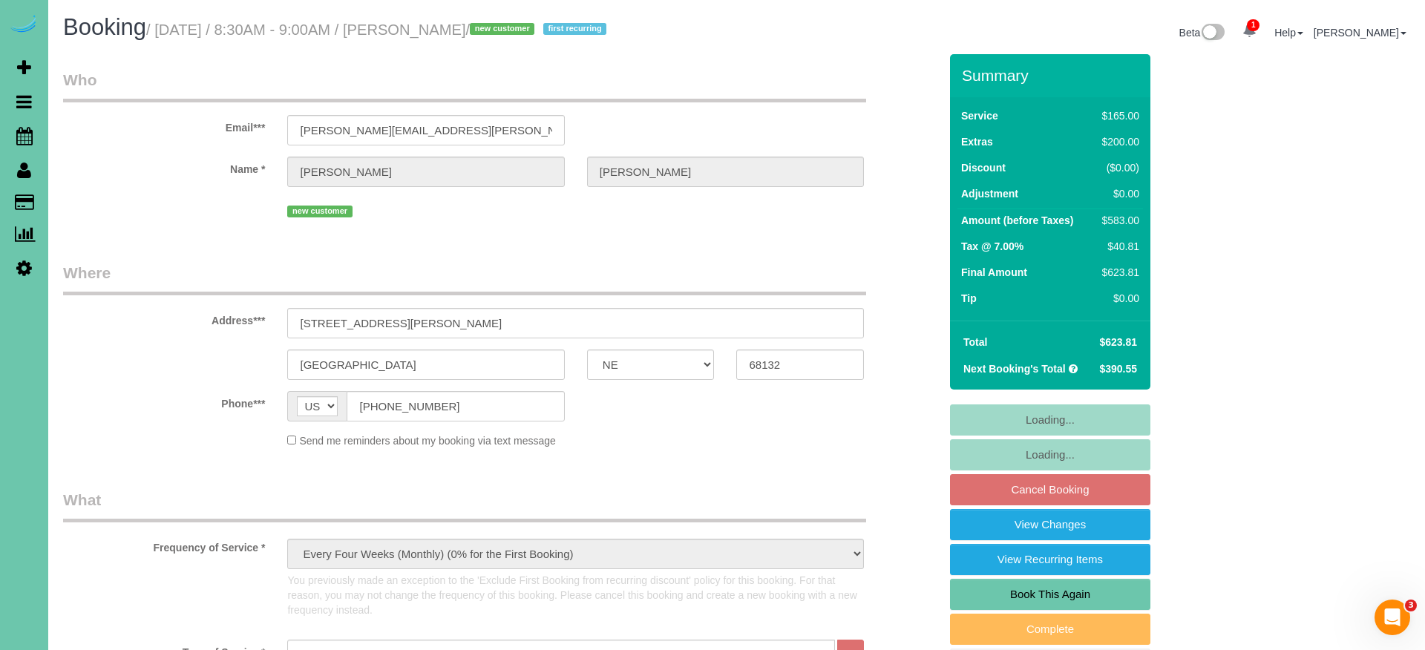
select select "object:944"
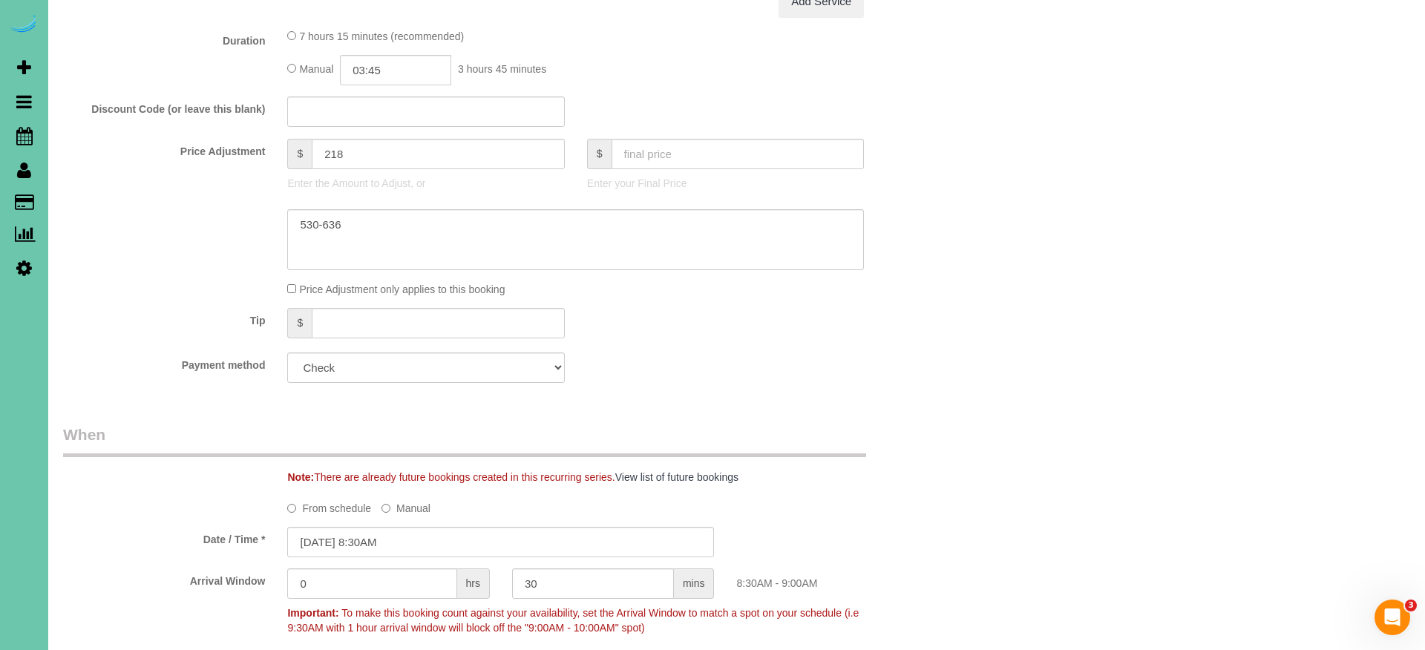
scroll to position [759, 0]
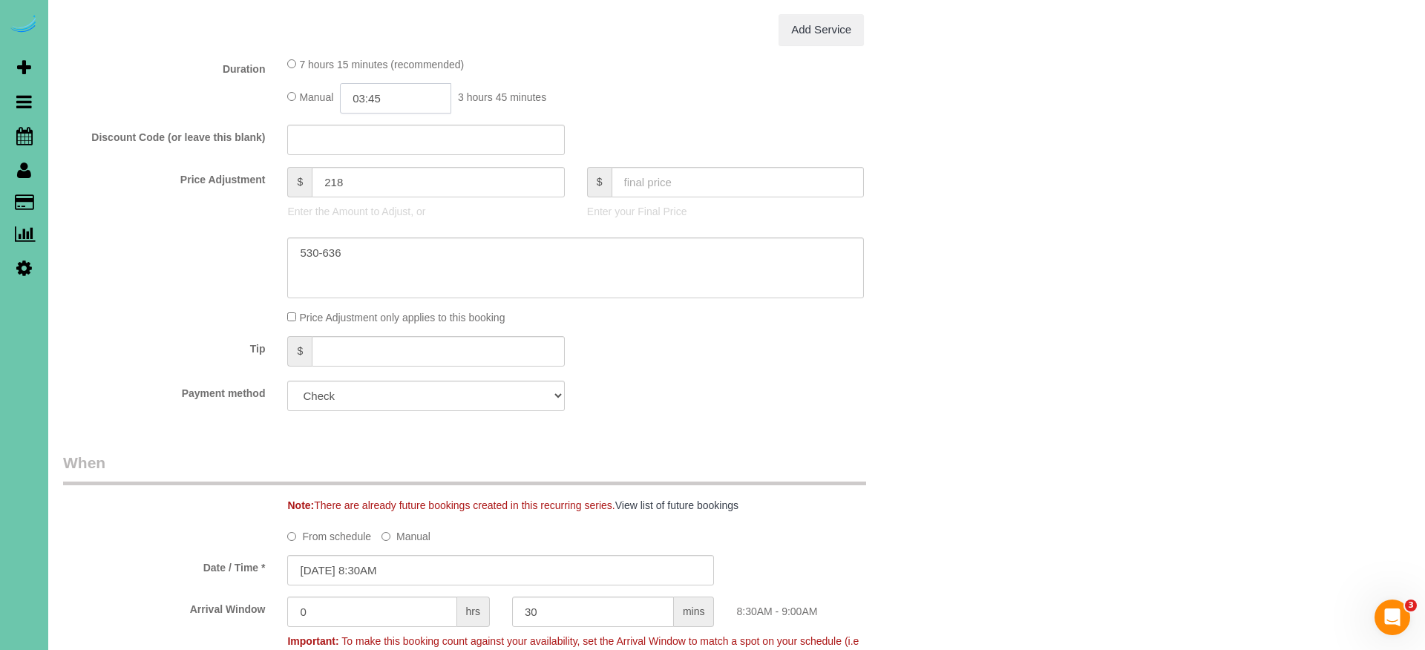
click at [381, 94] on input "03:45" at bounding box center [395, 98] width 111 height 30
type input "03:30"
click at [960, 433] on div "Who Email*** olivia.i.satterfield@gmail.com Name * Olivia Satterfield new custo…" at bounding box center [736, 427] width 1347 height 2264
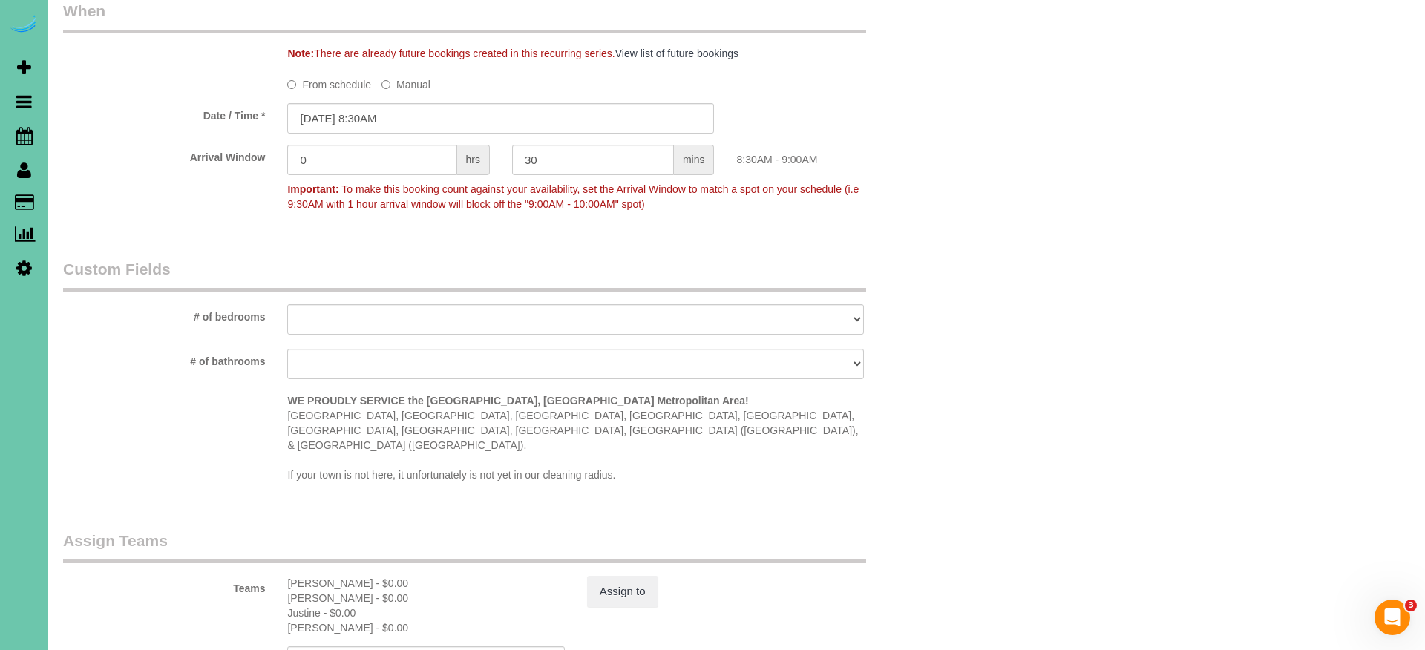
scroll to position [1226, 0]
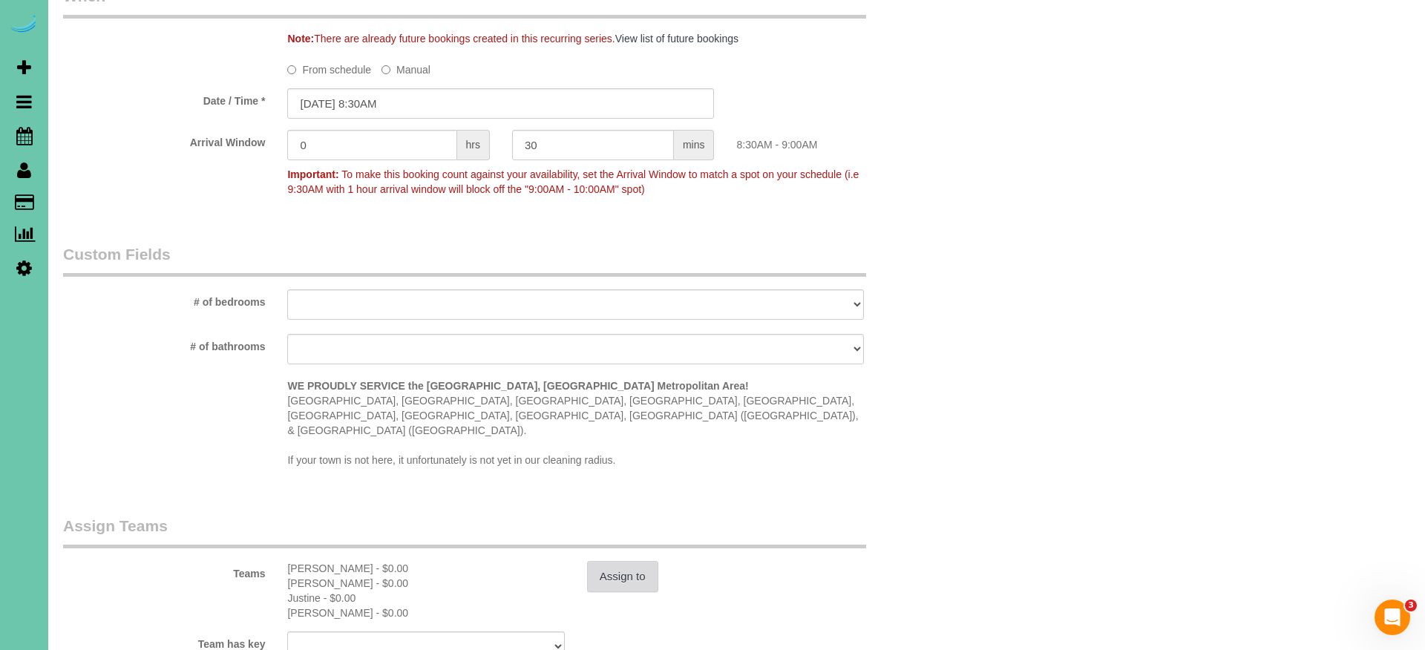
click at [644, 561] on button "Assign to" at bounding box center [622, 576] width 71 height 31
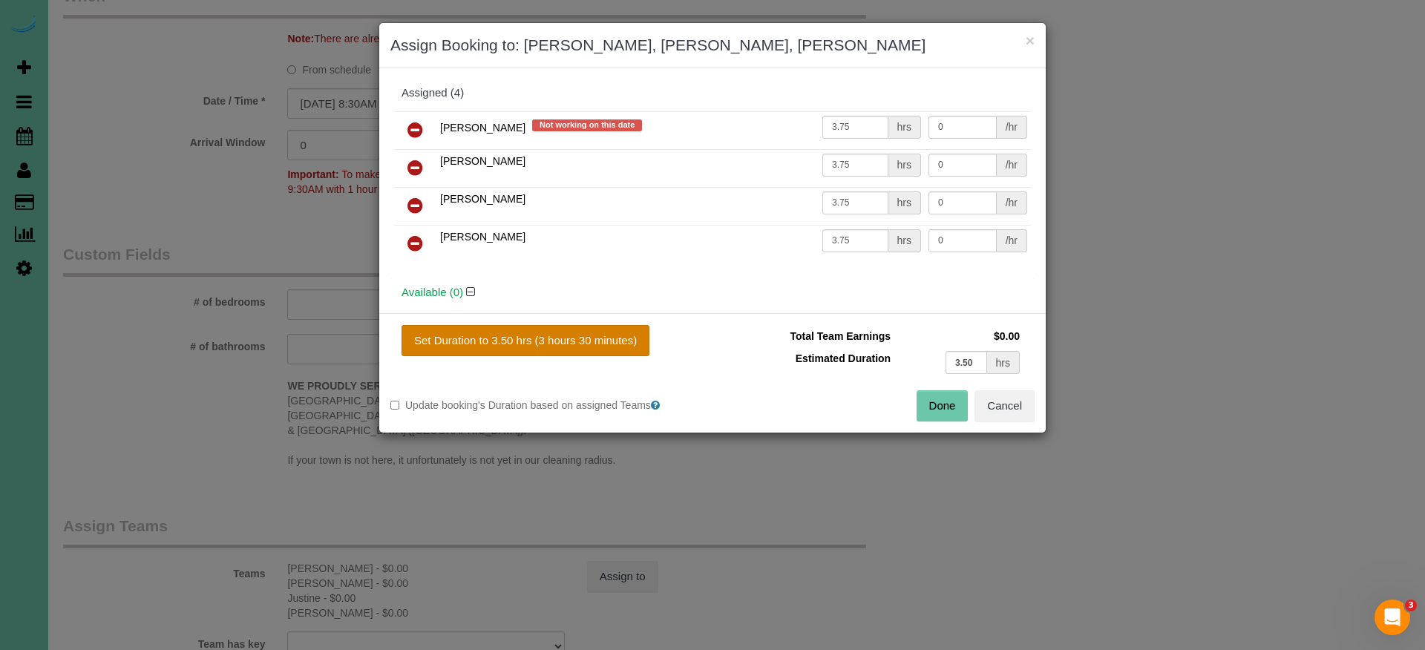
click at [599, 330] on button "Set Duration to 3.50 hrs (3 hours 30 minutes)" at bounding box center [526, 340] width 248 height 31
type input "3.50"
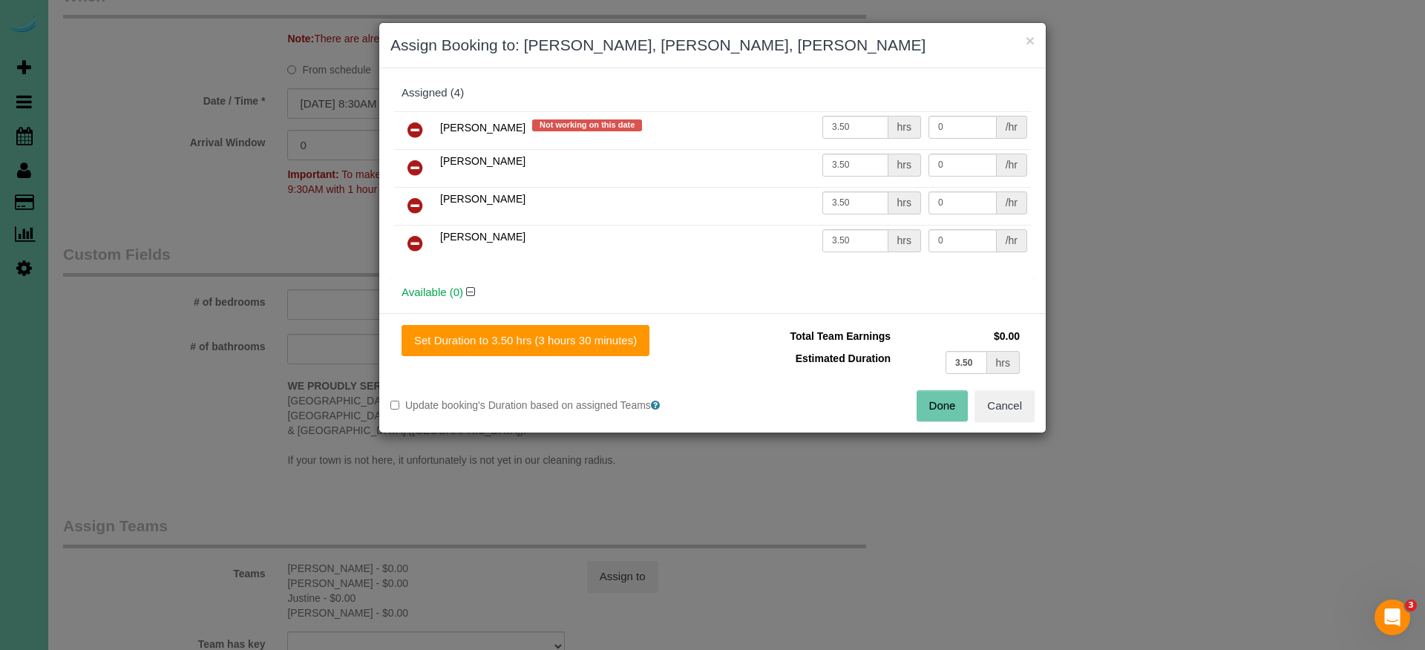
click at [942, 409] on button "Done" at bounding box center [943, 405] width 52 height 31
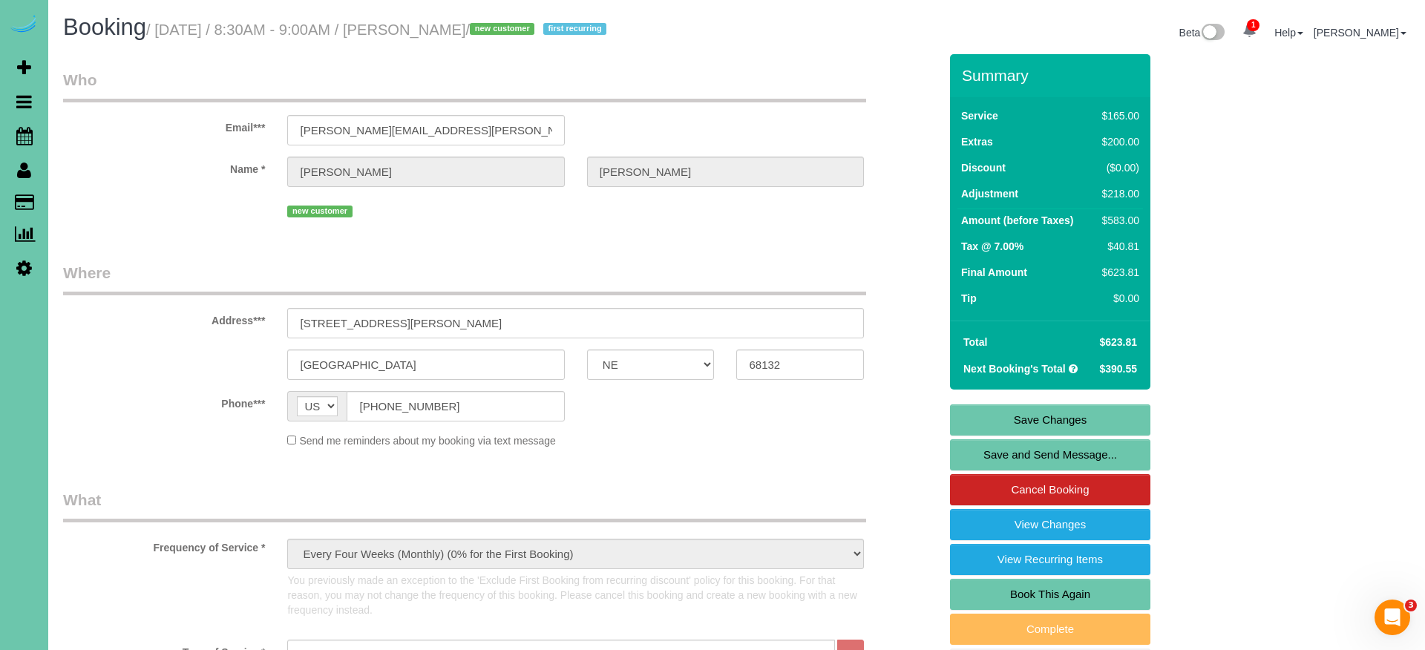
scroll to position [0, 0]
click at [974, 421] on link "Save Changes" at bounding box center [1050, 420] width 200 height 31
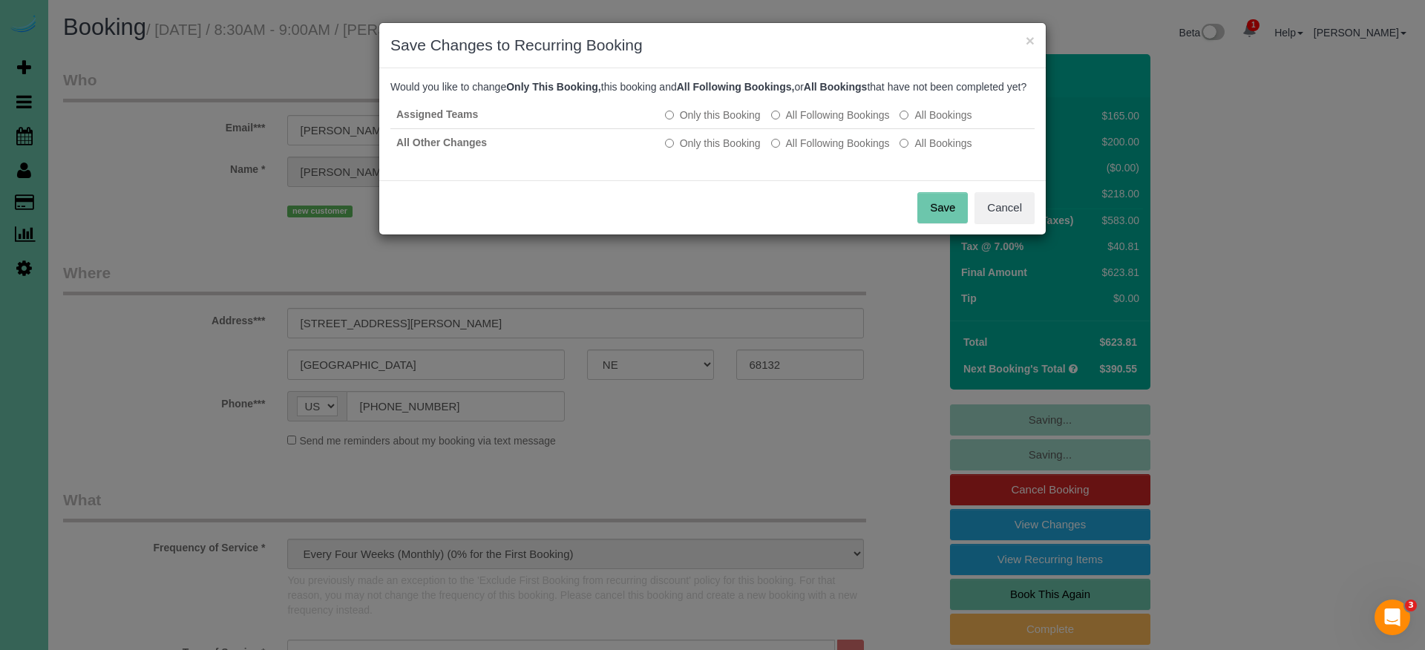
drag, startPoint x: 936, startPoint y: 226, endPoint x: 918, endPoint y: 218, distance: 19.6
click at [935, 223] on button "Save" at bounding box center [942, 207] width 50 height 31
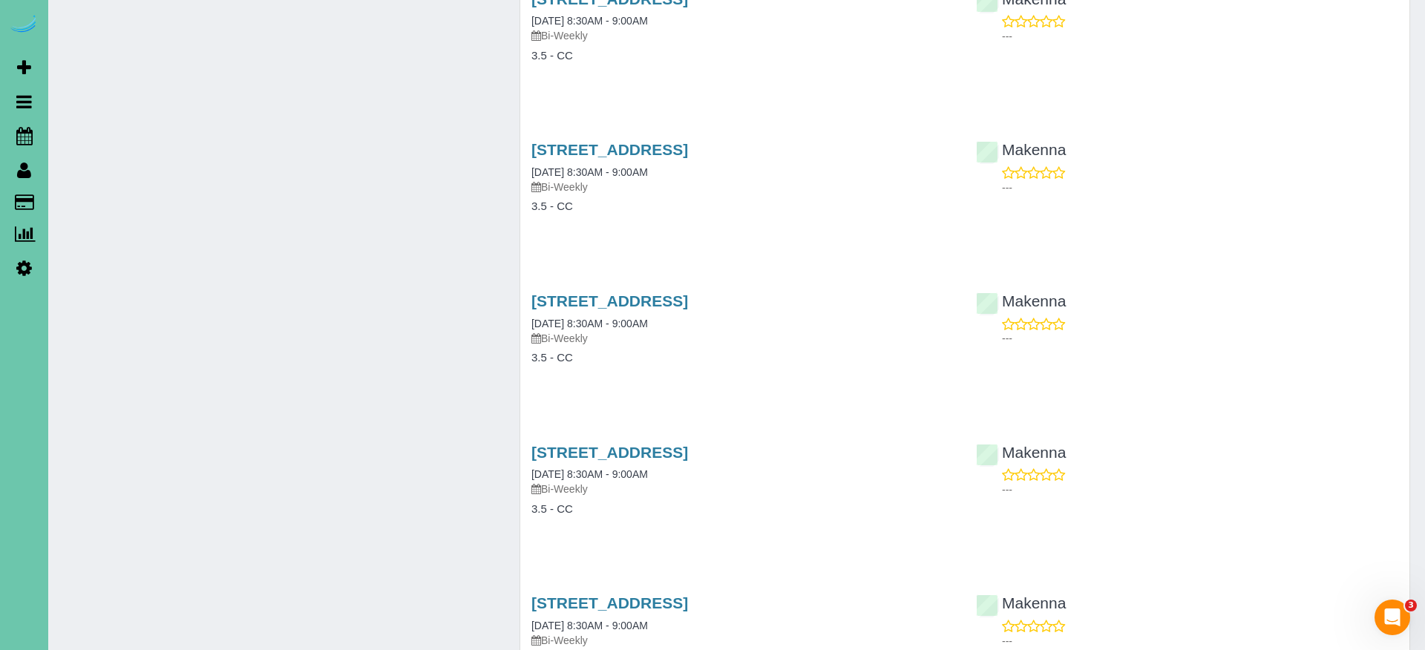
scroll to position [3342, 0]
